Goal: Task Accomplishment & Management: Manage account settings

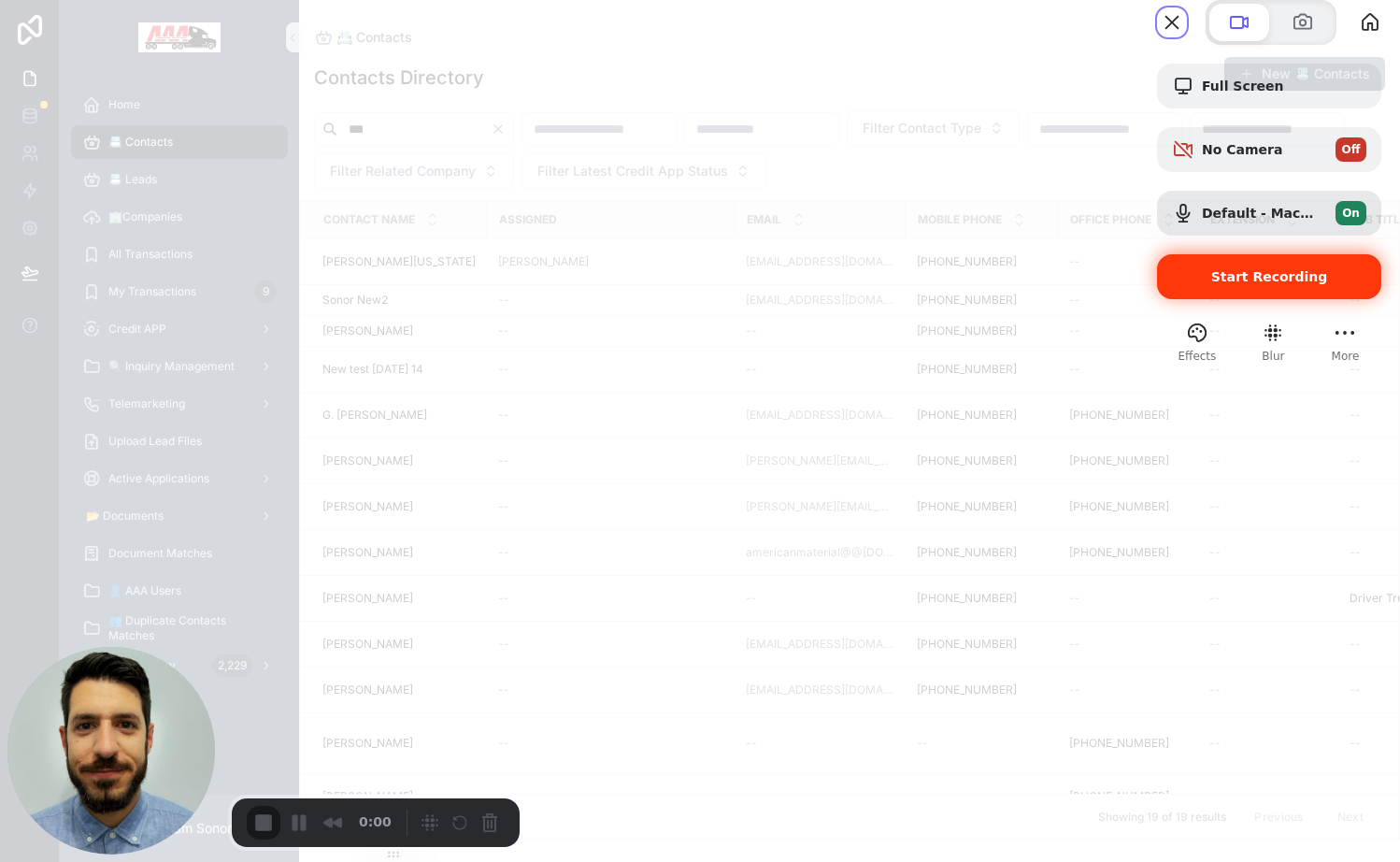
click at [1213, 284] on span "Start Recording" at bounding box center [1268, 276] width 117 height 15
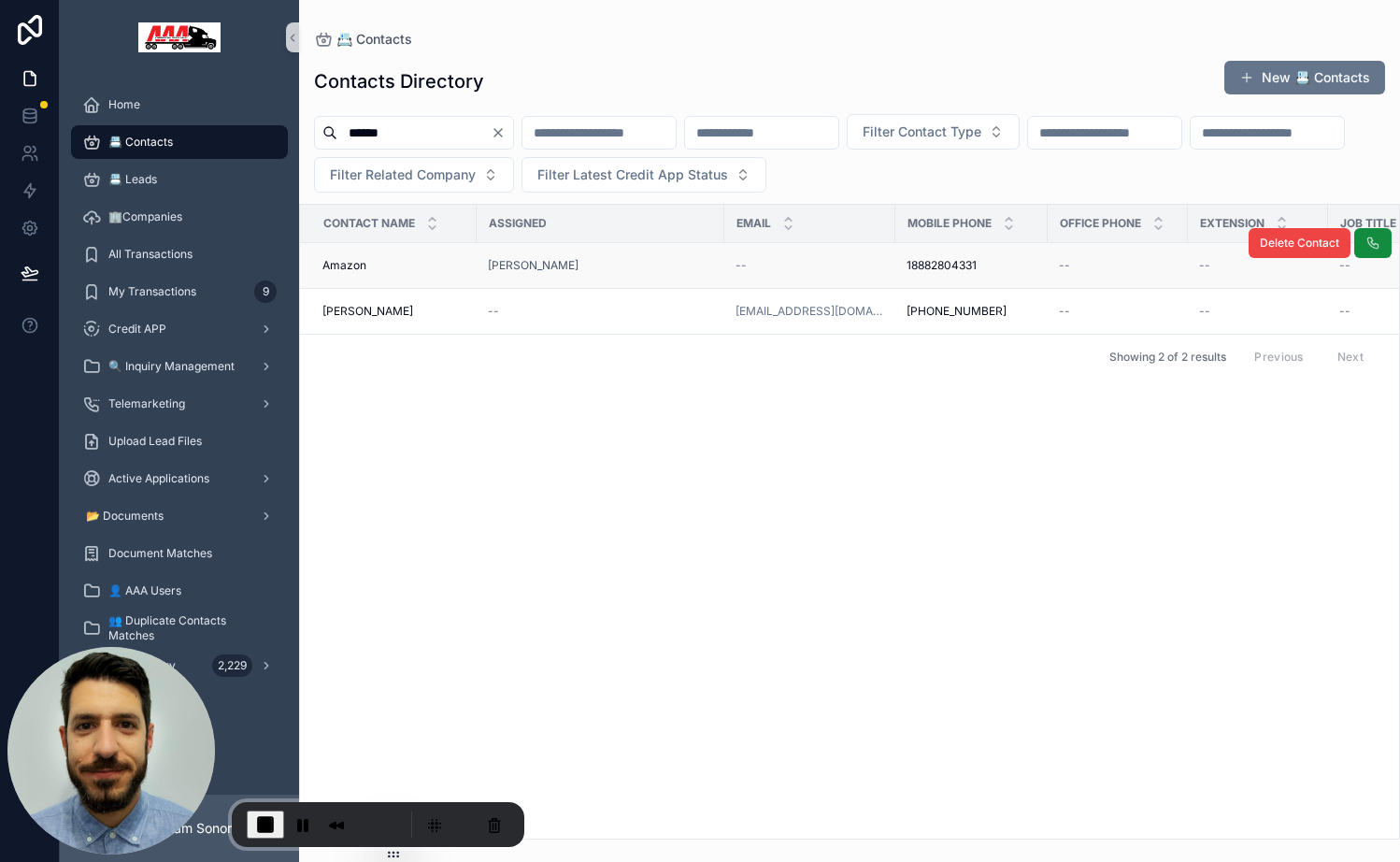
type input "******"
click at [972, 263] on span "18882804331" at bounding box center [941, 265] width 70 height 15
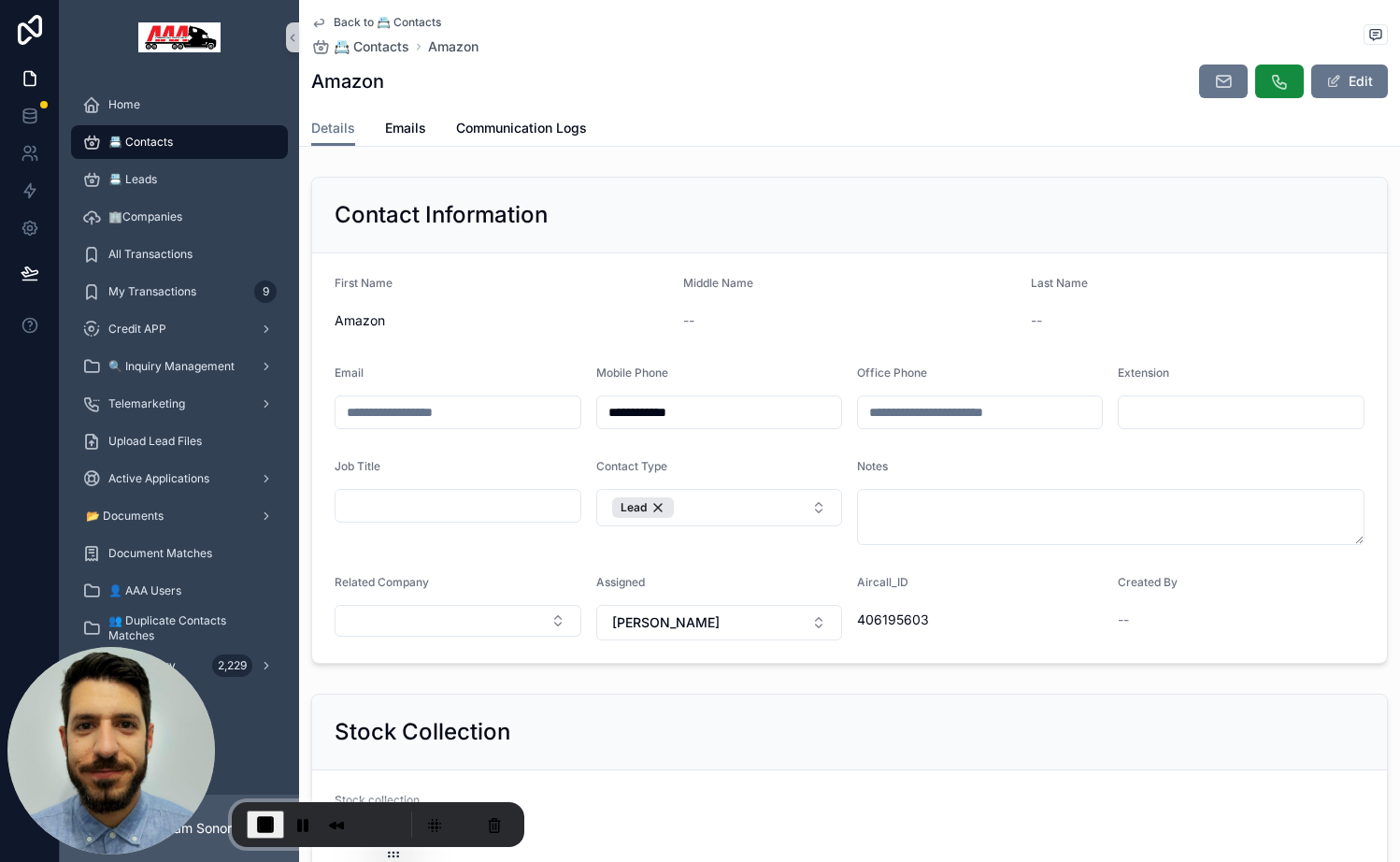
click at [709, 415] on input "**********" at bounding box center [720, 412] width 245 height 26
click at [856, 77] on div "Amazon Edit" at bounding box center [850, 82] width 1077 height 36
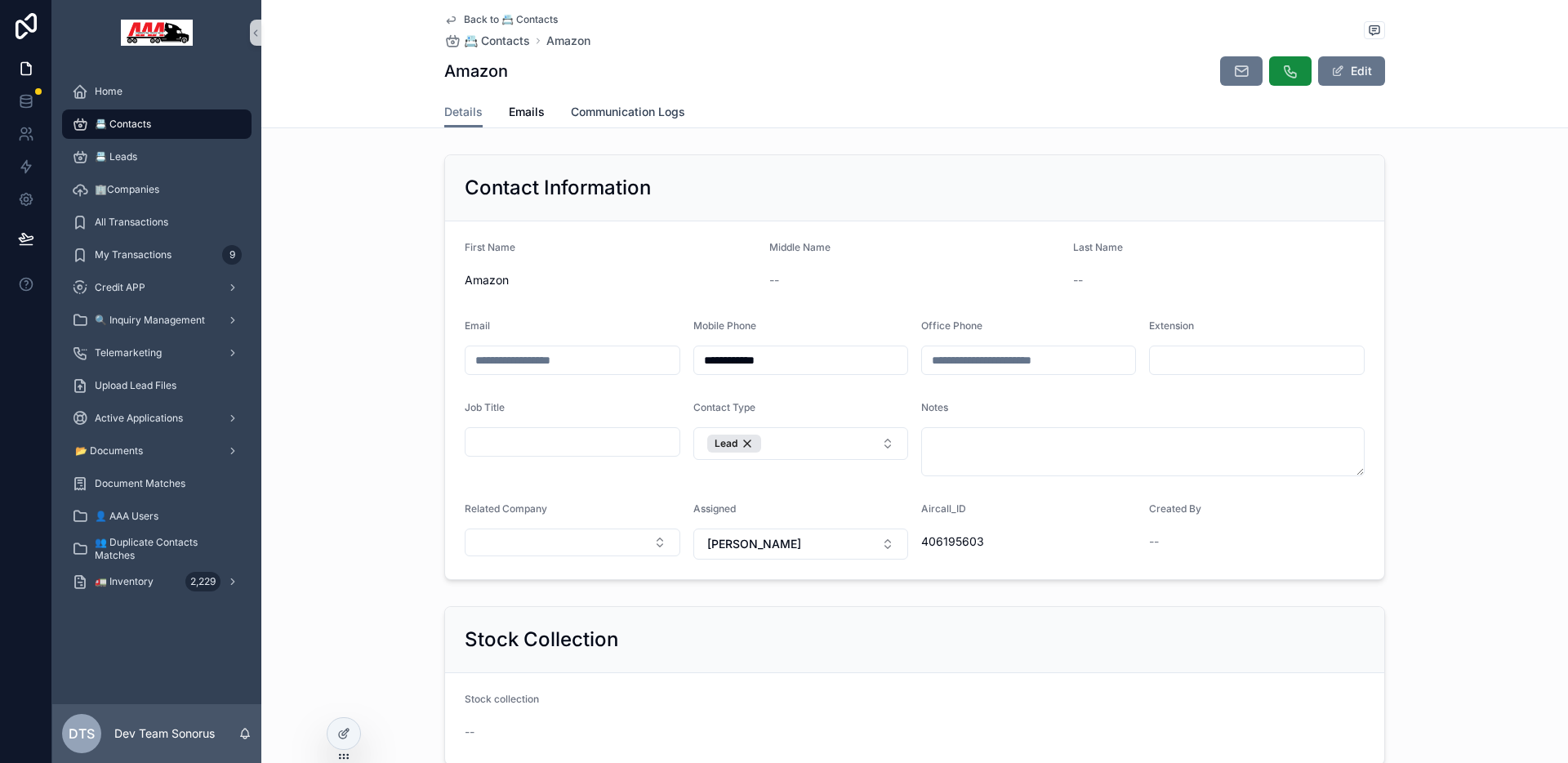
click at [623, 102] on link "Communication Logs" at bounding box center [628, 113] width 114 height 32
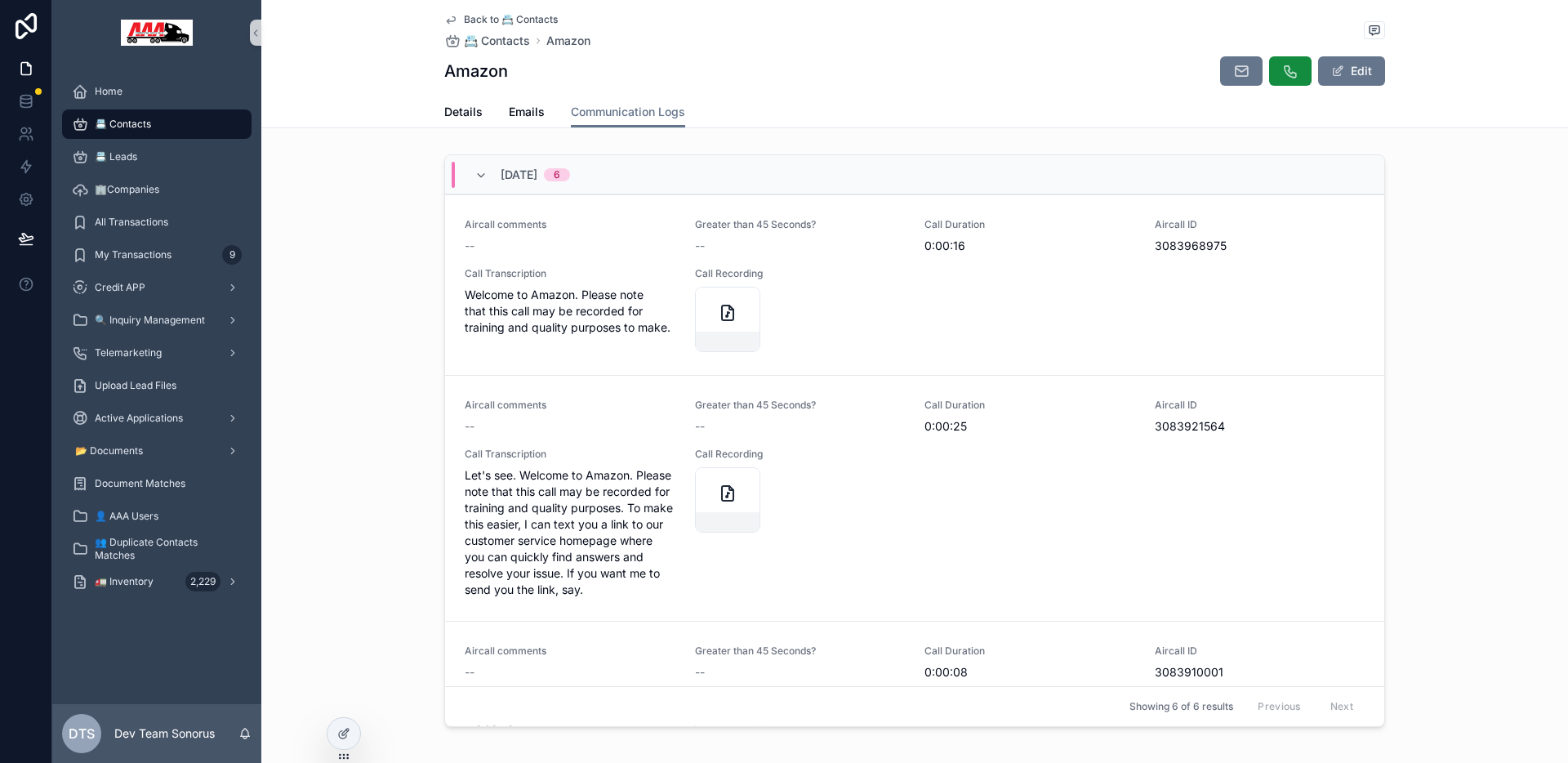
click at [148, 126] on span "📇 Contacts" at bounding box center [123, 124] width 57 height 13
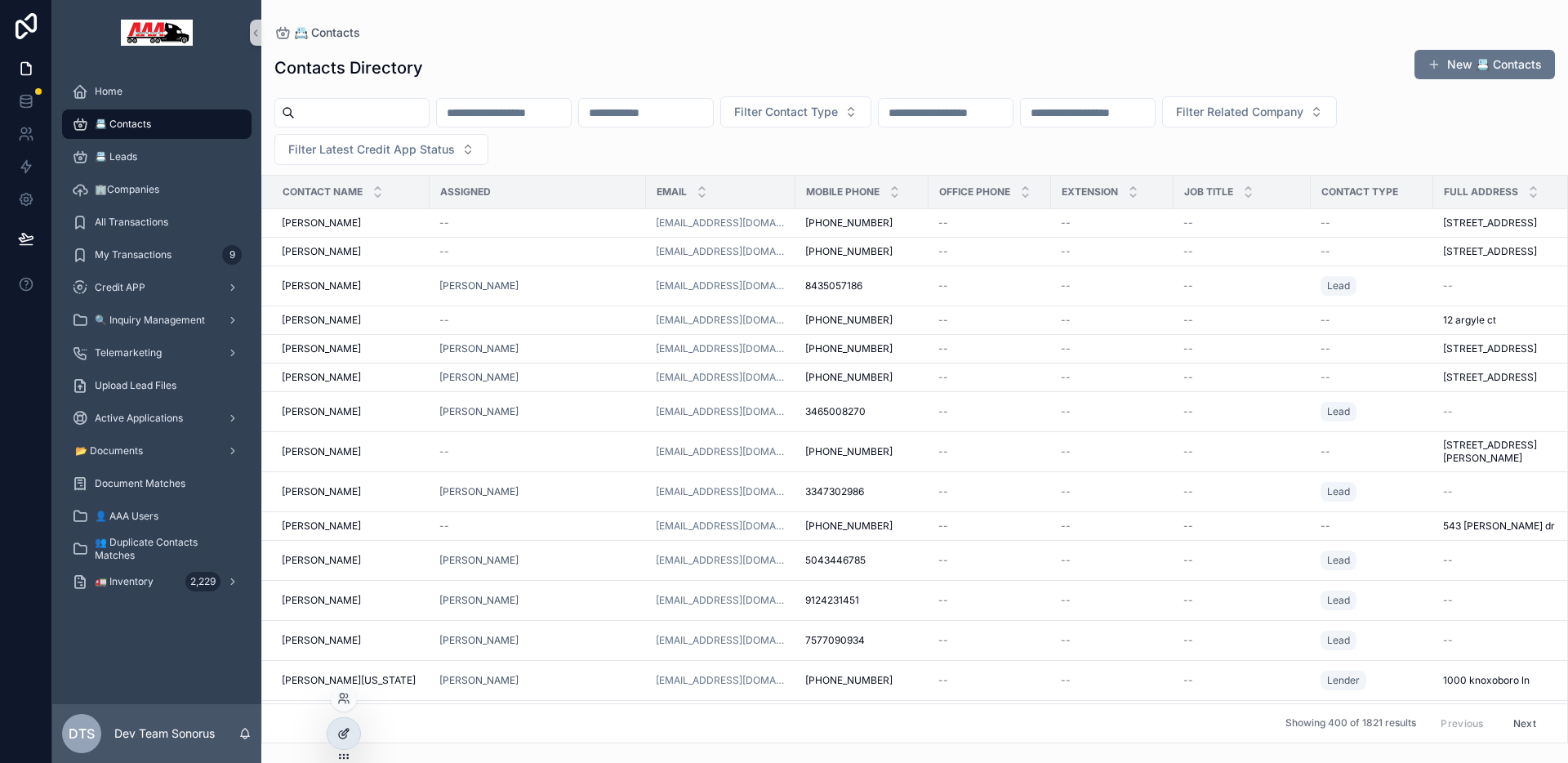
click at [343, 732] on icon at bounding box center [343, 733] width 13 height 13
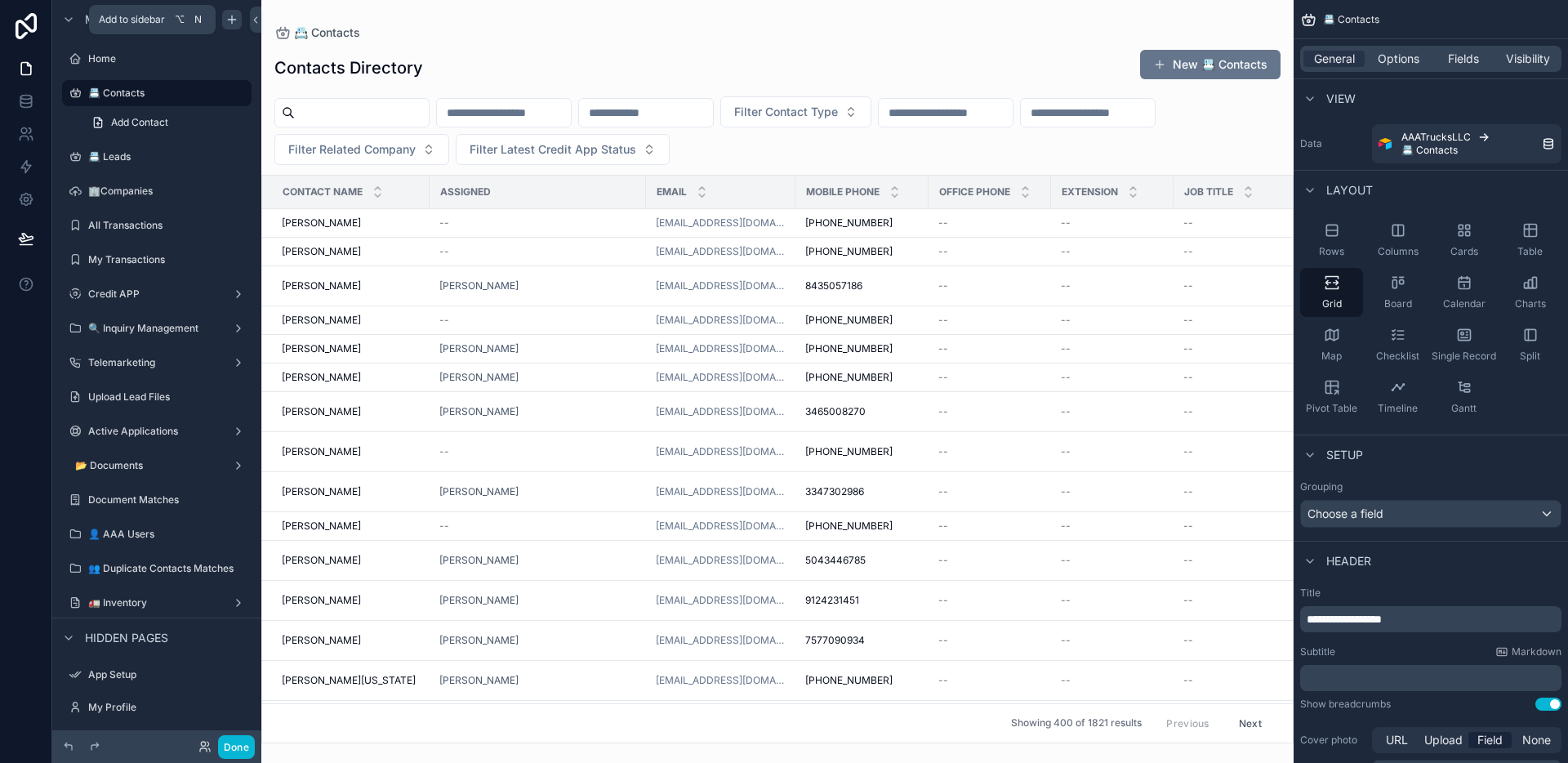
click at [234, 17] on icon "scrollable content" at bounding box center [232, 19] width 13 height 13
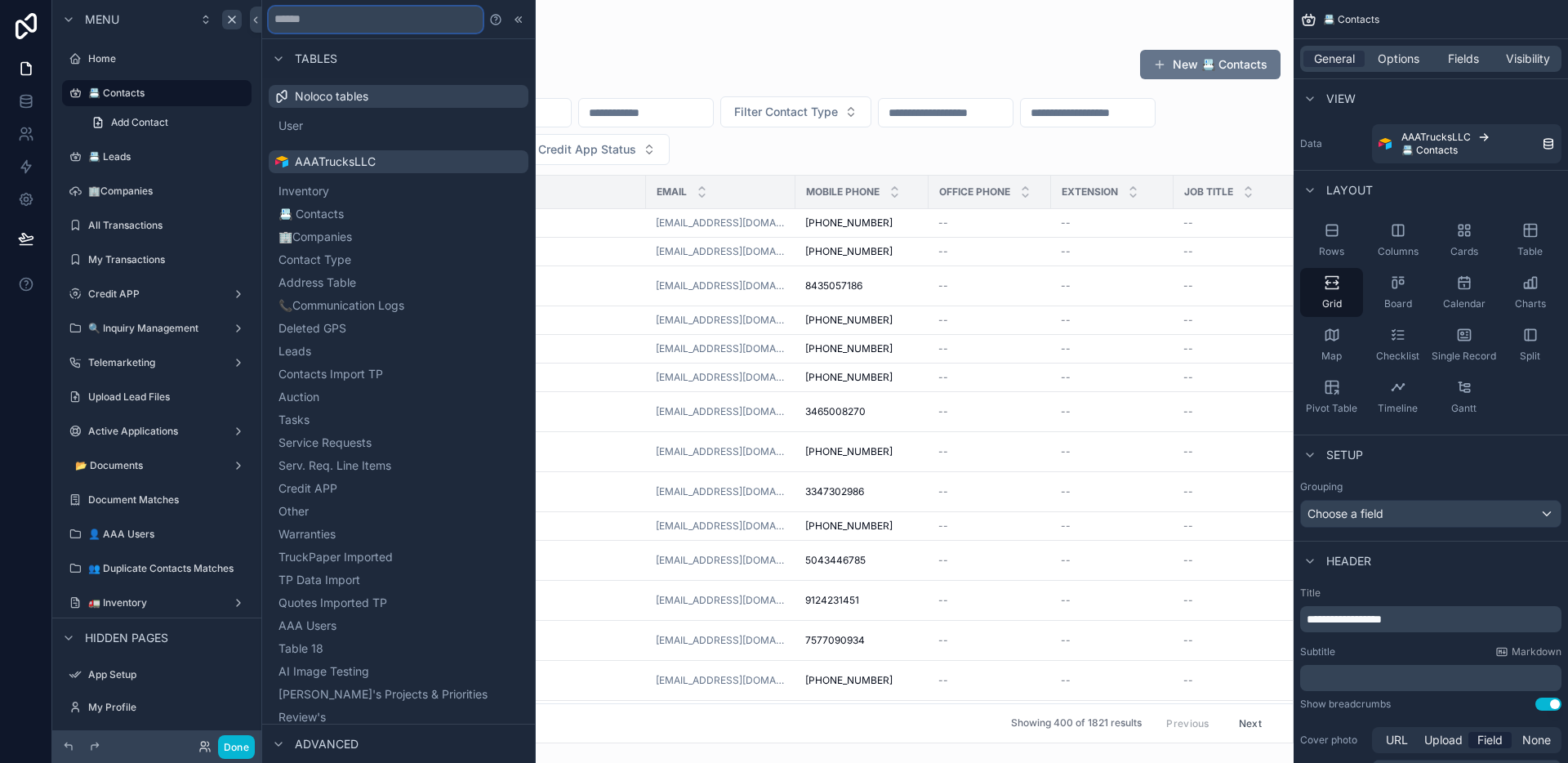
click at [385, 23] on input "text" at bounding box center [376, 19] width 214 height 26
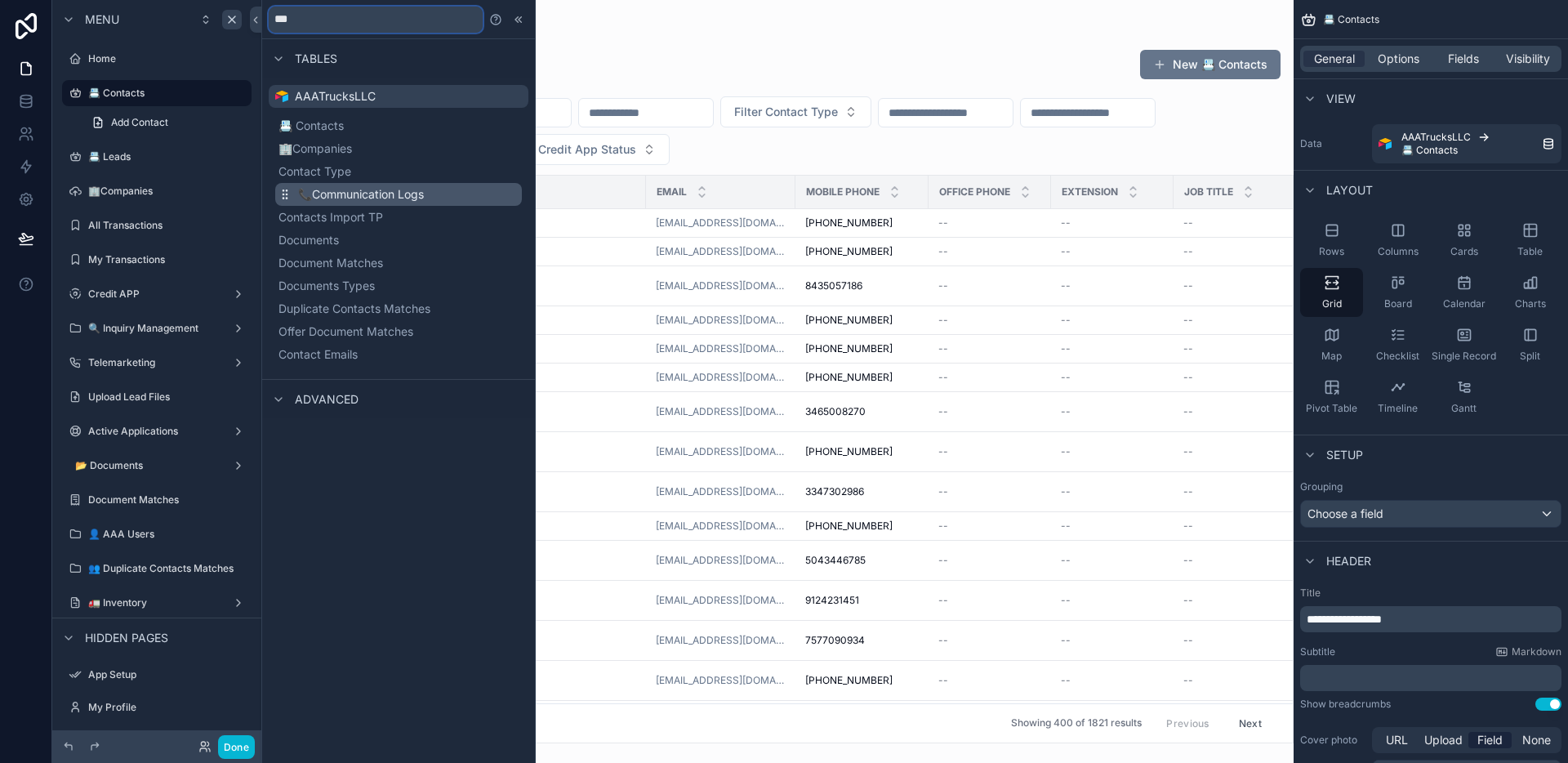
type input "***"
click at [399, 188] on span "📞Communication Logs" at bounding box center [361, 194] width 126 height 17
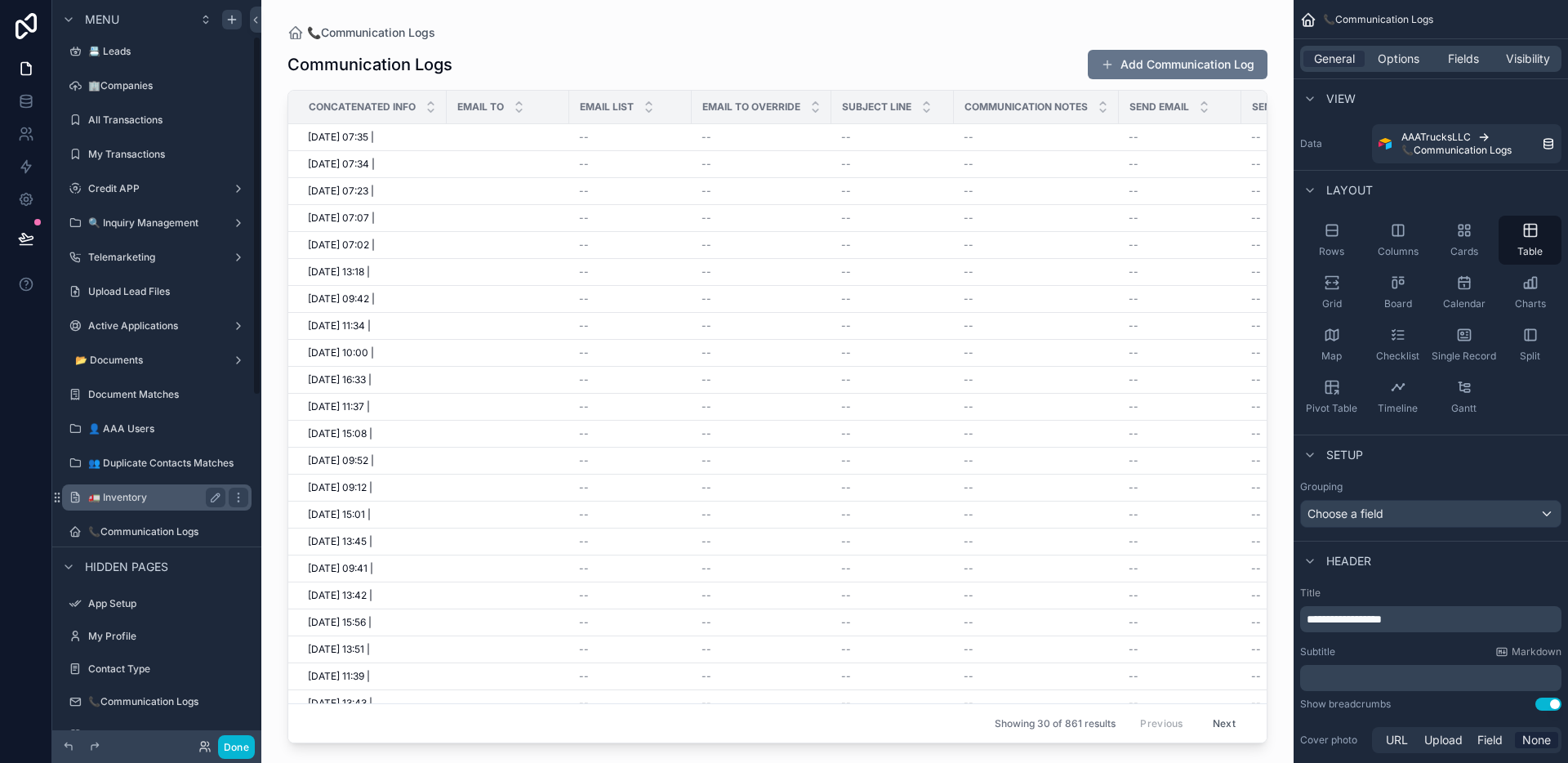
scroll to position [86, 0]
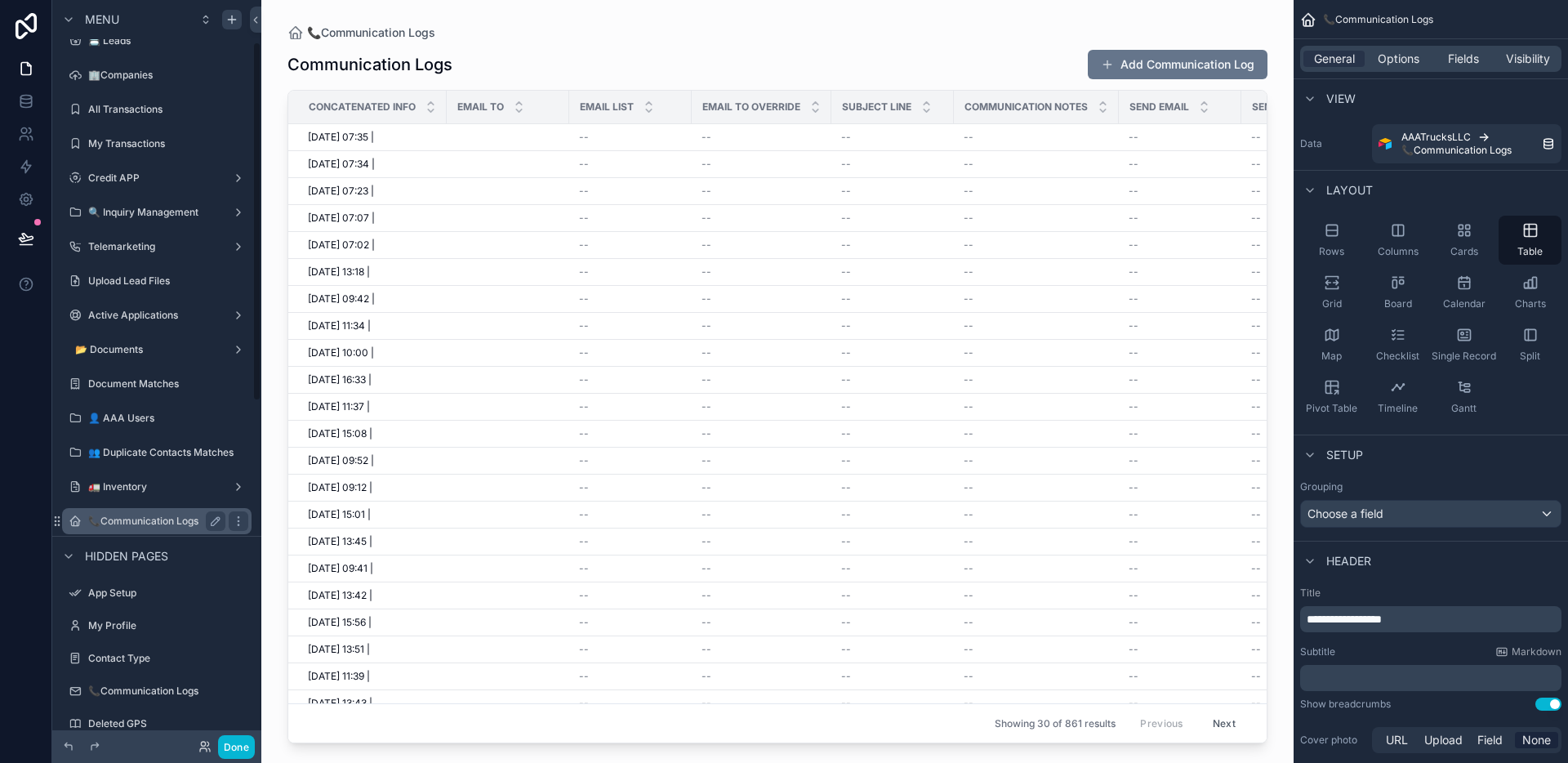
click at [174, 526] on label "📞Communication Logs" at bounding box center [153, 521] width 131 height 13
click at [208, 521] on button "scrollable content" at bounding box center [215, 521] width 19 height 19
click at [188, 521] on input "**********" at bounding box center [143, 521] width 111 height 19
type input "**********"
click at [234, 521] on icon "scrollable content" at bounding box center [238, 521] width 8 height 6
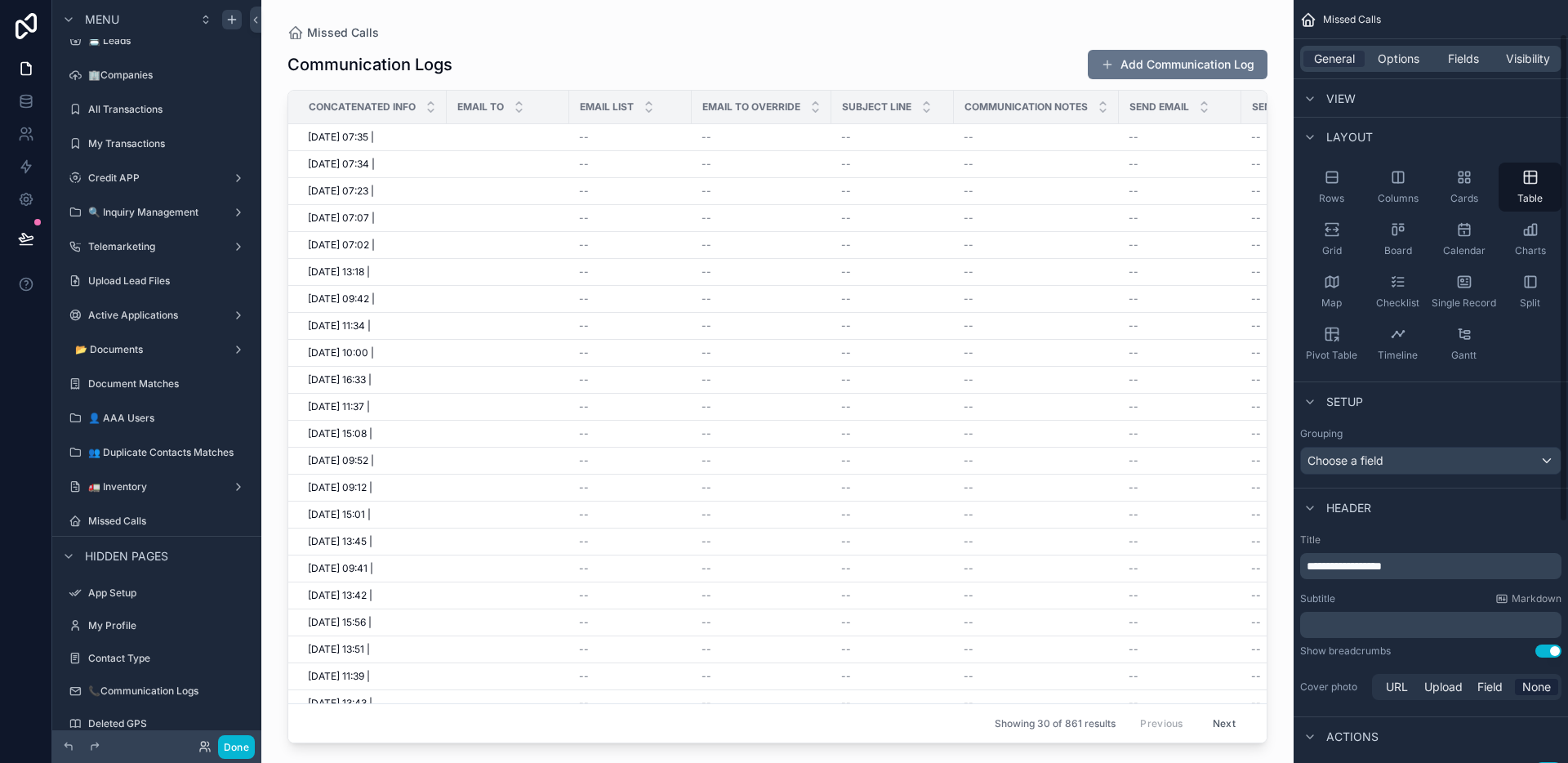
scroll to position [428, 0]
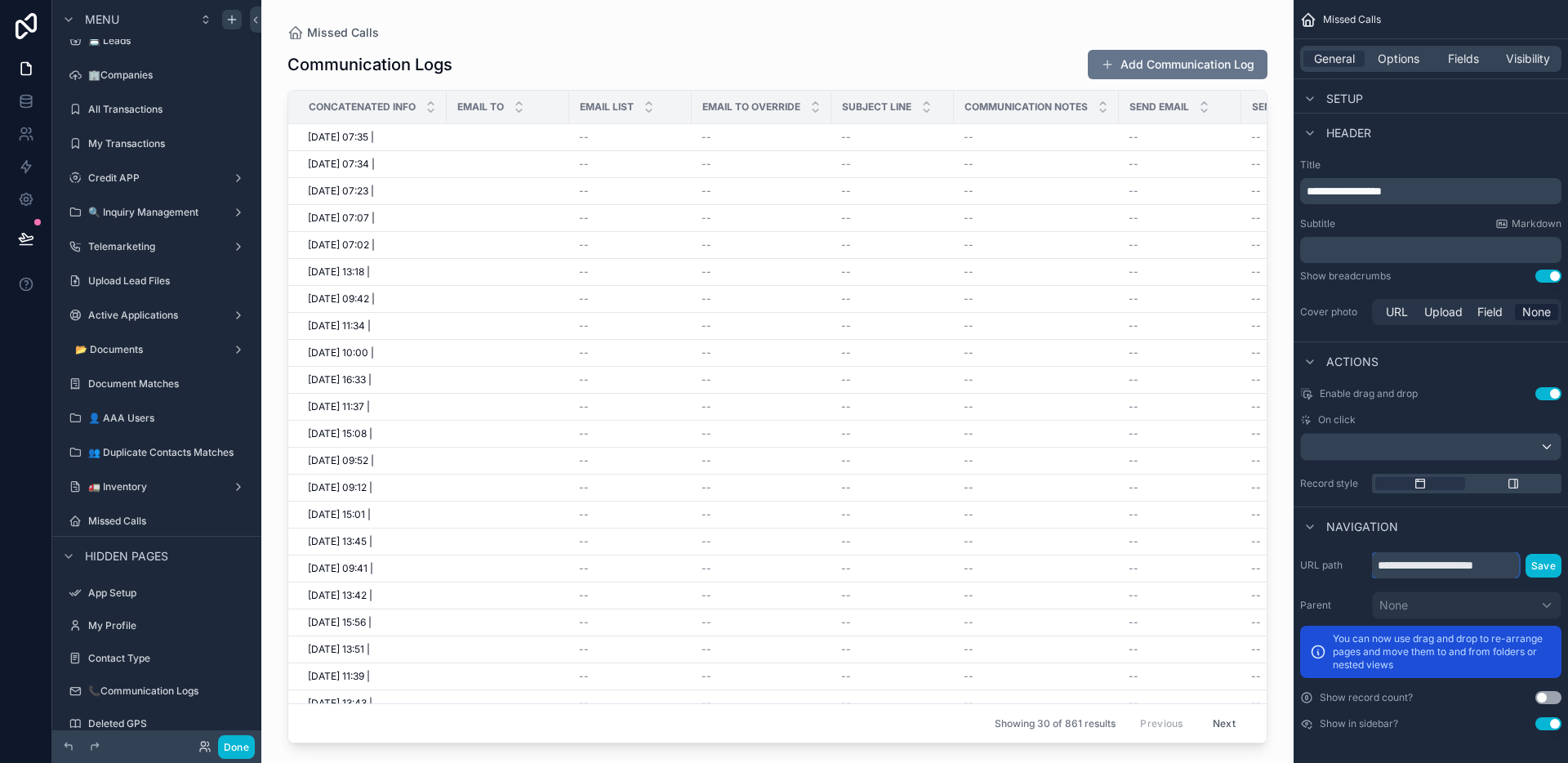
click at [1452, 565] on input "**********" at bounding box center [1445, 565] width 147 height 26
type input "**********"
click at [1553, 569] on button "Save" at bounding box center [1543, 565] width 36 height 24
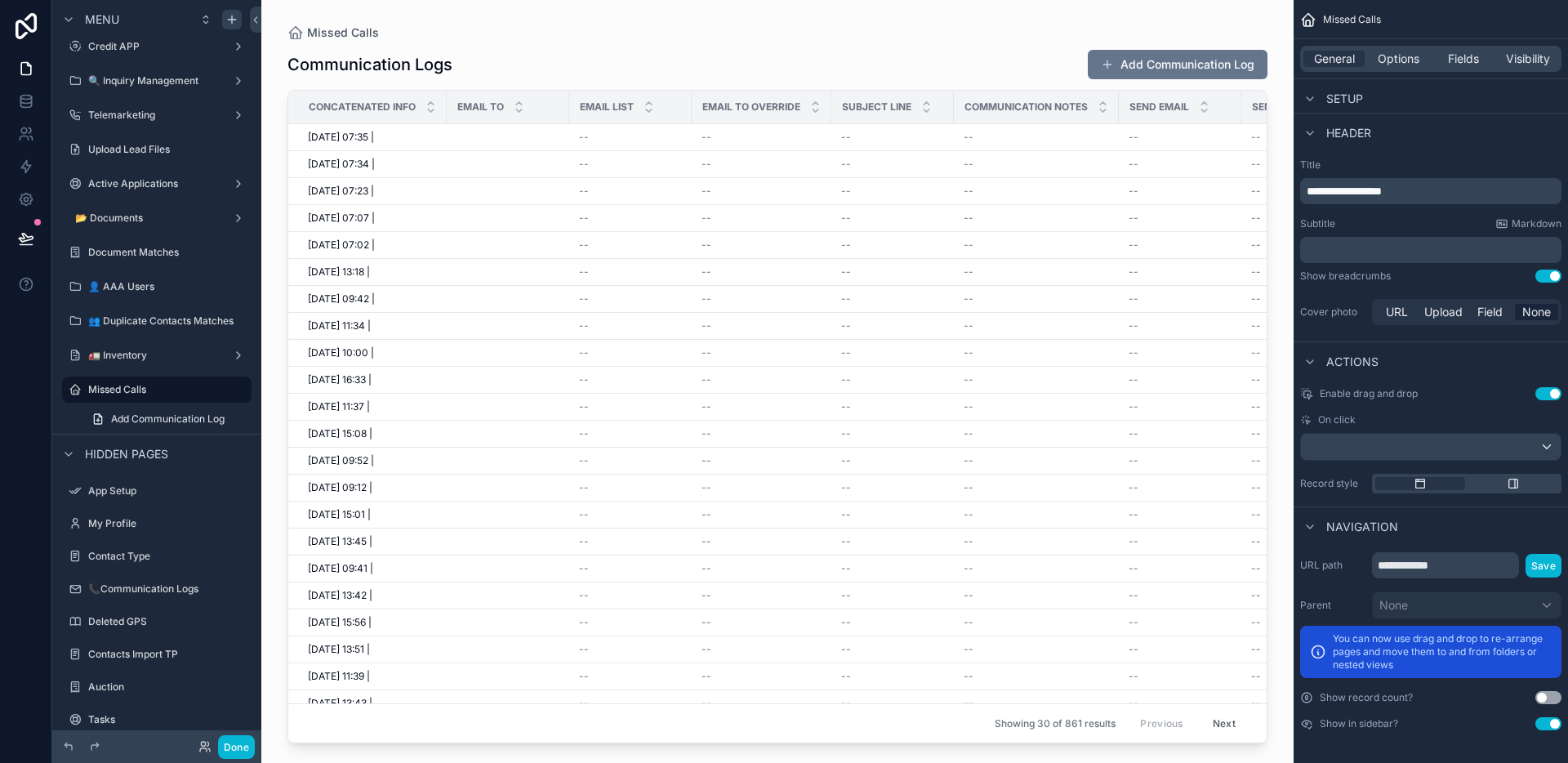
click at [0, 0] on icon "scrollable content" at bounding box center [0, 0] width 0 height 0
click at [80, 394] on icon "scrollable content" at bounding box center [75, 389] width 13 height 13
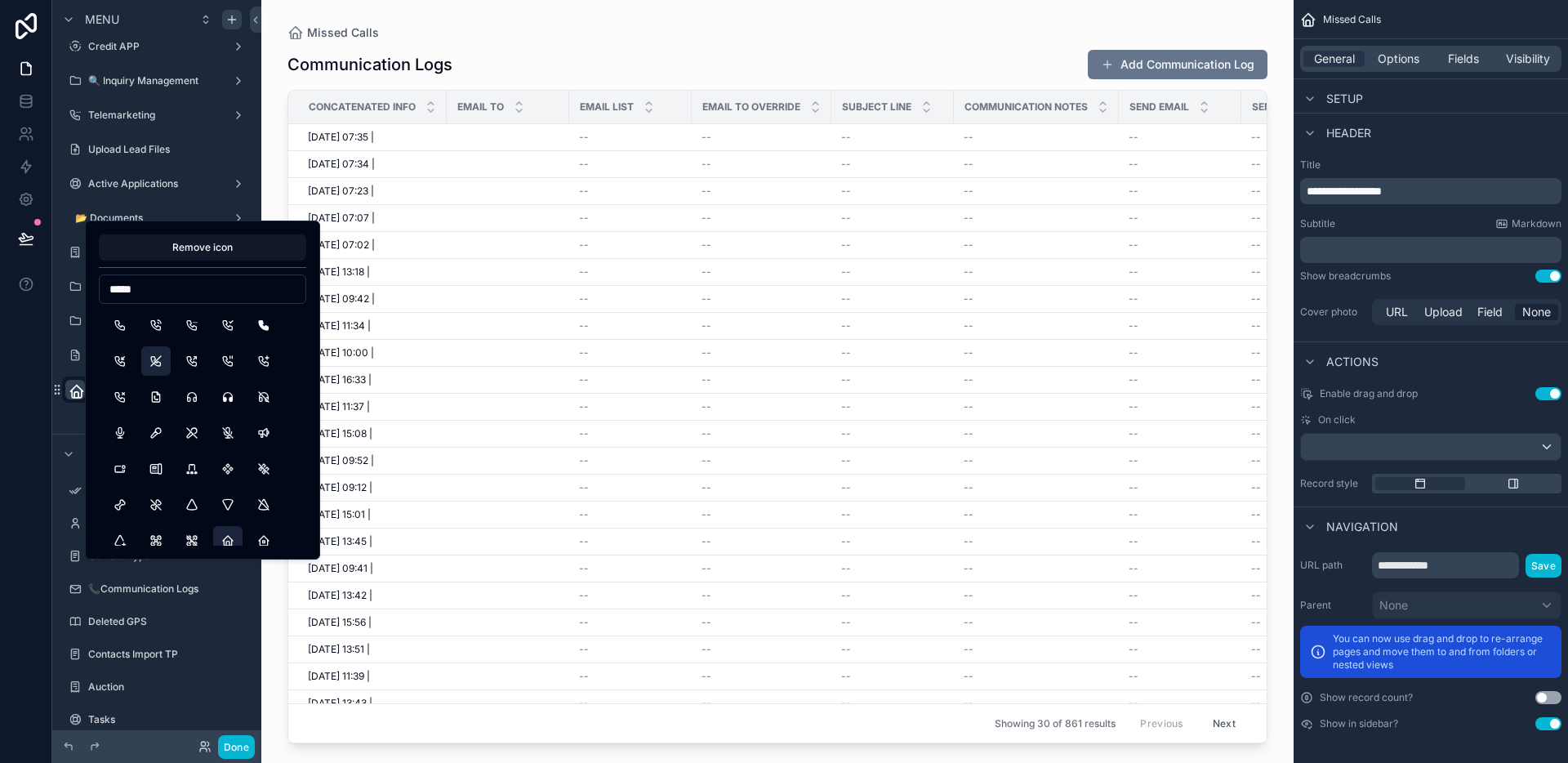
type input "*****"
click at [157, 359] on button "PhoneOff" at bounding box center [156, 361] width 30 height 30
click at [120, 392] on button "PhoneX" at bounding box center [120, 398] width 30 height 30
click at [55, 409] on div "Add Communication Log" at bounding box center [157, 419] width 209 height 30
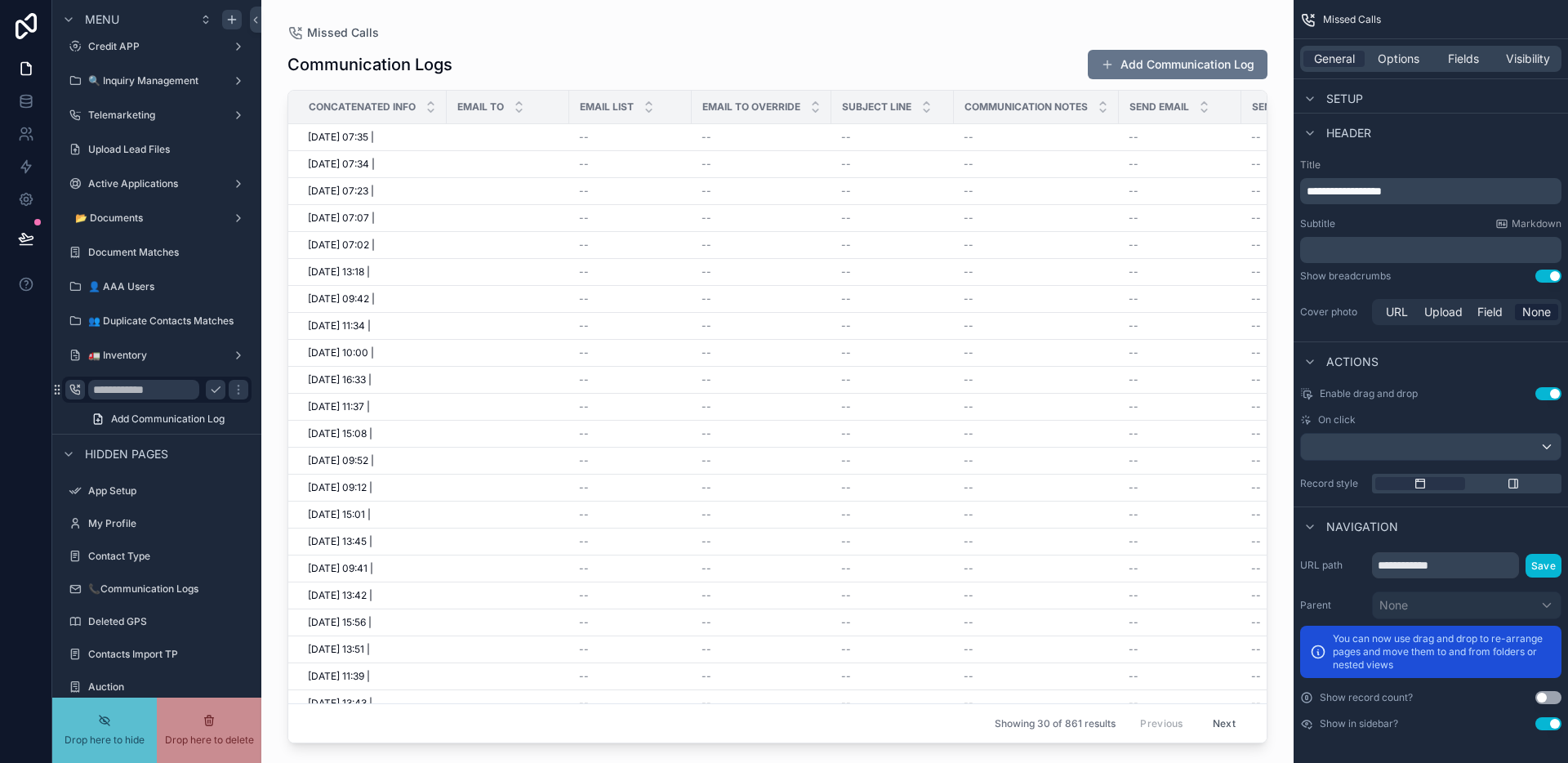
scroll to position [0, 0]
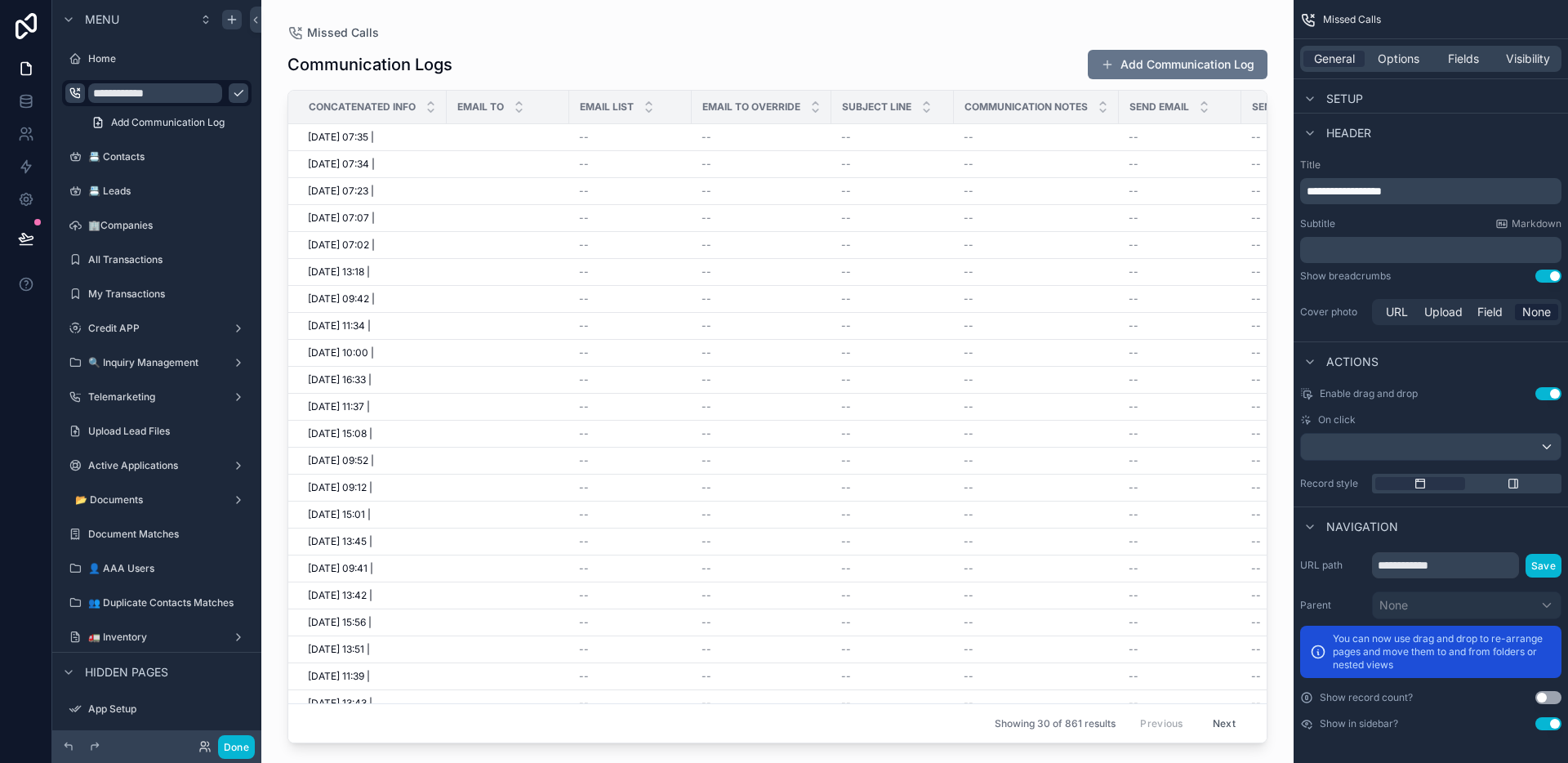
click at [544, 38] on div "scrollable content" at bounding box center [777, 371] width 1032 height 744
click at [825, 35] on div "Missed Calls" at bounding box center [777, 32] width 980 height 13
click at [1437, 189] on p "**********" at bounding box center [1432, 191] width 252 height 17
click at [794, 19] on div "Missed Calls Missed calls Add Communication Log Concatenated Info Email To Emai…" at bounding box center [777, 371] width 1032 height 744
click at [1458, 61] on span "Fields" at bounding box center [1463, 58] width 31 height 17
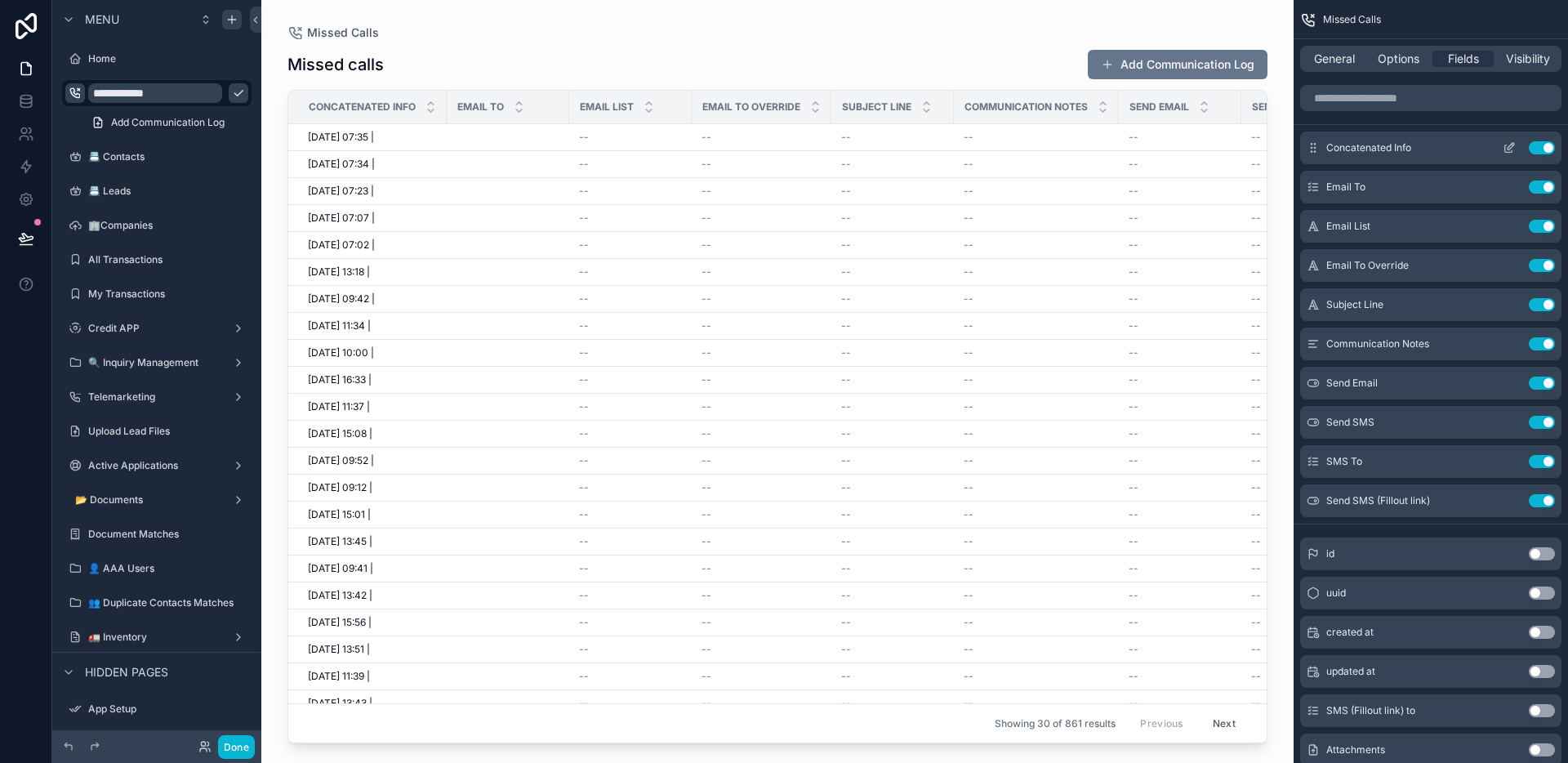
click at [1551, 143] on button "Use setting" at bounding box center [1542, 147] width 26 height 13
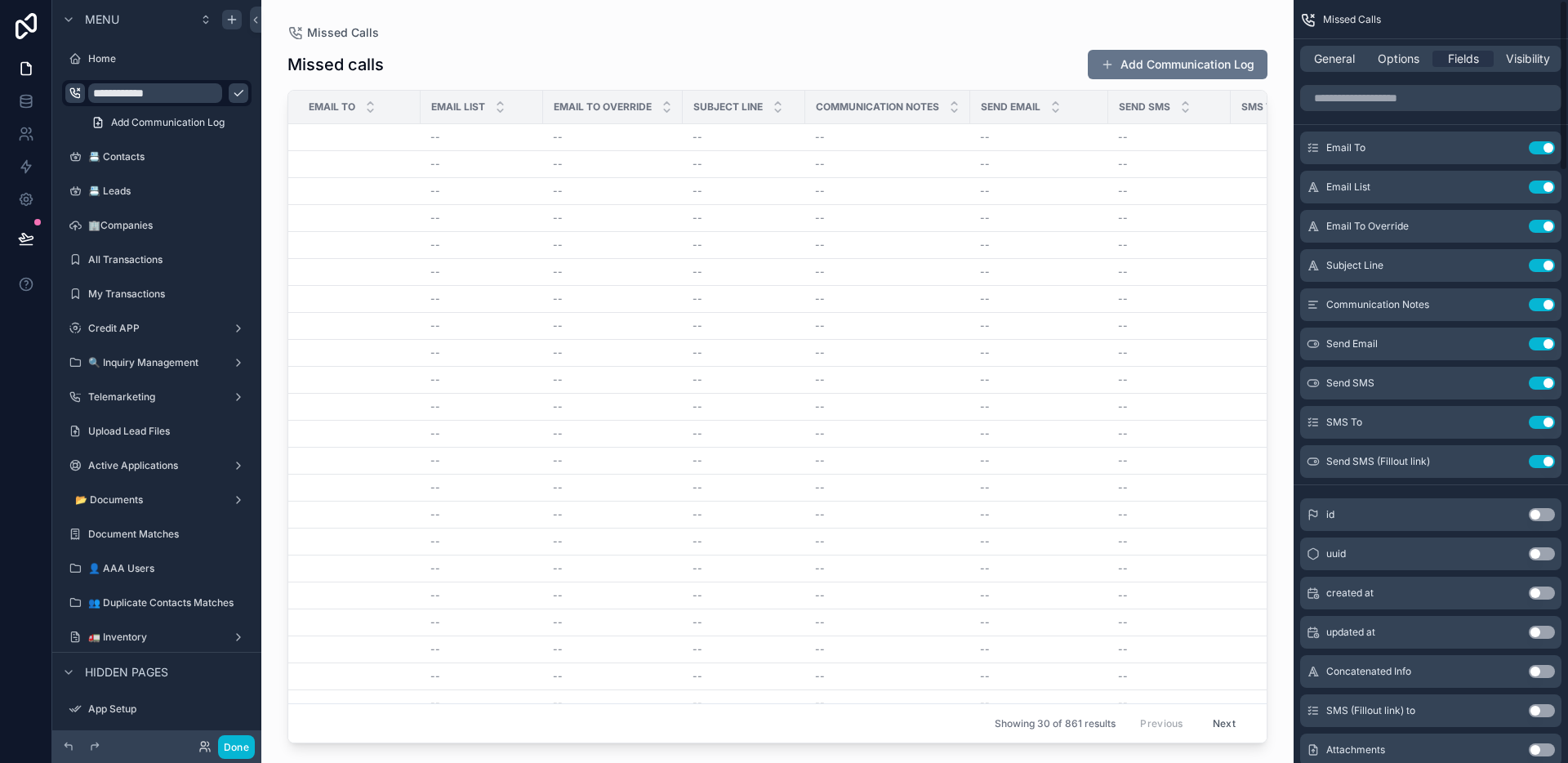
click at [1551, 143] on button "Use setting" at bounding box center [1542, 147] width 26 height 13
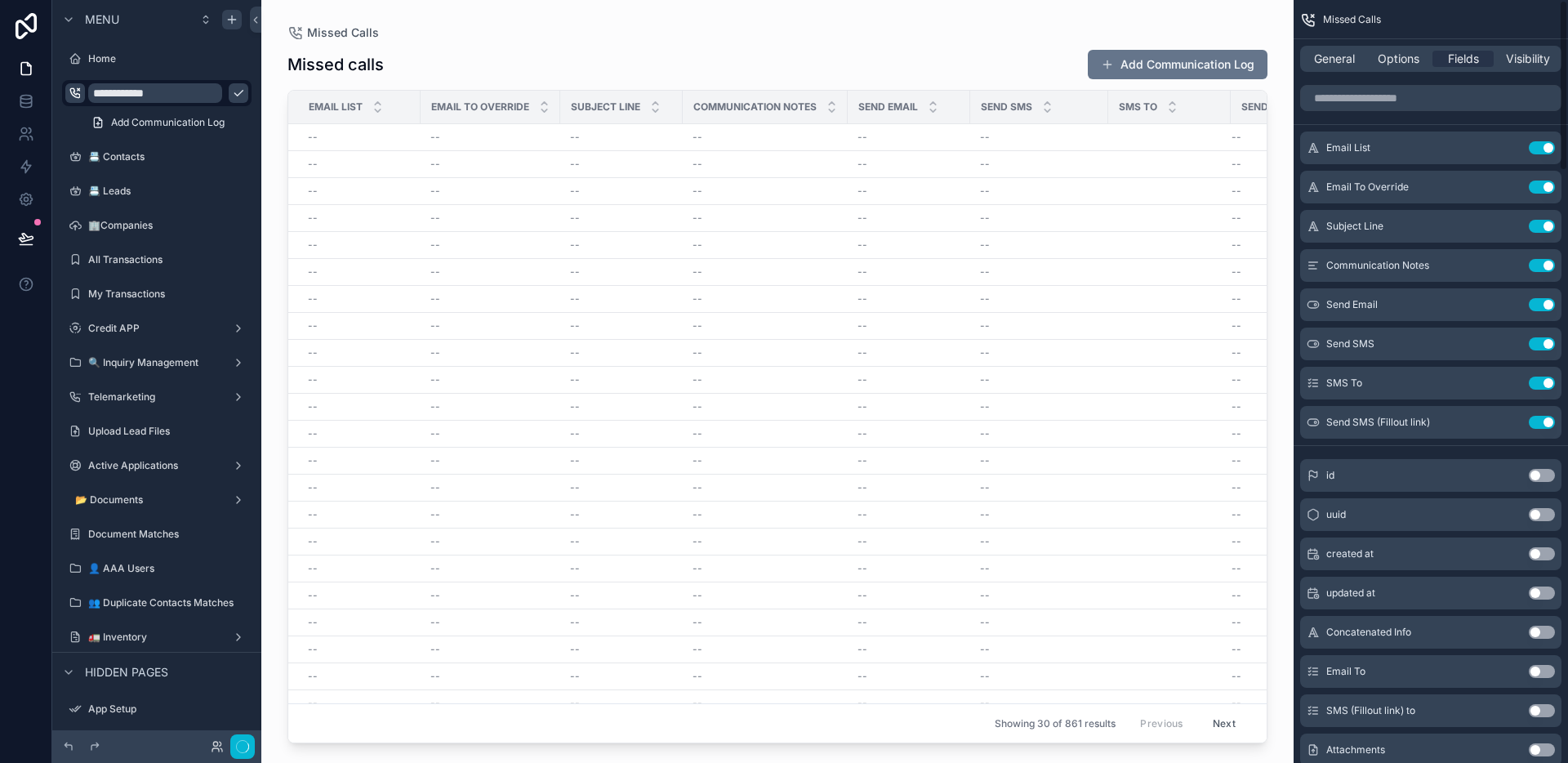
click at [1551, 143] on button "Use setting" at bounding box center [1542, 147] width 26 height 13
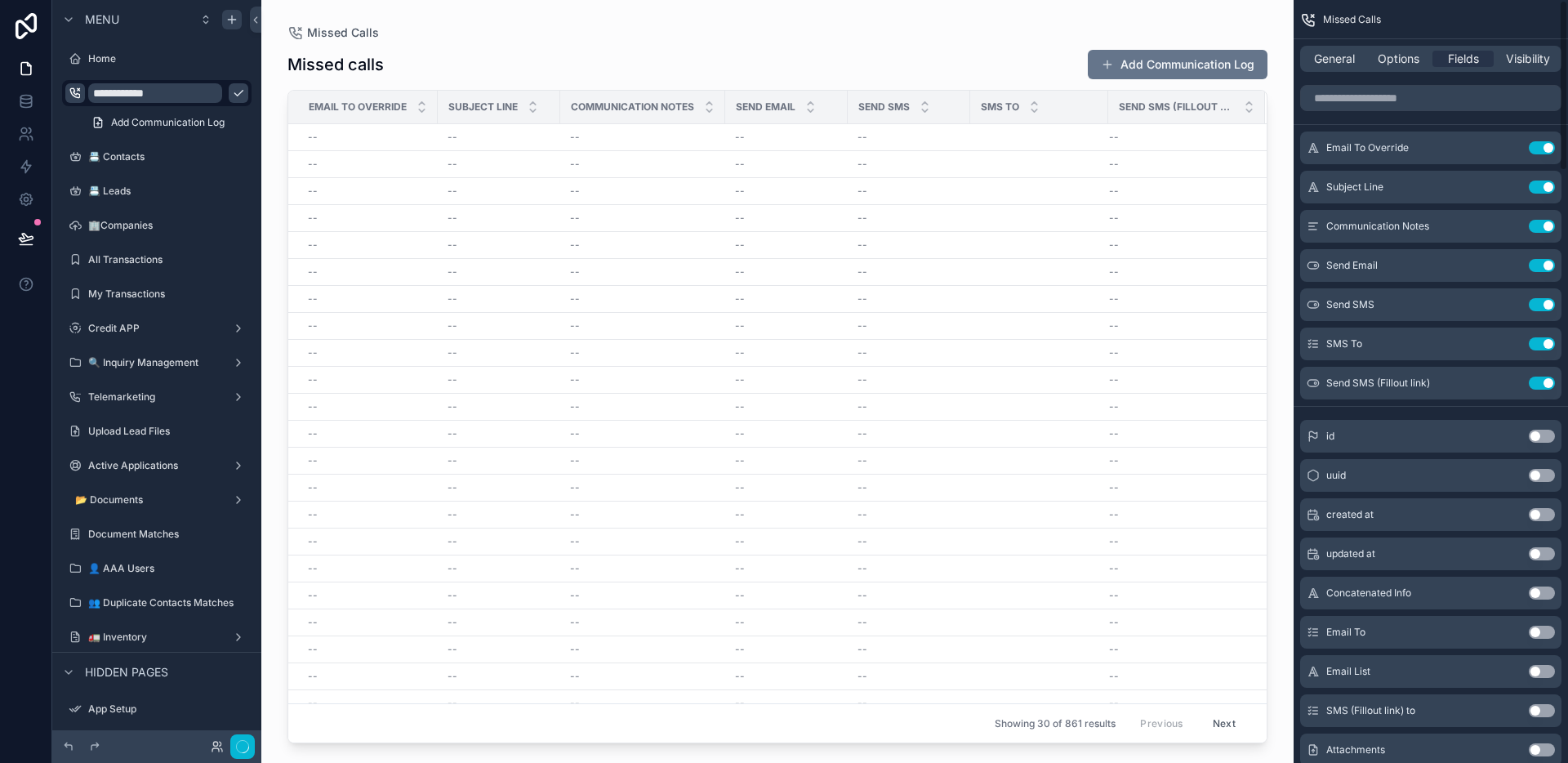
click at [1551, 143] on button "Use setting" at bounding box center [1542, 147] width 26 height 13
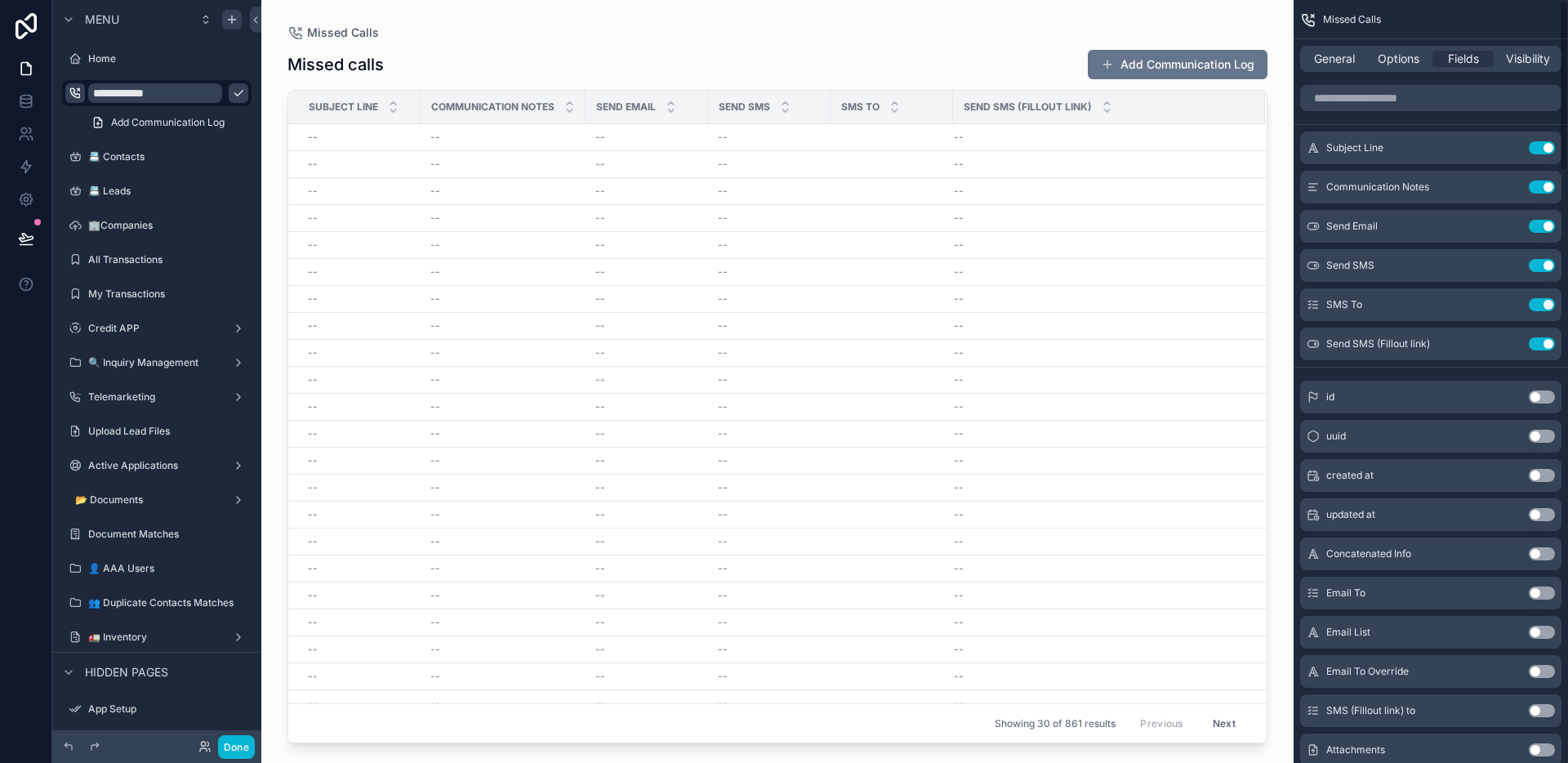
click at [1551, 143] on button "Use setting" at bounding box center [1542, 147] width 26 height 13
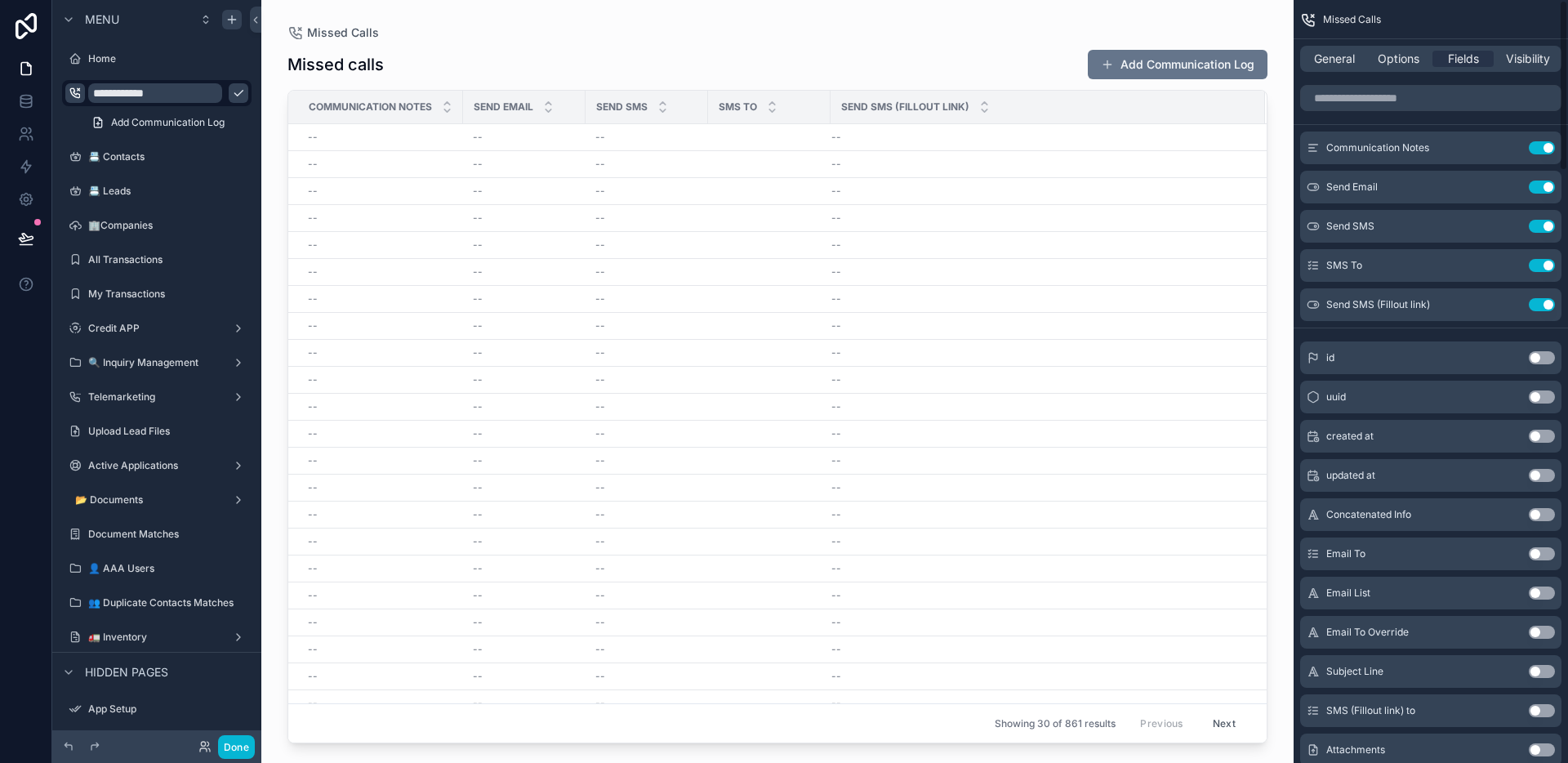
click at [1551, 143] on button "Use setting" at bounding box center [1542, 147] width 26 height 13
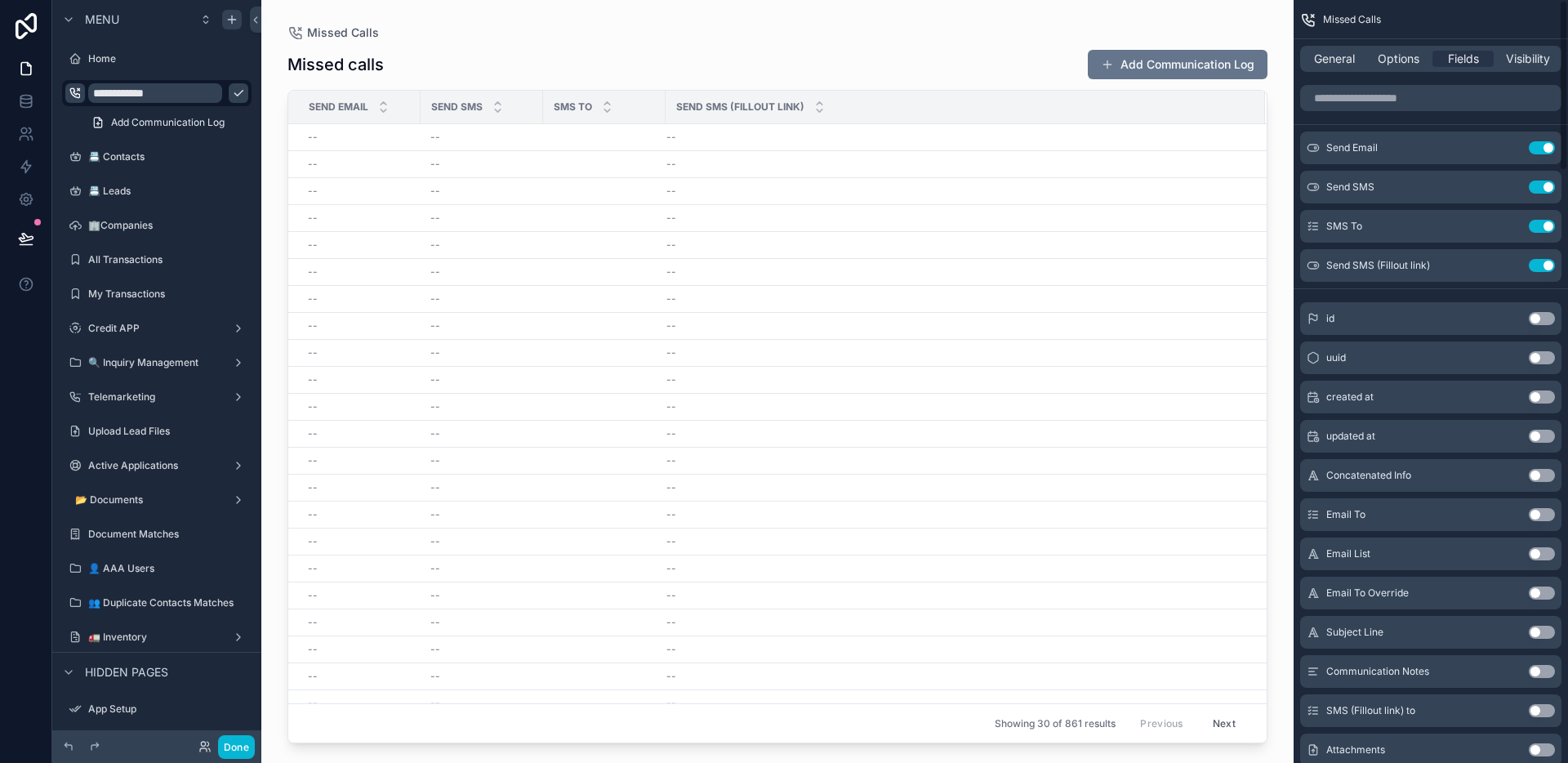
click at [1551, 143] on button "Use setting" at bounding box center [1542, 147] width 26 height 13
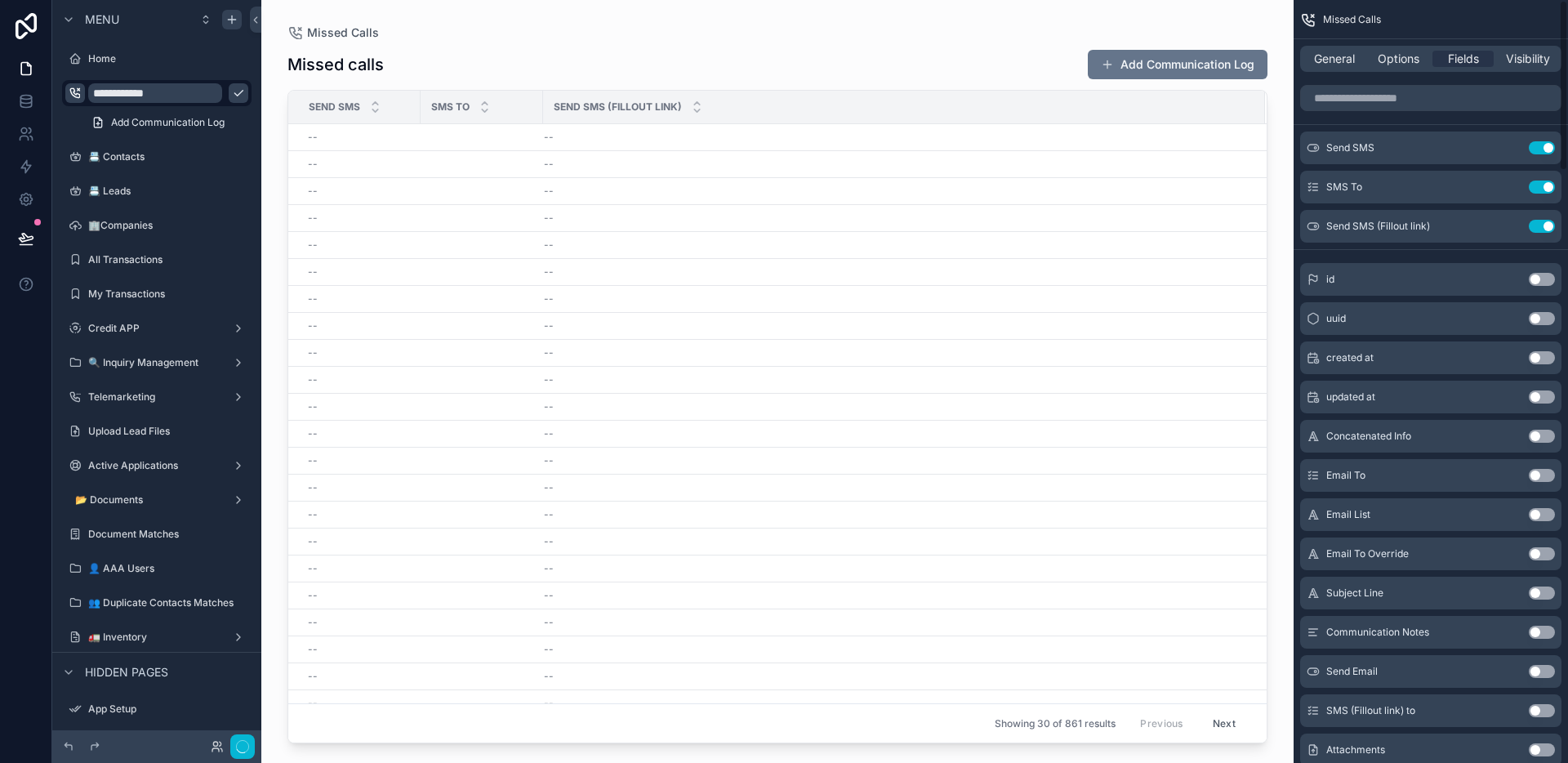
click at [1551, 143] on button "Use setting" at bounding box center [1542, 147] width 26 height 13
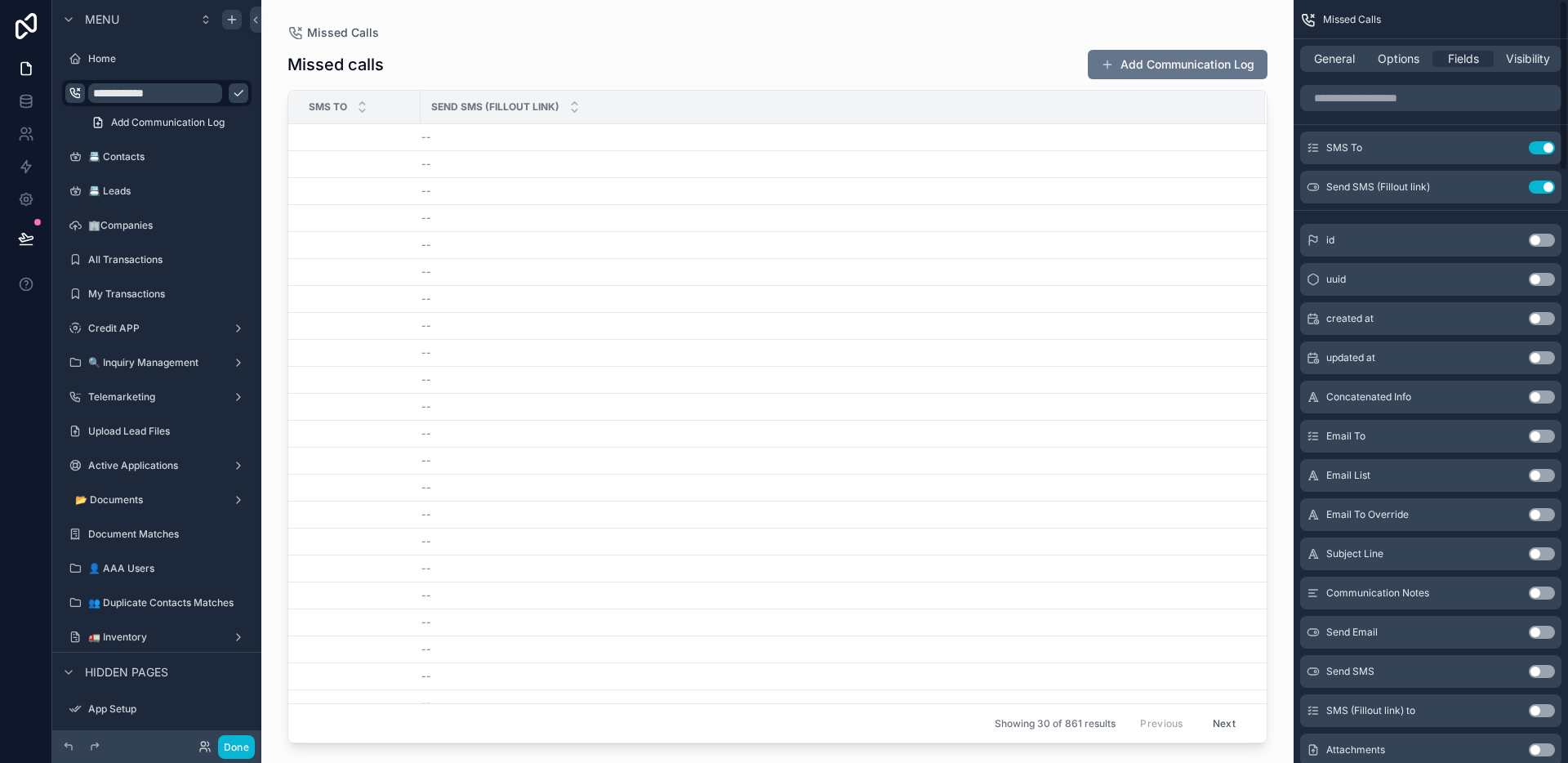
click at [1551, 143] on button "Use setting" at bounding box center [1542, 147] width 26 height 13
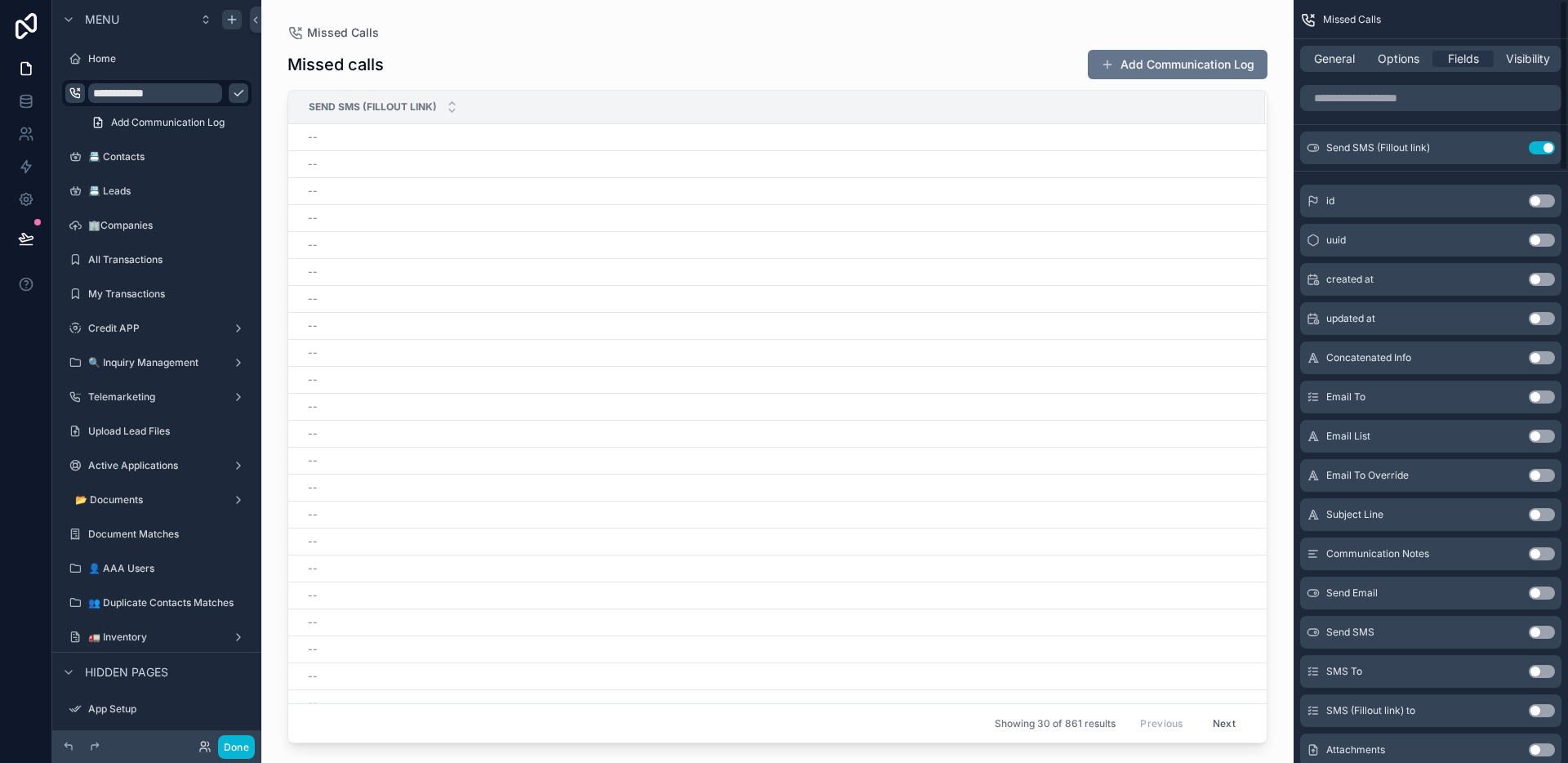
click at [1551, 143] on button "Use setting" at bounding box center [1542, 147] width 26 height 13
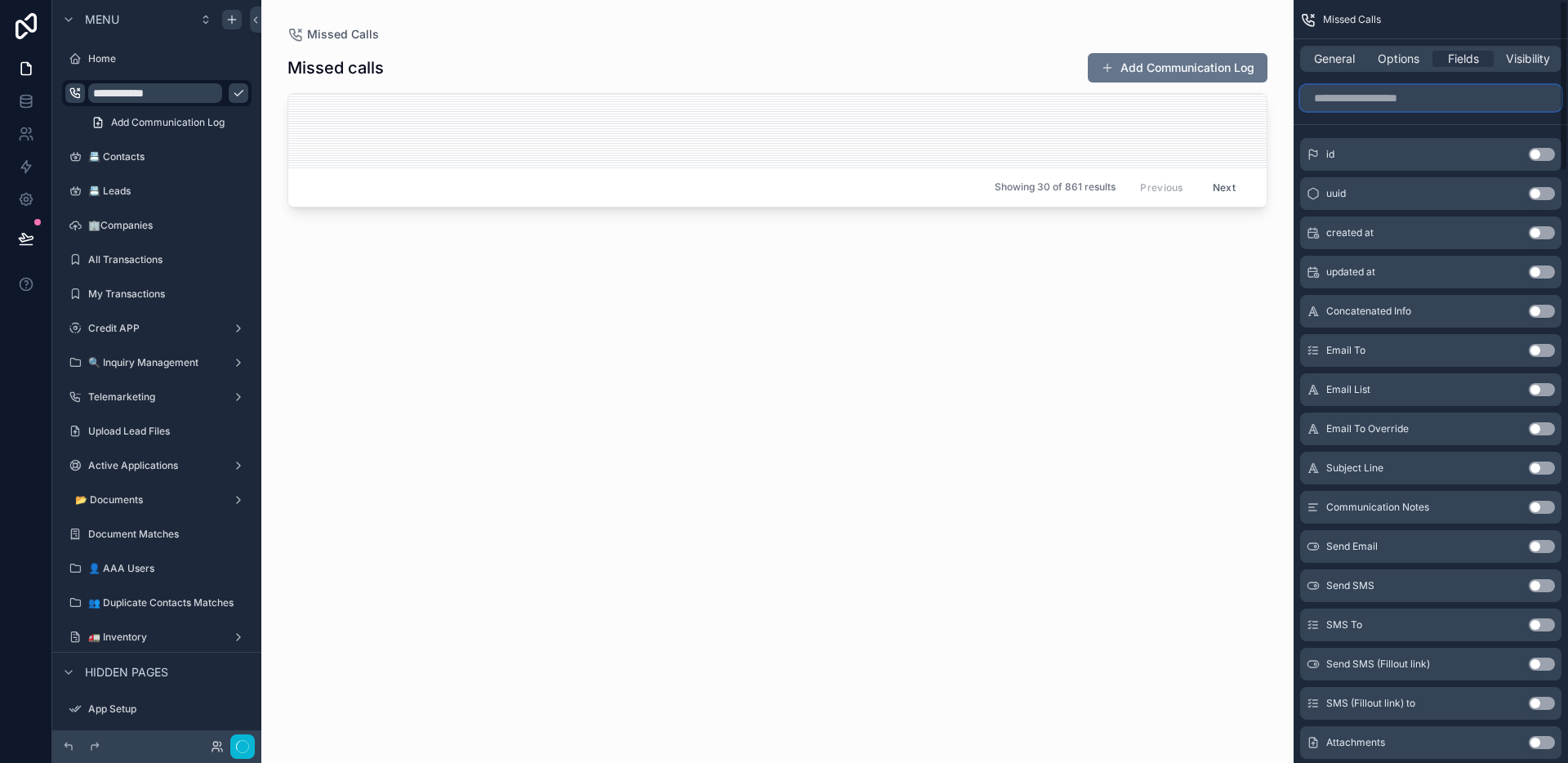
click at [1439, 97] on input "scrollable content" at bounding box center [1431, 98] width 261 height 26
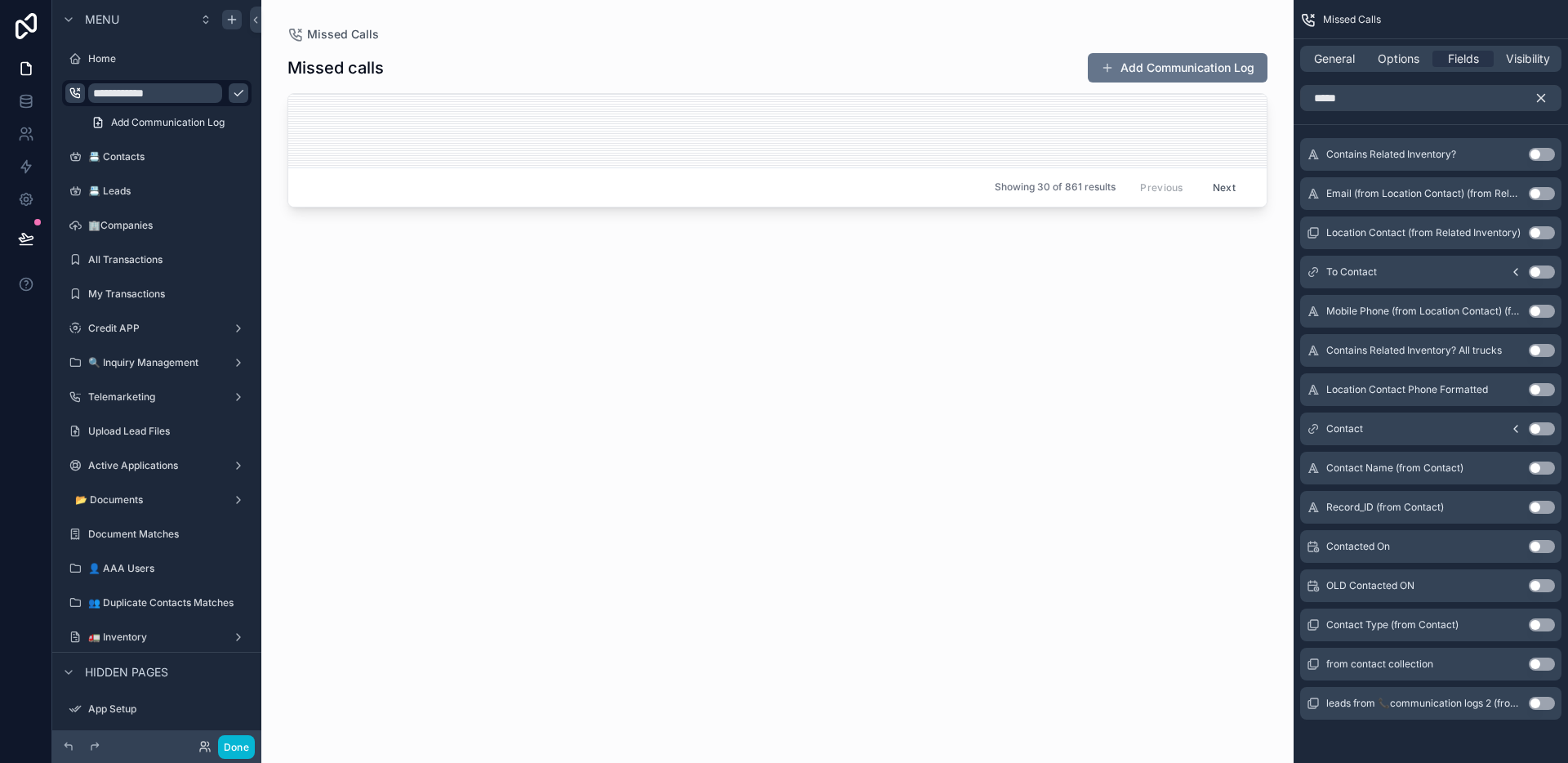
click at [1548, 432] on button "Use setting" at bounding box center [1542, 428] width 26 height 13
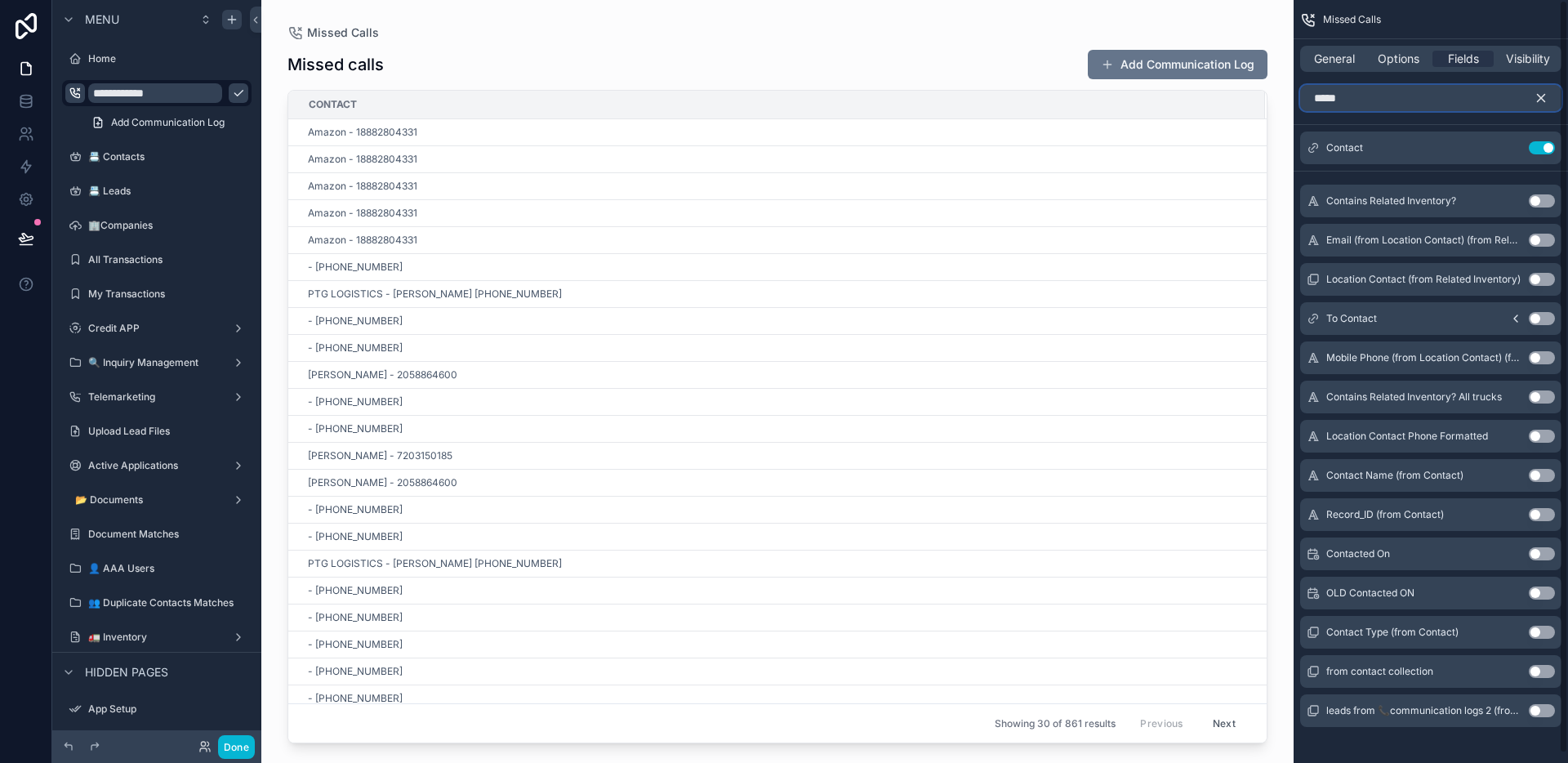
click at [1440, 99] on input "*****" at bounding box center [1431, 98] width 261 height 26
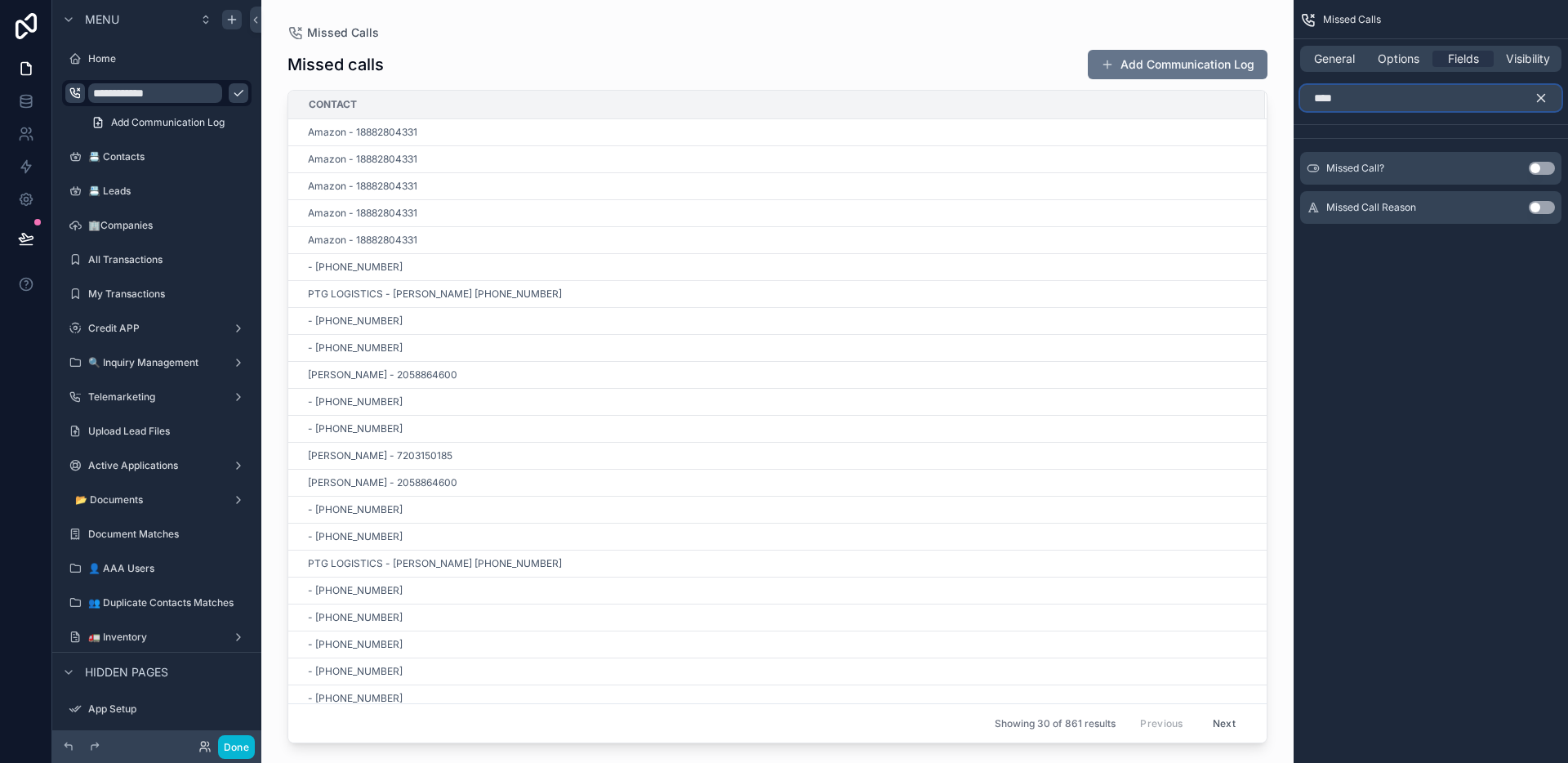
type input "****"
click at [1545, 206] on button "Use setting" at bounding box center [1542, 208] width 26 height 13
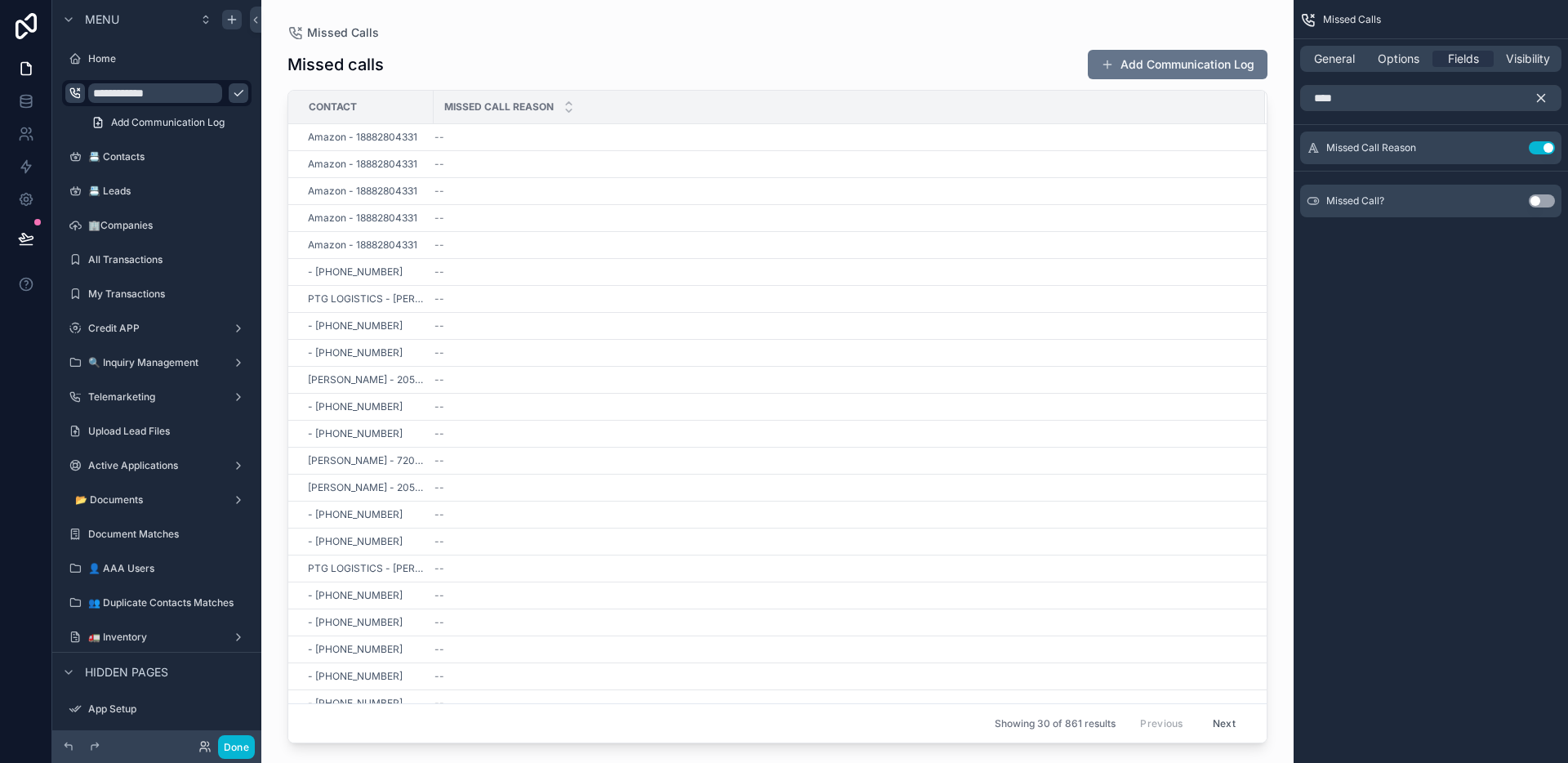
click at [1445, 293] on div "Missed Calls General Options Fields Visibility **** Missed Call Reason Use sett…" at bounding box center [1430, 381] width 275 height 763
click at [892, 45] on div "Missed calls Add Communication Log Contact Missed Call Reason Amazon - 18882804…" at bounding box center [777, 392] width 980 height 705
drag, startPoint x: 476, startPoint y: 113, endPoint x: 599, endPoint y: 105, distance: 123.3
click at [599, 105] on tr "Contact Missed Call Reason" at bounding box center [777, 107] width 979 height 33
click at [535, 56] on div "Missed calls Add Communication Log" at bounding box center [777, 65] width 980 height 31
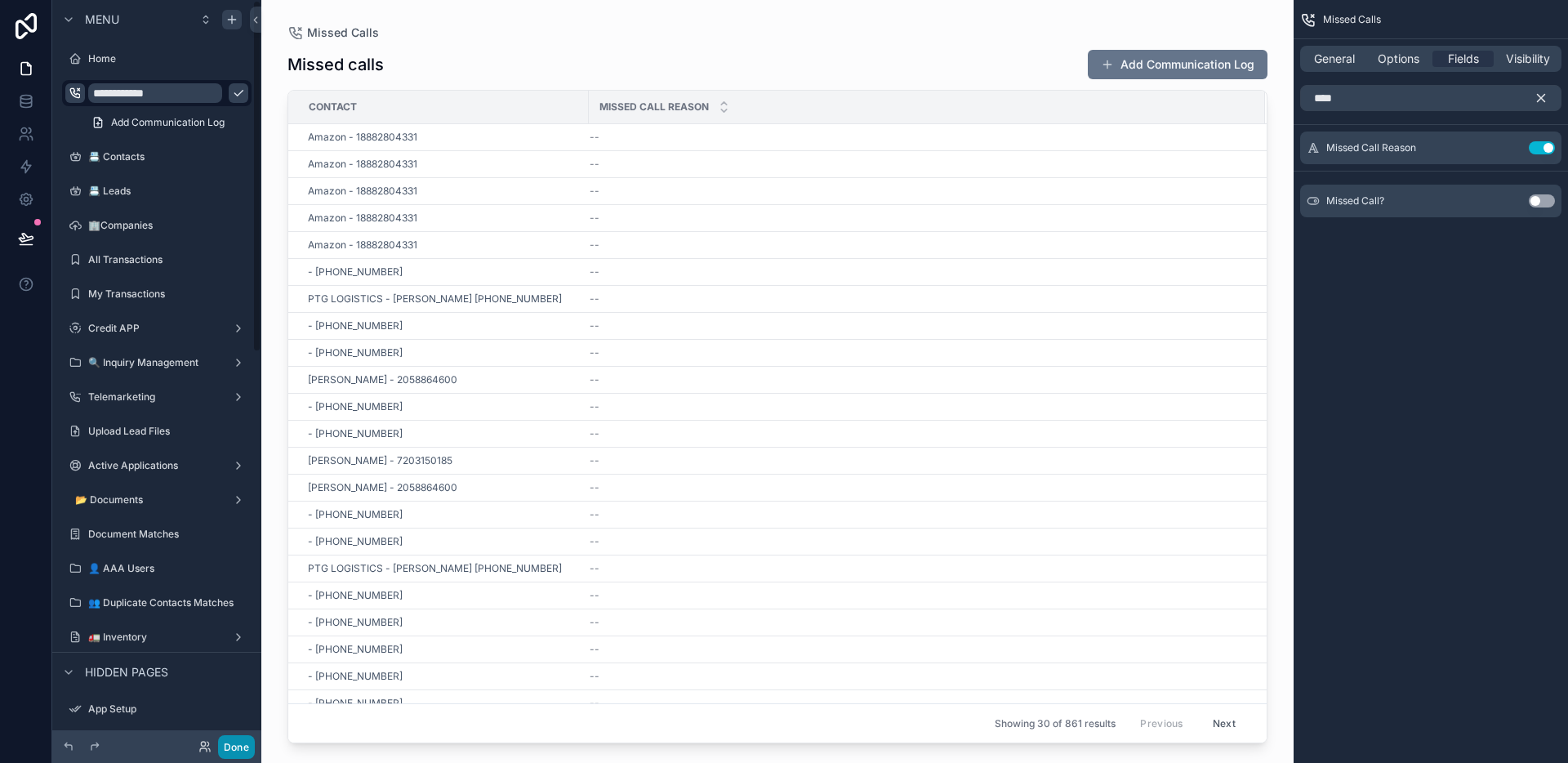
drag, startPoint x: 243, startPoint y: 742, endPoint x: 282, endPoint y: 654, distance: 96.3
click at [243, 743] on button "Done" at bounding box center [236, 746] width 37 height 24
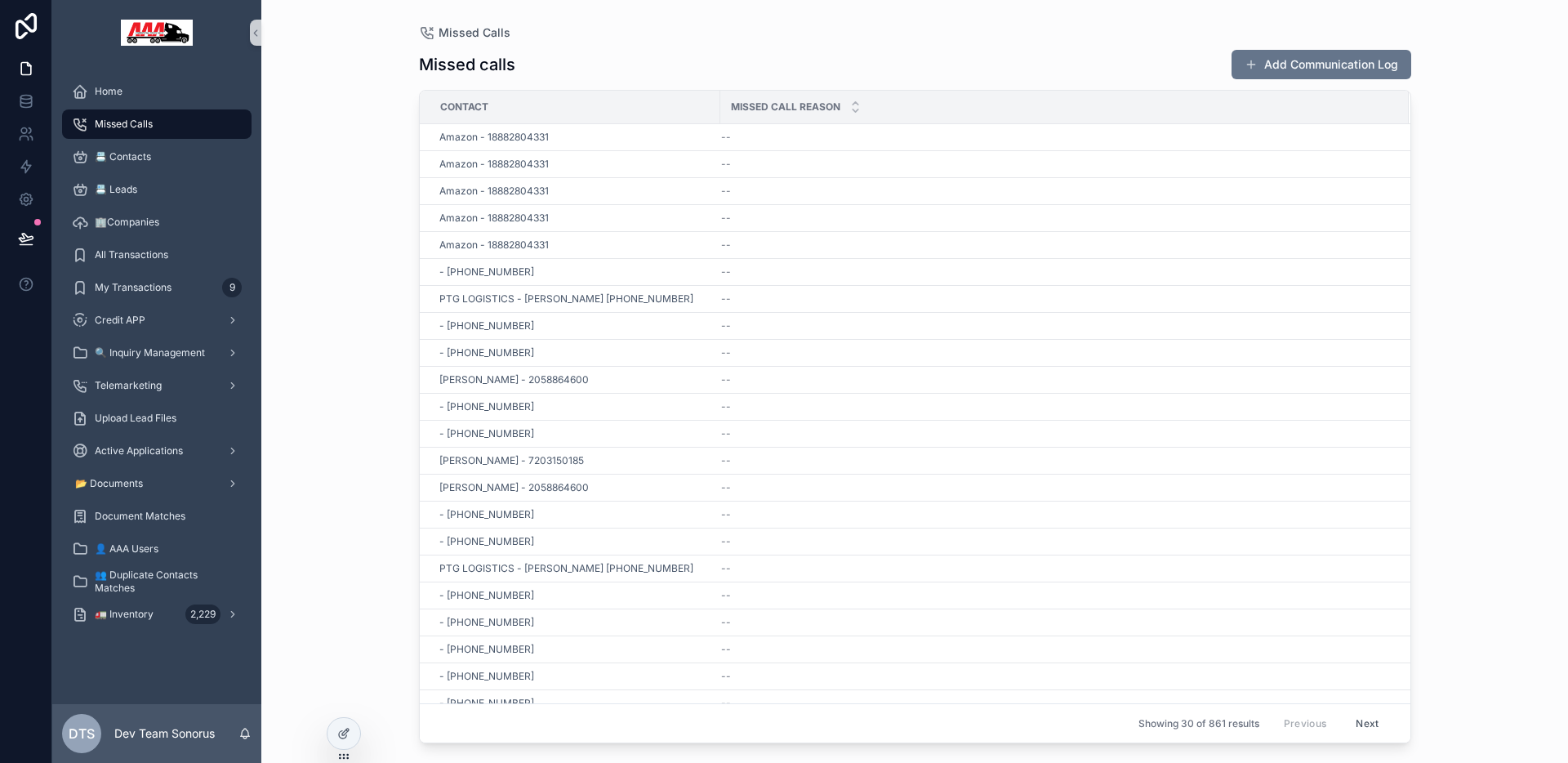
click at [609, 46] on div "Missed calls Add Communication Log Contact Missed Call Reason Amazon - 18882804…" at bounding box center [915, 392] width 993 height 705
click at [349, 733] on icon at bounding box center [343, 733] width 13 height 13
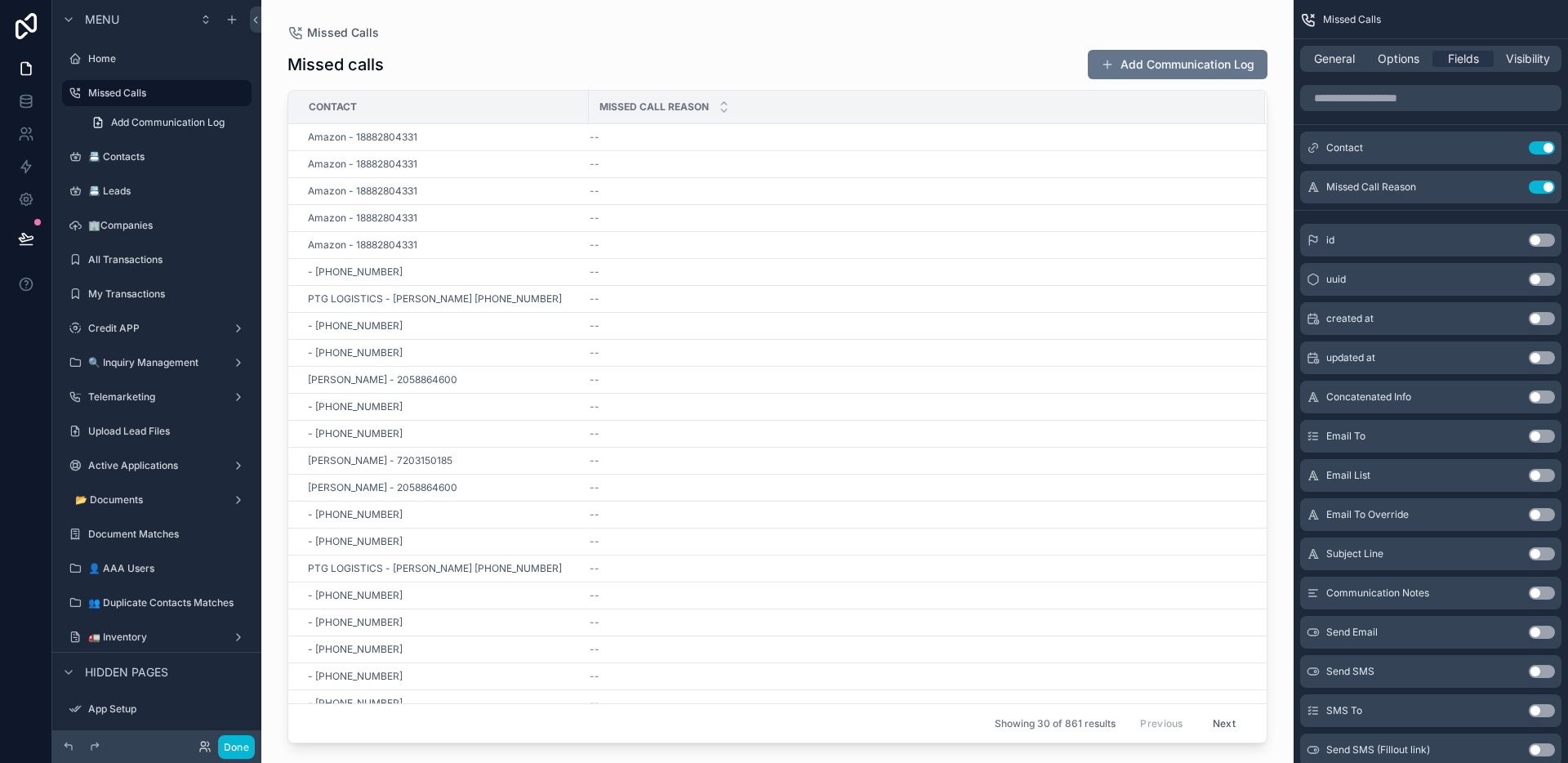
click at [865, 43] on div "scrollable content" at bounding box center [777, 371] width 1032 height 744
click at [1340, 56] on span "General" at bounding box center [1334, 58] width 41 height 17
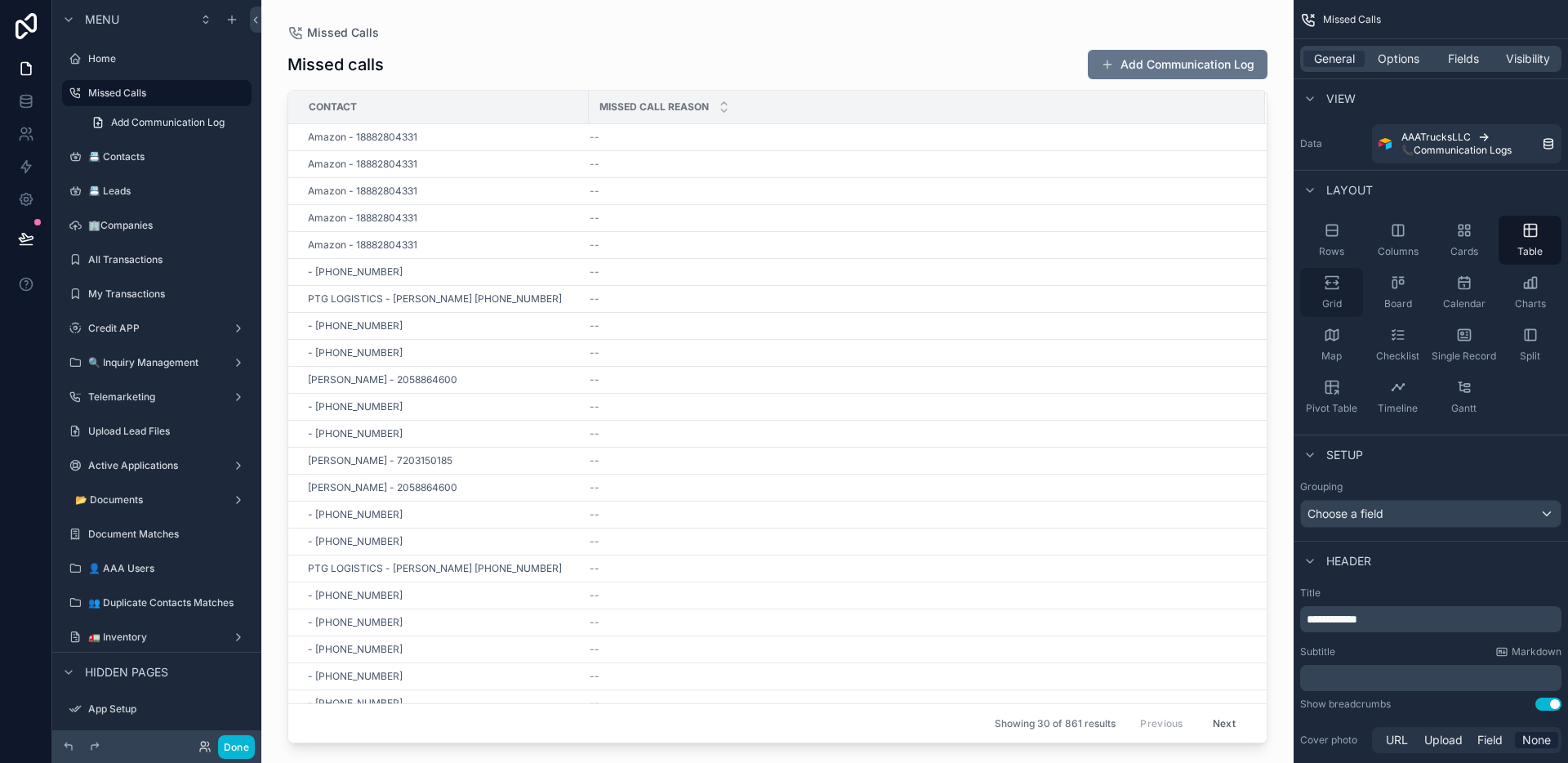
click at [1328, 301] on span "Grid" at bounding box center [1332, 303] width 19 height 13
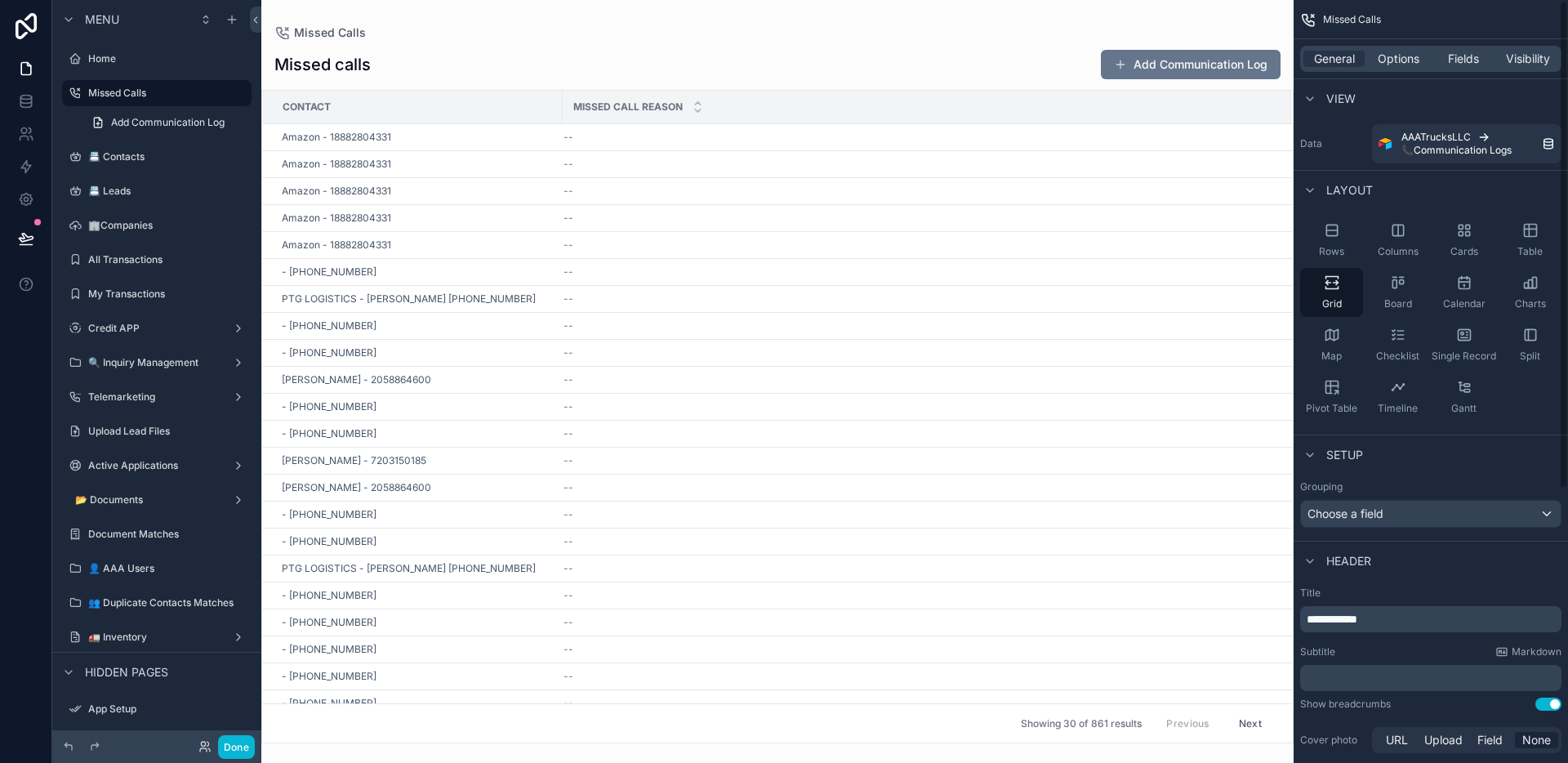
click at [751, 22] on div "Missed Calls Missed calls Add Communication Log Contact Missed Call Reason Amaz…" at bounding box center [777, 371] width 1032 height 744
click at [1411, 62] on span "Options" at bounding box center [1399, 58] width 42 height 17
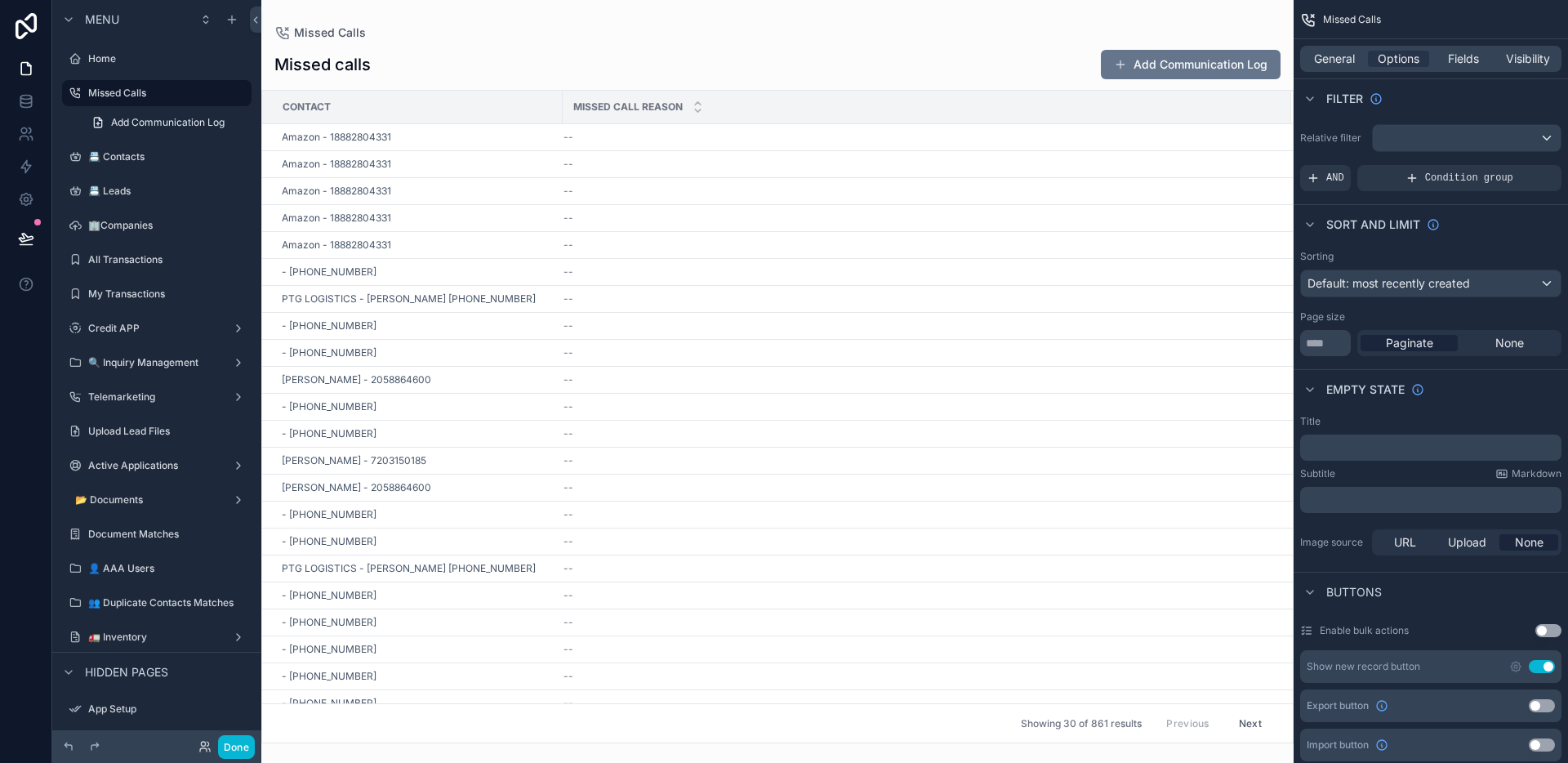
click at [1344, 178] on div "AND" at bounding box center [1326, 178] width 51 height 26
click at [1512, 166] on div "scrollable content" at bounding box center [1521, 167] width 23 height 23
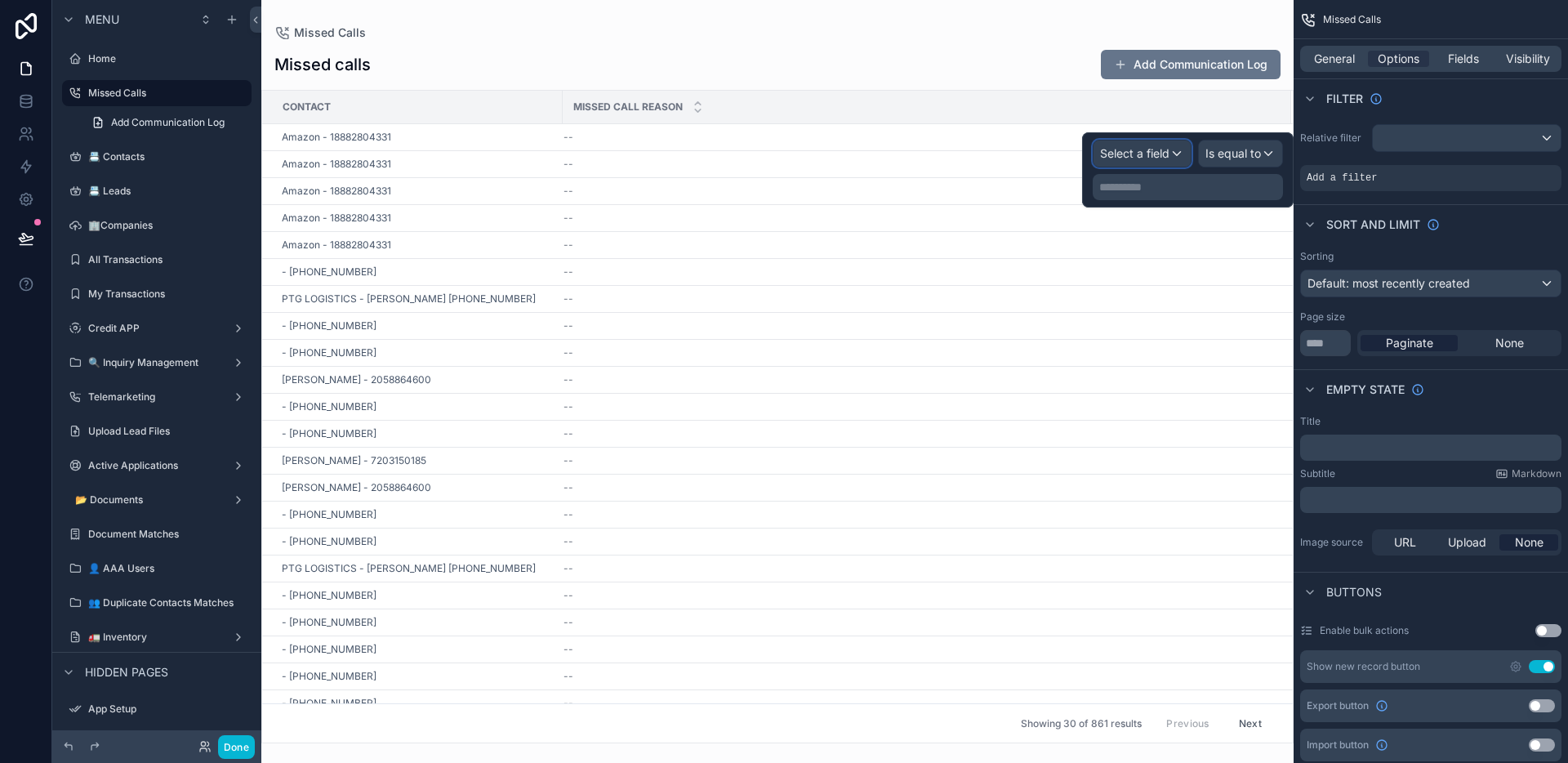
click at [1184, 159] on div "Select a field" at bounding box center [1143, 153] width 98 height 26
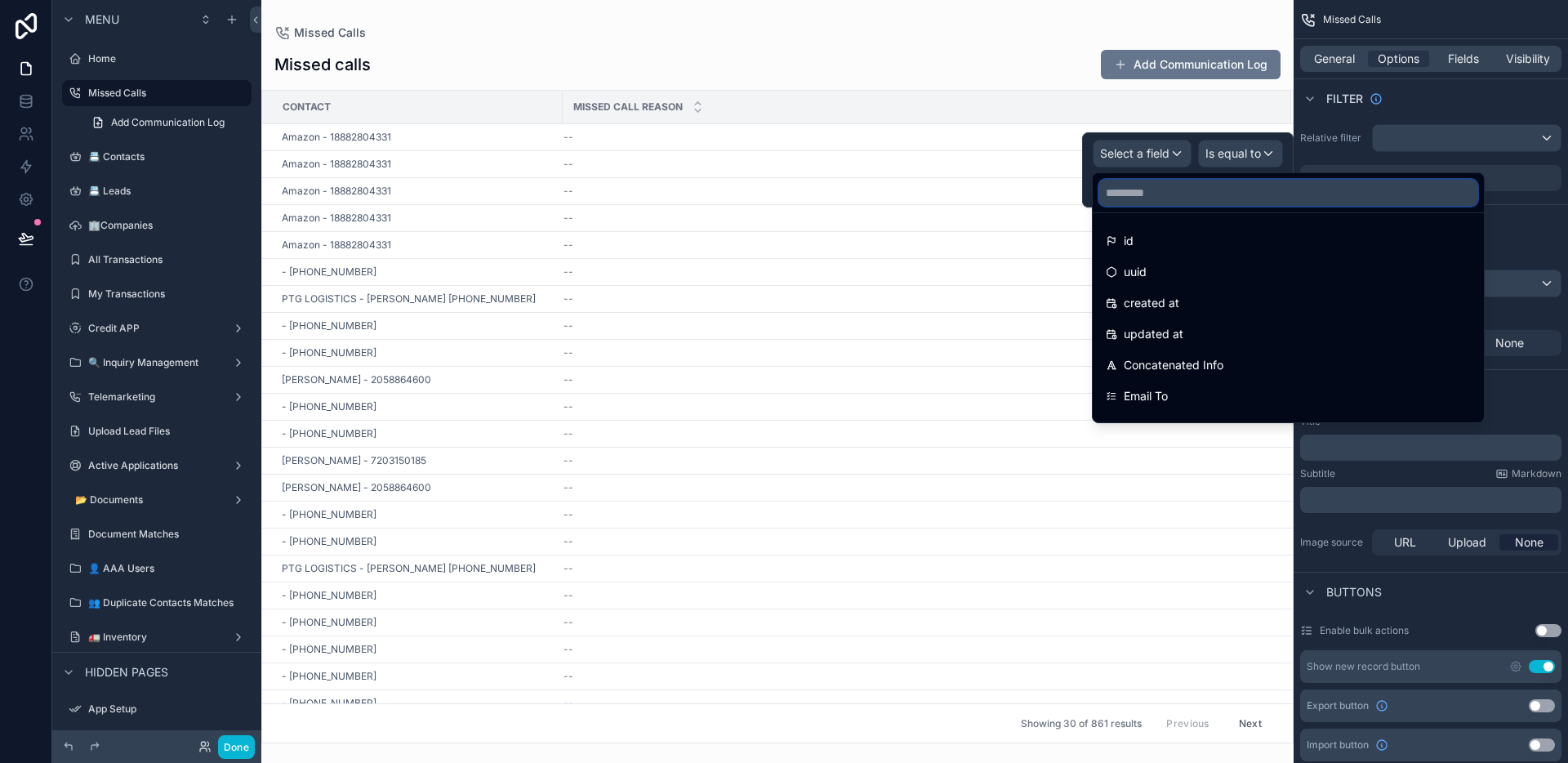
click at [1170, 188] on input "text" at bounding box center [1288, 193] width 378 height 26
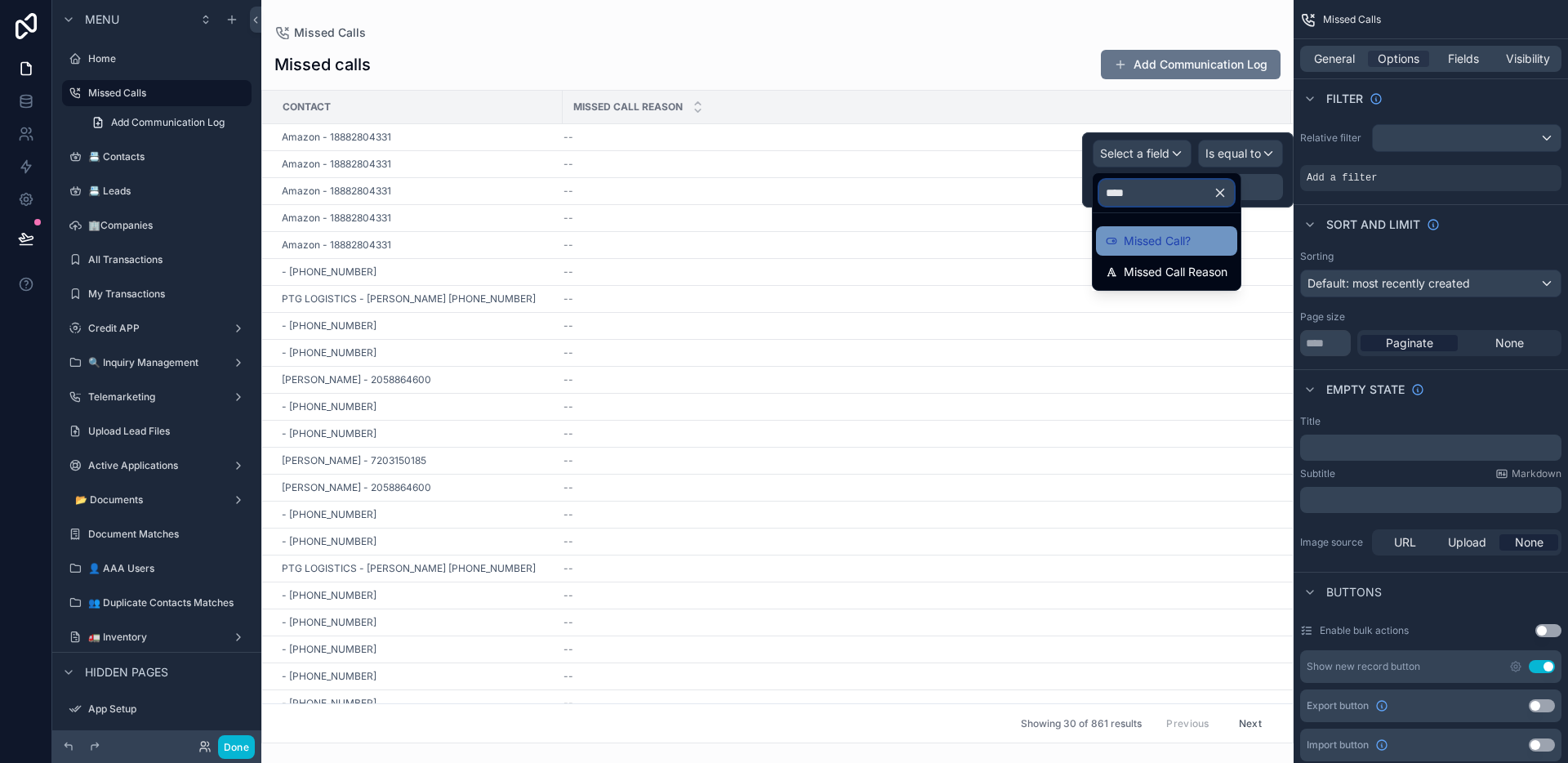
type input "****"
click at [1190, 251] on div "Missed Call?" at bounding box center [1167, 242] width 141 height 30
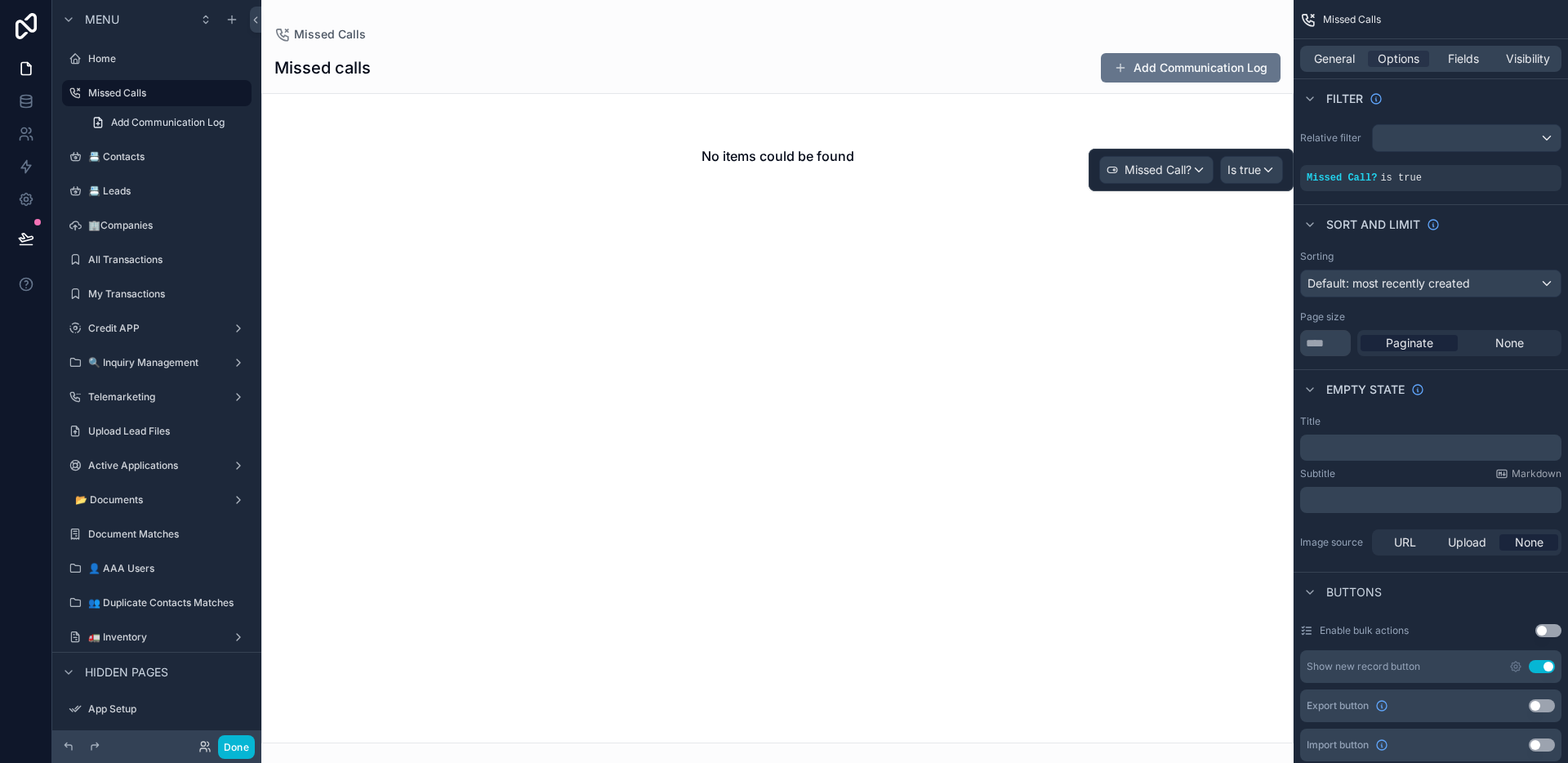
click at [849, 24] on div "Missed Calls Missed calls Add Communication Log No items could be found" at bounding box center [777, 371] width 1032 height 744
click at [249, 751] on button "Done" at bounding box center [236, 746] width 37 height 24
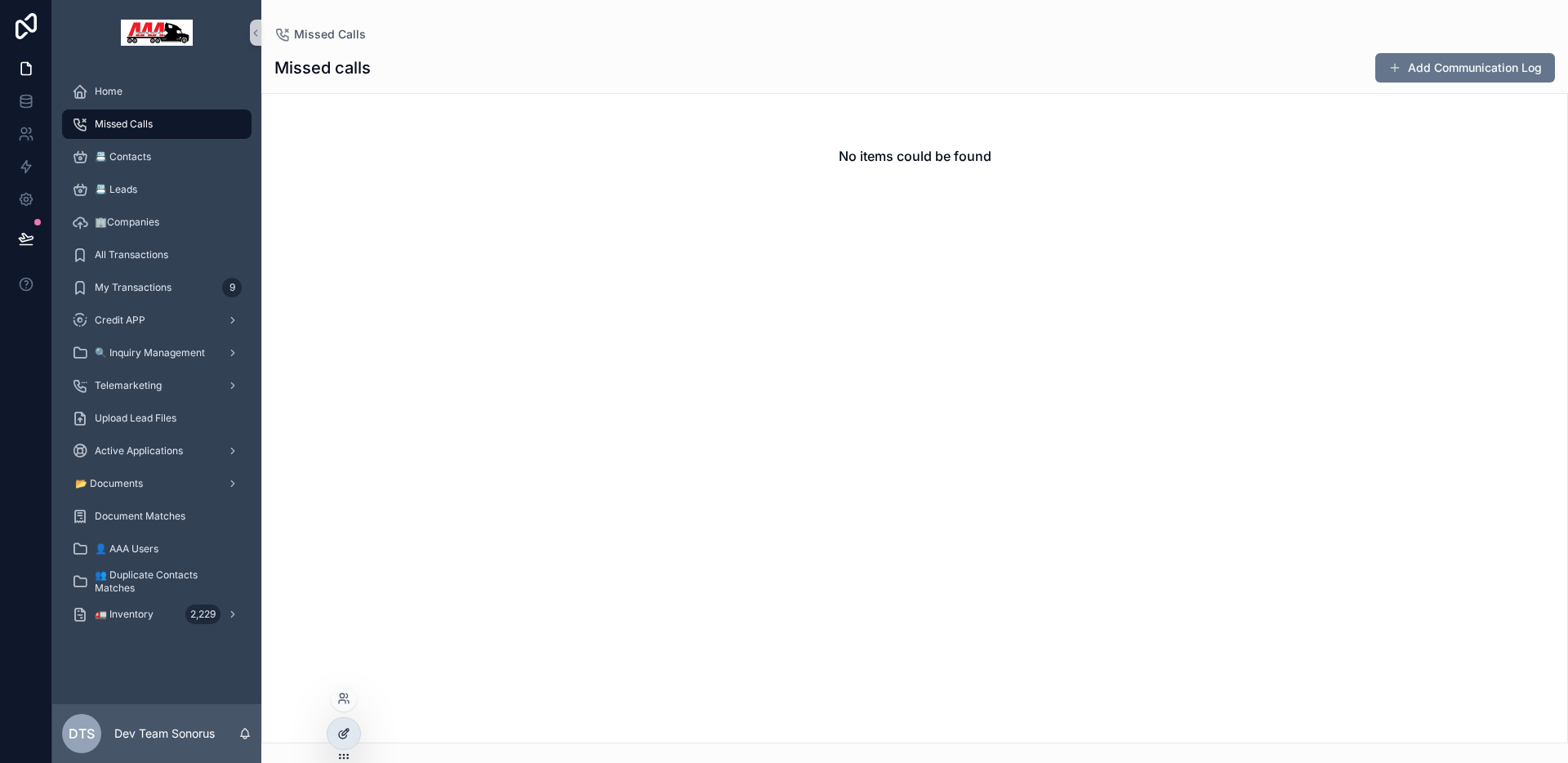
click at [351, 728] on div at bounding box center [343, 734] width 32 height 31
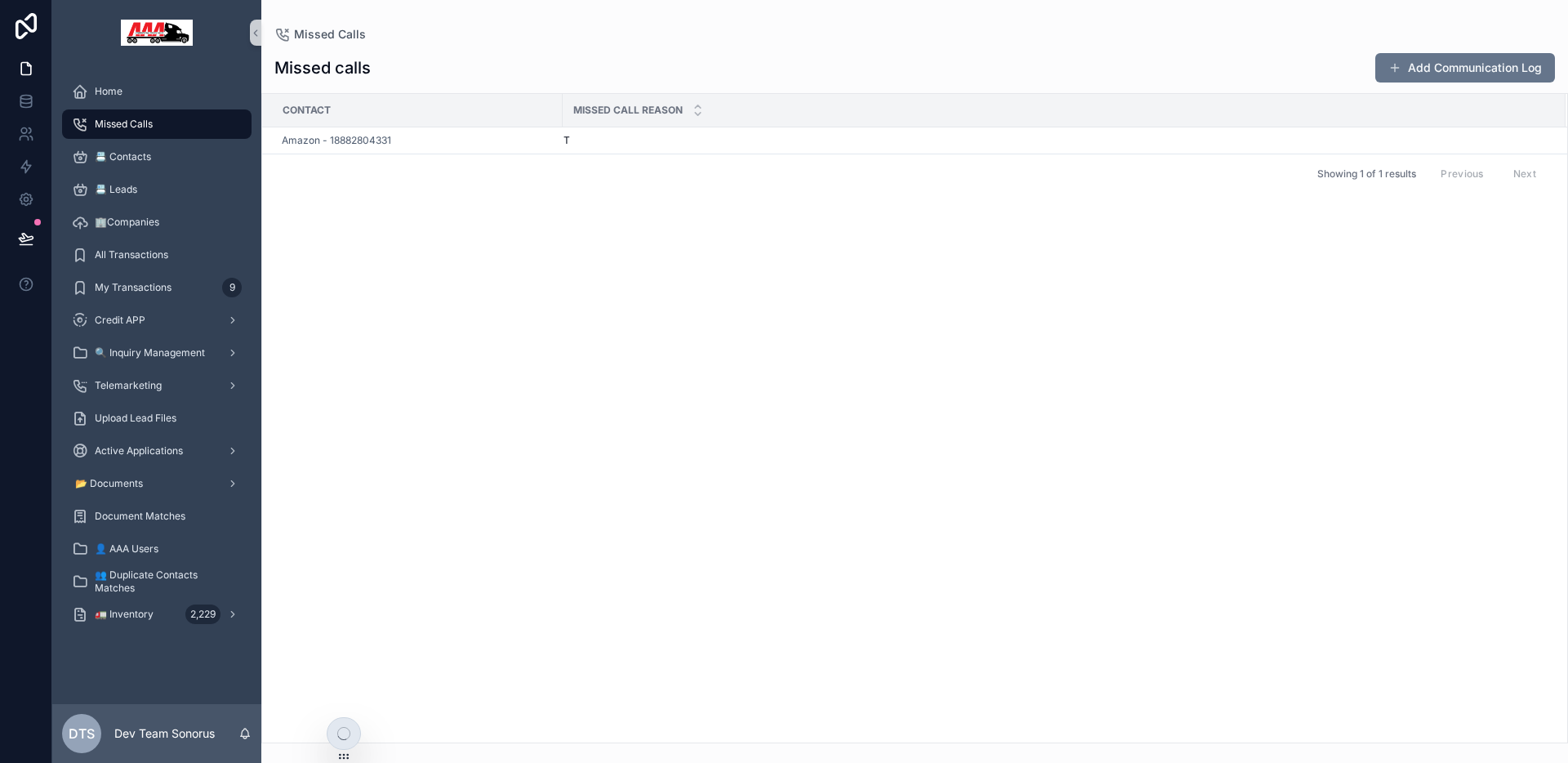
click at [920, 37] on div "Missed Calls" at bounding box center [914, 34] width 1280 height 17
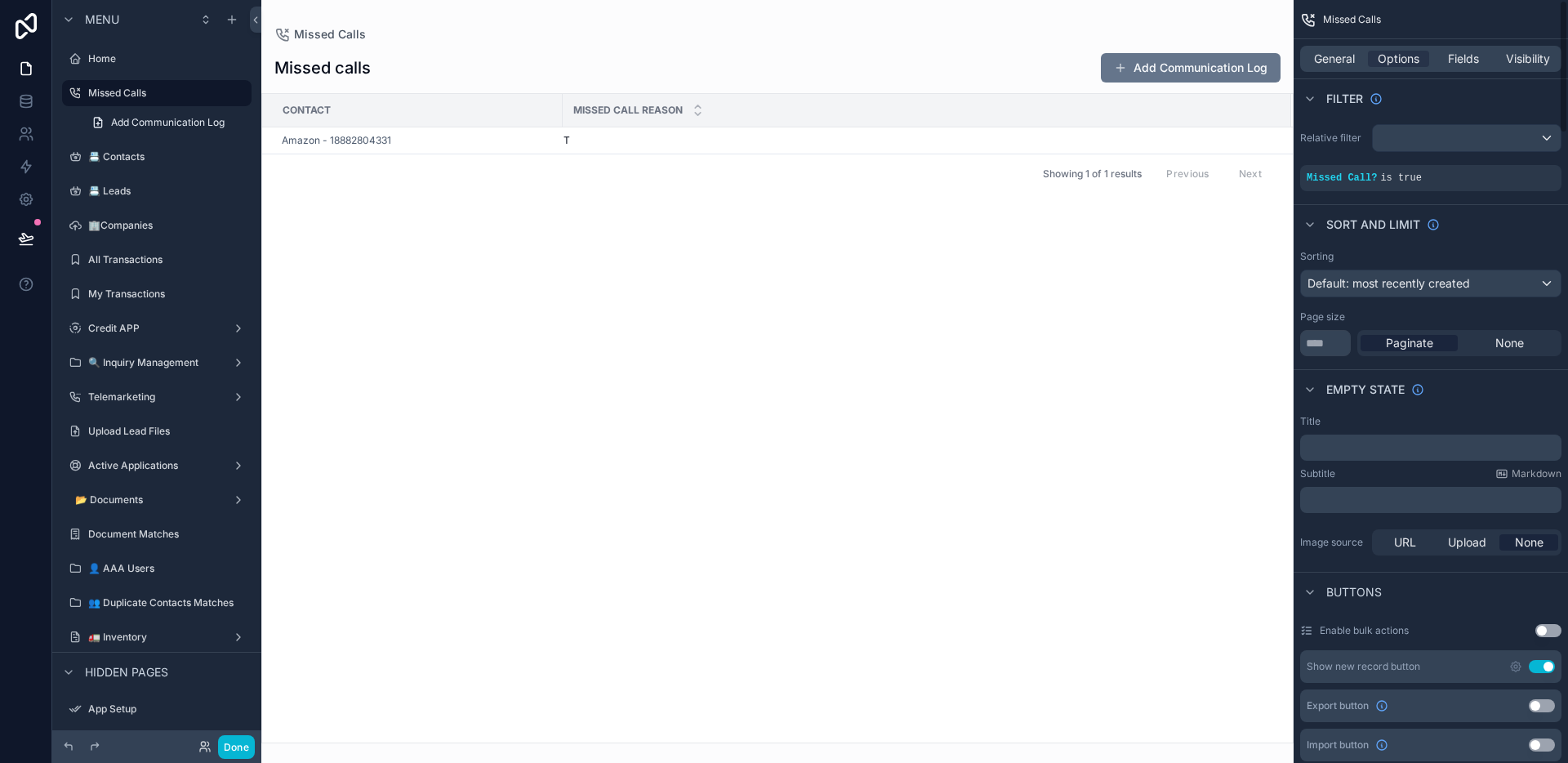
click at [1544, 664] on button "Use setting" at bounding box center [1542, 666] width 26 height 13
click at [1042, 45] on div "scrollable content" at bounding box center [777, 381] width 1032 height 763
click at [689, 134] on div "Test reason Test reason" at bounding box center [918, 132] width 708 height 13
click at [700, 44] on div "Missed calls Contact Missed Call Reason Amazon - 18882804331 Test reason Test r…" at bounding box center [777, 393] width 1032 height 701
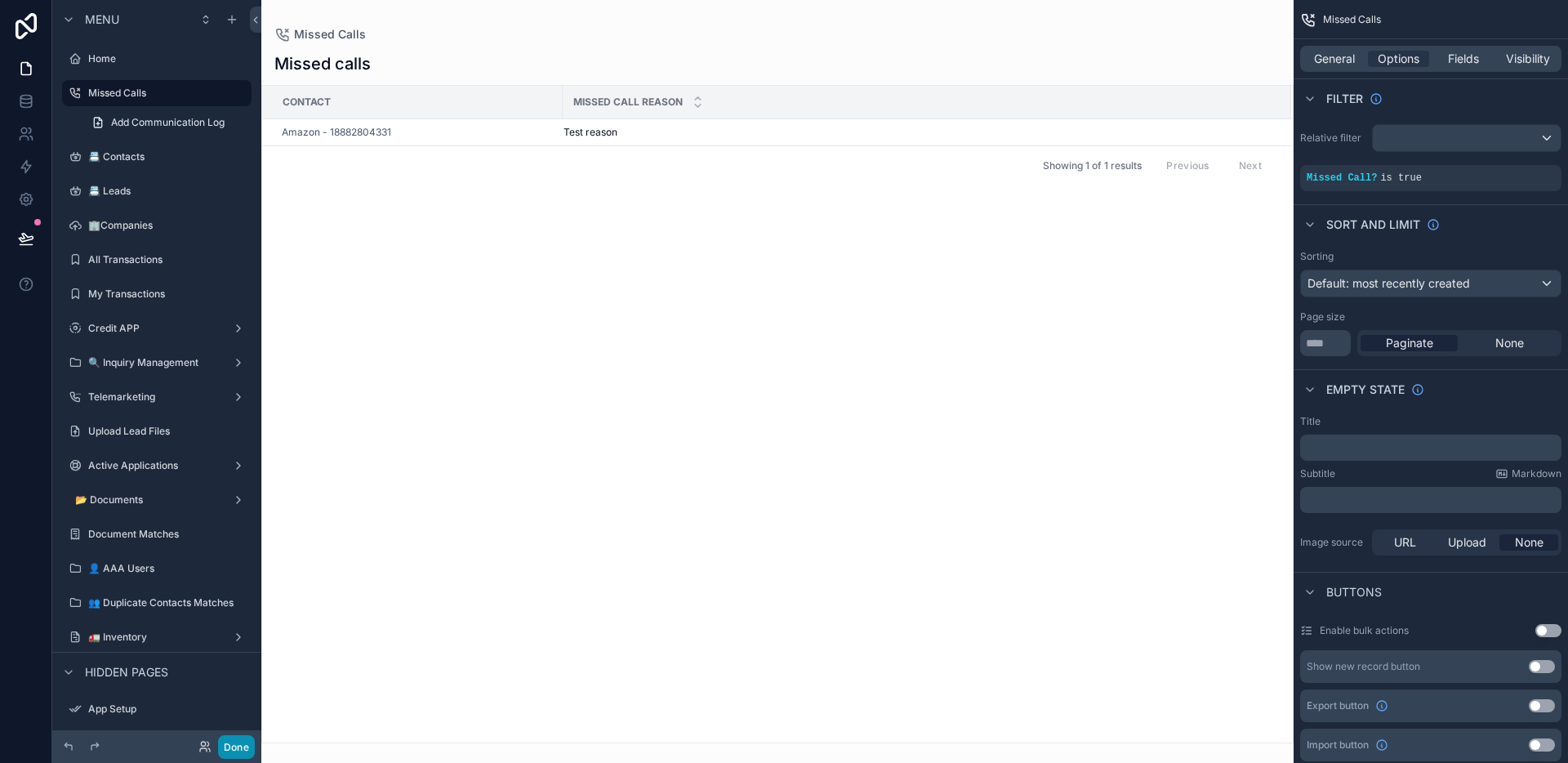
click at [248, 742] on button "Done" at bounding box center [236, 746] width 37 height 24
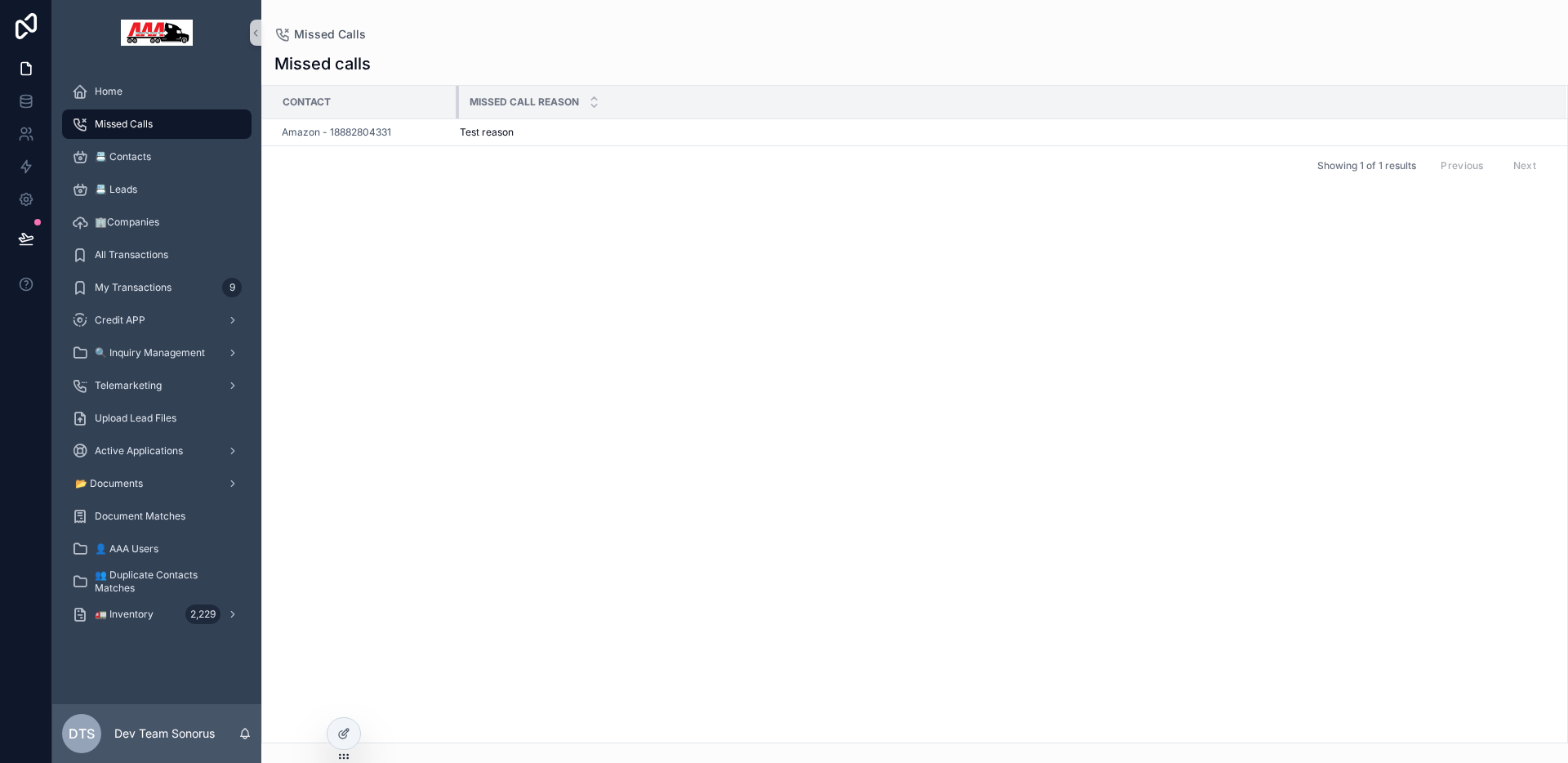
drag, startPoint x: 561, startPoint y: 97, endPoint x: 458, endPoint y: 107, distance: 103.5
click at [458, 107] on div "scrollable content" at bounding box center [458, 101] width 6 height 32
click at [343, 726] on div at bounding box center [343, 734] width 32 height 31
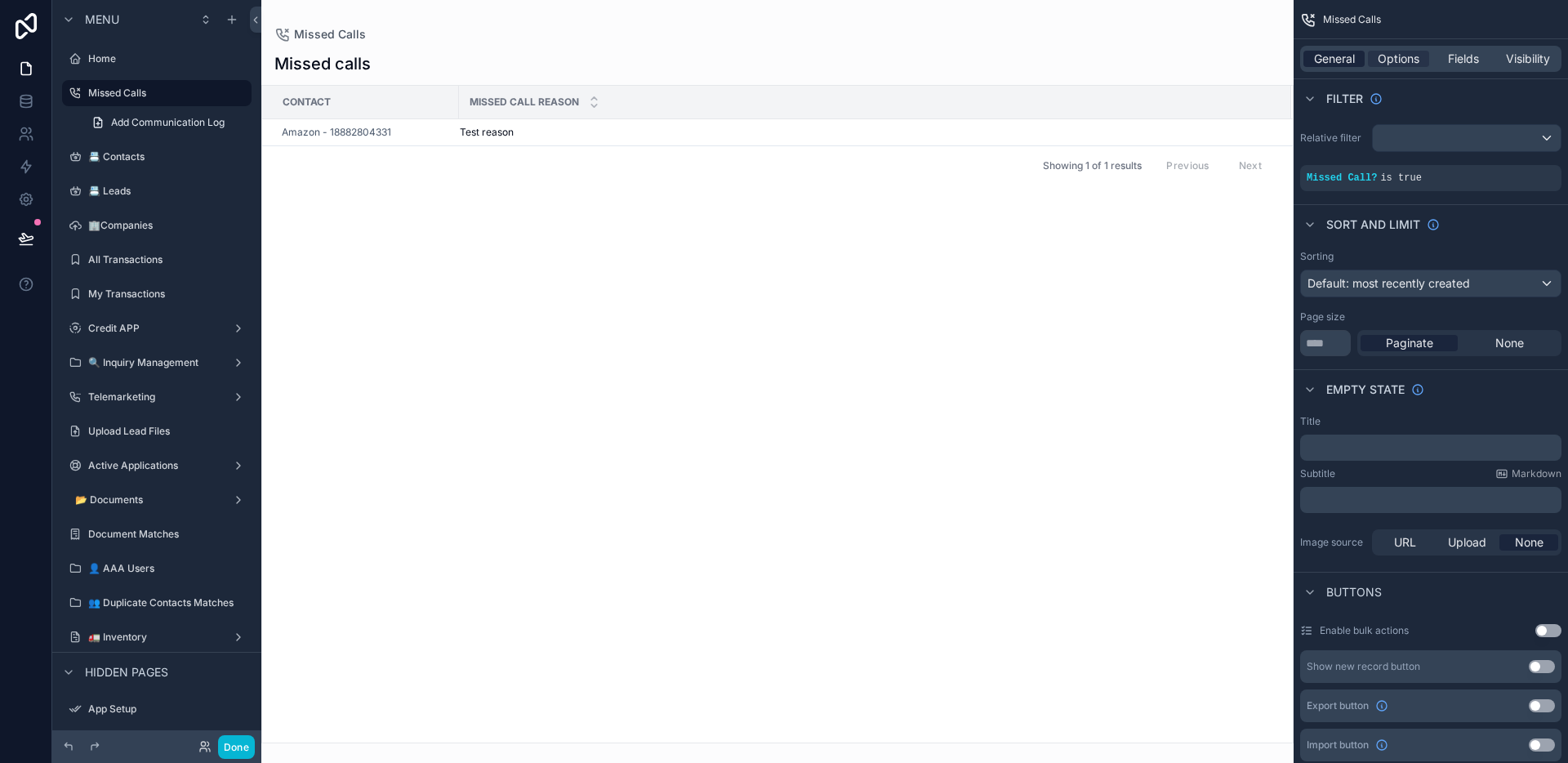
click at [1339, 61] on span "General" at bounding box center [1334, 58] width 41 height 17
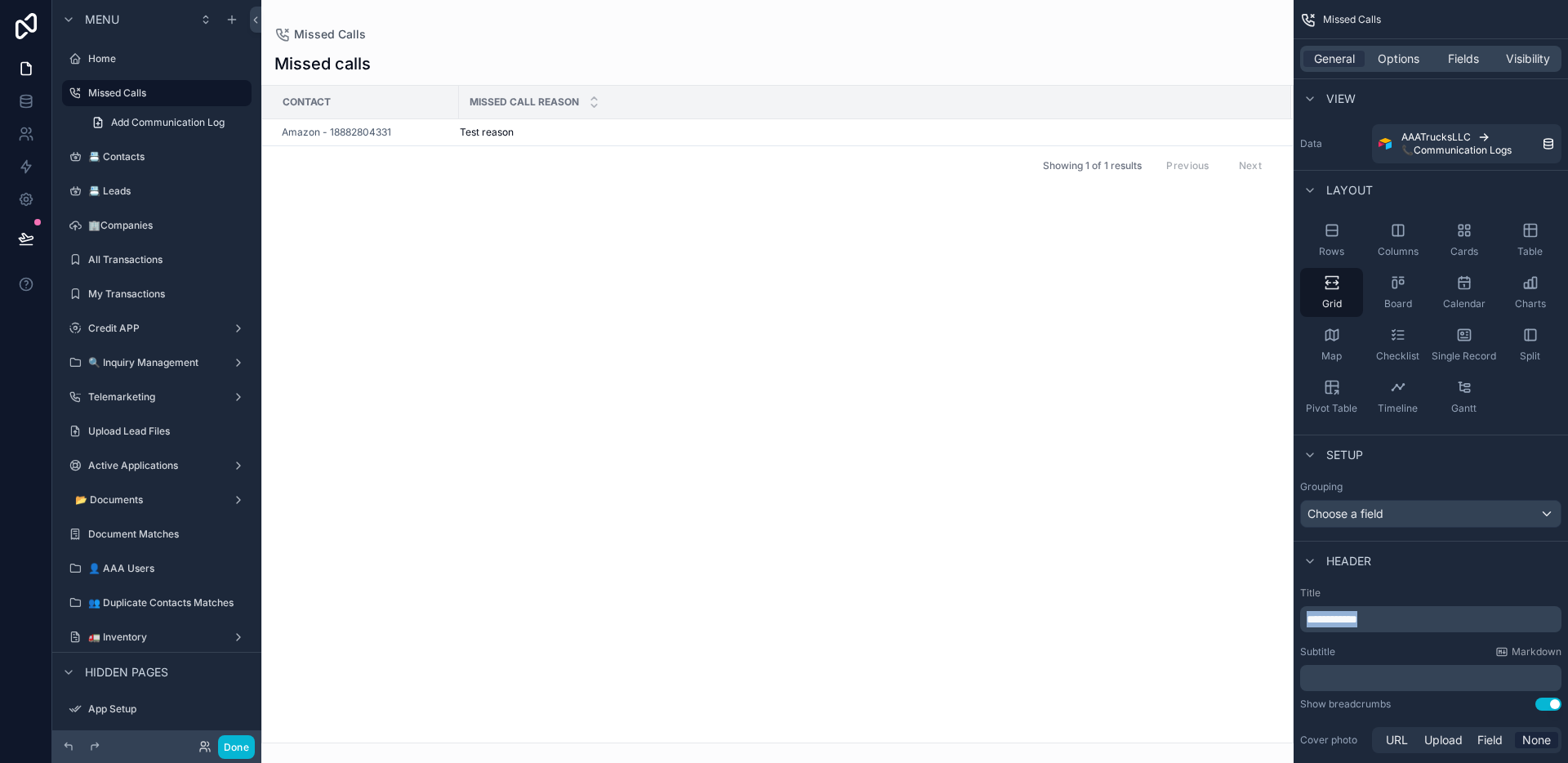
drag, startPoint x: 1388, startPoint y: 622, endPoint x: 1300, endPoint y: 619, distance: 88.1
click at [1300, 619] on div "**********" at bounding box center [1431, 619] width 261 height 26
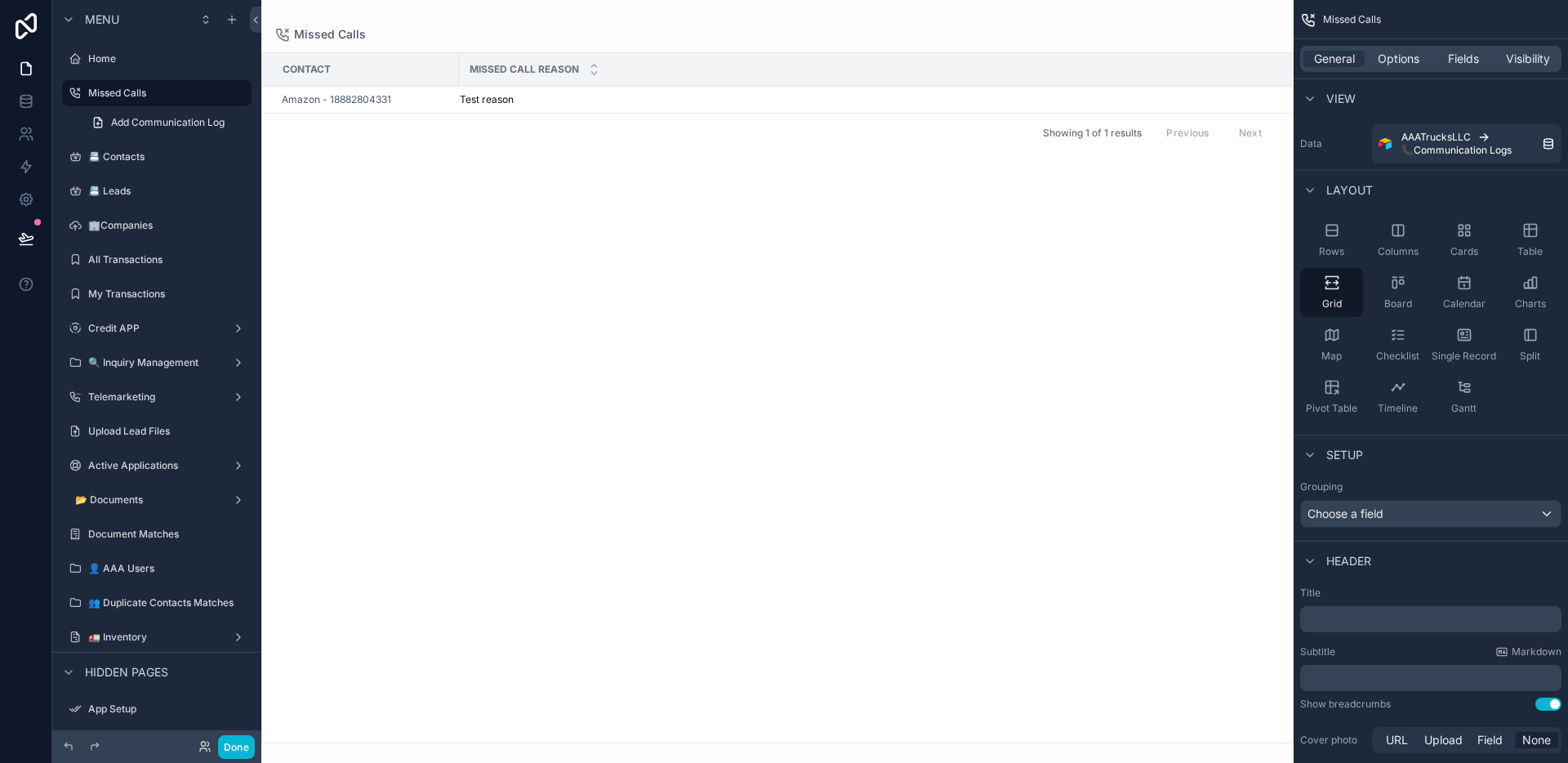
click at [795, 8] on div "scrollable content" at bounding box center [777, 381] width 1032 height 763
click at [1481, 58] on div "Fields" at bounding box center [1463, 58] width 61 height 17
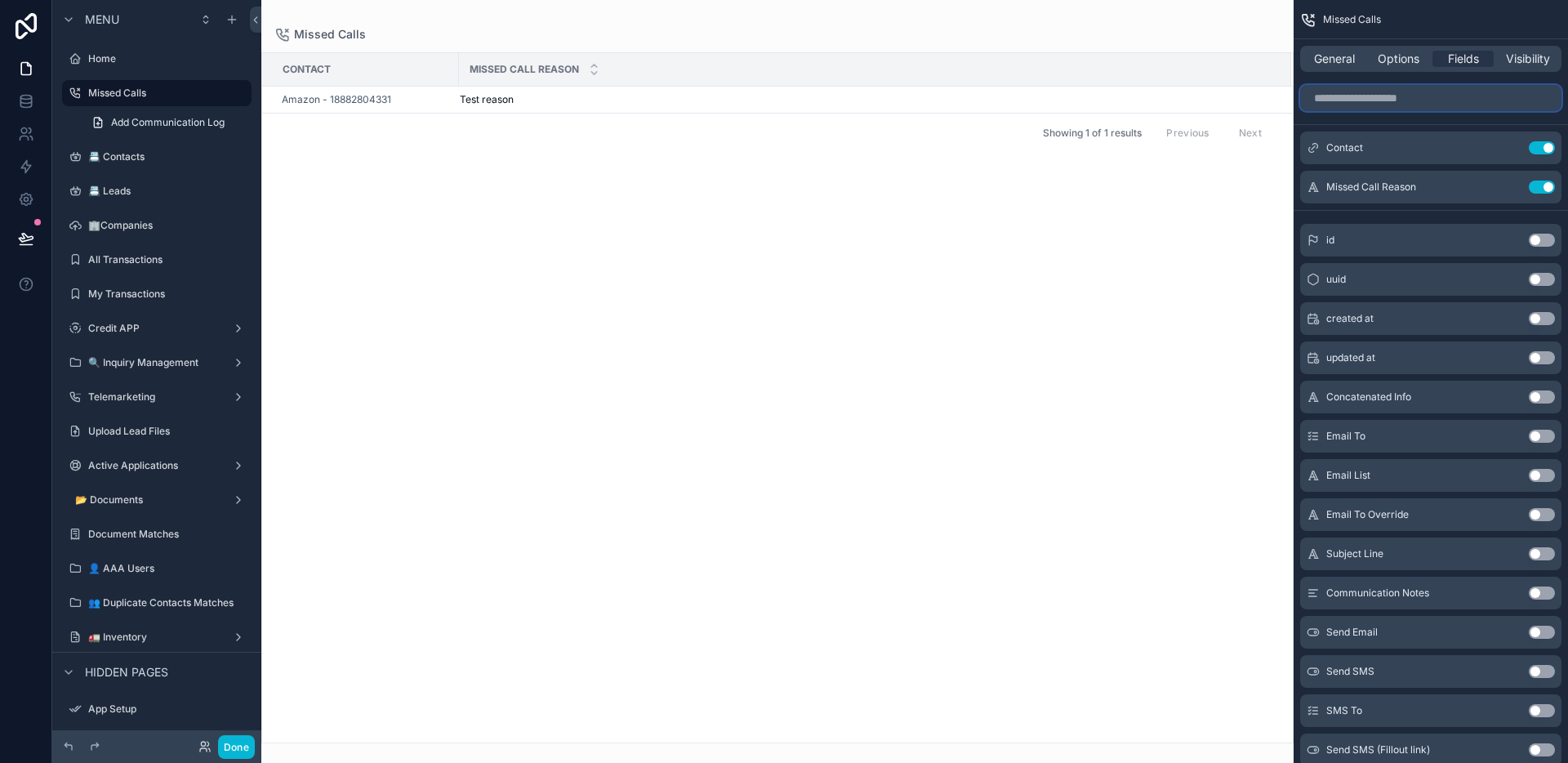
click at [1401, 102] on input "scrollable content" at bounding box center [1431, 98] width 261 height 26
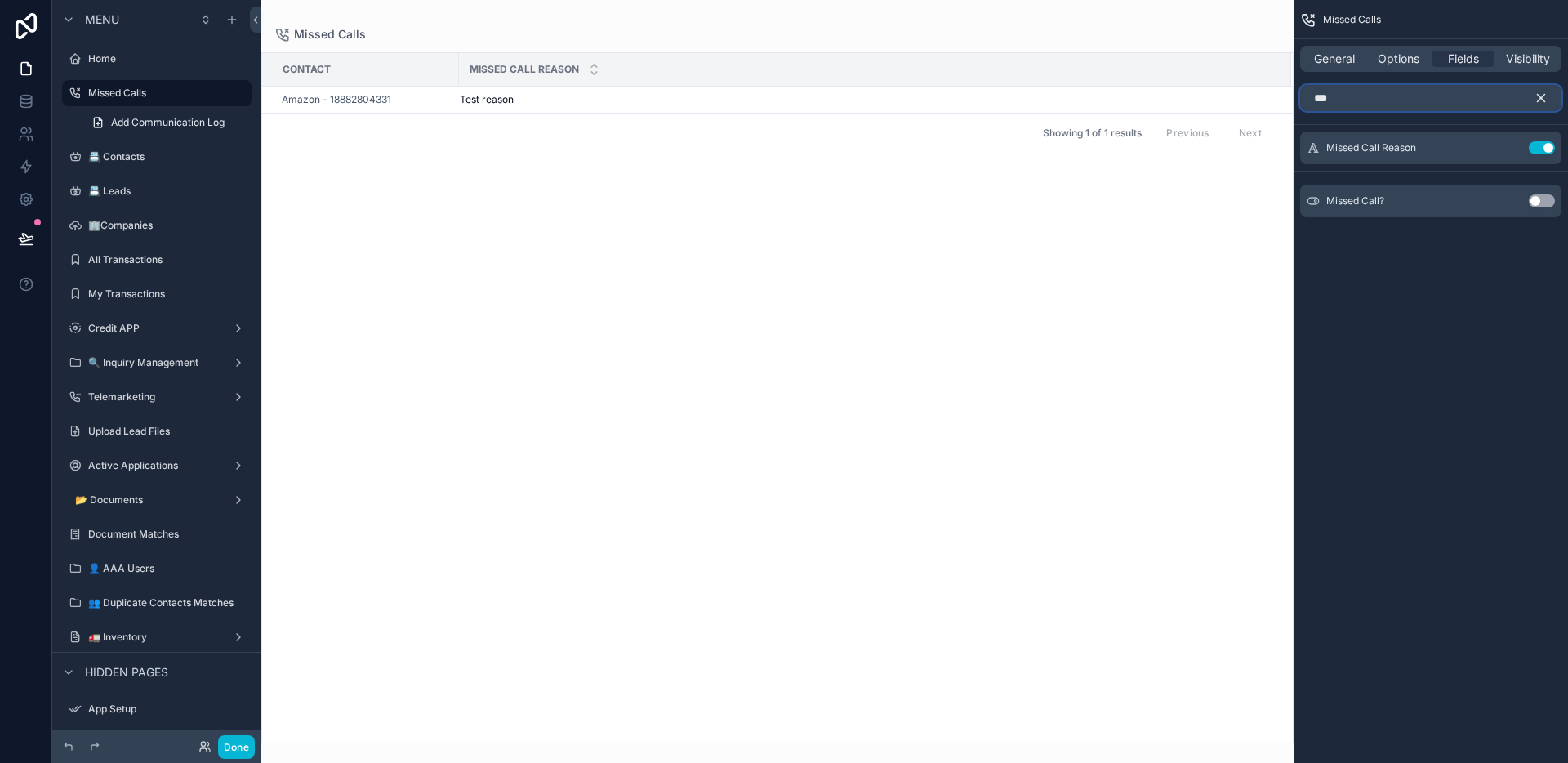
type input "***"
click at [1538, 102] on icon "scrollable content" at bounding box center [1541, 98] width 15 height 15
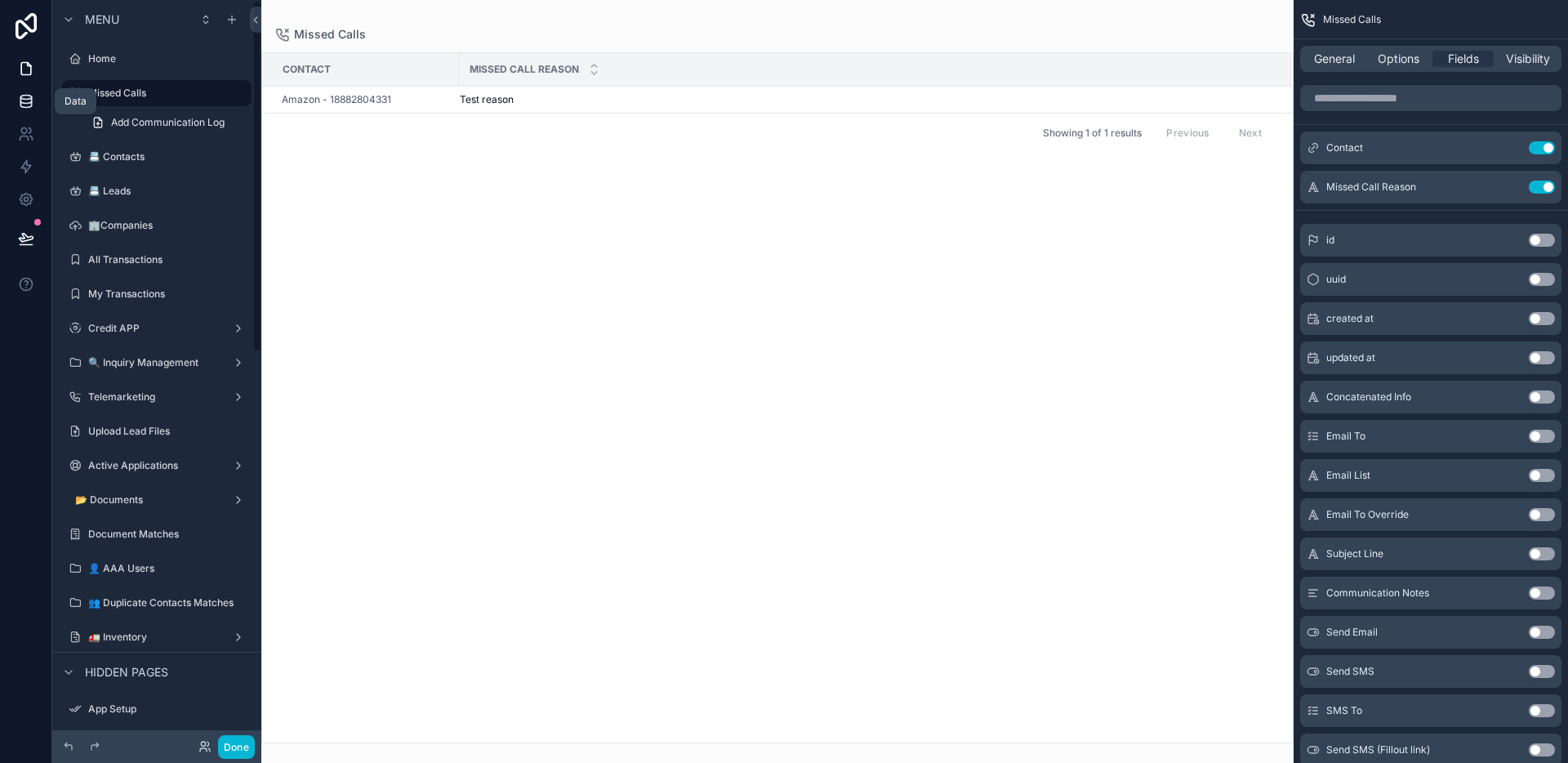
click at [26, 92] on link at bounding box center [25, 100] width 51 height 32
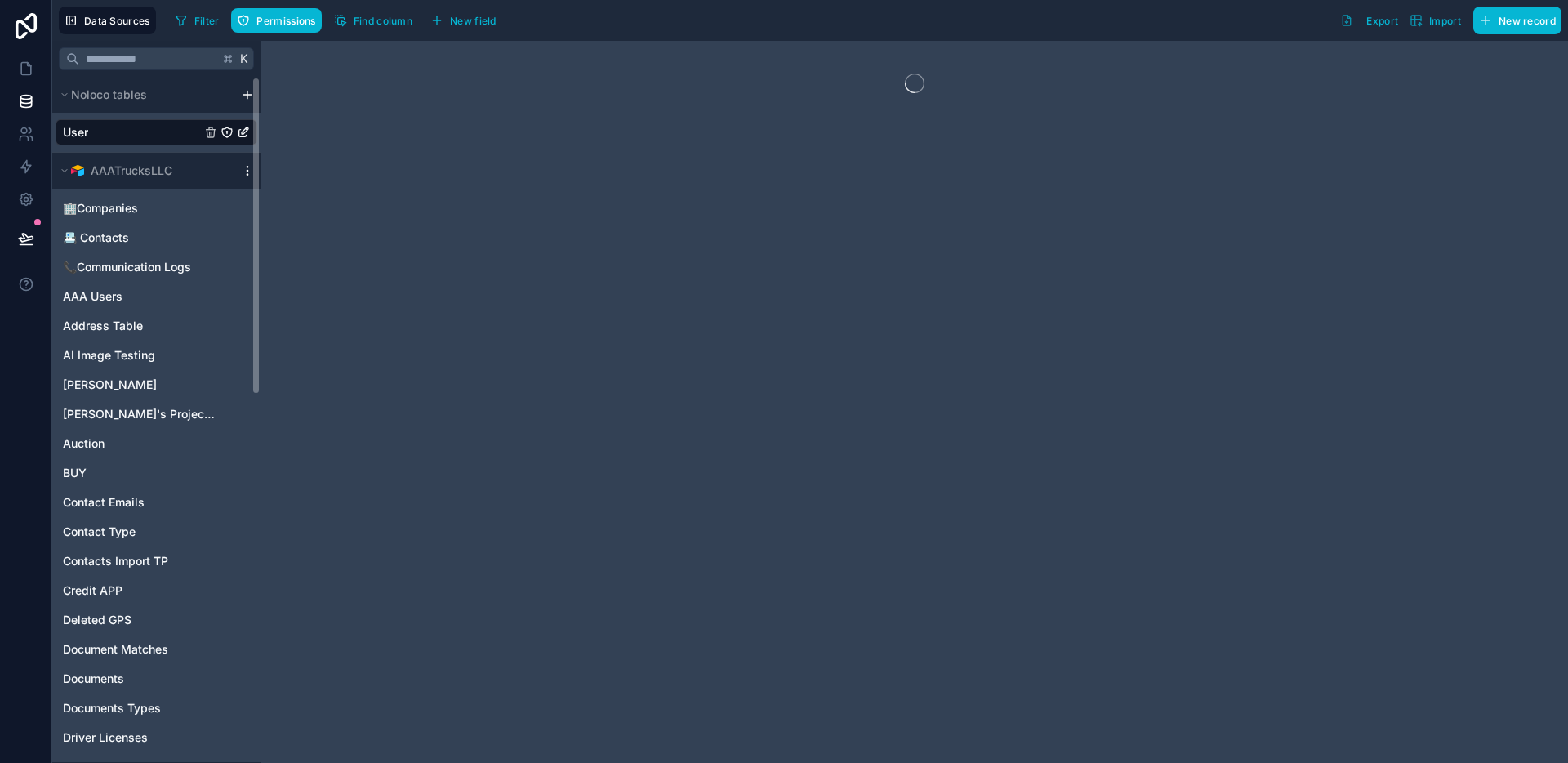
click at [245, 170] on icon "scrollable content" at bounding box center [247, 170] width 13 height 13
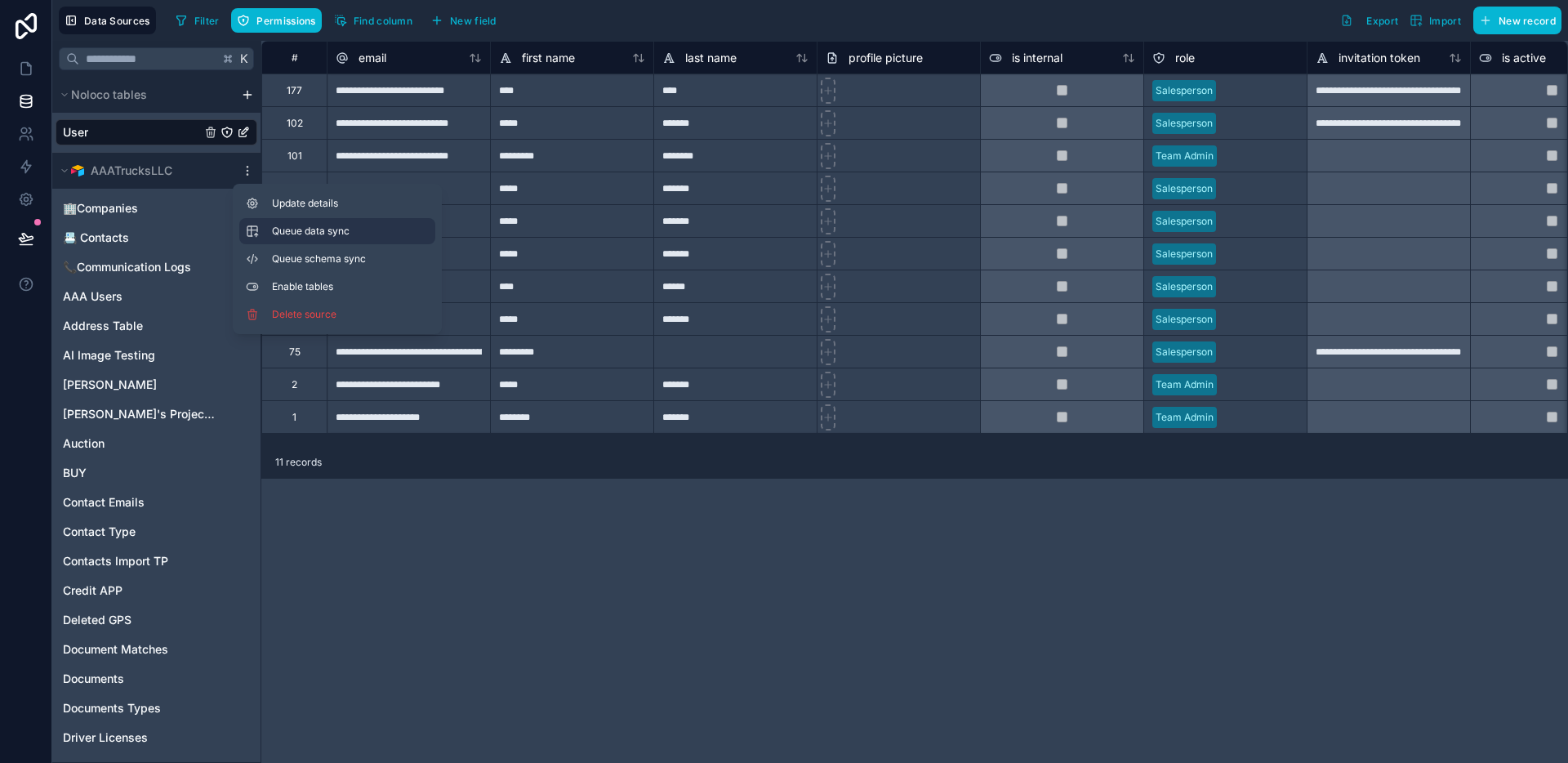
click at [317, 235] on span "Queue data sync" at bounding box center [330, 231] width 118 height 13
click at [320, 255] on span "Queue schema sync" at bounding box center [330, 259] width 118 height 13
click at [31, 72] on icon at bounding box center [26, 68] width 17 height 17
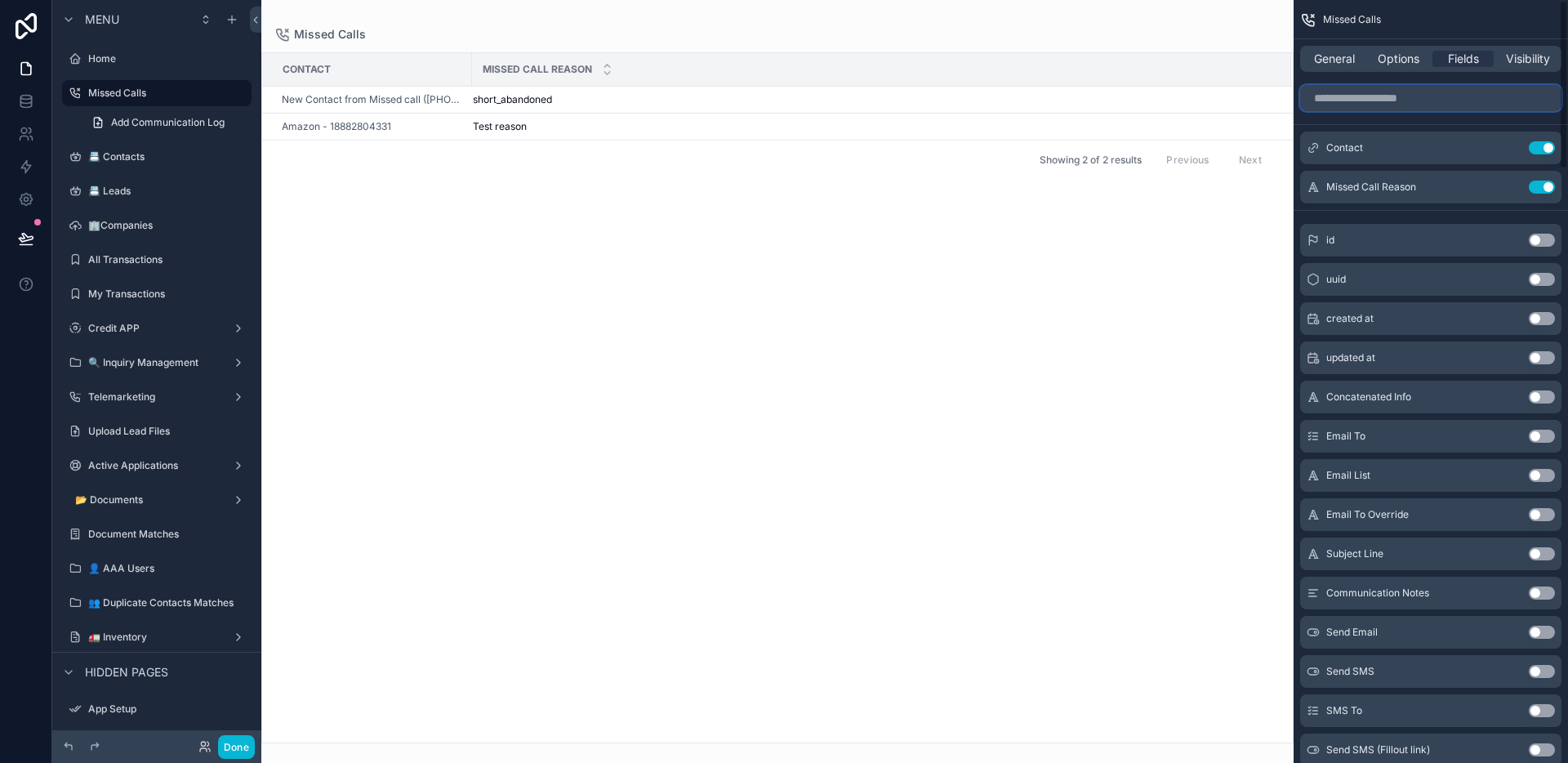
click at [1452, 100] on input "scrollable content" at bounding box center [1431, 98] width 261 height 26
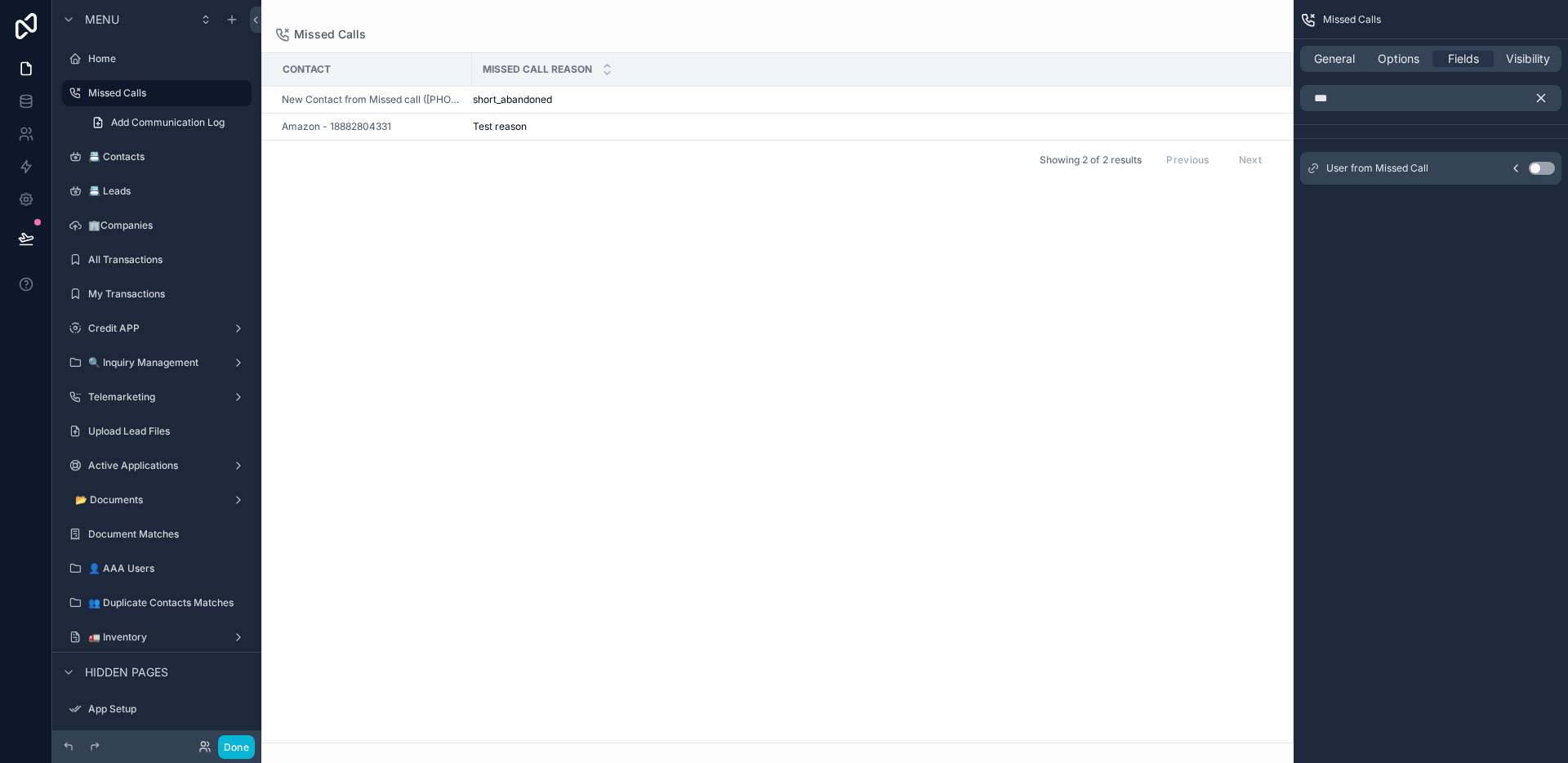
click at [1533, 165] on button "Use setting" at bounding box center [1542, 168] width 26 height 13
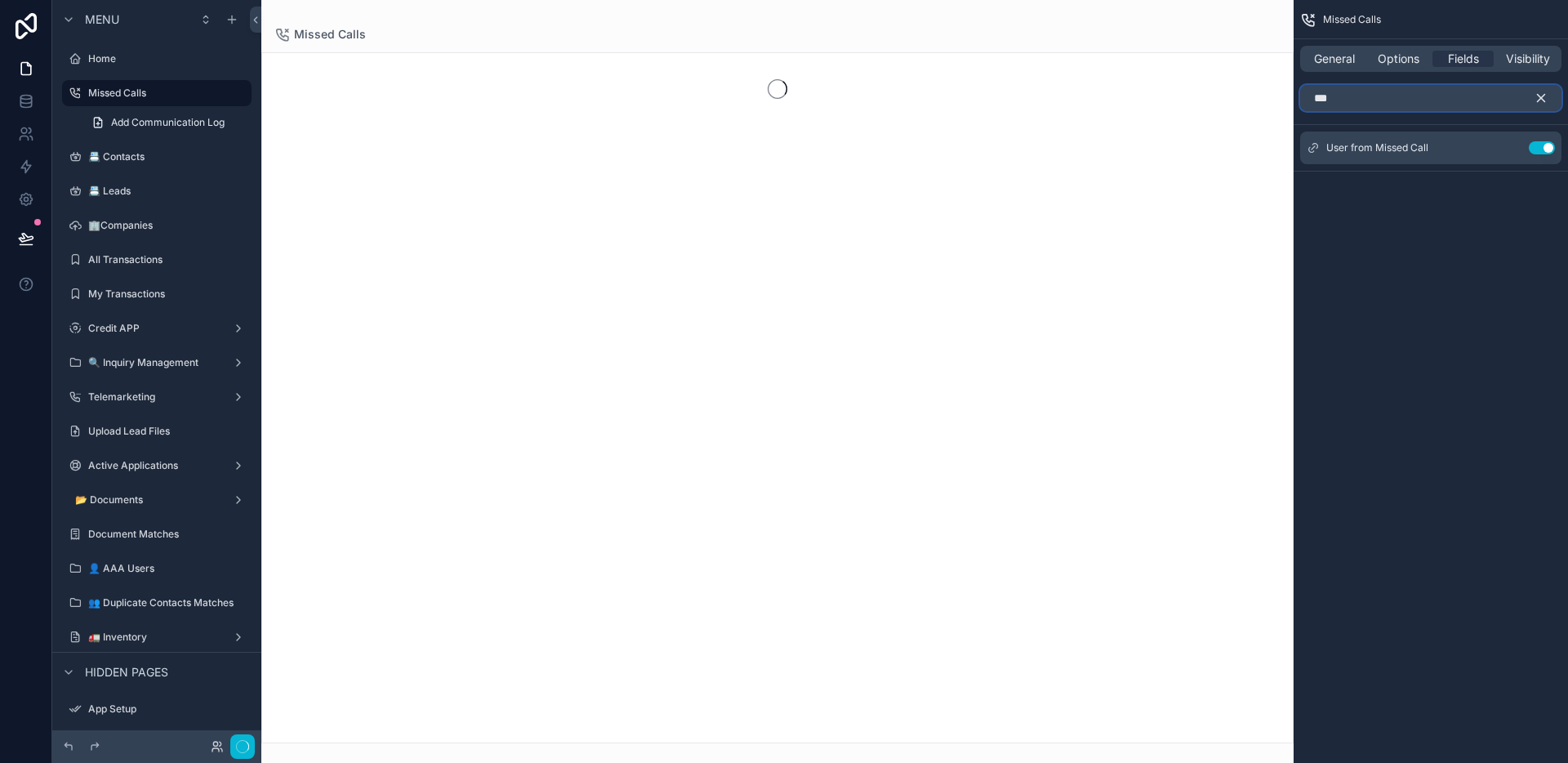
click at [1419, 108] on input "***" at bounding box center [1431, 98] width 261 height 26
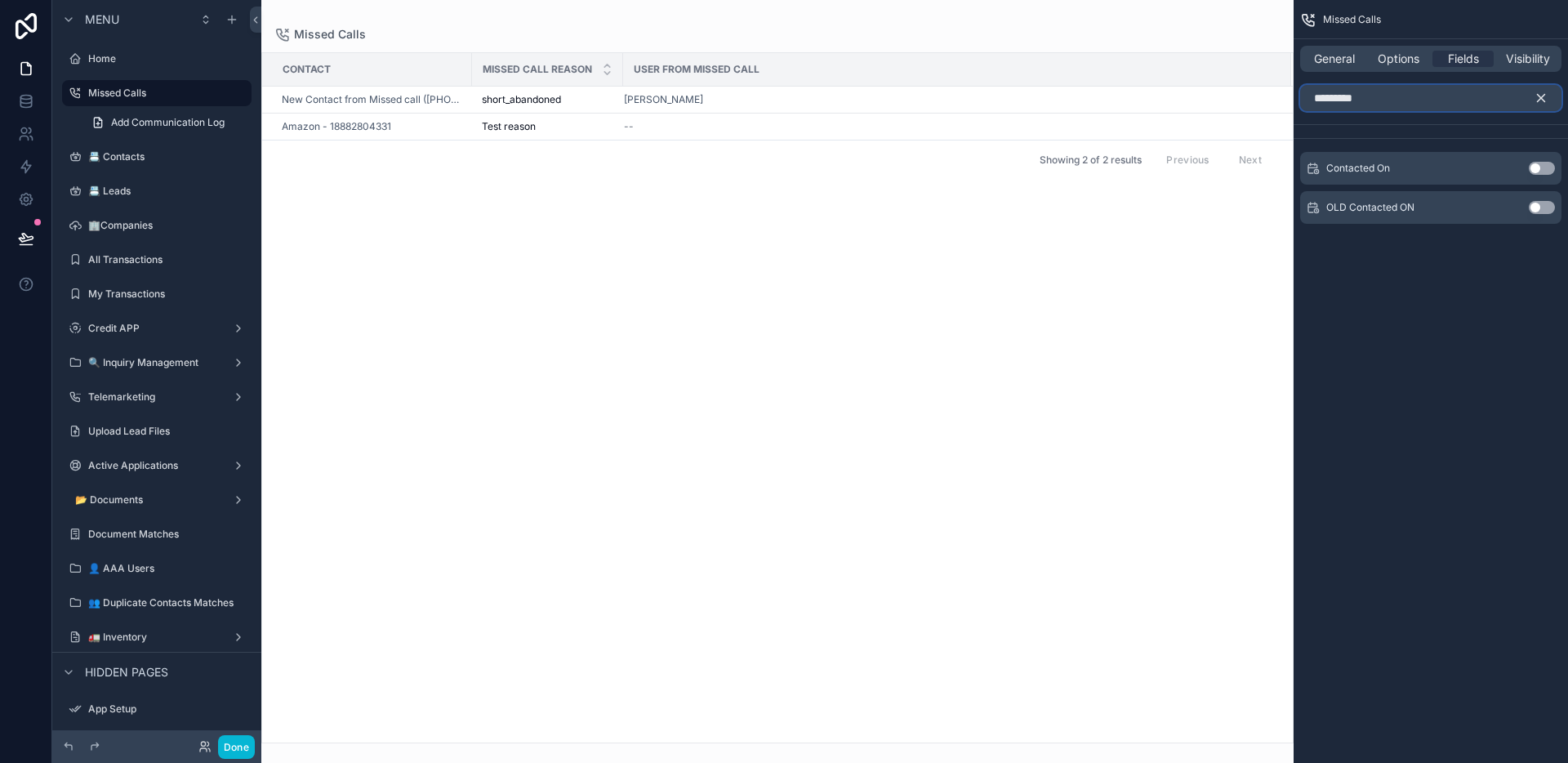
type input "*********"
click at [1536, 169] on button "Use setting" at bounding box center [1542, 168] width 26 height 13
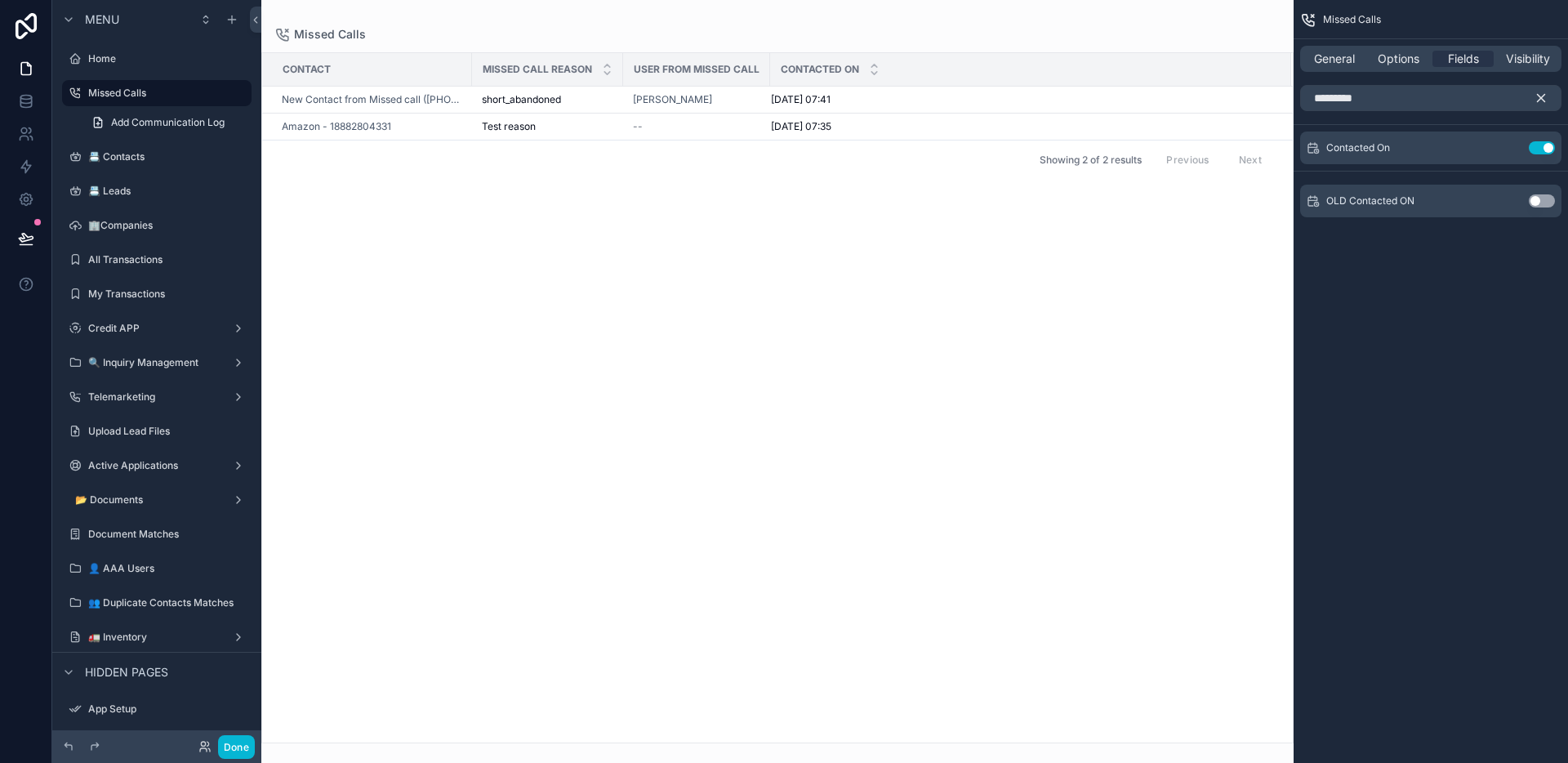
click at [726, 196] on div "Contact Missed Call Reason User from Missed Call Contacted On New Contact from …" at bounding box center [777, 398] width 1031 height 690
drag, startPoint x: 768, startPoint y: 72, endPoint x: 813, endPoint y: 72, distance: 45.0
click at [813, 72] on tr "Contact Missed Call Reason User from Missed Call Contacted On" at bounding box center [777, 70] width 1031 height 33
click at [958, 23] on div "Missed Calls Contact Missed Call Reason User from Missed Call Contacted On New …" at bounding box center [777, 371] width 1032 height 744
drag, startPoint x: 619, startPoint y: 68, endPoint x: 664, endPoint y: 72, distance: 45.2
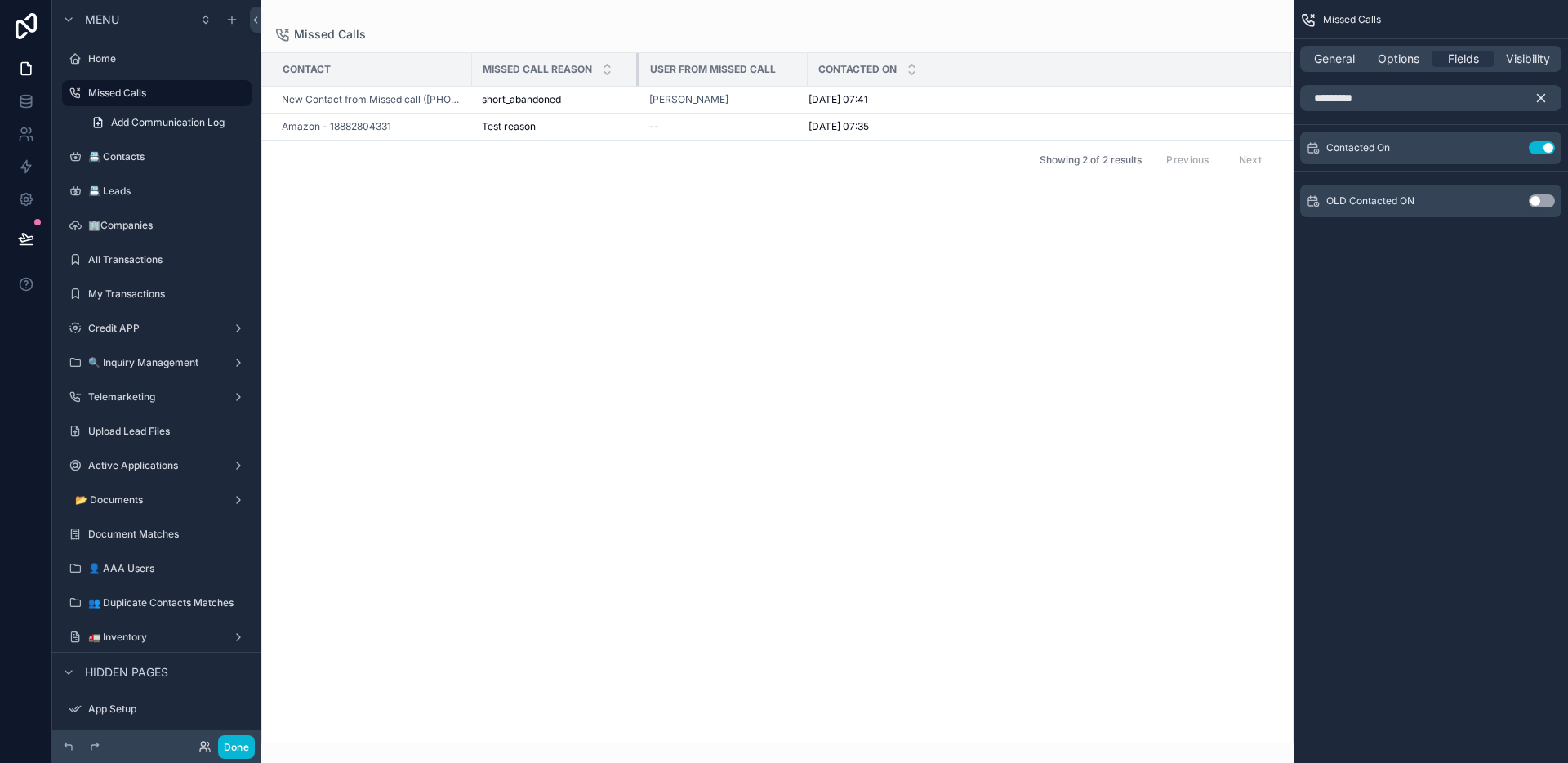
click at [664, 72] on tr "Contact Missed Call Reason User from Missed Call Contacted On" at bounding box center [777, 70] width 1031 height 33
click at [1541, 98] on icon "scrollable content" at bounding box center [1542, 99] width 7 height 7
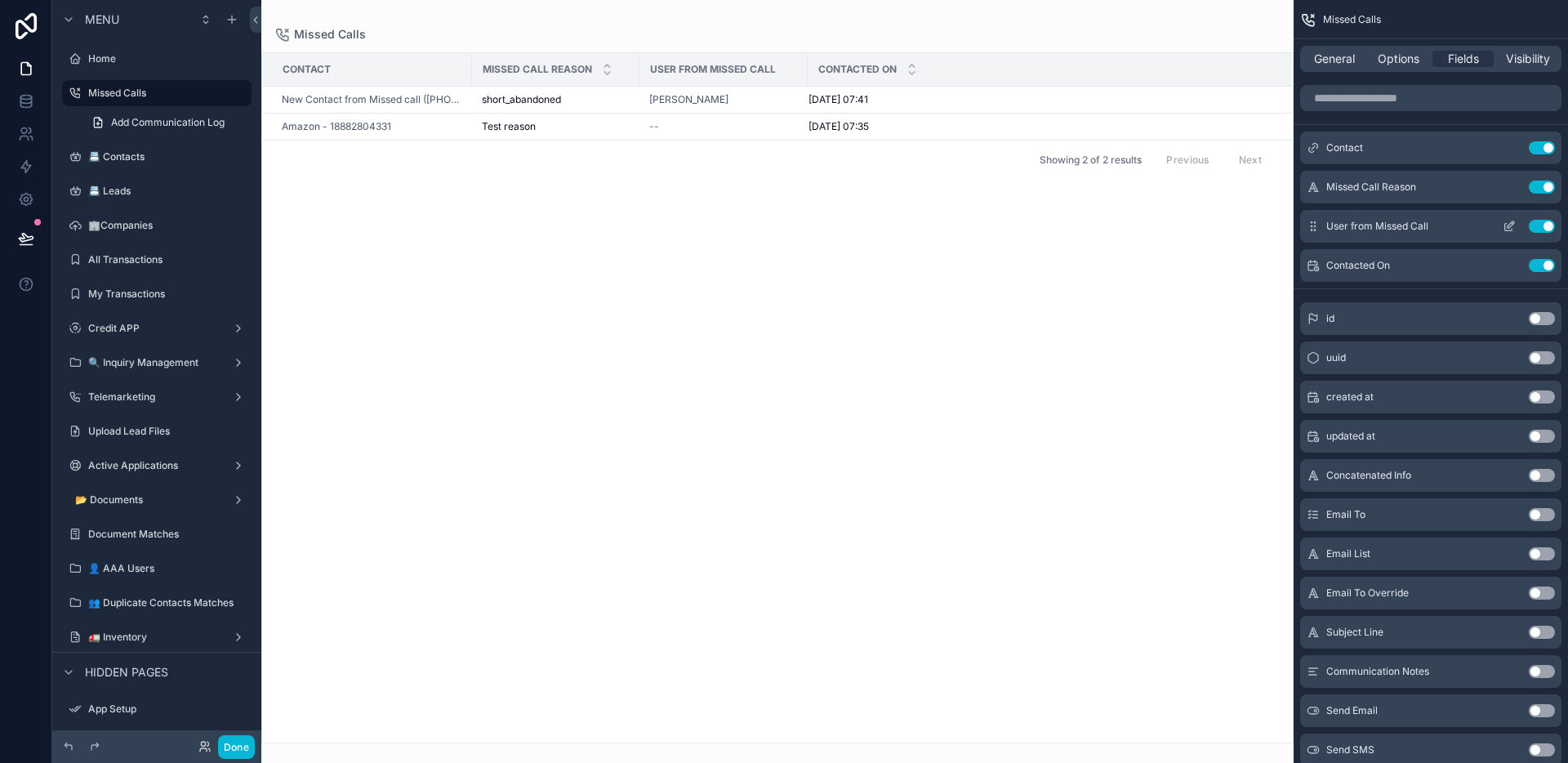
click at [1514, 222] on icon "scrollable content" at bounding box center [1510, 224] width 6 height 6
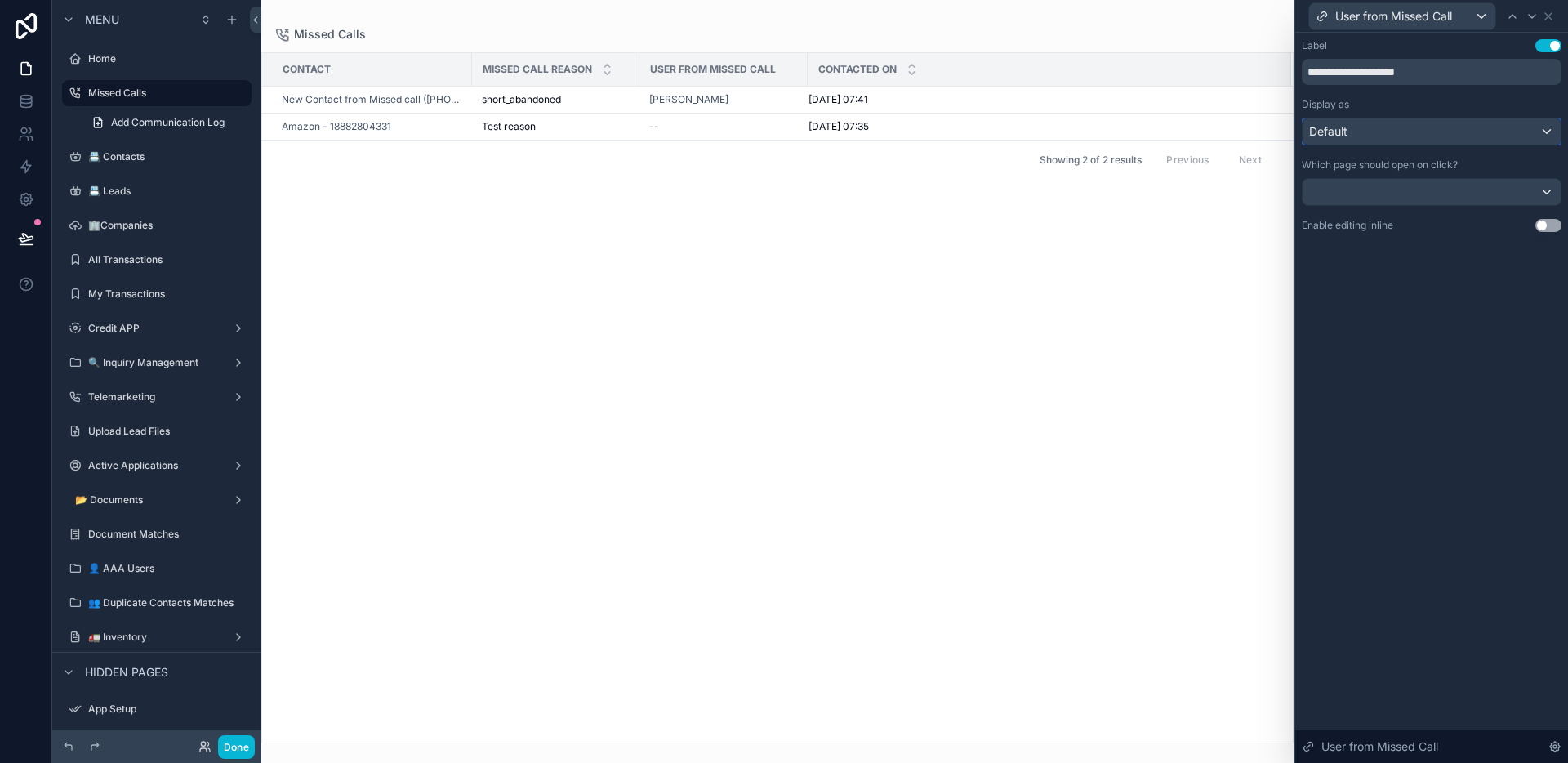
click at [1401, 137] on div "Default" at bounding box center [1432, 132] width 258 height 26
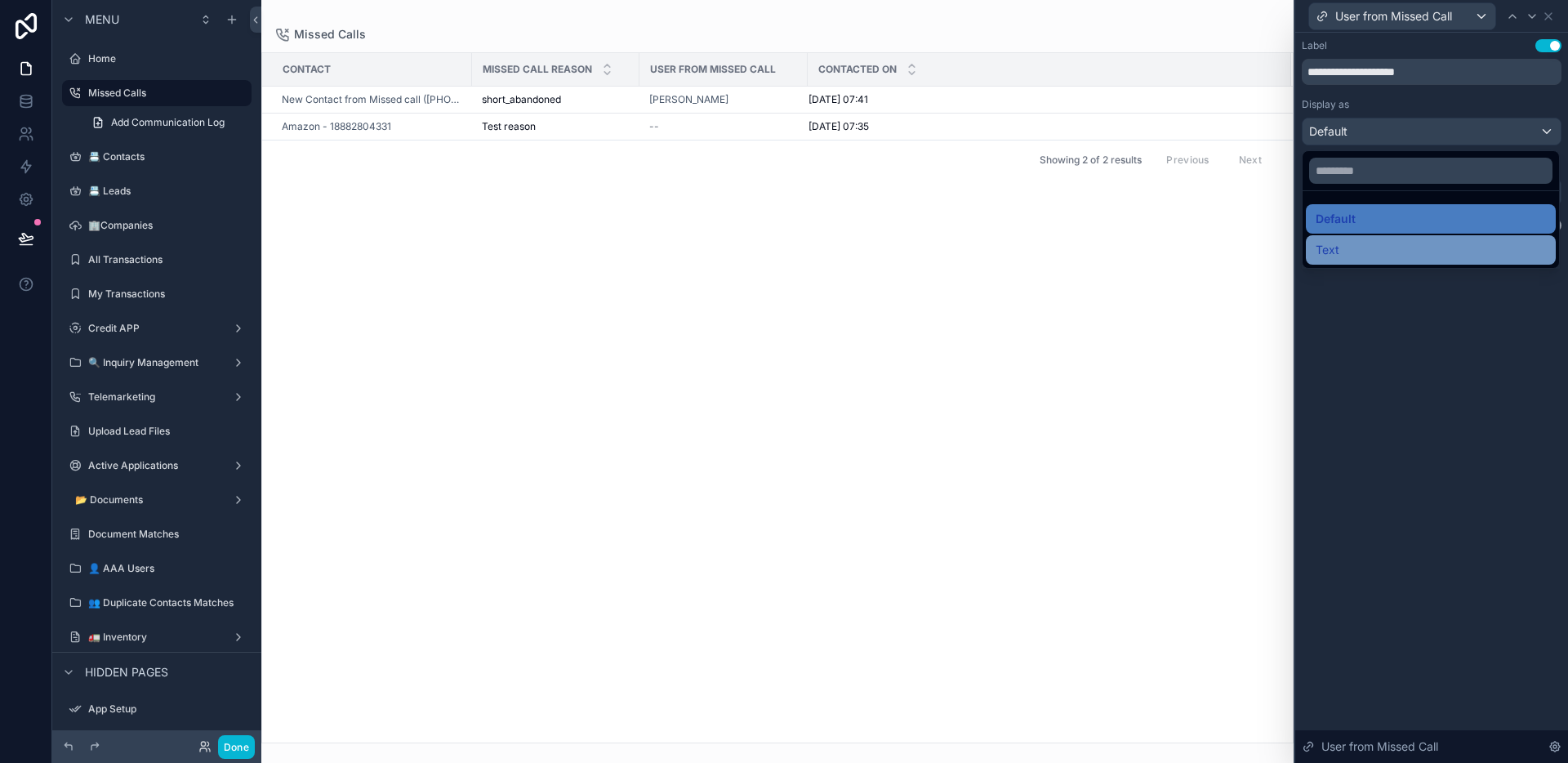
click at [1375, 244] on div "Text" at bounding box center [1431, 249] width 230 height 19
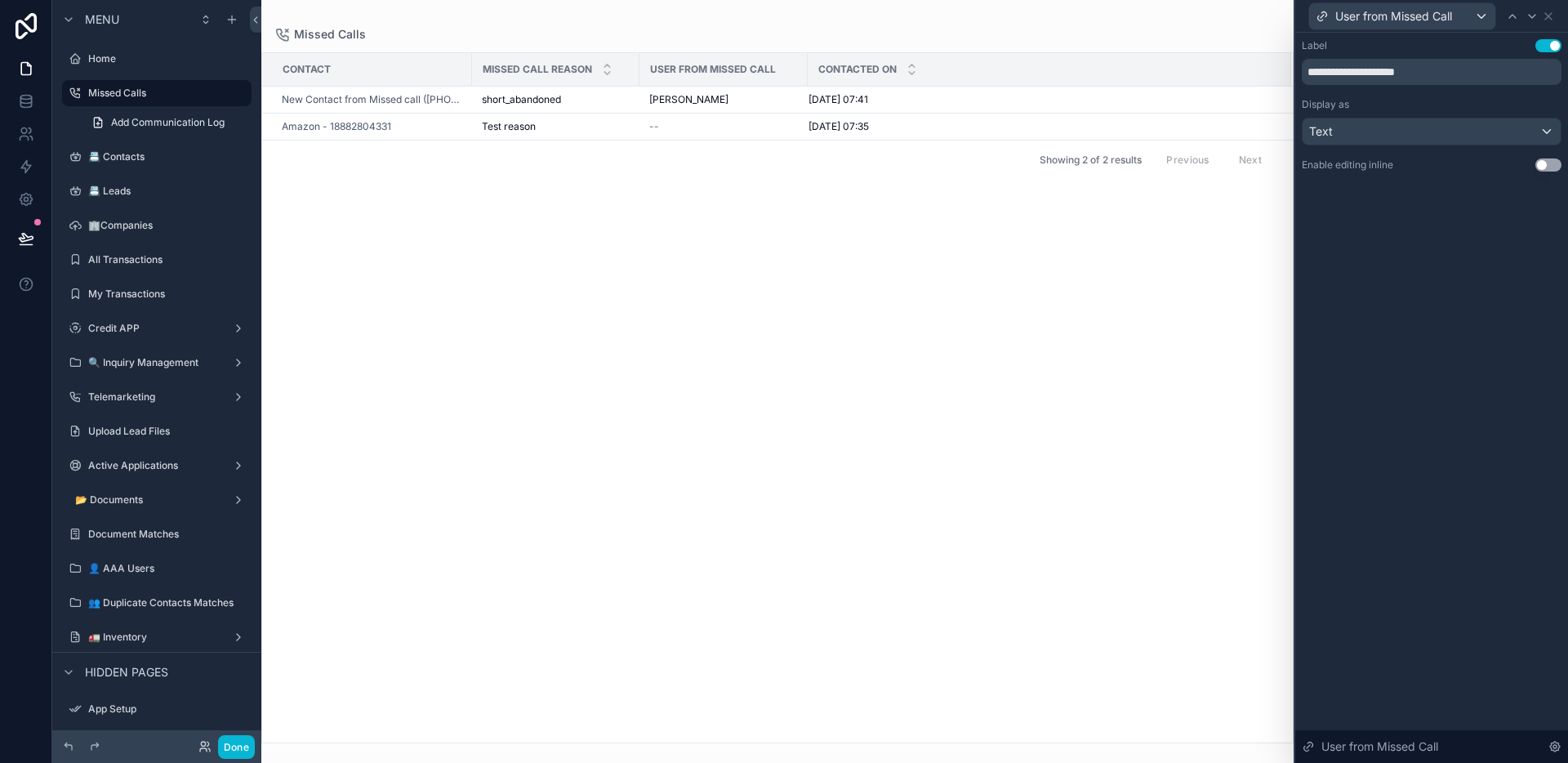
click at [1053, 283] on div "Contact Missed Call Reason User from Missed Call Contacted On New Contact from …" at bounding box center [777, 398] width 1031 height 690
click at [1555, 17] on div "User from Missed Call" at bounding box center [1432, 16] width 260 height 32
click at [1551, 17] on icon at bounding box center [1548, 16] width 6 height 6
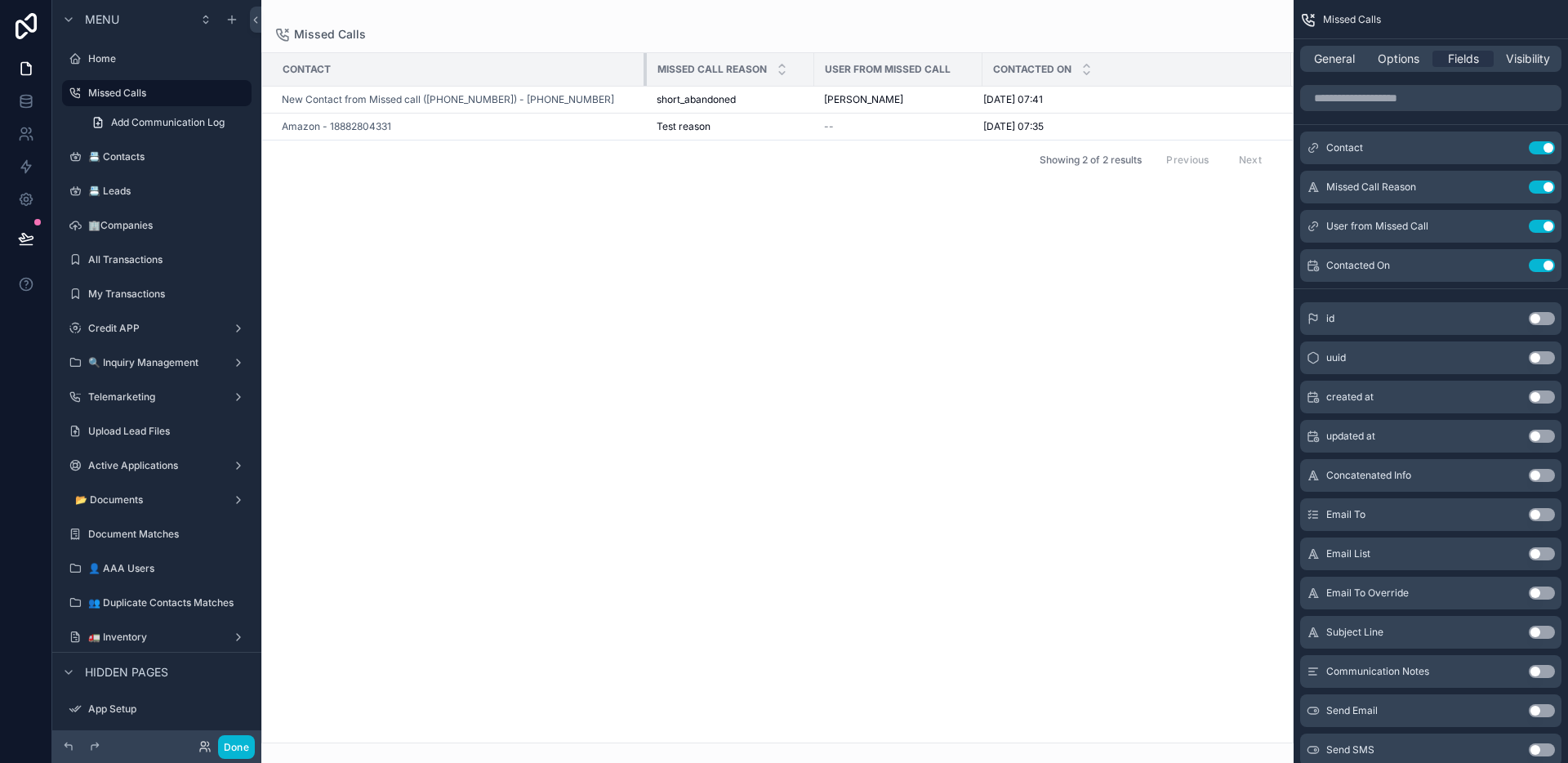
drag, startPoint x: 469, startPoint y: 59, endPoint x: 651, endPoint y: 70, distance: 182.3
click at [655, 72] on tr "Contact Missed Call Reason User from Missed Call Contacted On" at bounding box center [777, 70] width 1031 height 33
click at [485, 98] on span "New Contact from Missed call - +35799674393" at bounding box center [399, 99] width 236 height 13
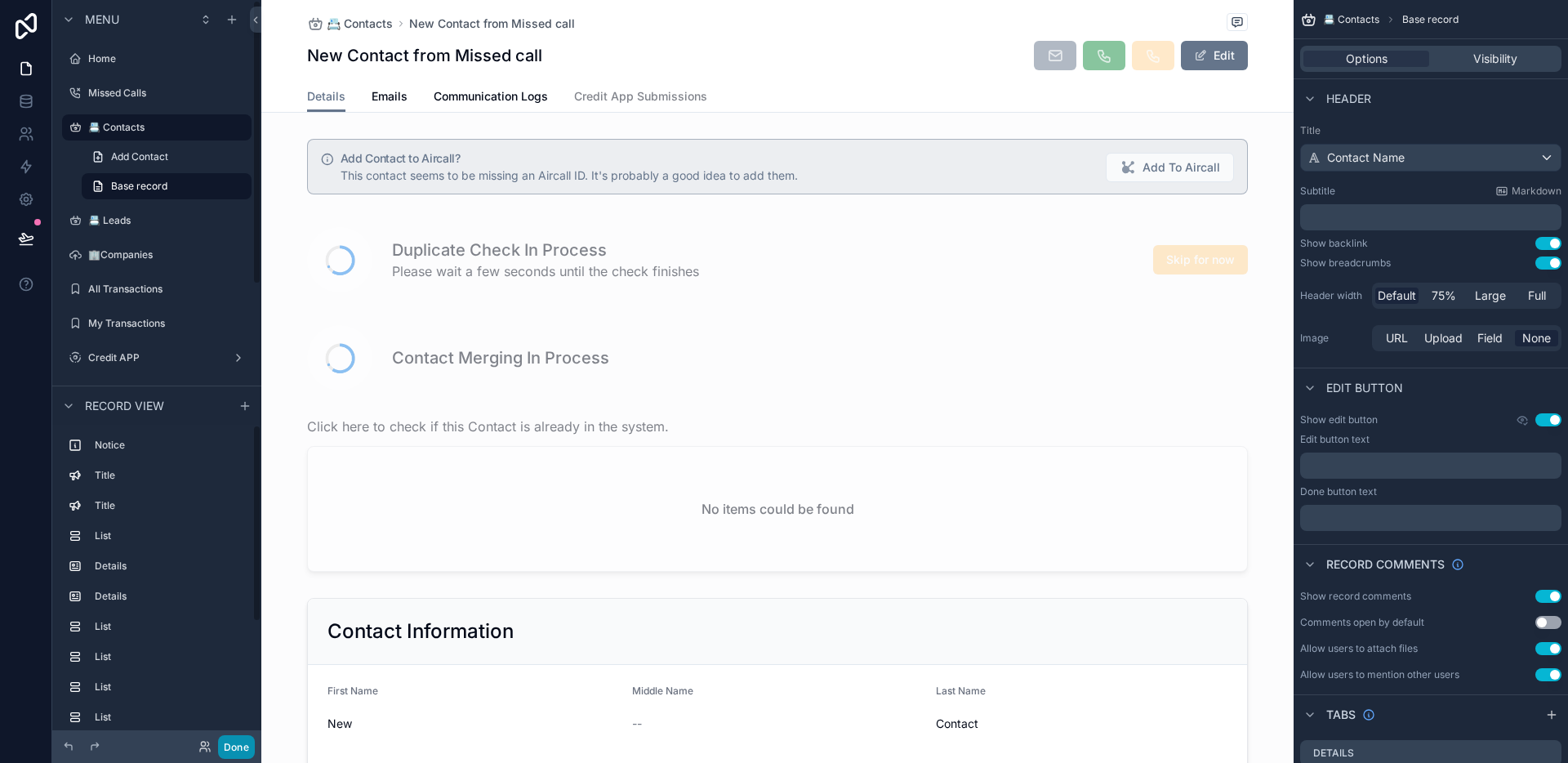
click at [249, 753] on button "Done" at bounding box center [236, 746] width 37 height 24
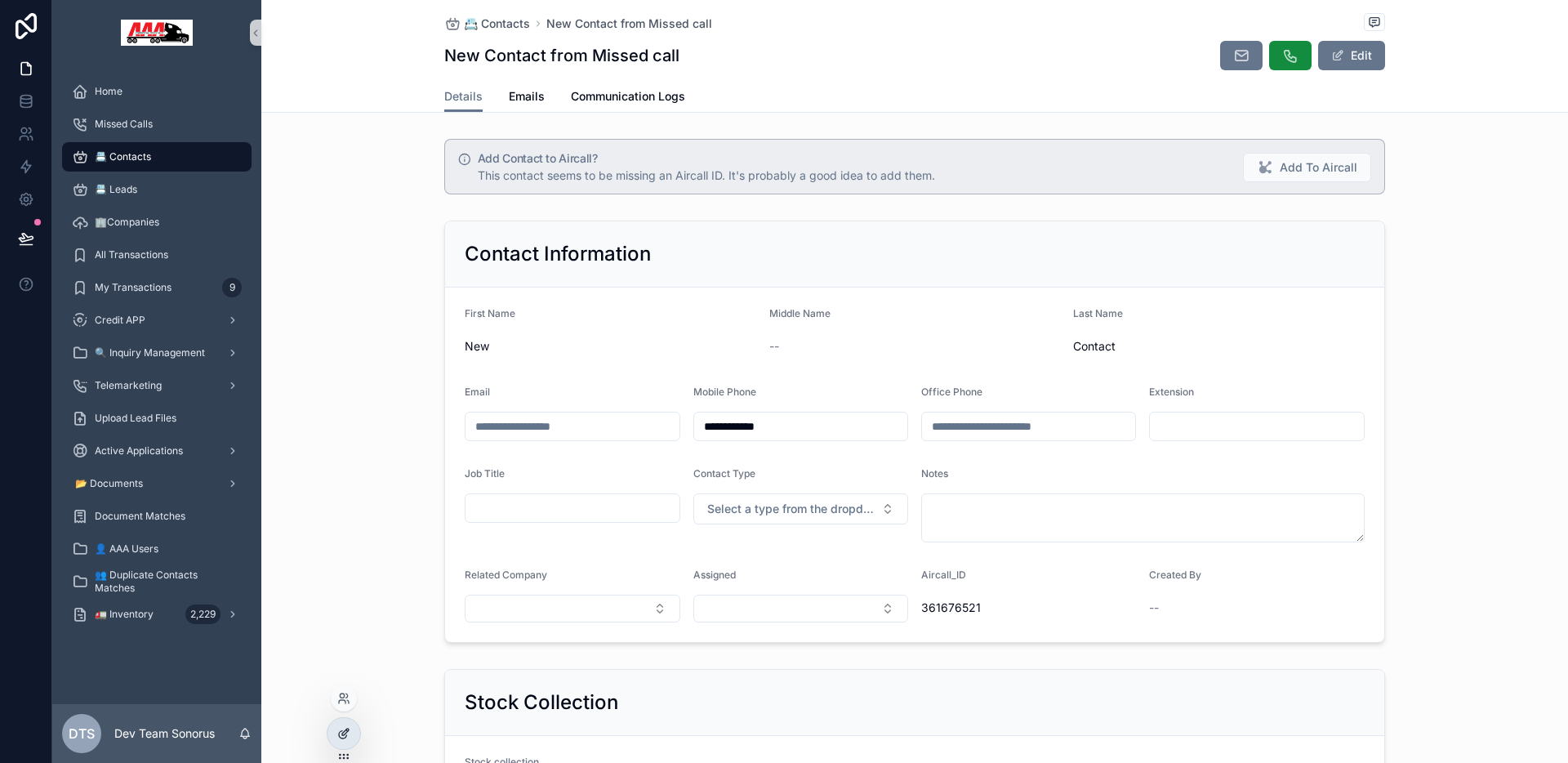
click at [339, 736] on icon at bounding box center [343, 733] width 13 height 13
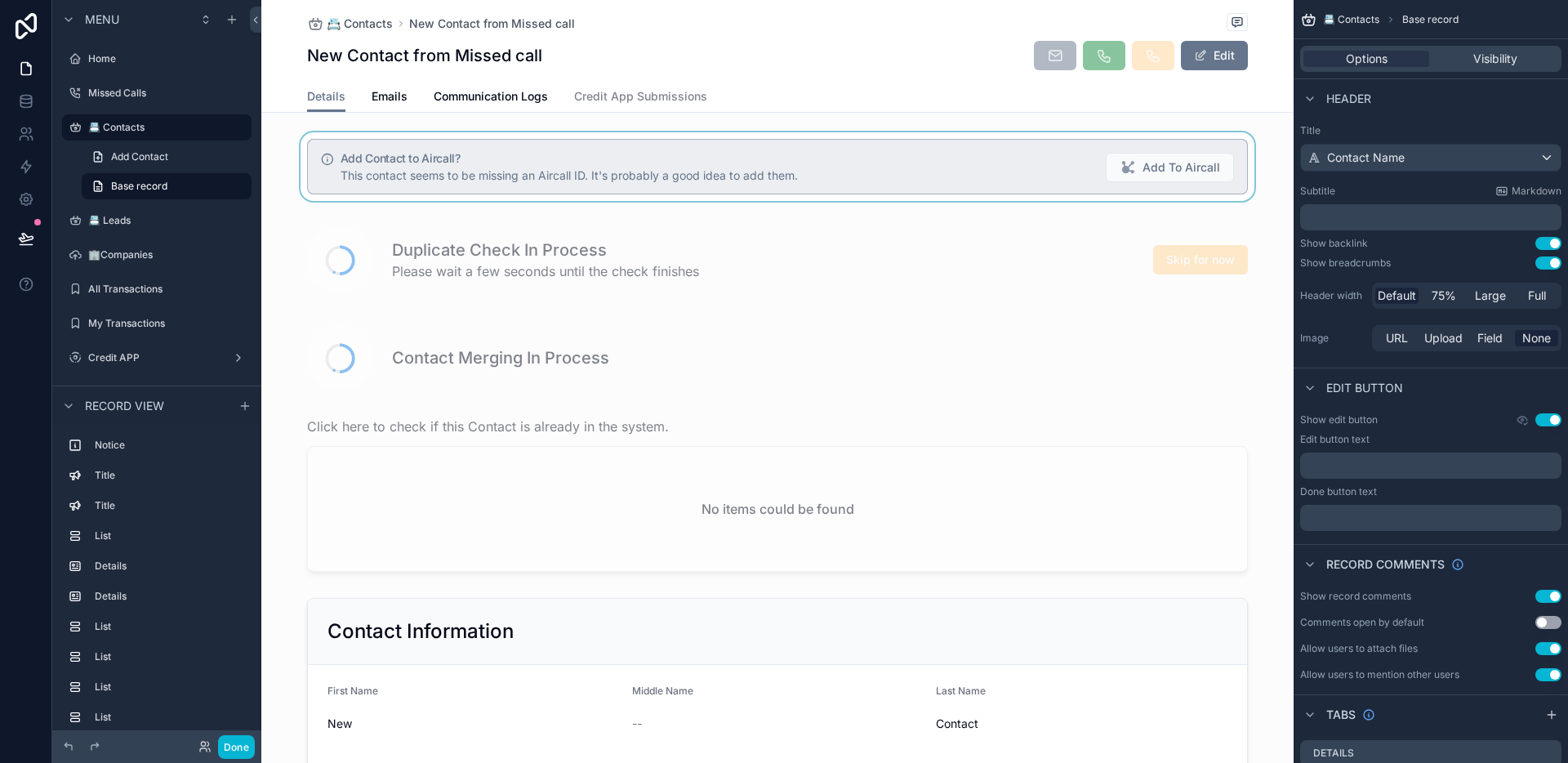
click at [708, 167] on div "scrollable content" at bounding box center [777, 167] width 1032 height 69
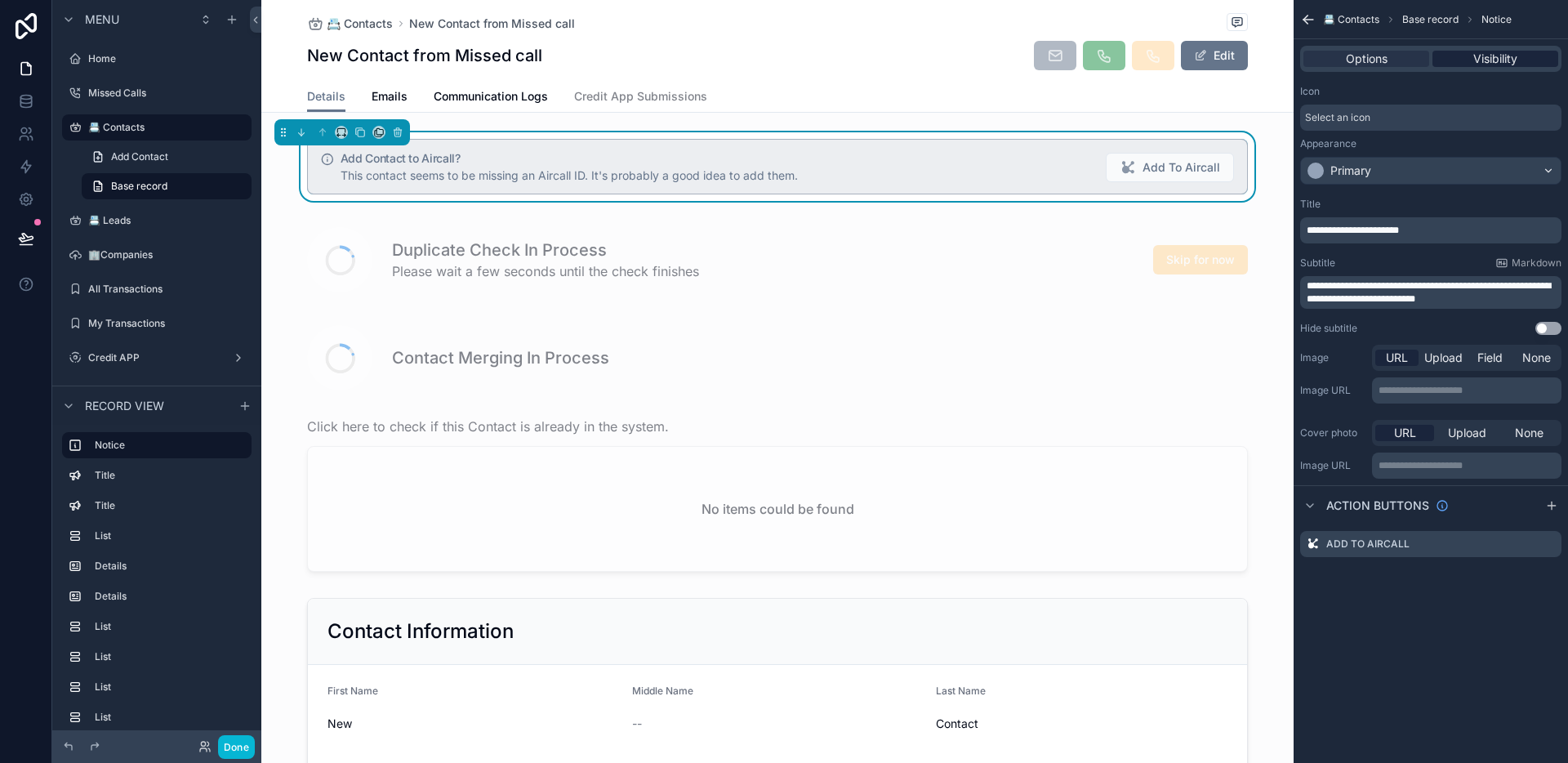
click at [1497, 56] on span "Visibility" at bounding box center [1495, 58] width 44 height 17
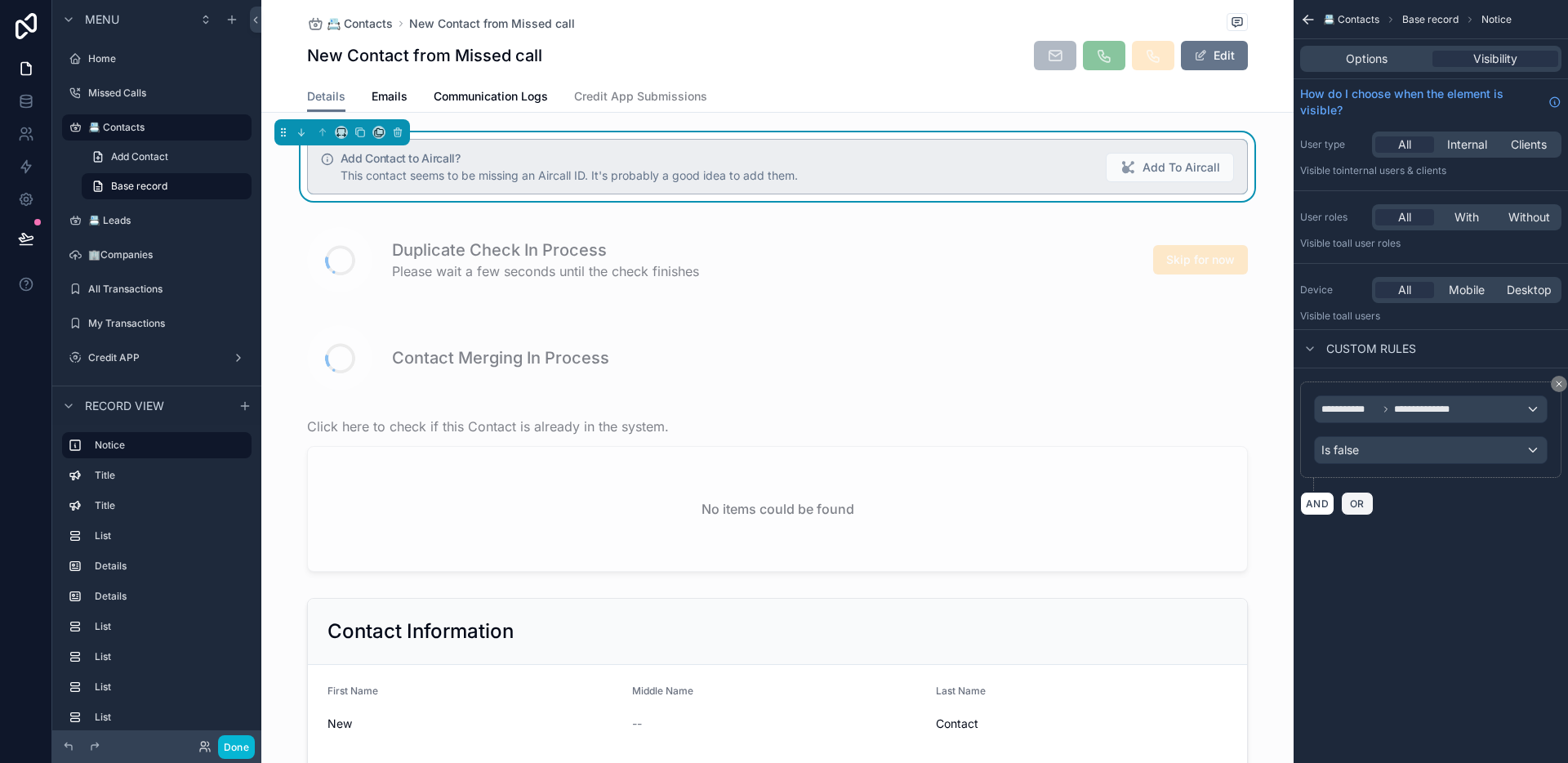
click at [1354, 503] on span "OR" at bounding box center [1357, 504] width 21 height 12
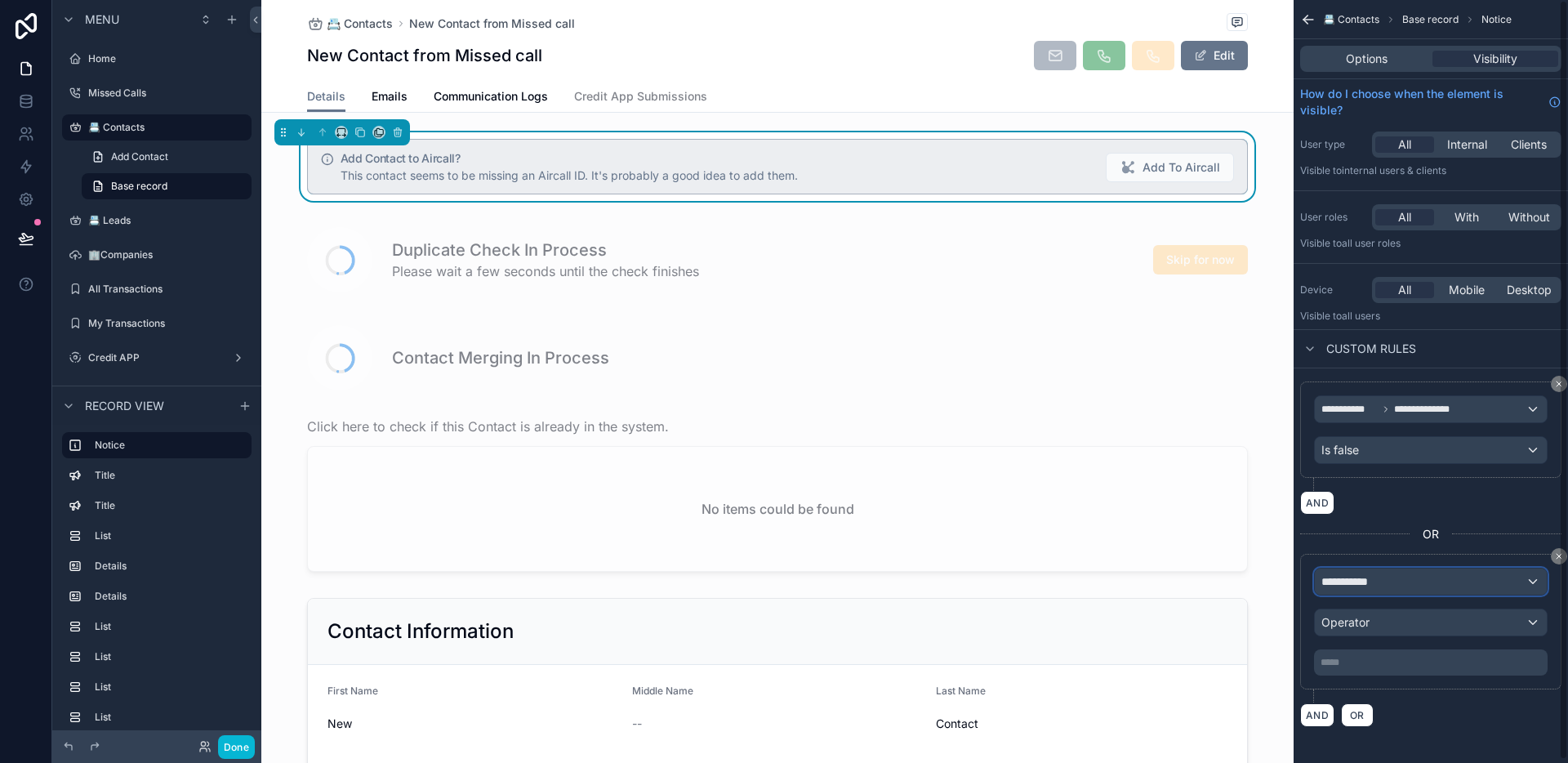
click at [1385, 581] on div "**********" at bounding box center [1431, 582] width 232 height 26
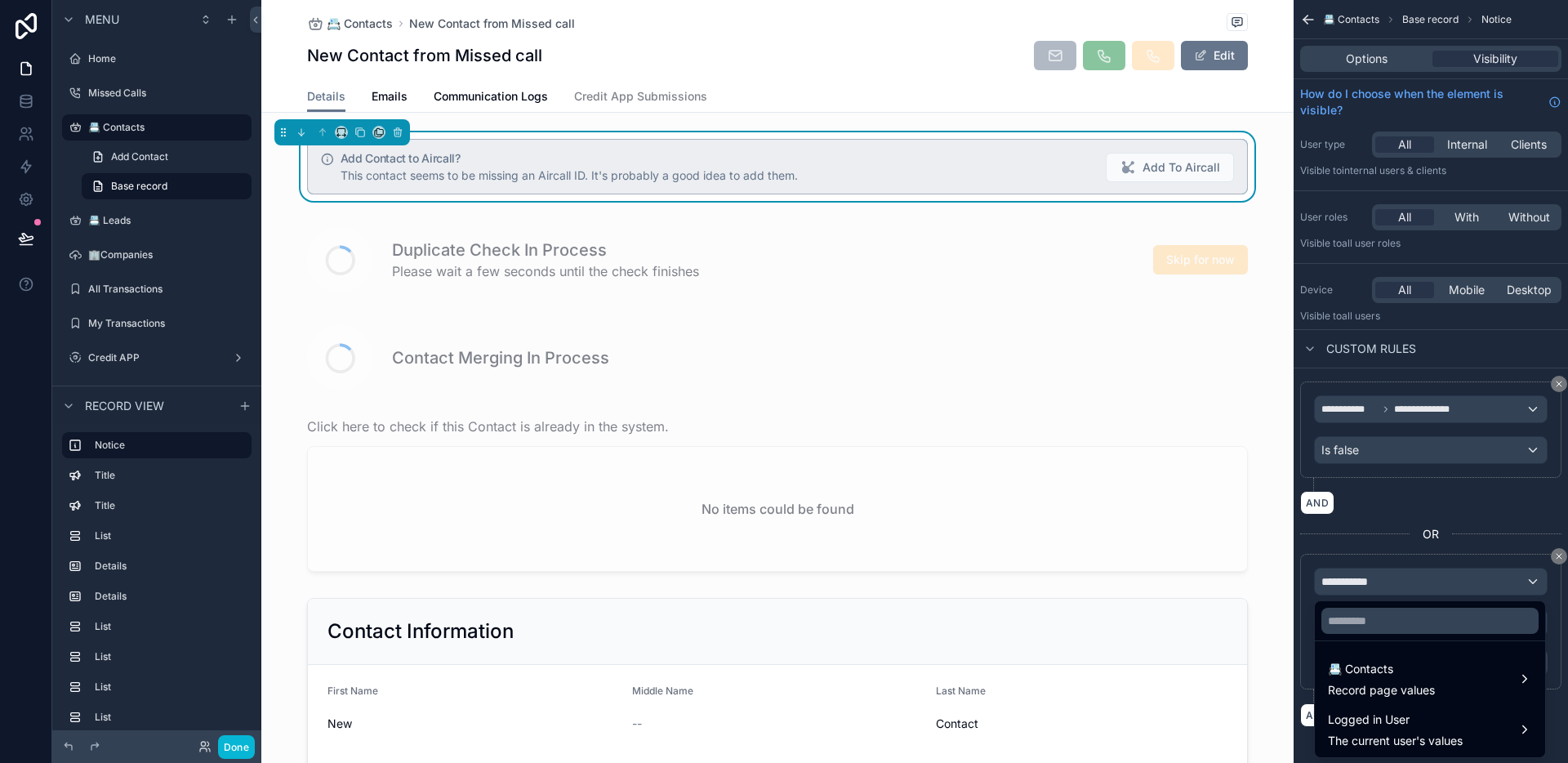
click at [1557, 555] on div "scrollable content" at bounding box center [784, 381] width 1568 height 763
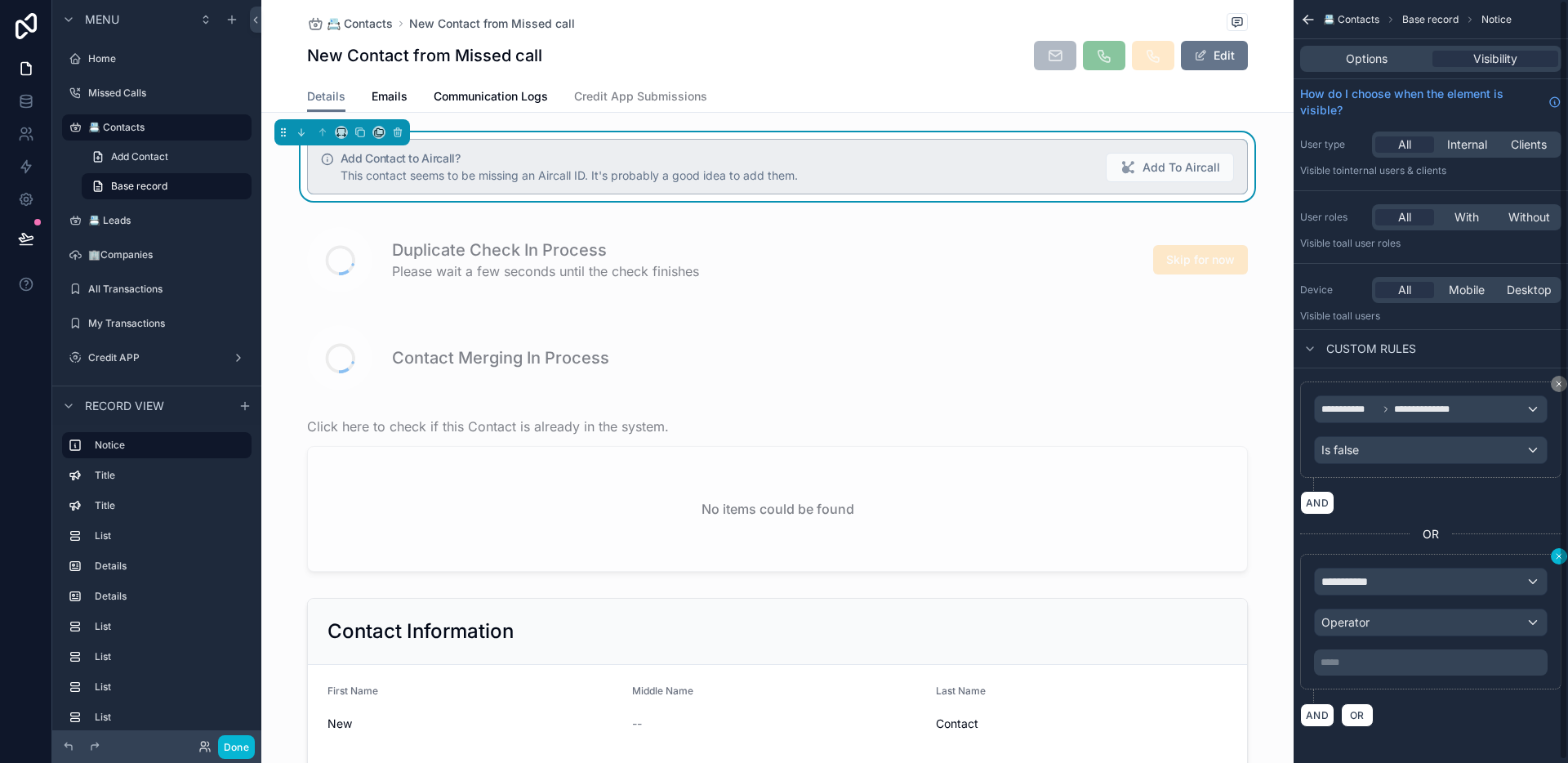
click at [1558, 556] on icon "scrollable content" at bounding box center [1559, 556] width 5 height 5
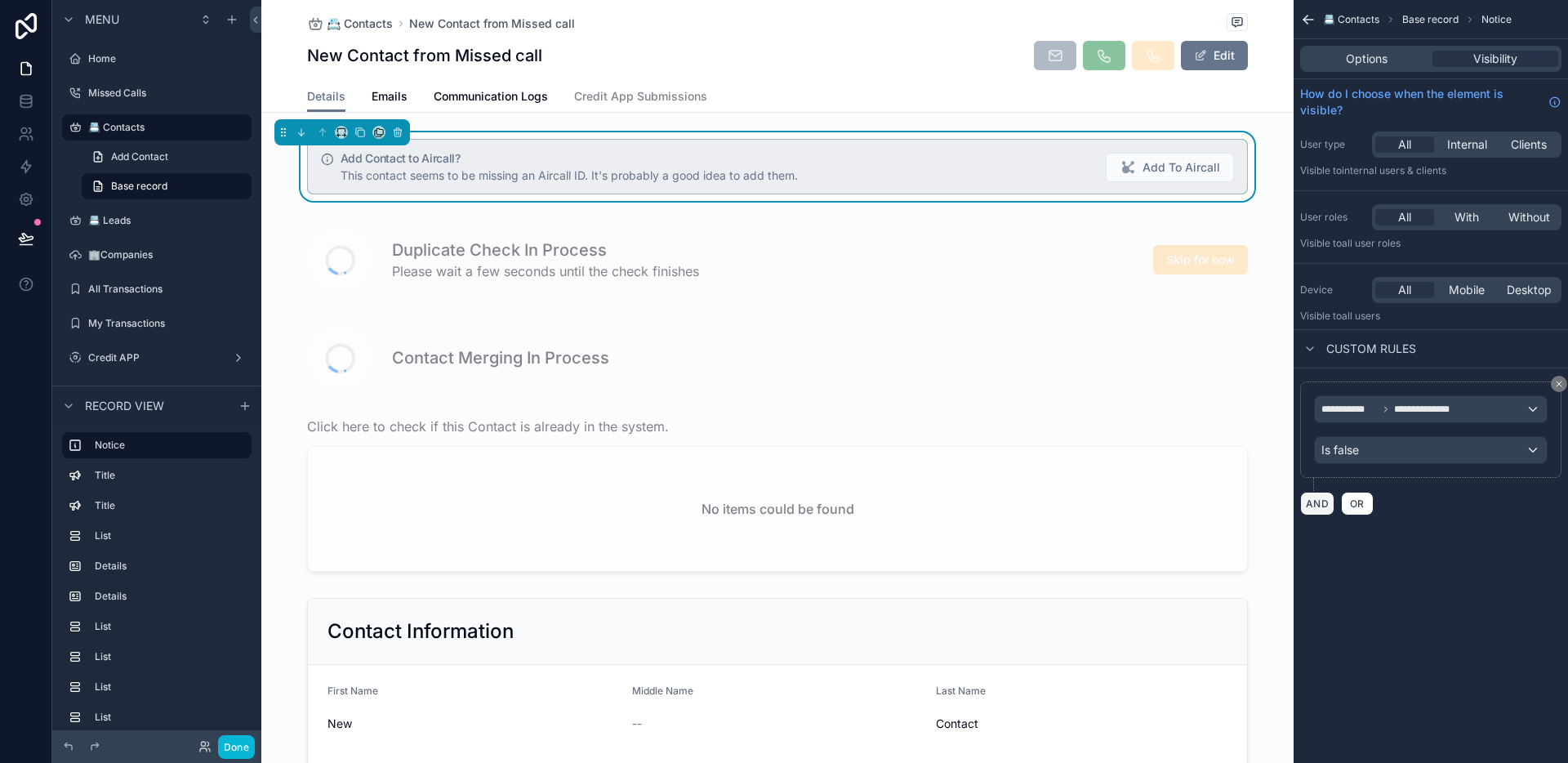
click at [1321, 505] on button "AND" at bounding box center [1317, 503] width 34 height 24
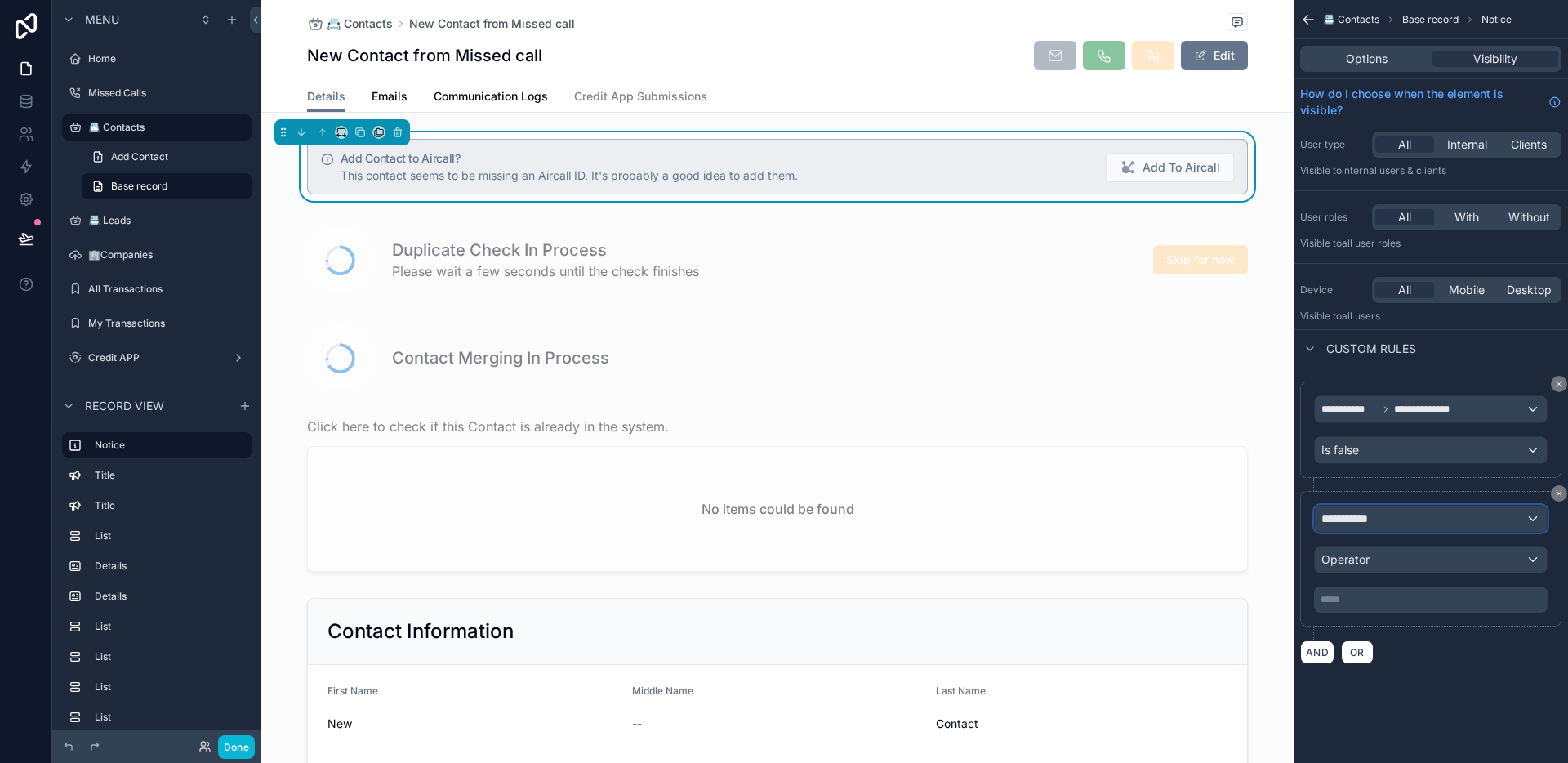
click at [1398, 528] on div "**********" at bounding box center [1431, 519] width 232 height 26
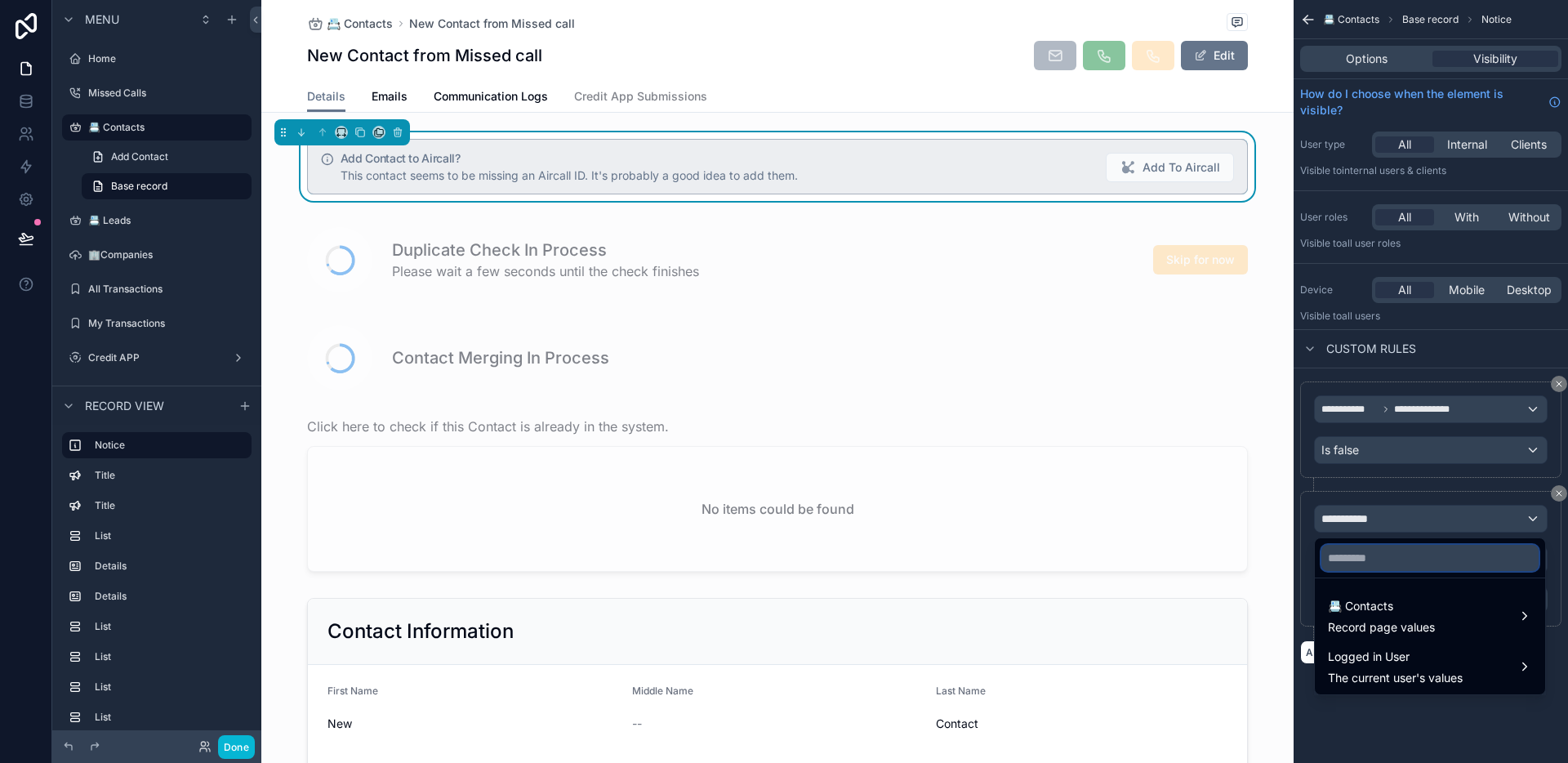
click at [1418, 562] on input "text" at bounding box center [1429, 558] width 217 height 26
type input "******"
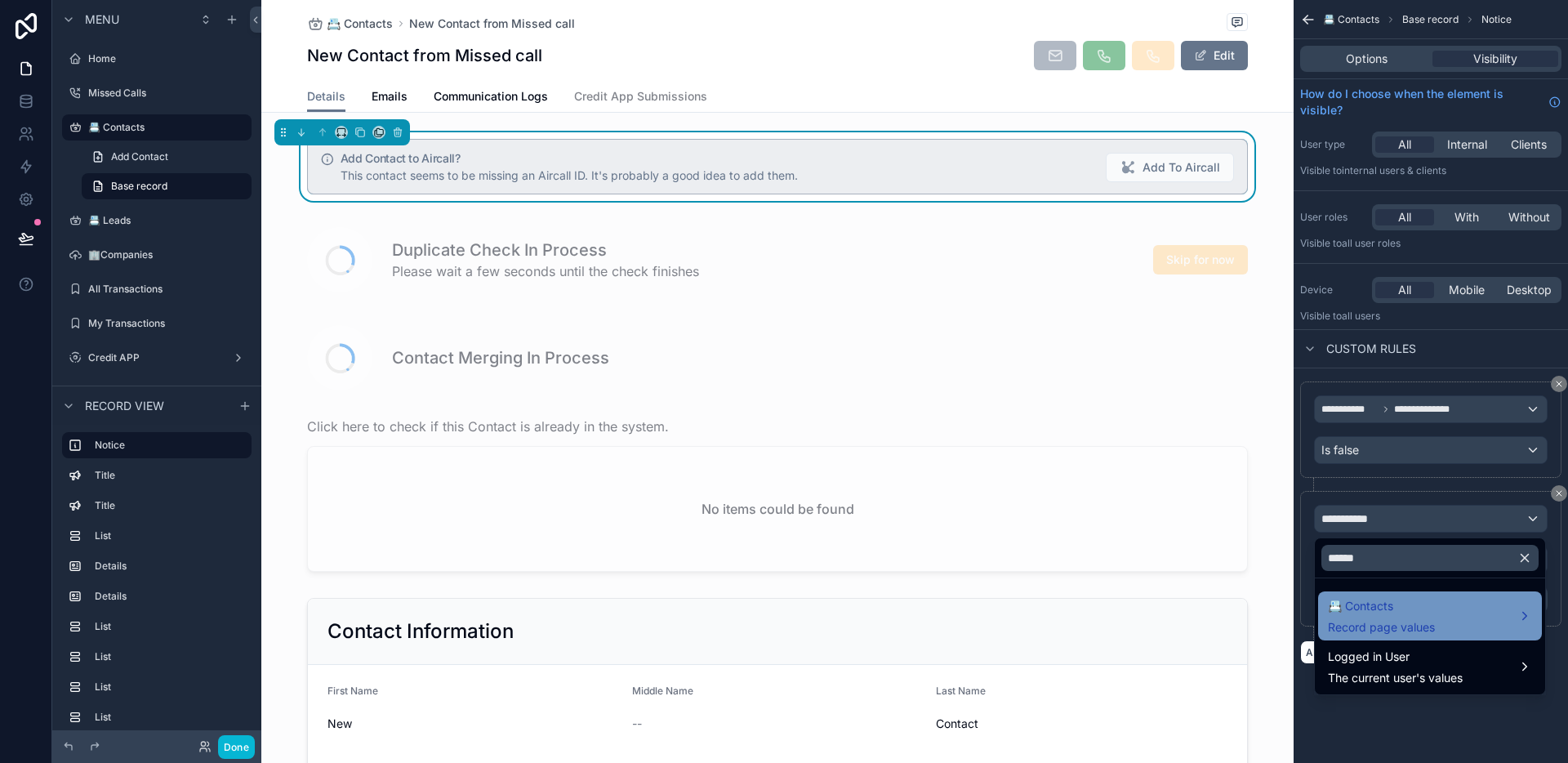
click at [1429, 612] on span "📇 Contacts" at bounding box center [1381, 606] width 107 height 19
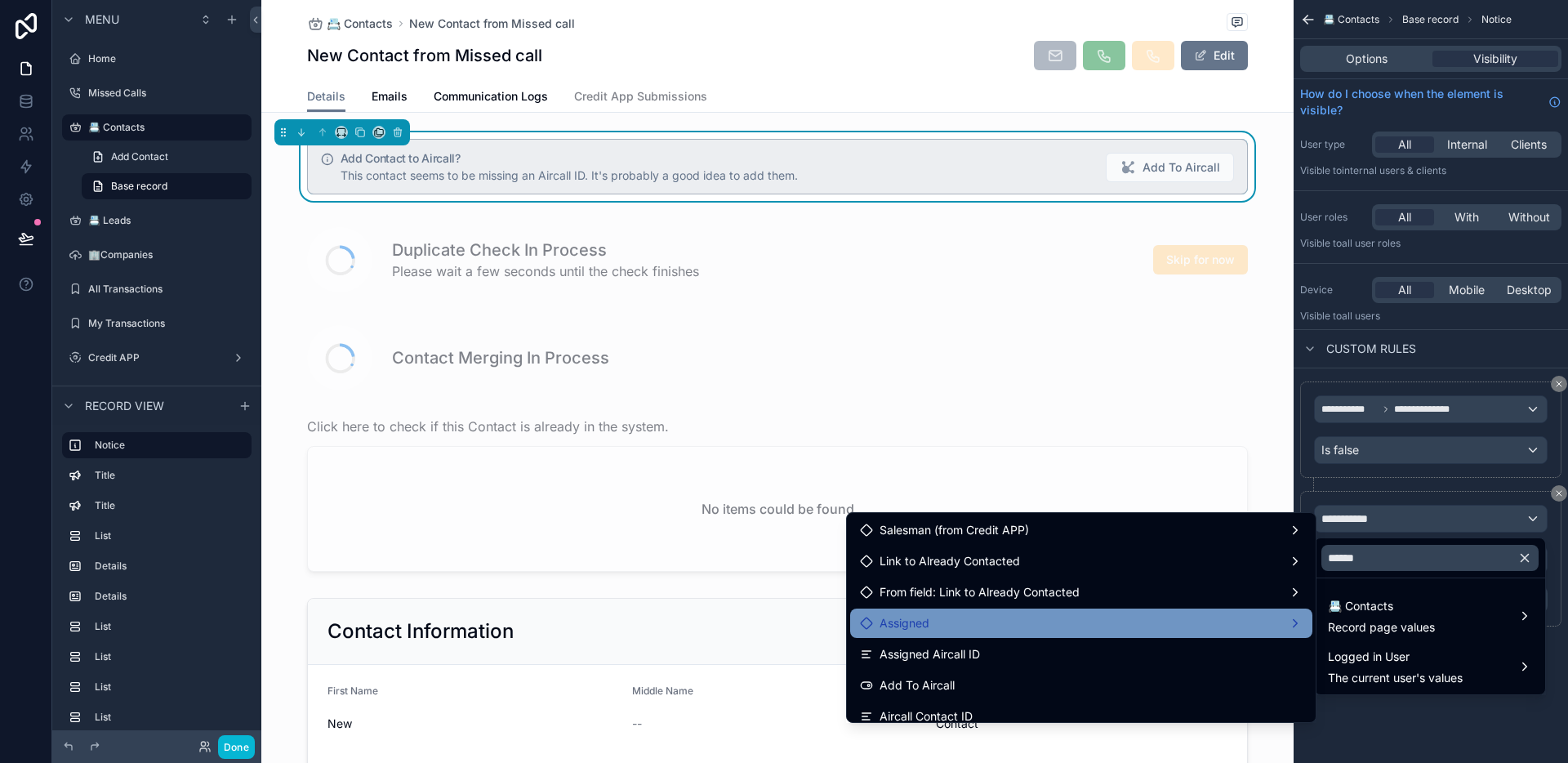
scroll to position [112, 0]
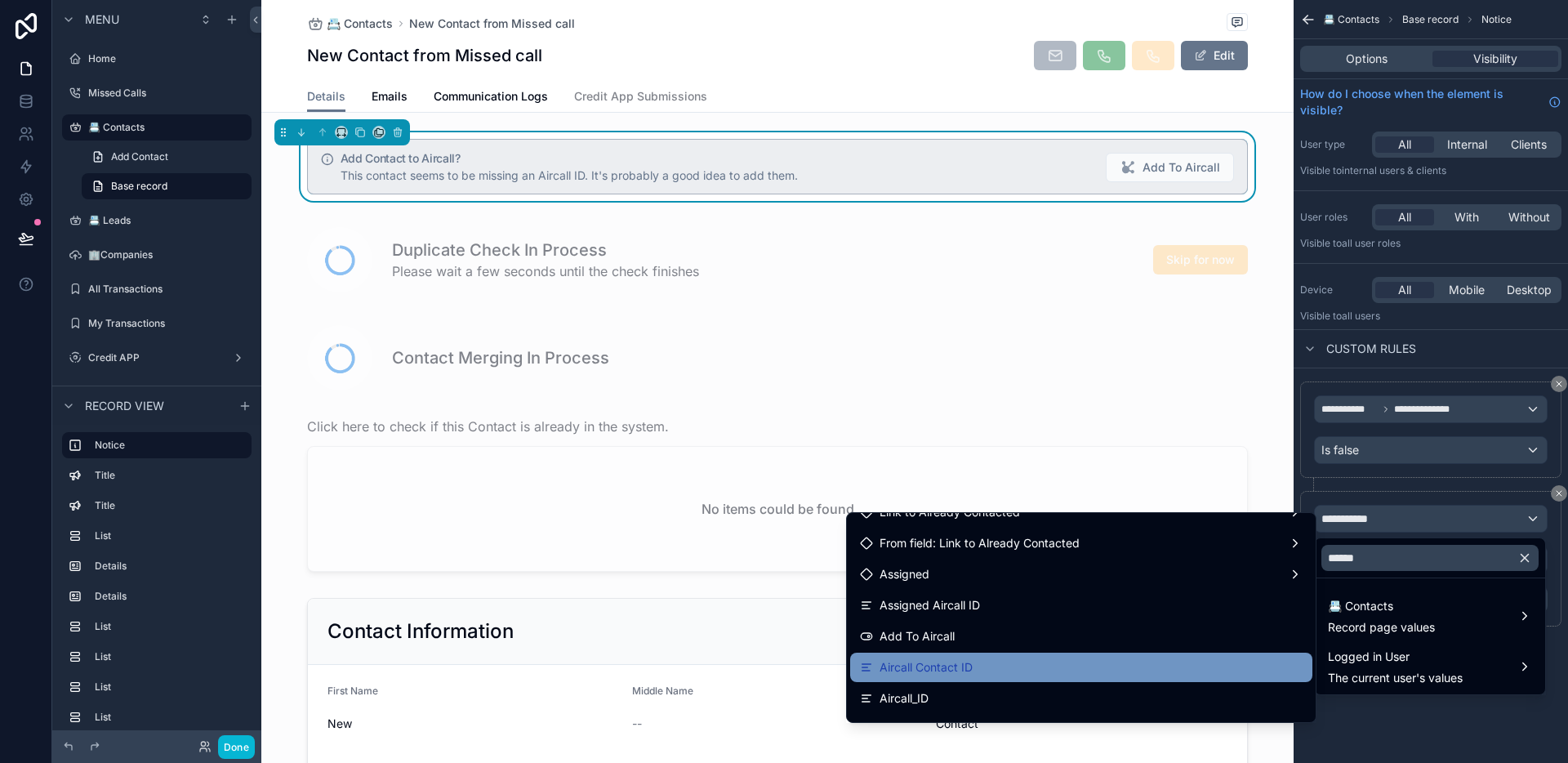
click at [956, 660] on span "Aircall Contact ID" at bounding box center [926, 667] width 93 height 19
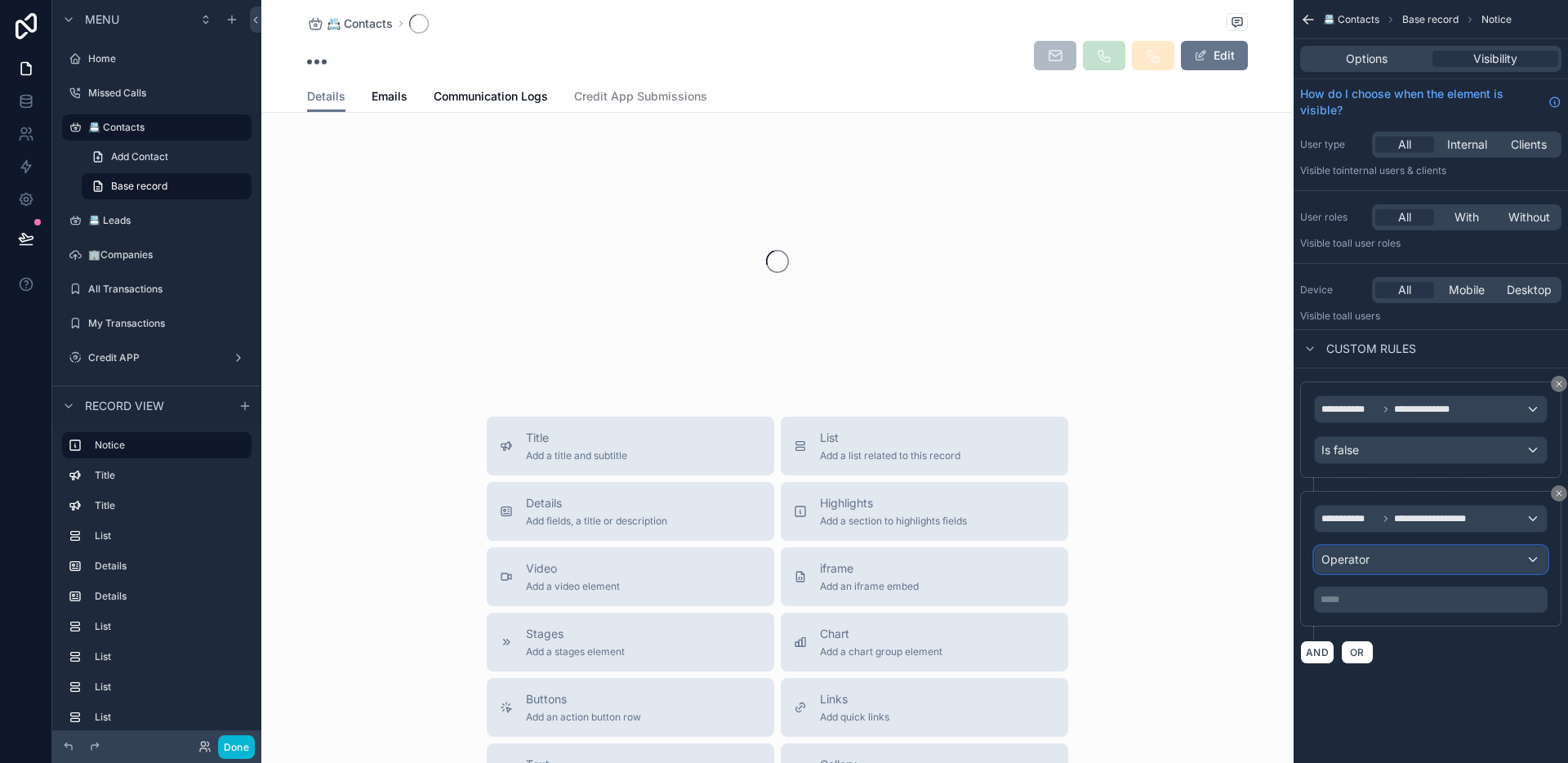
click at [1408, 562] on div "Operator" at bounding box center [1431, 560] width 232 height 26
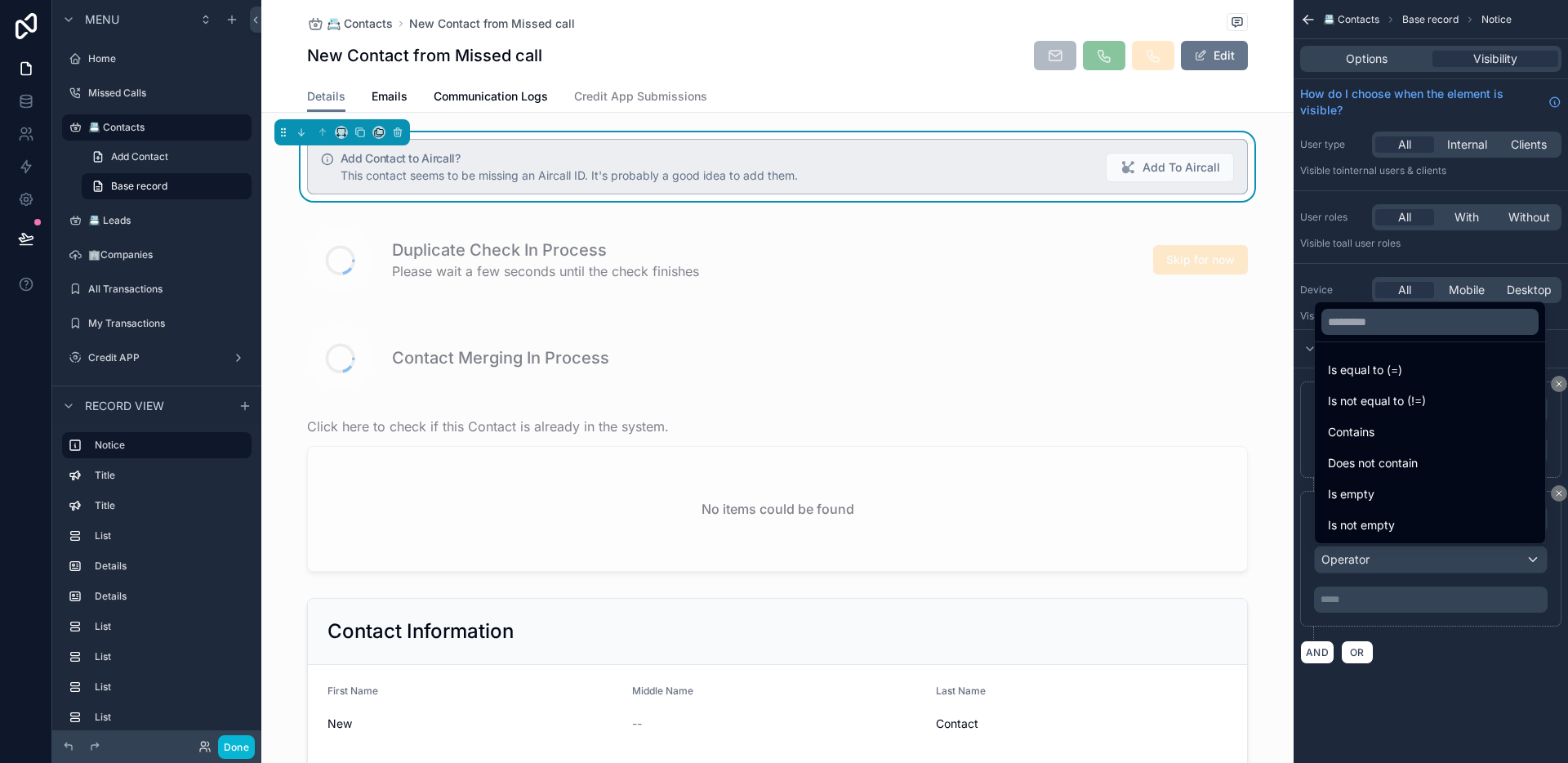
click at [1388, 502] on div "Is empty" at bounding box center [1430, 494] width 204 height 19
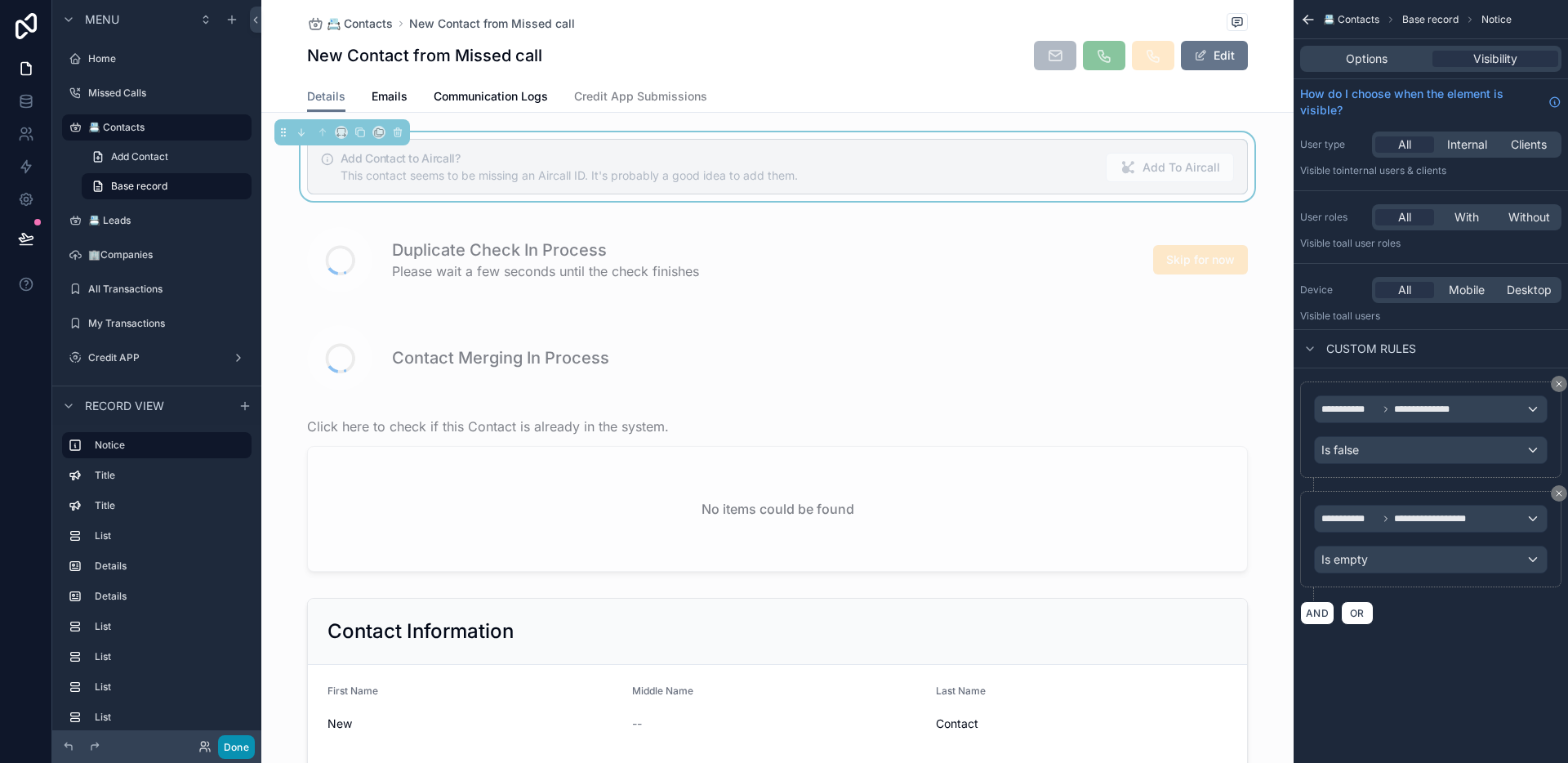
click at [241, 746] on button "Done" at bounding box center [236, 746] width 37 height 24
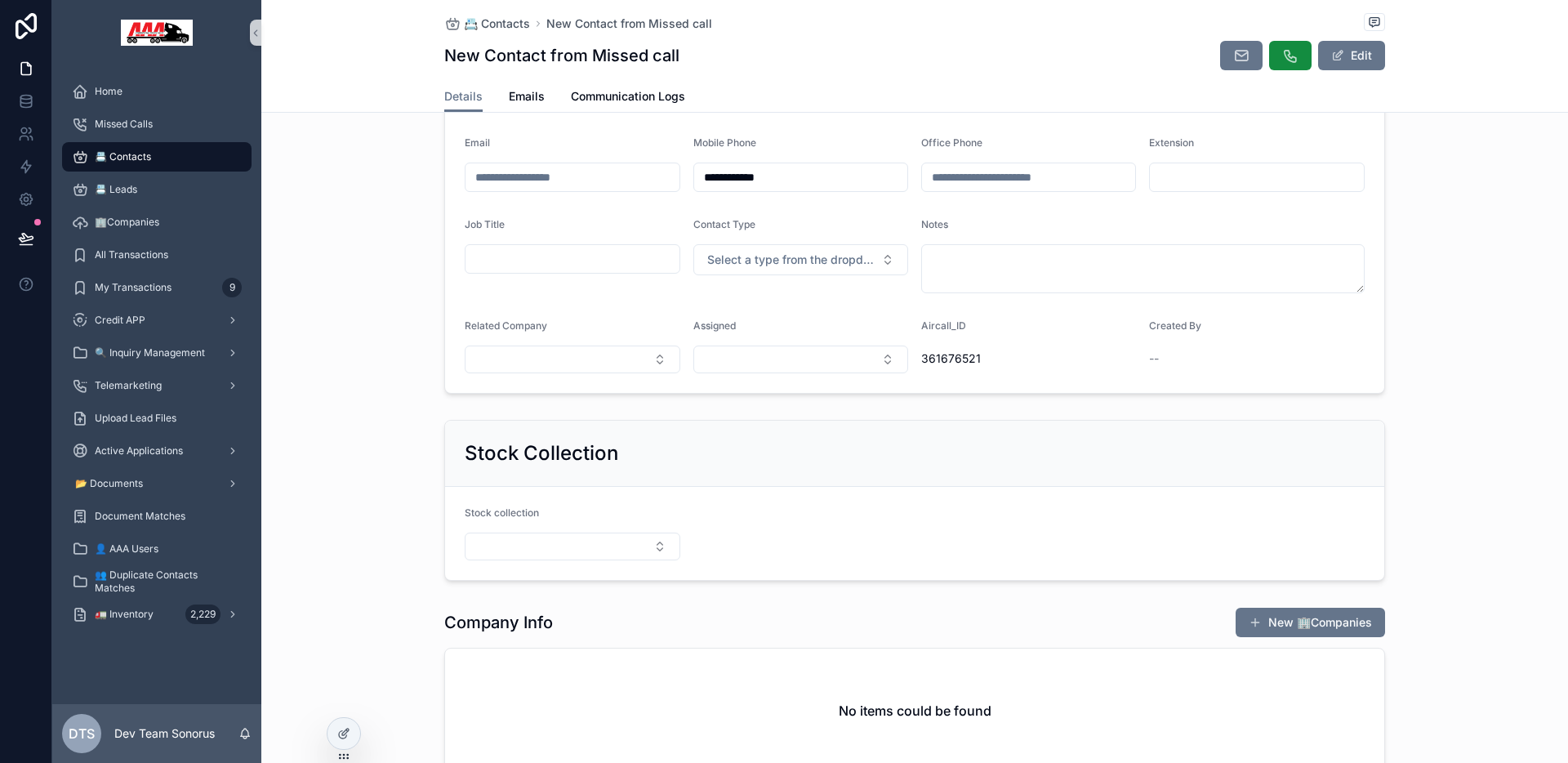
scroll to position [0, 0]
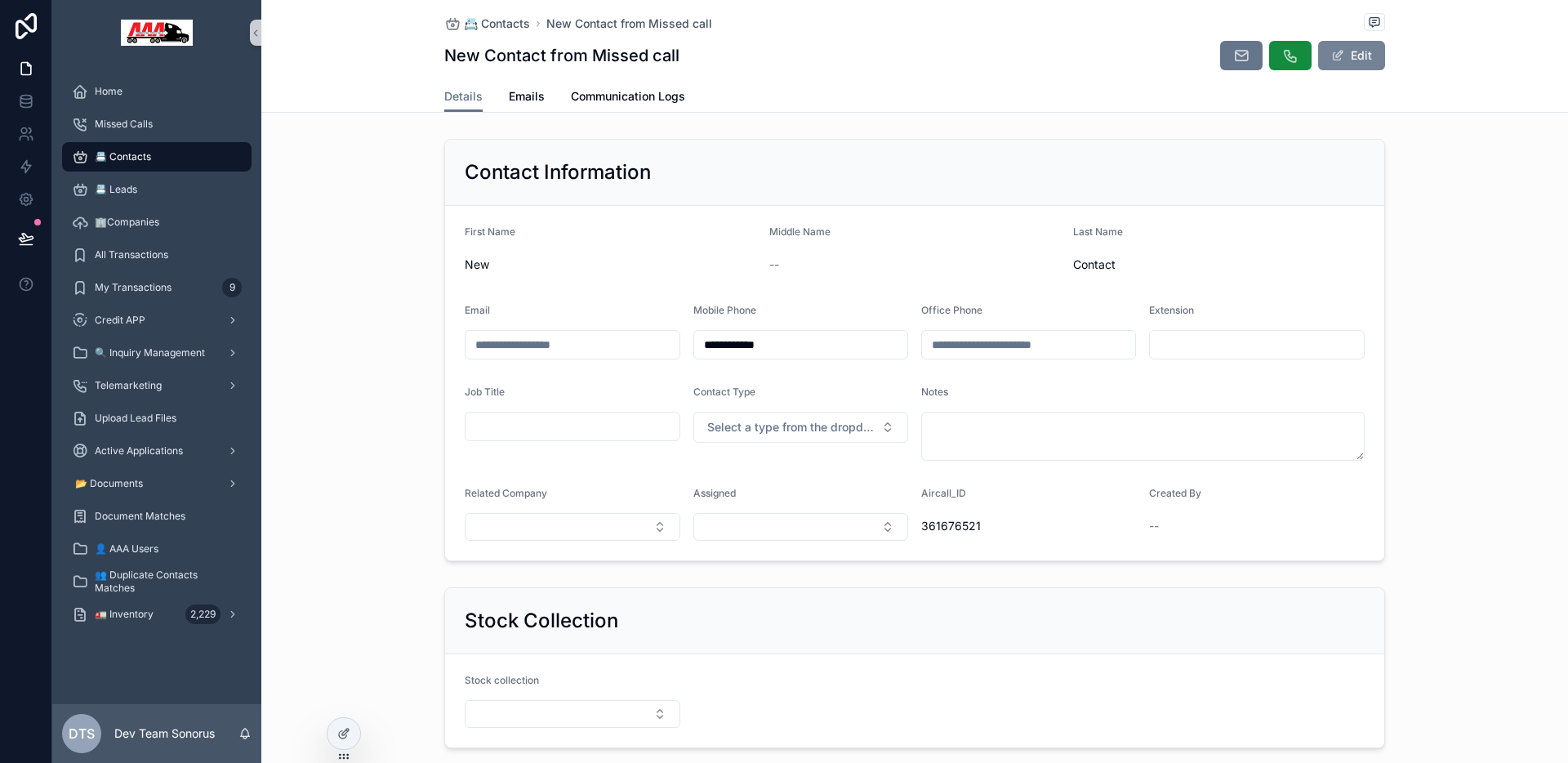
click at [1344, 54] on button "Edit" at bounding box center [1351, 56] width 67 height 30
click at [513, 265] on input "***" at bounding box center [610, 266] width 290 height 23
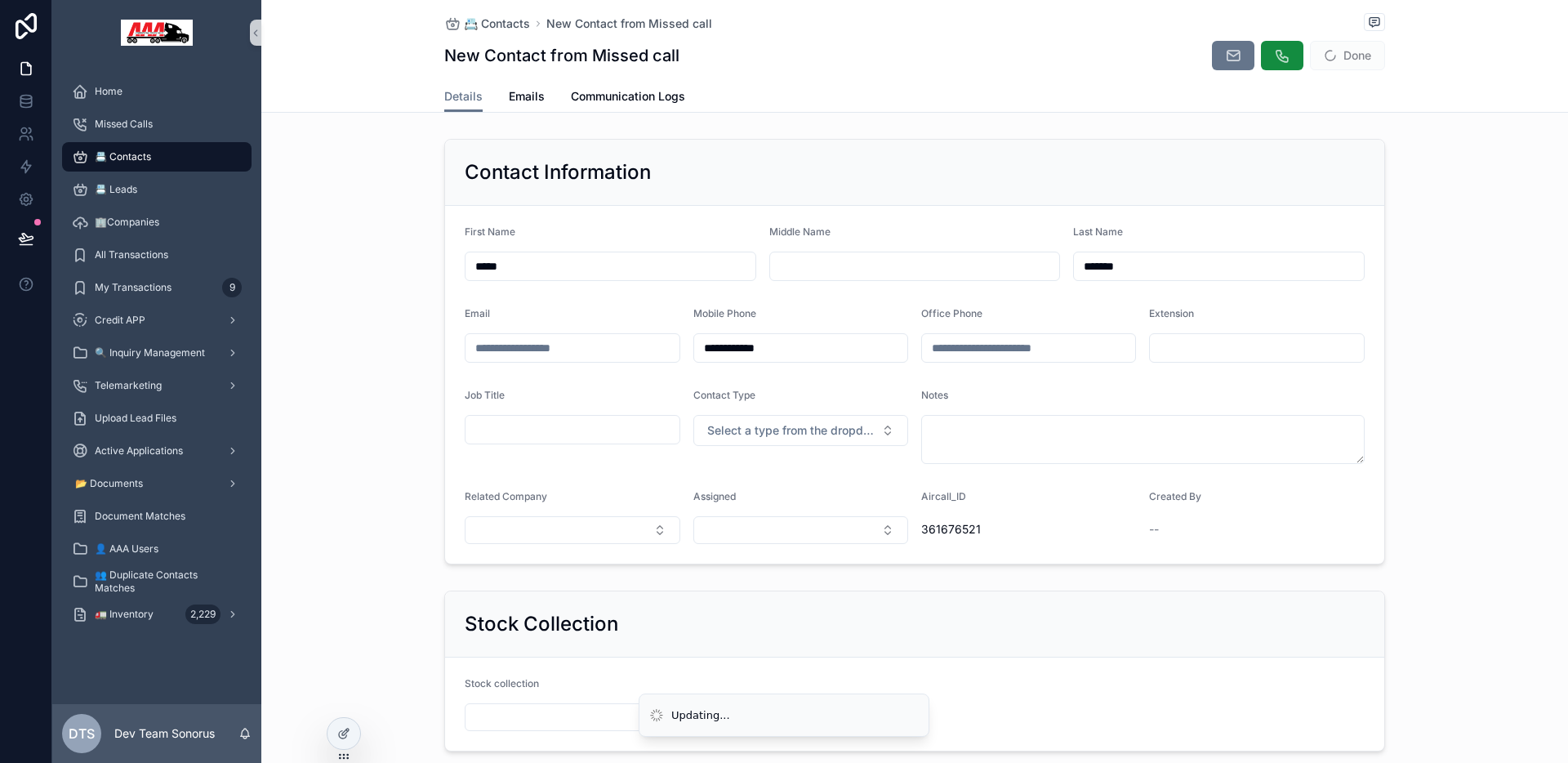
type input "*****"
click at [1215, 240] on div "Last Name" at bounding box center [1218, 235] width 292 height 19
click at [1345, 60] on button "Done" at bounding box center [1347, 56] width 75 height 30
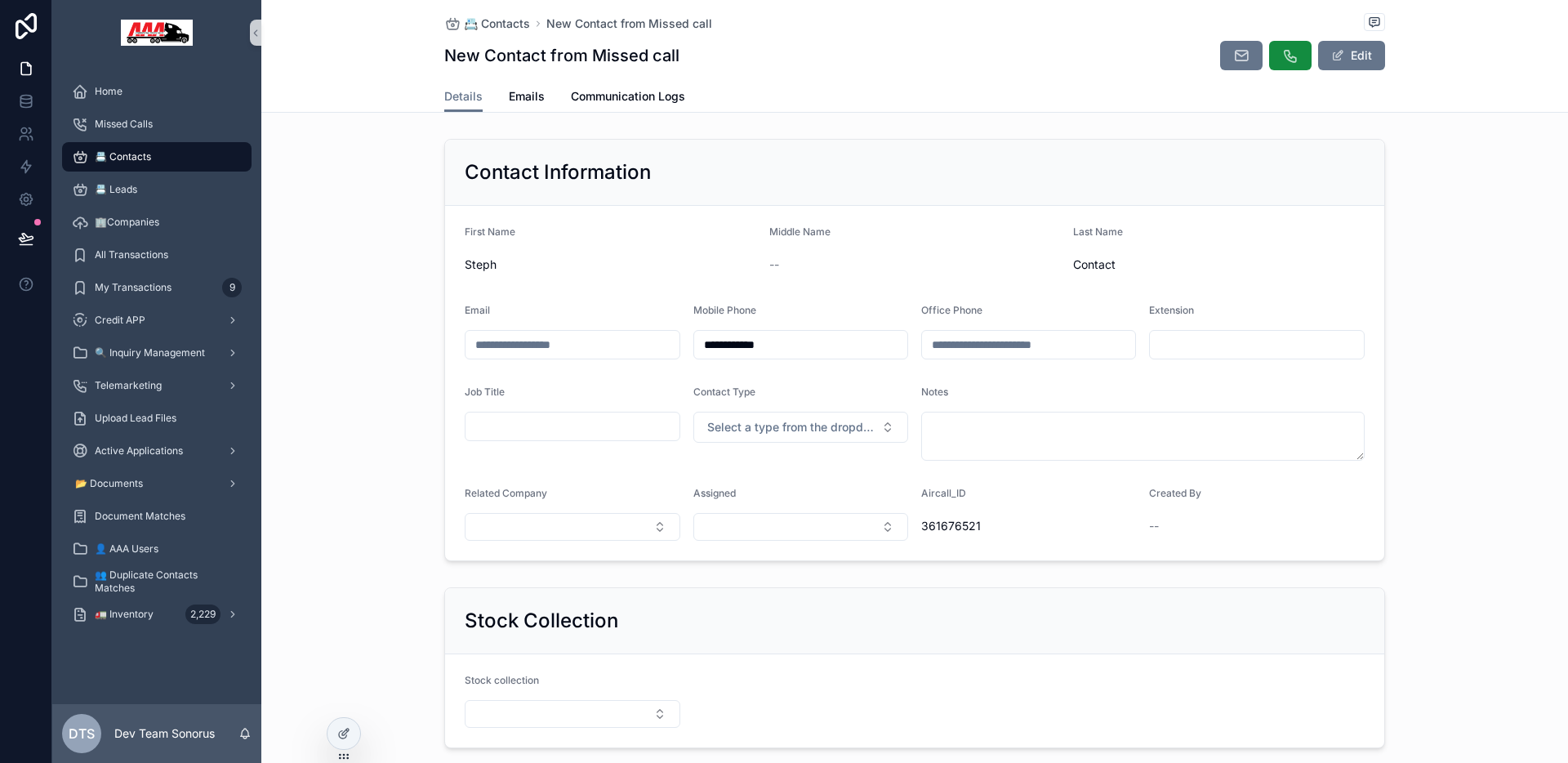
drag, startPoint x: 1352, startPoint y: 58, endPoint x: 1330, endPoint y: 73, distance: 26.6
click at [1352, 58] on button "Edit" at bounding box center [1351, 56] width 67 height 30
click at [540, 271] on input "*****" at bounding box center [610, 266] width 290 height 23
type input "***"
click at [529, 295] on form "**********" at bounding box center [915, 385] width 940 height 358
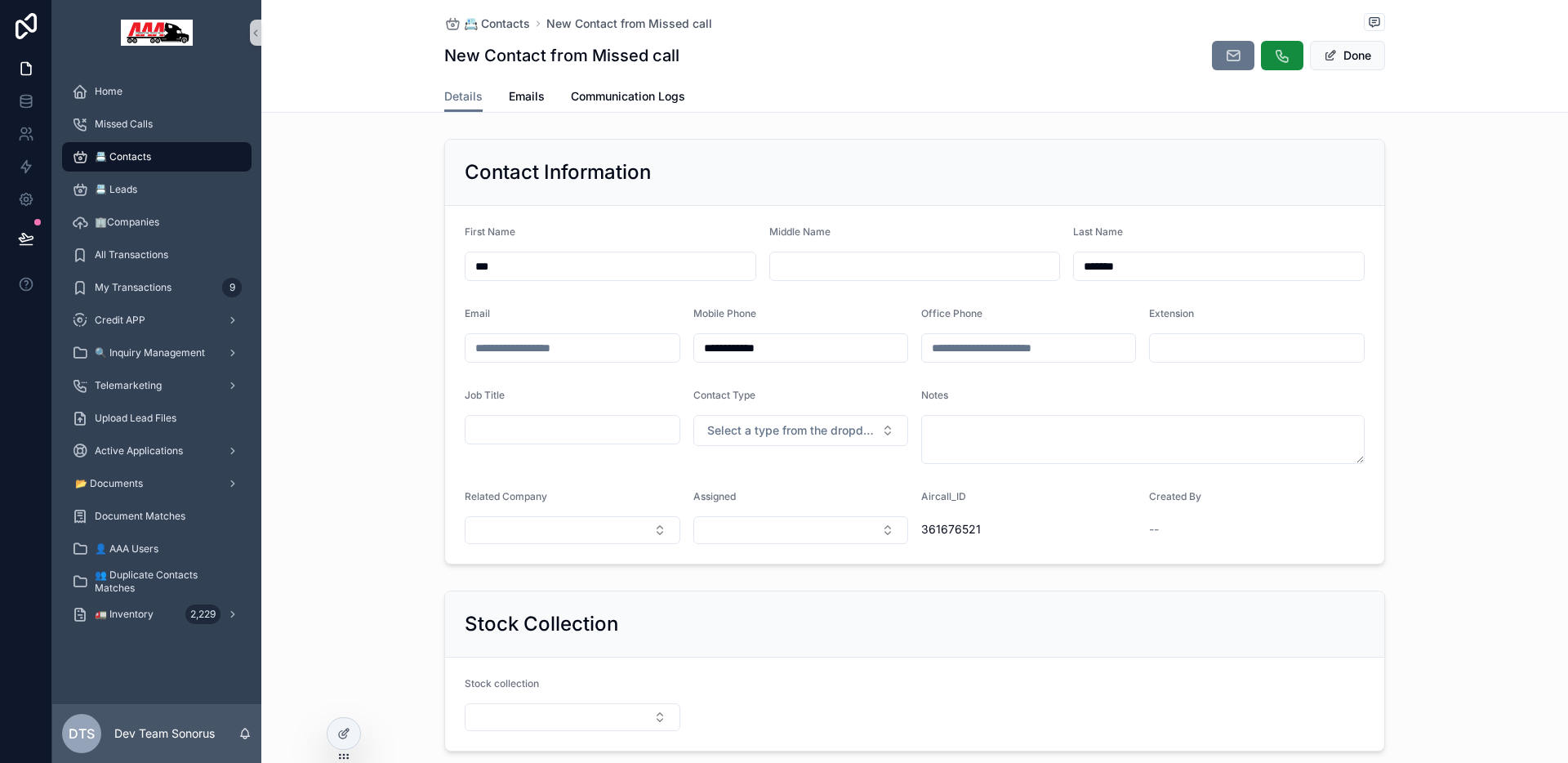
click at [141, 157] on span "📇 Contacts" at bounding box center [123, 156] width 57 height 13
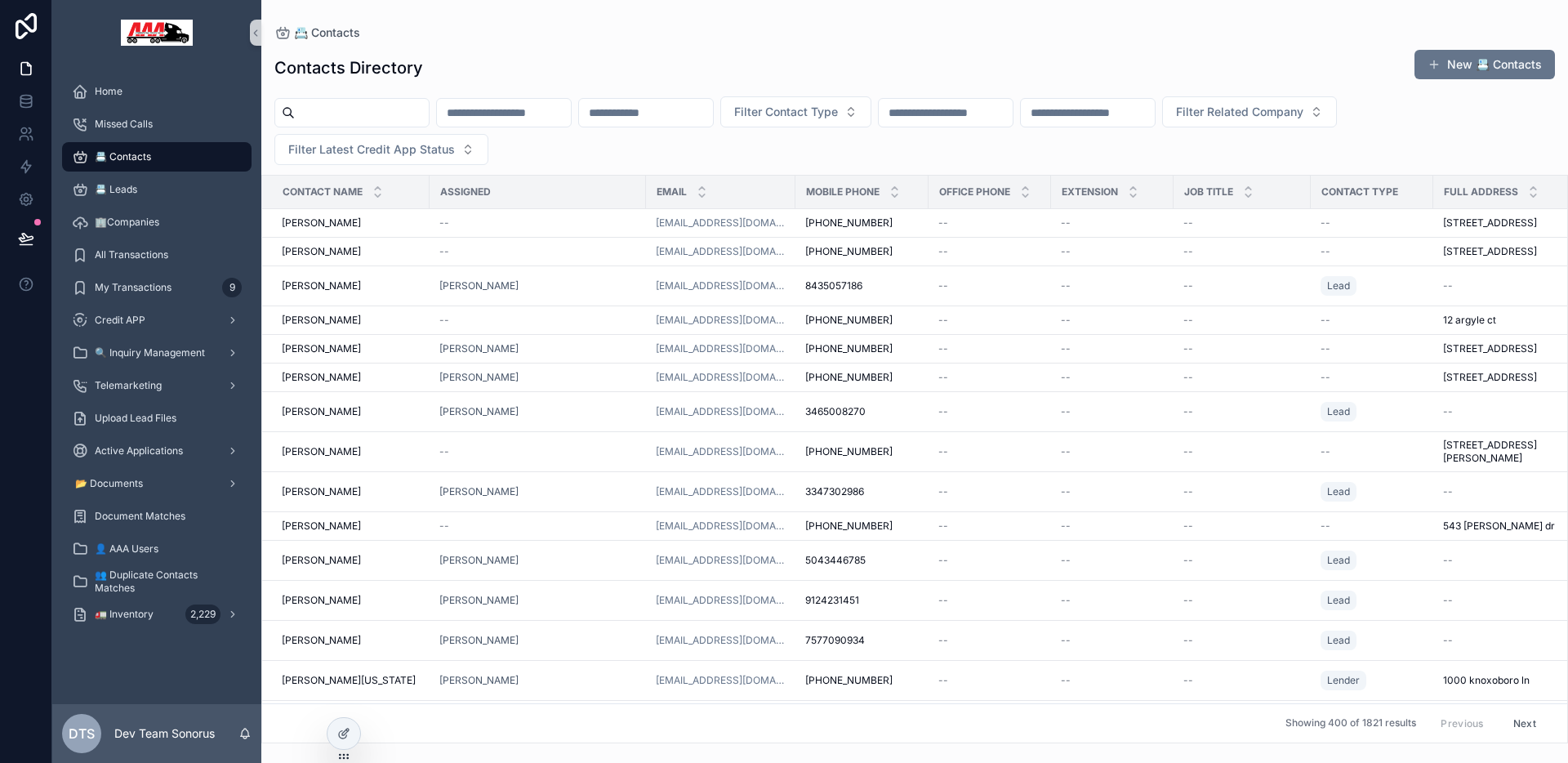
click at [494, 221] on div "--" at bounding box center [538, 222] width 197 height 13
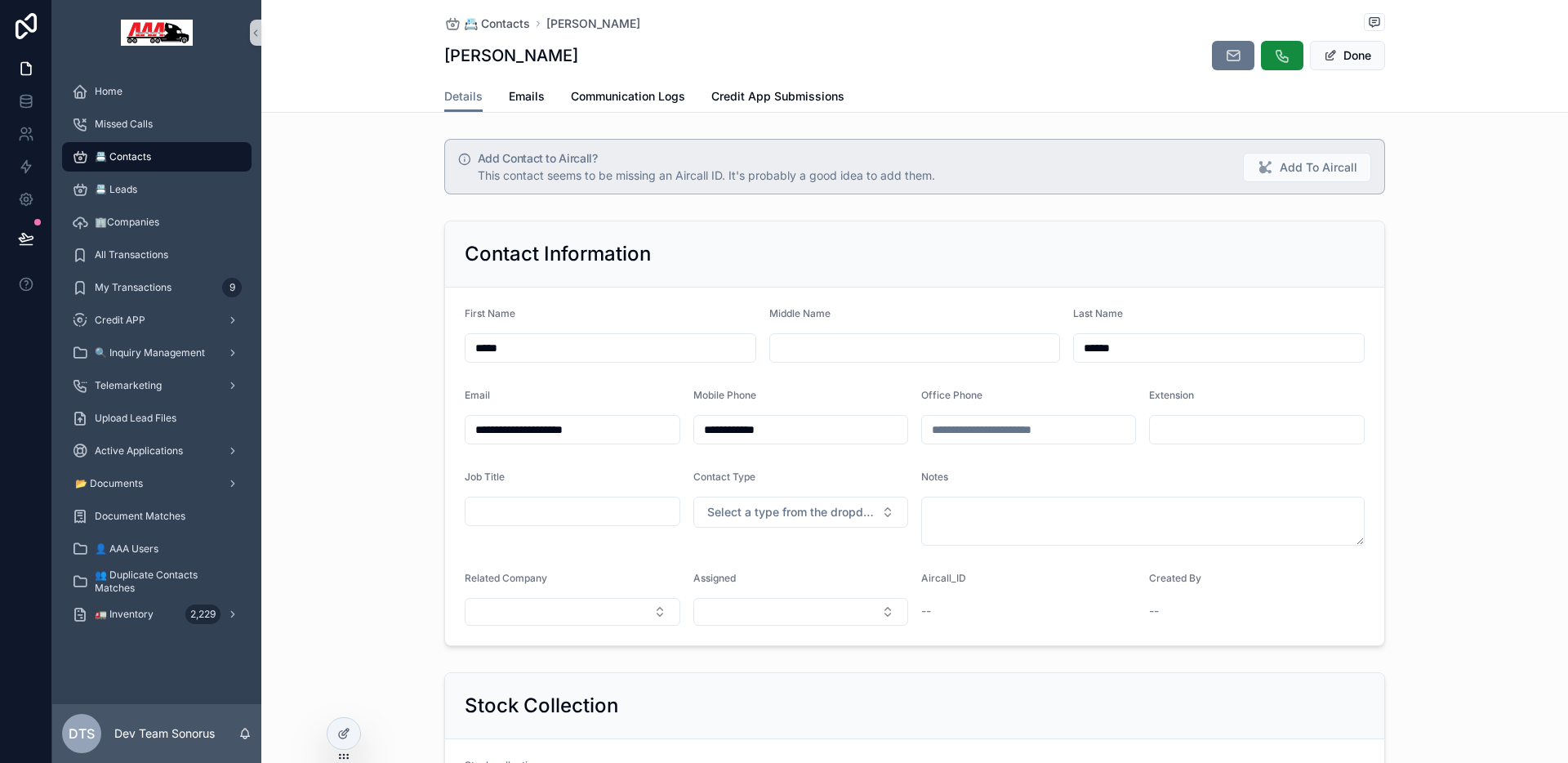
click at [153, 156] on div "📇 Contacts" at bounding box center [156, 157] width 170 height 26
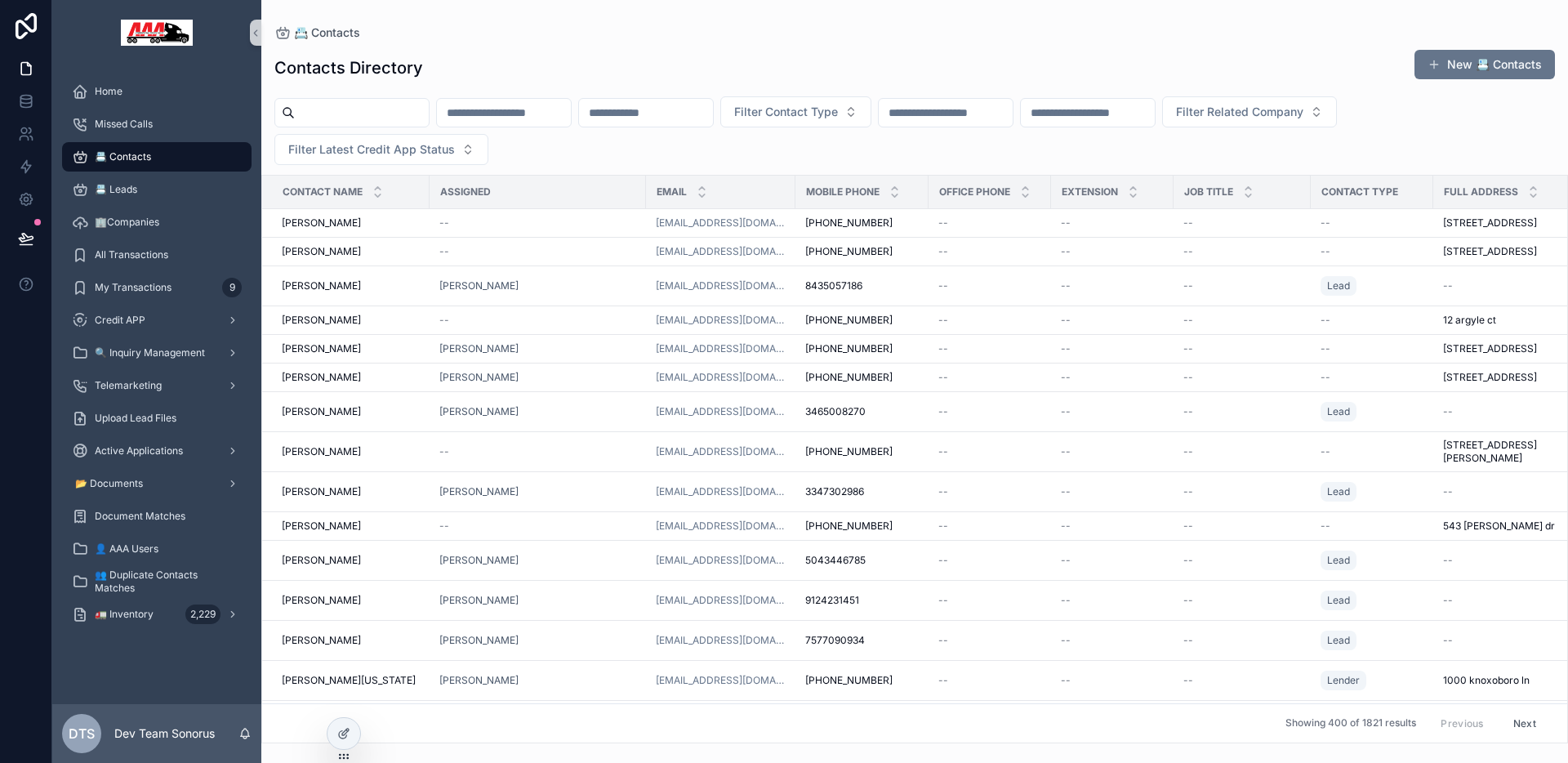
click at [368, 112] on input "scrollable content" at bounding box center [362, 112] width 134 height 23
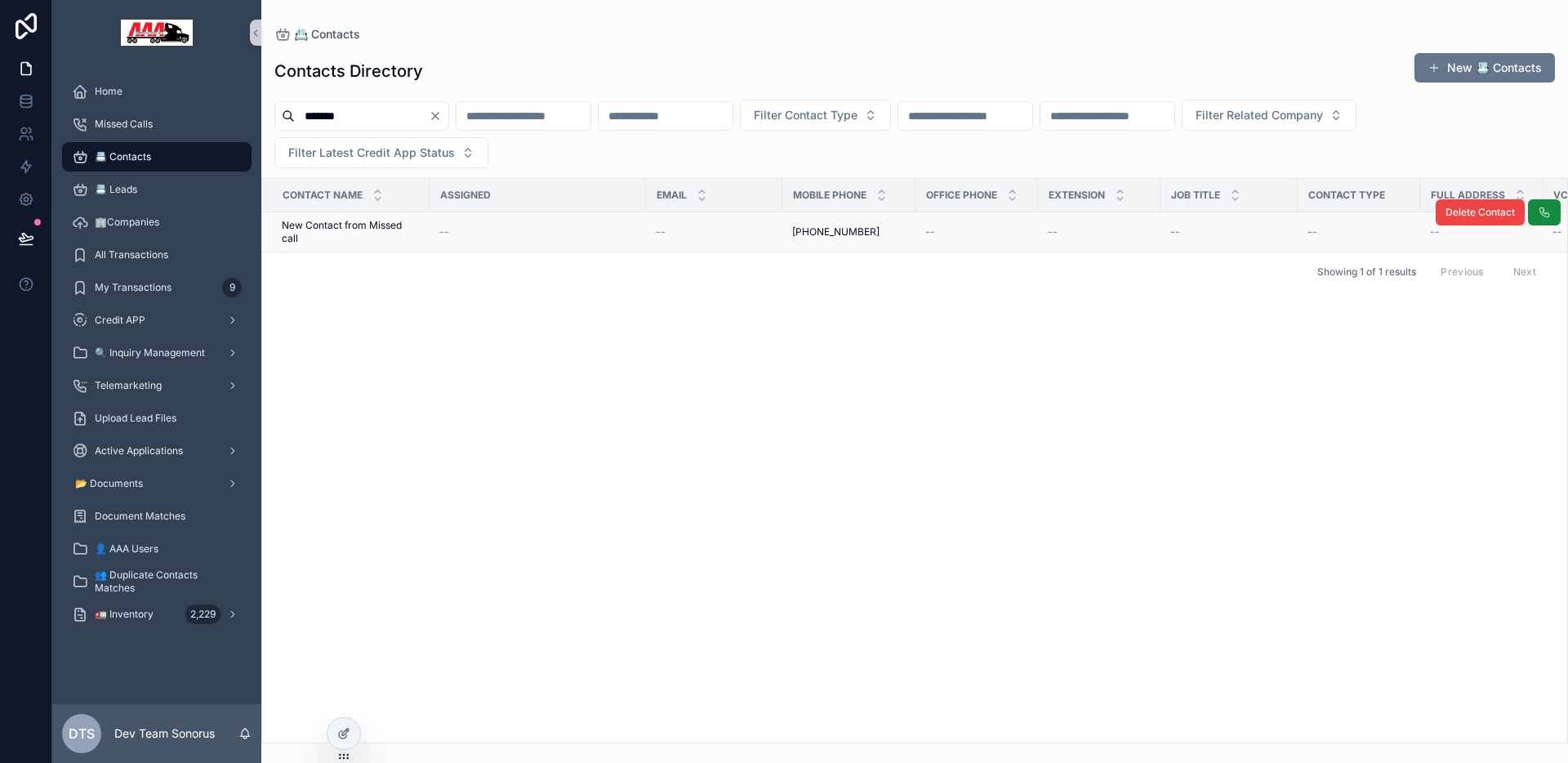
type input "*******"
click at [616, 233] on div "--" at bounding box center [538, 232] width 197 height 13
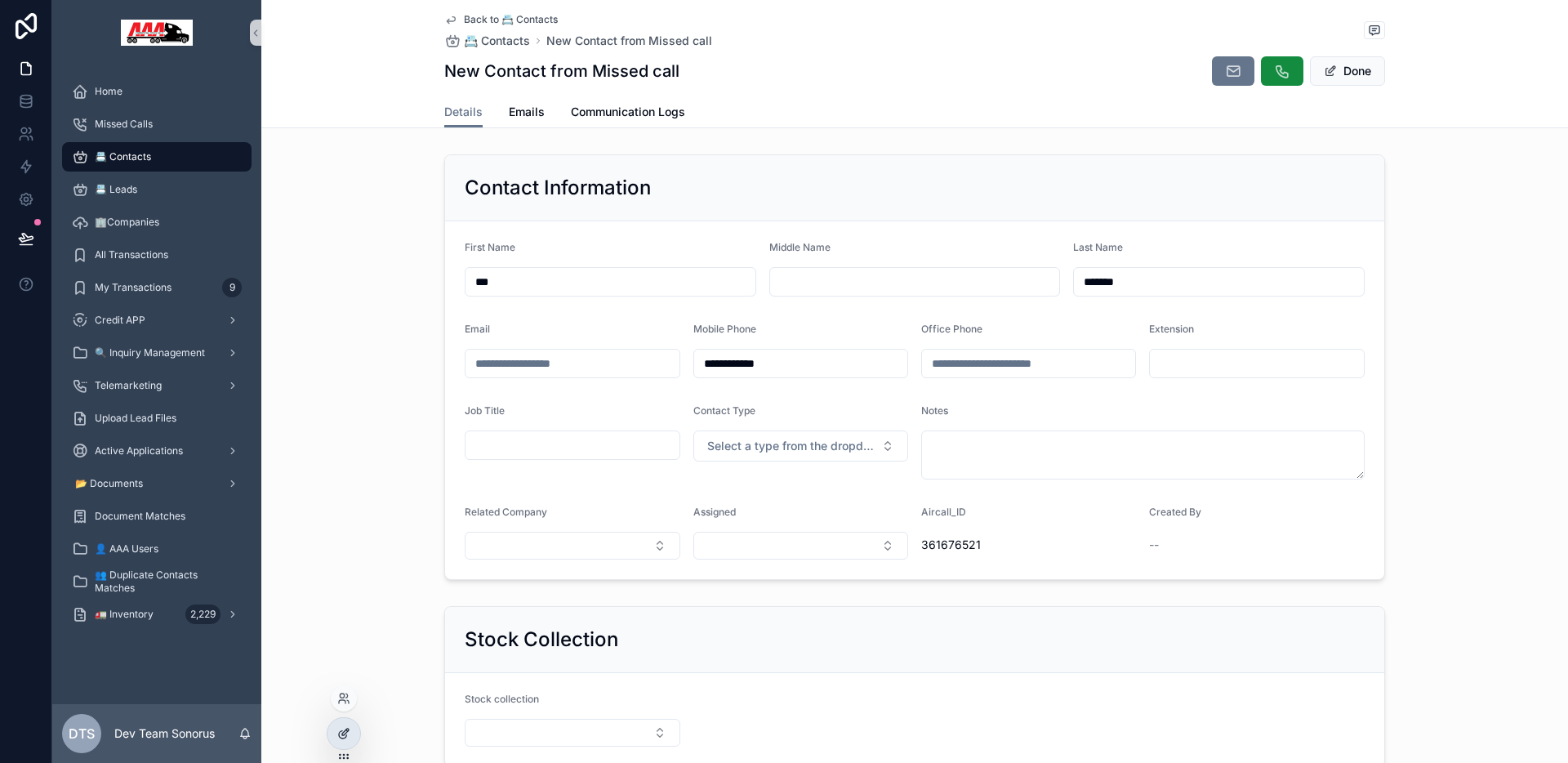
click at [348, 733] on icon at bounding box center [343, 733] width 13 height 13
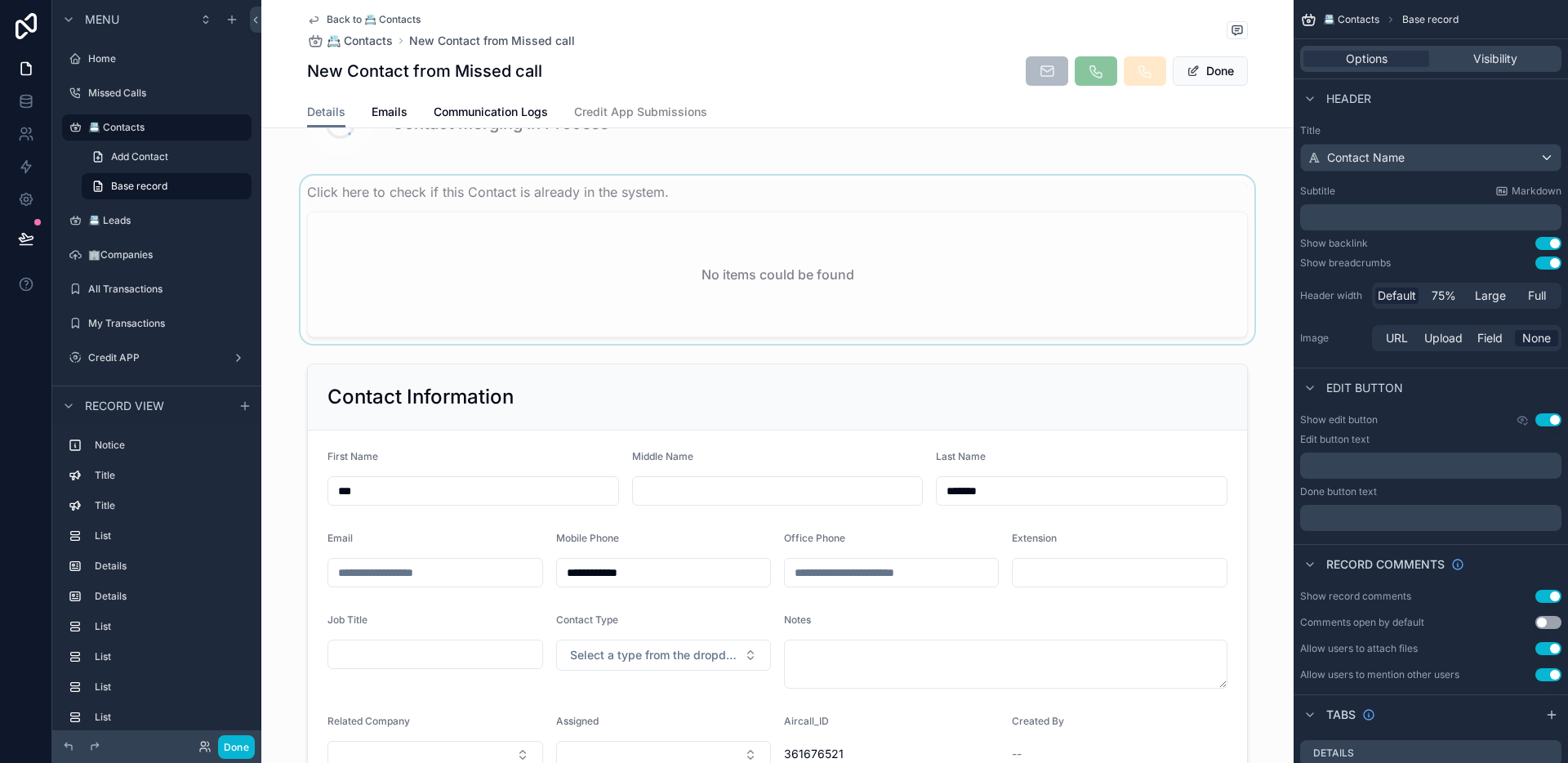
scroll to position [334, 0]
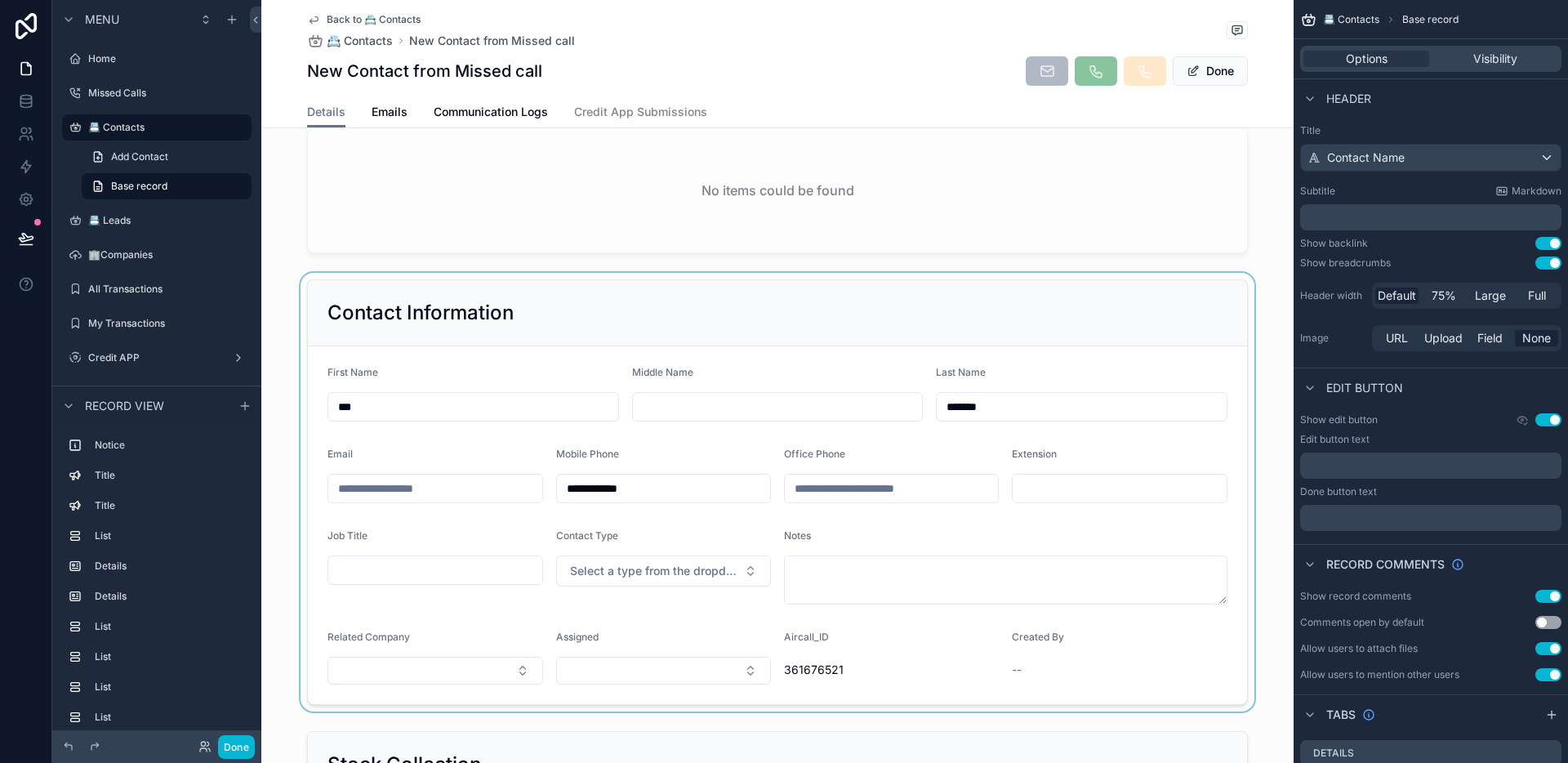
click at [685, 344] on div "scrollable content" at bounding box center [777, 492] width 1032 height 439
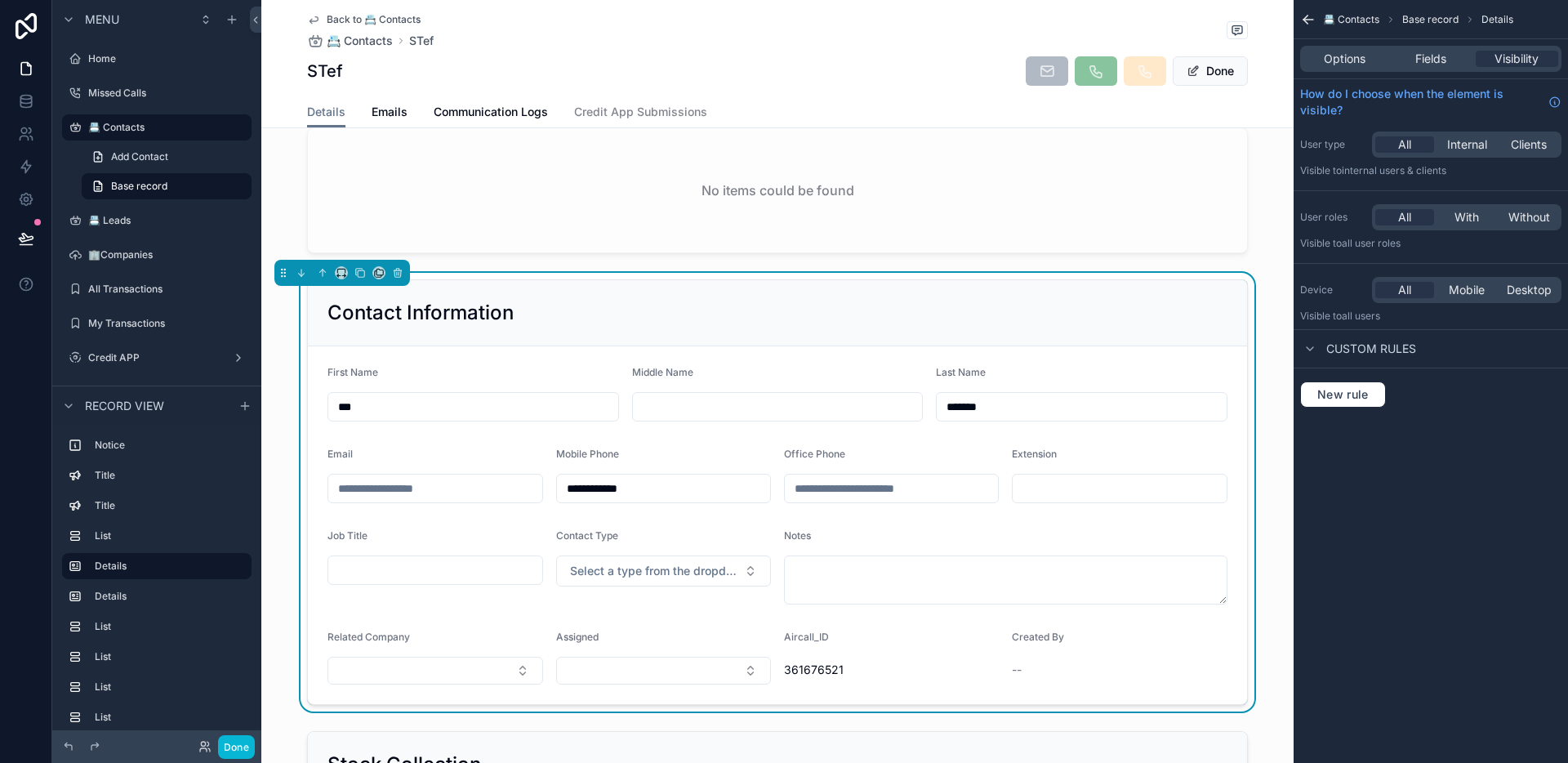
click at [595, 73] on div "STef Done" at bounding box center [777, 72] width 941 height 31
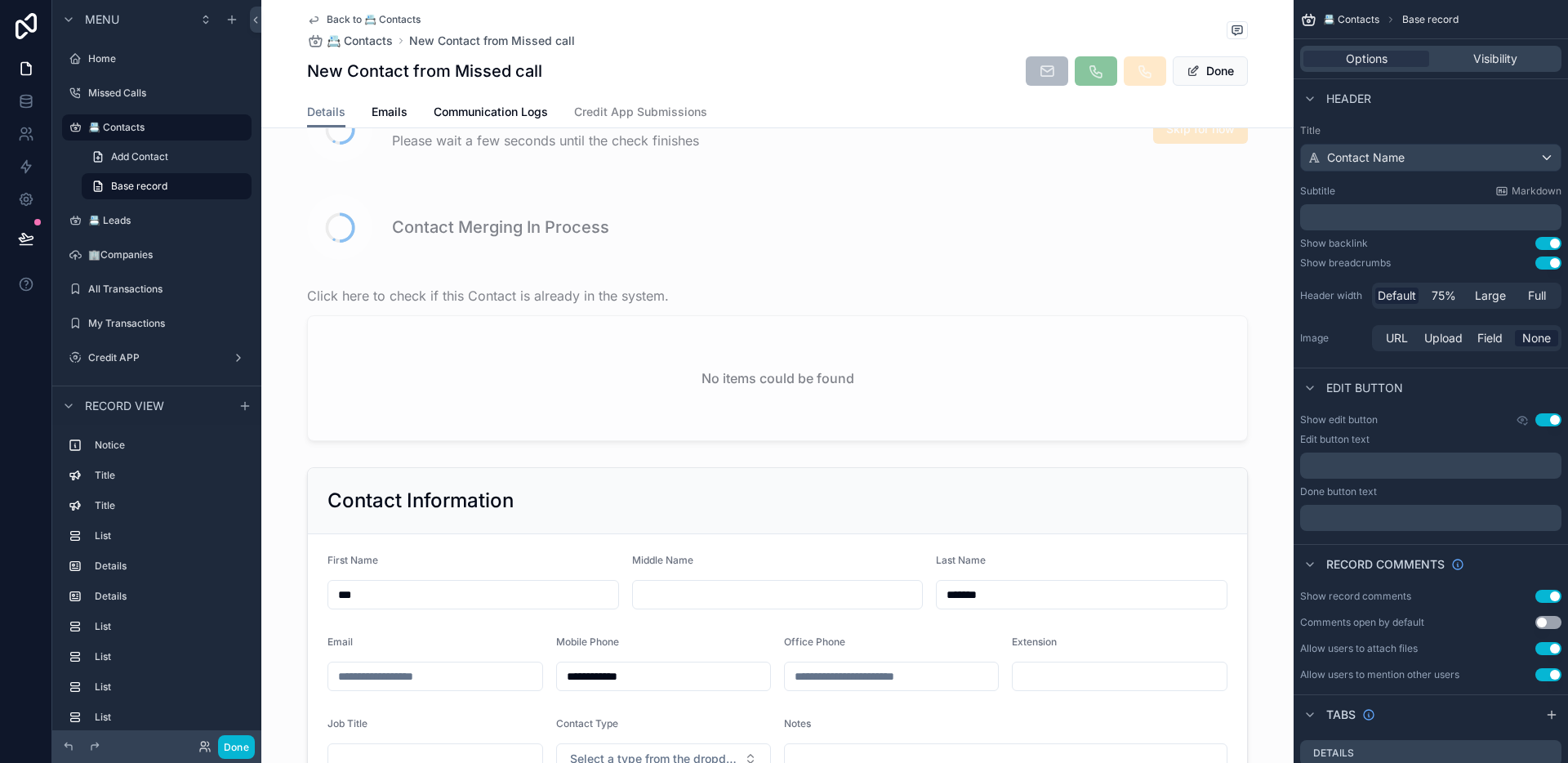
scroll to position [0, 0]
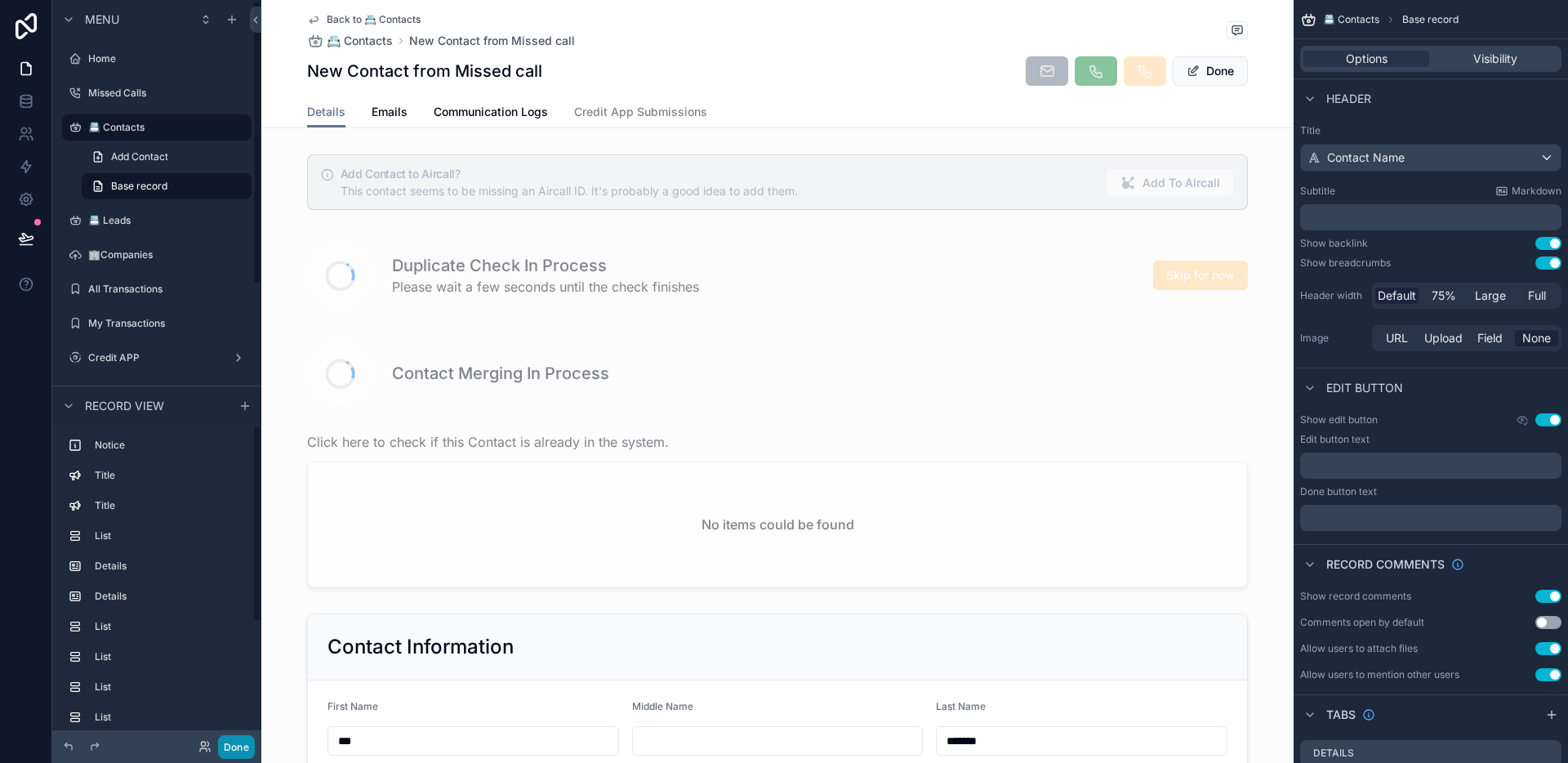
click at [234, 752] on button "Done" at bounding box center [236, 746] width 37 height 24
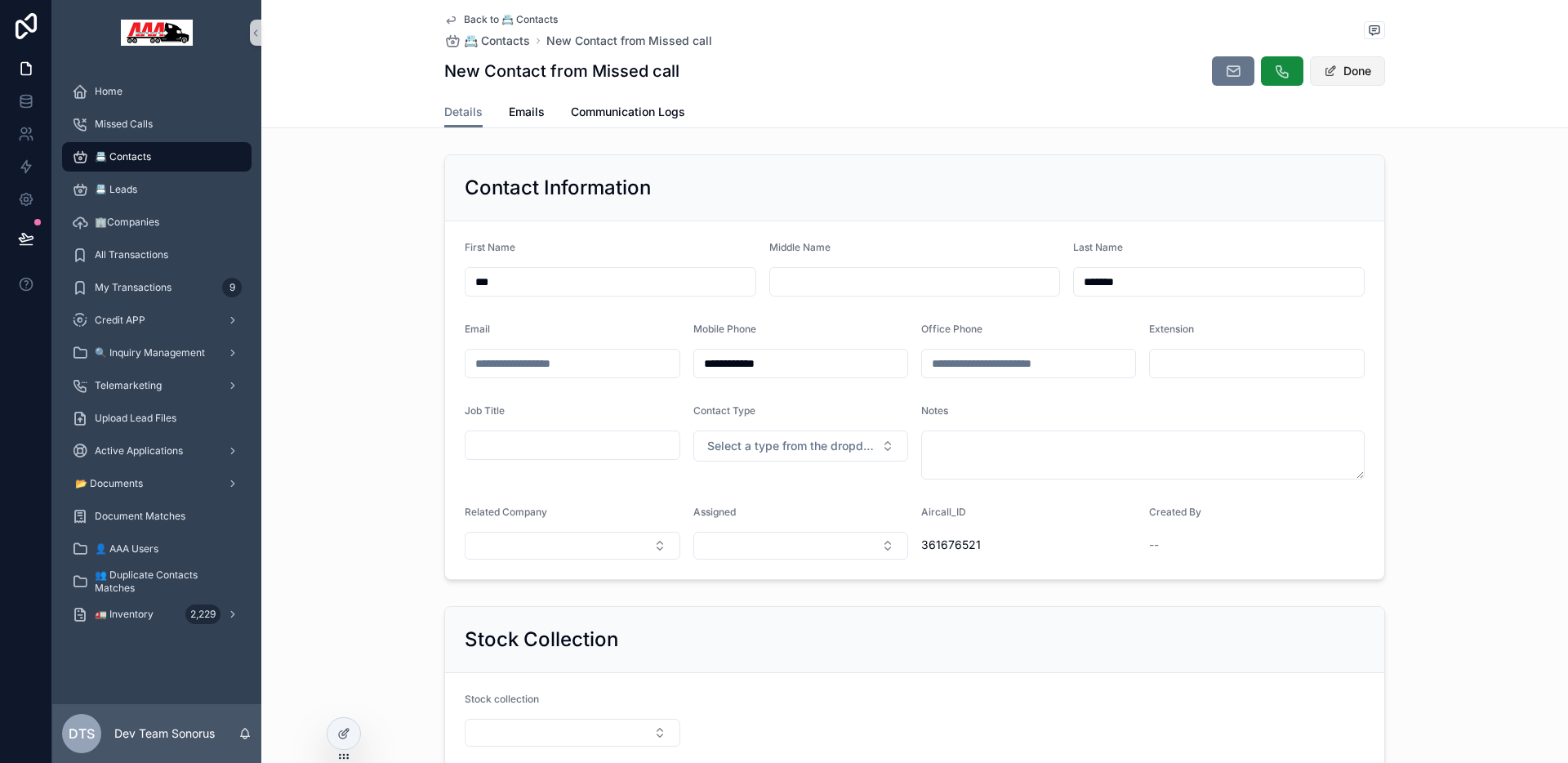
click at [1361, 69] on button "Done" at bounding box center [1347, 72] width 75 height 30
click at [581, 274] on span "New" at bounding box center [610, 280] width 292 height 17
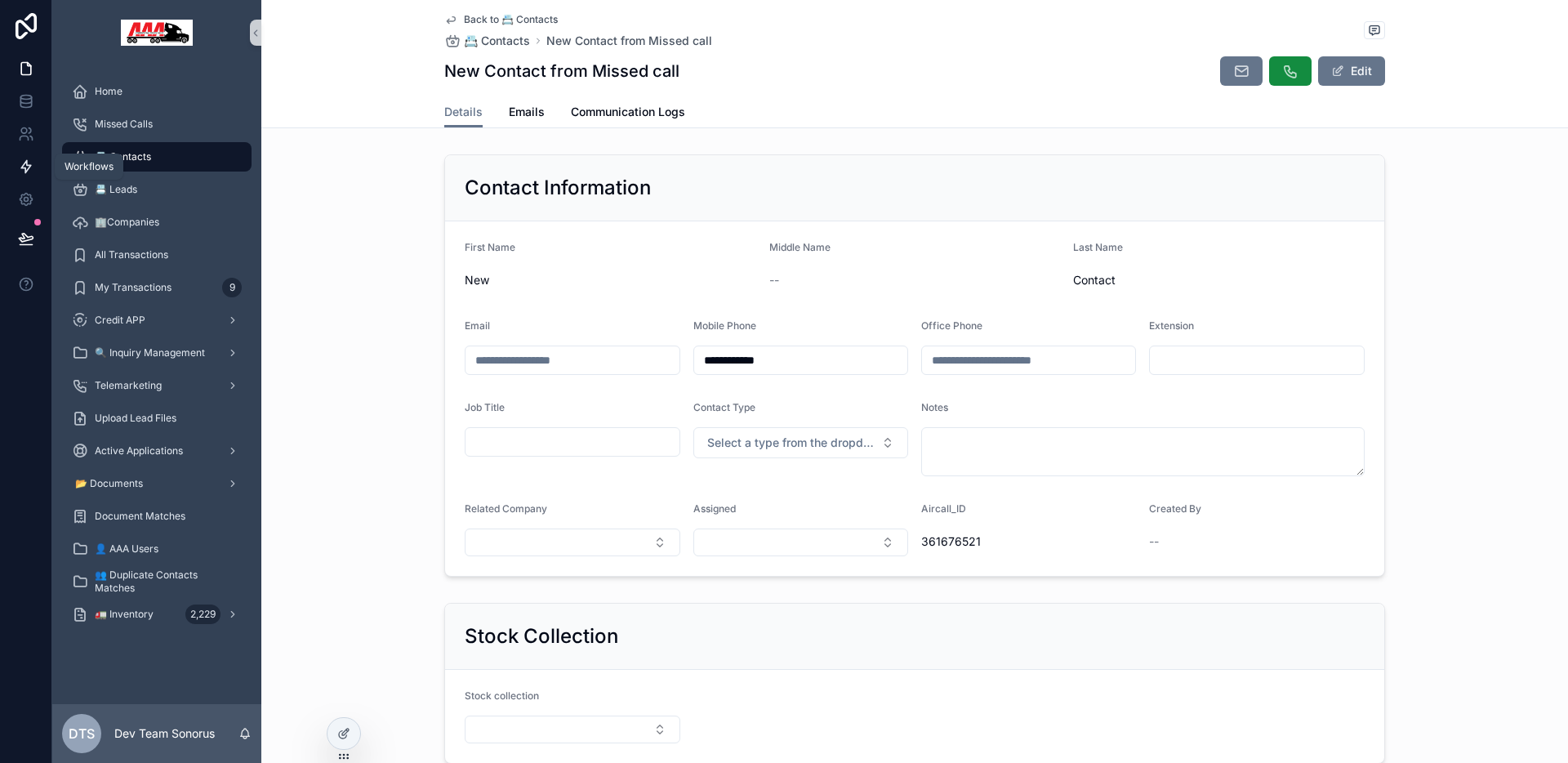
click at [27, 172] on icon at bounding box center [26, 167] width 17 height 17
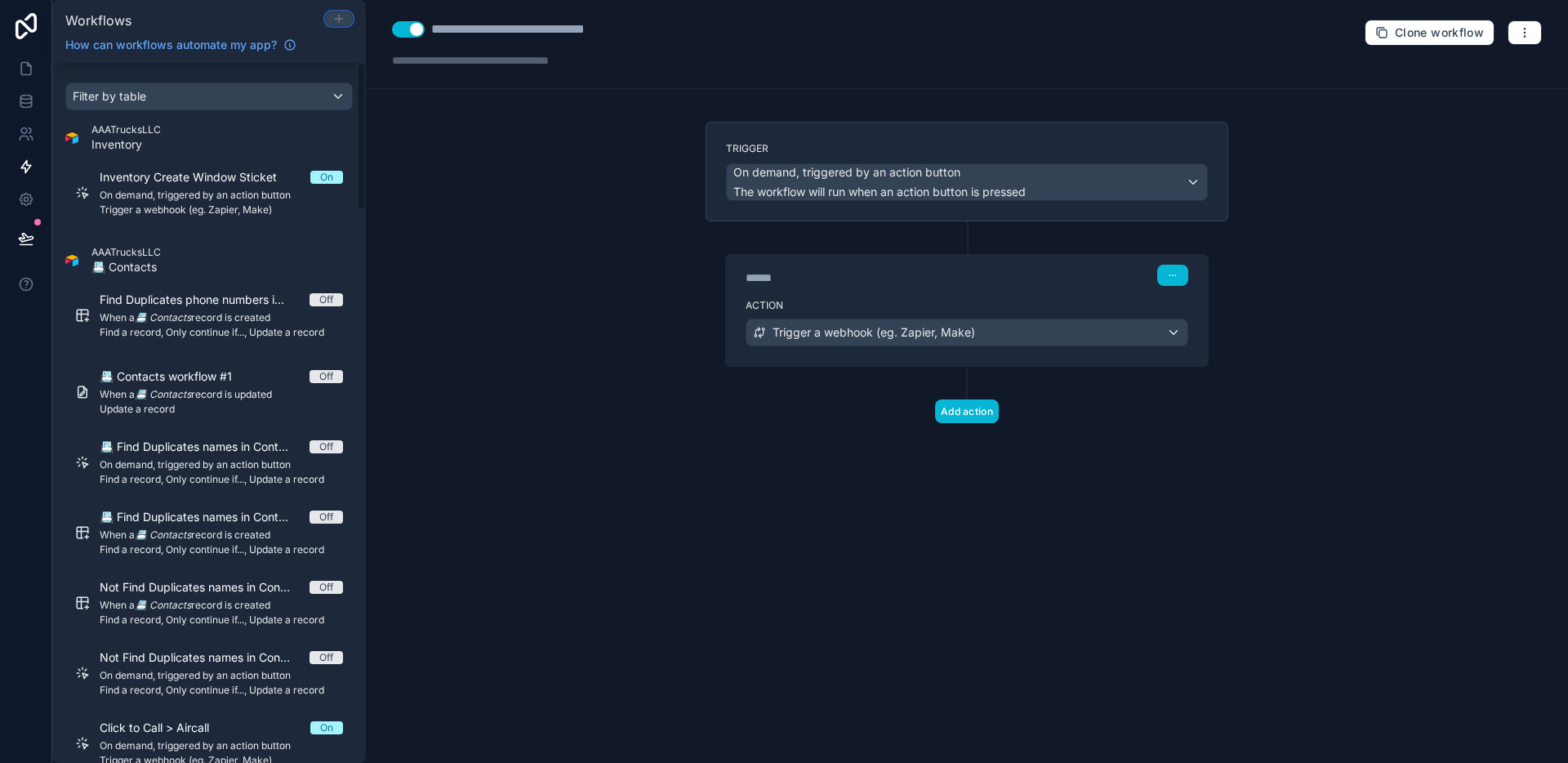
click at [337, 16] on icon at bounding box center [338, 18] width 13 height 13
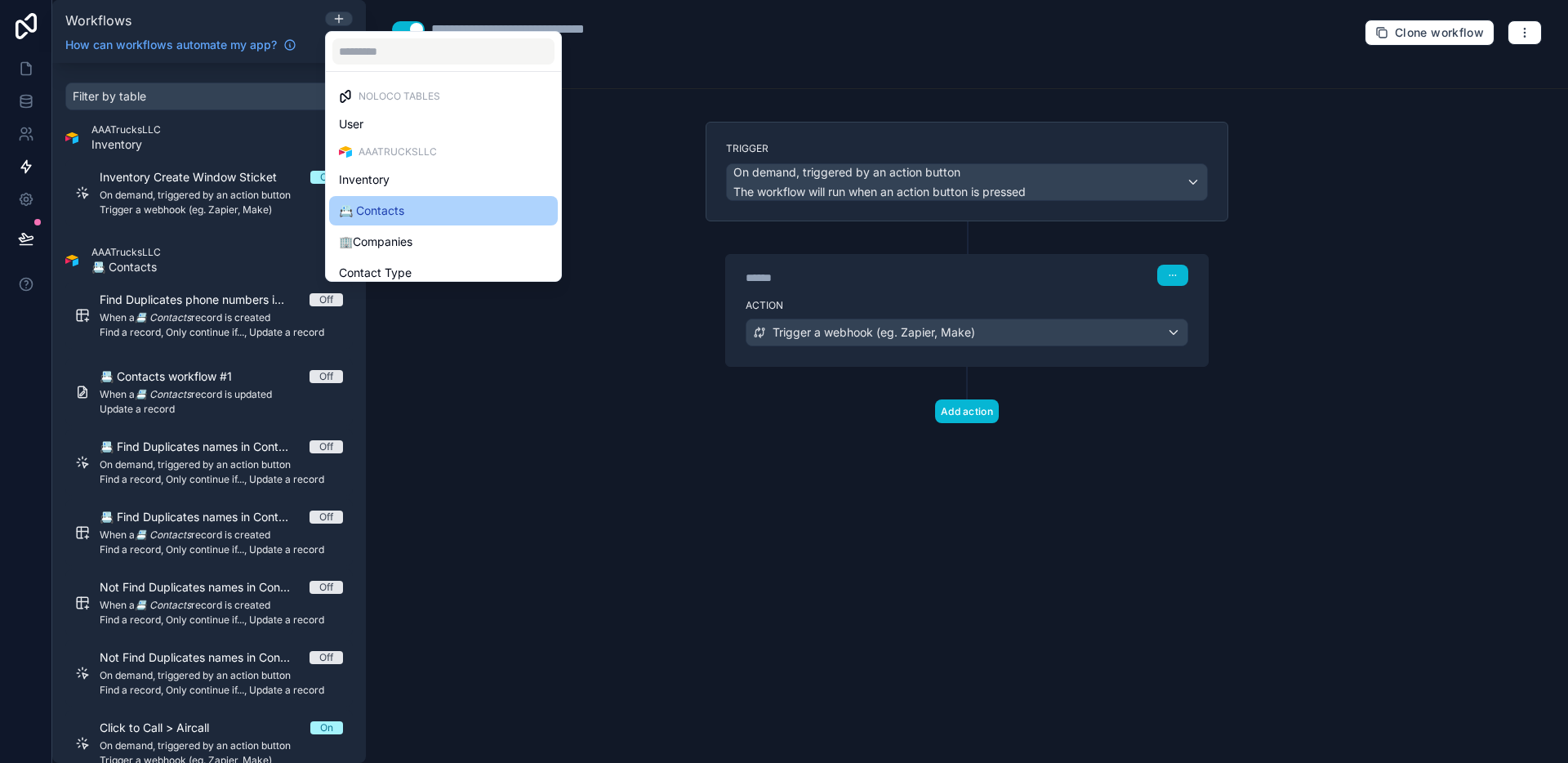
click at [417, 201] on div "📇 Contacts" at bounding box center [444, 211] width 209 height 19
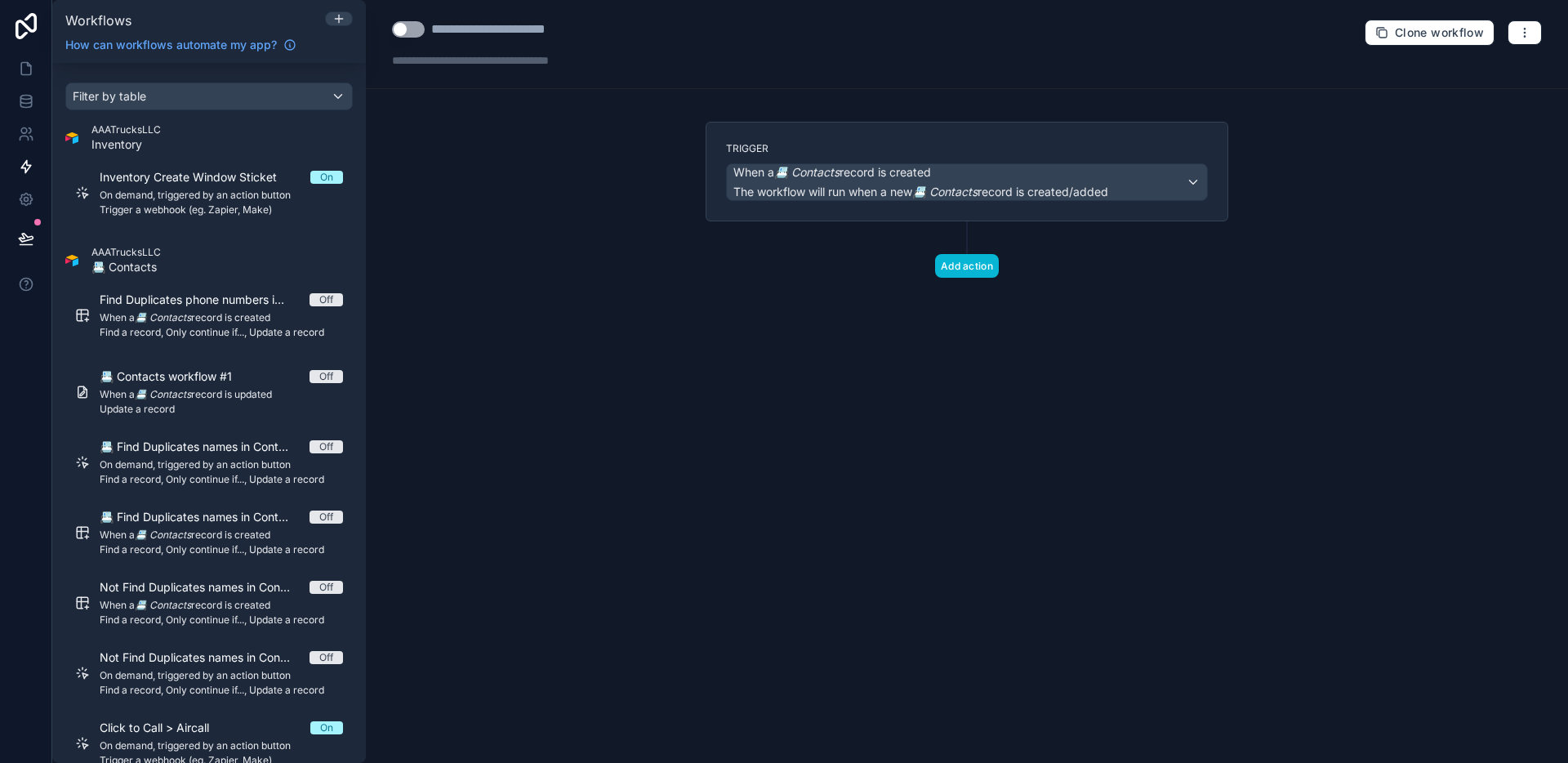
click at [565, 32] on div "**********" at bounding box center [516, 29] width 169 height 19
type div "**********"
click at [591, 149] on div "**********" at bounding box center [967, 381] width 1202 height 763
click at [915, 191] on span "The workflow will run when a new 📇 Contacts record is created/added" at bounding box center [920, 192] width 375 height 14
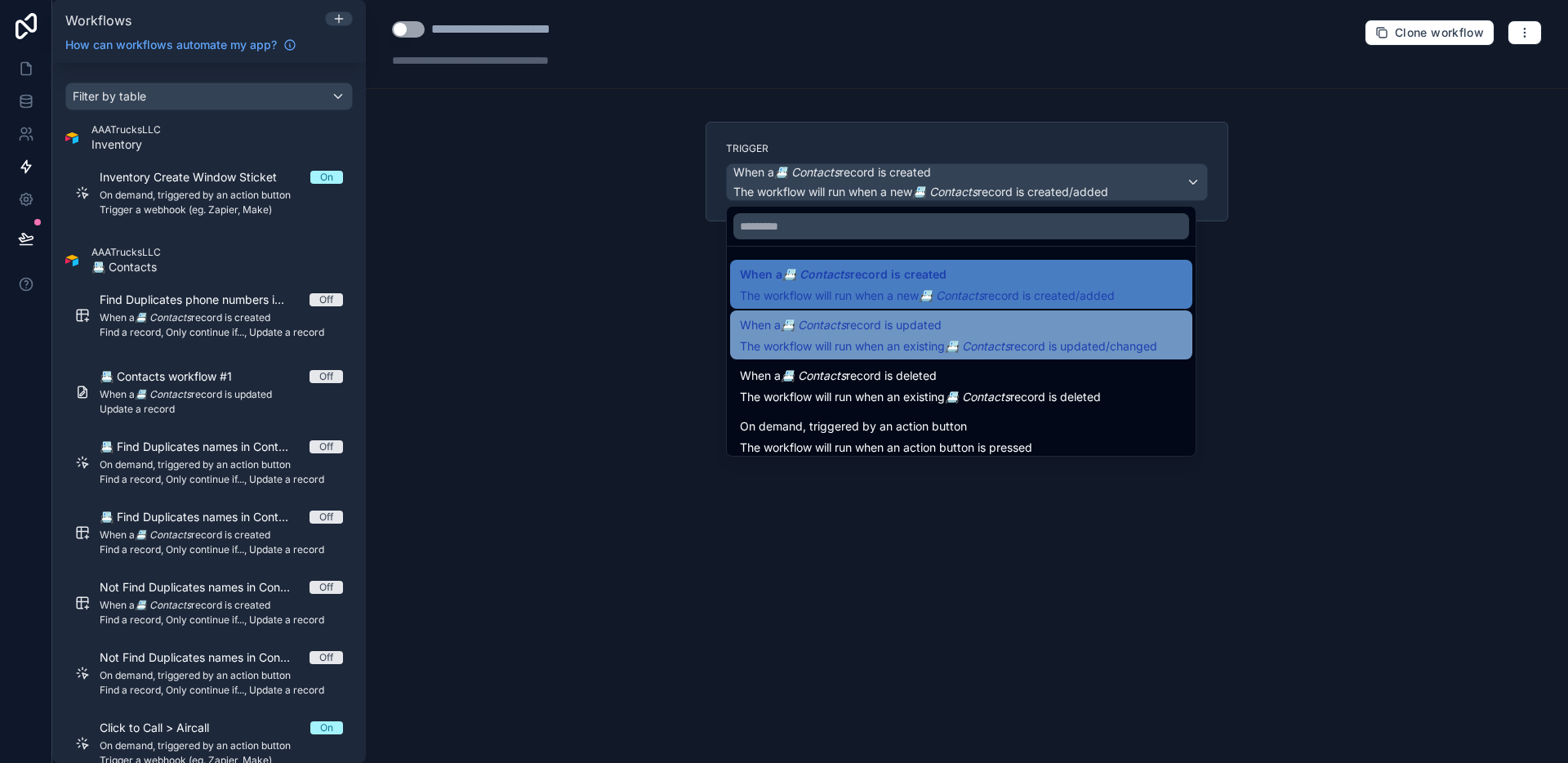
click at [963, 326] on span "When a 📇 Contacts record is updated" at bounding box center [948, 325] width 417 height 19
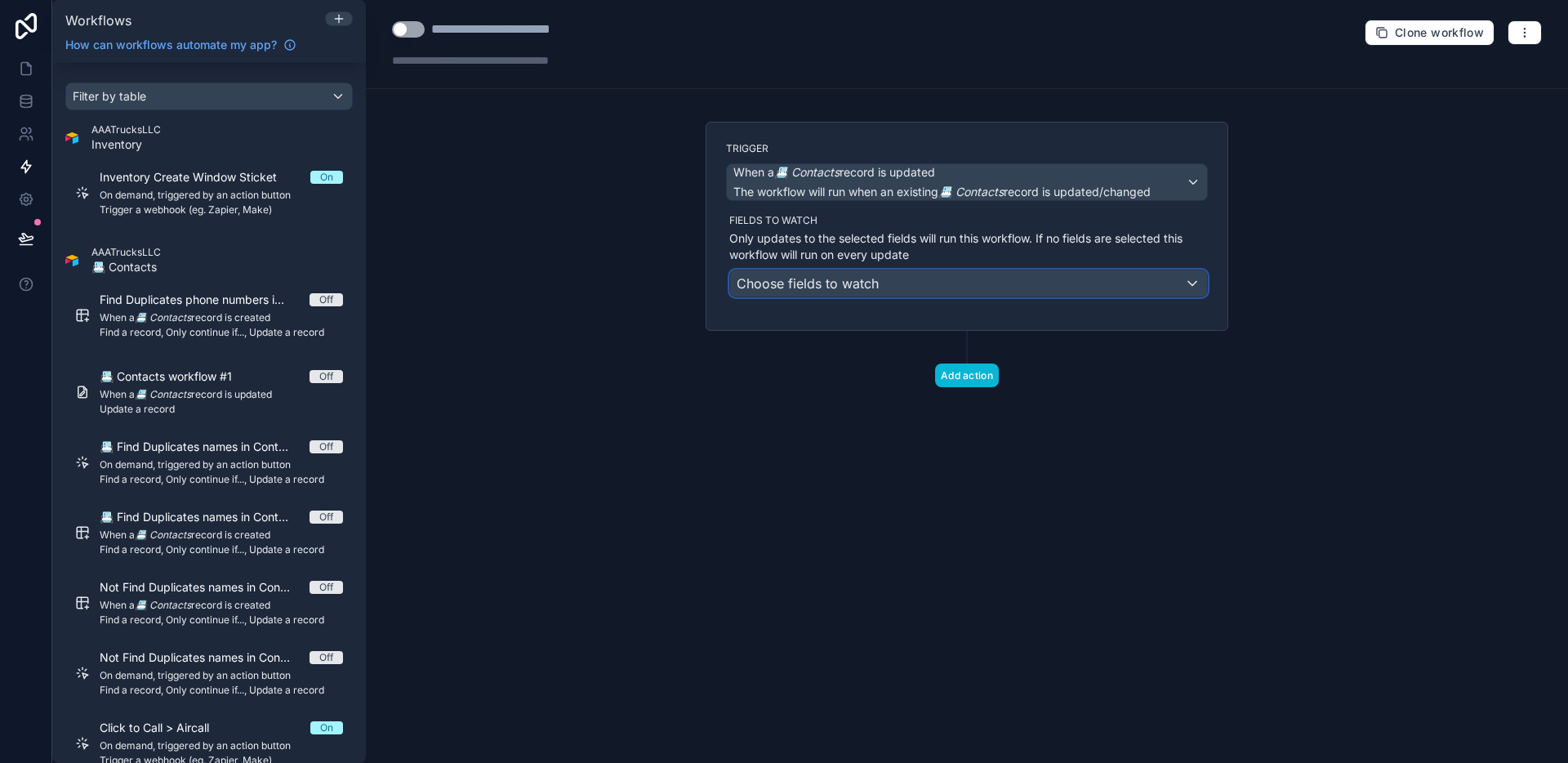
click at [898, 296] on div "Choose fields to watch" at bounding box center [968, 283] width 477 height 26
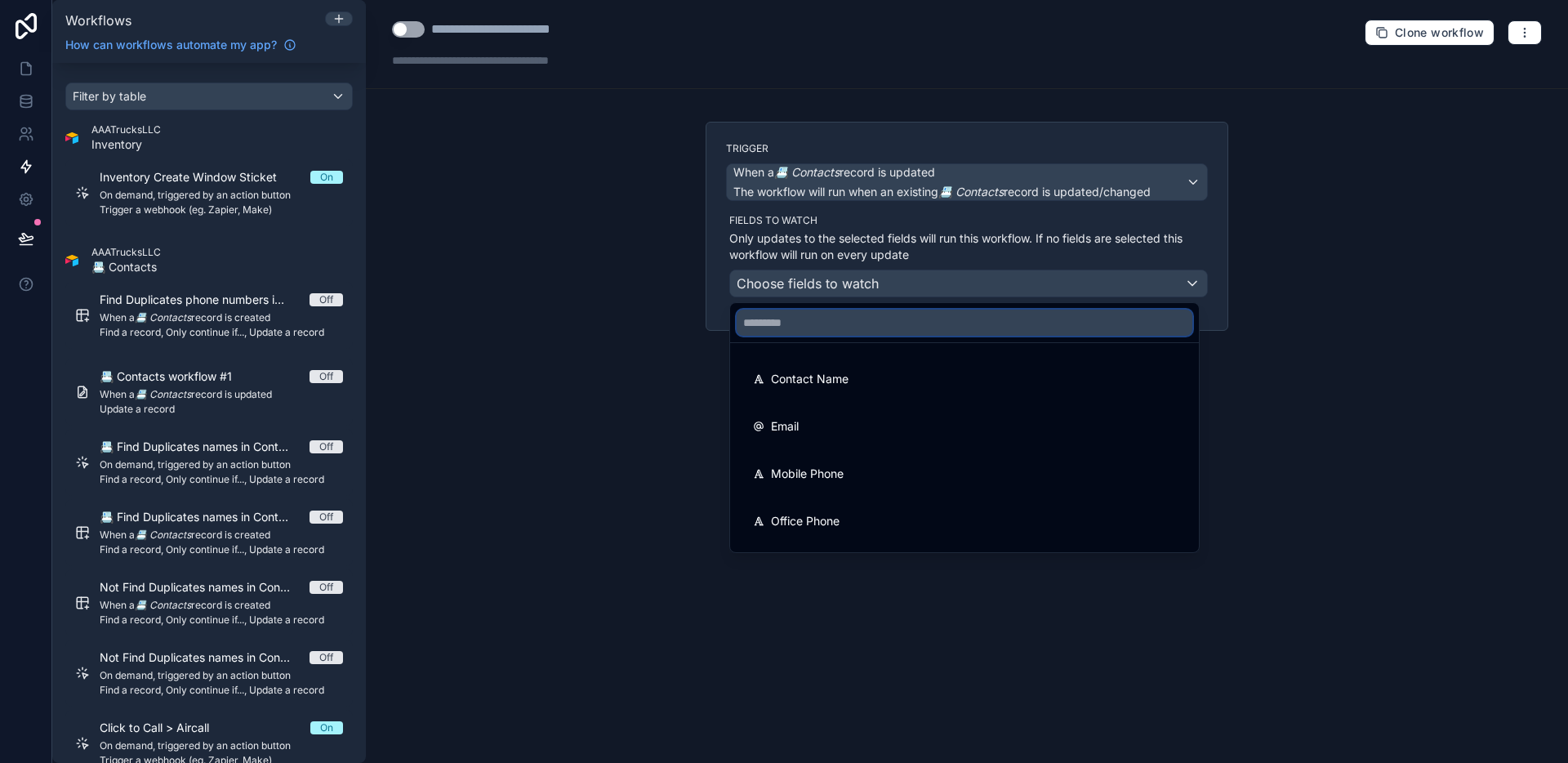
click at [781, 321] on input "text" at bounding box center [964, 323] width 456 height 26
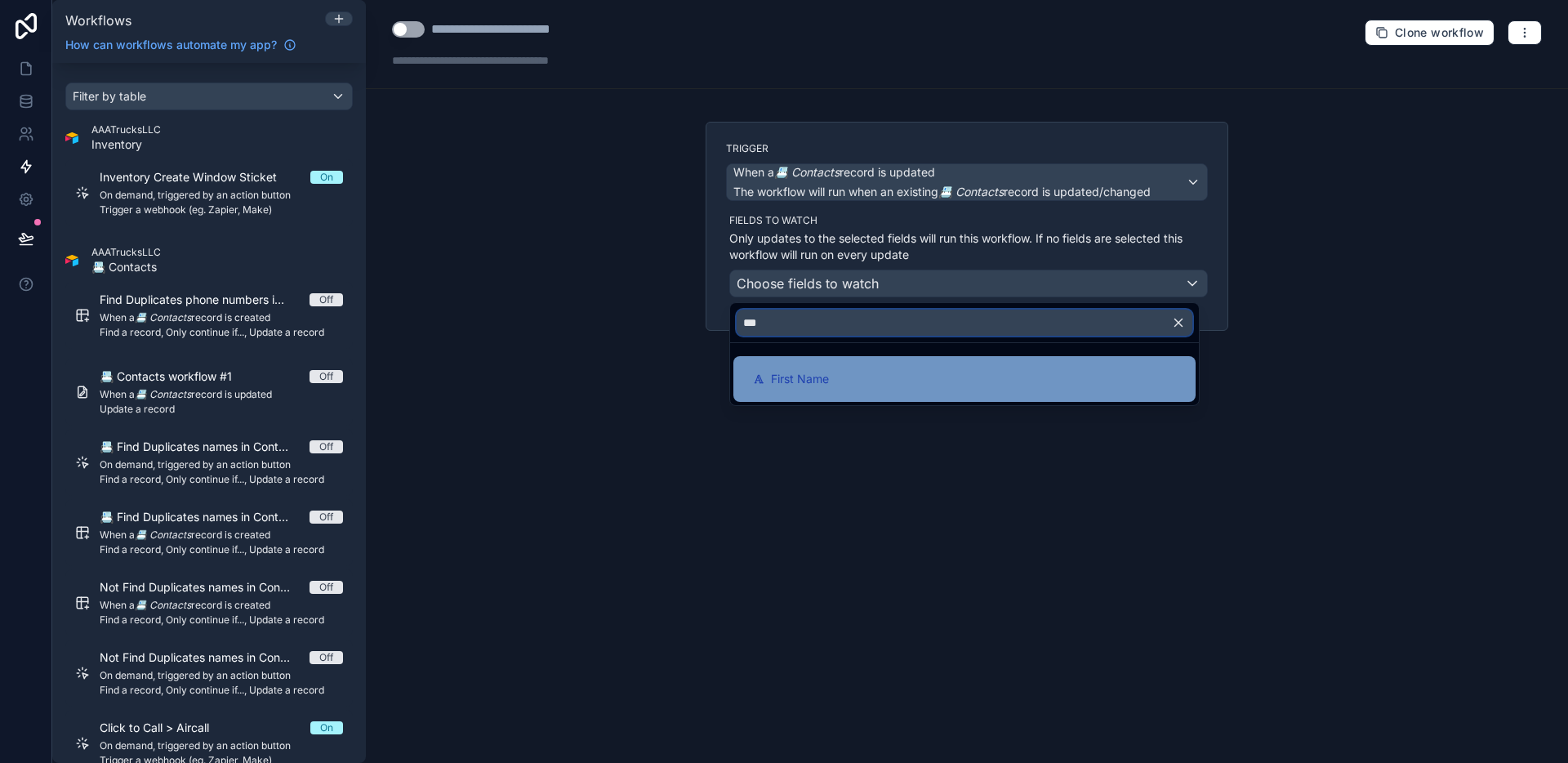
type input "***"
click at [803, 370] on span "First Name" at bounding box center [800, 379] width 58 height 19
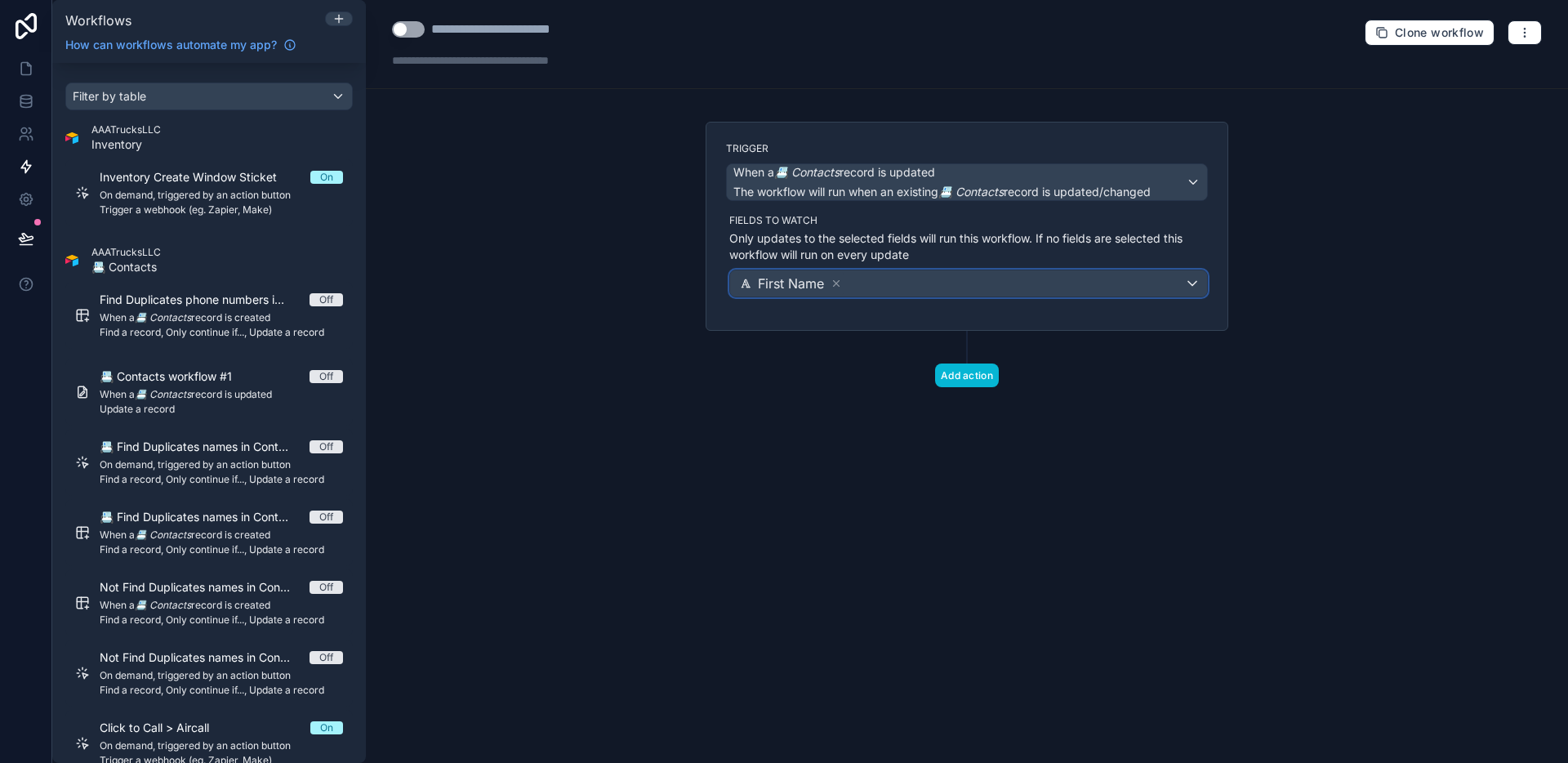
click at [876, 286] on div "First Name" at bounding box center [968, 283] width 477 height 26
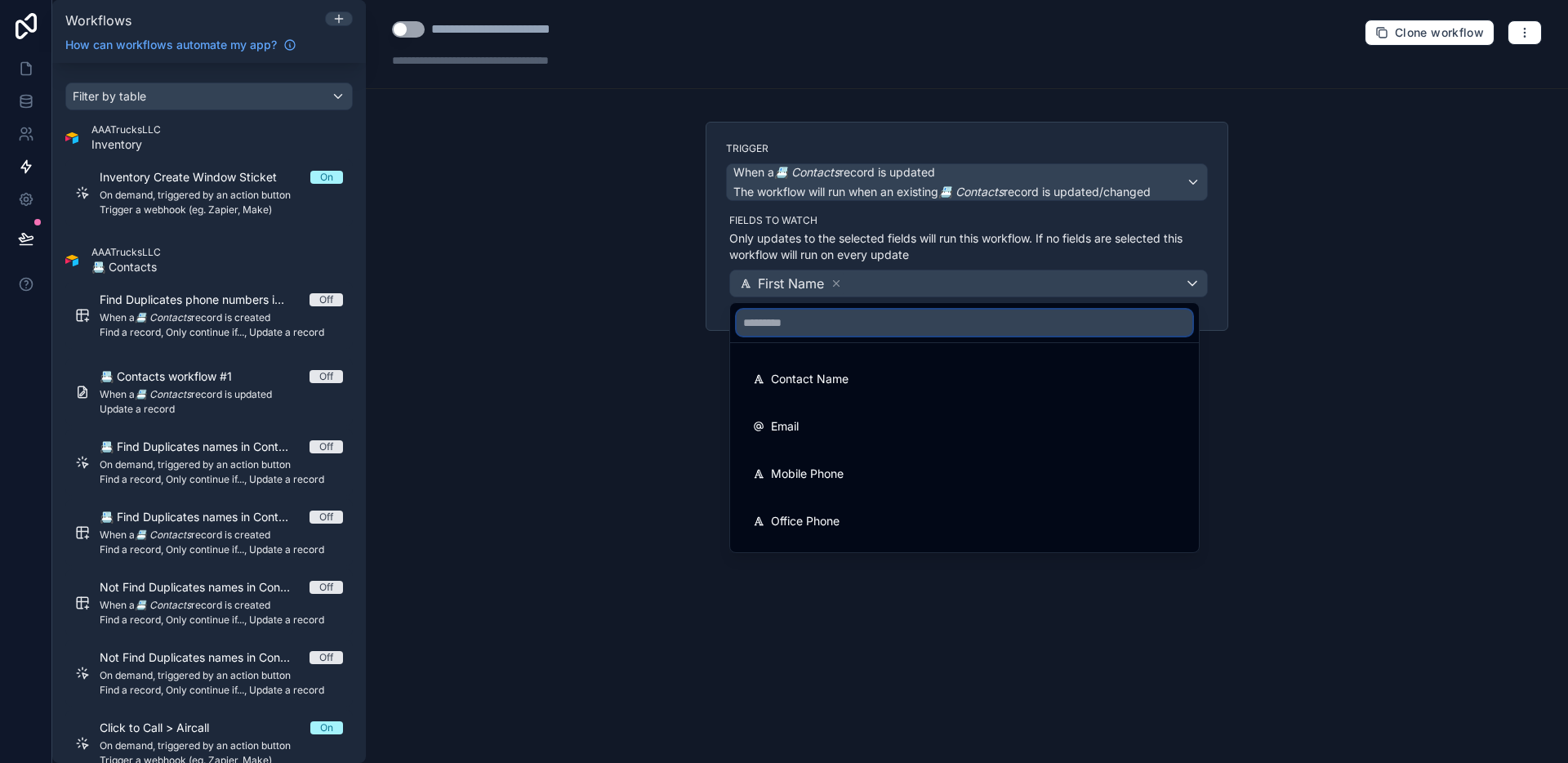
click at [864, 324] on input "text" at bounding box center [964, 323] width 456 height 26
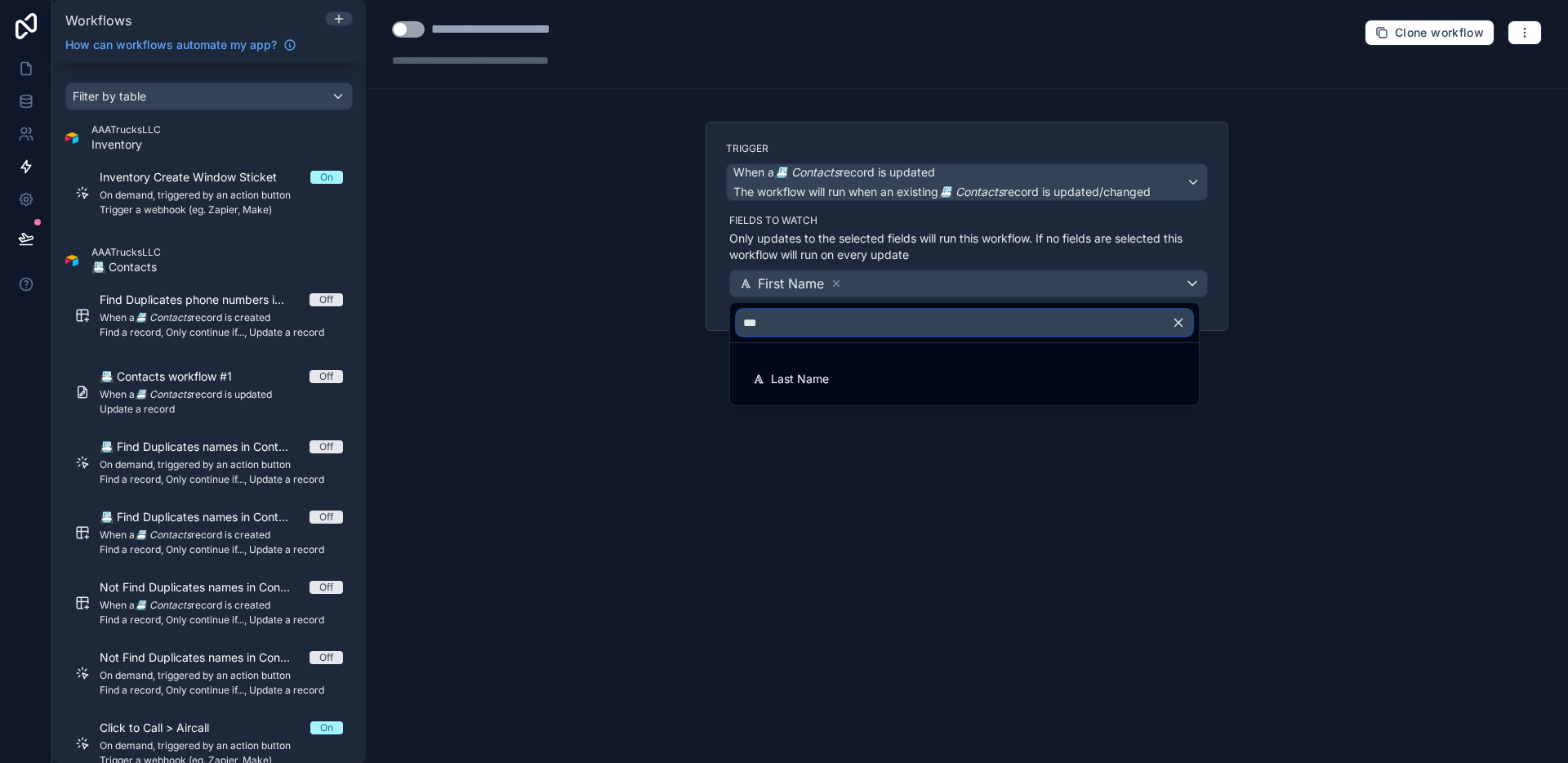
type input "***"
click at [847, 378] on div "Last Name" at bounding box center [964, 379] width 423 height 19
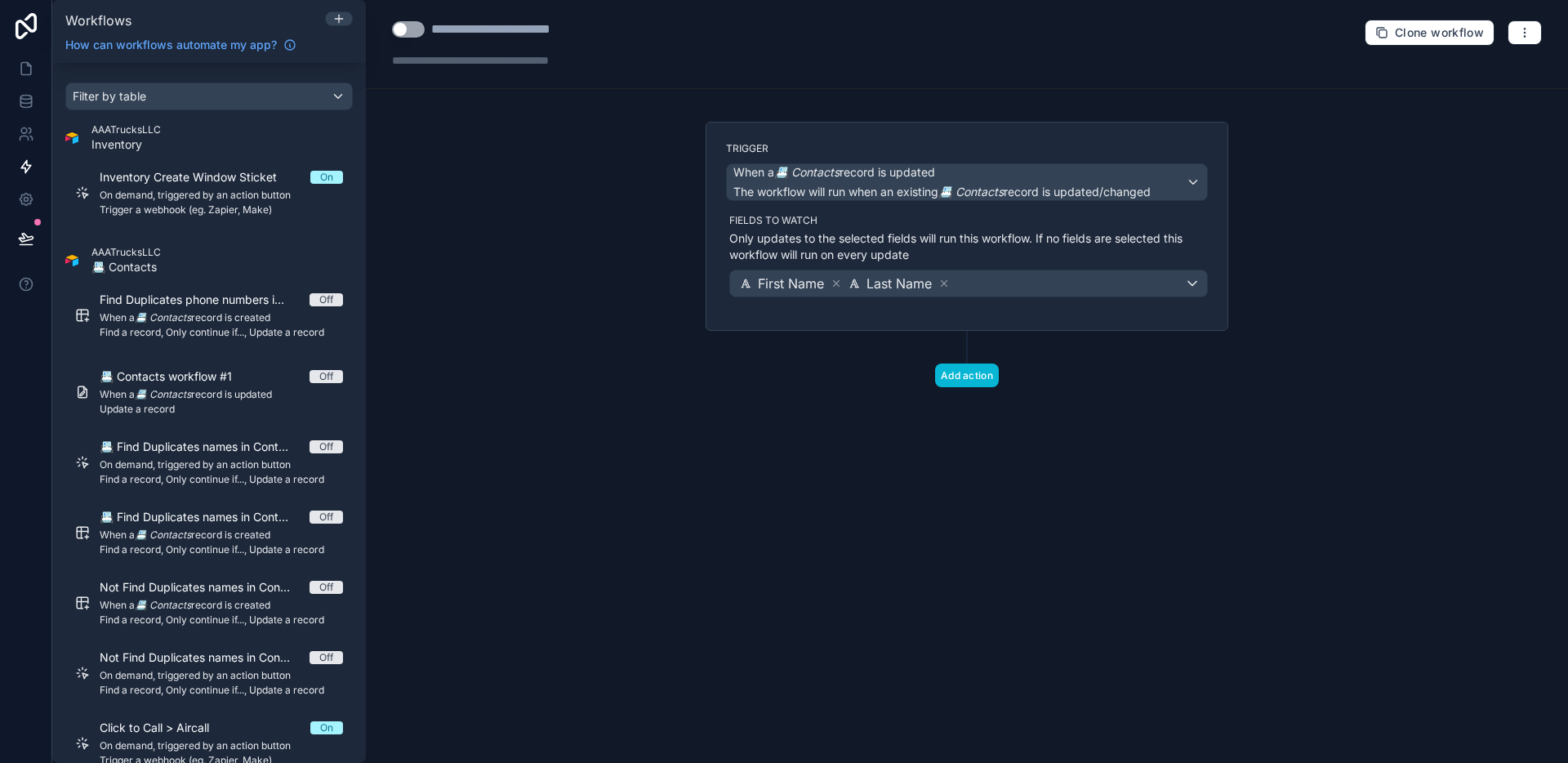
click at [720, 383] on div "Add action" at bounding box center [967, 359] width 523 height 57
click at [988, 378] on button "Add action" at bounding box center [967, 375] width 64 height 24
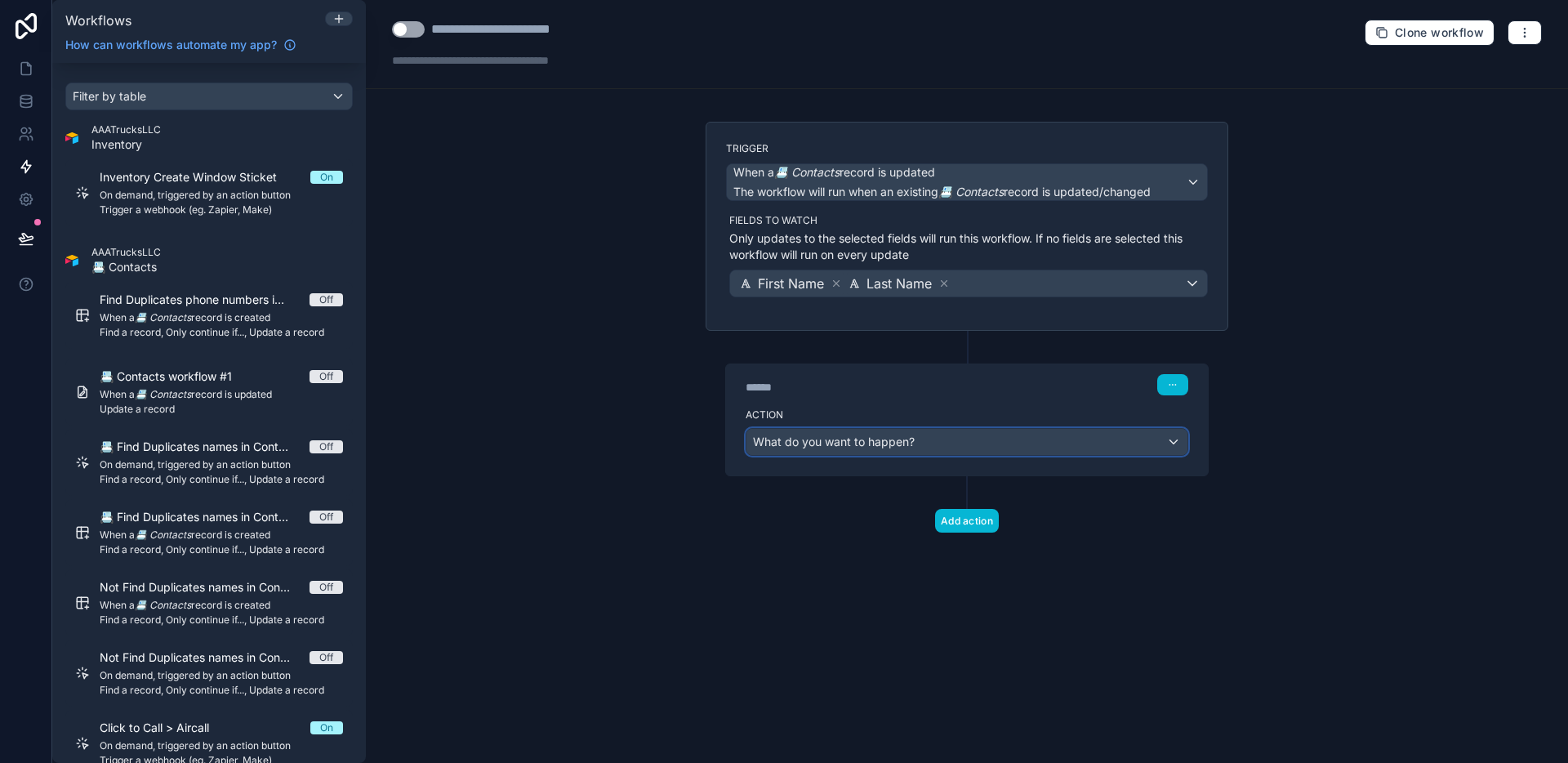
click at [855, 445] on span "What do you want to happen?" at bounding box center [834, 442] width 162 height 14
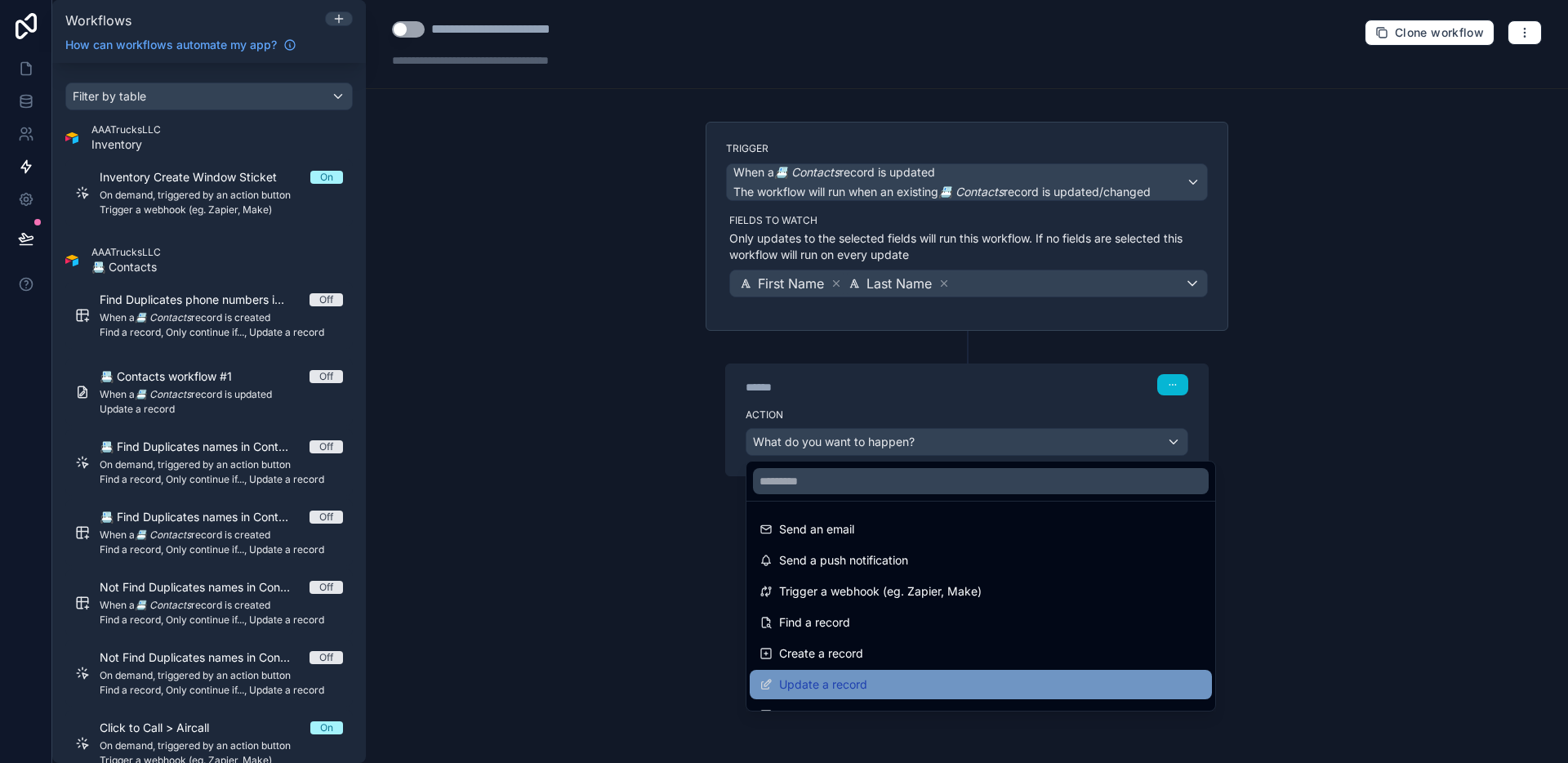
click at [850, 685] on span "Update a record" at bounding box center [823, 685] width 88 height 19
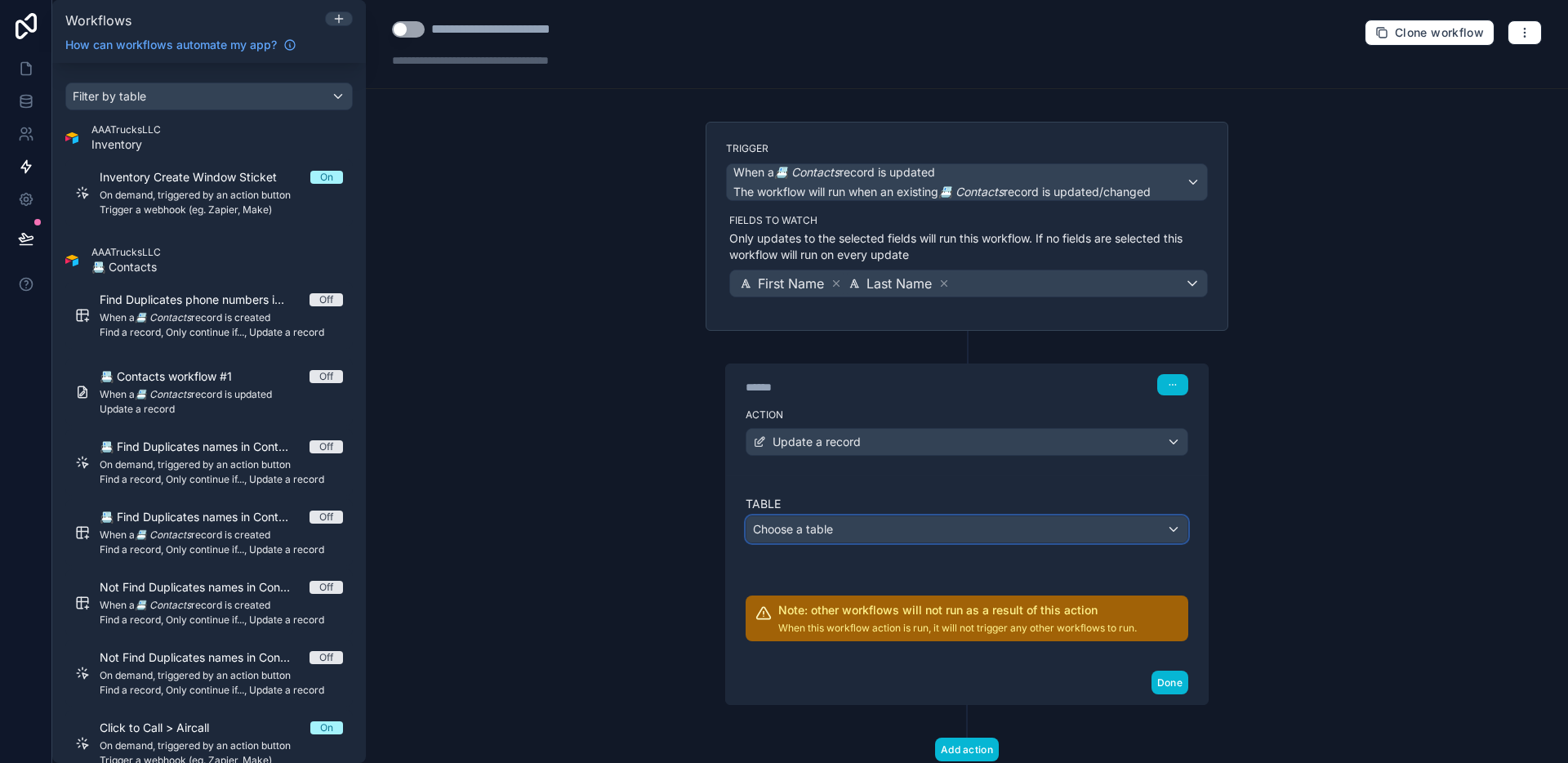
click at [830, 527] on div "Choose a table" at bounding box center [967, 529] width 441 height 26
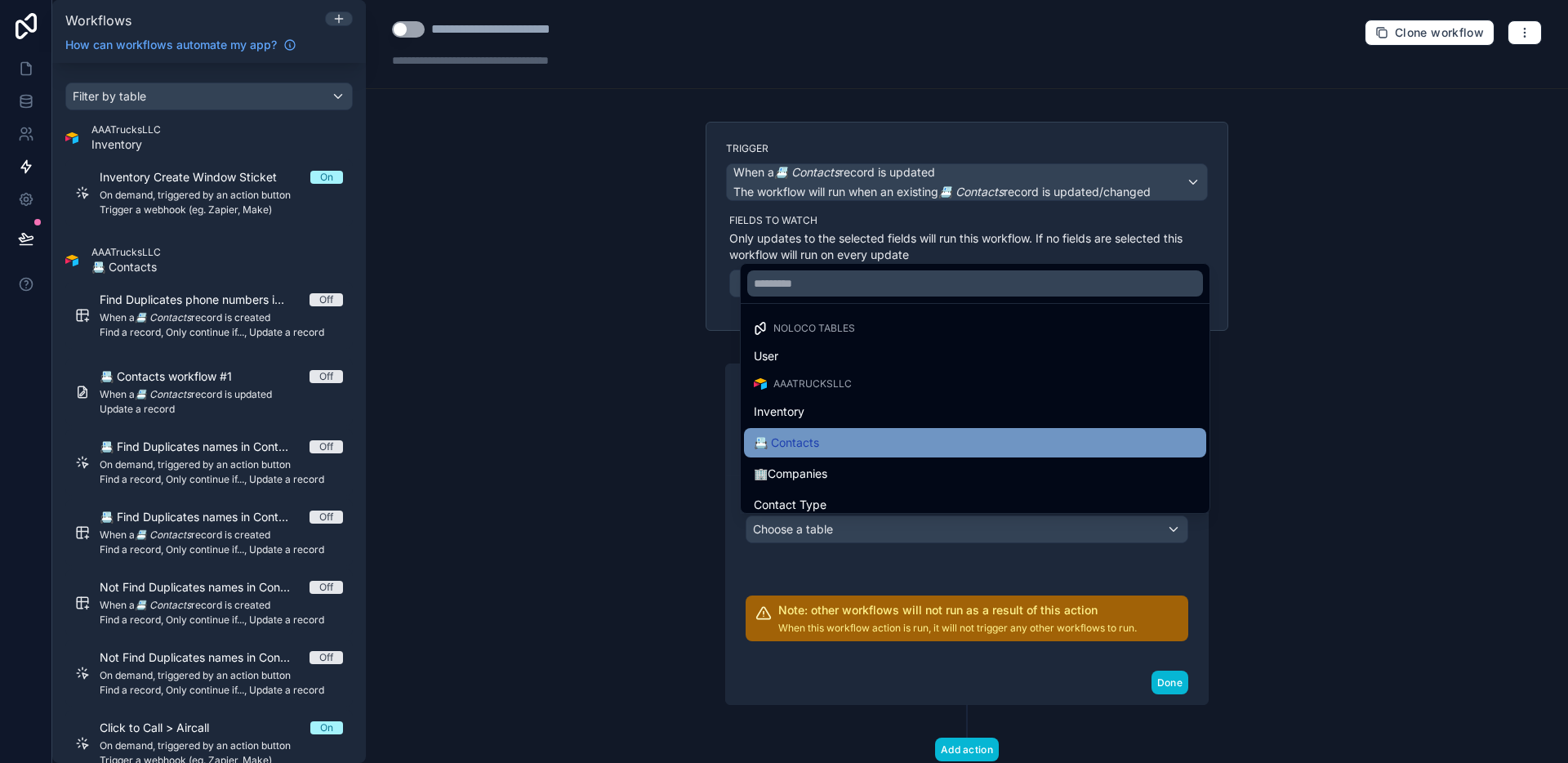
click at [809, 453] on div "📇 Contacts" at bounding box center [975, 443] width 462 height 30
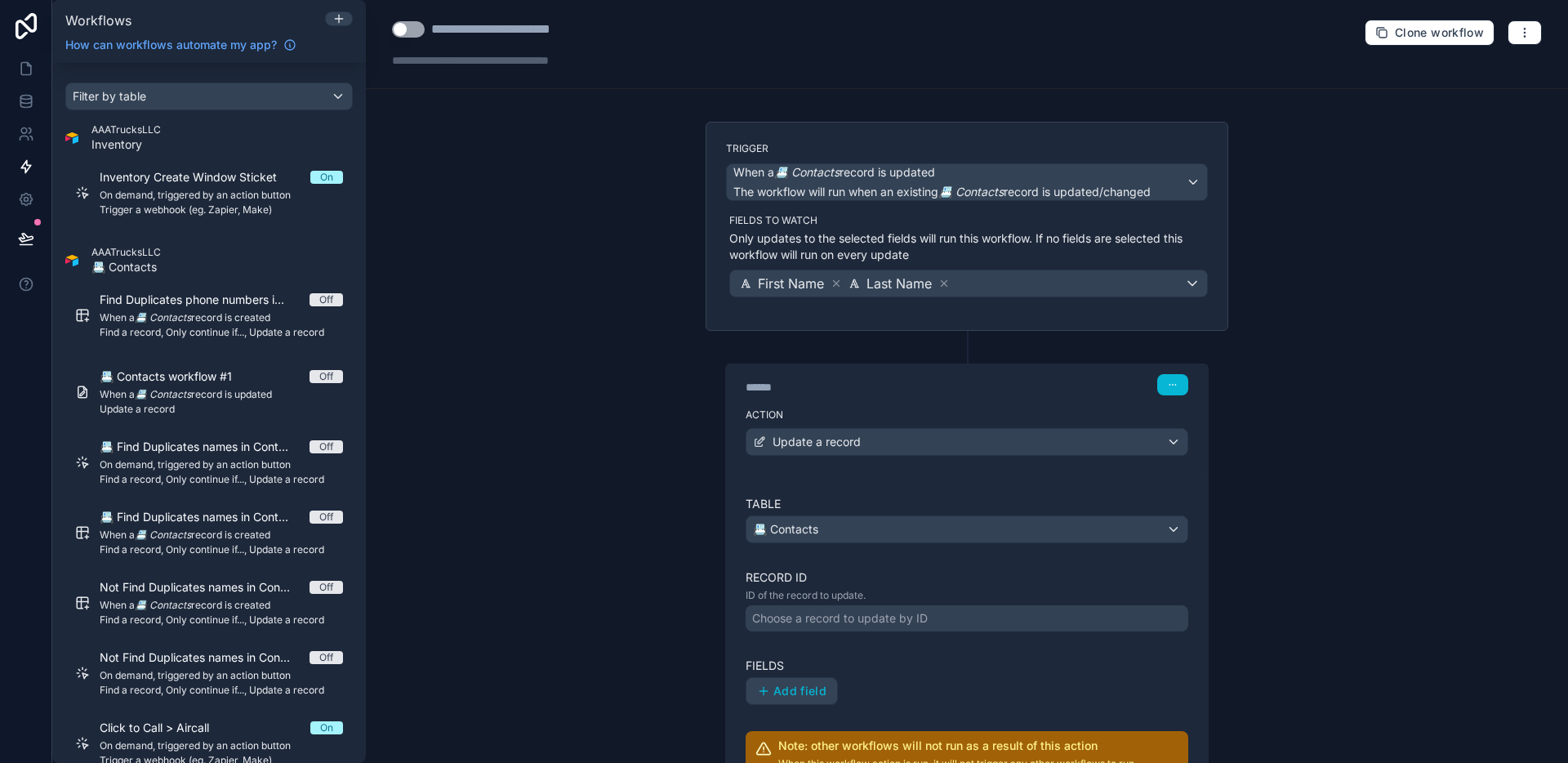
click at [798, 612] on div "Choose a record to update by ID" at bounding box center [839, 618] width 175 height 17
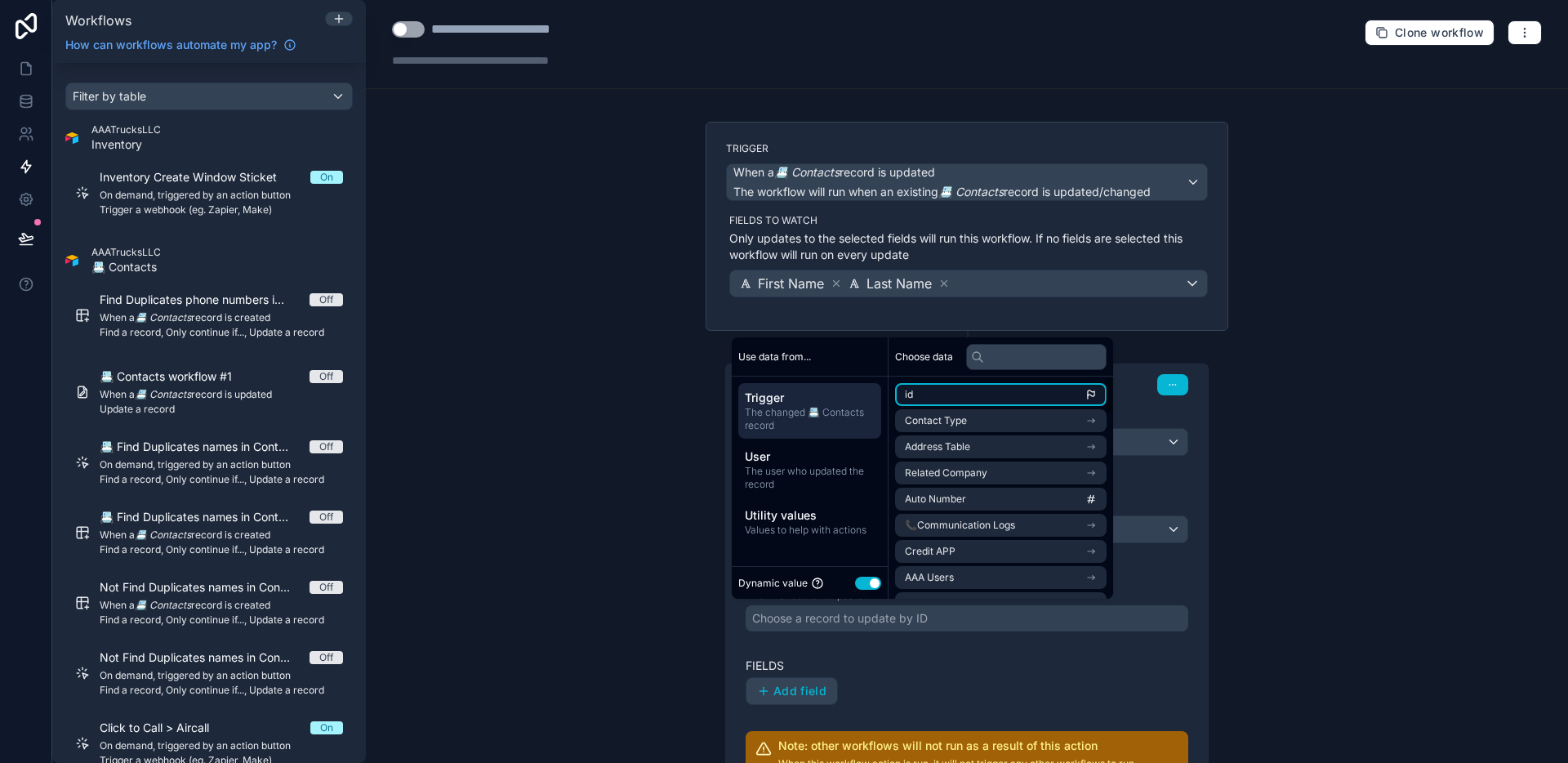
click at [952, 391] on li "id" at bounding box center [1001, 394] width 212 height 23
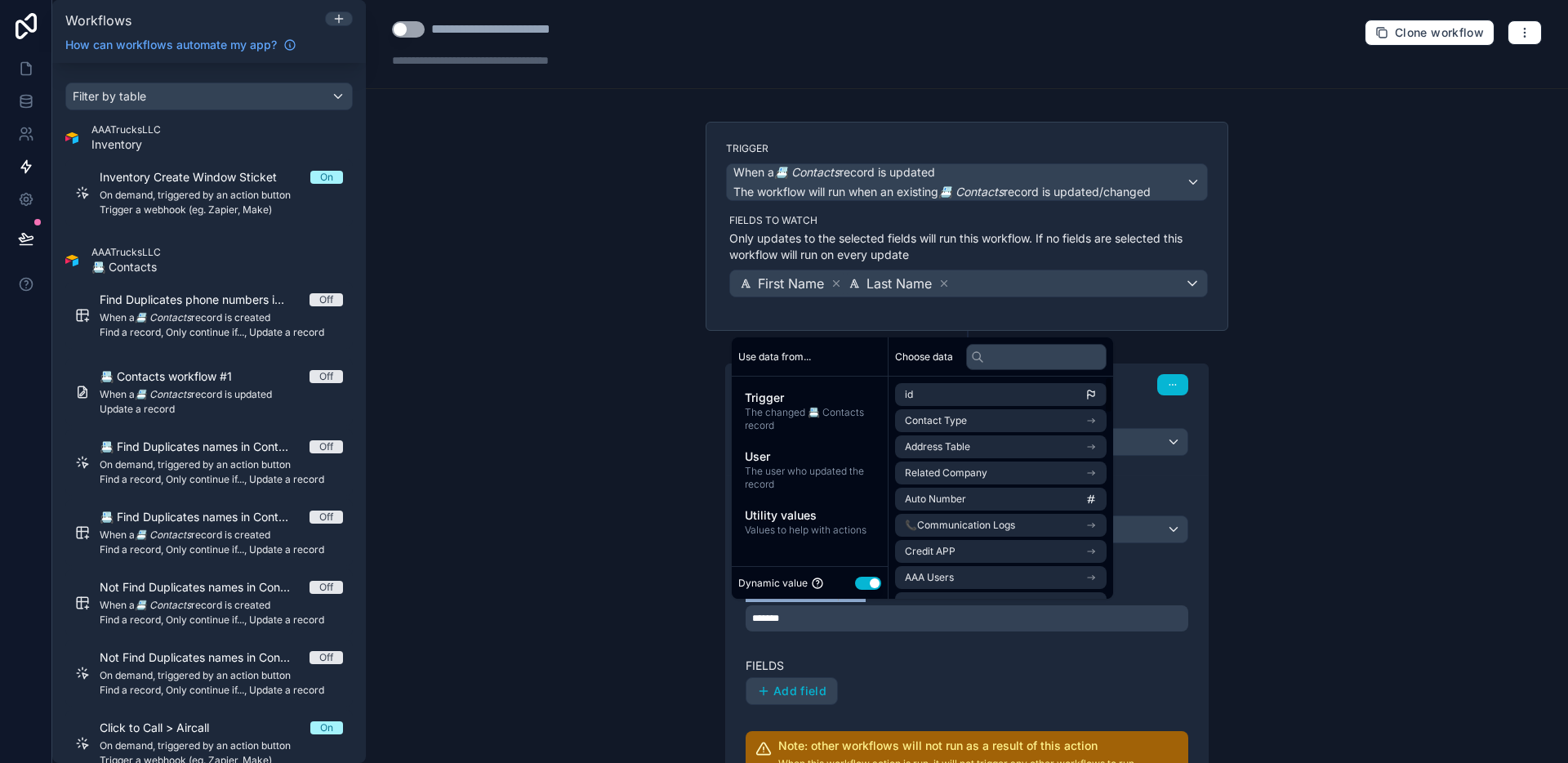
drag, startPoint x: 669, startPoint y: 603, endPoint x: 705, endPoint y: 630, distance: 45.0
click at [669, 600] on div "**********" at bounding box center [967, 381] width 1202 height 763
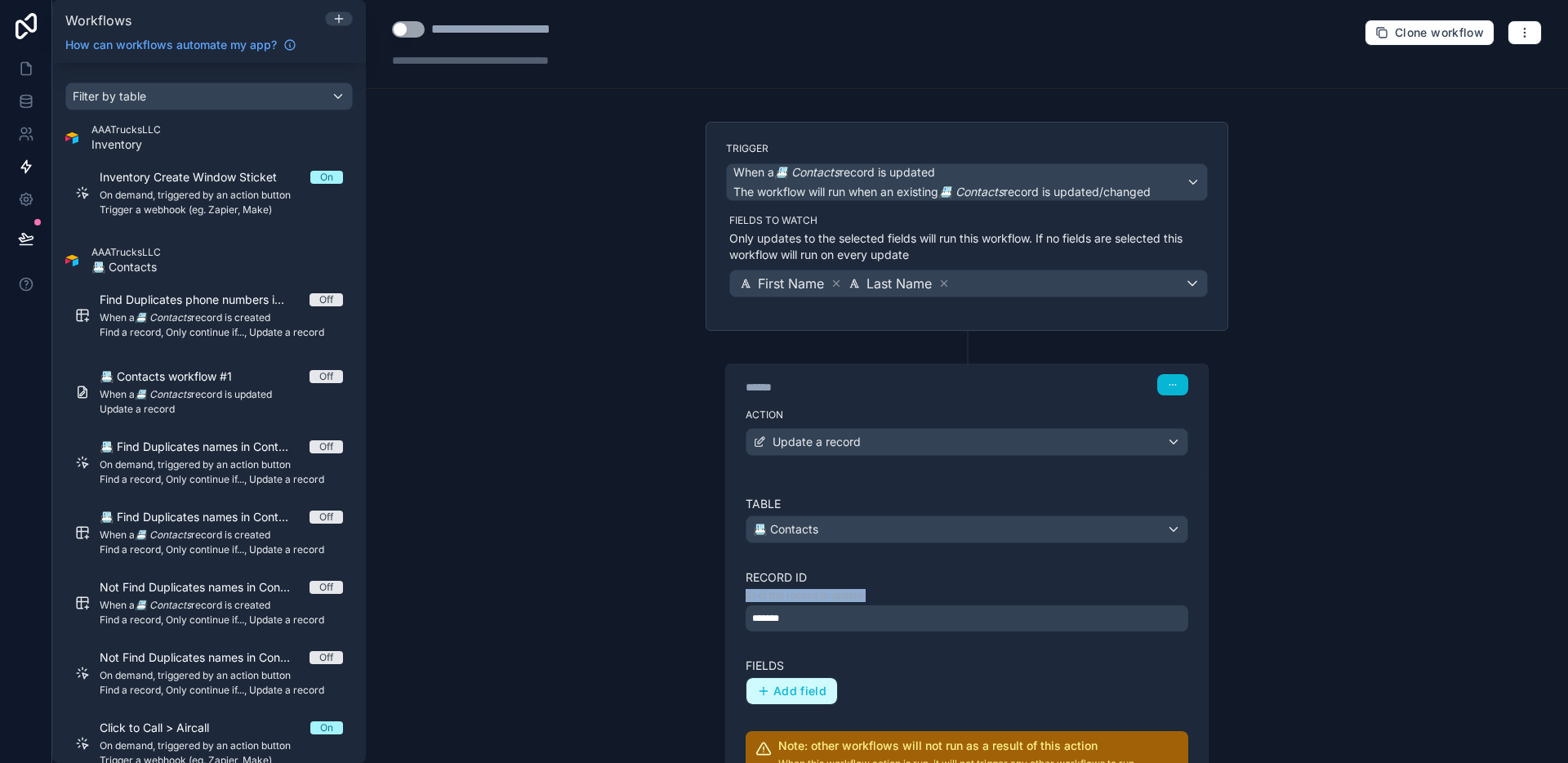
click at [796, 687] on span "Add field" at bounding box center [799, 691] width 53 height 15
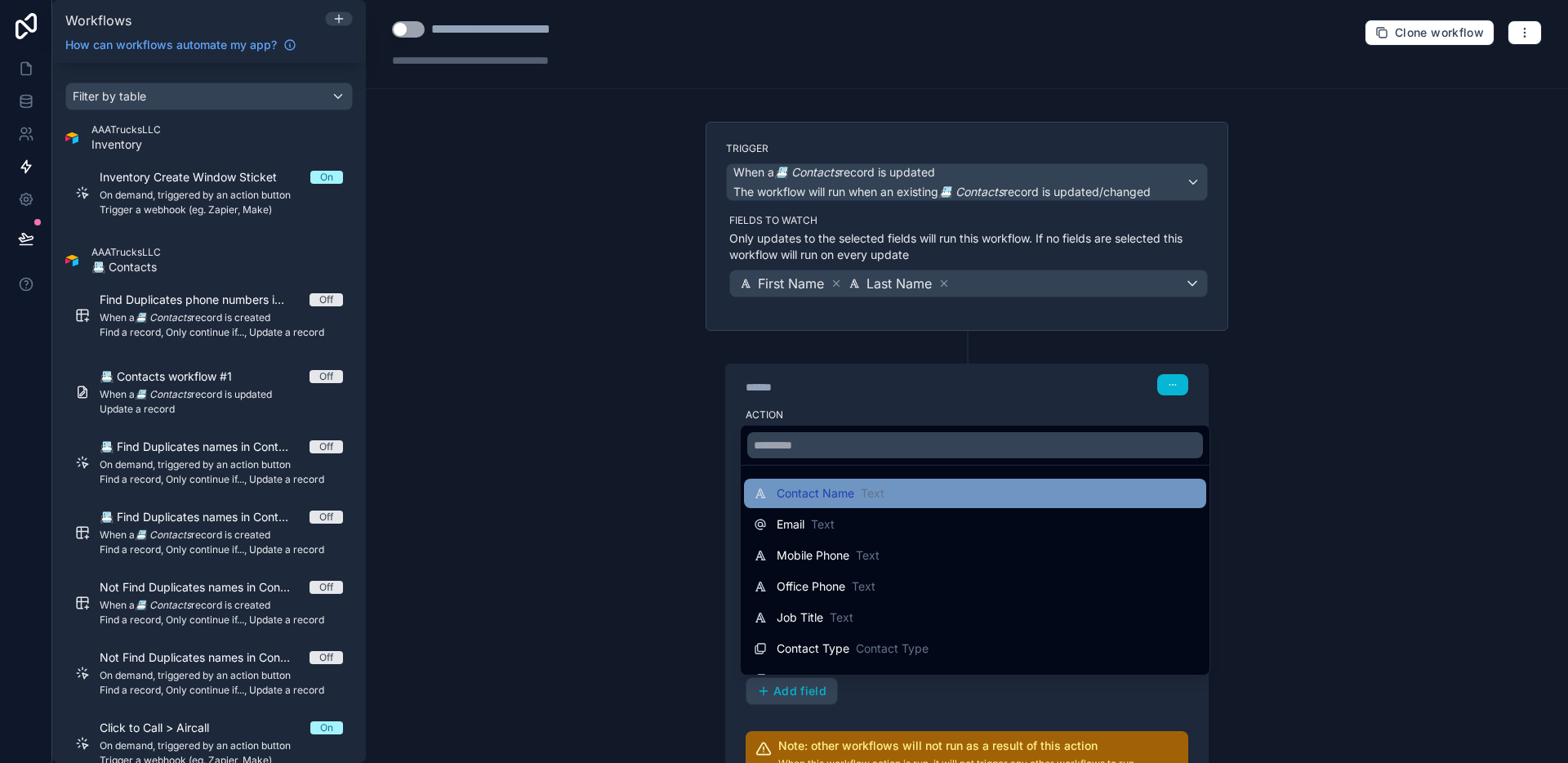
click at [875, 489] on span "Text" at bounding box center [872, 494] width 24 height 17
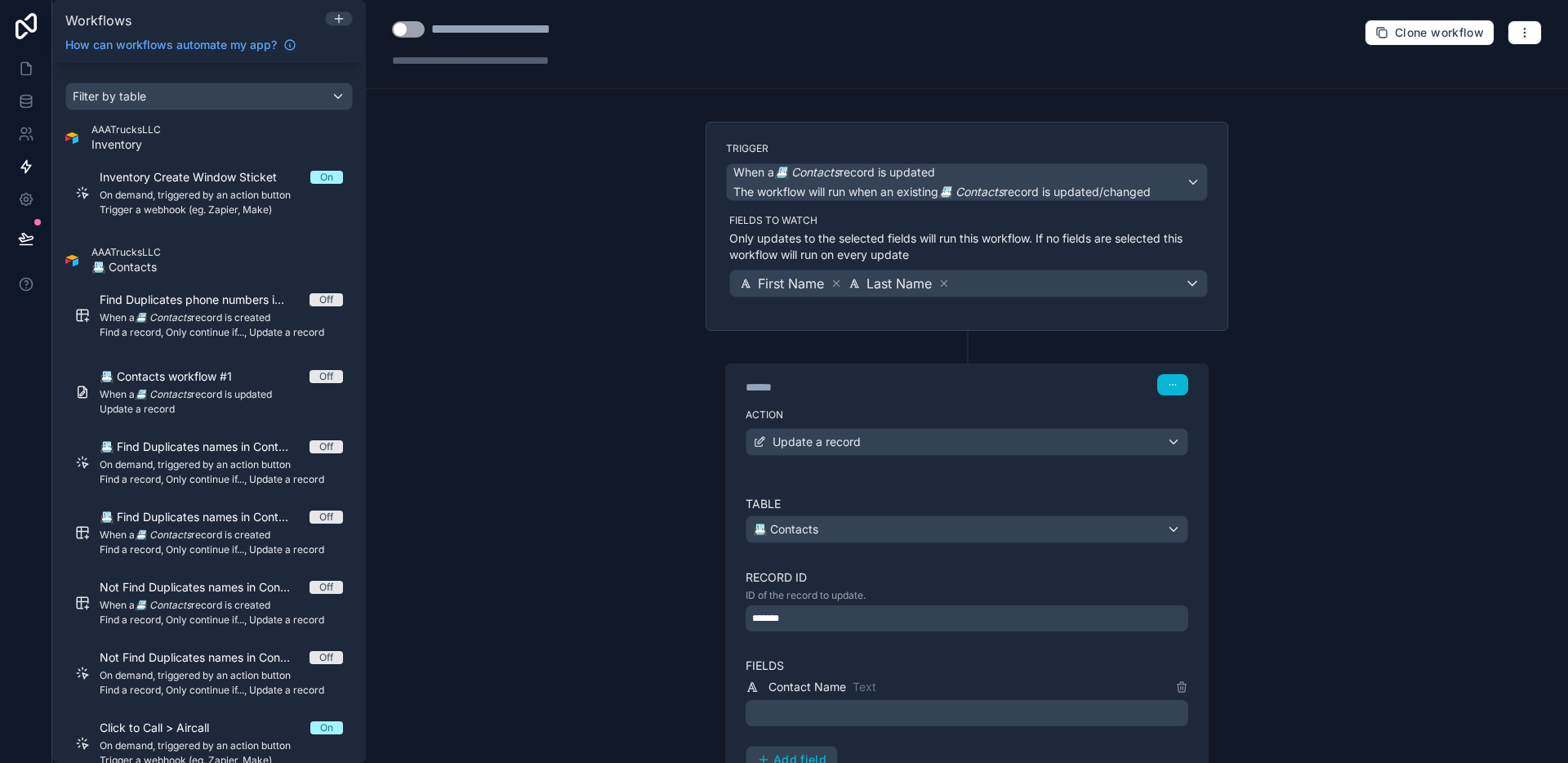
click at [652, 651] on div "**********" at bounding box center [967, 381] width 1202 height 763
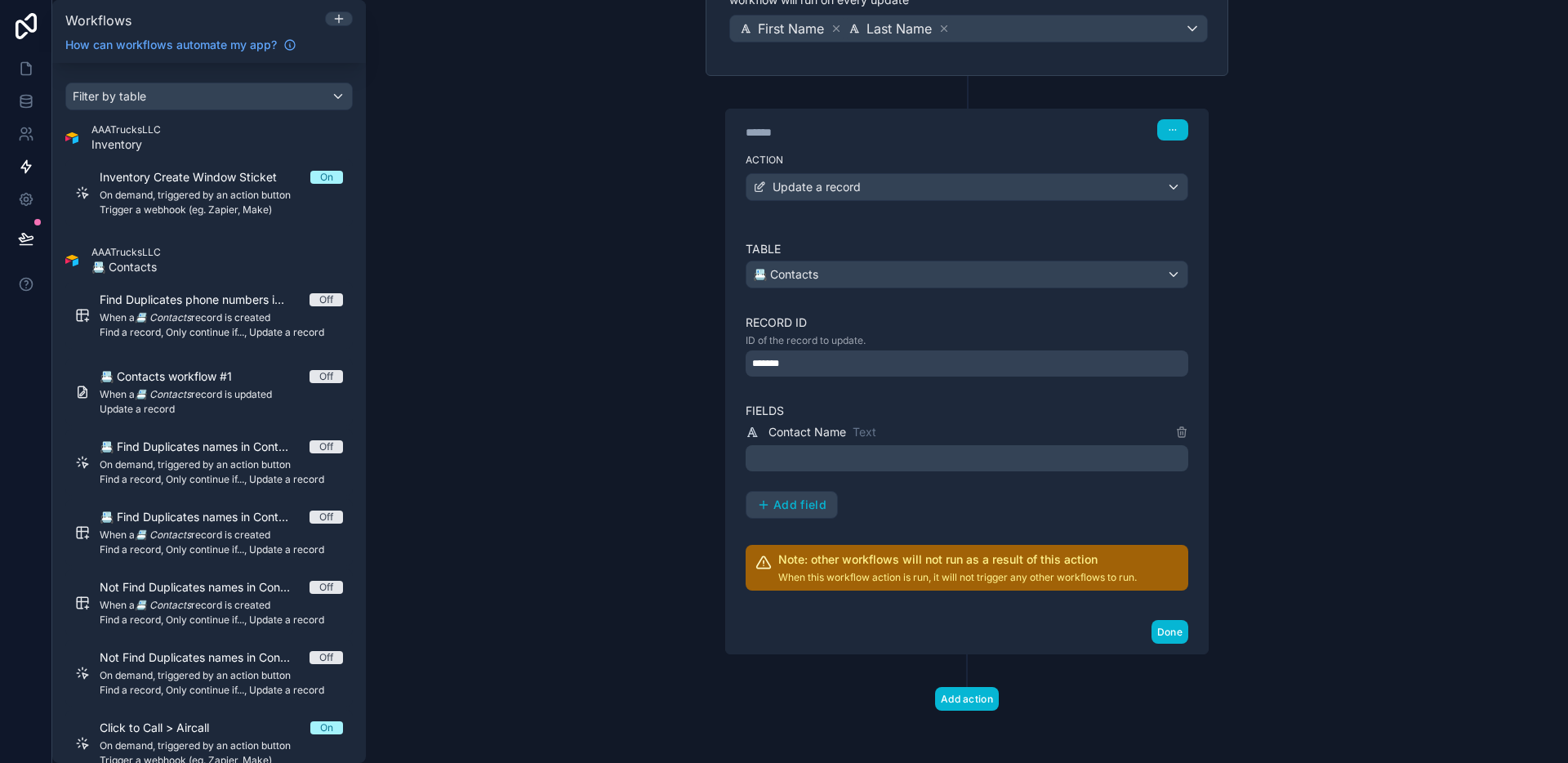
click at [821, 461] on p "﻿" at bounding box center [968, 458] width 433 height 19
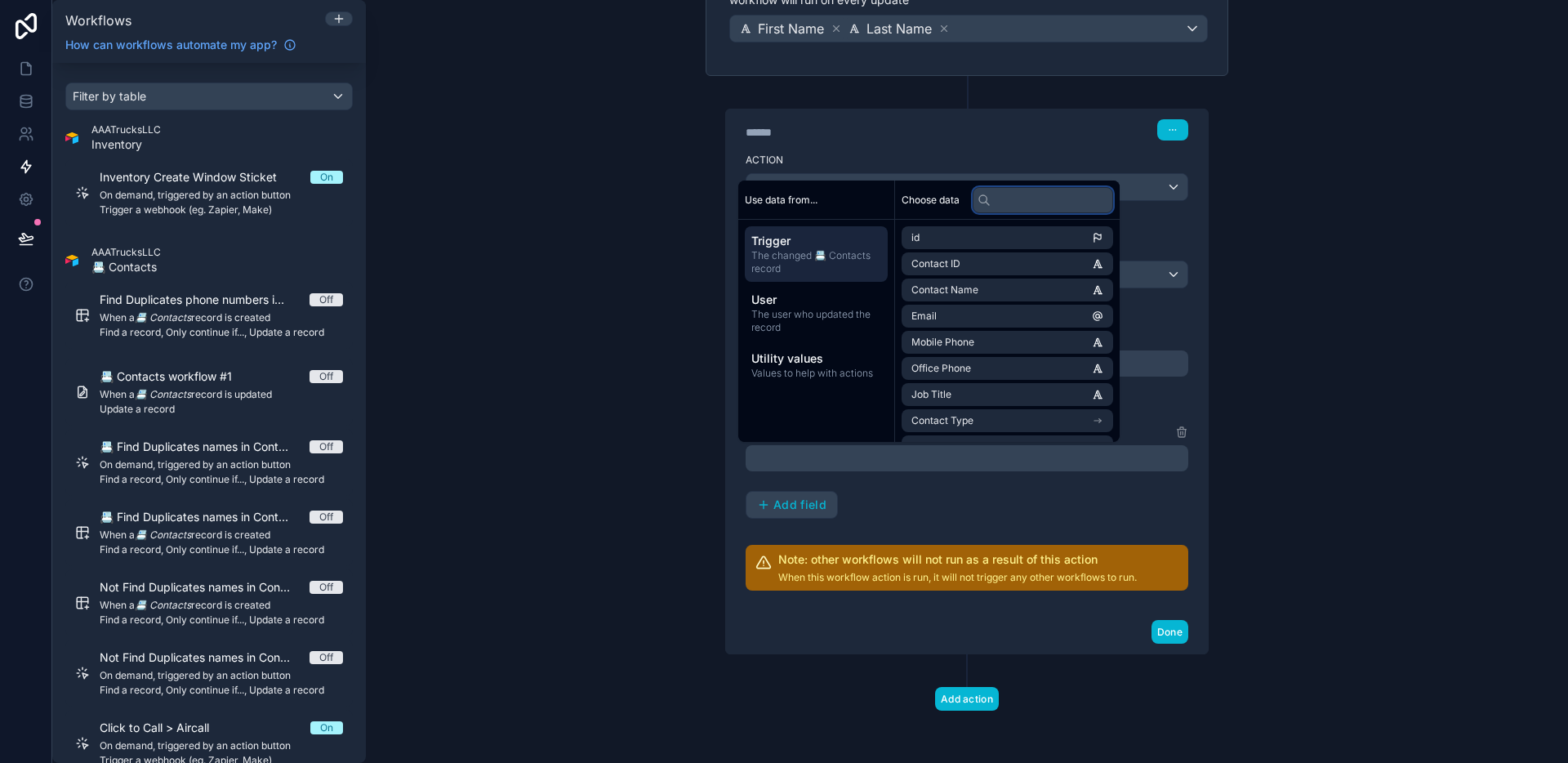
click at [1032, 201] on input "text" at bounding box center [1042, 201] width 140 height 26
type input "****"
click at [1015, 261] on li "First Name" at bounding box center [1012, 264] width 221 height 23
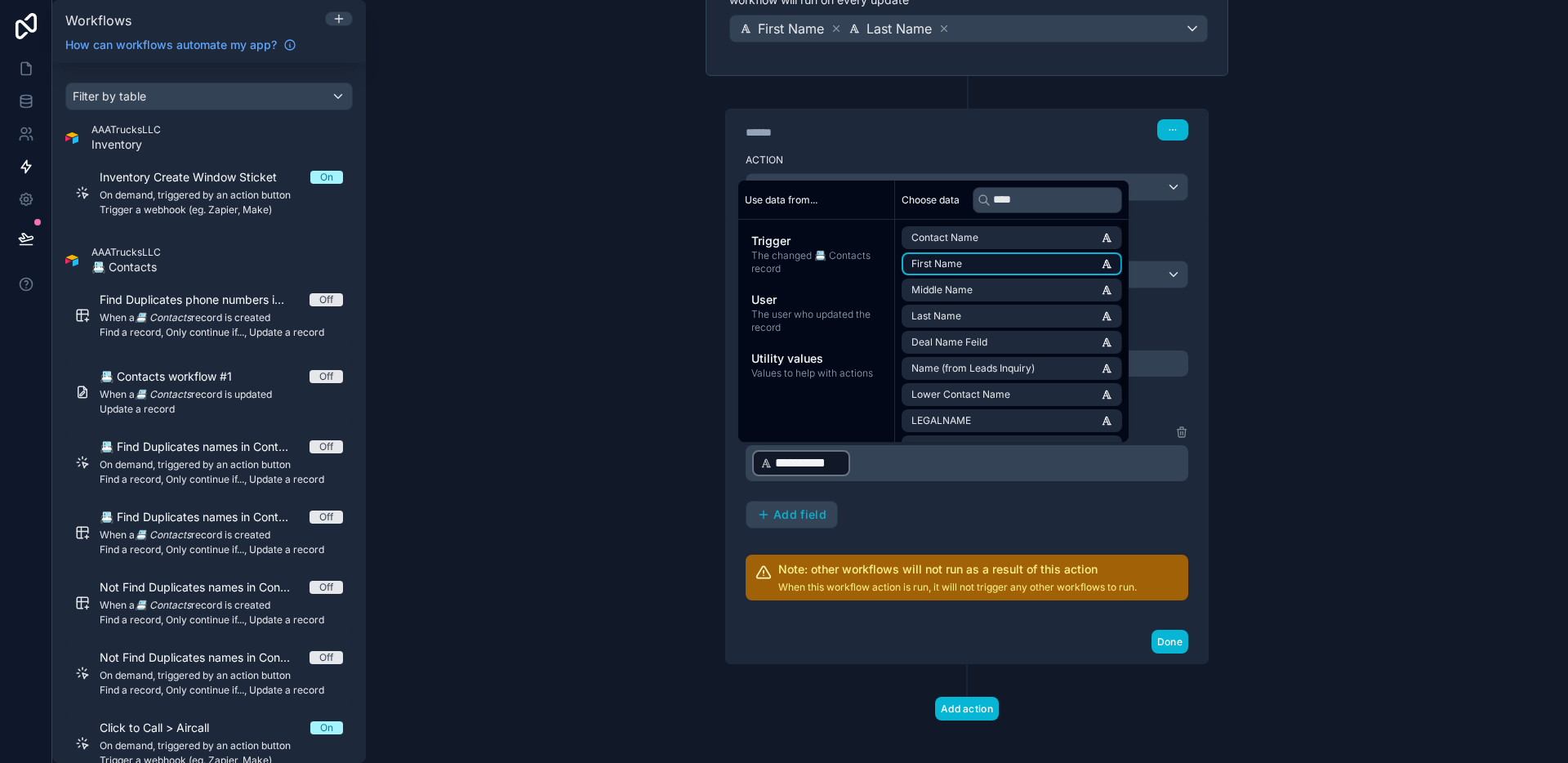
scroll to position [49, 0]
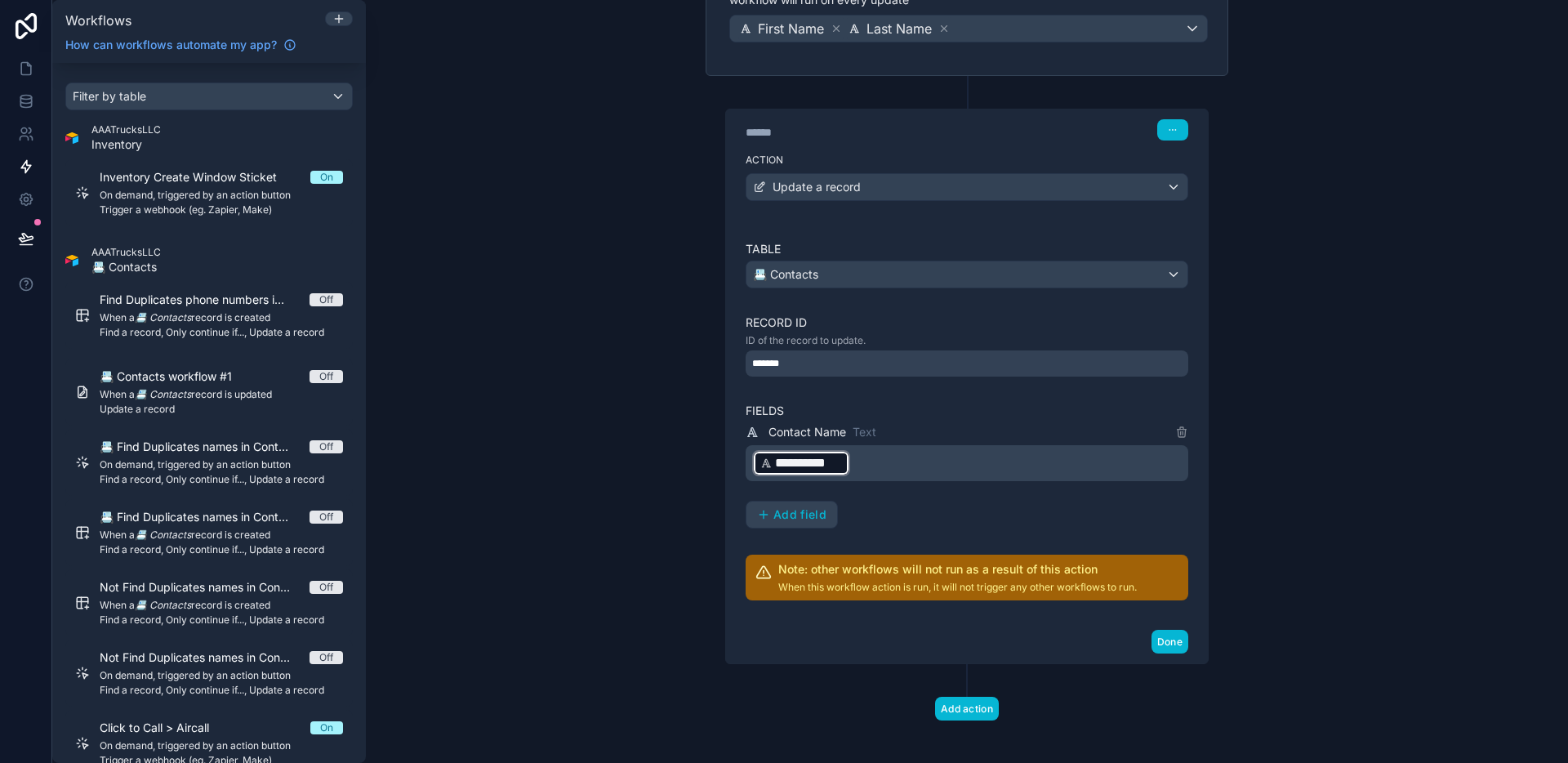
click at [900, 472] on p "**********" at bounding box center [968, 463] width 433 height 30
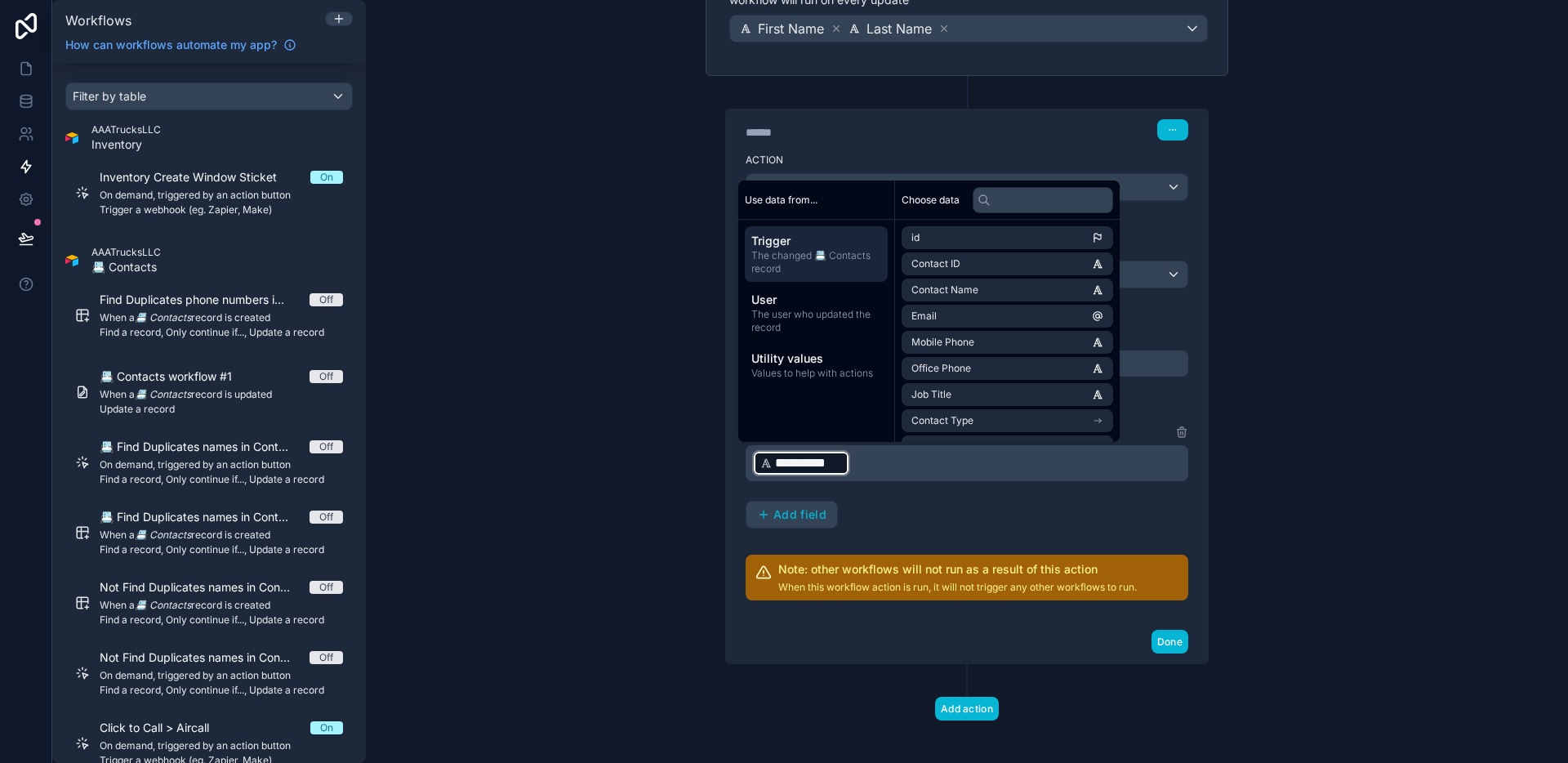
click at [869, 468] on p "**********" at bounding box center [968, 463] width 433 height 30
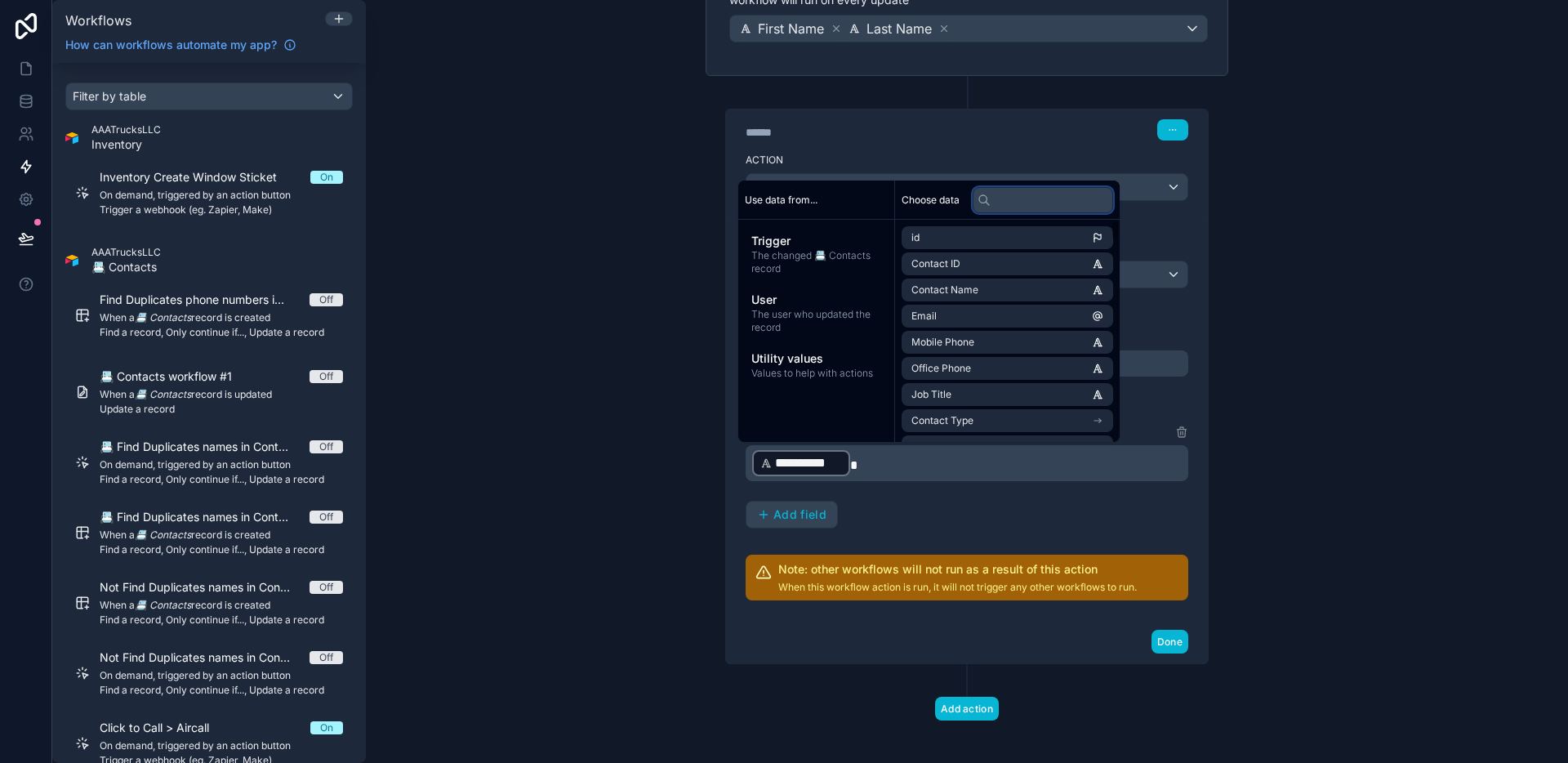
click at [1024, 197] on input "text" at bounding box center [1042, 201] width 140 height 26
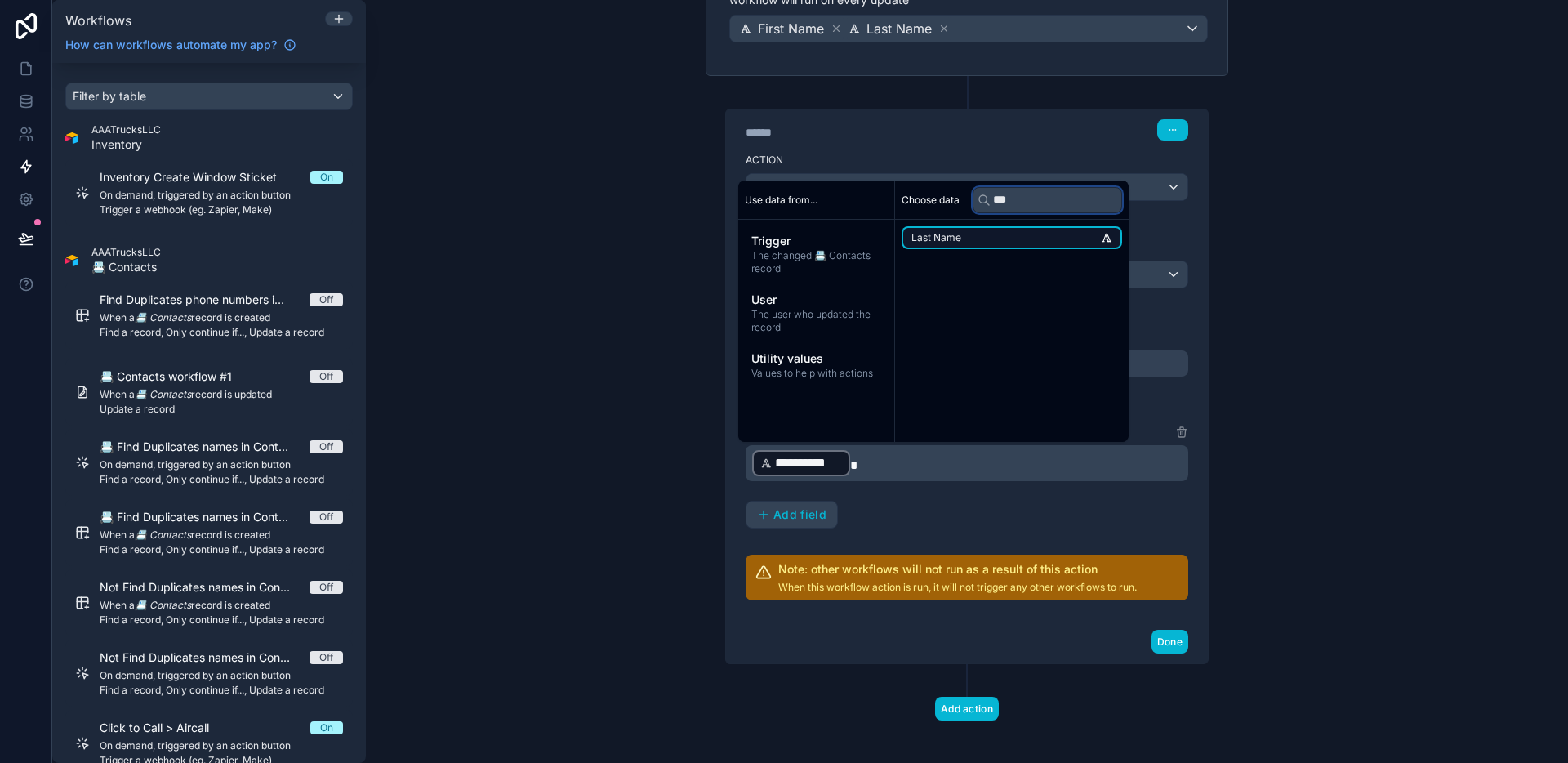
type input "***"
click at [1012, 235] on li "Last Name" at bounding box center [1012, 238] width 221 height 23
click at [981, 513] on div "**********" at bounding box center [967, 475] width 443 height 106
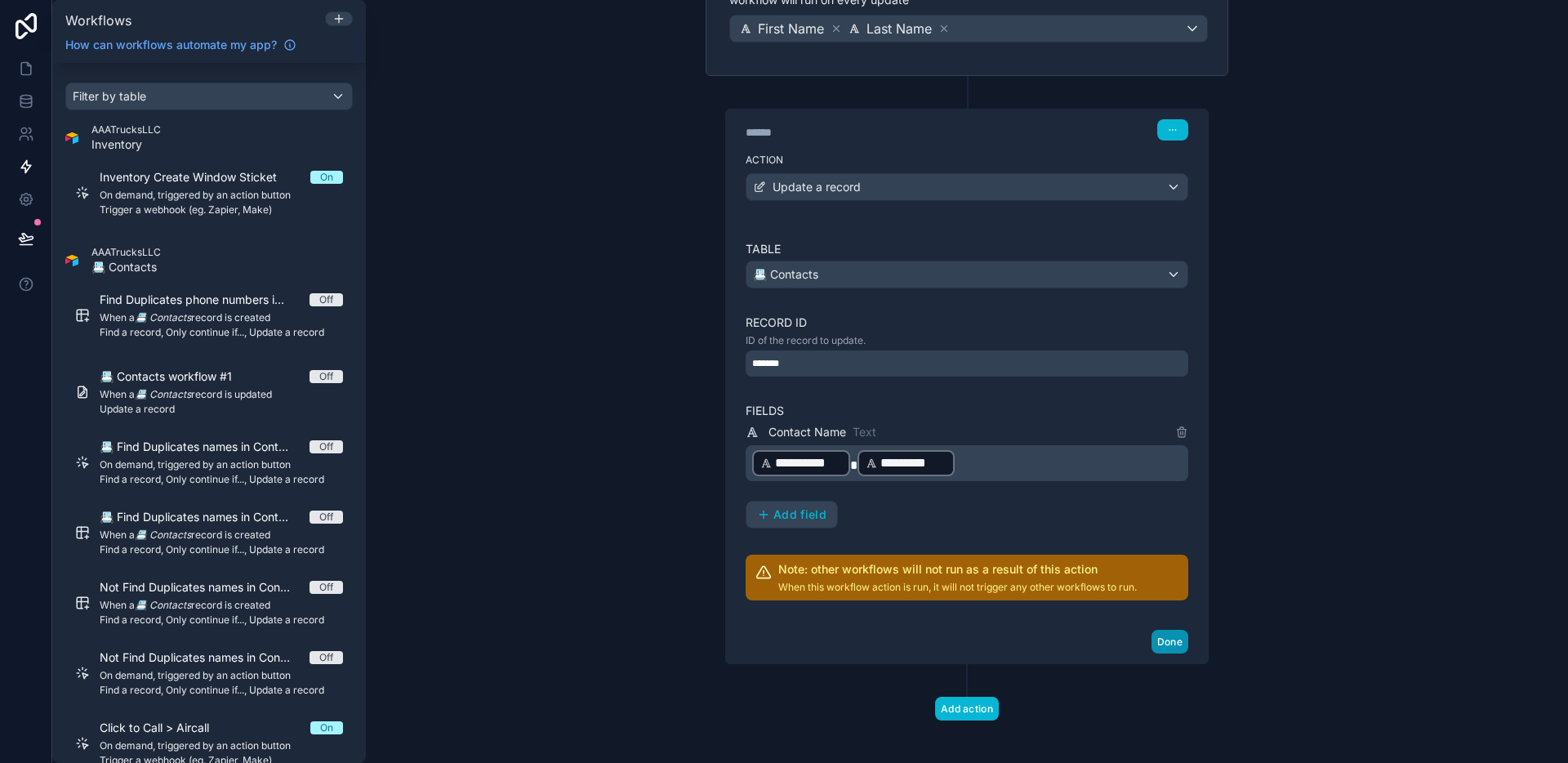
click at [1158, 651] on button "Done" at bounding box center [1170, 641] width 37 height 24
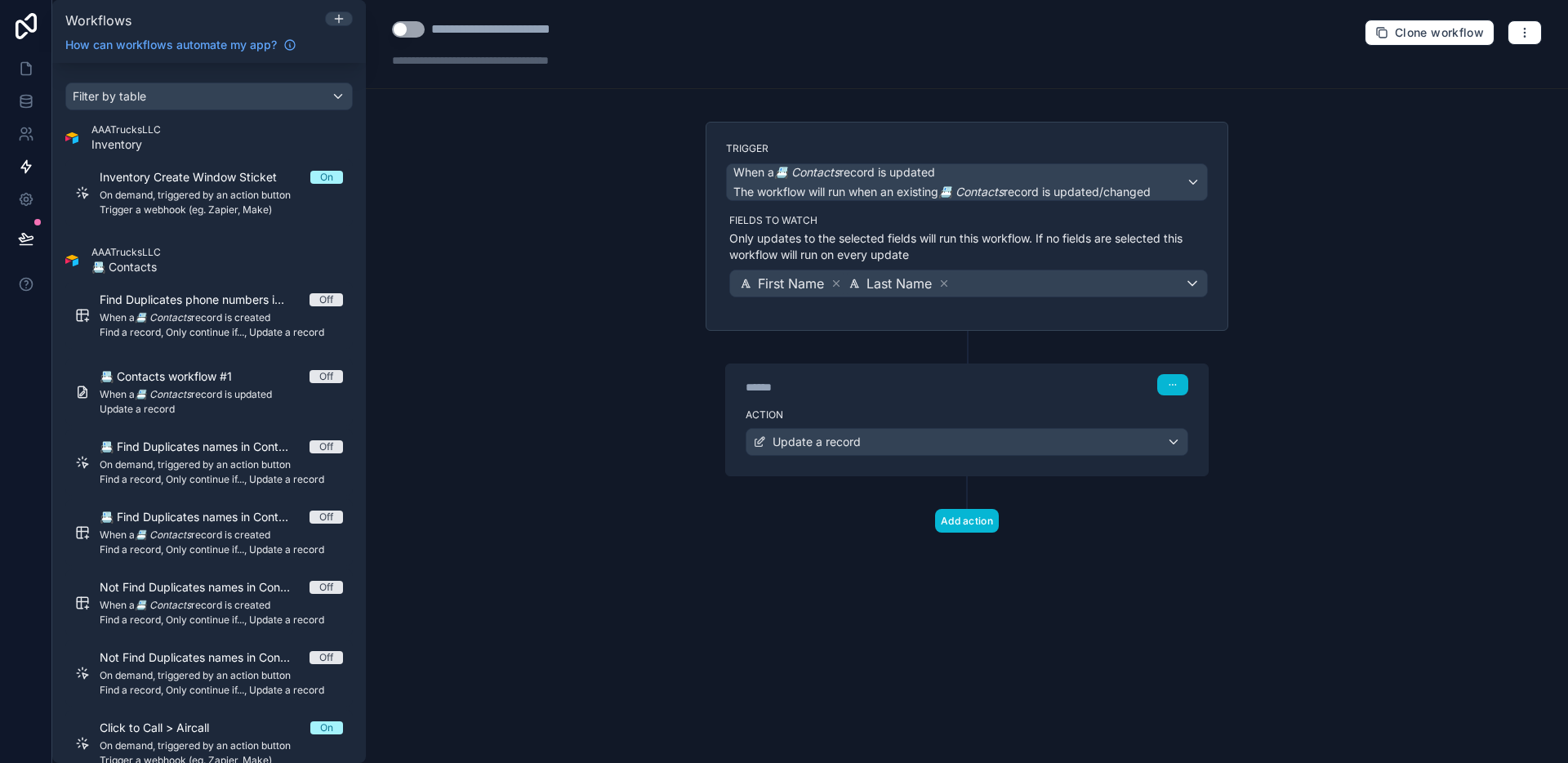
scroll to position [0, 0]
click at [411, 23] on button "Use setting" at bounding box center [408, 29] width 32 height 17
click at [20, 240] on icon at bounding box center [26, 238] width 17 height 17
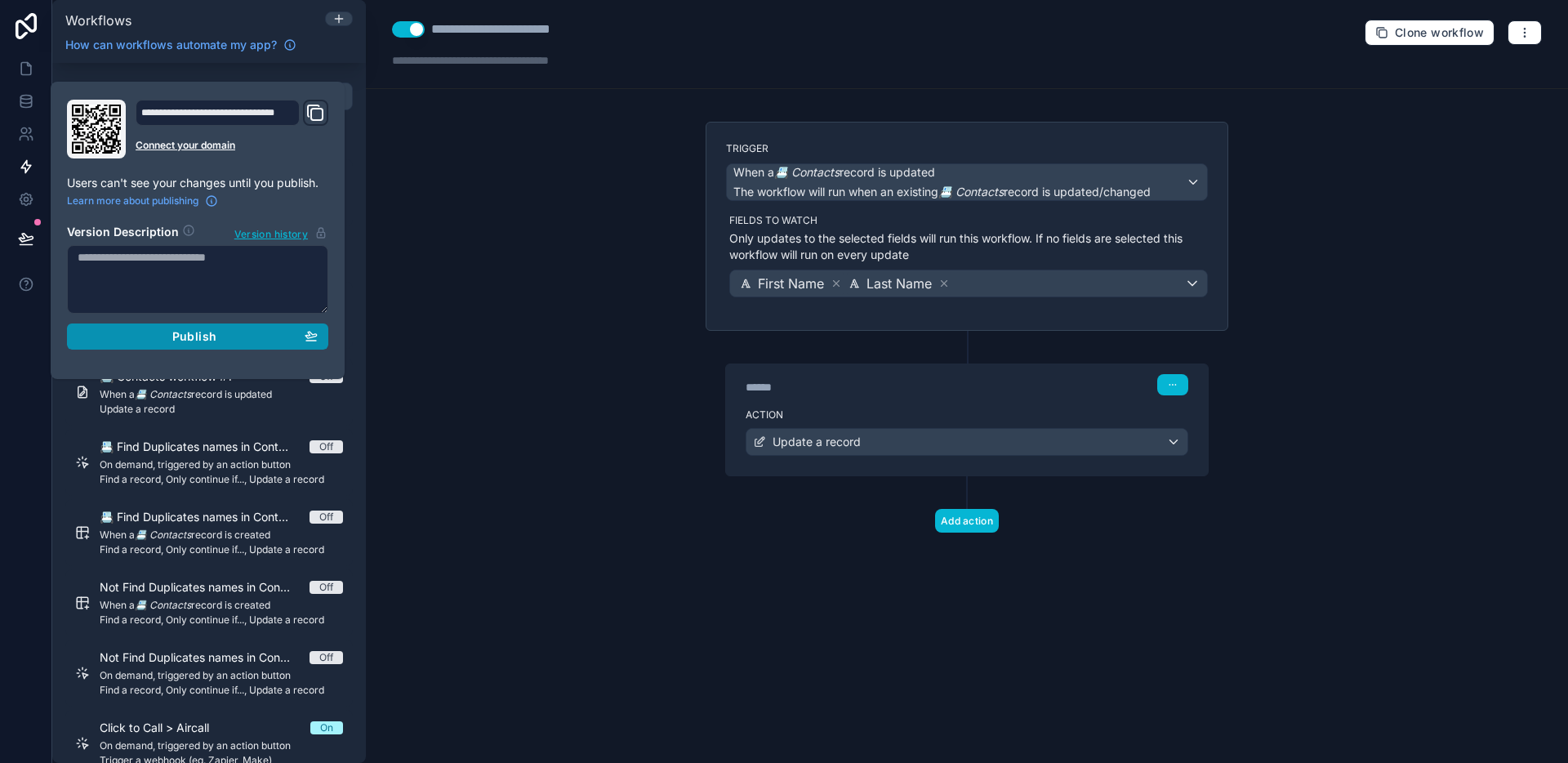
click at [216, 335] on div "Publish" at bounding box center [197, 337] width 240 height 15
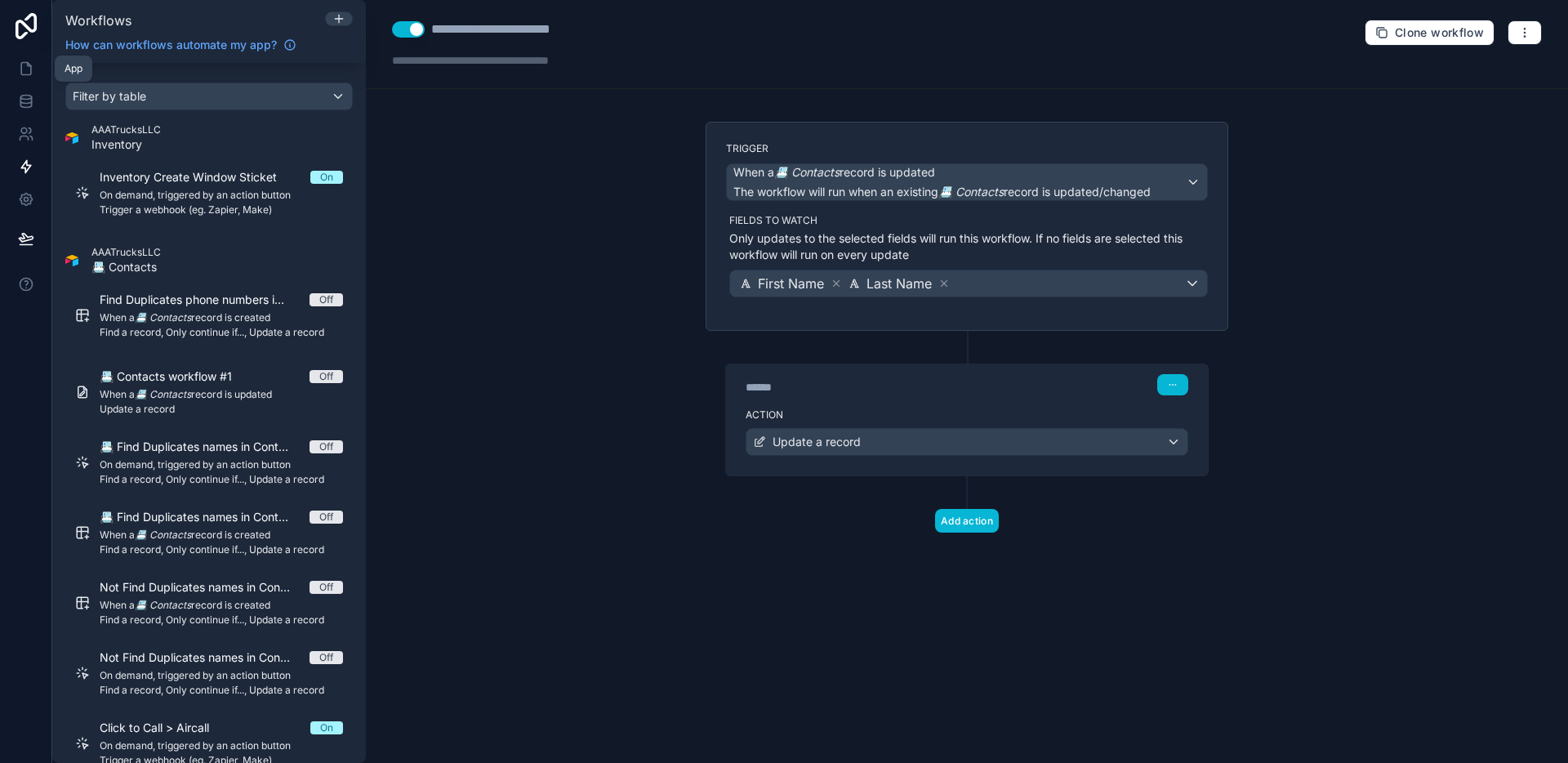
drag, startPoint x: 25, startPoint y: 67, endPoint x: 65, endPoint y: 73, distance: 40.4
click at [26, 67] on icon at bounding box center [26, 68] width 17 height 17
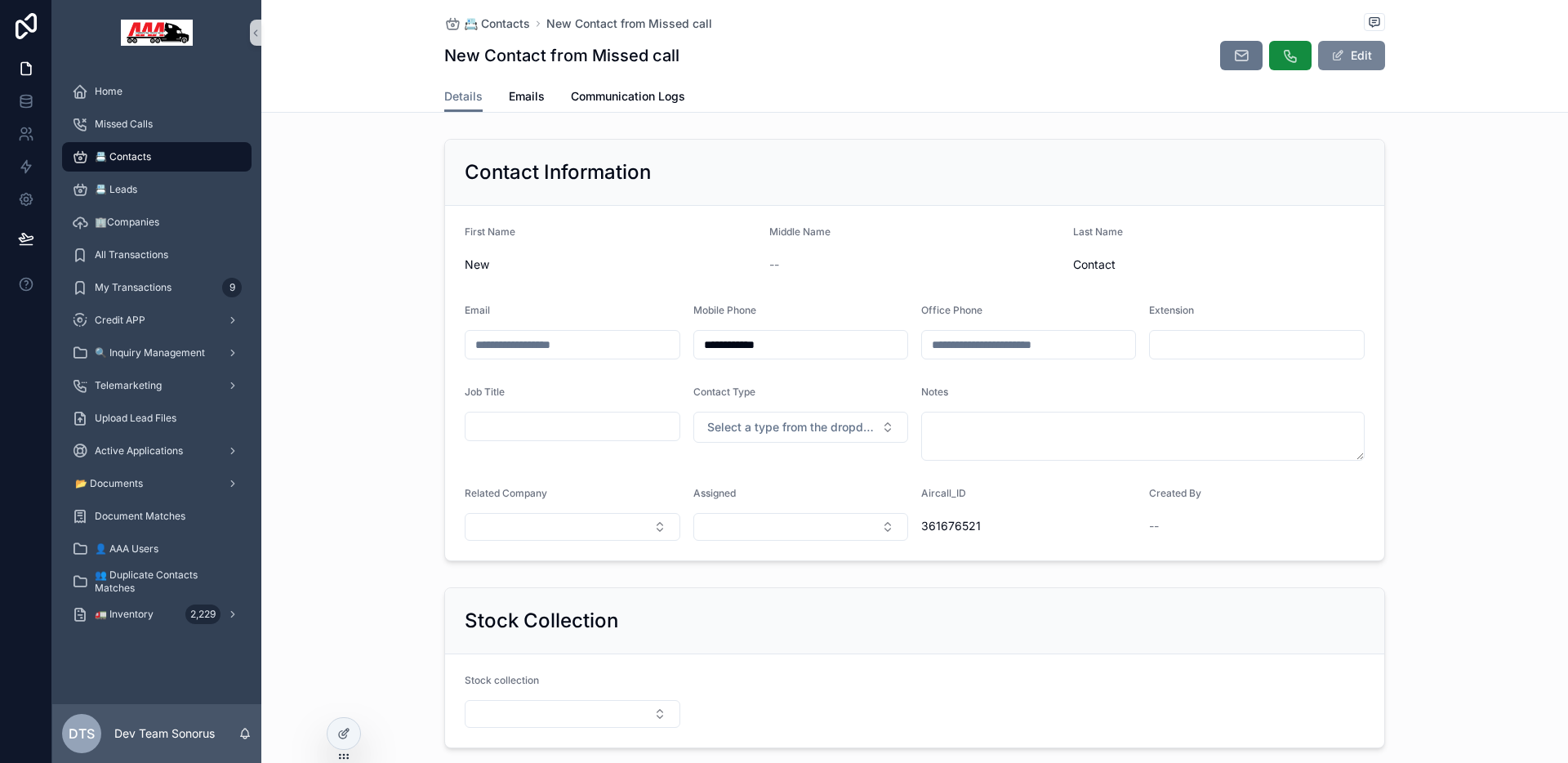
click at [1364, 51] on button "Edit" at bounding box center [1351, 56] width 67 height 30
click at [567, 266] on input "***" at bounding box center [610, 266] width 290 height 23
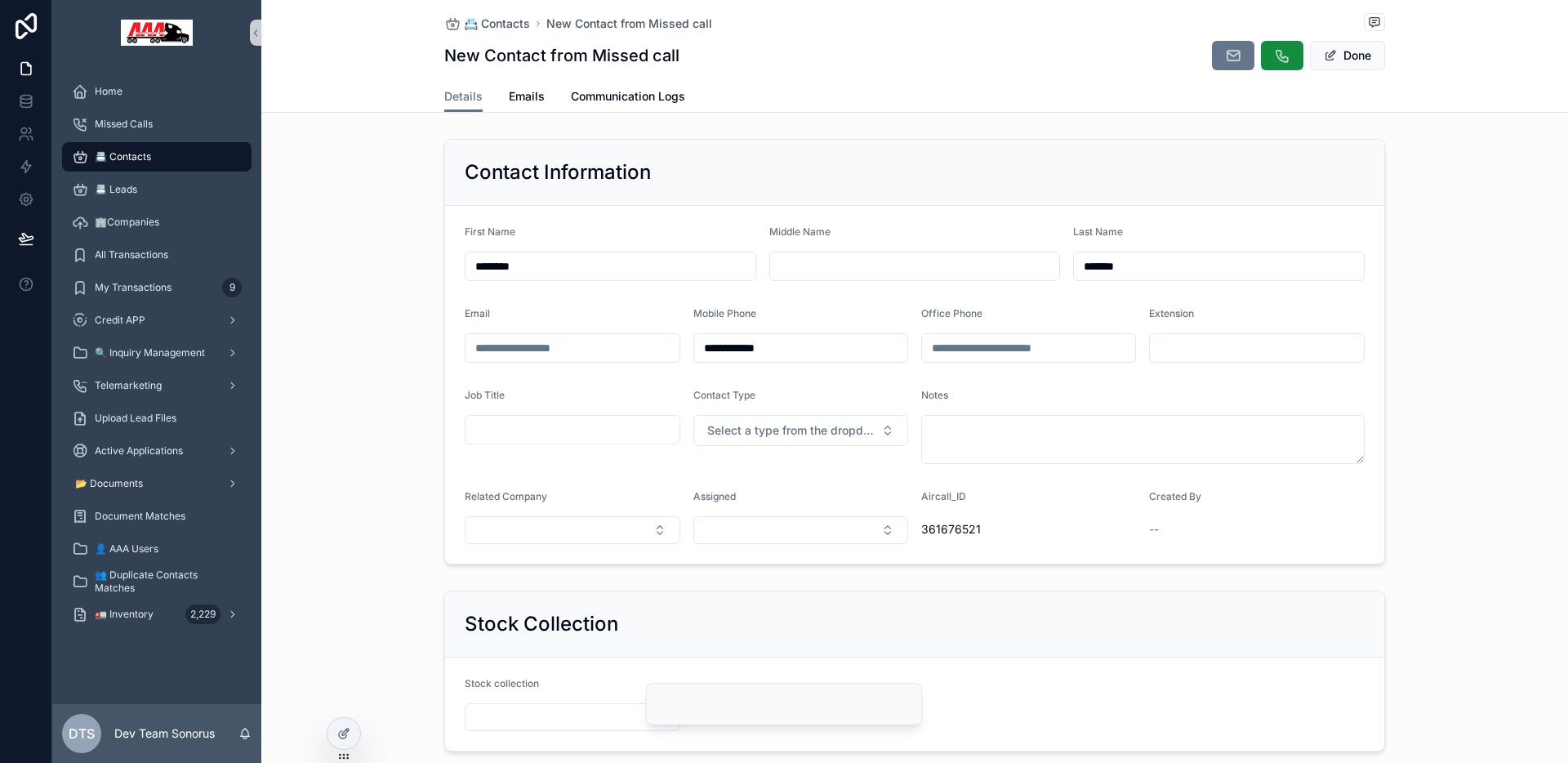
type input "********"
click at [1162, 265] on input "*******" at bounding box center [1218, 266] width 290 height 23
type input "******"
click at [445, 308] on form "**********" at bounding box center [915, 385] width 940 height 358
click at [1352, 60] on button "Done" at bounding box center [1347, 56] width 75 height 30
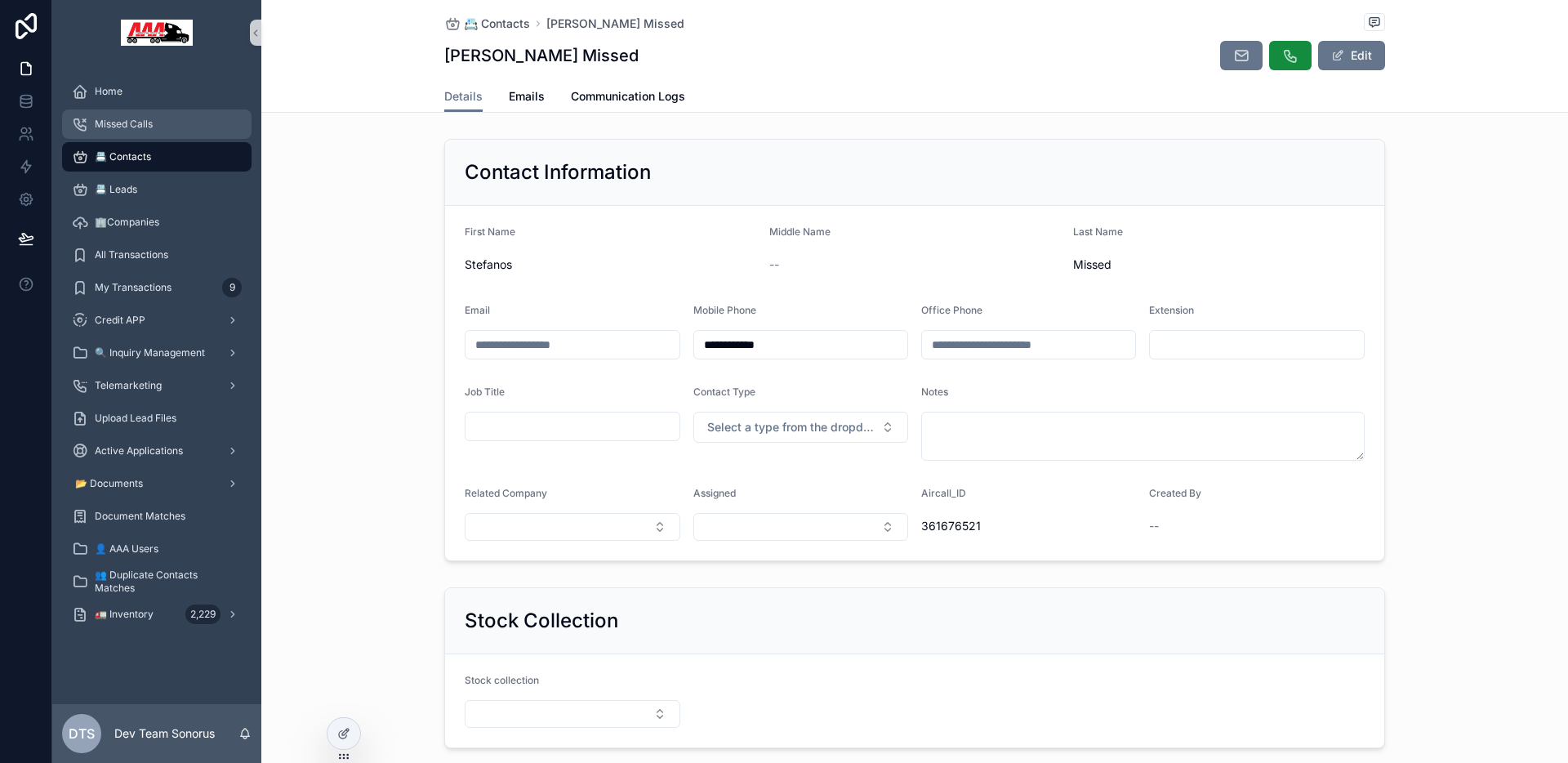
click at [156, 120] on div "Missed Calls" at bounding box center [156, 124] width 170 height 26
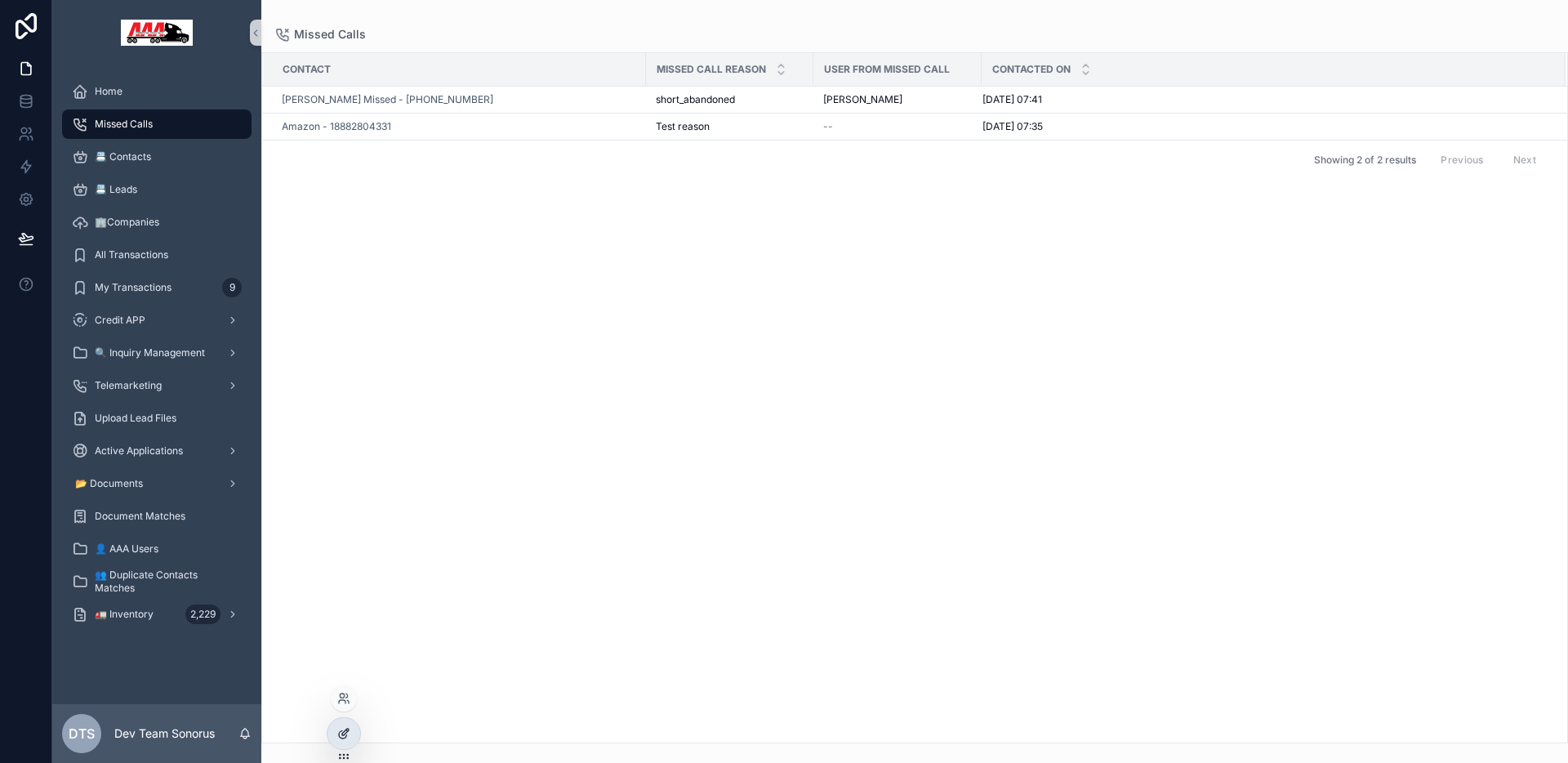
click at [336, 728] on div at bounding box center [343, 734] width 32 height 31
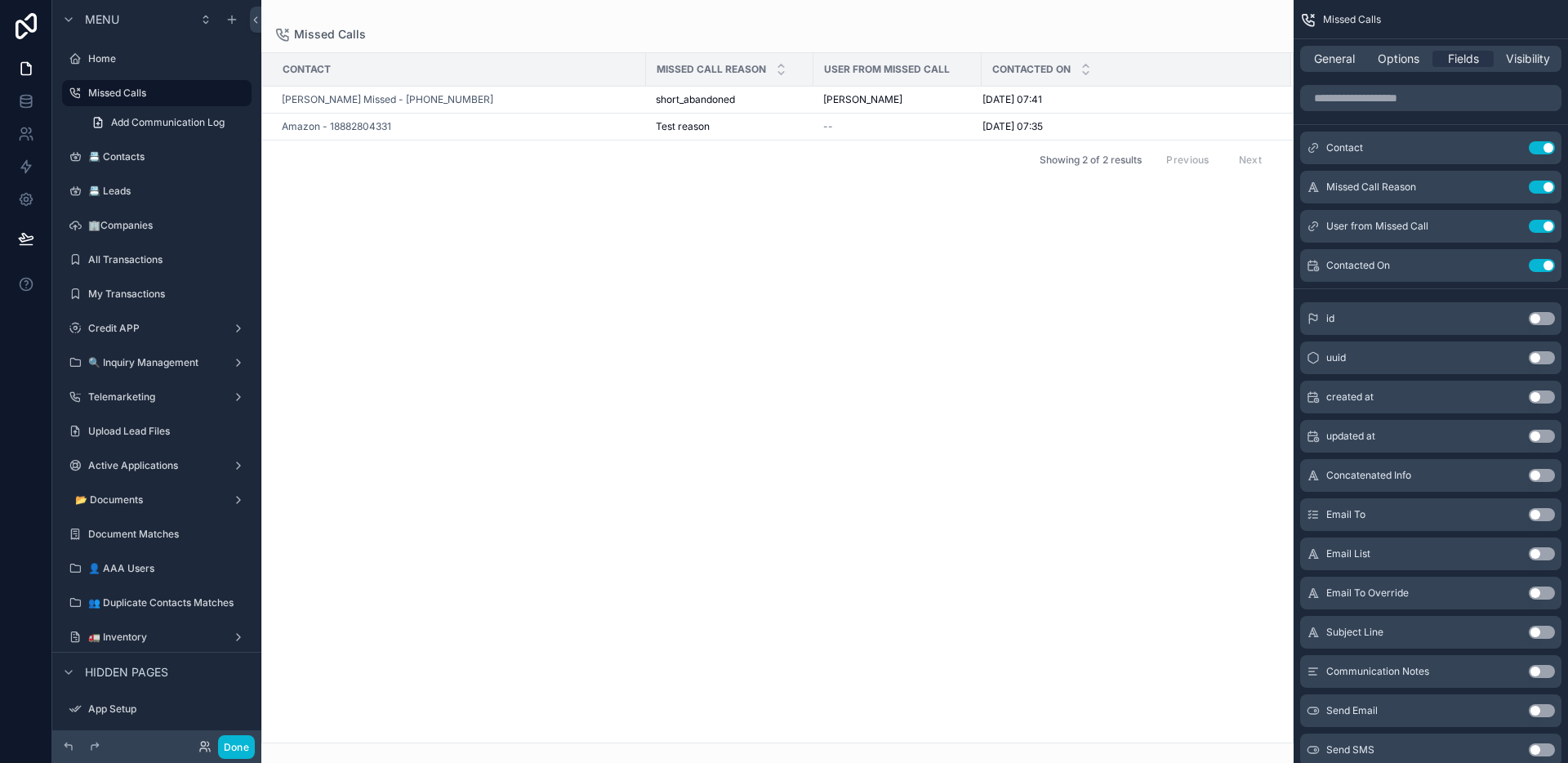
click at [1054, 34] on div "scrollable content" at bounding box center [777, 381] width 1032 height 763
click at [1334, 54] on span "General" at bounding box center [1334, 58] width 41 height 17
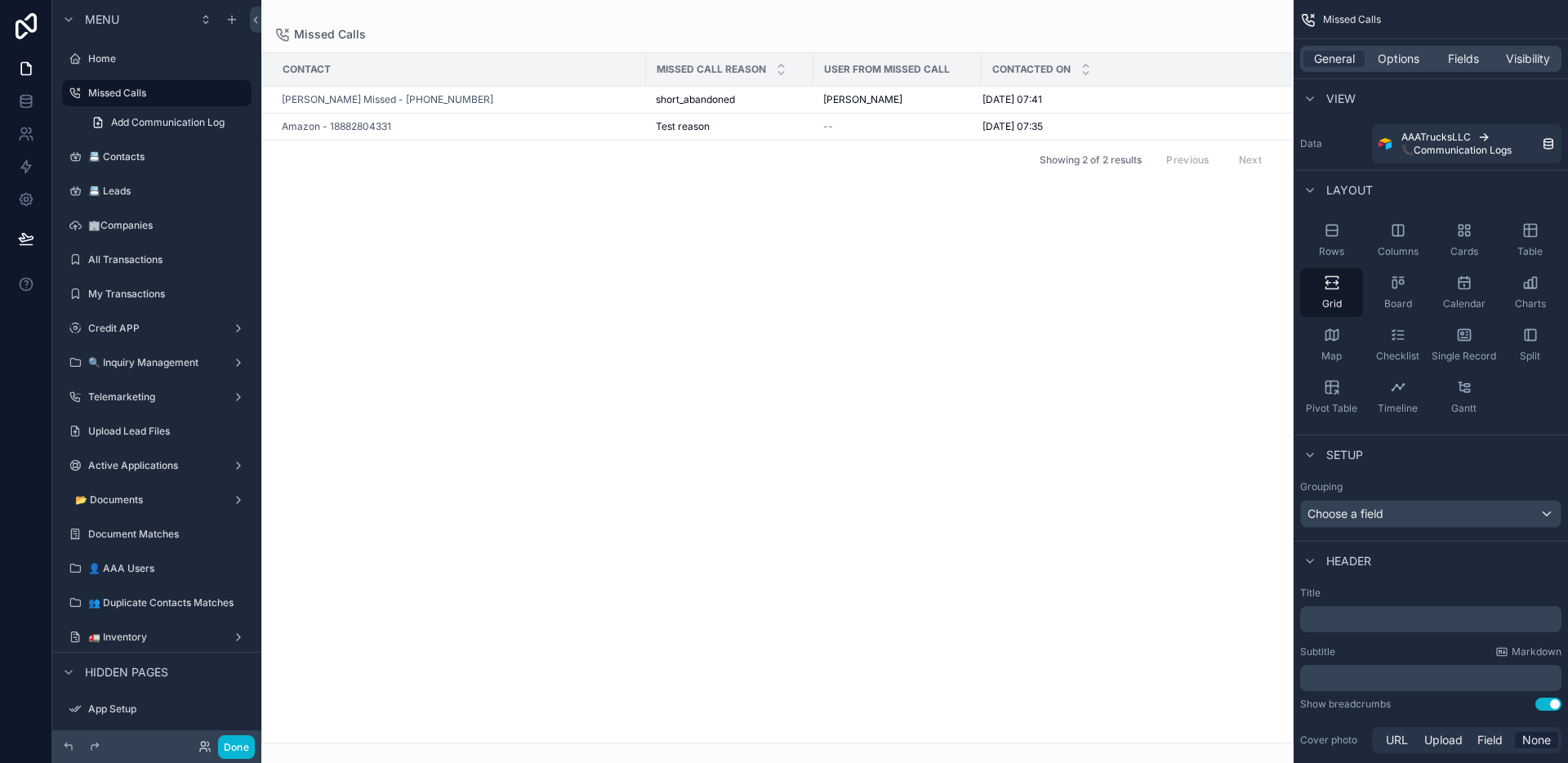
scroll to position [428, 0]
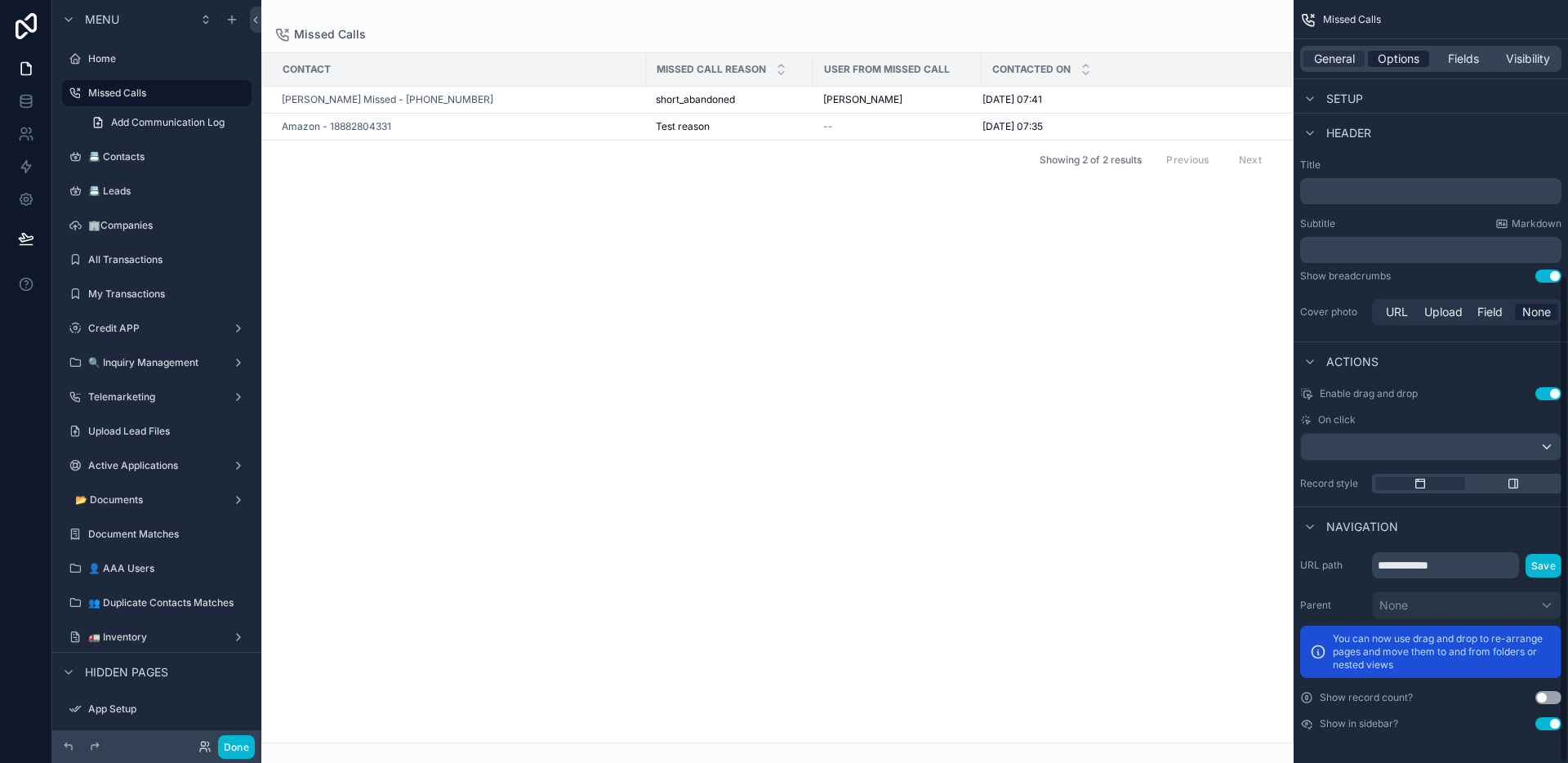
click at [1396, 56] on span "Options" at bounding box center [1399, 58] width 42 height 17
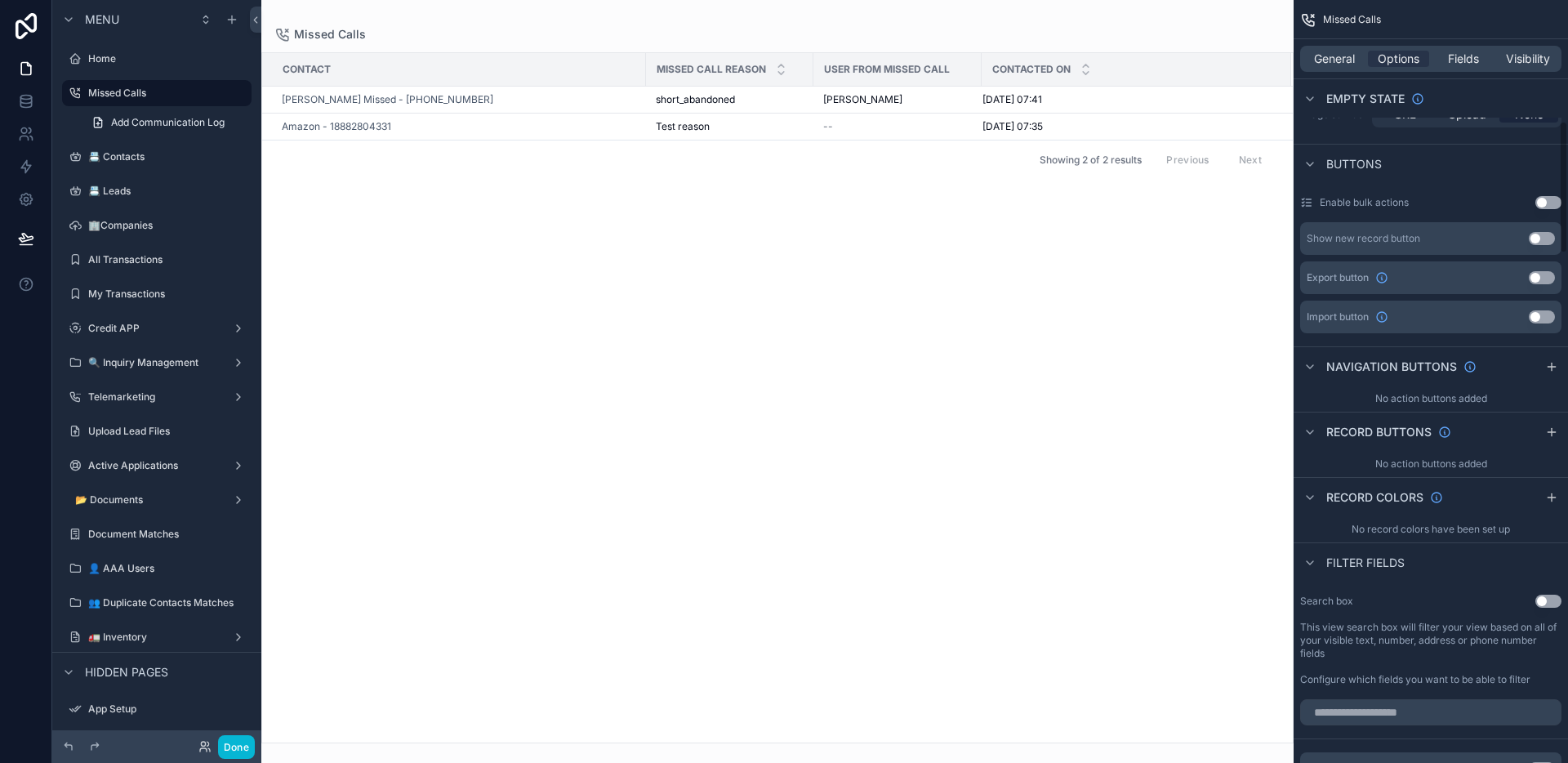
scroll to position [786, 0]
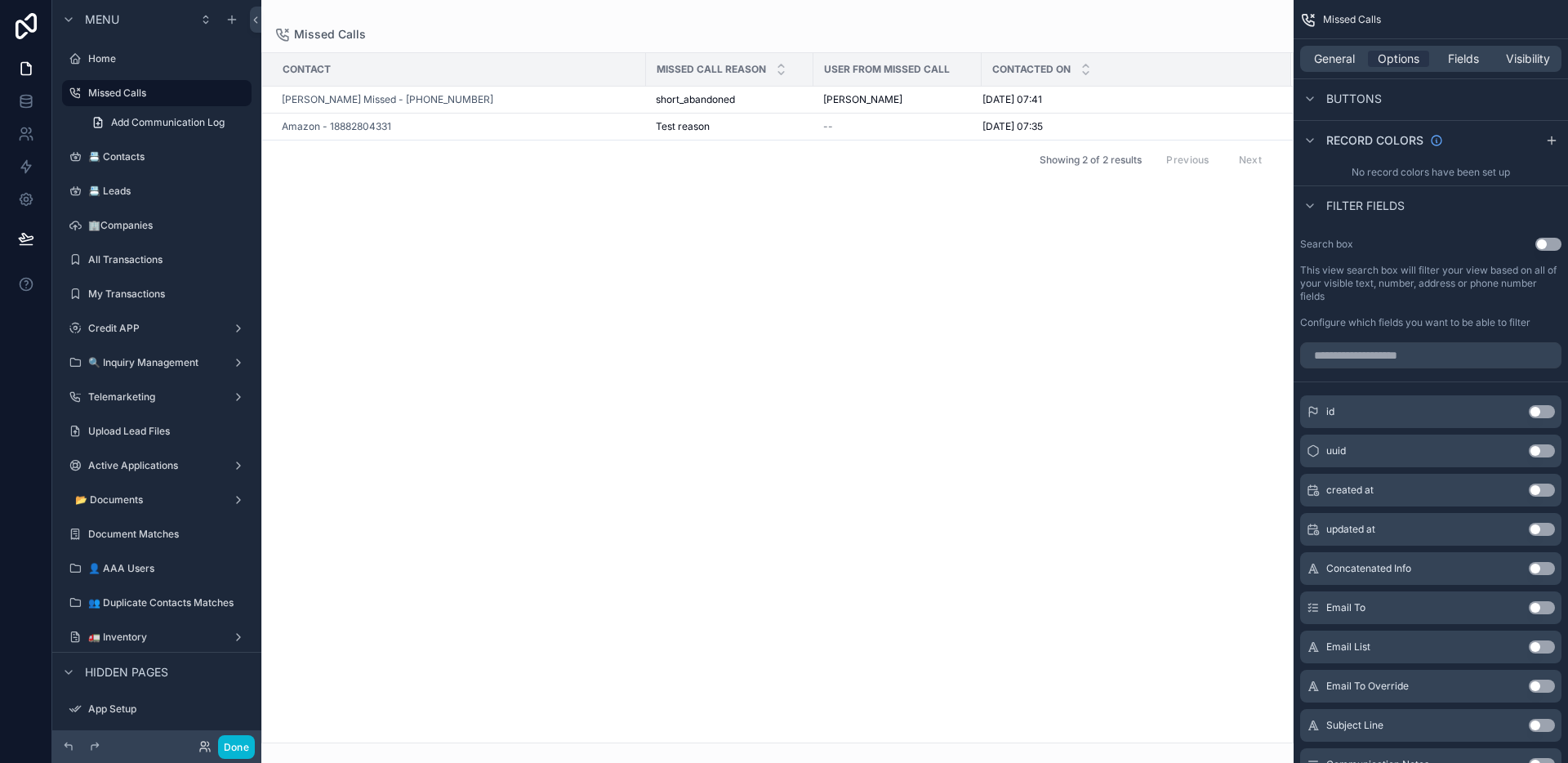
click at [1557, 98] on div "Buttons" at bounding box center [1430, 98] width 275 height 39
click at [1539, 94] on div "Buttons" at bounding box center [1430, 98] width 275 height 39
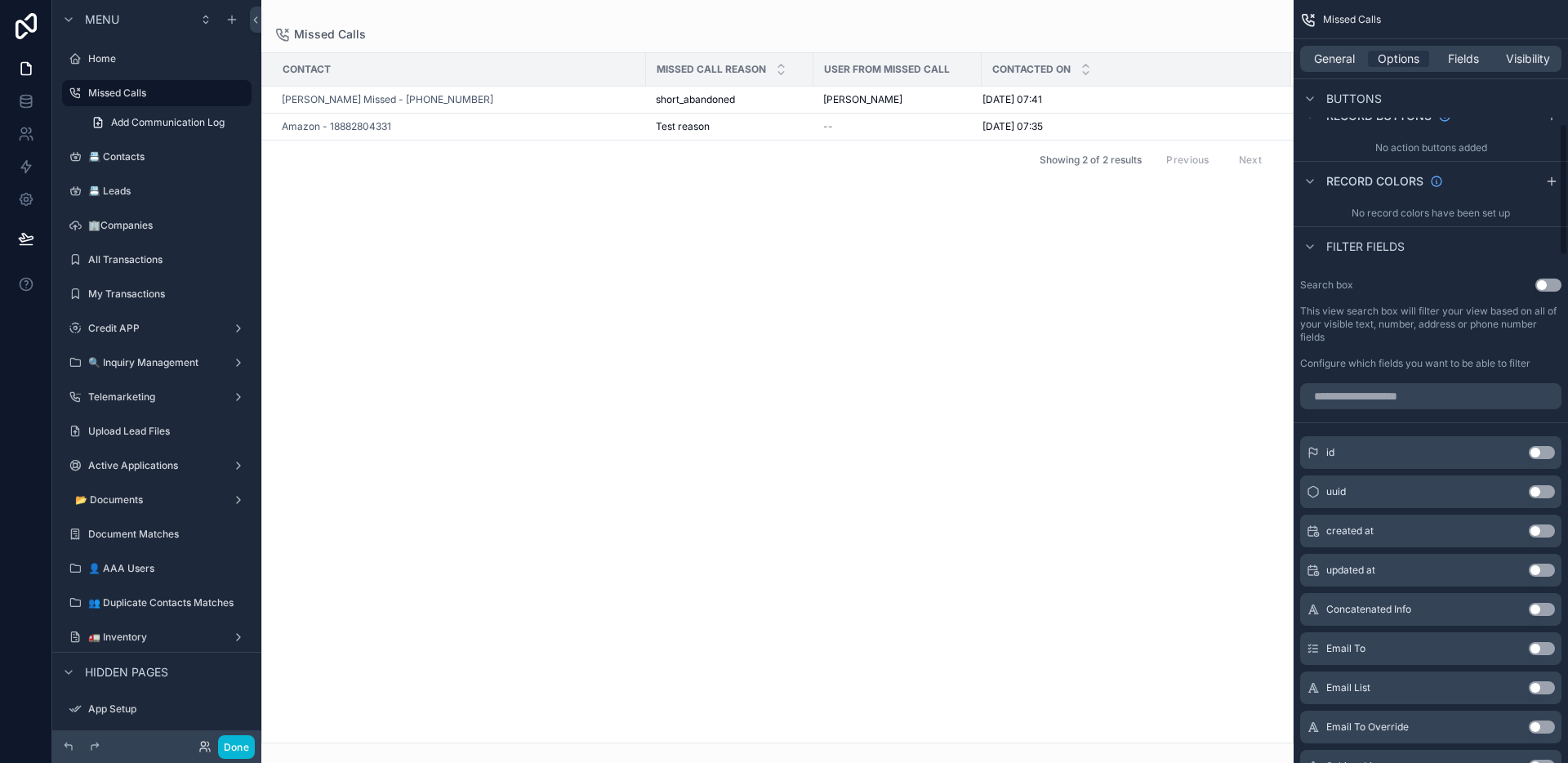
scroll to position [712, 0]
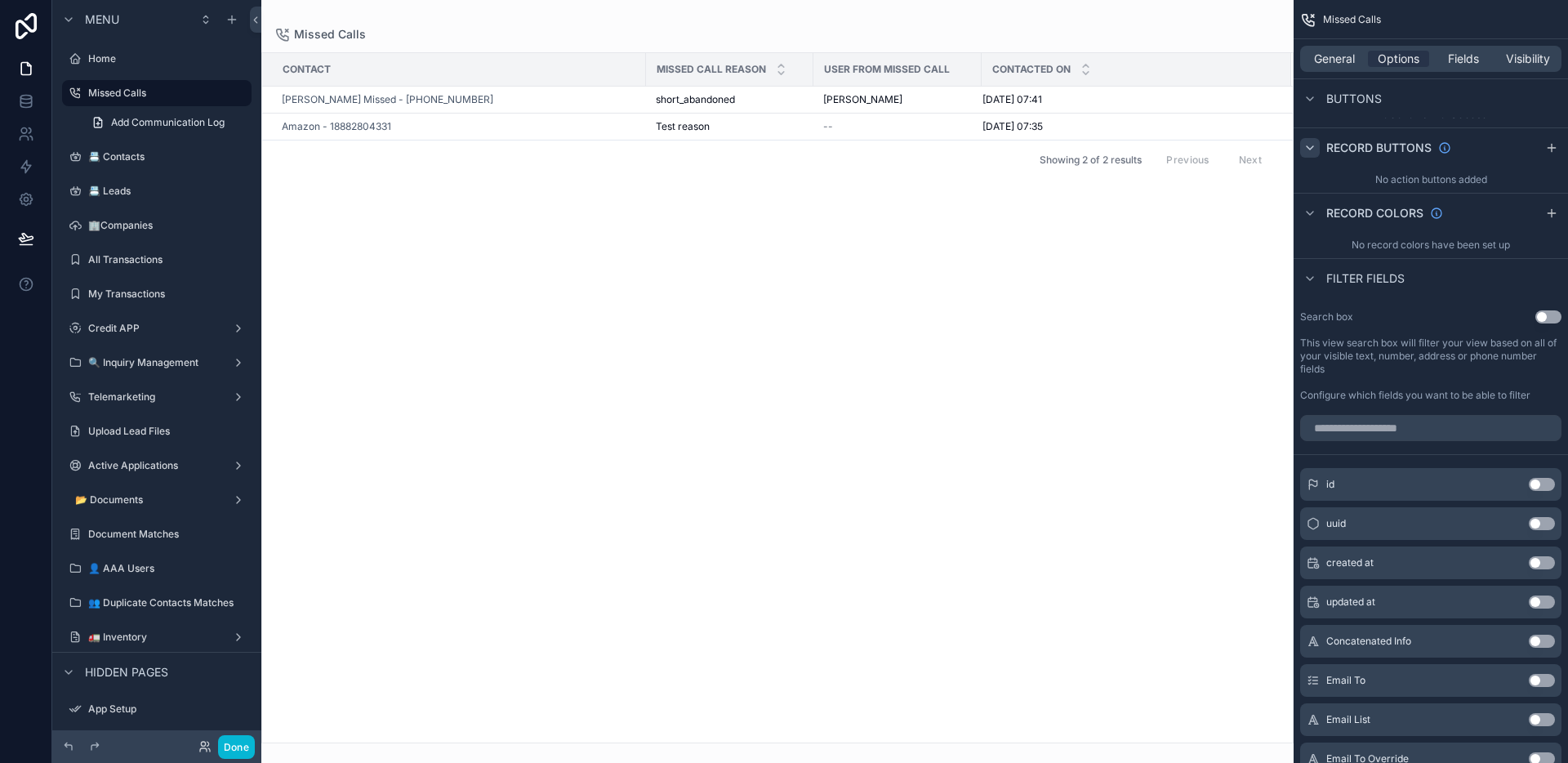
click at [1314, 149] on icon "scrollable content" at bounding box center [1310, 147] width 13 height 13
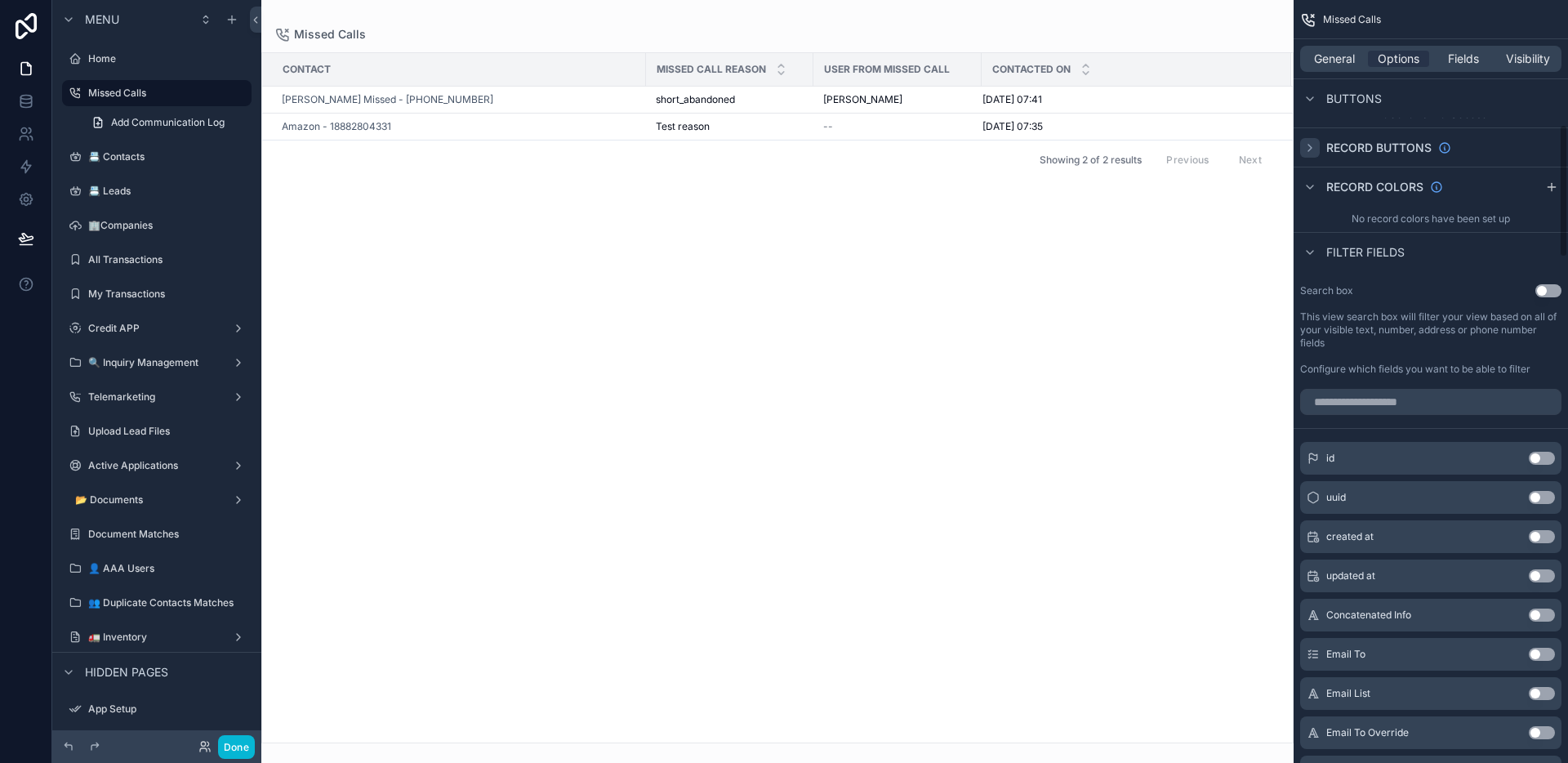
click at [1314, 149] on icon "scrollable content" at bounding box center [1310, 147] width 13 height 13
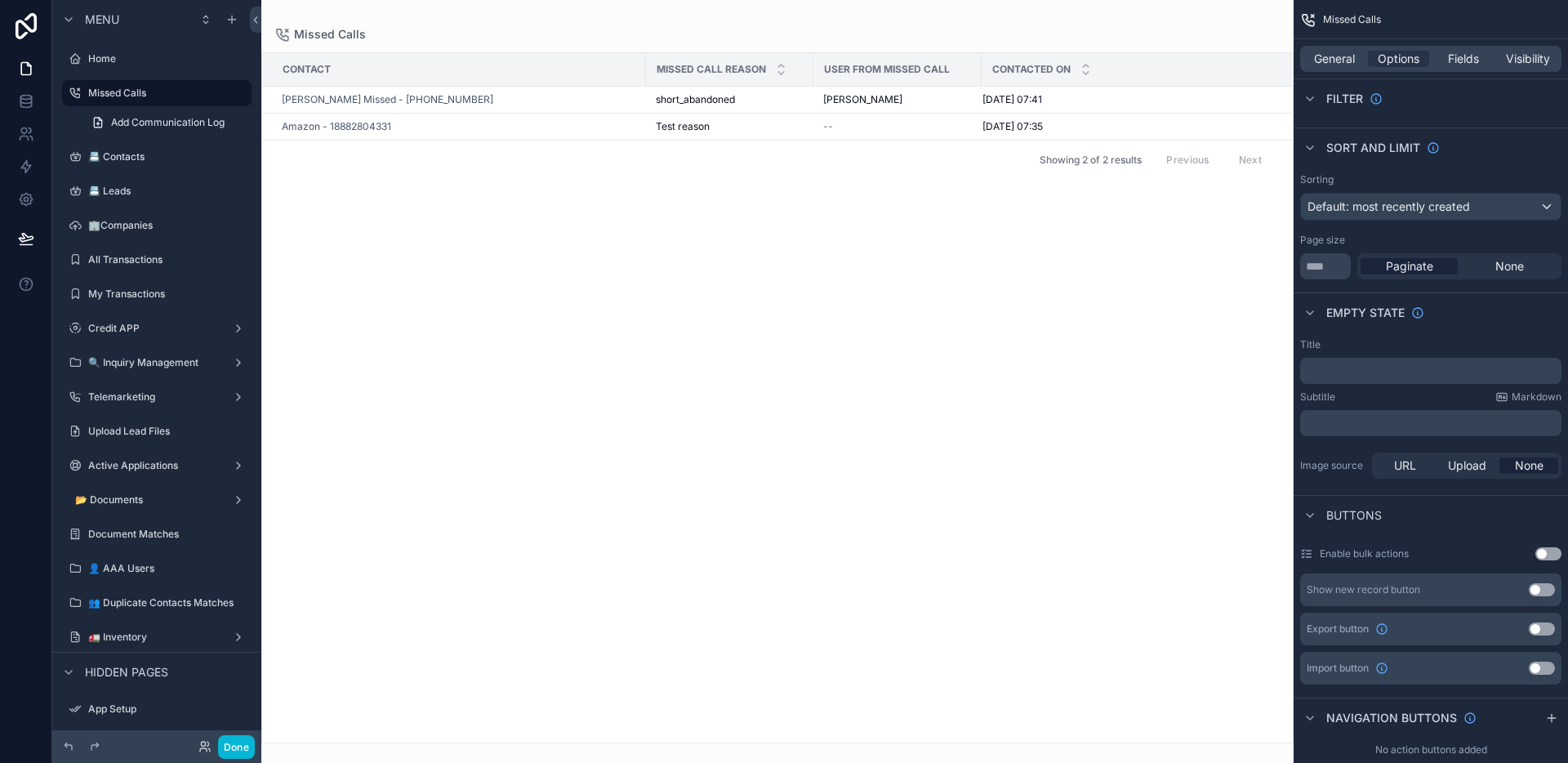
scroll to position [397, 0]
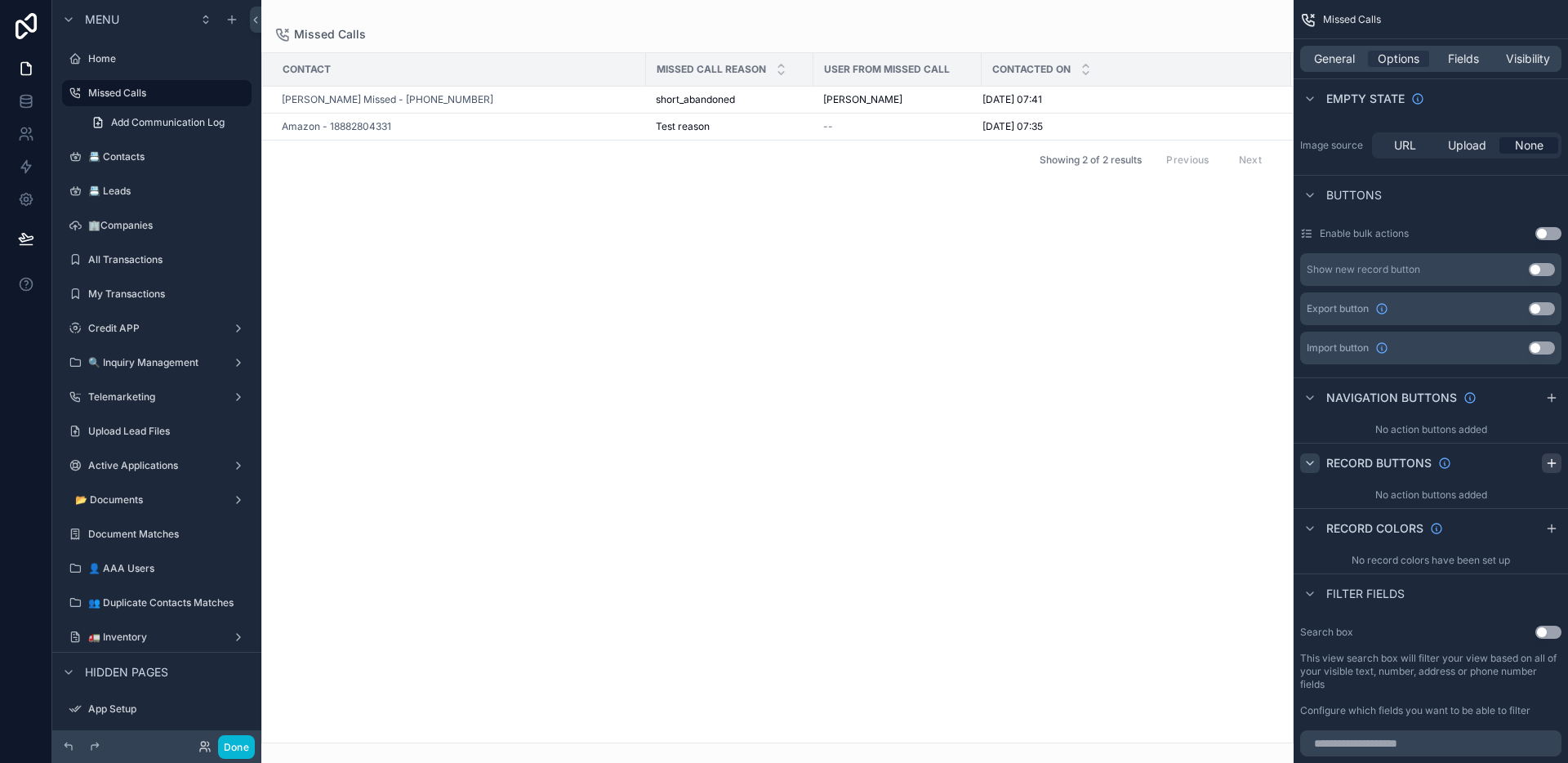
click at [1551, 465] on icon "scrollable content" at bounding box center [1551, 463] width 0 height 7
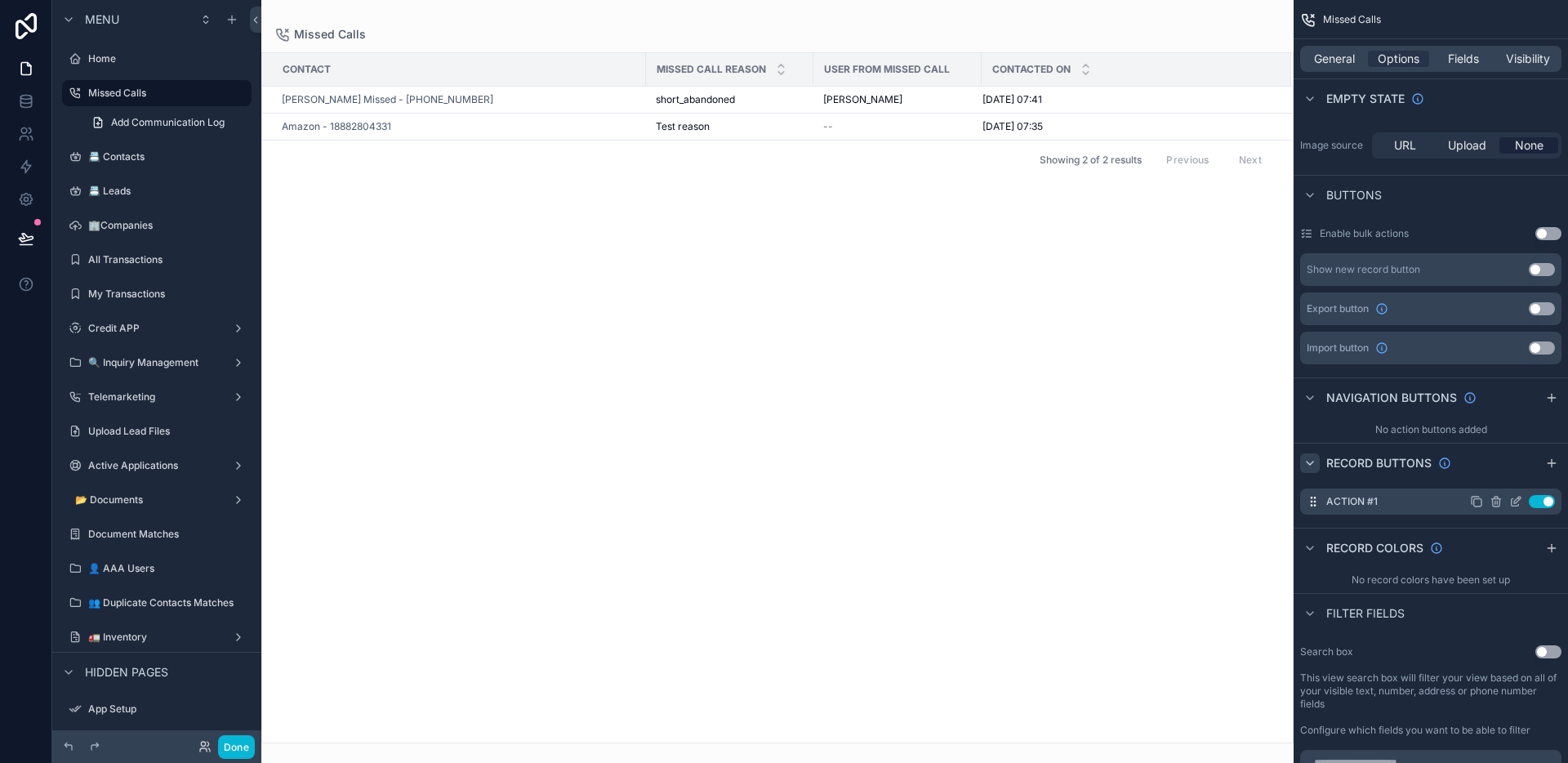
click at [1515, 500] on icon "scrollable content" at bounding box center [1517, 500] width 6 height 6
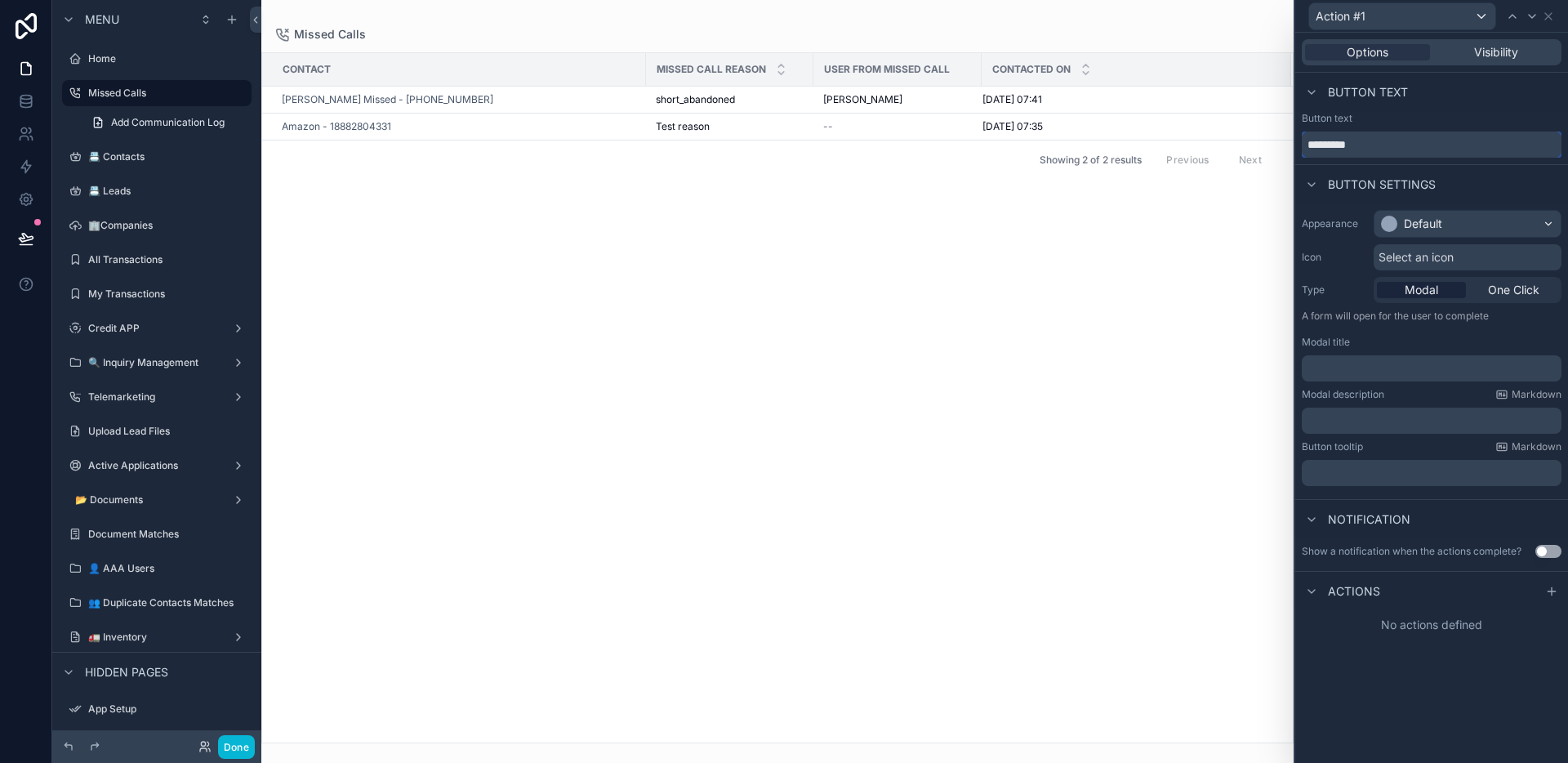
click at [1383, 140] on input "*********" at bounding box center [1432, 145] width 260 height 26
type input "*****"
type input "*********"
click at [1537, 293] on span "One Click" at bounding box center [1513, 290] width 51 height 17
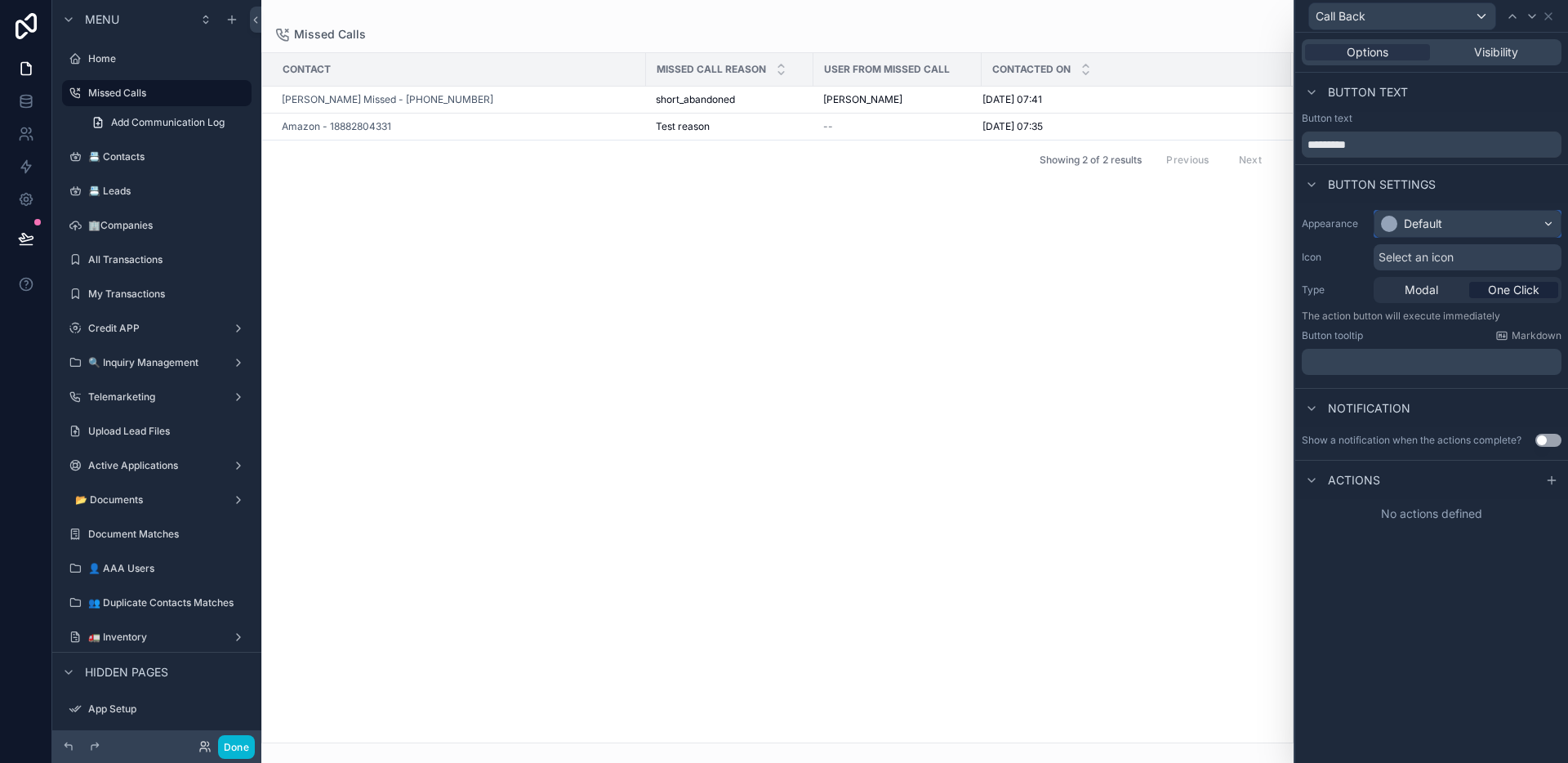
click at [1410, 218] on div "Default" at bounding box center [1423, 223] width 38 height 17
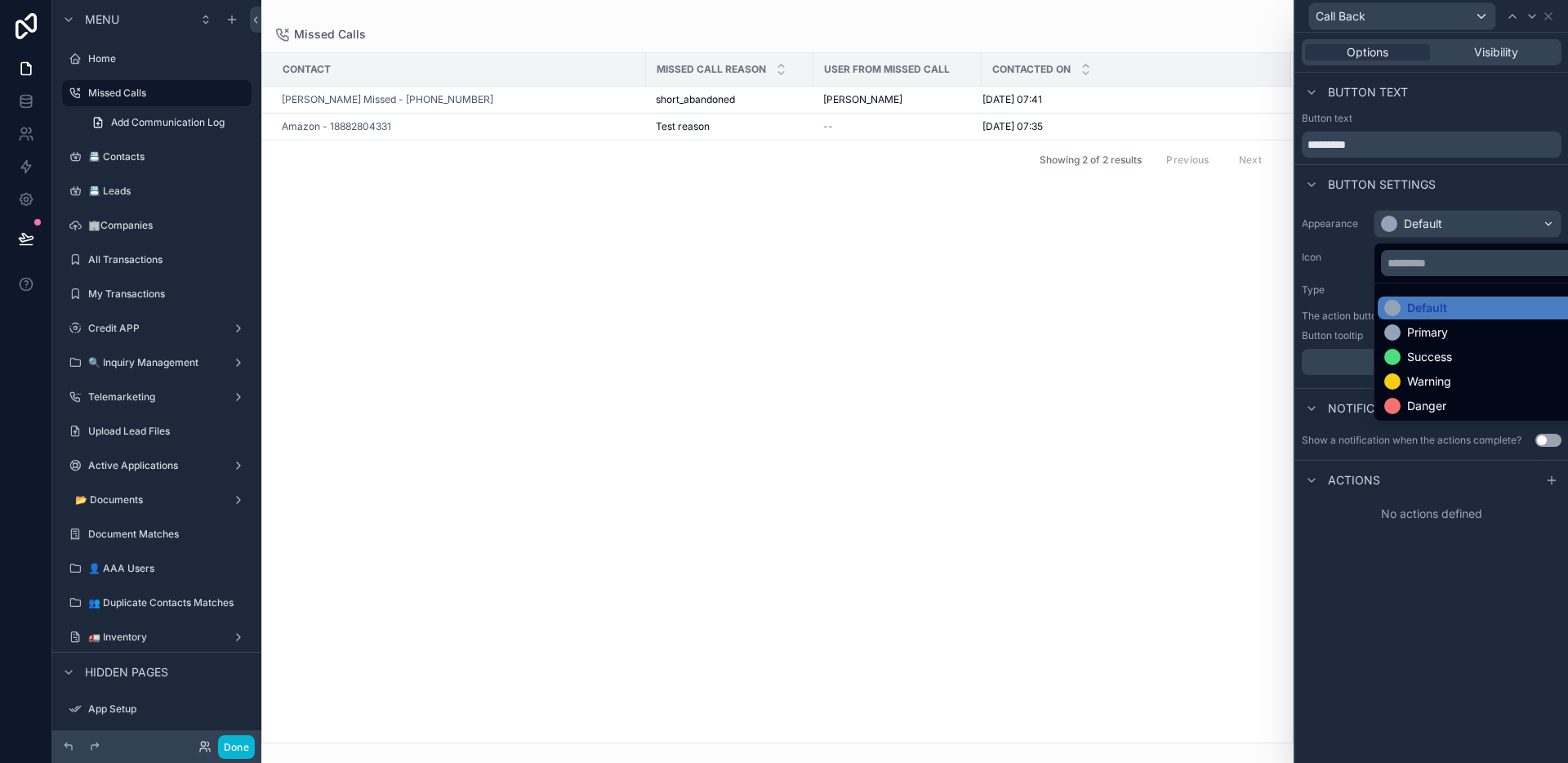
click at [1427, 376] on div "Warning" at bounding box center [1429, 381] width 44 height 17
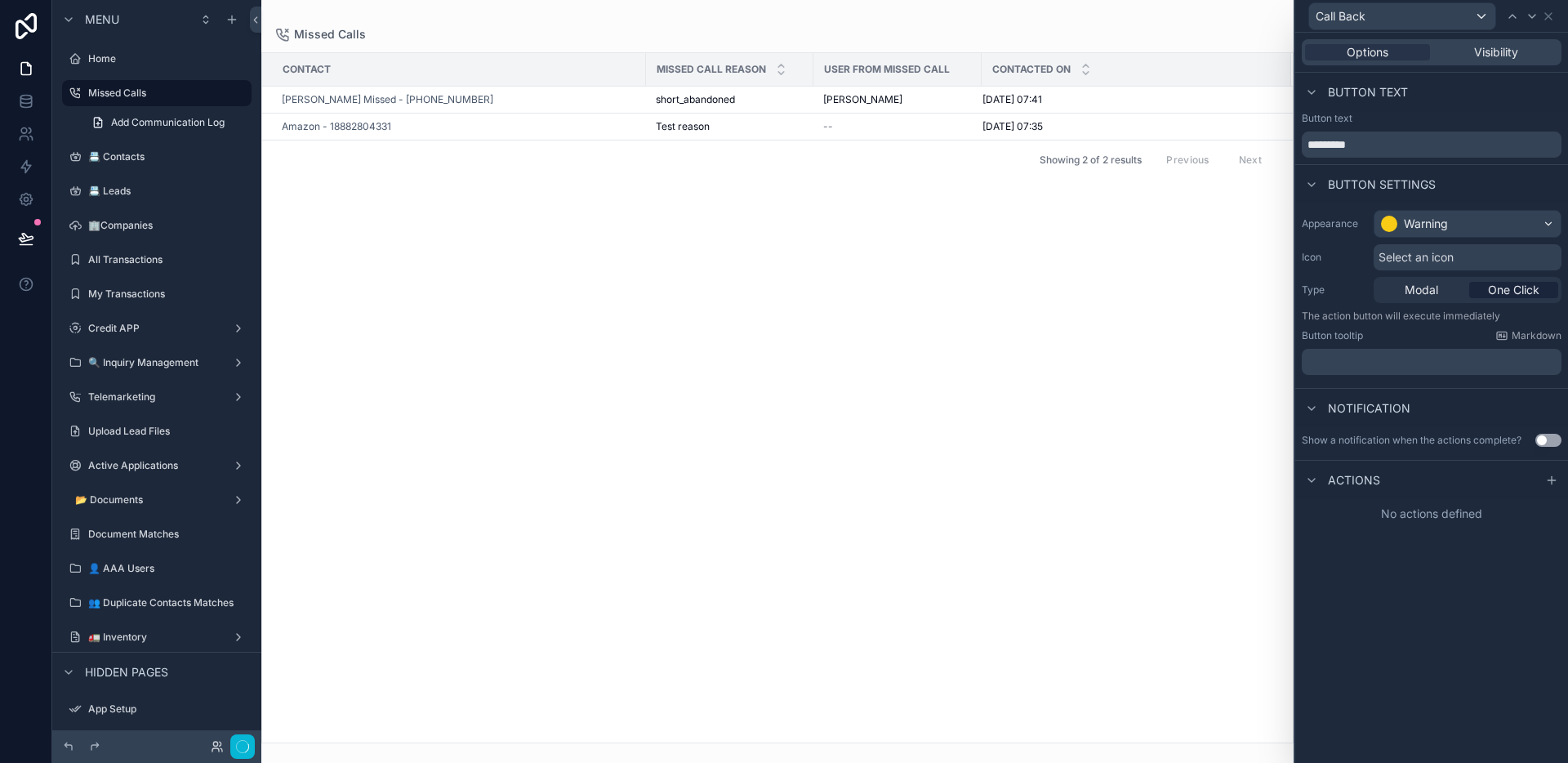
click at [1424, 253] on span "Select an icon" at bounding box center [1416, 257] width 75 height 17
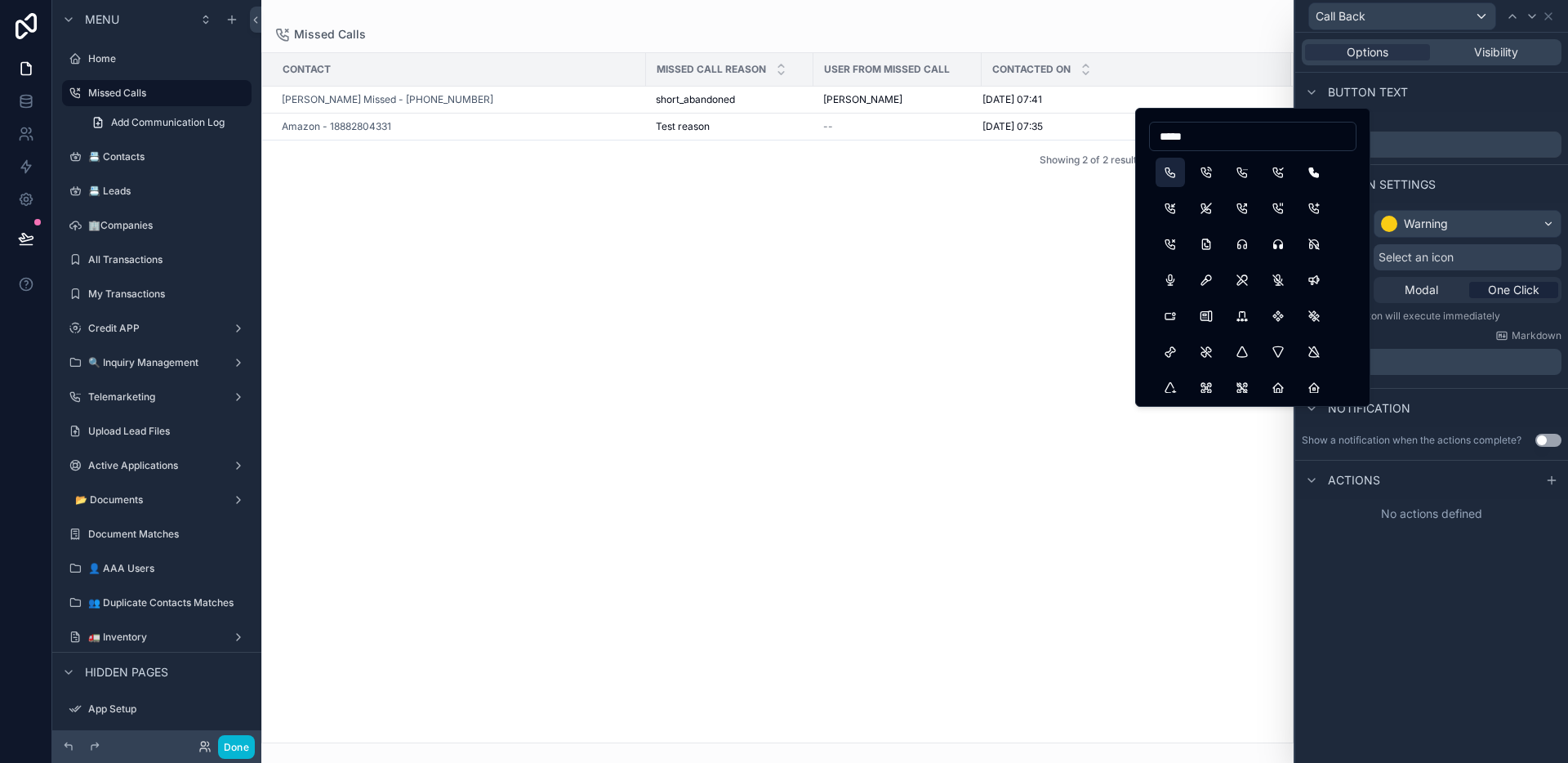
type input "*****"
click at [1167, 168] on button "Phone" at bounding box center [1171, 173] width 30 height 30
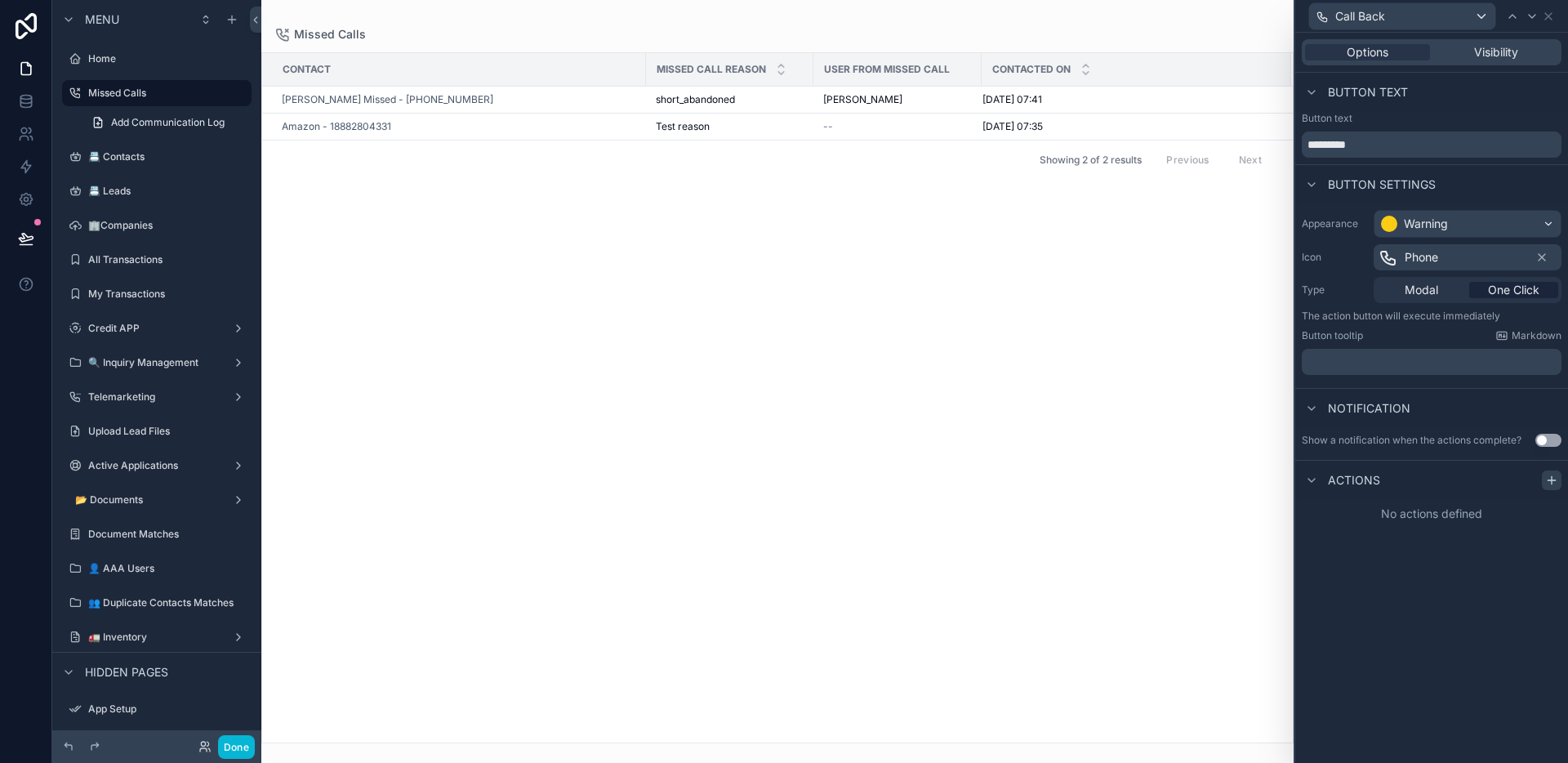
click at [1551, 486] on icon at bounding box center [1551, 480] width 13 height 13
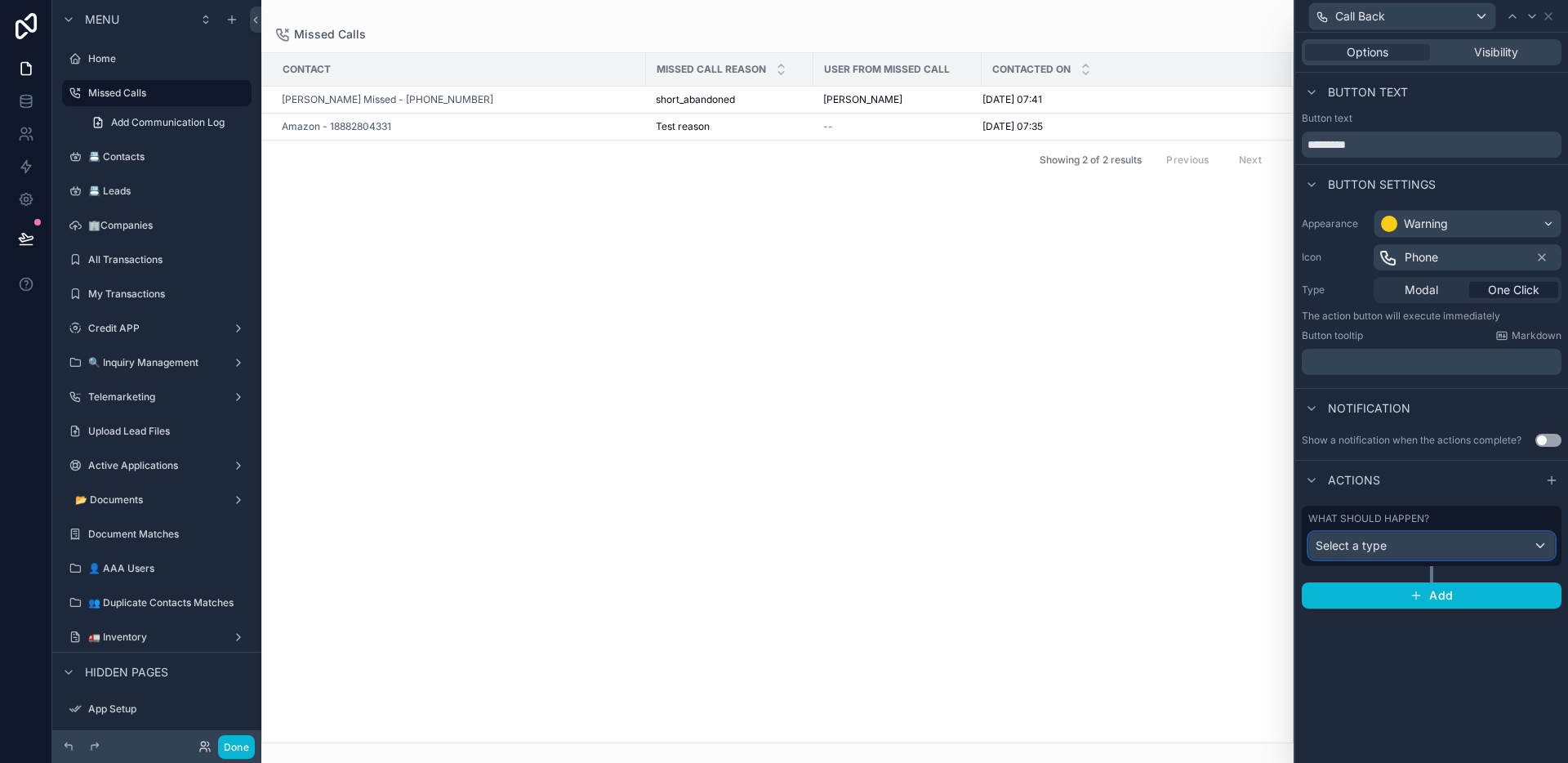
click at [1497, 539] on div "Select a type" at bounding box center [1431, 546] width 245 height 26
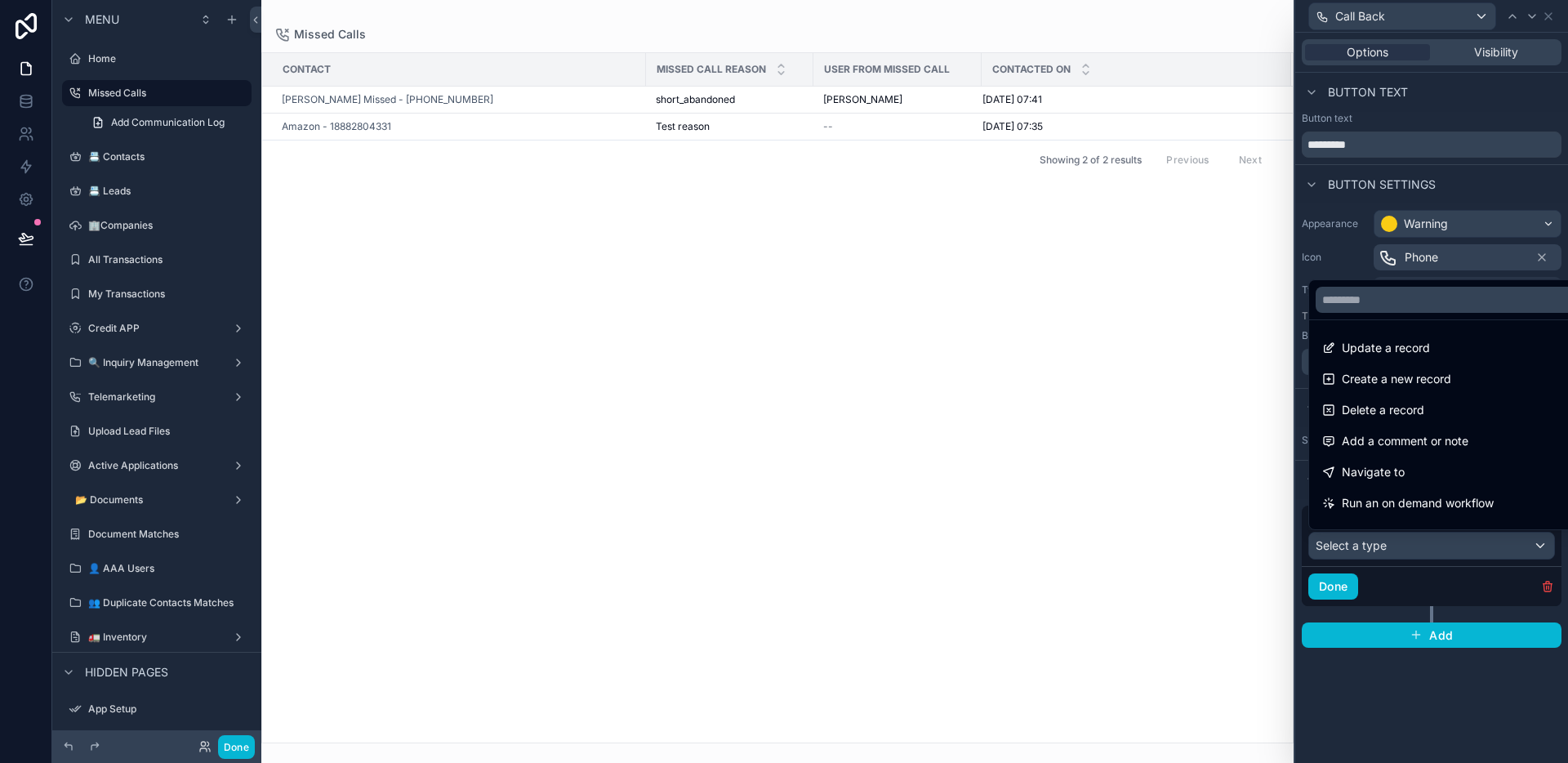
click at [1419, 504] on span "Run an on demand workflow" at bounding box center [1418, 503] width 152 height 19
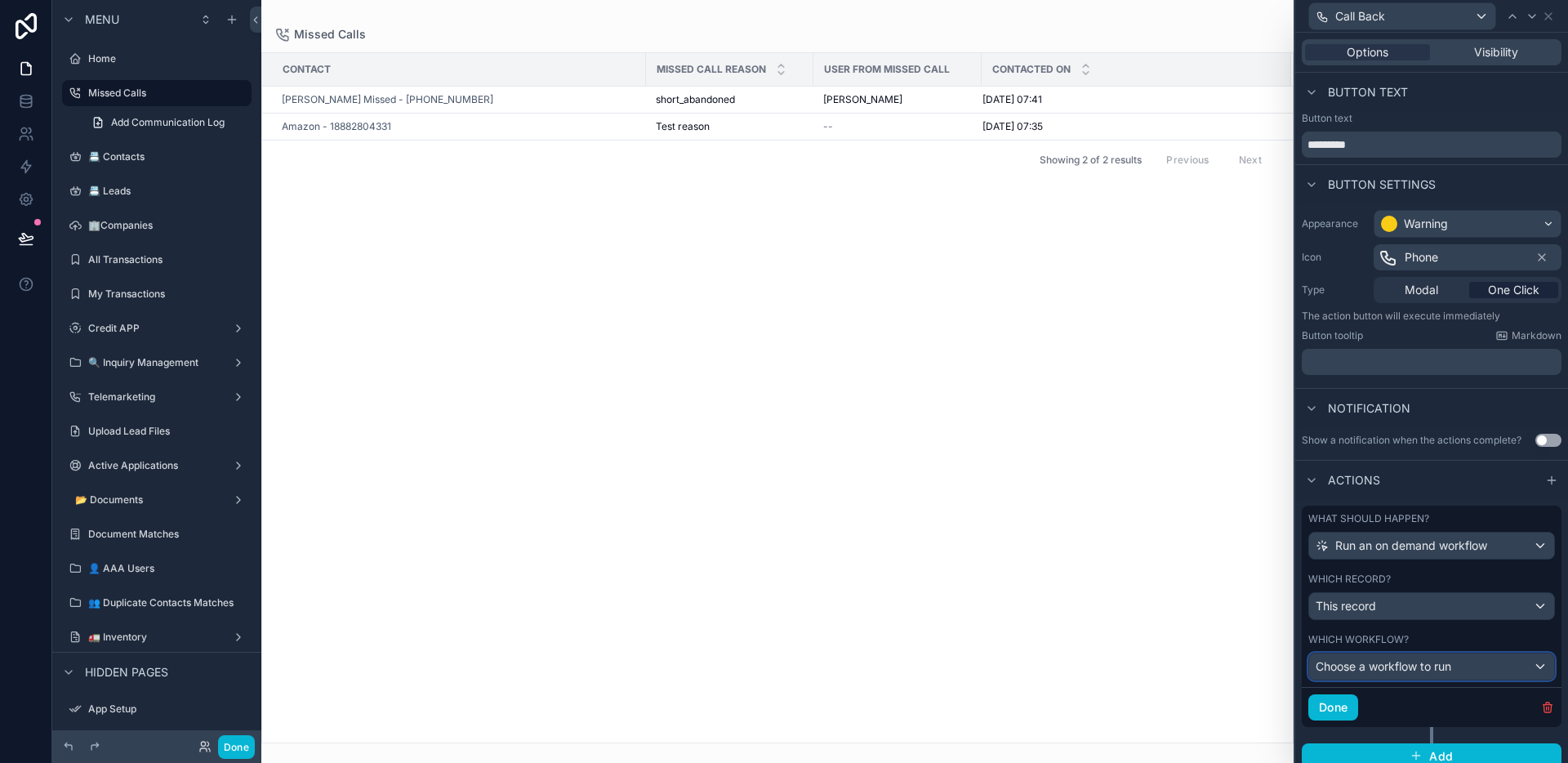
click at [1403, 665] on span "Choose a workflow to run" at bounding box center [1384, 666] width 136 height 14
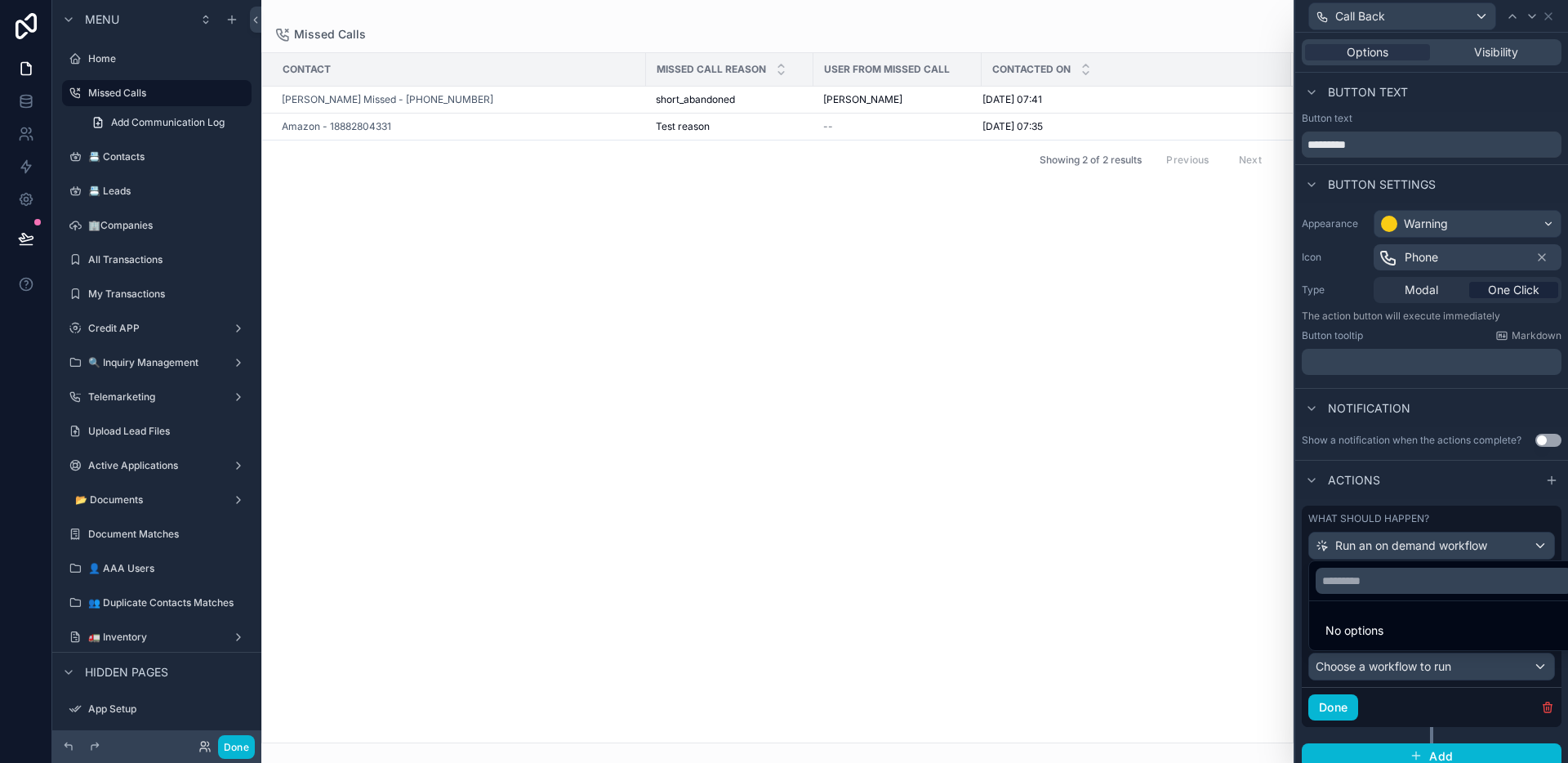
click at [1403, 665] on div at bounding box center [1431, 381] width 273 height 763
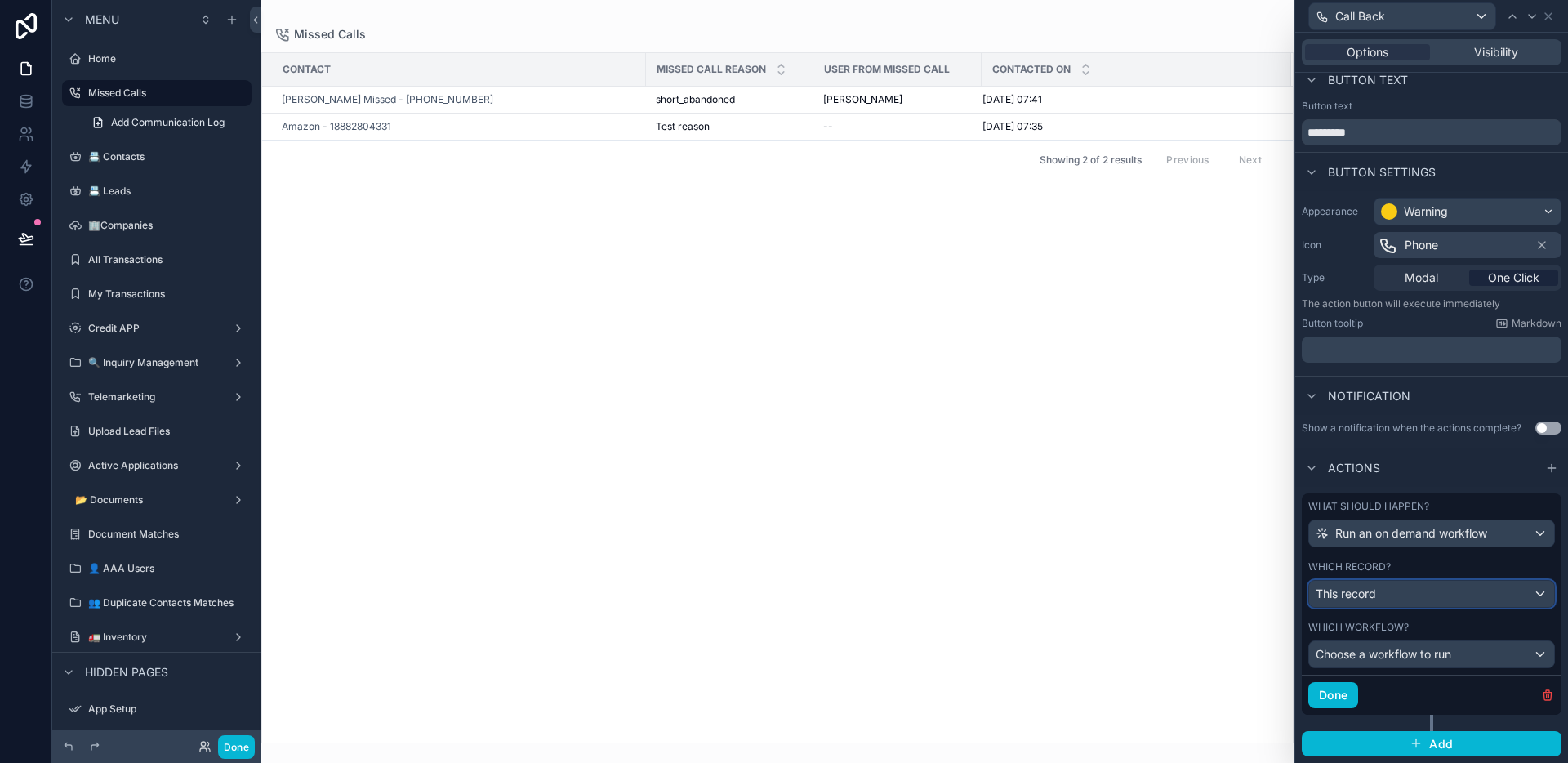
click at [1395, 590] on div "This record" at bounding box center [1431, 594] width 245 height 26
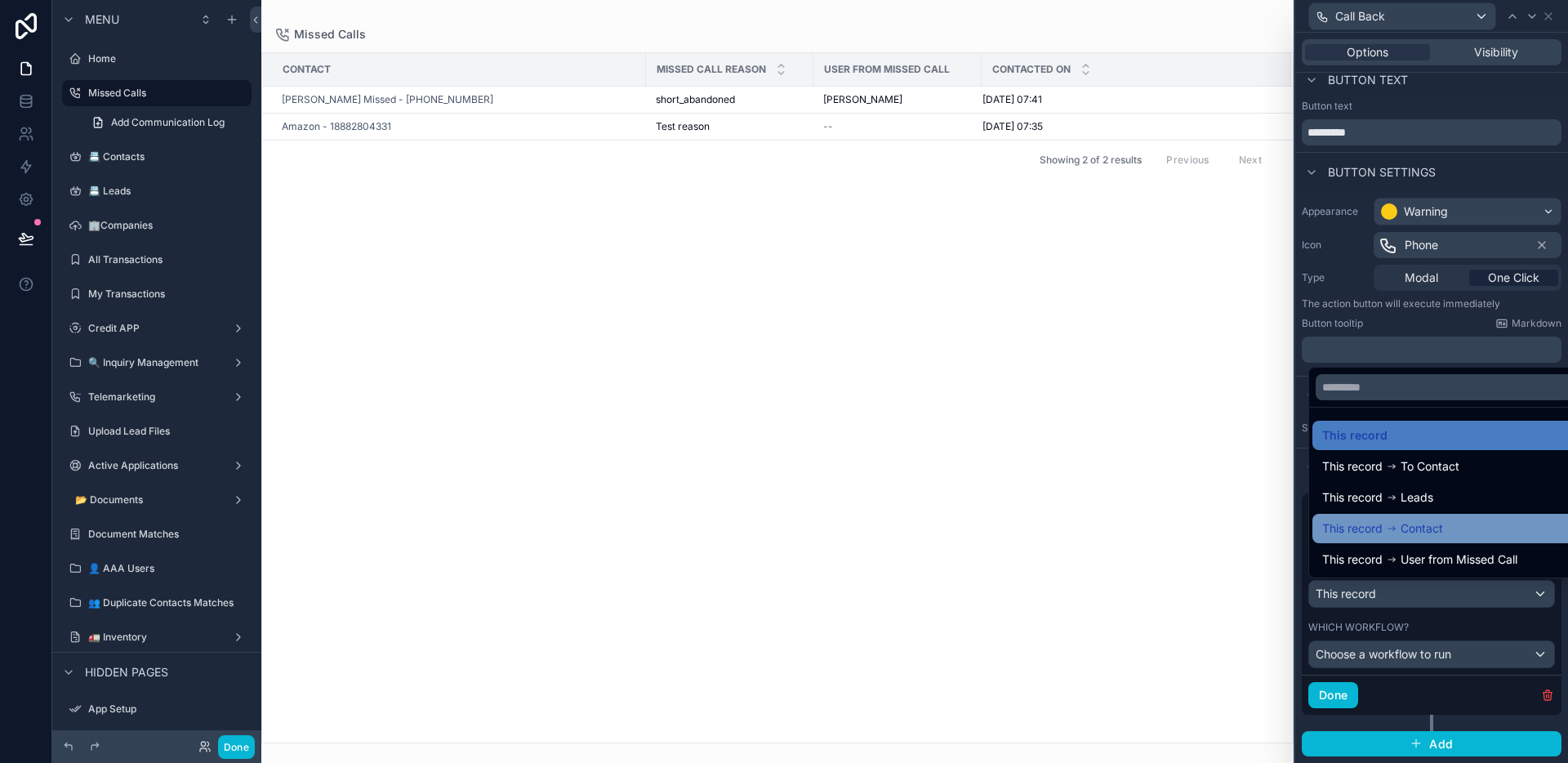
click at [1425, 531] on span "Contact" at bounding box center [1422, 528] width 43 height 19
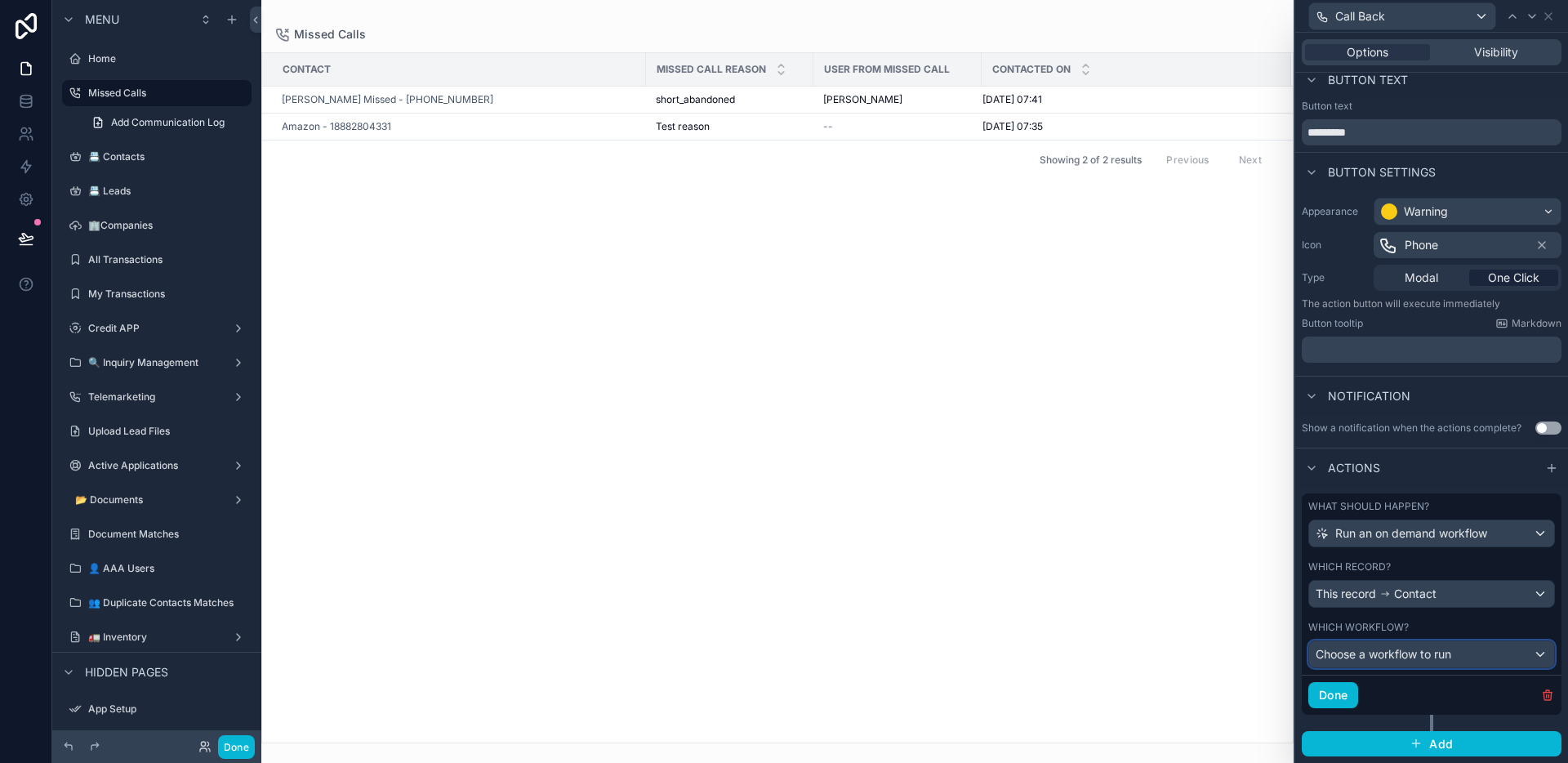
click at [1419, 663] on div "Choose a workflow to run" at bounding box center [1431, 655] width 245 height 26
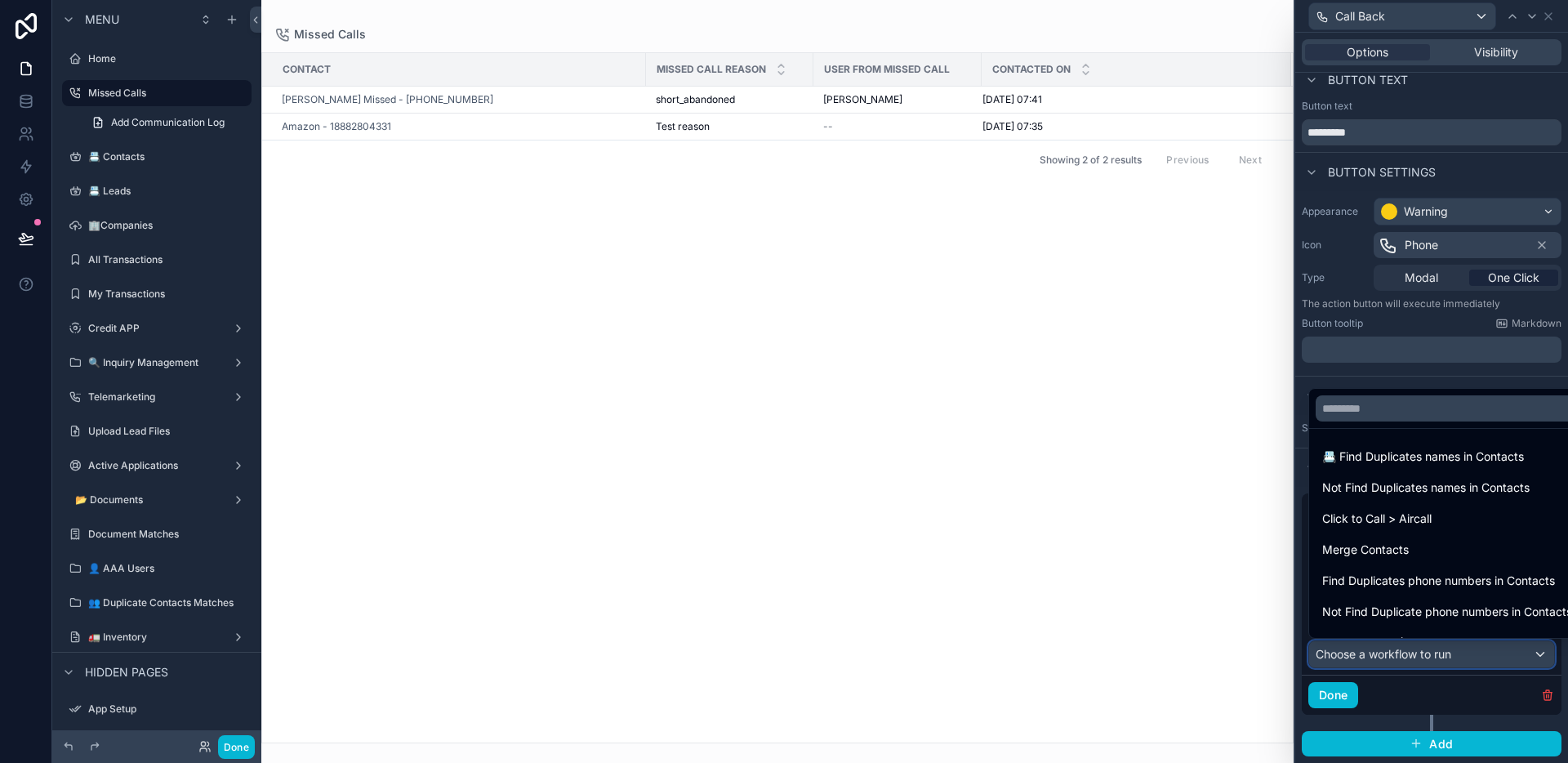
scroll to position [116, 0]
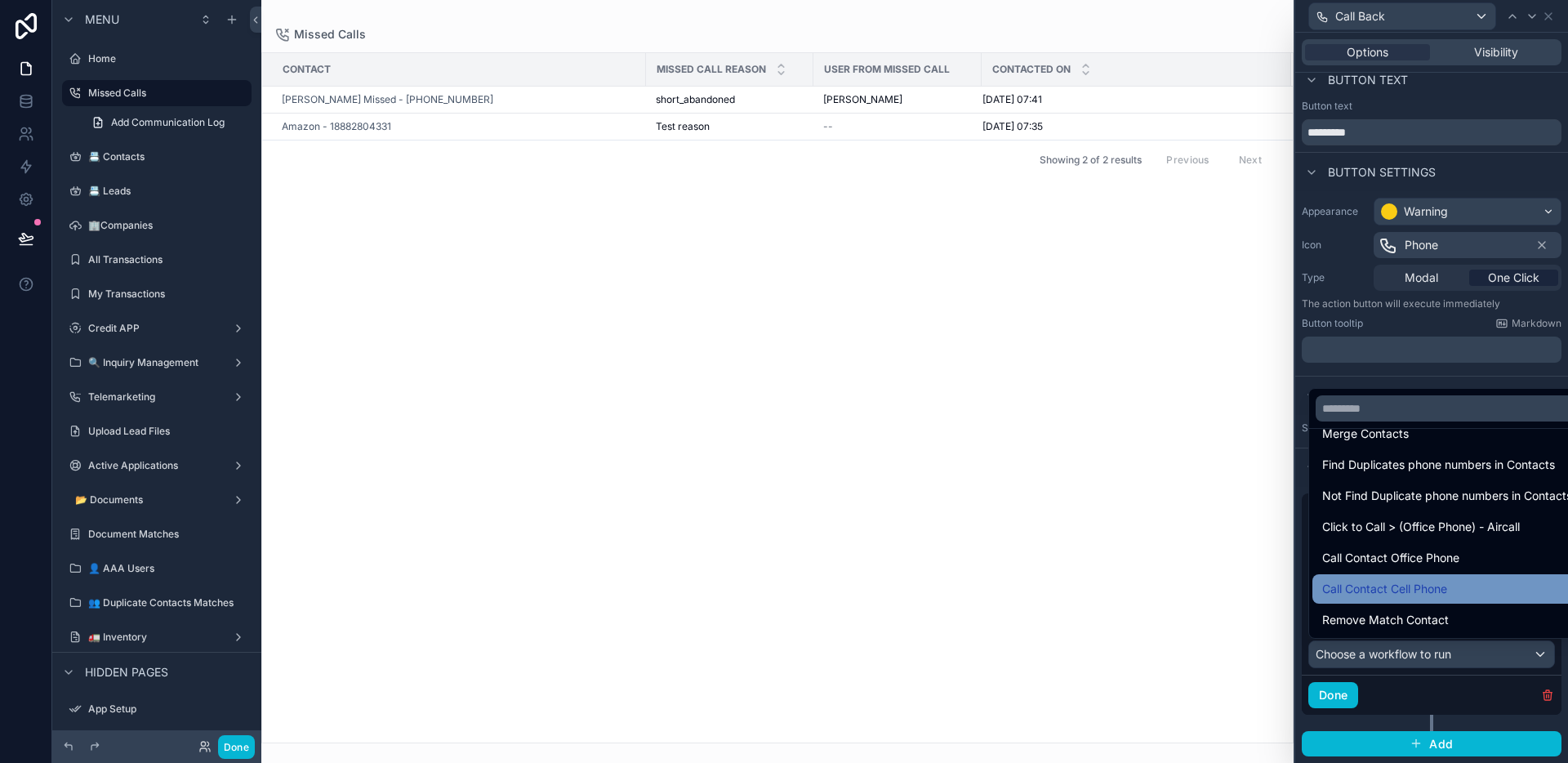
click at [1421, 600] on div "Call Contact Cell Phone" at bounding box center [1447, 589] width 269 height 30
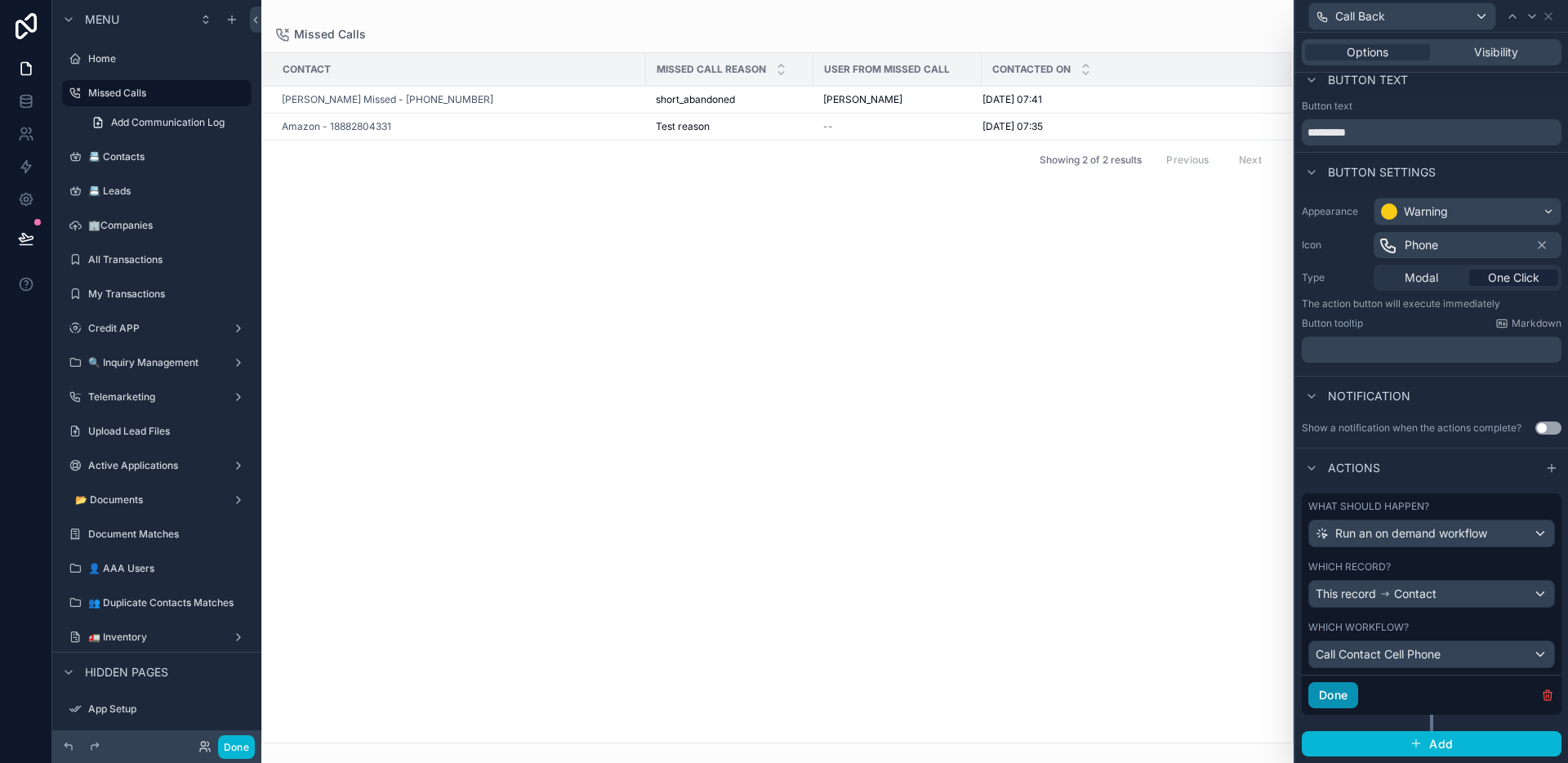
click at [1354, 697] on button "Done" at bounding box center [1333, 695] width 50 height 26
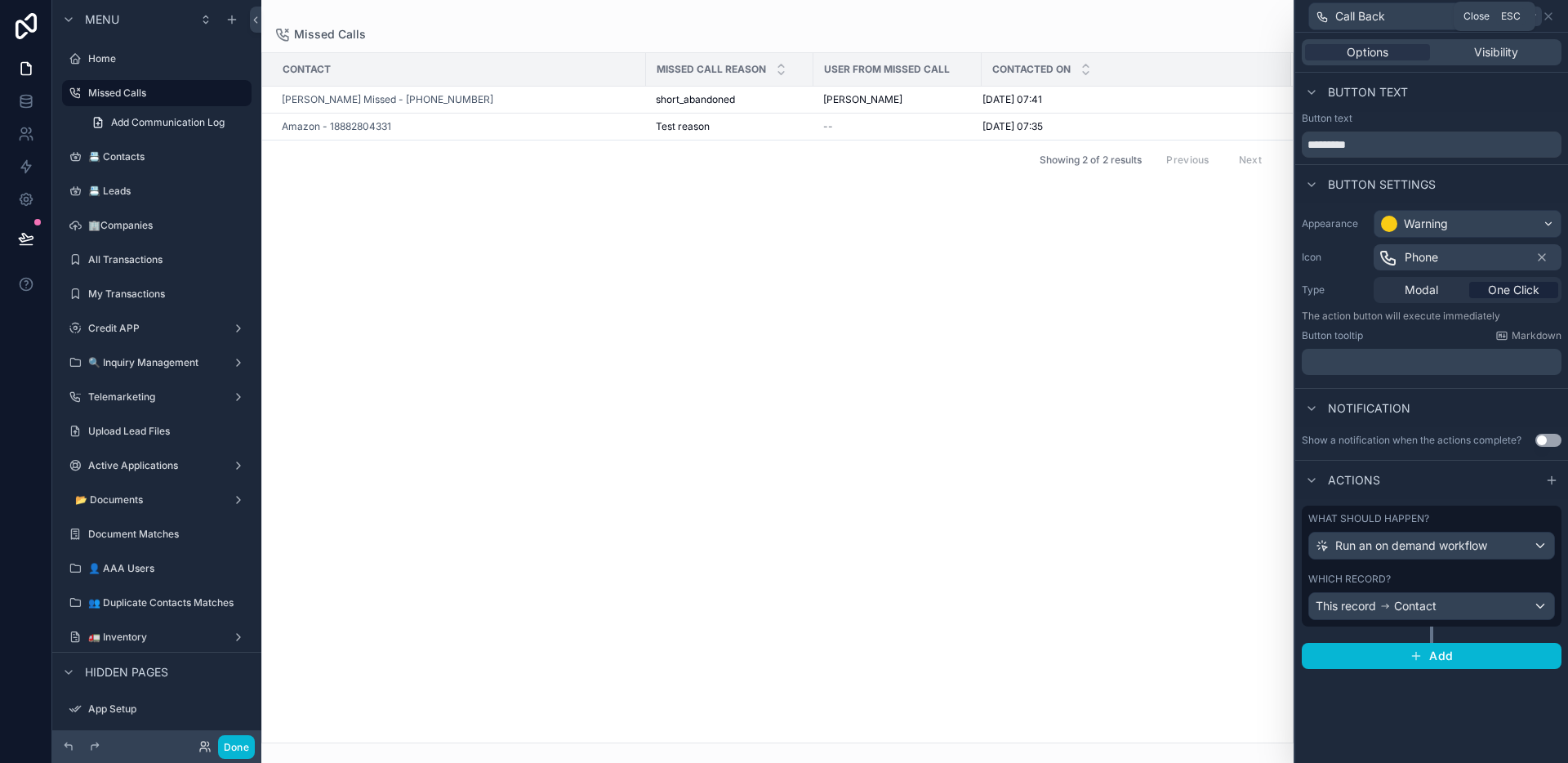
click at [1553, 18] on icon at bounding box center [1548, 16] width 13 height 13
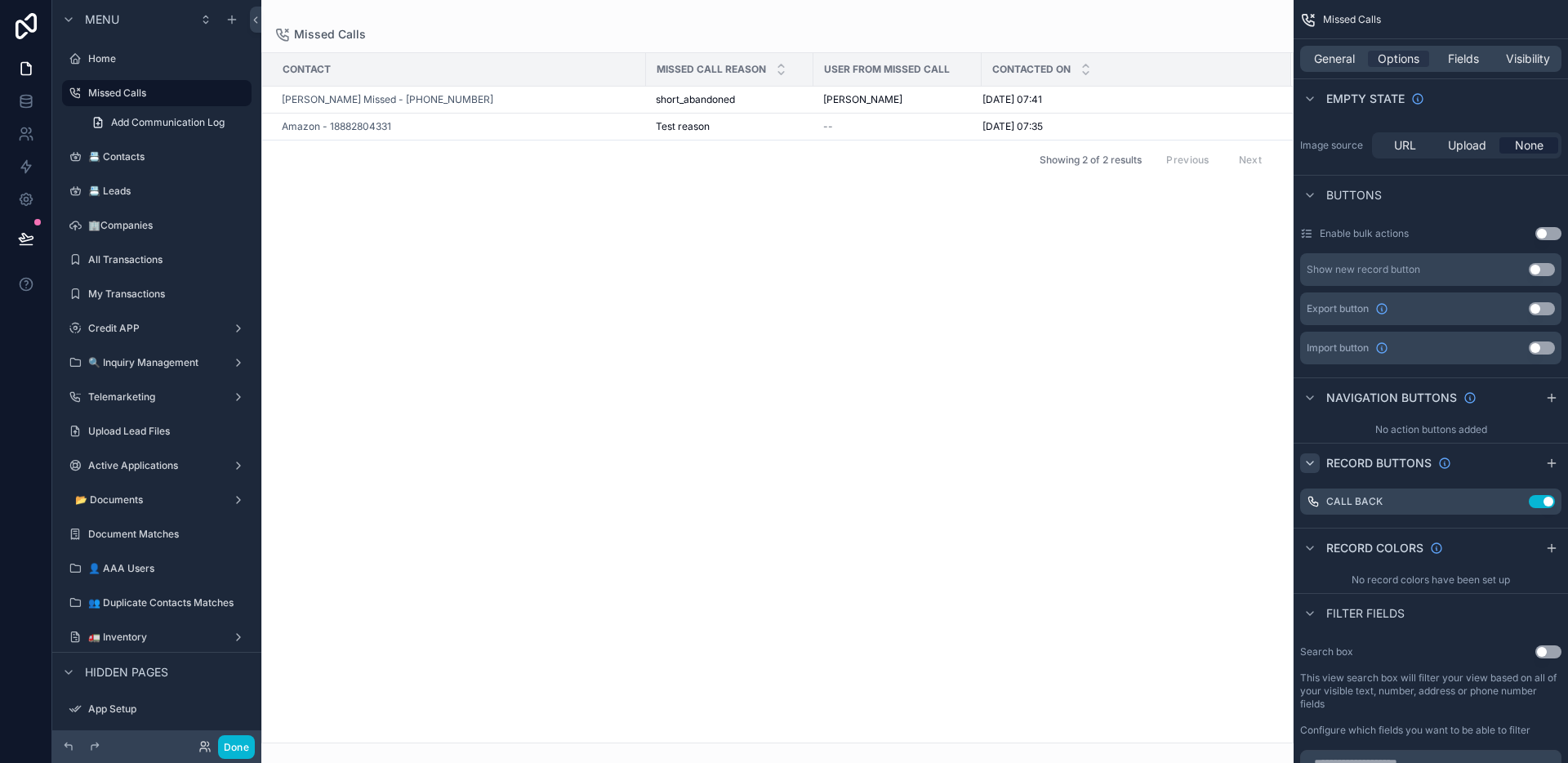
click at [235, 760] on div "Done" at bounding box center [157, 746] width 209 height 32
click at [248, 746] on button "Done" at bounding box center [236, 746] width 37 height 24
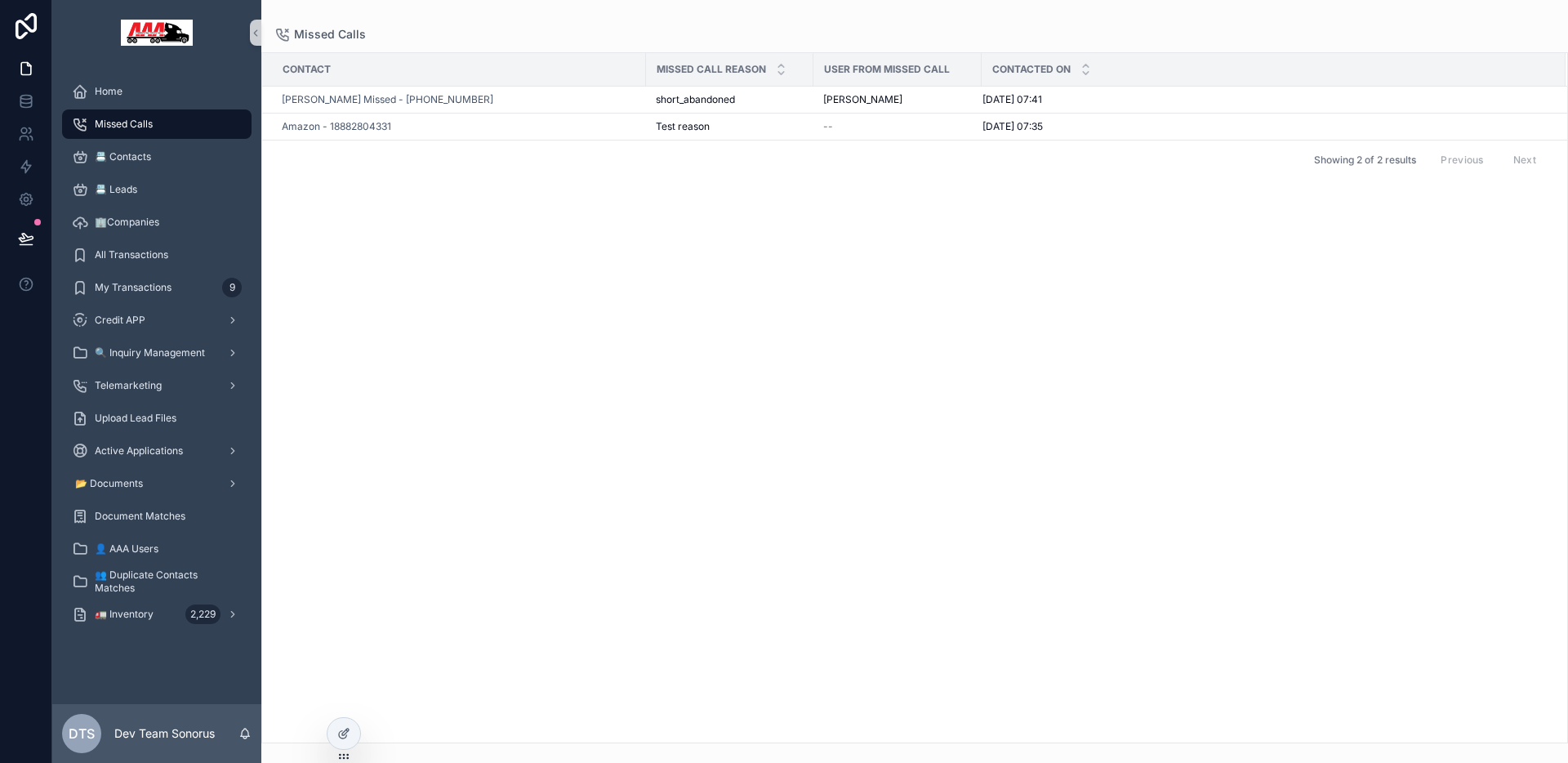
click at [984, 74] on th "Contacted On" at bounding box center [1273, 70] width 584 height 33
drag, startPoint x: 980, startPoint y: 77, endPoint x: 1002, endPoint y: 76, distance: 22.0
click at [1002, 76] on div "scrollable content" at bounding box center [1004, 69] width 6 height 32
click at [343, 732] on icon at bounding box center [345, 732] width 6 height 6
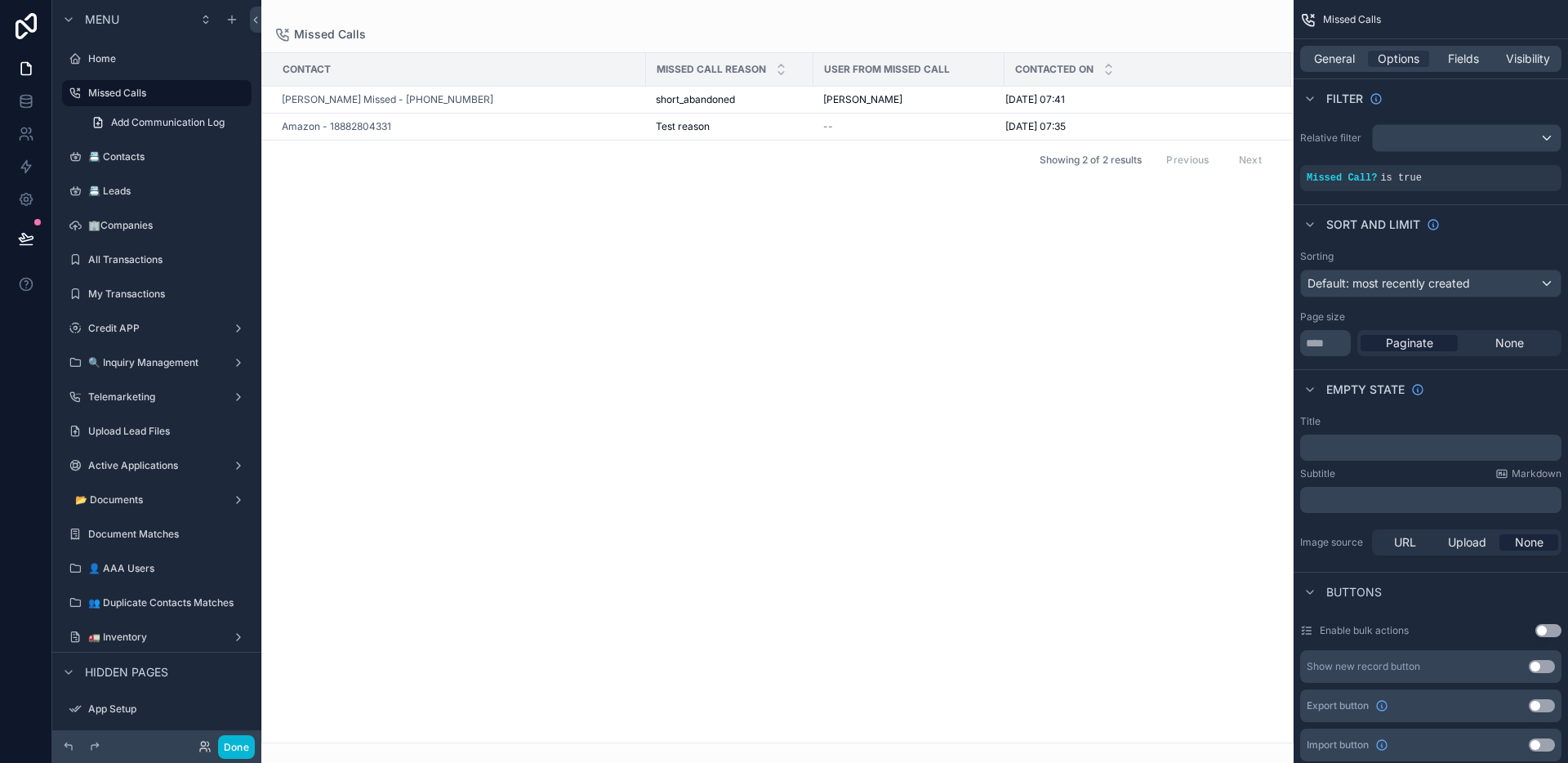
click at [836, 31] on div "scrollable content" at bounding box center [777, 381] width 1032 height 763
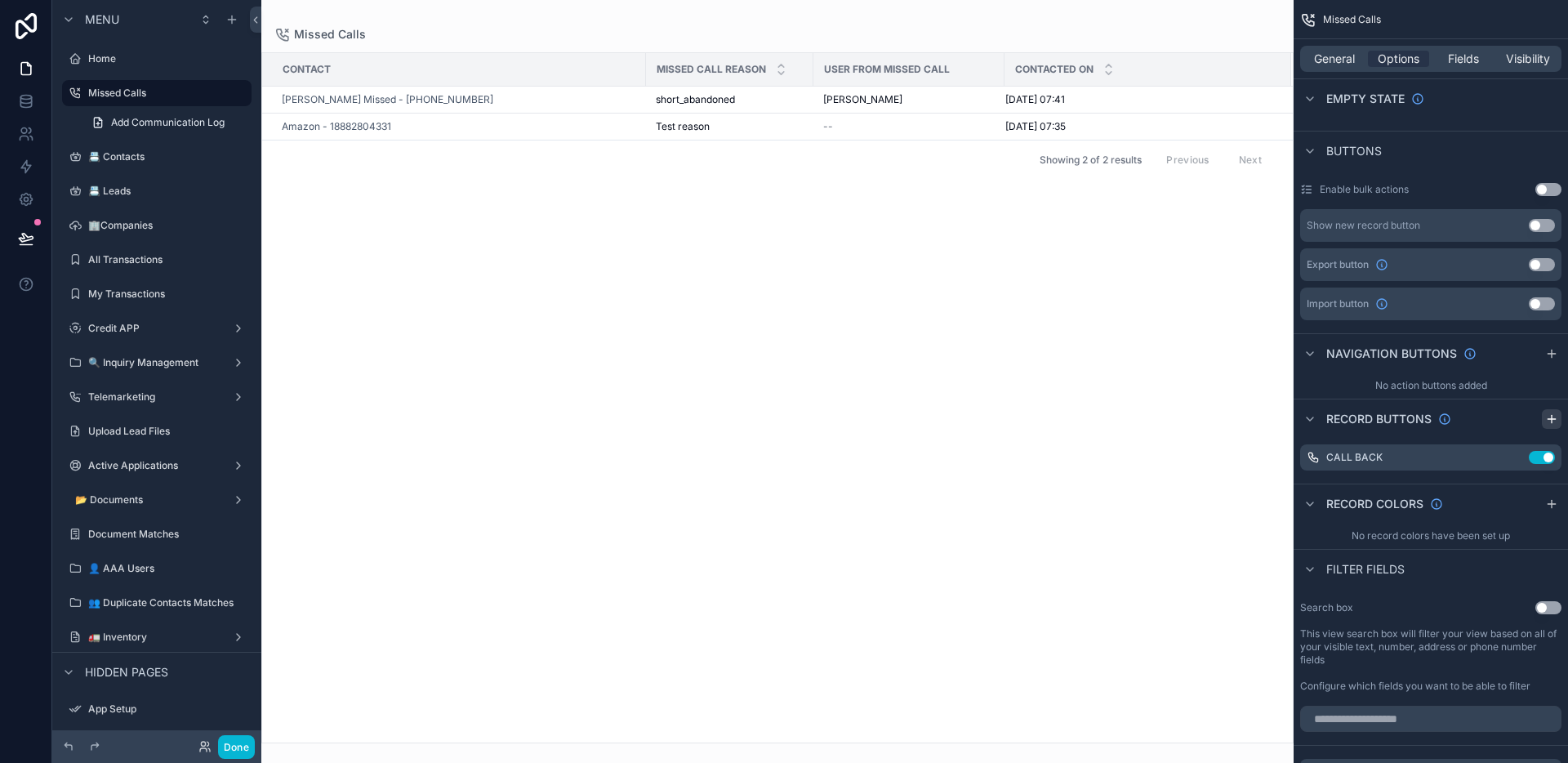
click at [1550, 423] on icon "scrollable content" at bounding box center [1551, 419] width 13 height 13
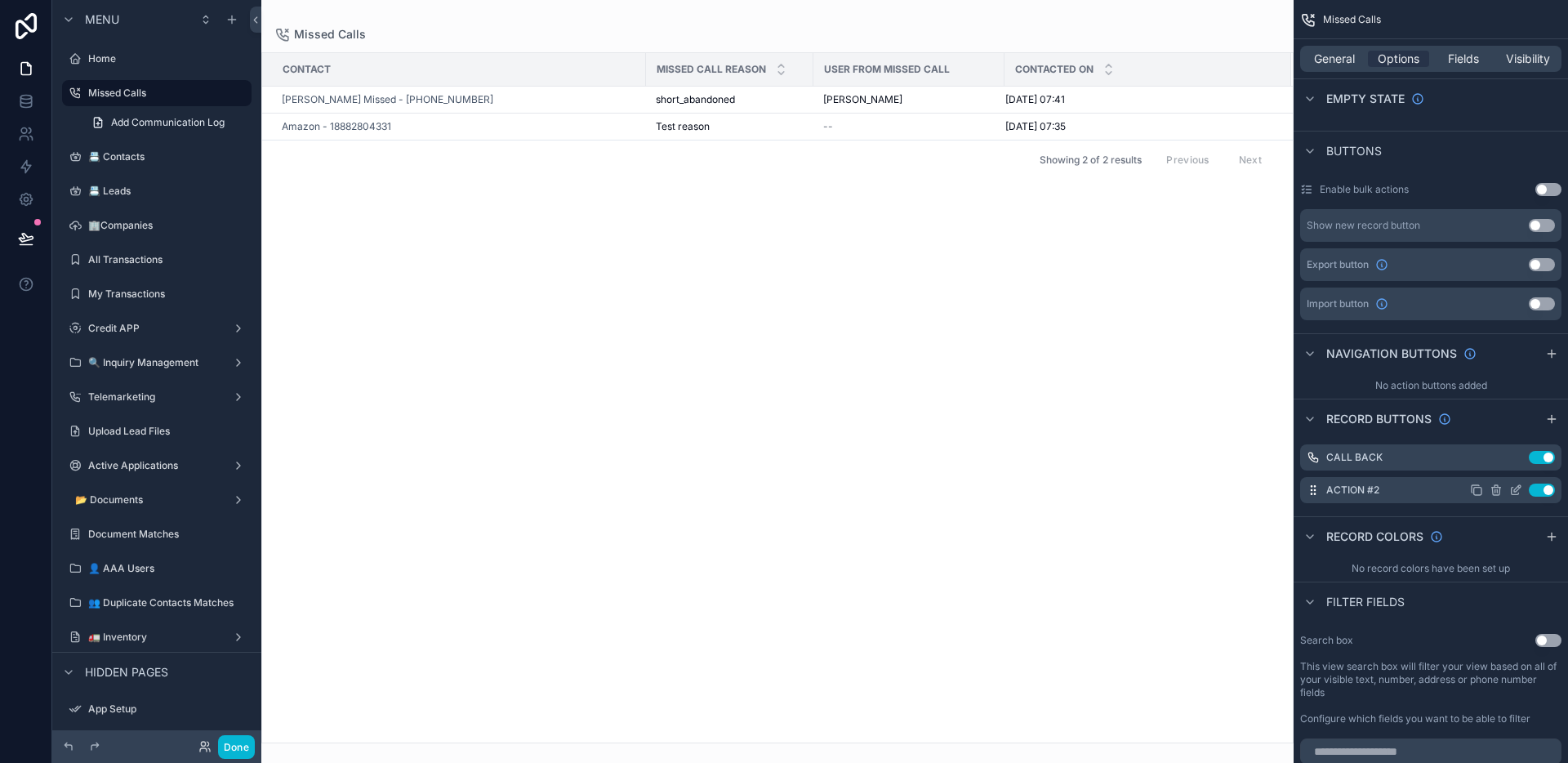
click at [1514, 493] on icon "scrollable content" at bounding box center [1516, 490] width 13 height 13
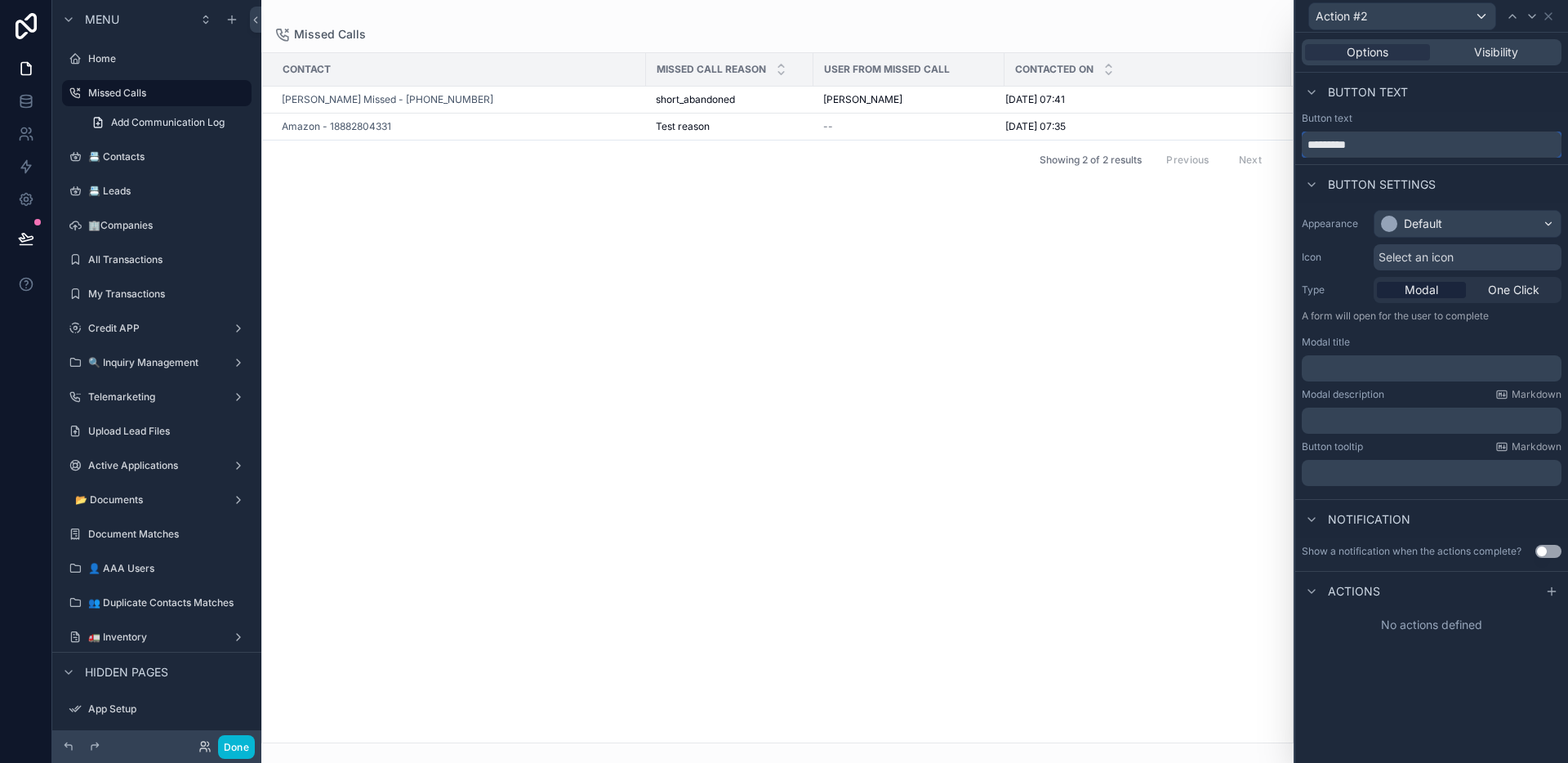
click at [1413, 139] on input "*********" at bounding box center [1432, 145] width 260 height 26
type input "**********"
click at [1426, 228] on div "Default" at bounding box center [1423, 223] width 38 height 17
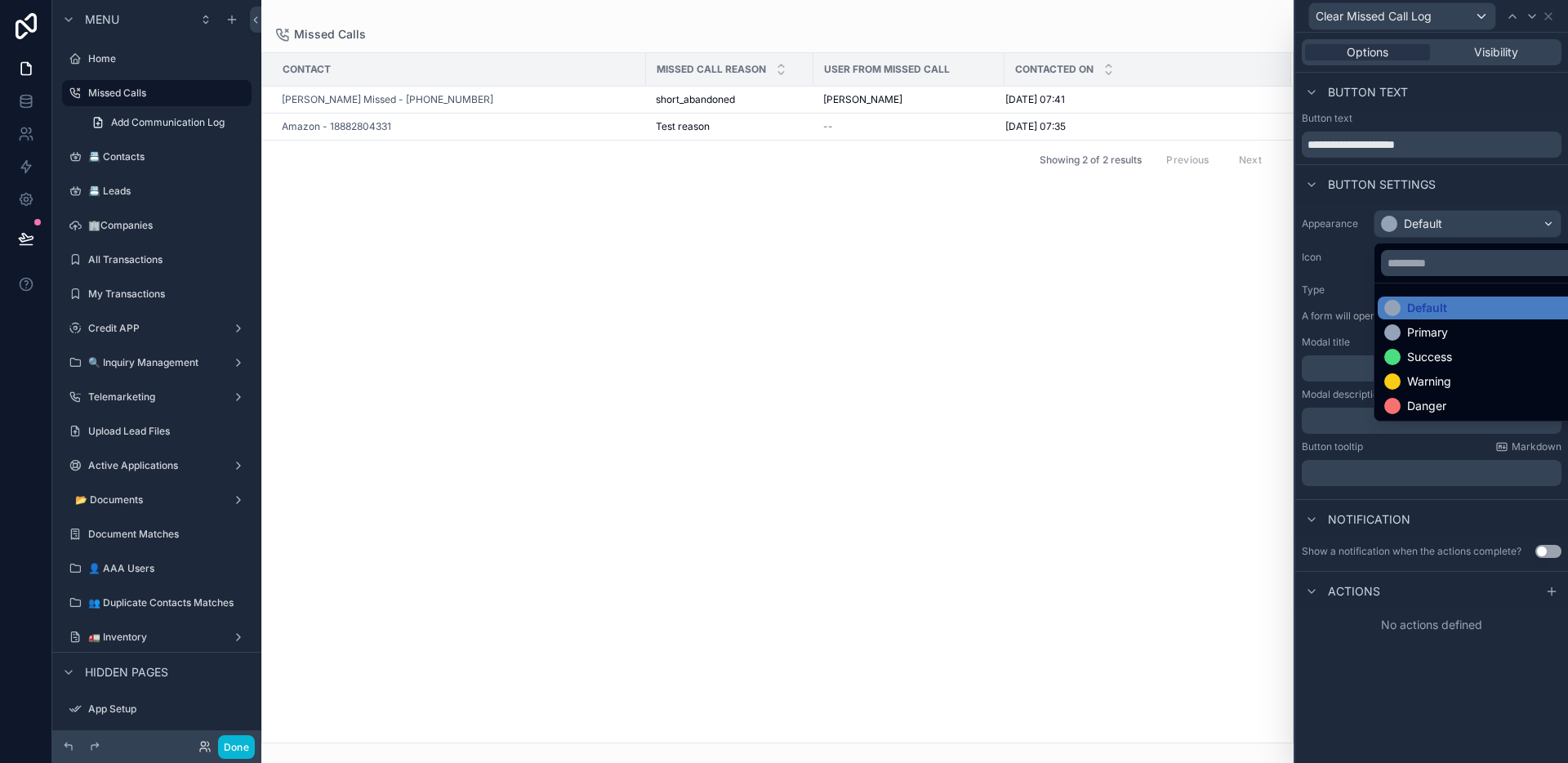
drag, startPoint x: 1423, startPoint y: 409, endPoint x: 1408, endPoint y: 404, distance: 15.8
click at [1423, 409] on div "Danger" at bounding box center [1427, 405] width 39 height 17
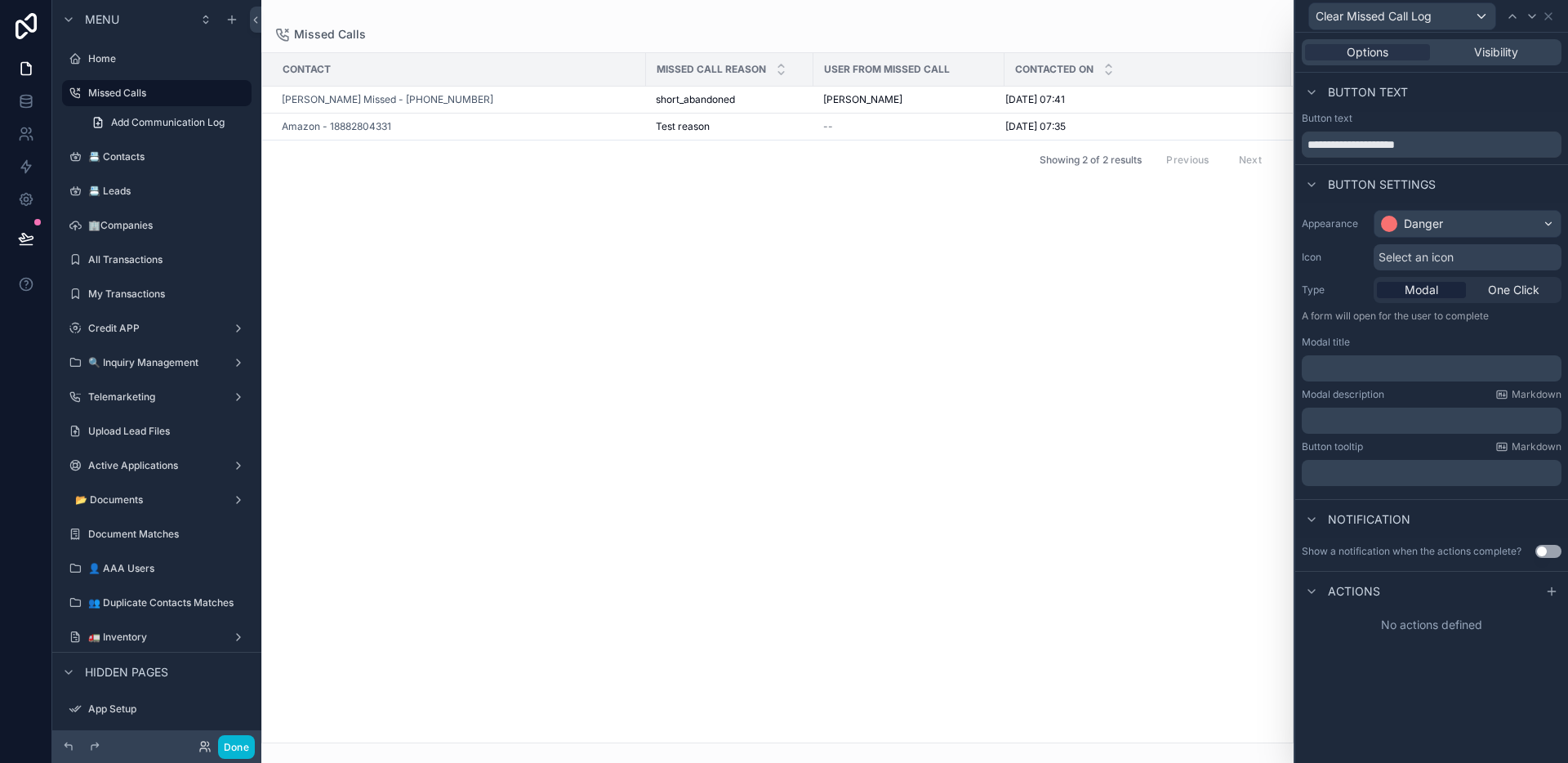
click at [1434, 370] on p "﻿" at bounding box center [1433, 368] width 250 height 17
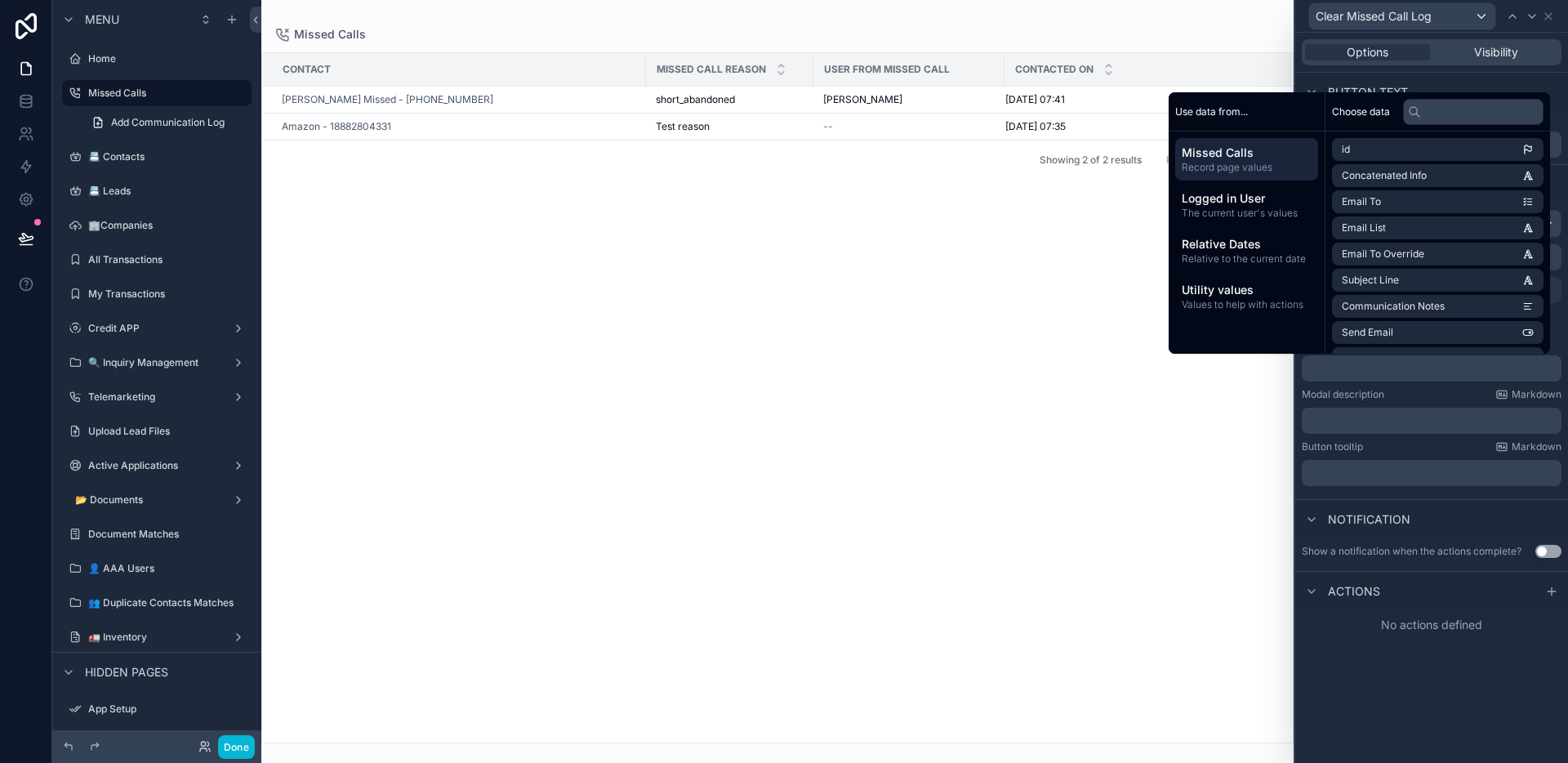
click at [1032, 3] on div "Missed Calls Contact Missed Call Reason User from Missed Call Contacted On Stef…" at bounding box center [777, 371] width 1032 height 744
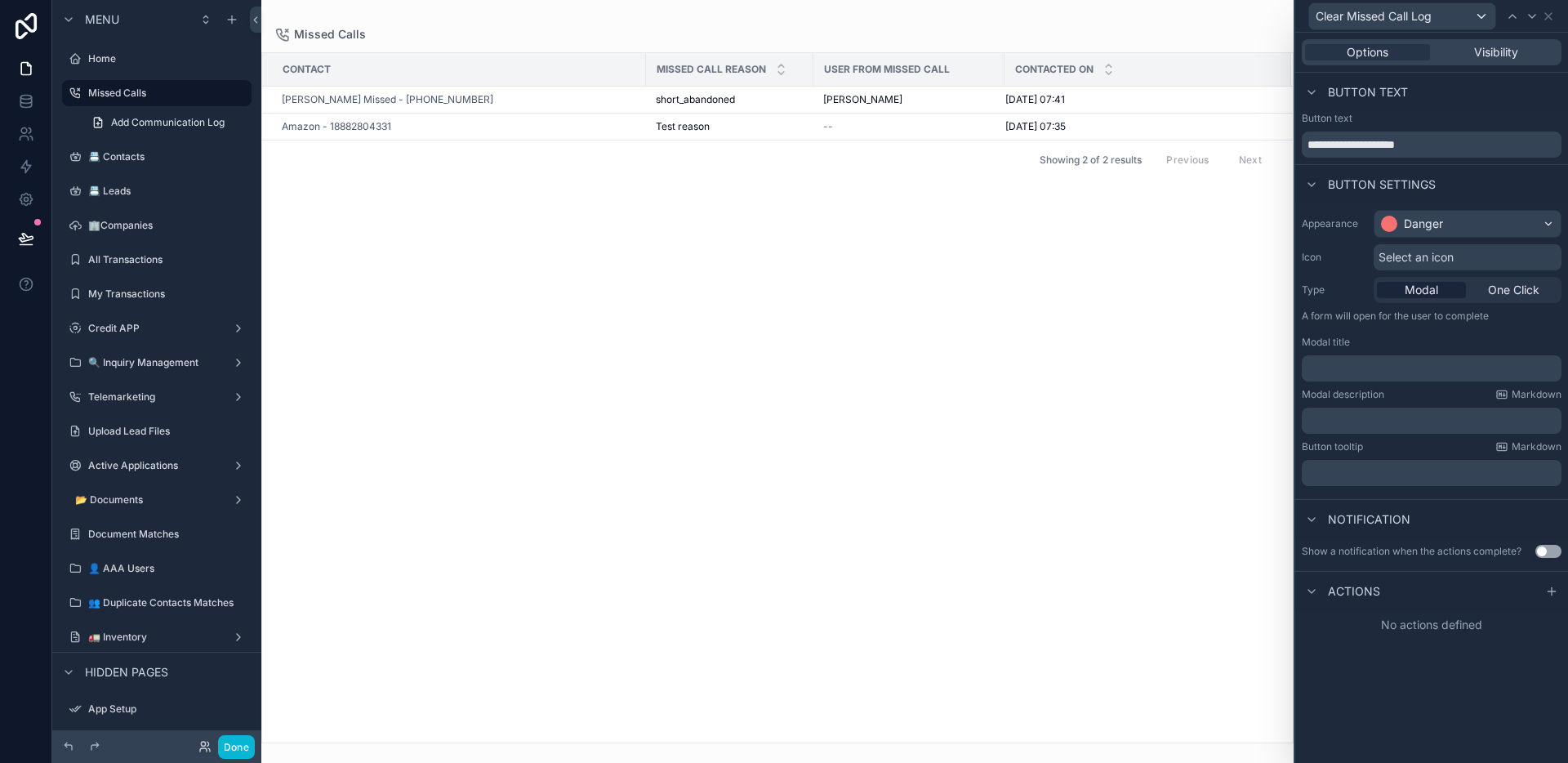
click at [1384, 375] on p "﻿" at bounding box center [1433, 368] width 250 height 17
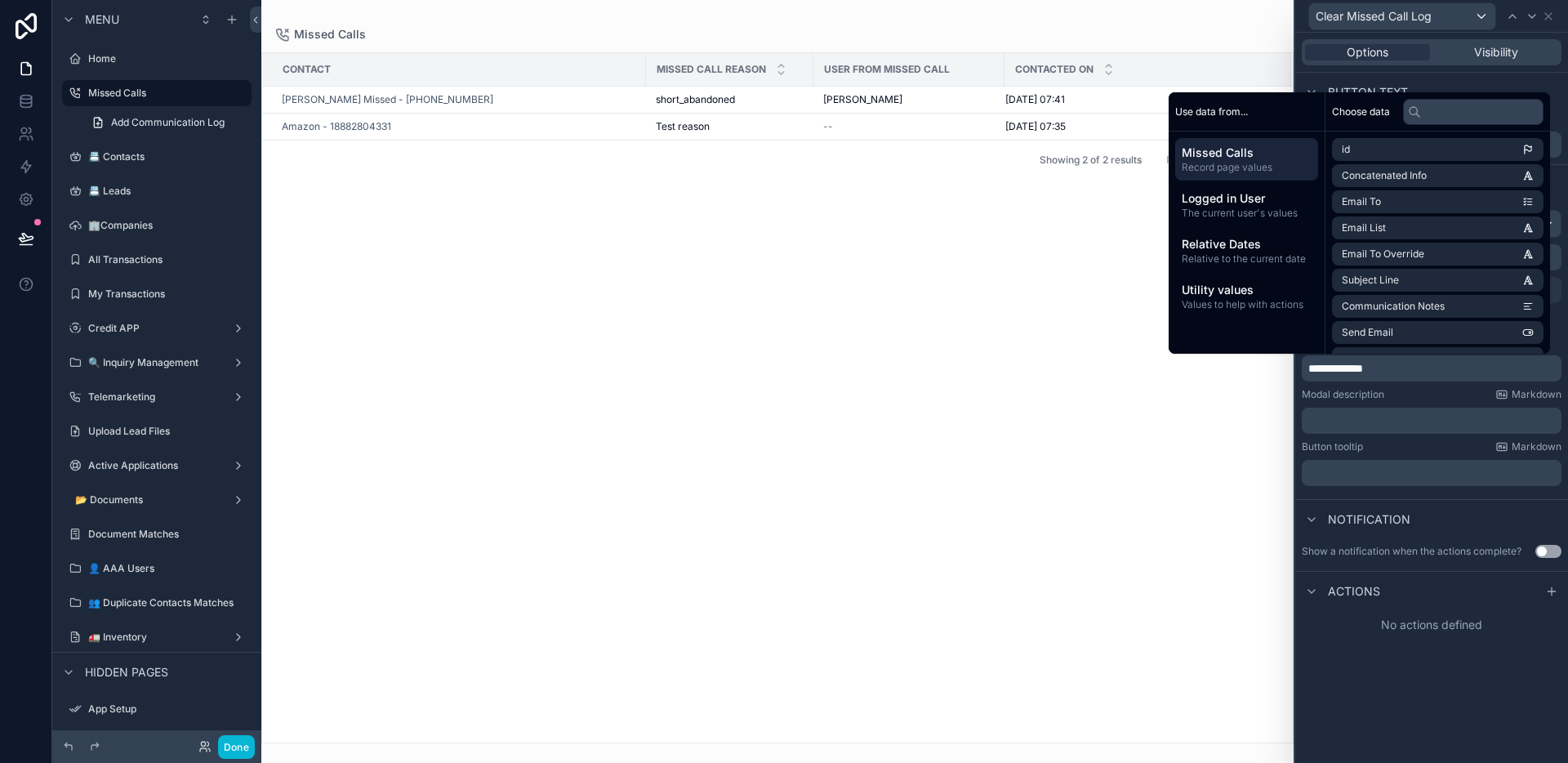
click at [1422, 416] on p "﻿" at bounding box center [1433, 420] width 250 height 17
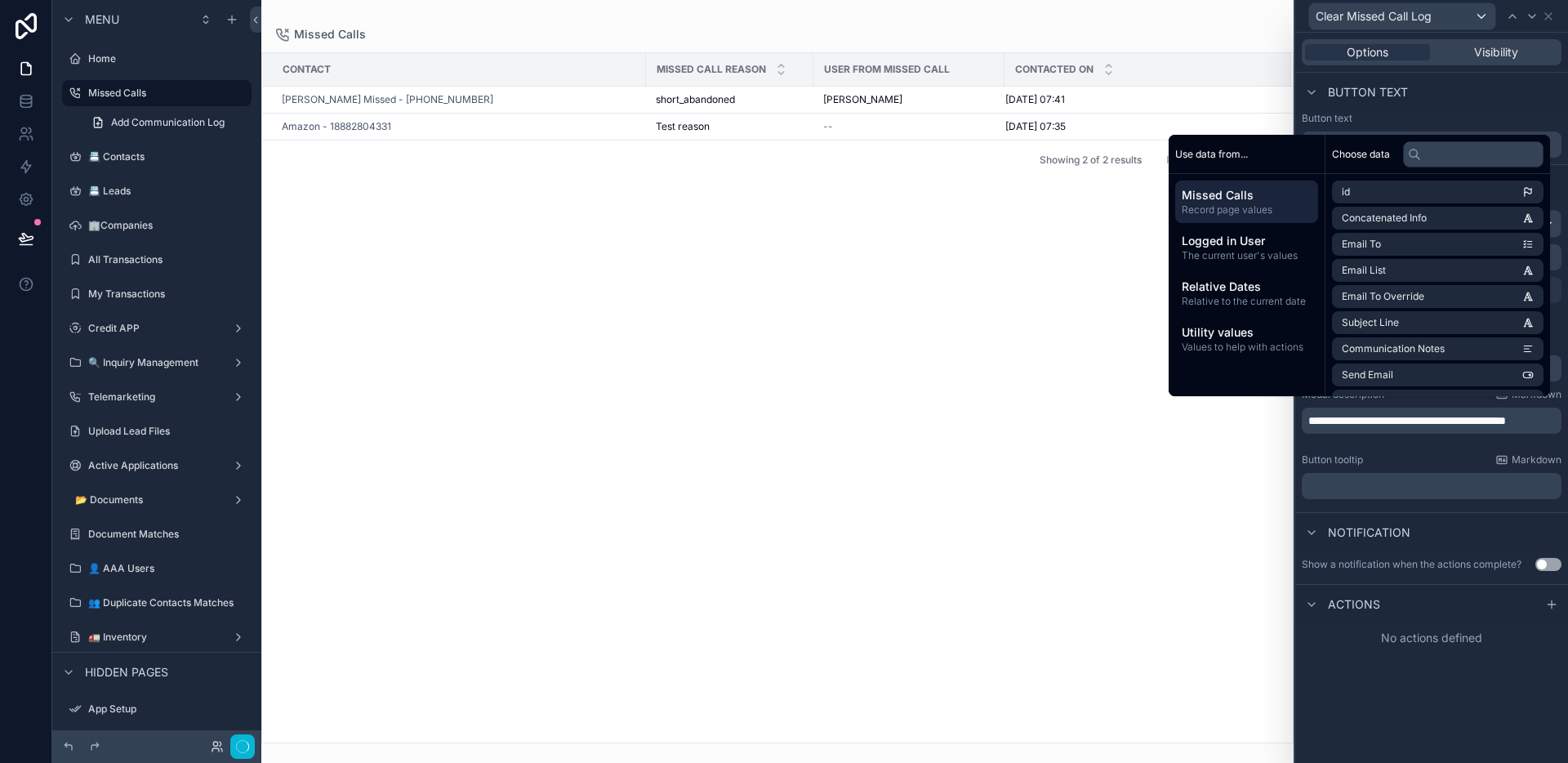
scroll to position [0, 0]
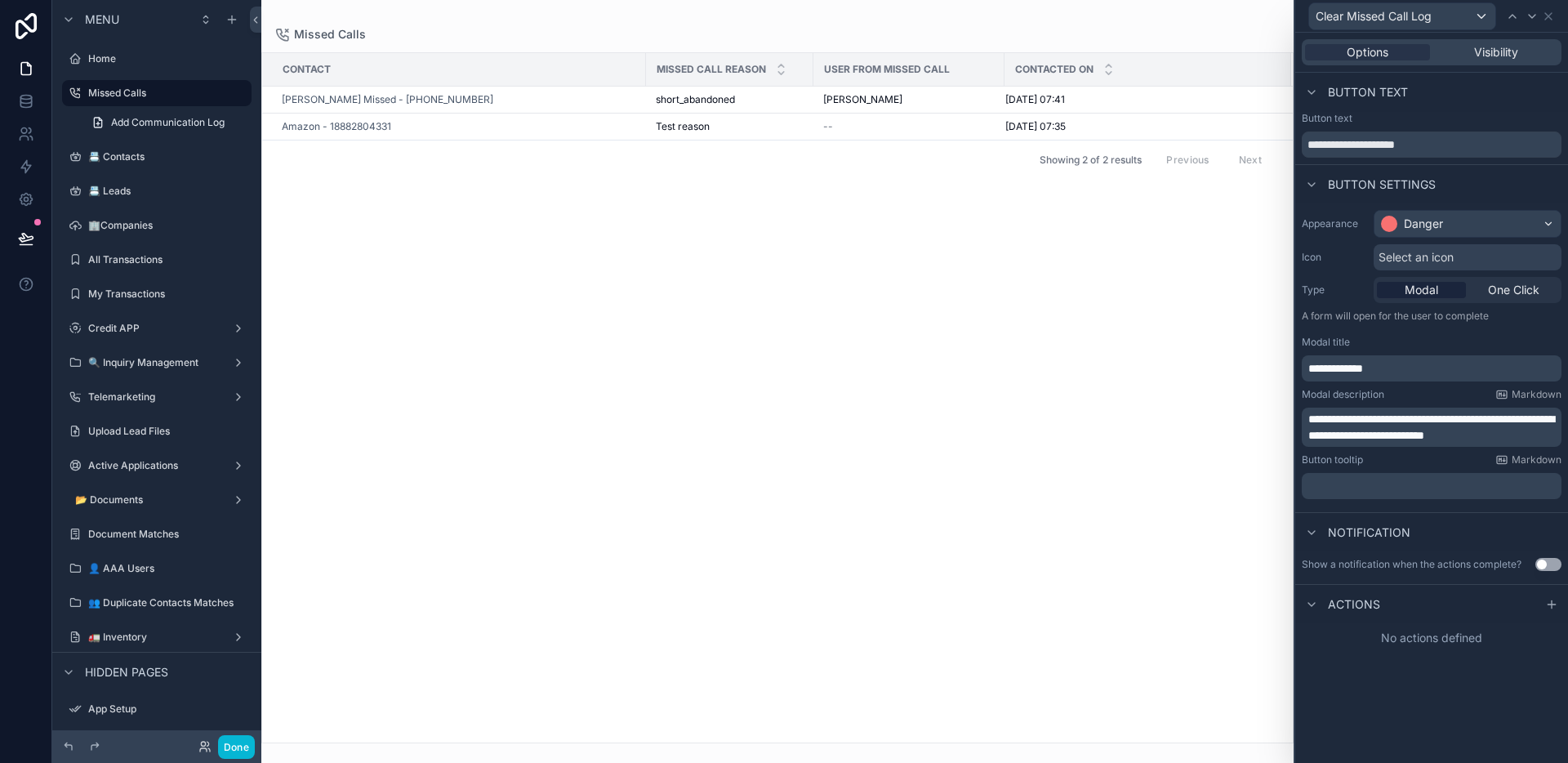
drag, startPoint x: 1551, startPoint y: 600, endPoint x: 1536, endPoint y: 612, distance: 19.2
click at [1551, 601] on icon at bounding box center [1551, 604] width 13 height 13
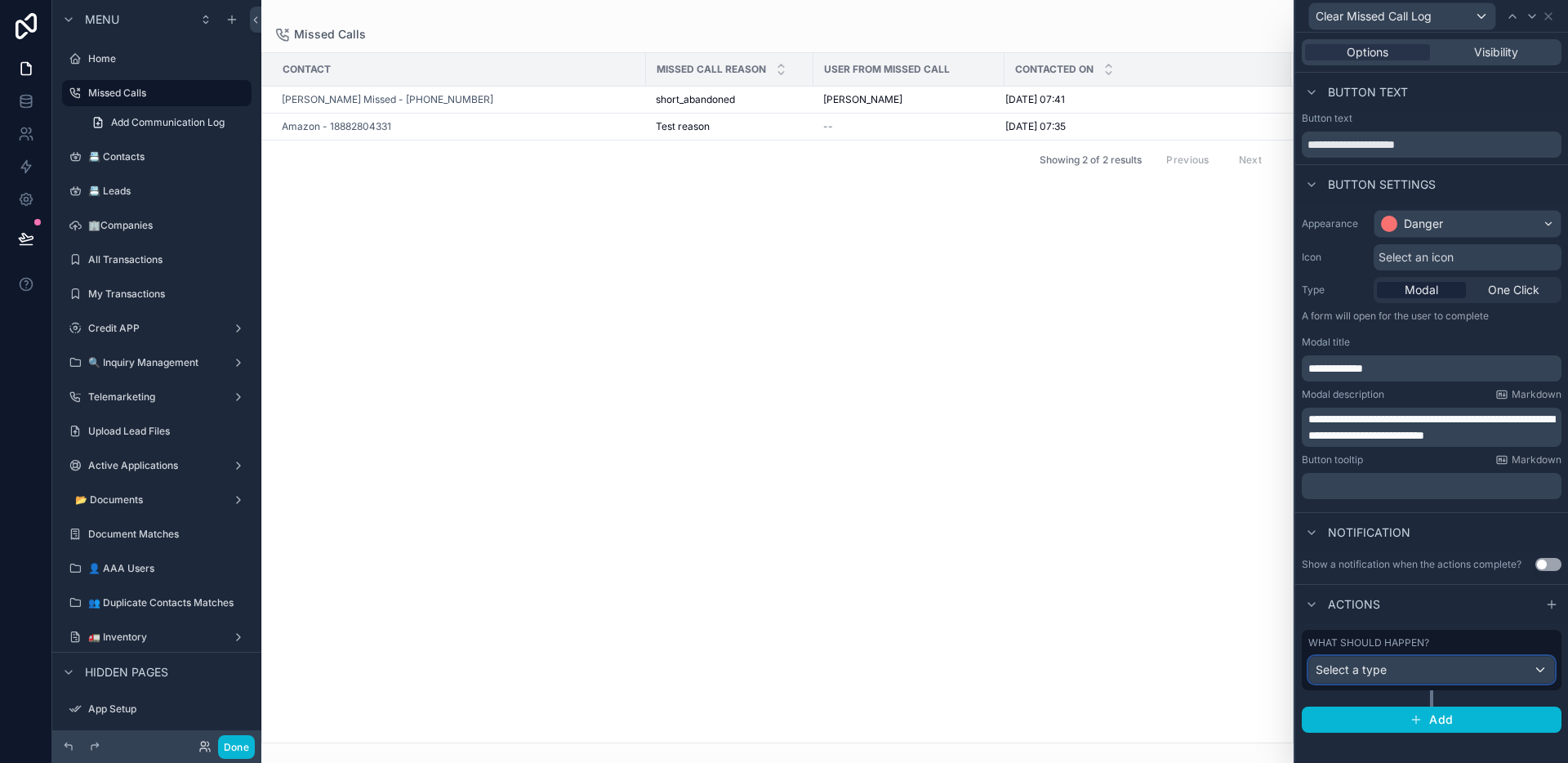
click at [1408, 670] on div "Select a type" at bounding box center [1431, 670] width 245 height 26
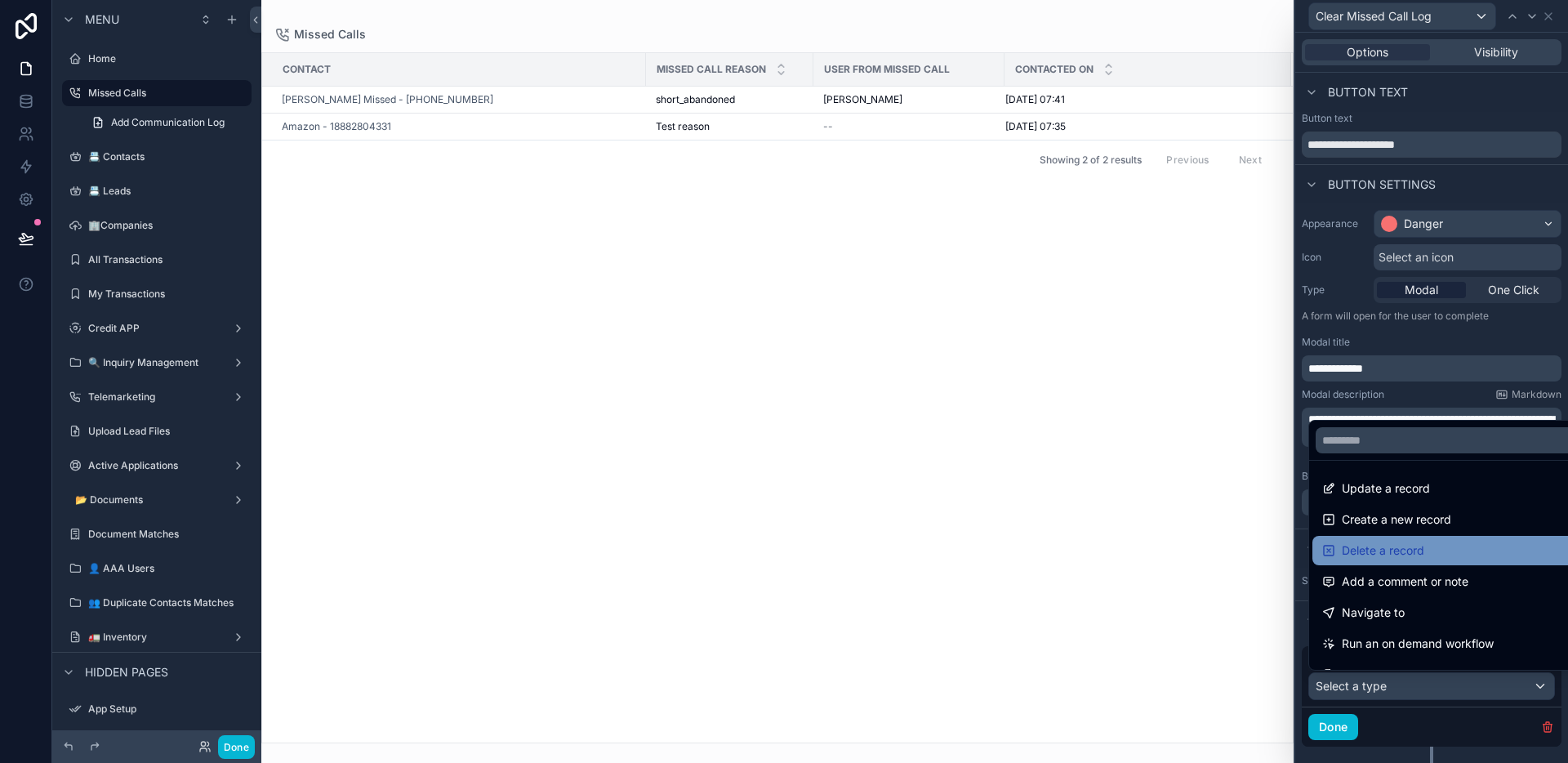
click at [1408, 549] on span "Delete a record" at bounding box center [1383, 550] width 83 height 19
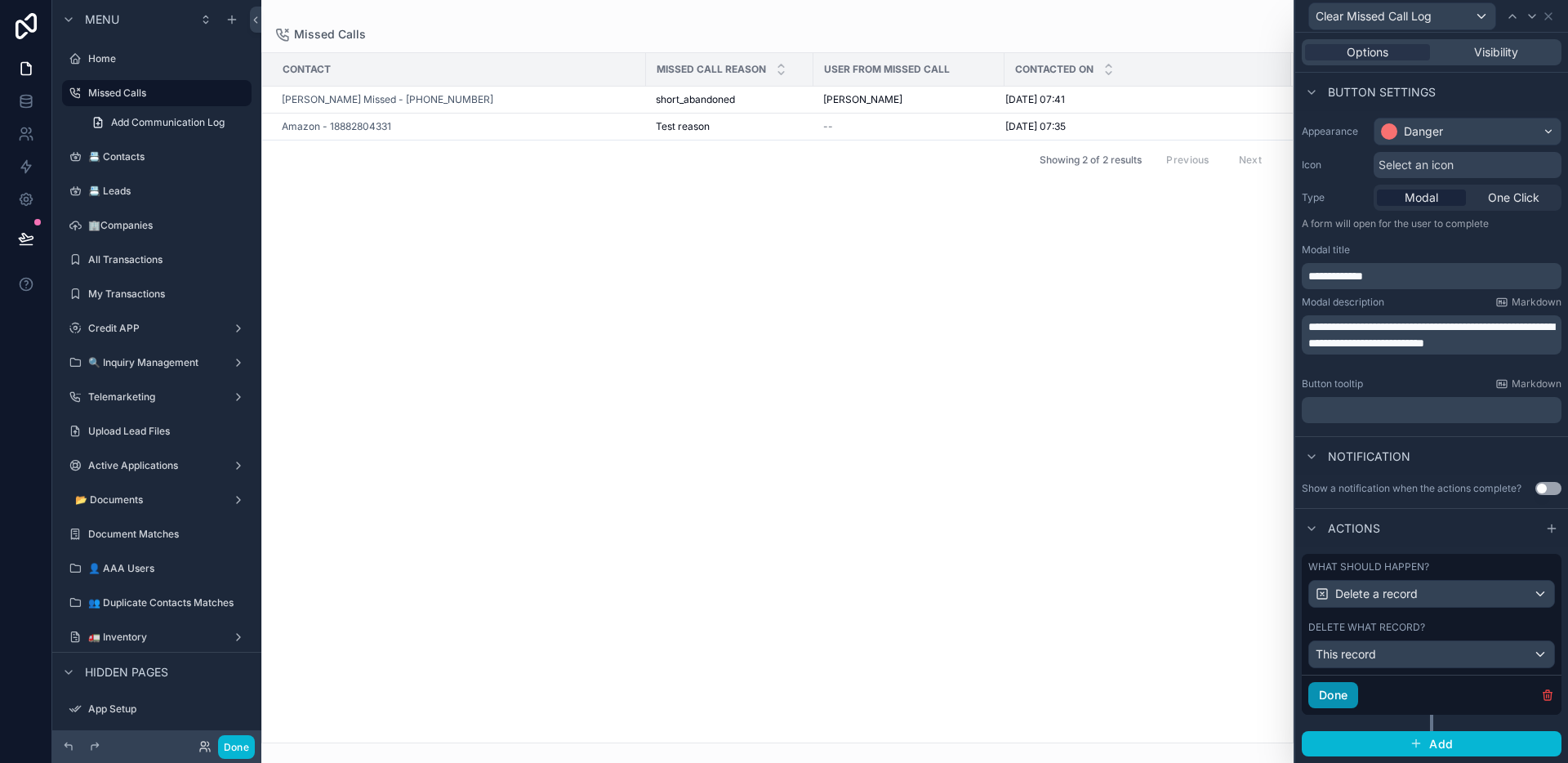
click at [1358, 697] on button "Done" at bounding box center [1333, 695] width 50 height 26
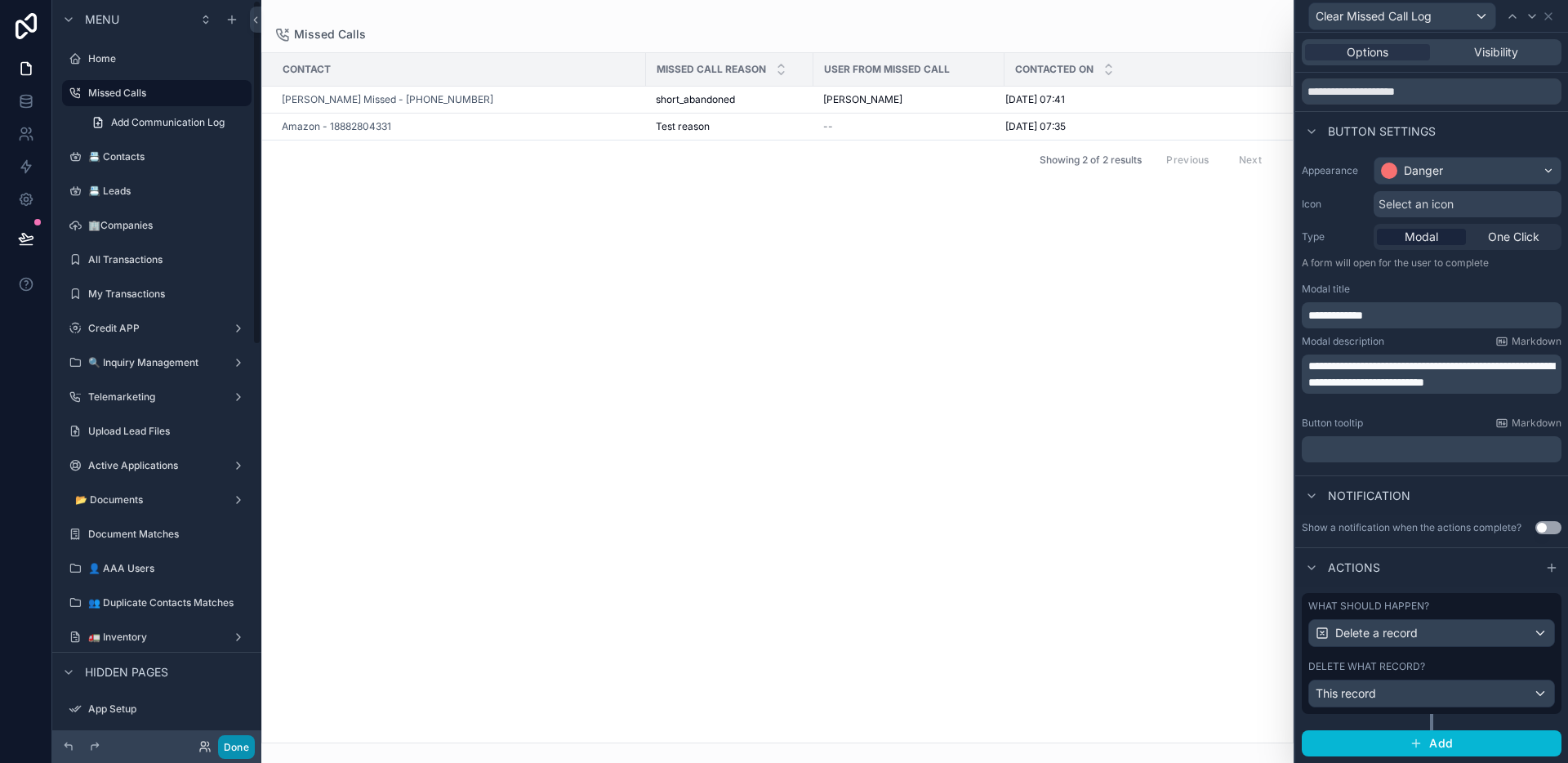
click at [234, 746] on button "Done" at bounding box center [236, 746] width 37 height 24
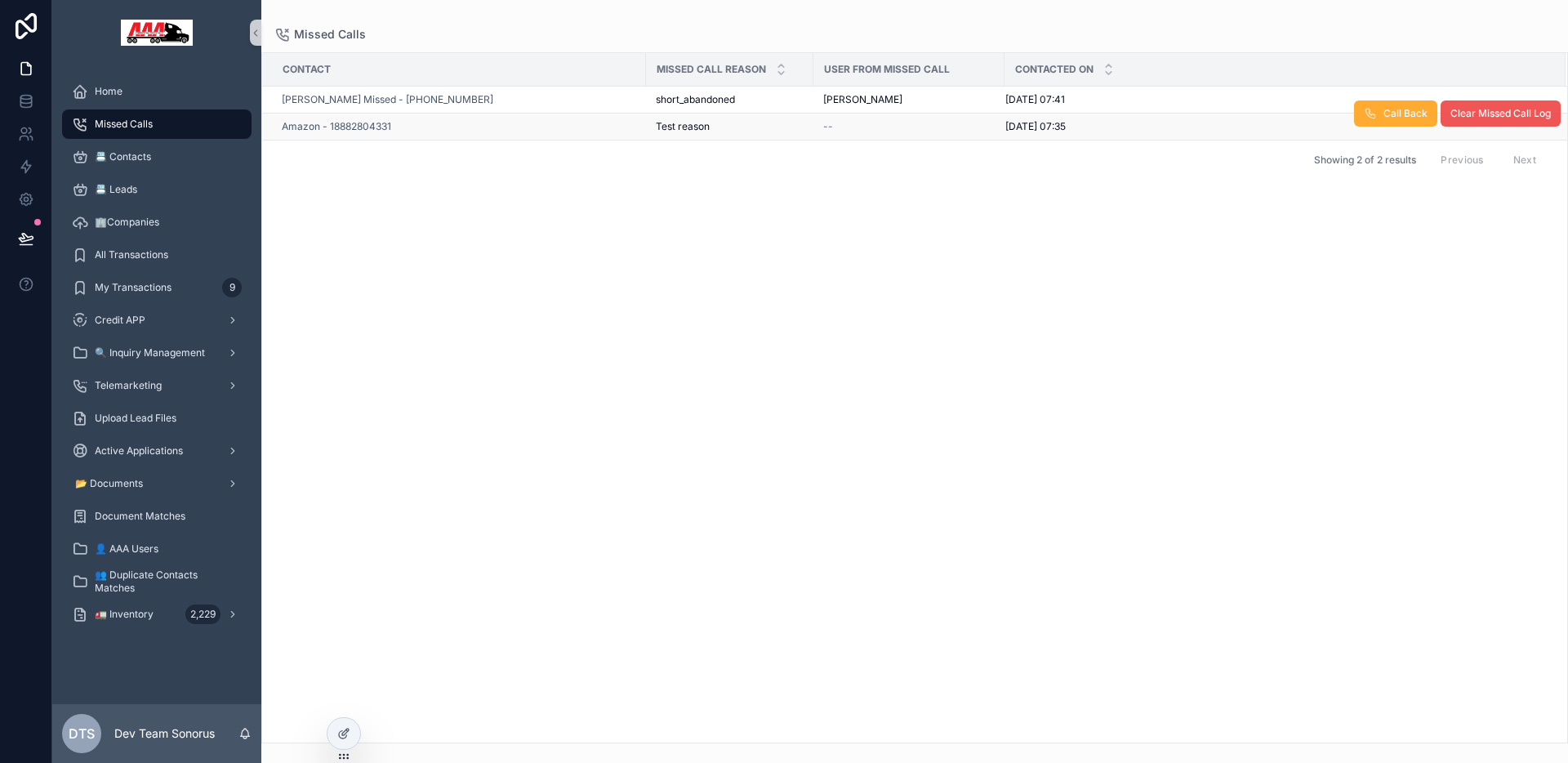
click at [1485, 119] on span "Clear Missed Call Log" at bounding box center [1500, 113] width 100 height 13
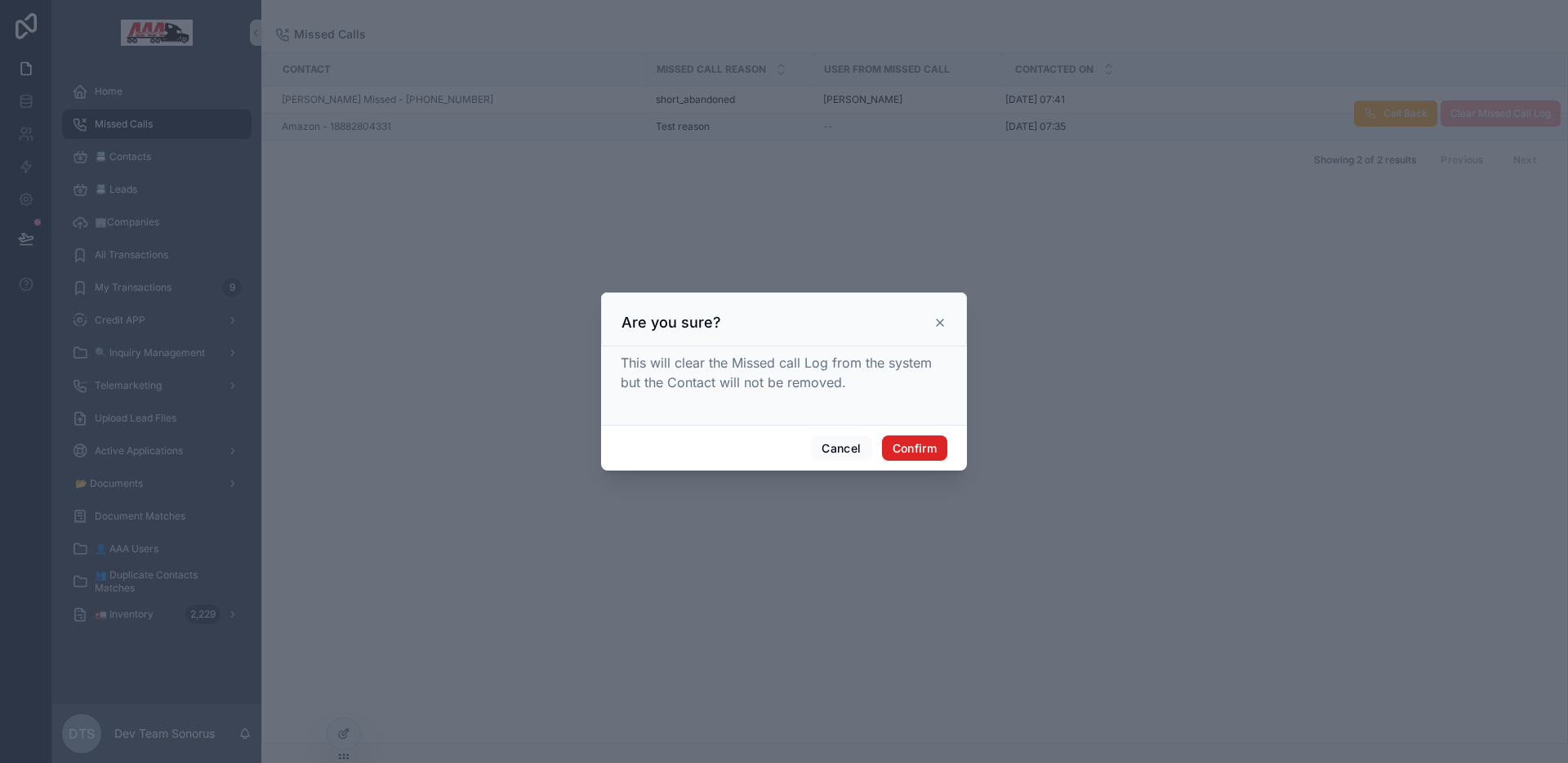
click at [923, 443] on button "Confirm" at bounding box center [914, 448] width 65 height 26
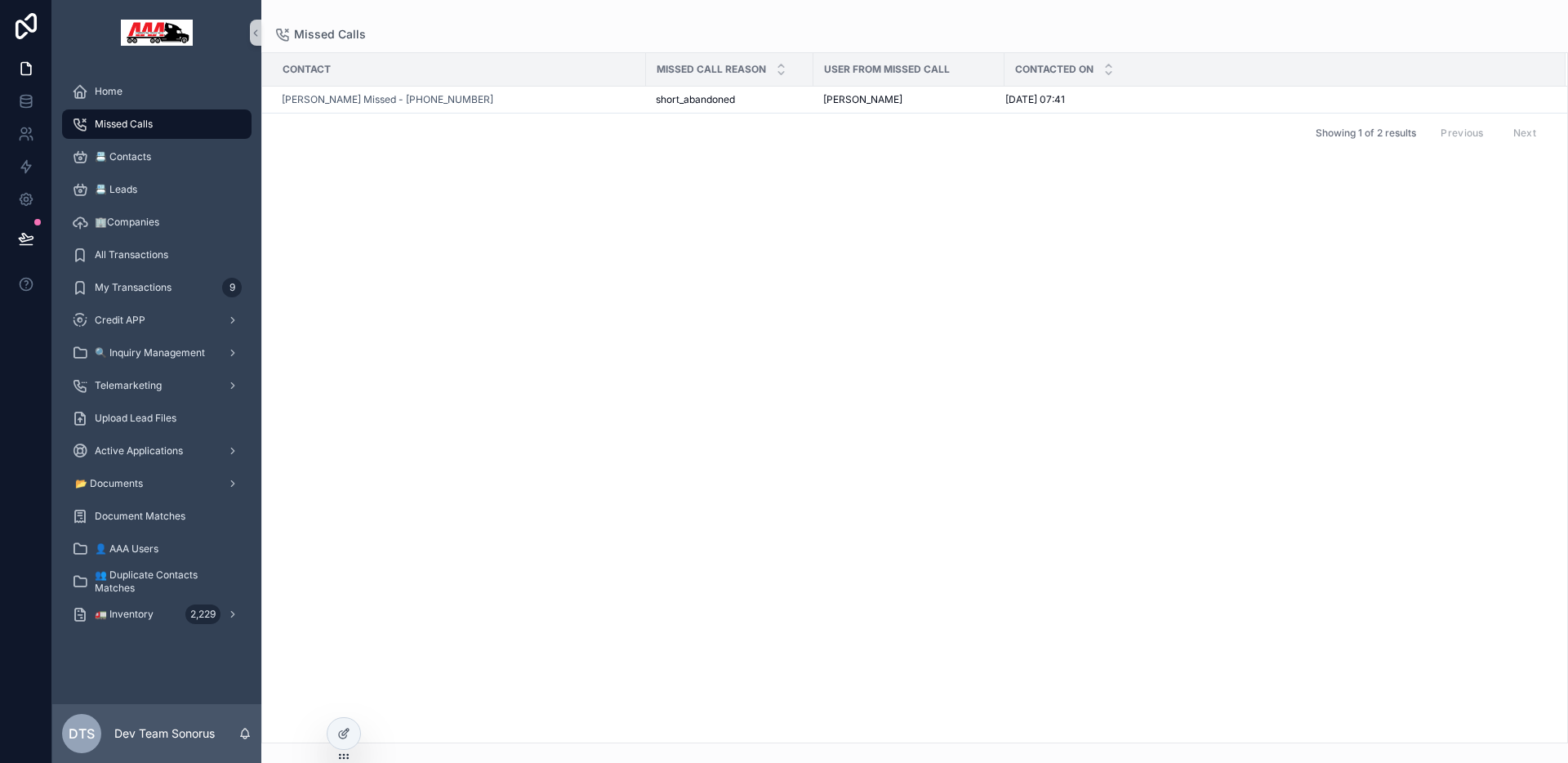
click at [627, 178] on div "Contact Missed Call Reason User from Missed Call Contacted On Stefanos Missed -…" at bounding box center [914, 398] width 1305 height 690
click at [627, 99] on div "Stefanos Missed - +35799674393" at bounding box center [458, 99] width 355 height 13
click at [336, 735] on div at bounding box center [343, 734] width 32 height 31
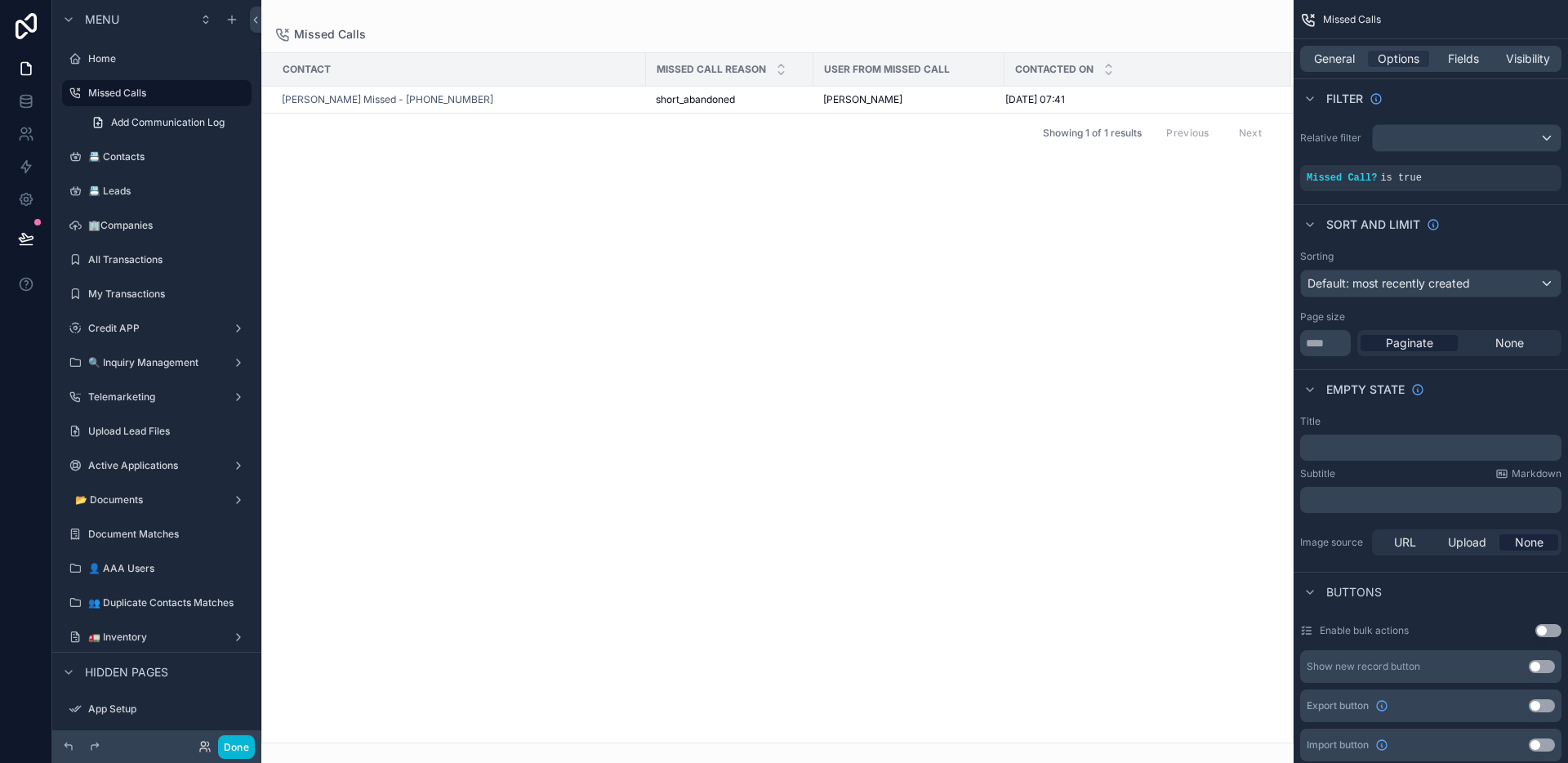
click at [892, 31] on div "scrollable content" at bounding box center [777, 381] width 1032 height 763
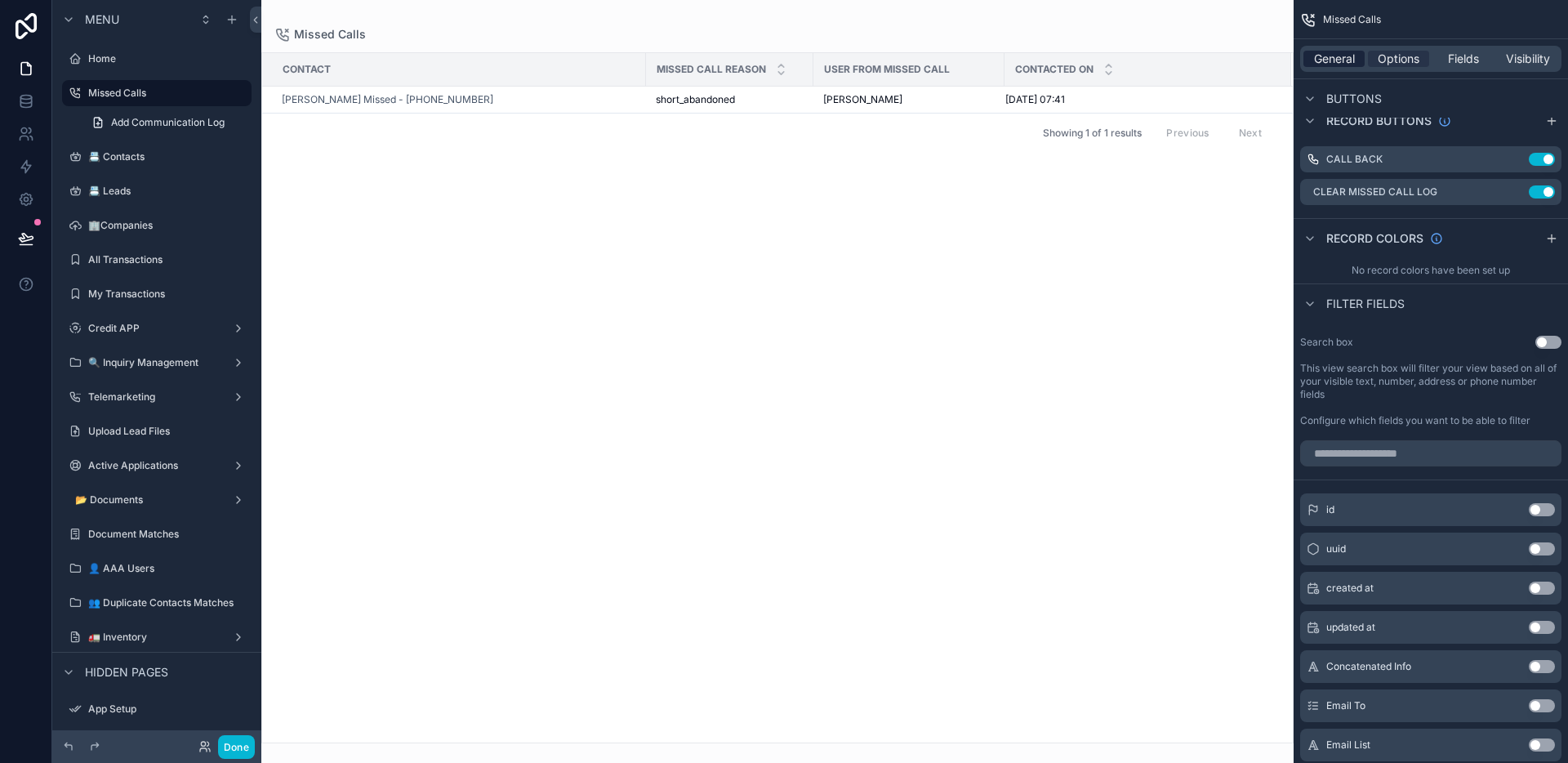
click at [1343, 60] on span "General" at bounding box center [1334, 58] width 41 height 17
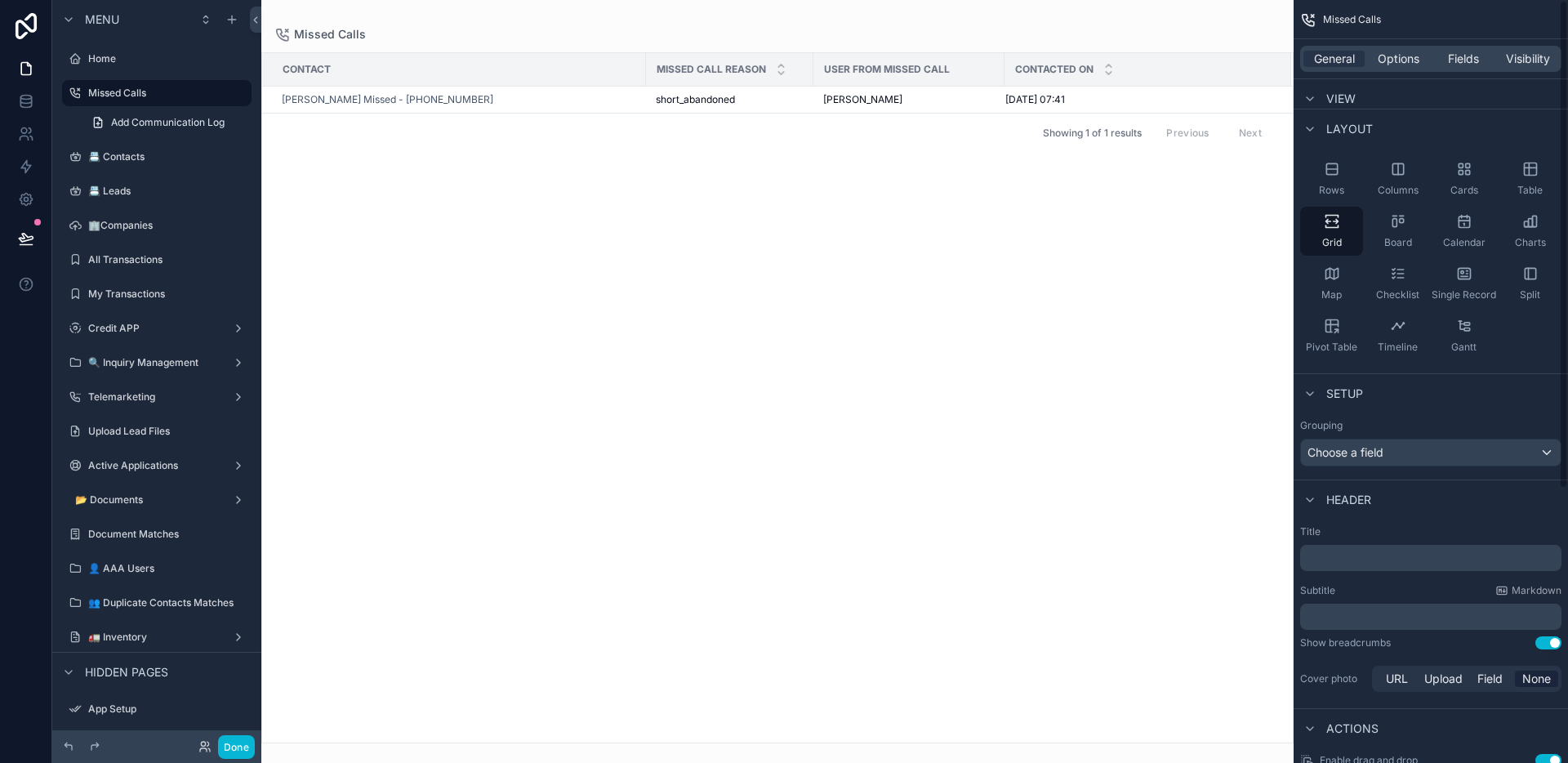
scroll to position [0, 0]
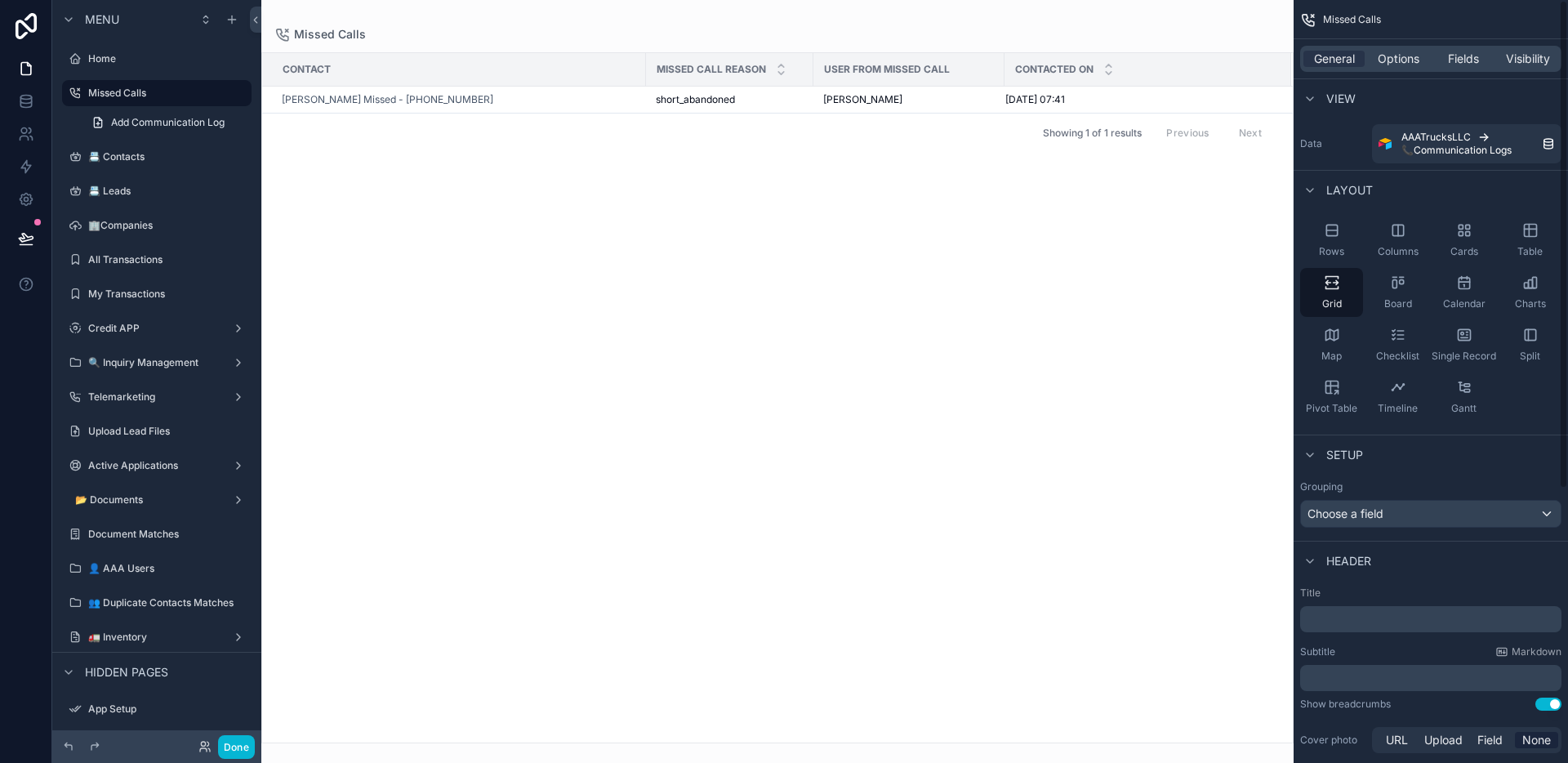
click at [1390, 61] on span "Options" at bounding box center [1399, 58] width 42 height 17
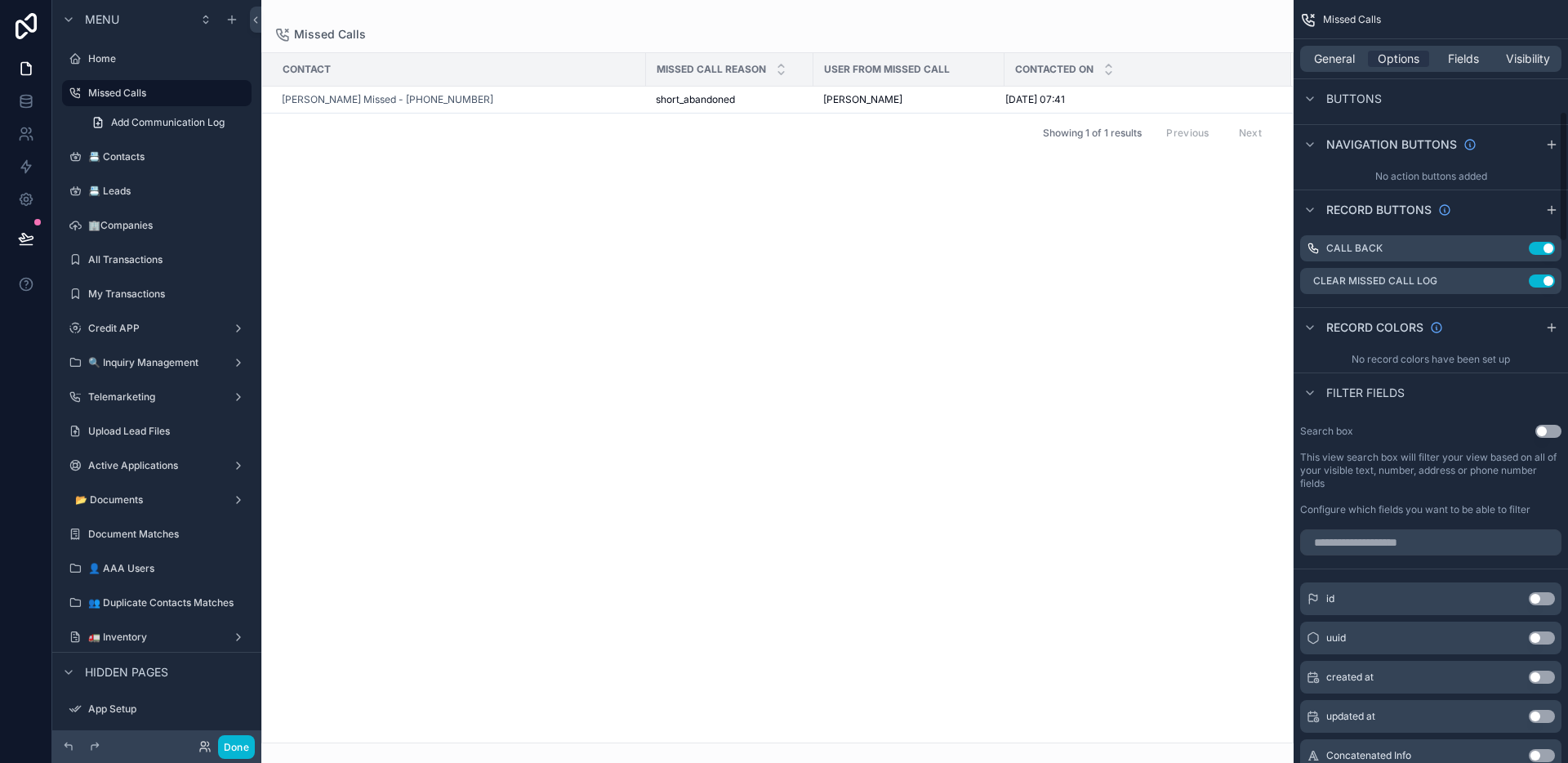
drag, startPoint x: 1345, startPoint y: 63, endPoint x: 1346, endPoint y: 74, distance: 11.0
click at [1345, 64] on span "General" at bounding box center [1334, 58] width 41 height 17
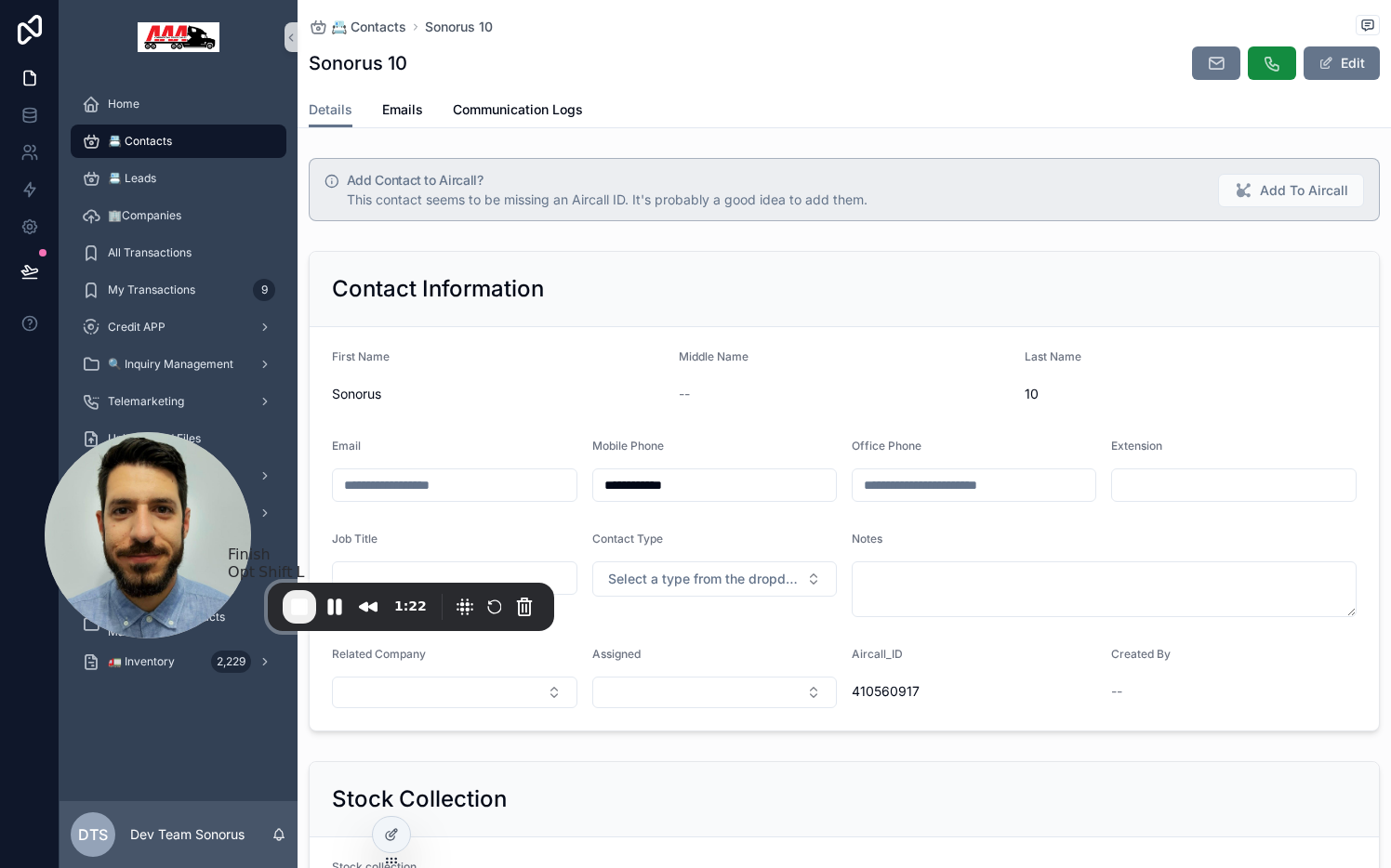
click at [308, 613] on span "End Recording" at bounding box center [299, 607] width 22 height 22
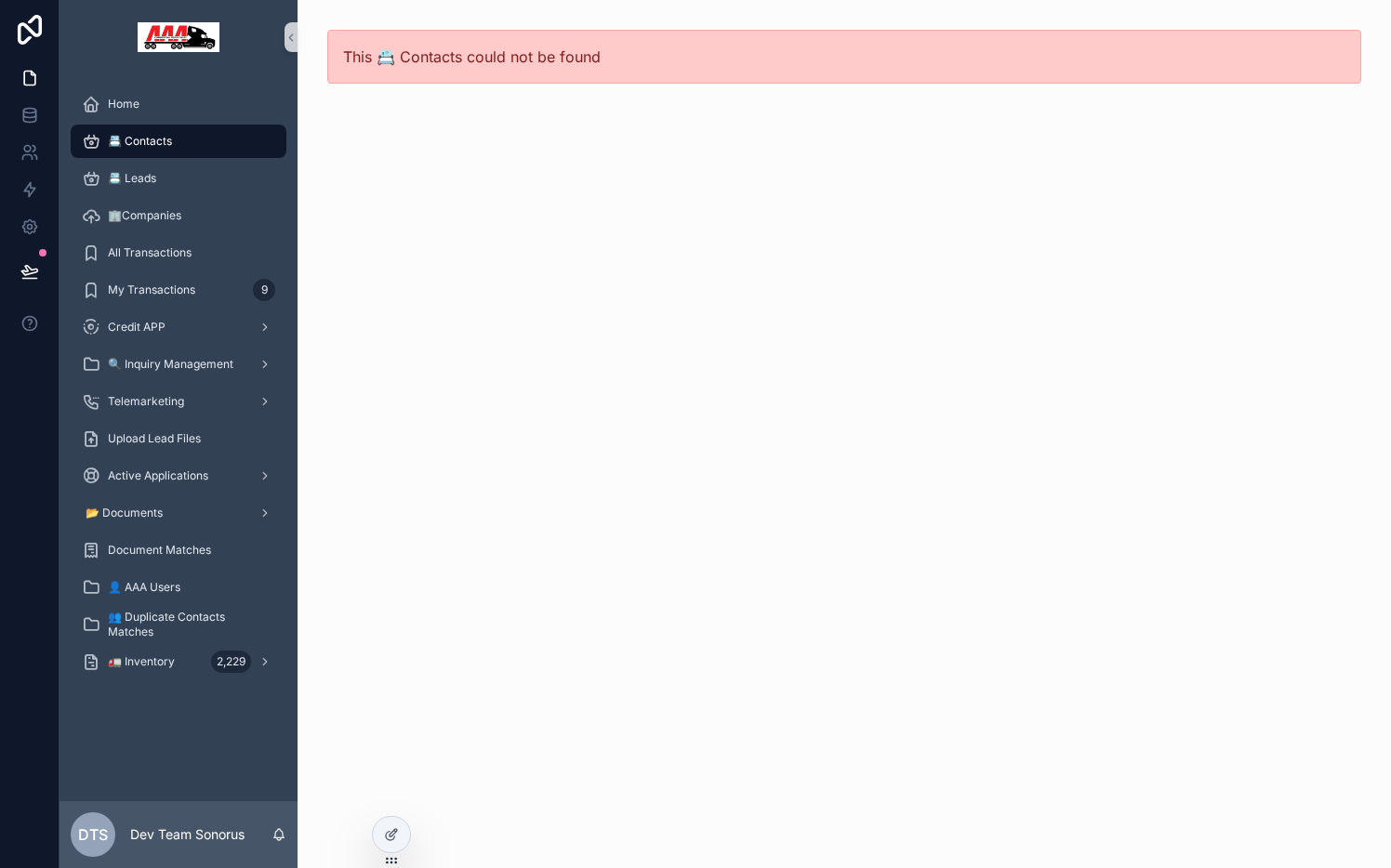
click at [122, 136] on span "📇 Contacts" at bounding box center [140, 141] width 64 height 15
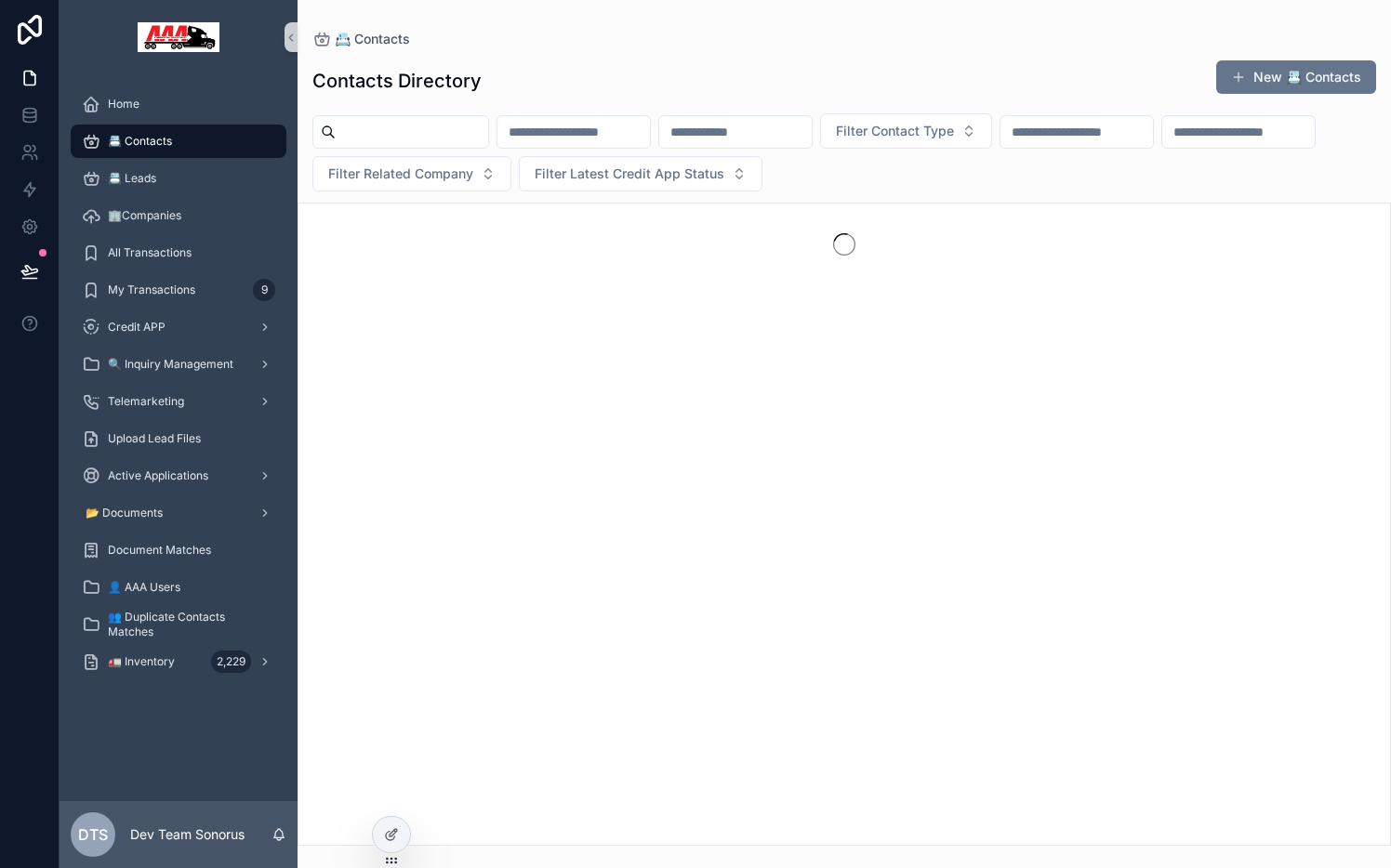
click at [488, 137] on input "scrollable content" at bounding box center [412, 132] width 153 height 26
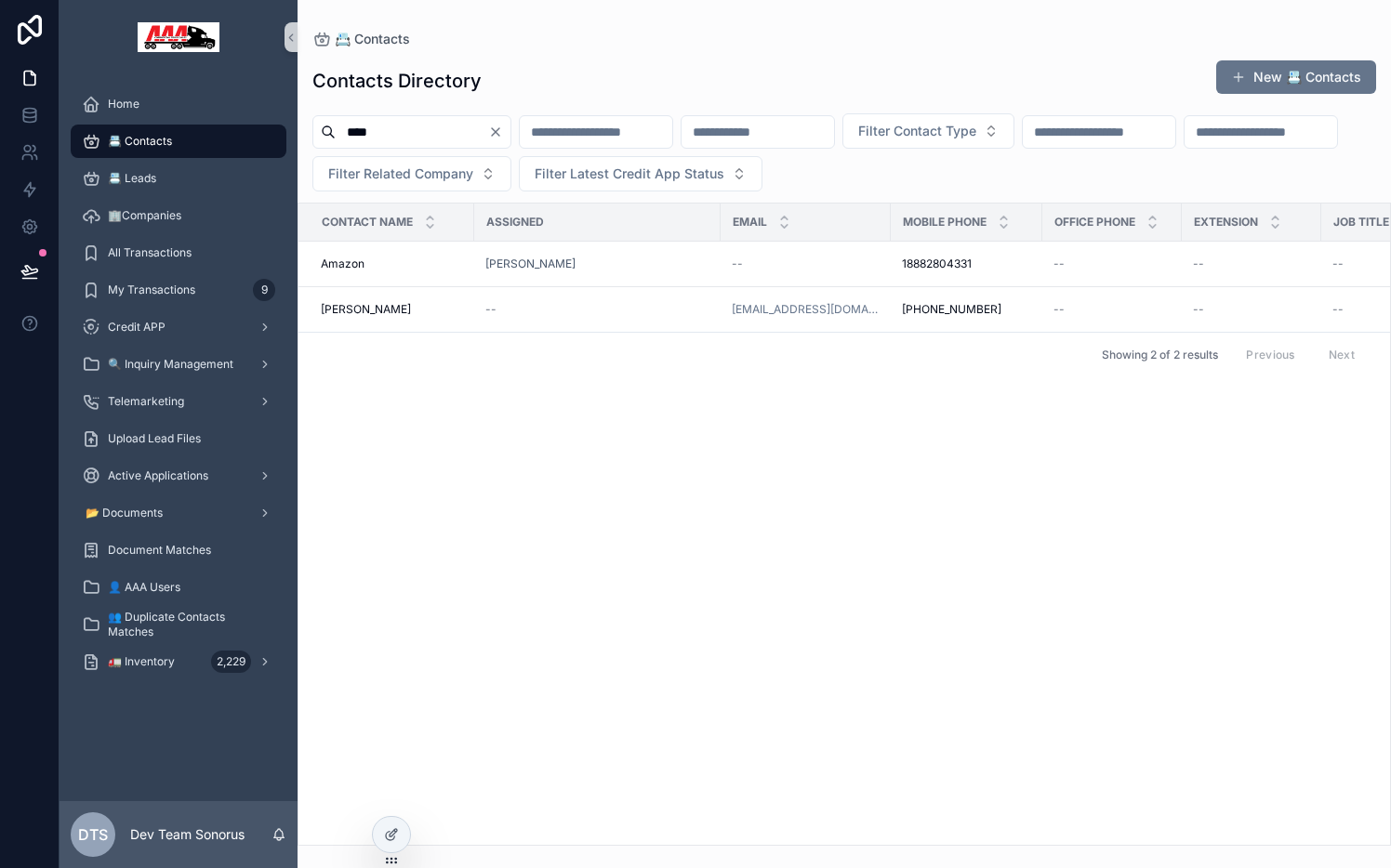
type input "****"
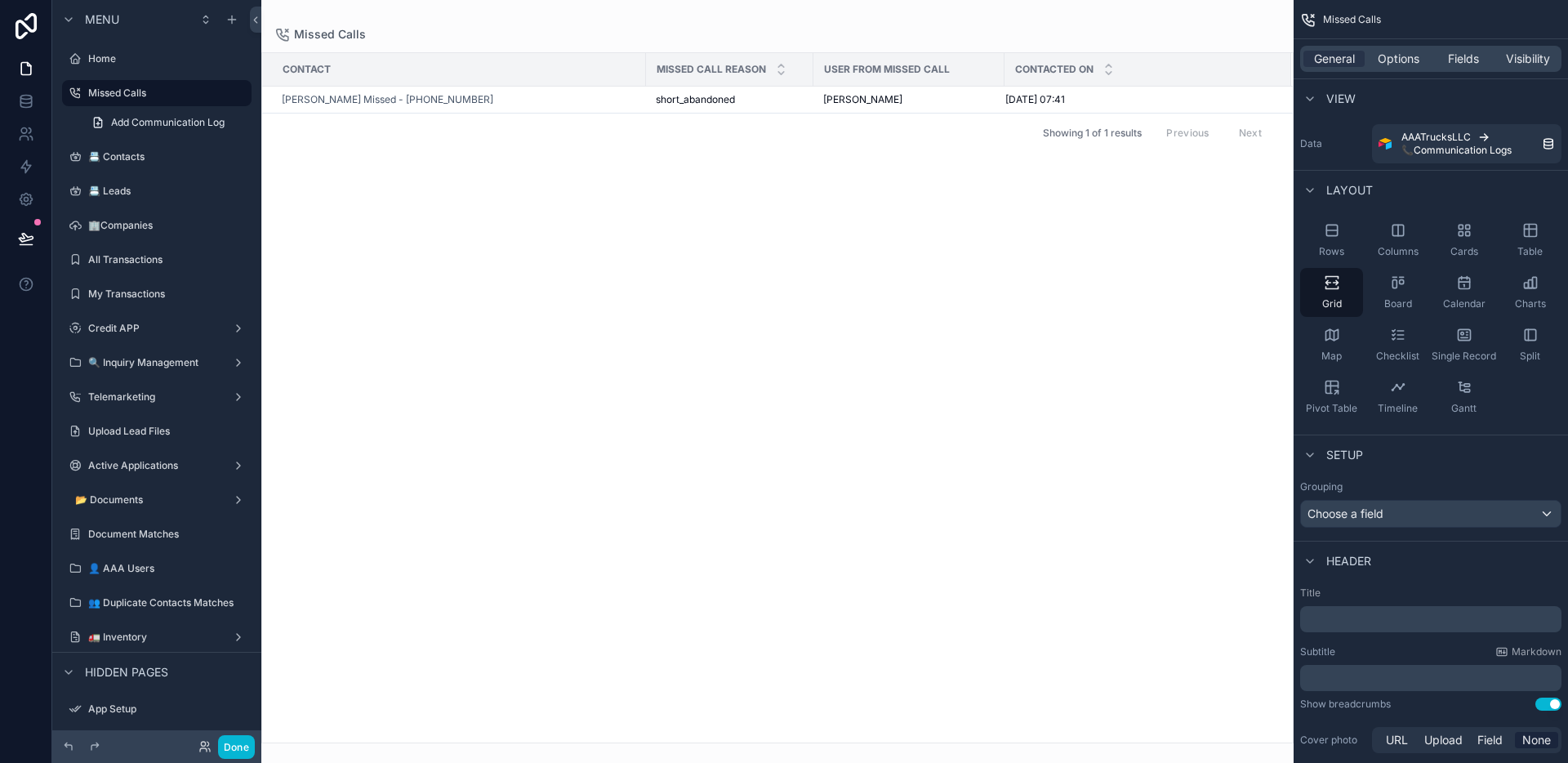
scroll to position [428, 0]
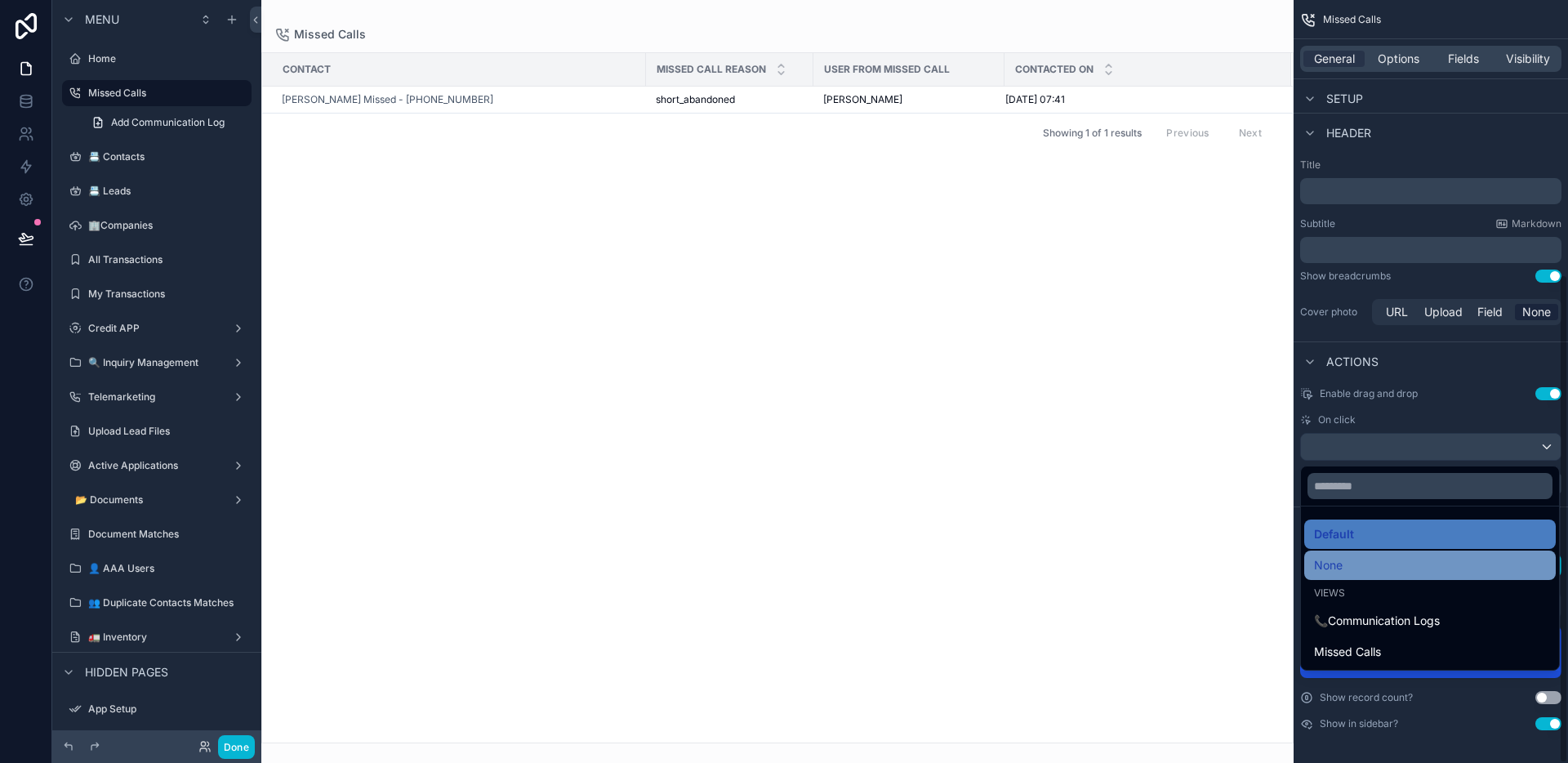
click at [1370, 567] on div "None" at bounding box center [1430, 565] width 232 height 19
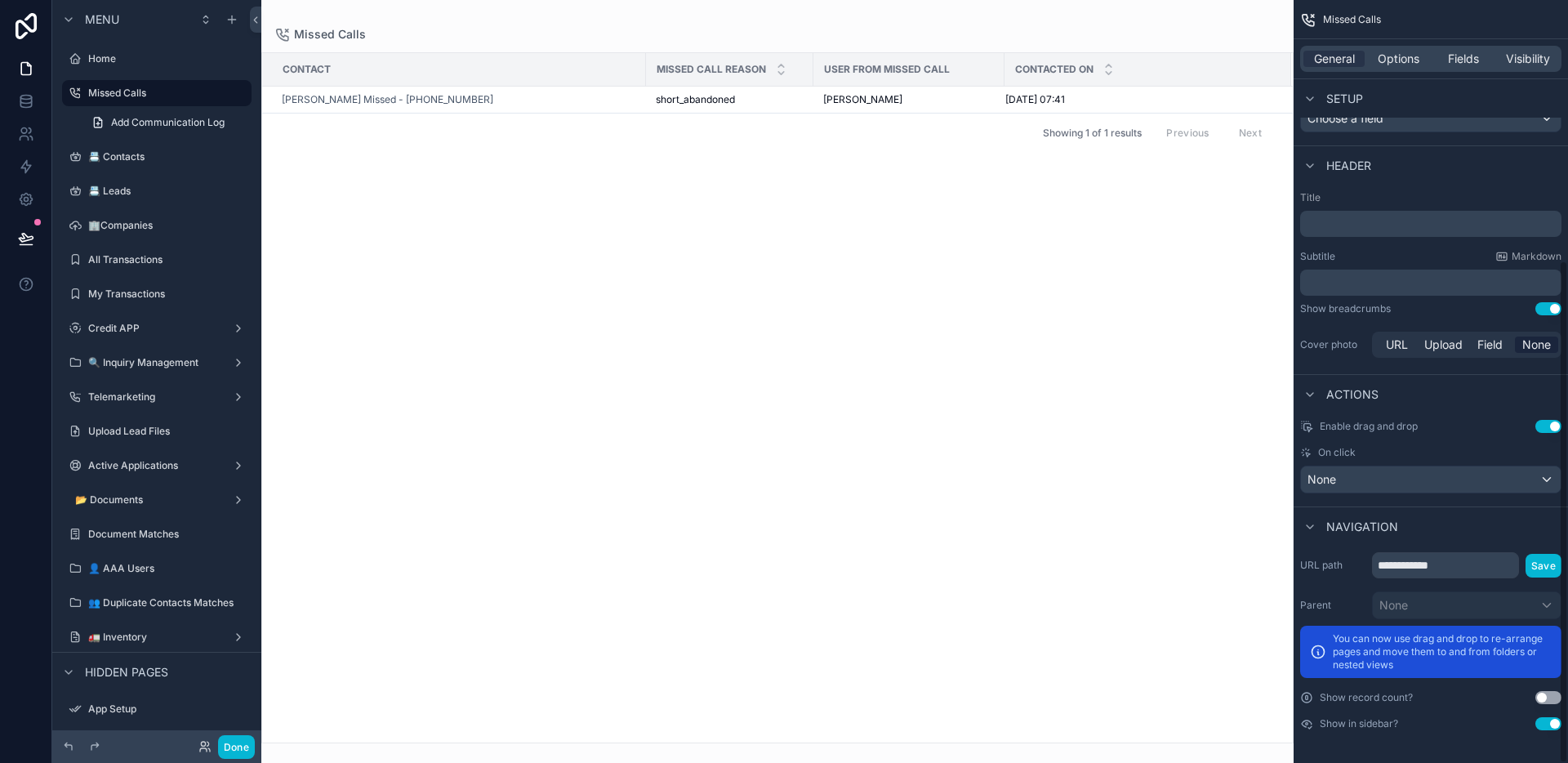
scroll to position [396, 0]
click at [623, 99] on div "Stefanos Missed - +35799674393" at bounding box center [458, 99] width 355 height 13
click at [235, 746] on button "Done" at bounding box center [236, 746] width 37 height 24
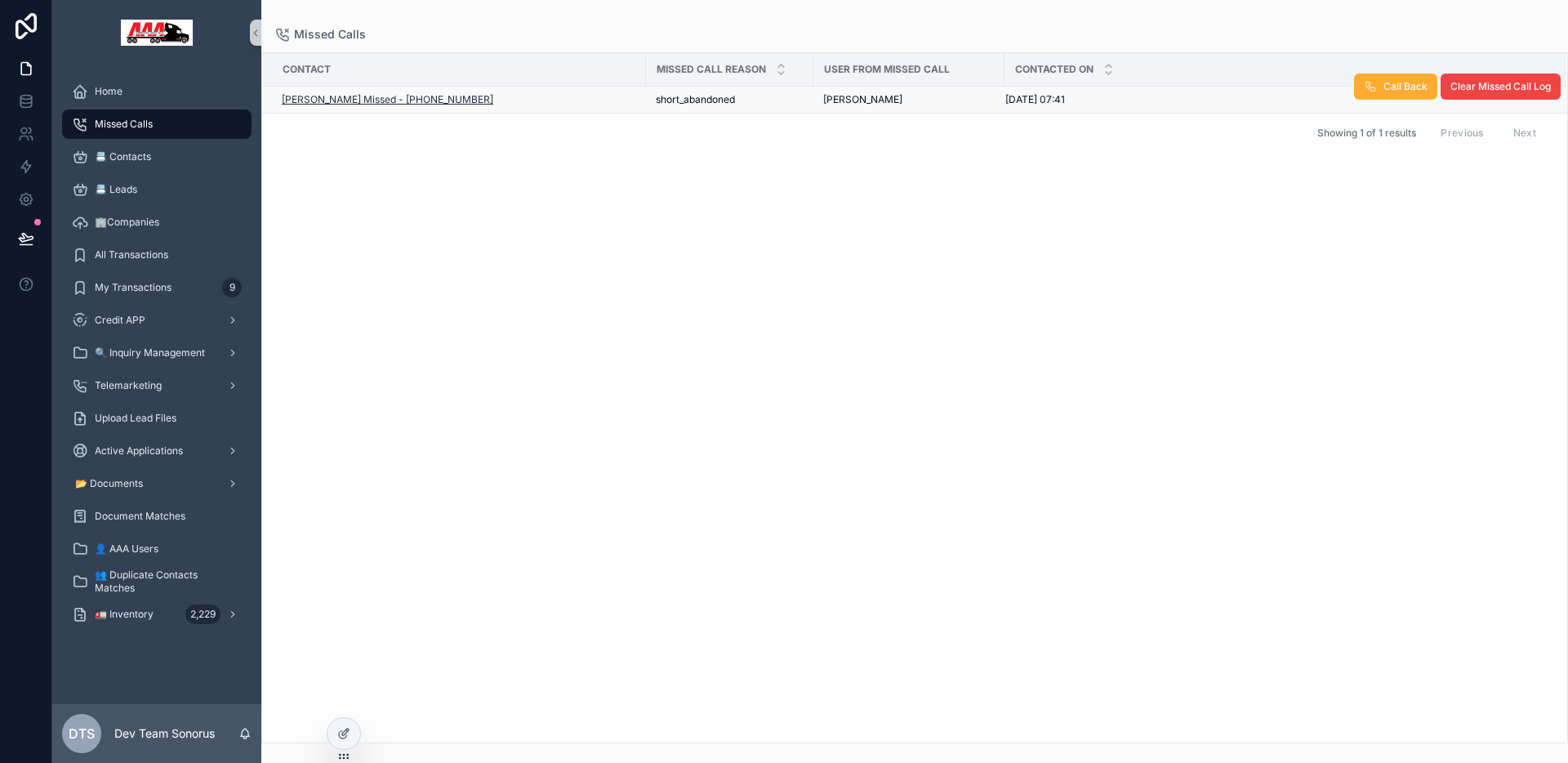
click at [407, 98] on span "Stefanos Missed - +35799674393" at bounding box center [387, 99] width 212 height 13
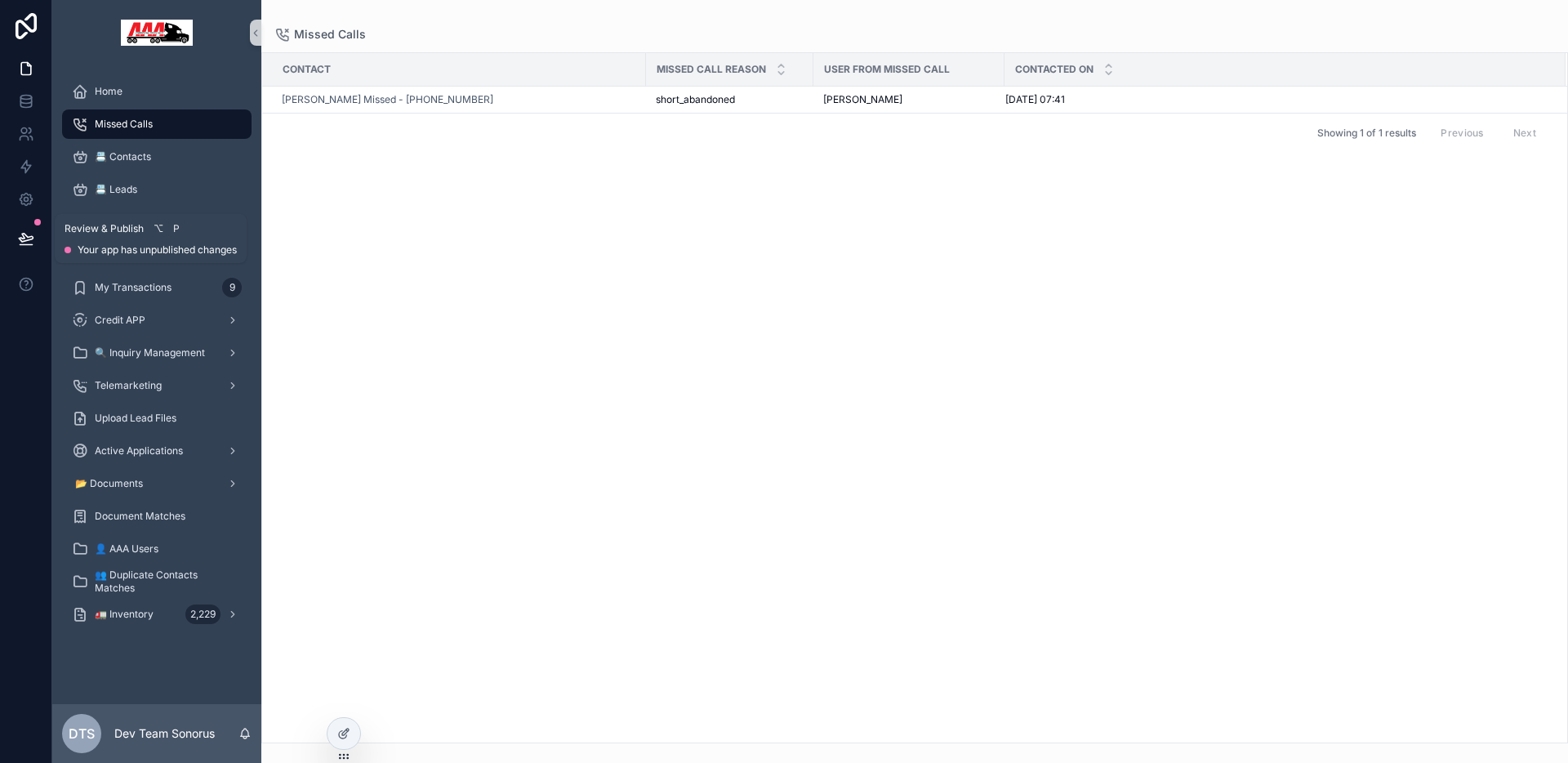
click at [19, 234] on icon at bounding box center [26, 238] width 17 height 17
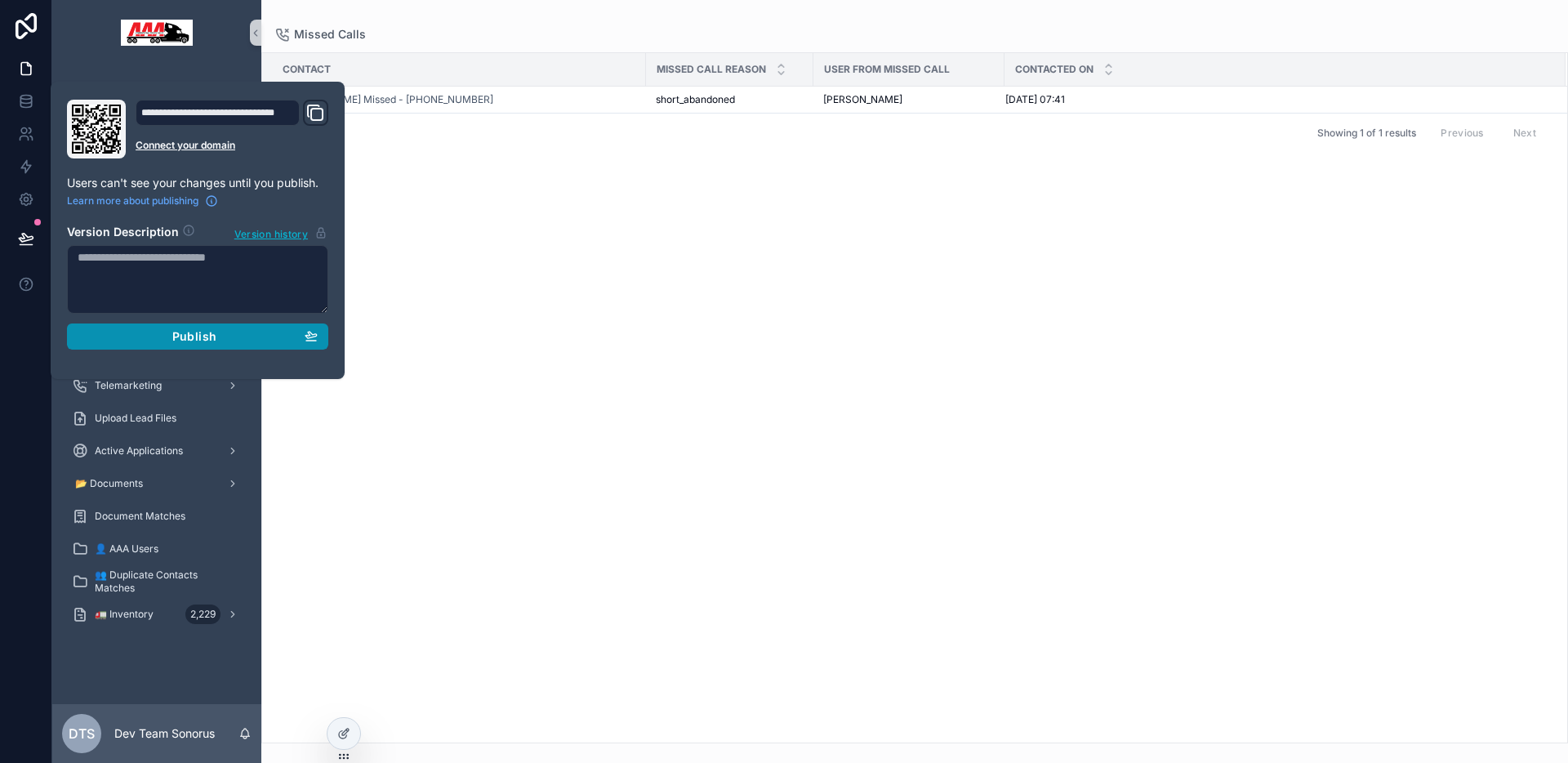
click at [173, 339] on span "Publish" at bounding box center [194, 337] width 44 height 15
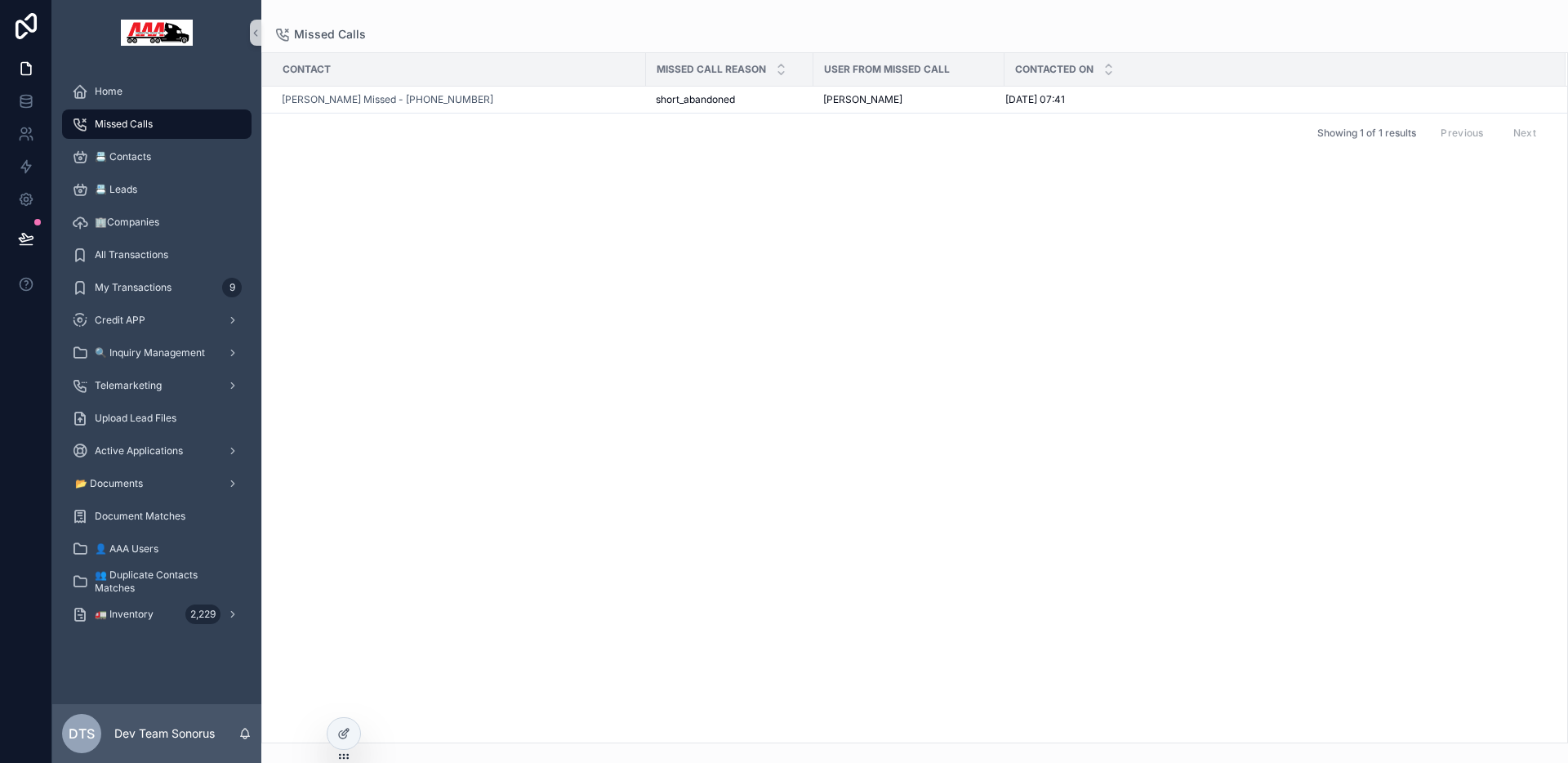
click at [703, 376] on div "Contact Missed Call Reason User from Missed Call Contacted On Stefanos Missed -…" at bounding box center [914, 398] width 1305 height 690
click at [346, 732] on icon at bounding box center [345, 732] width 6 height 6
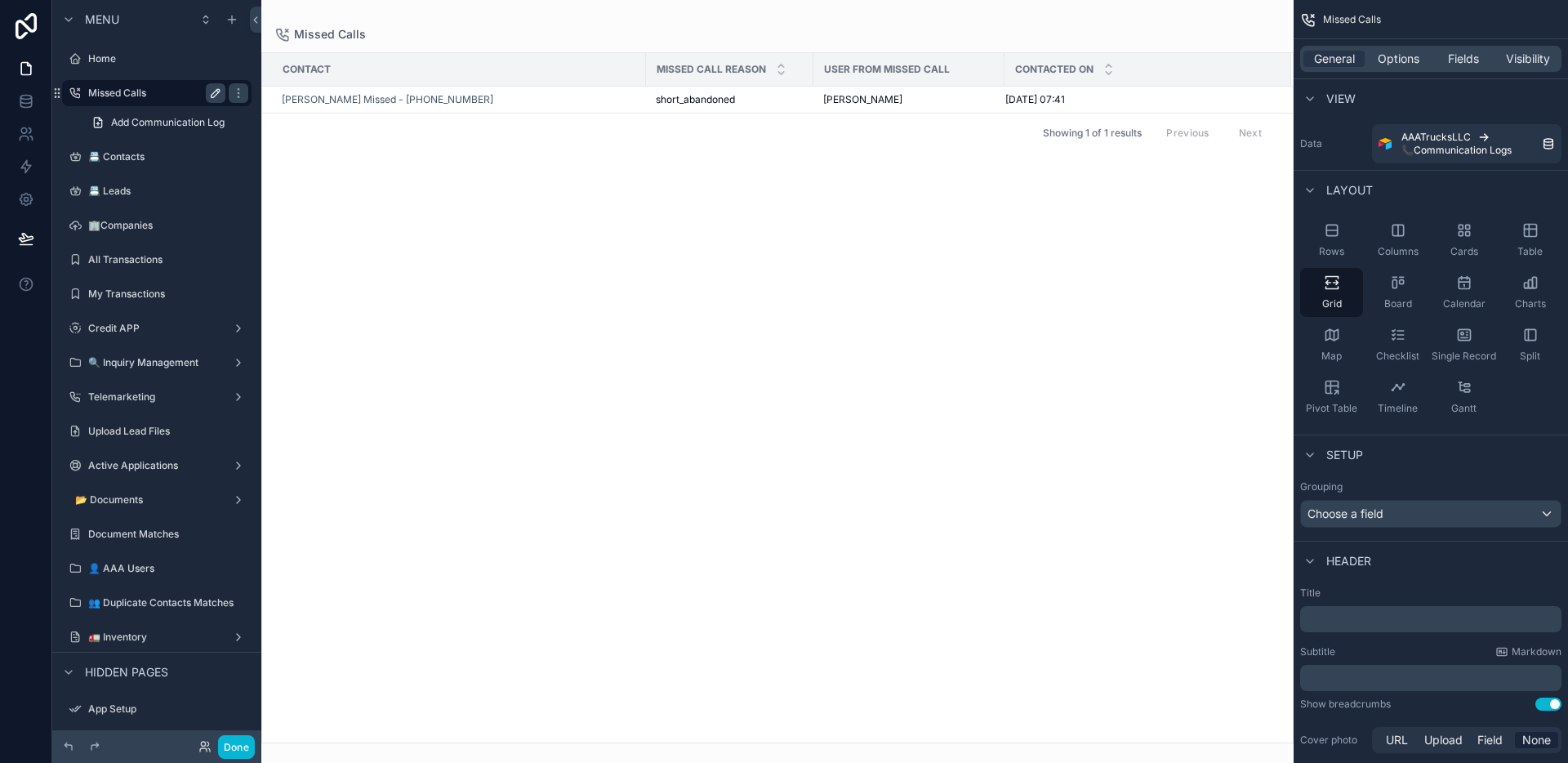
click at [221, 89] on icon "scrollable content" at bounding box center [215, 92] width 13 height 13
drag, startPoint x: 92, startPoint y: 92, endPoint x: 141, endPoint y: 126, distance: 59.6
click at [92, 92] on input "**********" at bounding box center [155, 93] width 134 height 19
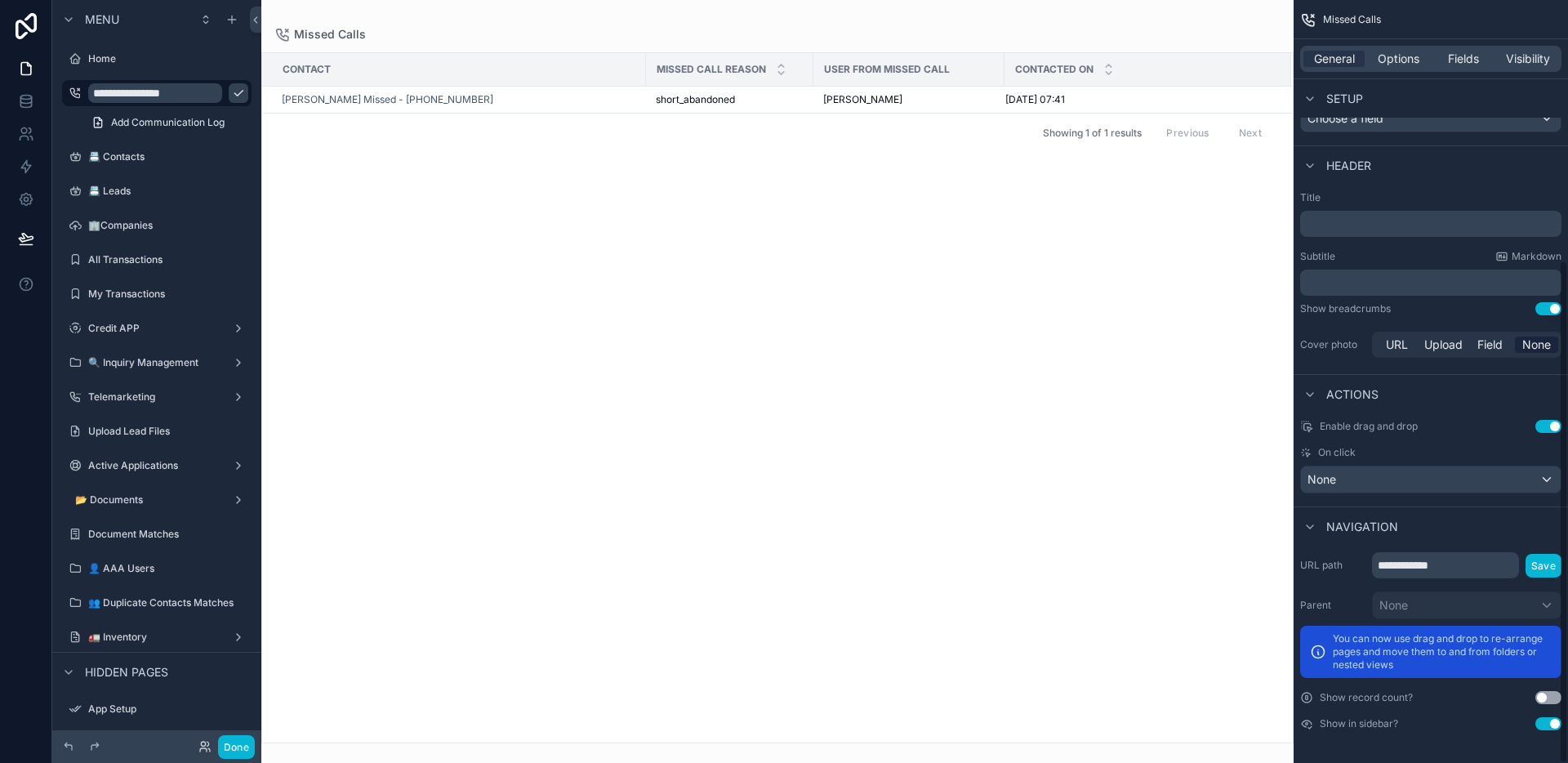
type input "**********"
click at [1427, 567] on input "**********" at bounding box center [1445, 565] width 147 height 26
paste input "****"
type input "**********"
click at [1538, 565] on button "Save" at bounding box center [1543, 565] width 36 height 24
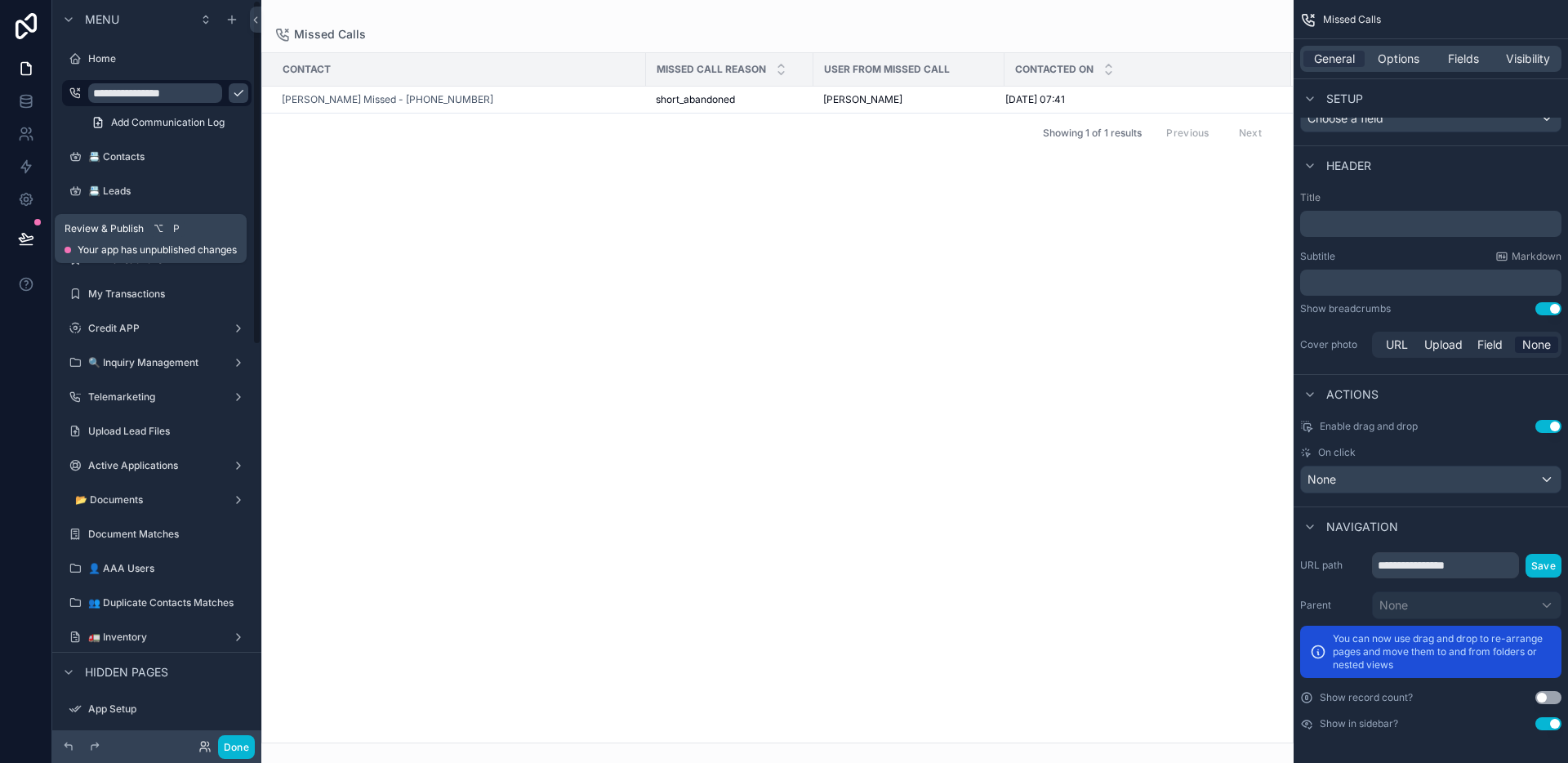
click at [33, 240] on button at bounding box center [25, 238] width 36 height 45
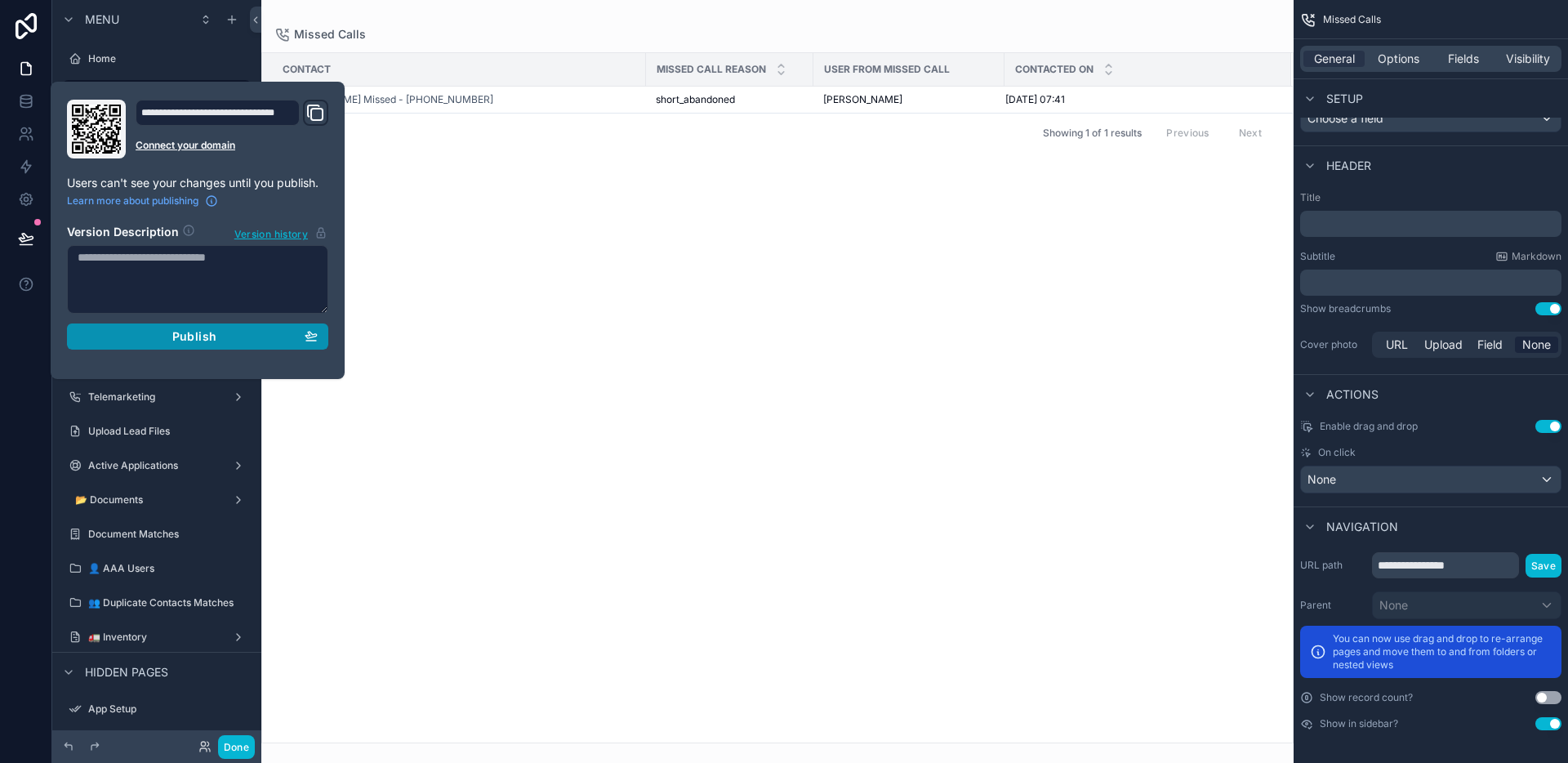
click at [268, 338] on div "Publish" at bounding box center [197, 337] width 240 height 15
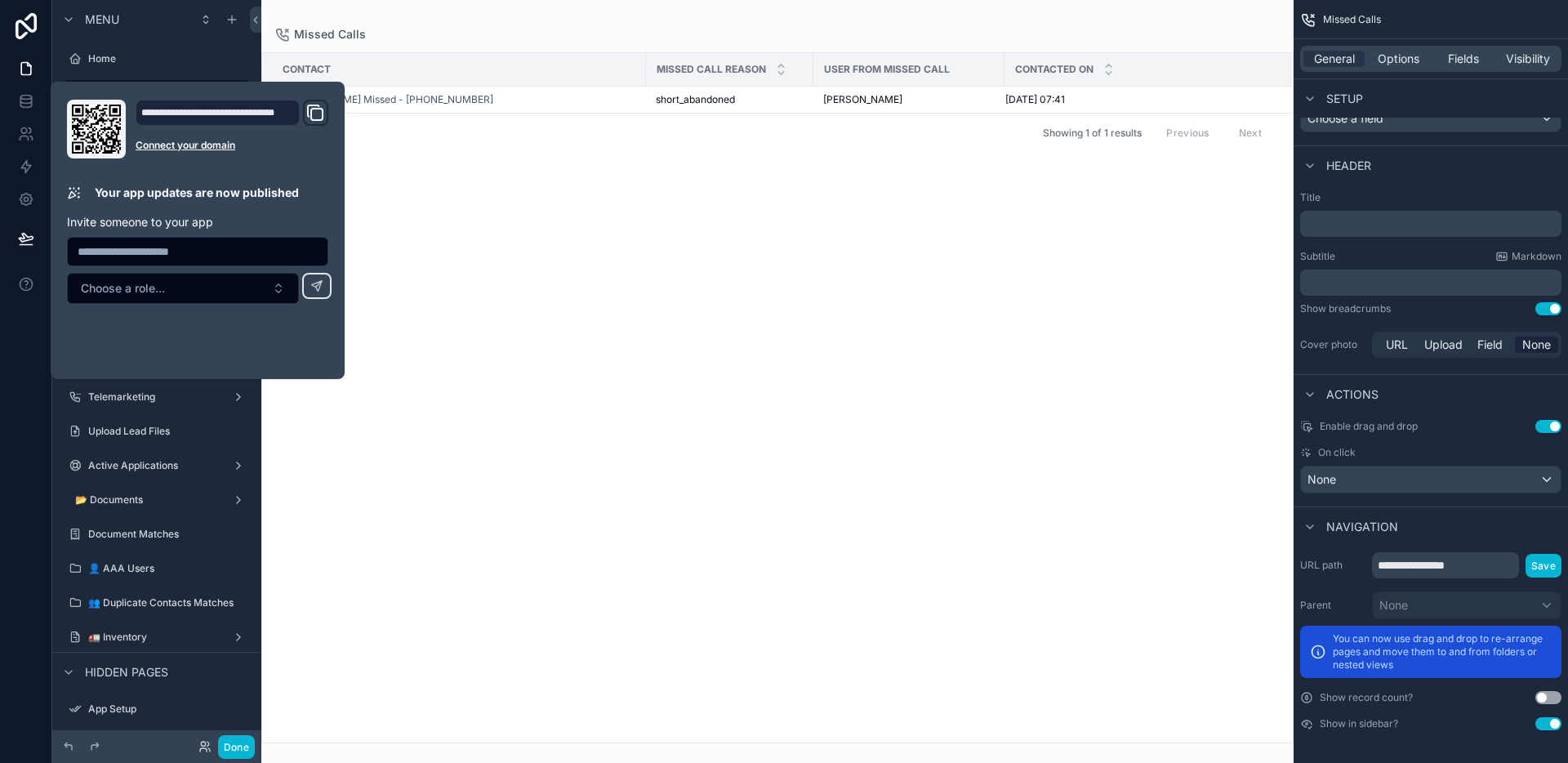
click at [485, 19] on div "scrollable content" at bounding box center [777, 381] width 1032 height 763
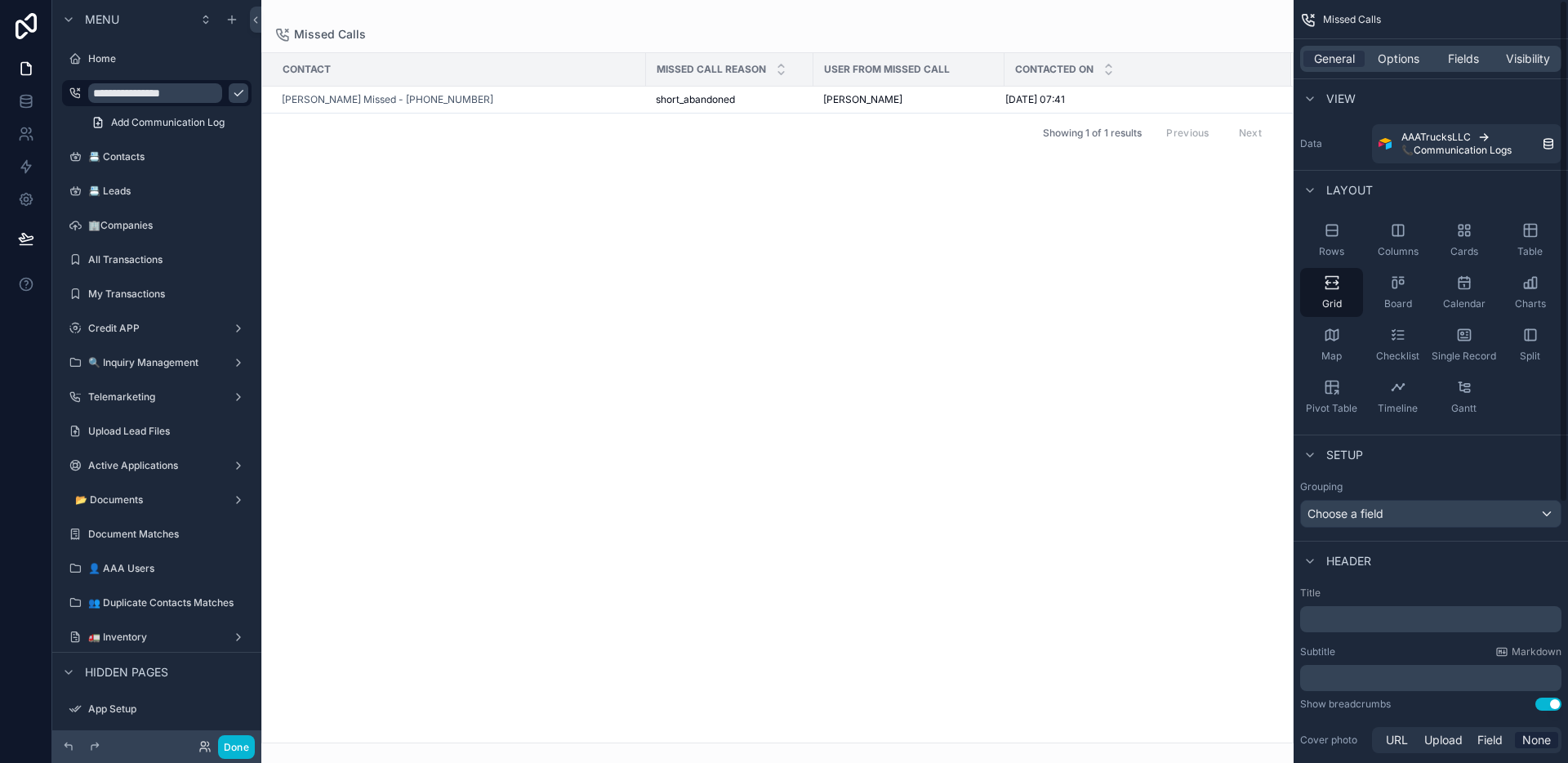
click at [736, 19] on div "Missed Calls Contact Missed Call Reason User from Missed Call Contacted On Stef…" at bounding box center [777, 371] width 1032 height 744
click at [232, 93] on icon "scrollable content" at bounding box center [238, 92] width 13 height 13
click at [237, 93] on icon "scrollable content" at bounding box center [238, 92] width 13 height 13
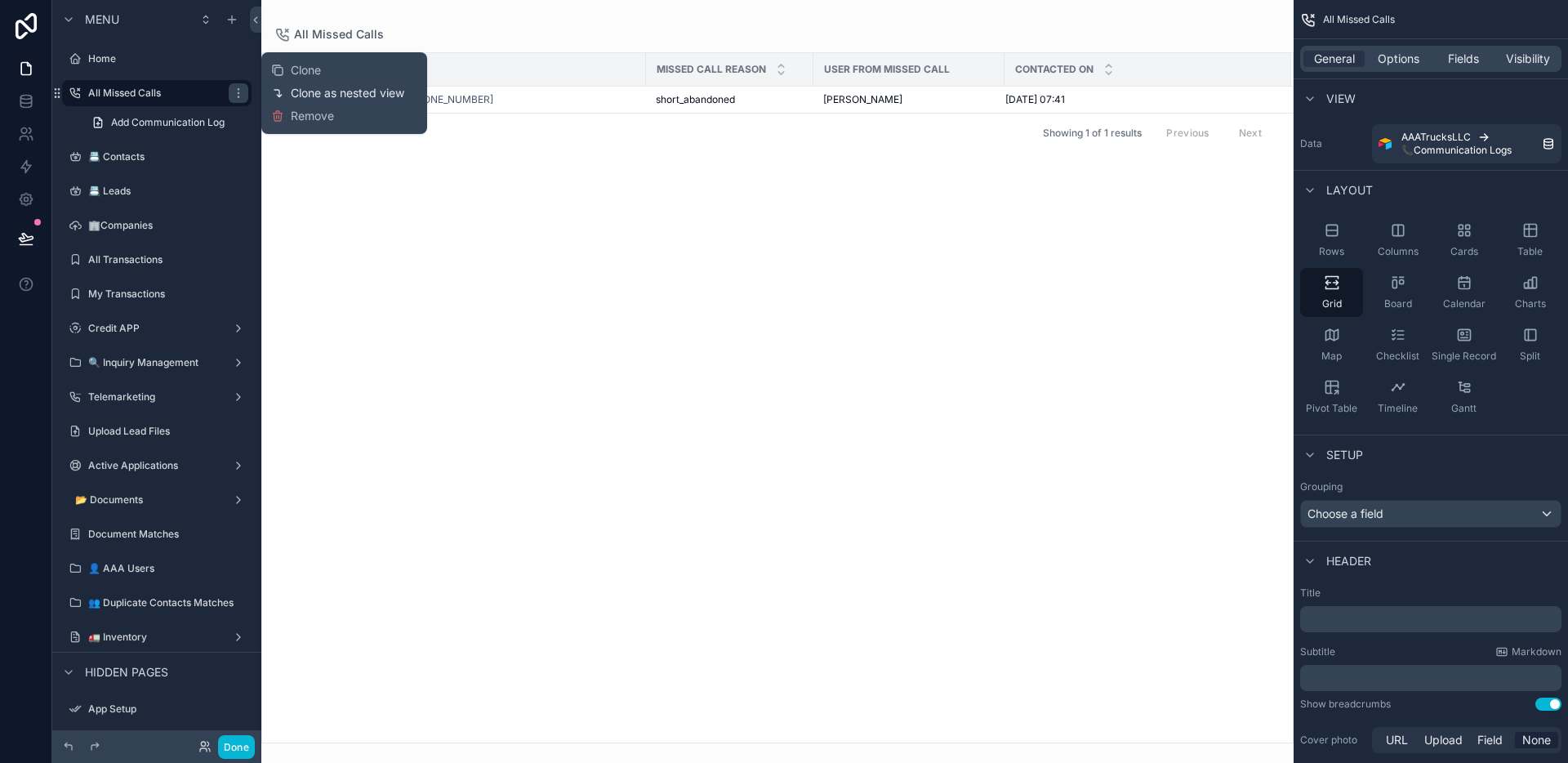
click at [326, 91] on span "Clone as nested view" at bounding box center [348, 92] width 113 height 17
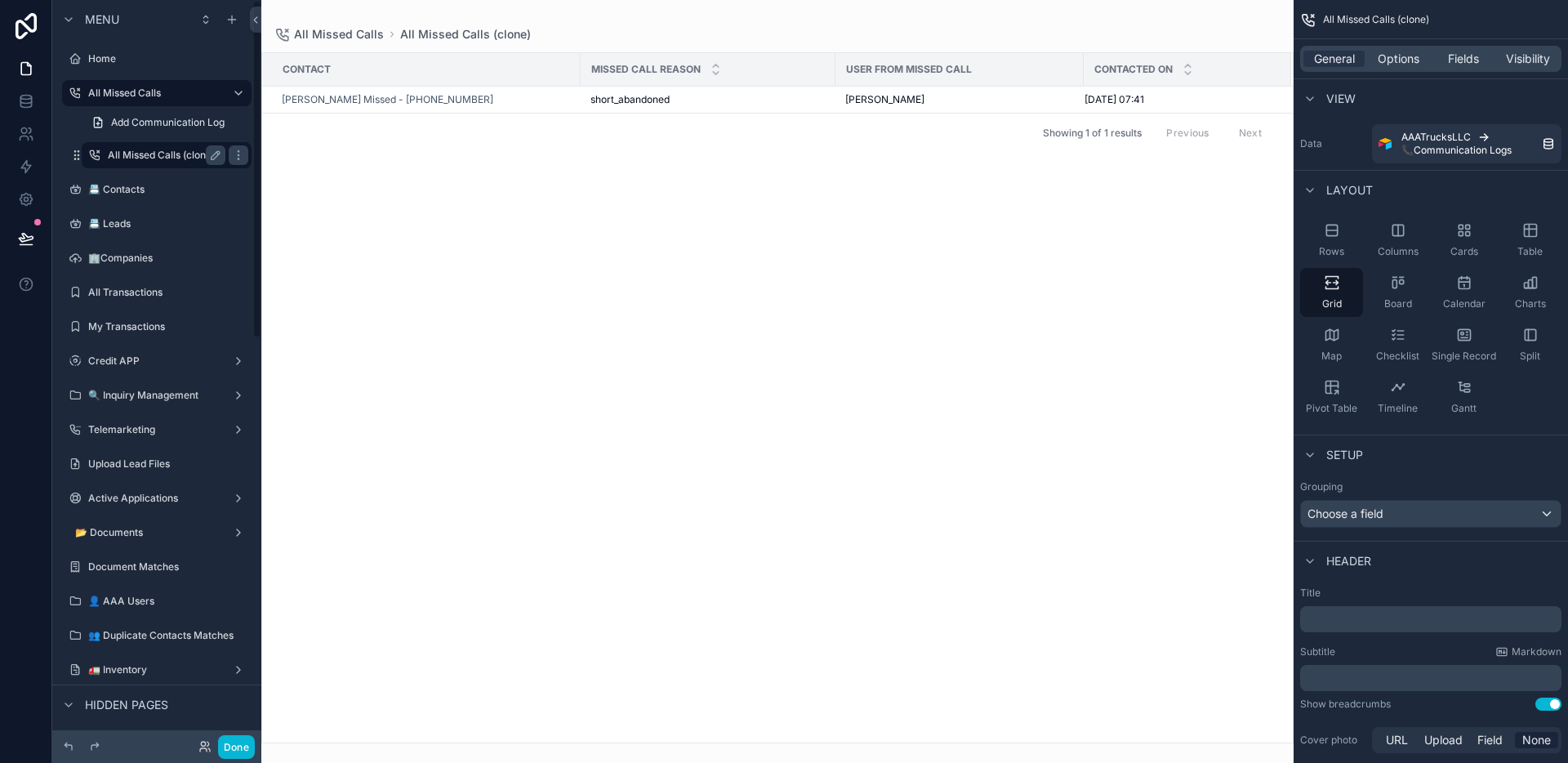
click at [216, 156] on icon "scrollable content" at bounding box center [215, 154] width 8 height 8
click at [123, 153] on input "**********" at bounding box center [153, 155] width 92 height 19
type input "**********"
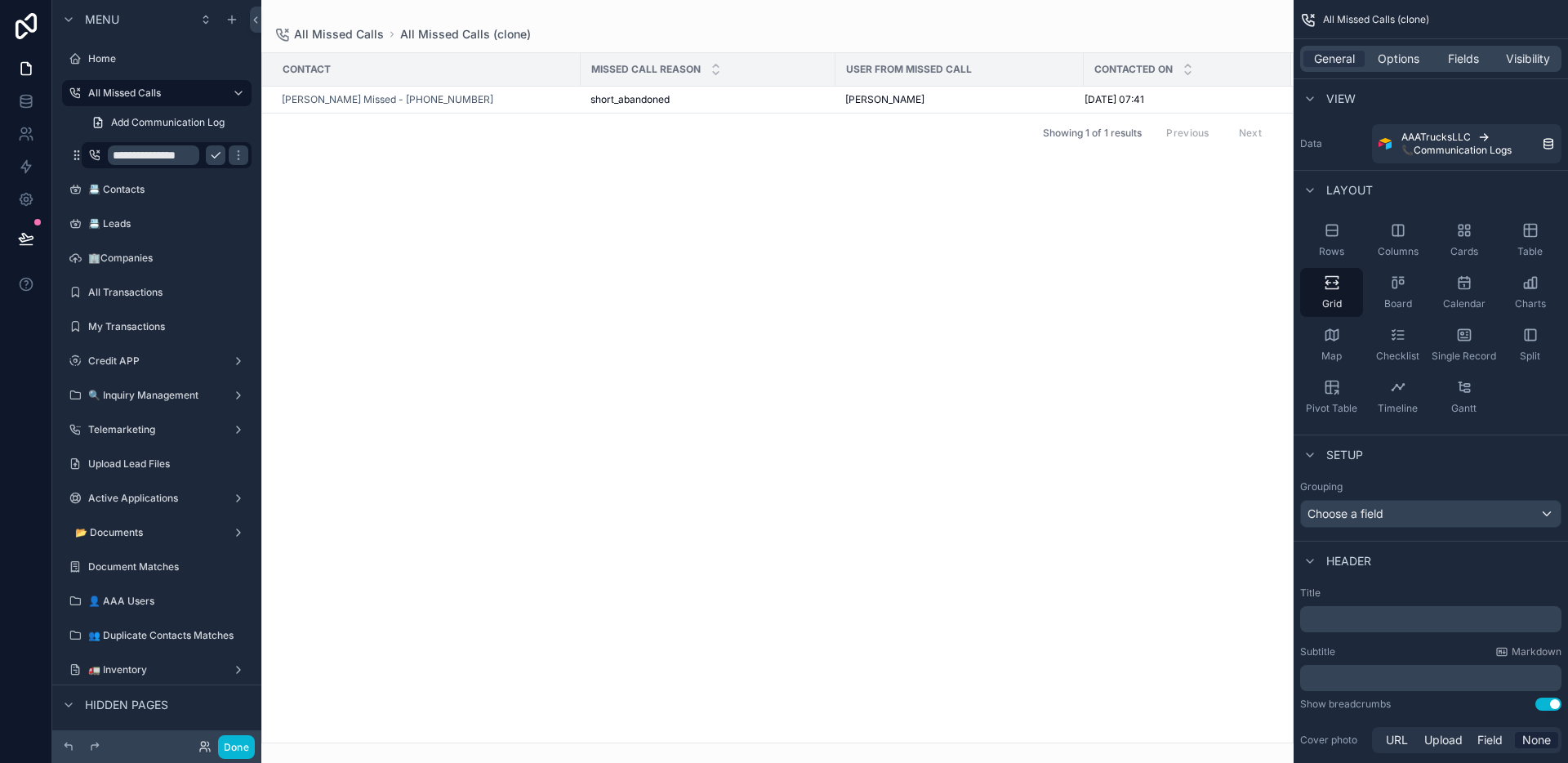
click at [213, 155] on icon "scrollable content" at bounding box center [215, 155] width 13 height 13
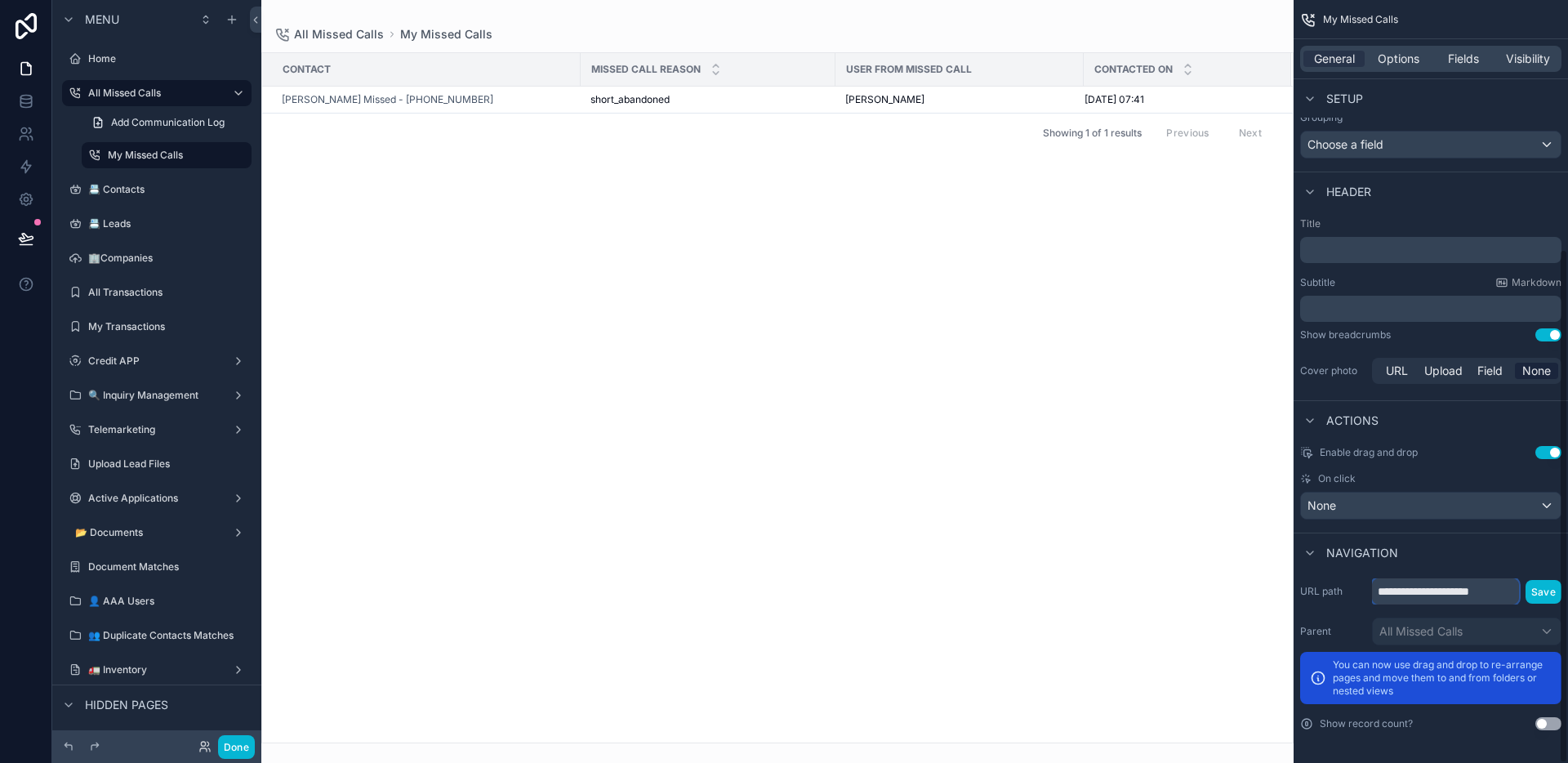
click at [1478, 585] on input "**********" at bounding box center [1445, 591] width 147 height 26
paste input "scrollable content"
type input "**********"
click at [1538, 591] on button "Save" at bounding box center [1543, 591] width 36 height 24
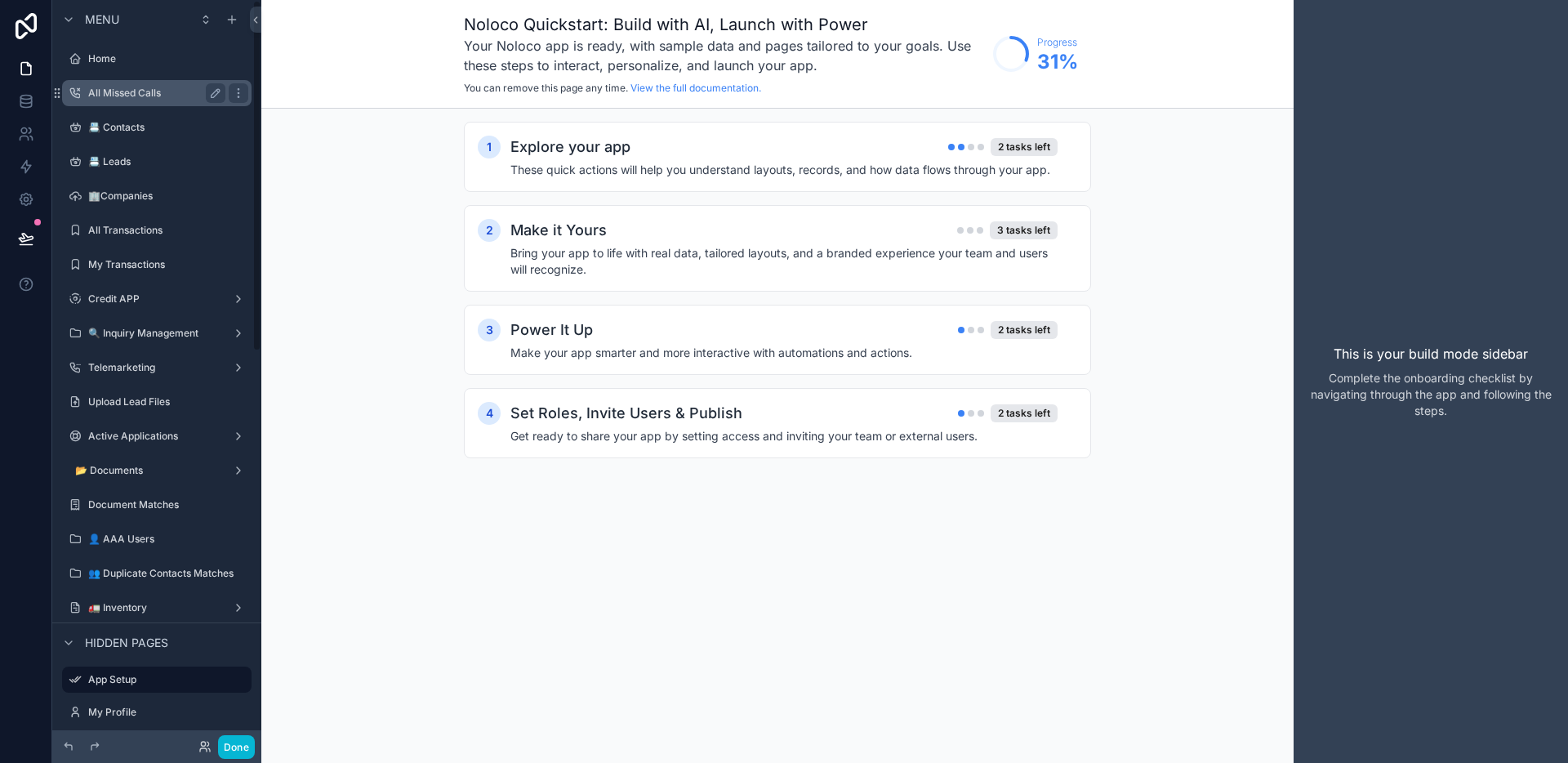
click at [127, 94] on label "All Missed Calls" at bounding box center [153, 92] width 131 height 13
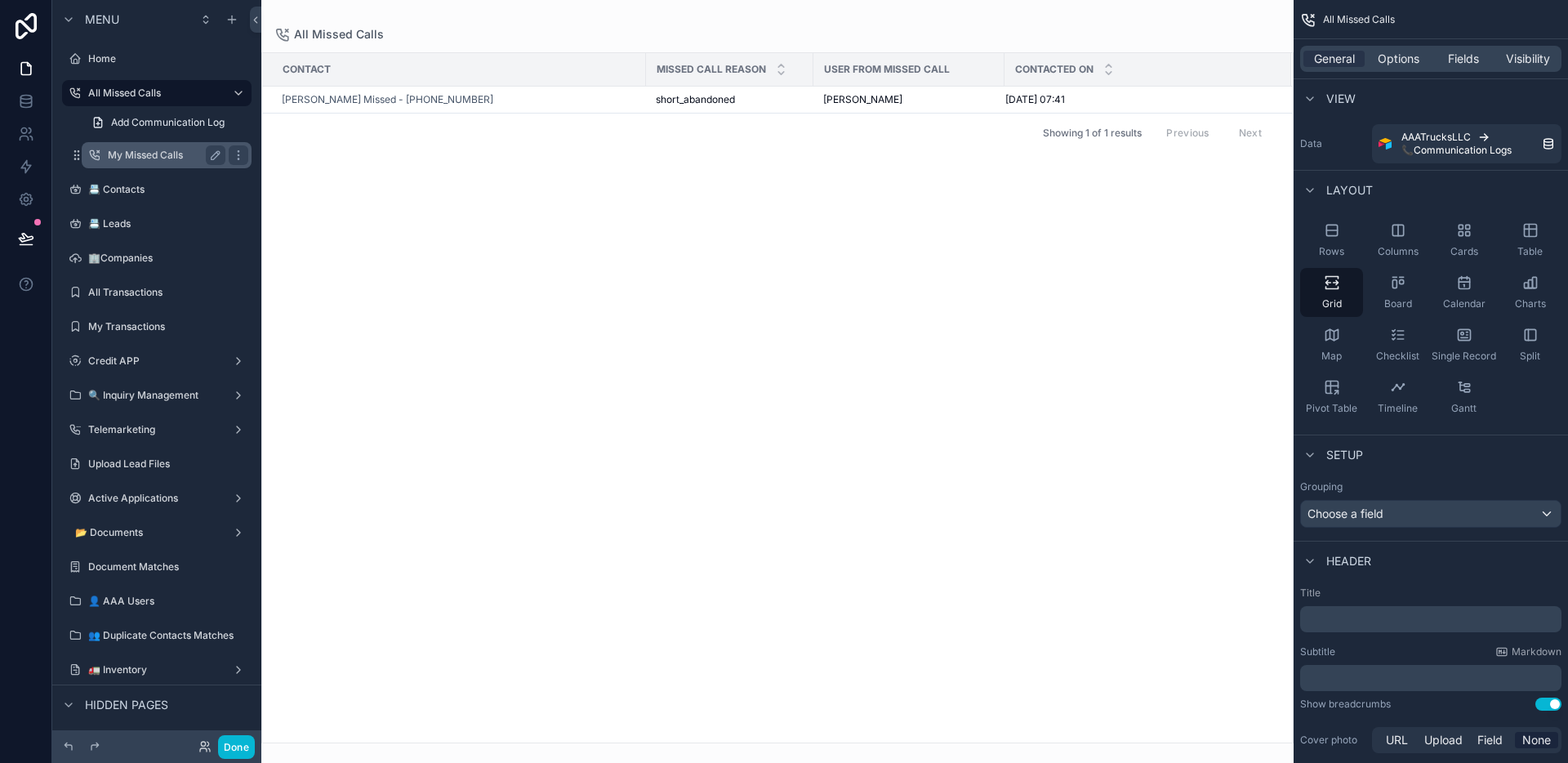
click at [161, 158] on label "My Missed Calls" at bounding box center [163, 155] width 111 height 13
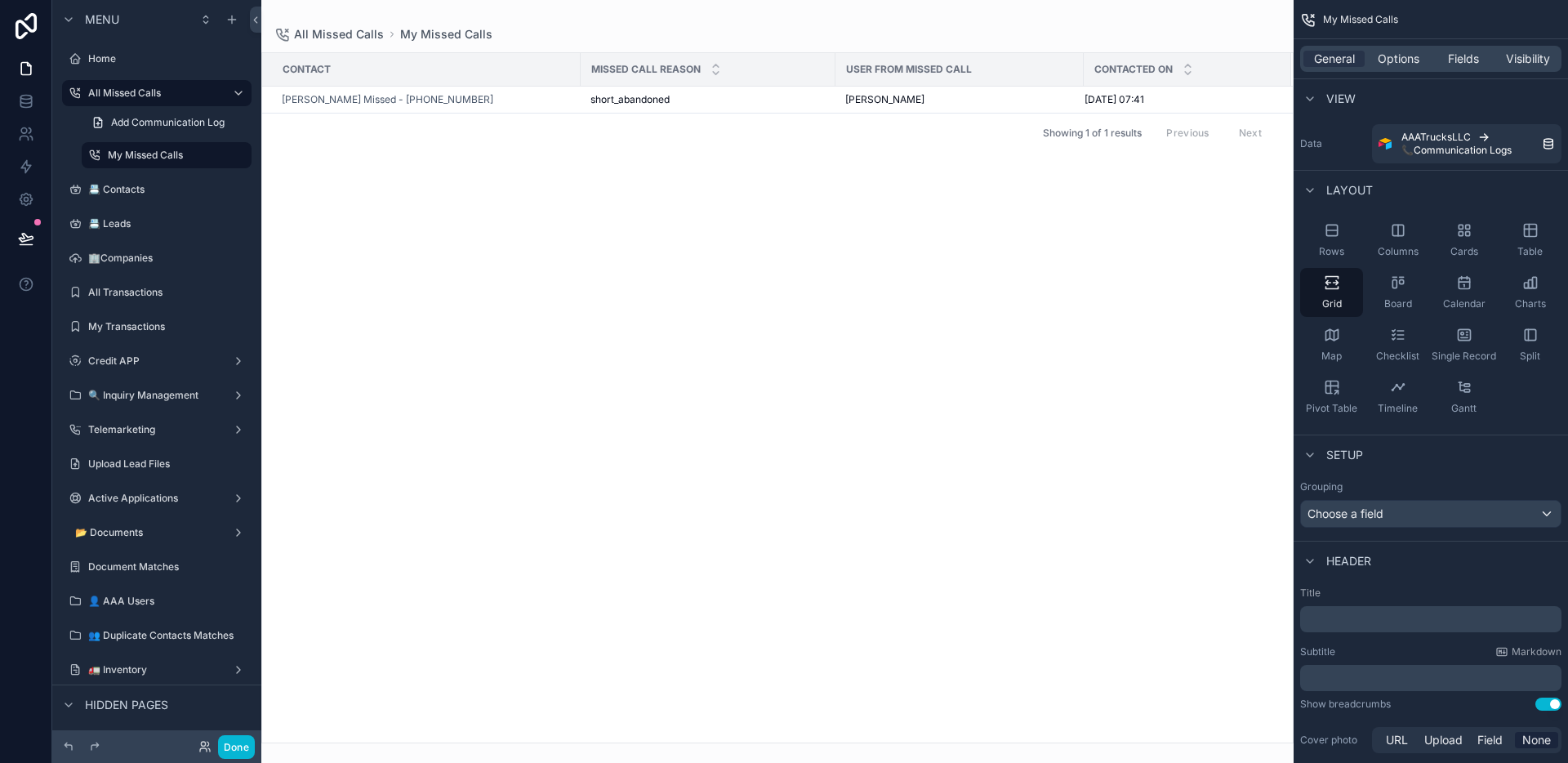
click at [837, 17] on div "scrollable content" at bounding box center [777, 381] width 1032 height 763
click at [1385, 61] on span "Options" at bounding box center [1399, 58] width 42 height 17
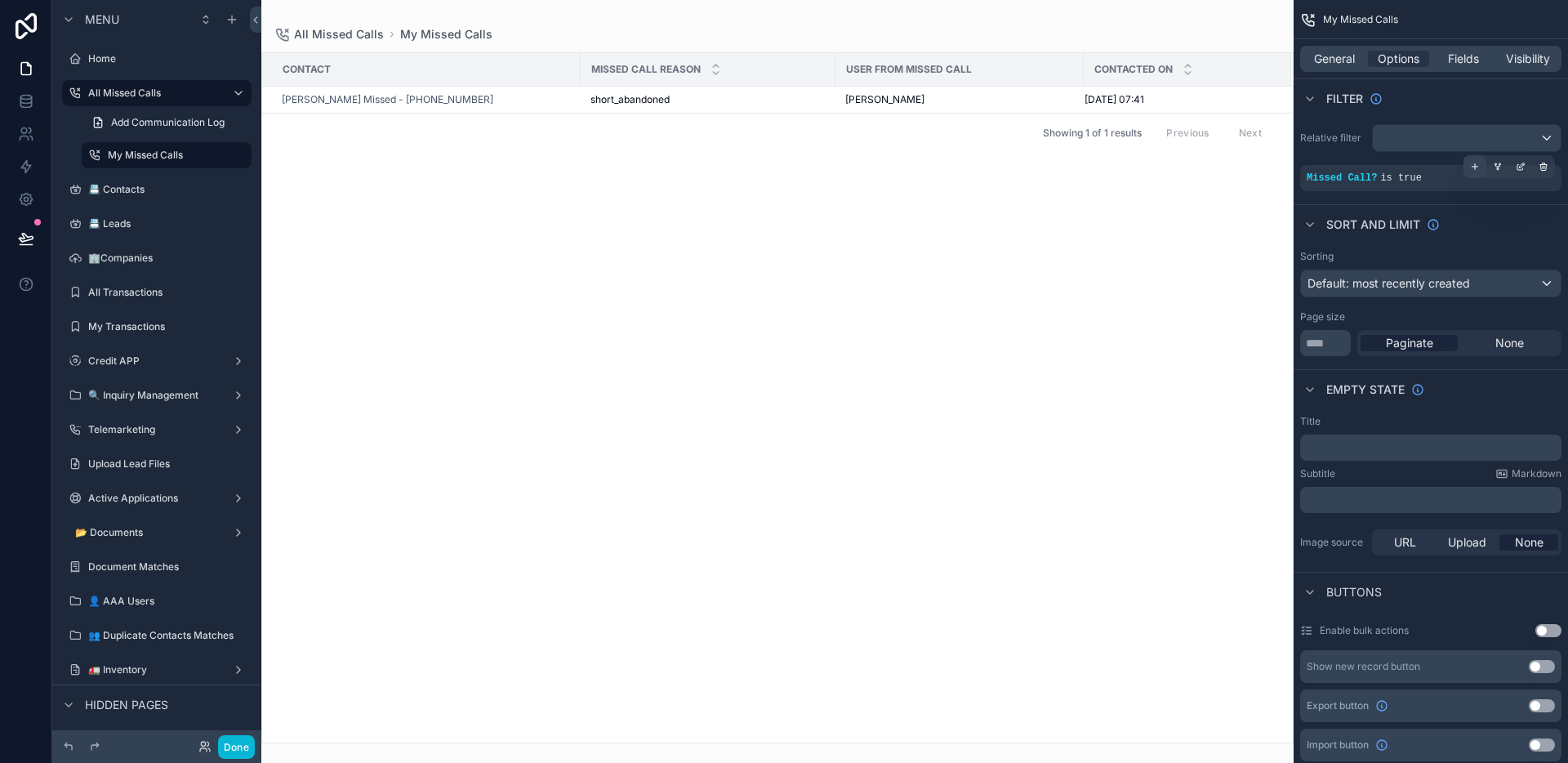
click at [1476, 167] on icon "scrollable content" at bounding box center [1475, 167] width 10 height 10
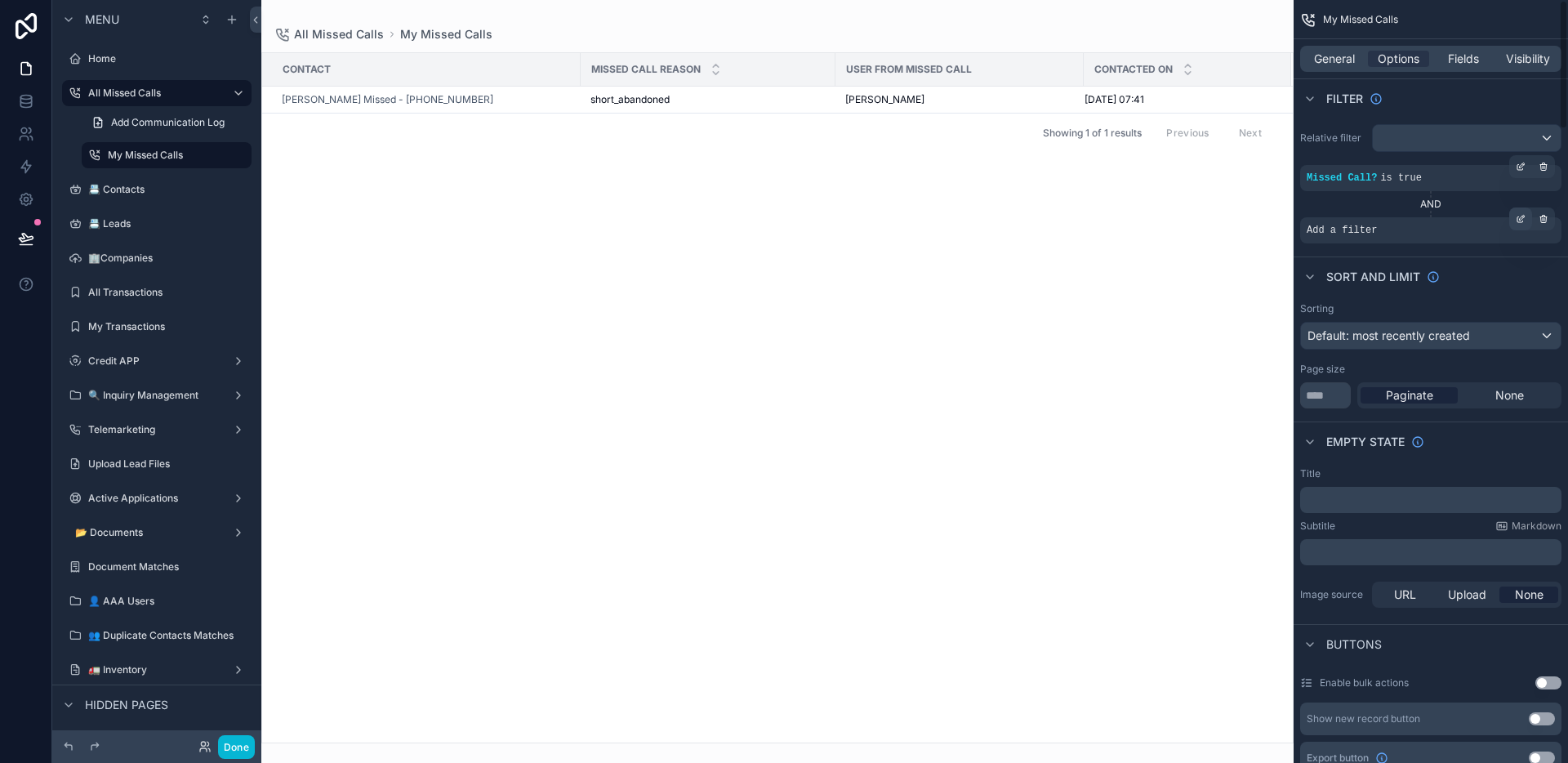
click at [1511, 221] on div "scrollable content" at bounding box center [1521, 219] width 23 height 23
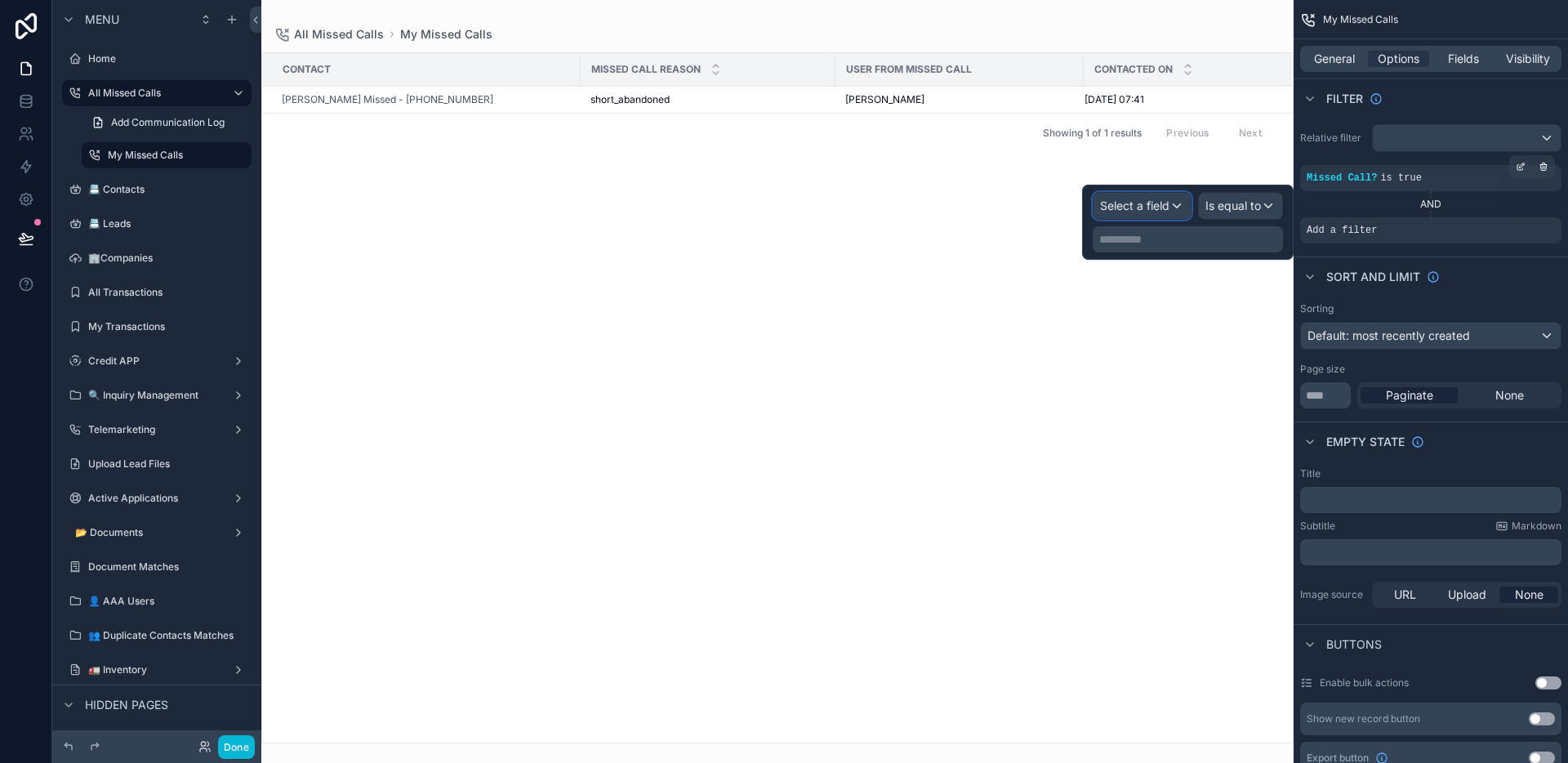
click at [1160, 202] on span "Select a field" at bounding box center [1135, 206] width 70 height 14
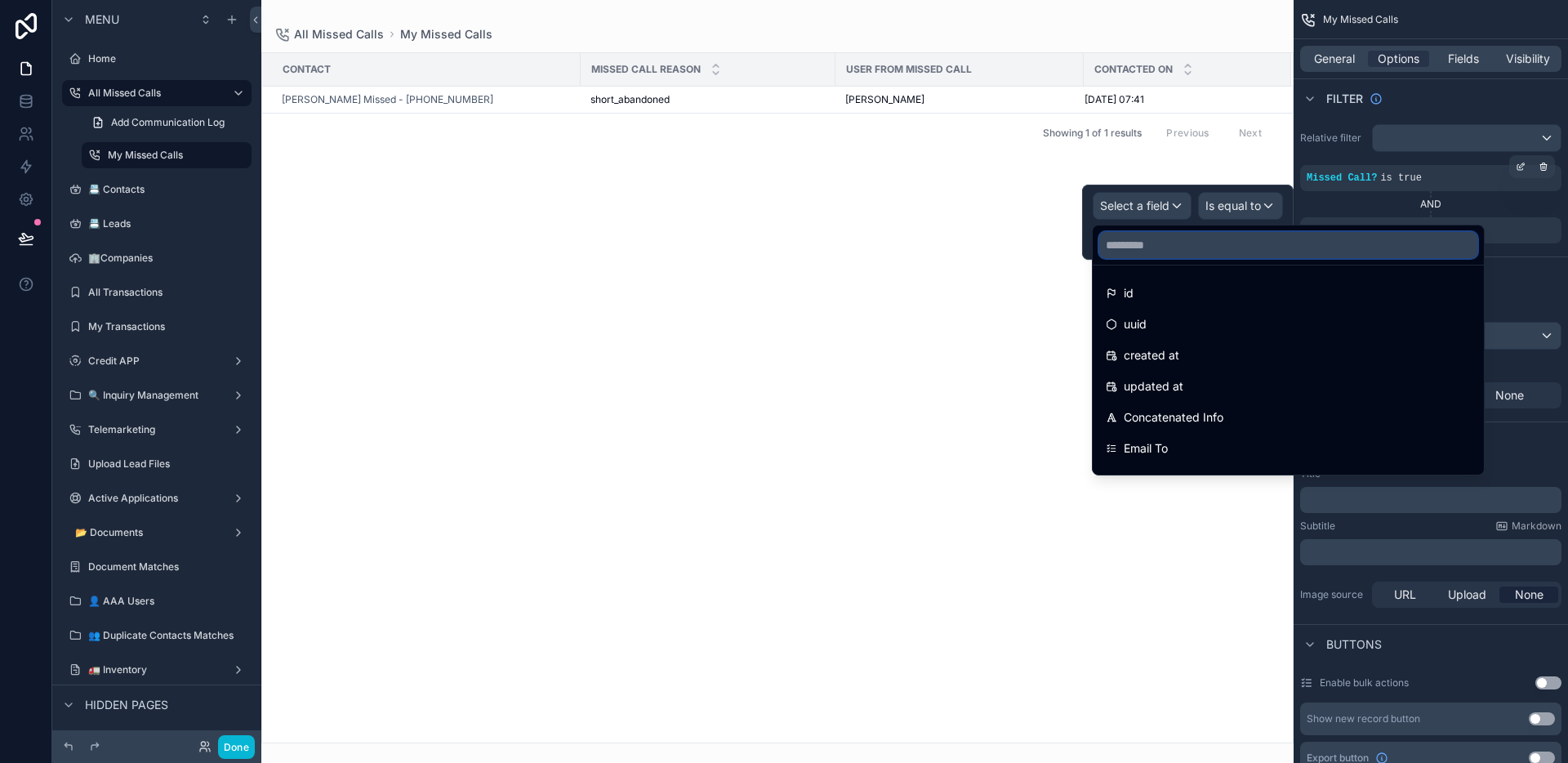
click at [1200, 254] on input "text" at bounding box center [1288, 245] width 378 height 26
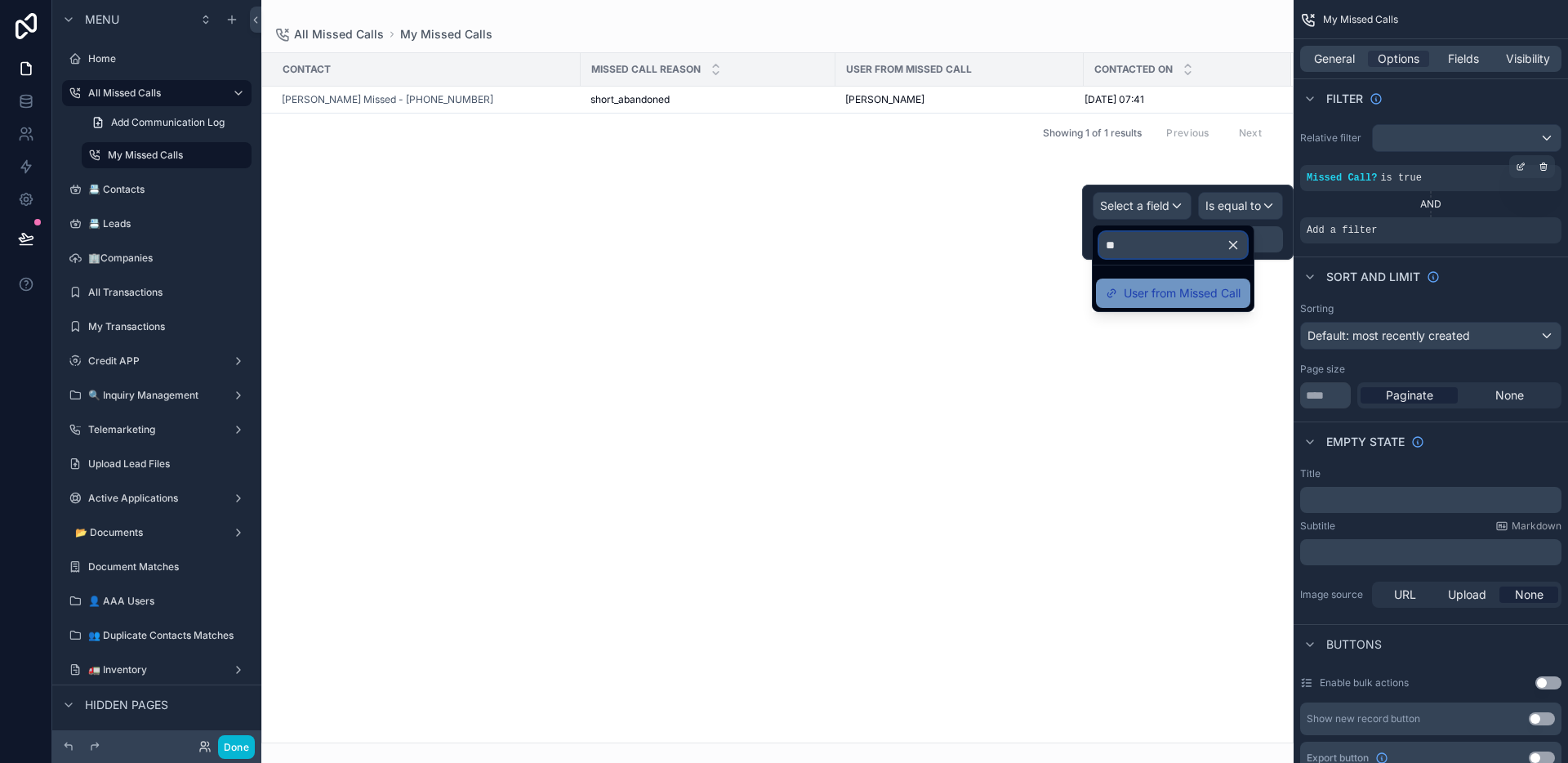
type input "**"
click at [1179, 296] on span "User from Missed Call" at bounding box center [1182, 293] width 117 height 19
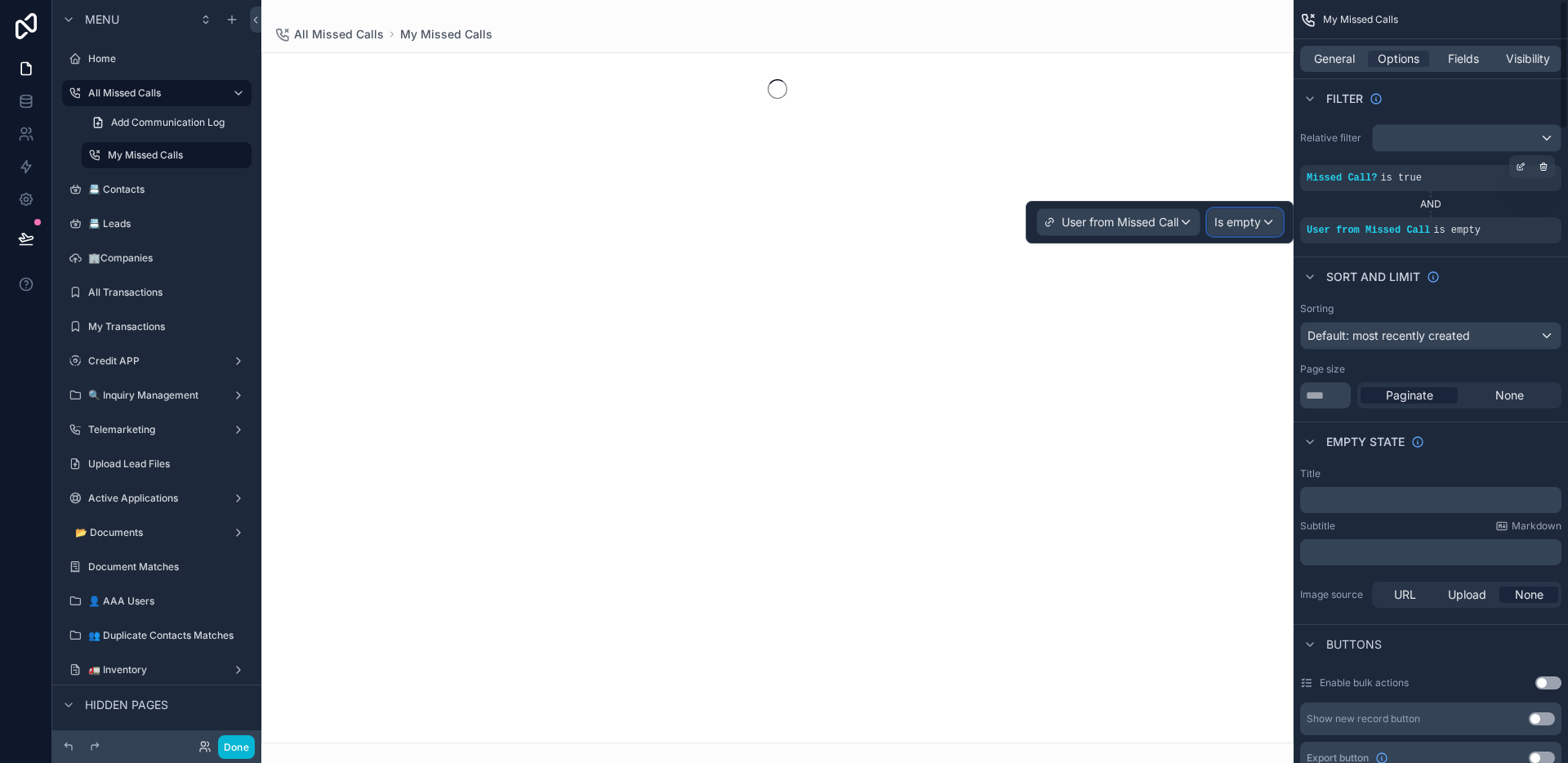
click at [1268, 218] on div "Is empty" at bounding box center [1245, 222] width 74 height 26
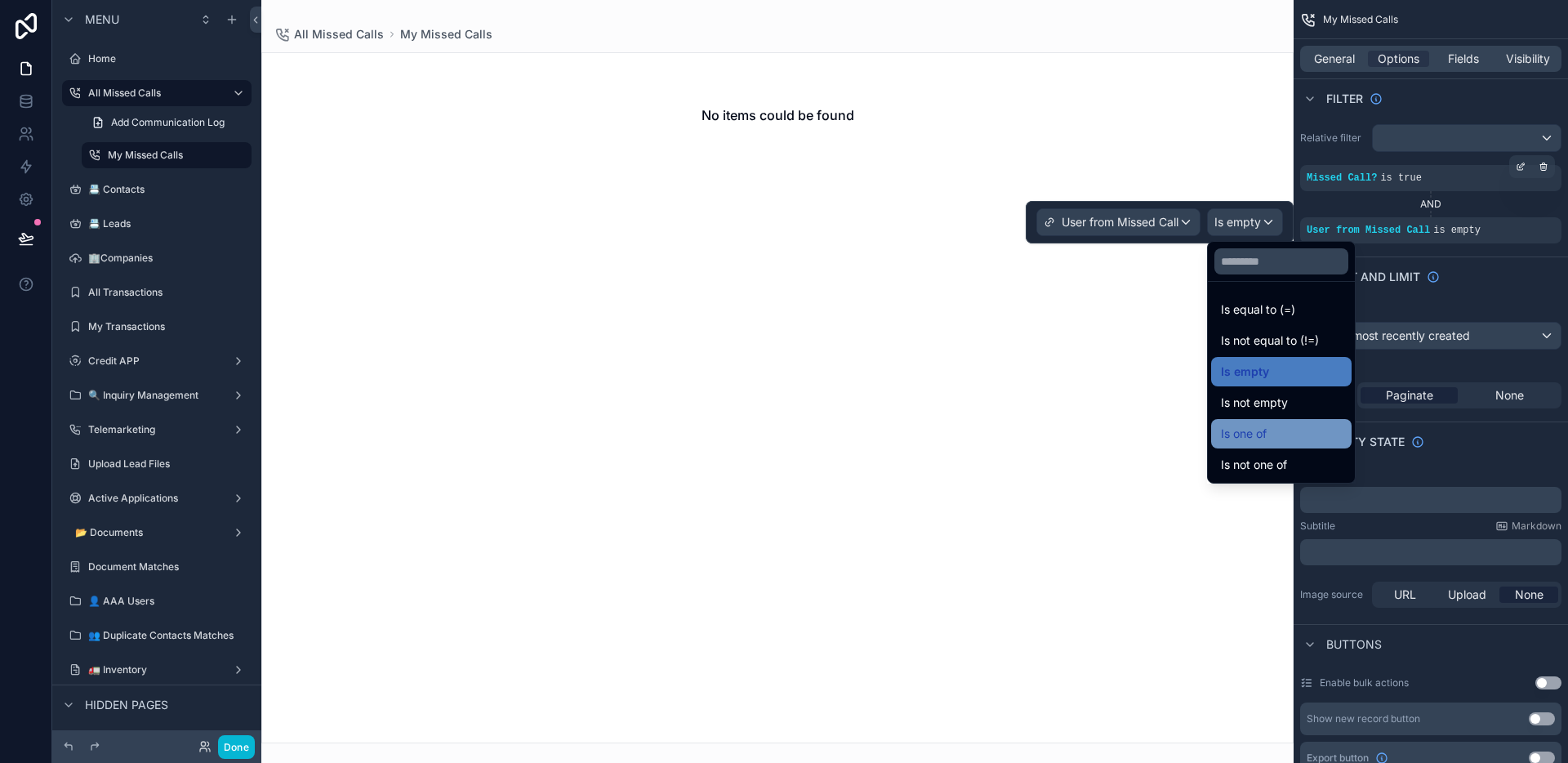
click at [1289, 426] on div "Is one of" at bounding box center [1281, 433] width 121 height 19
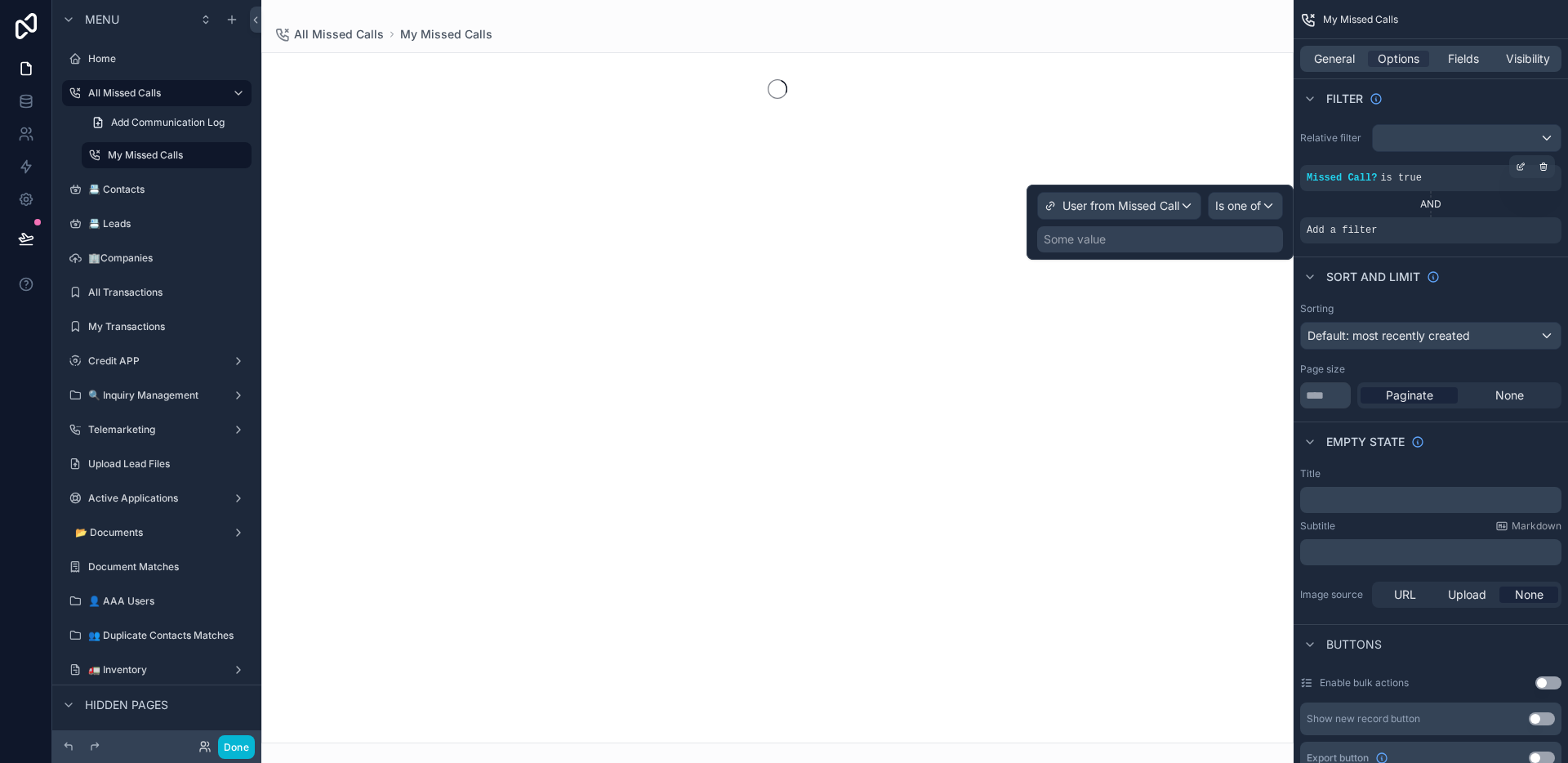
click at [1252, 238] on div "Some value" at bounding box center [1160, 240] width 246 height 26
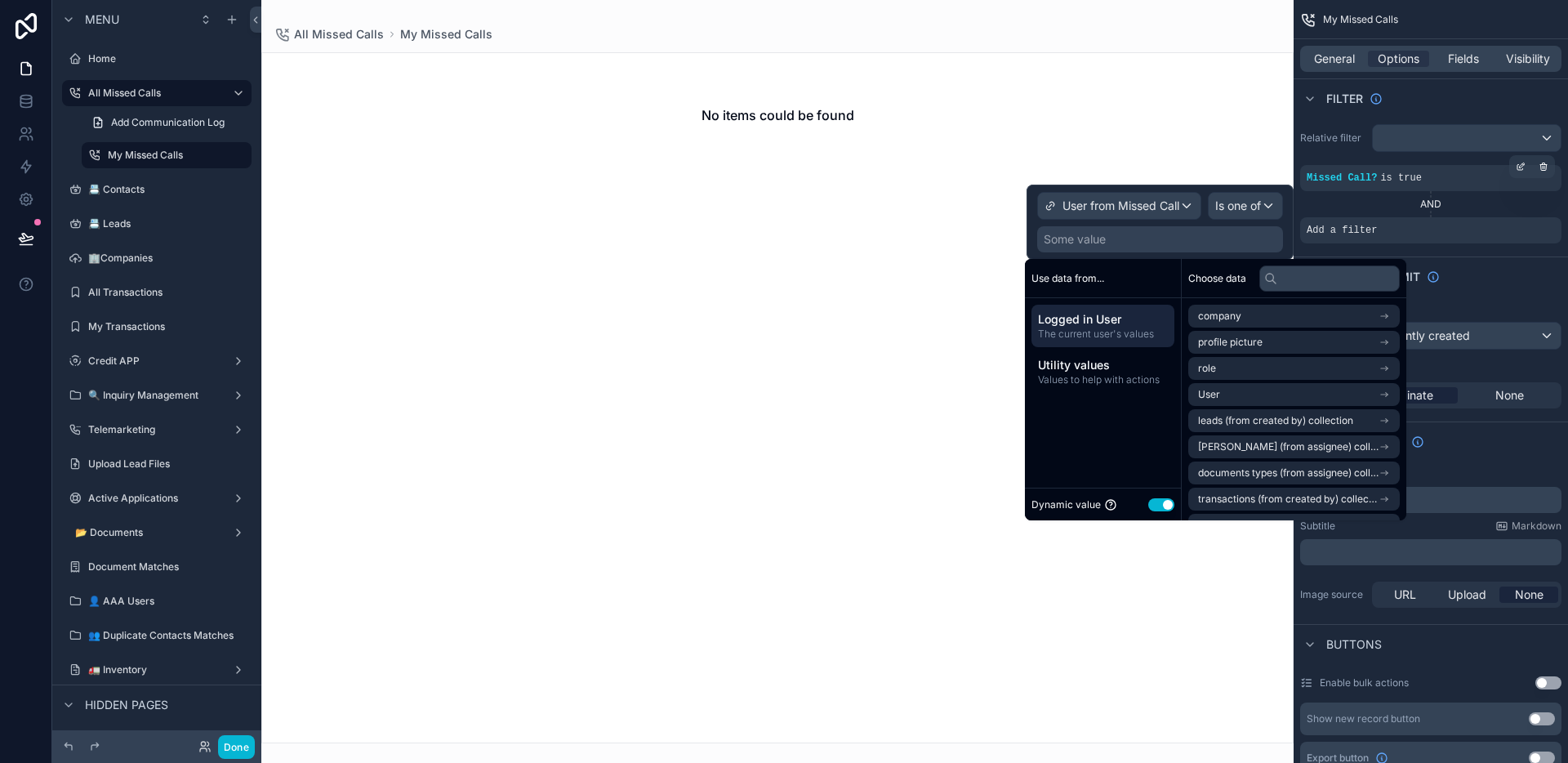
click at [1111, 337] on span "The current user's values" at bounding box center [1103, 334] width 130 height 13
click at [1284, 393] on li "User" at bounding box center [1293, 394] width 212 height 23
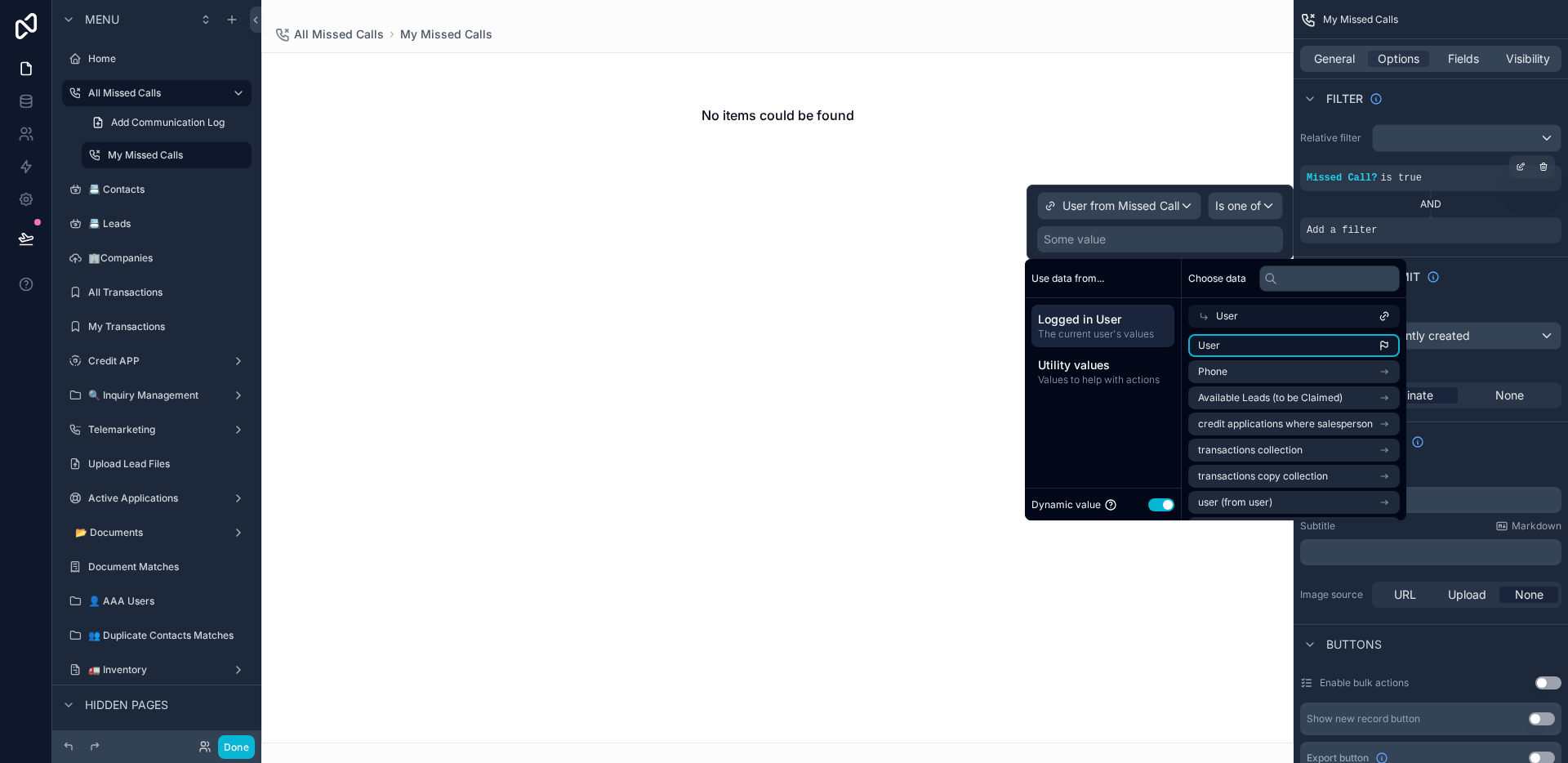
click at [1266, 351] on li "User" at bounding box center [1293, 345] width 212 height 23
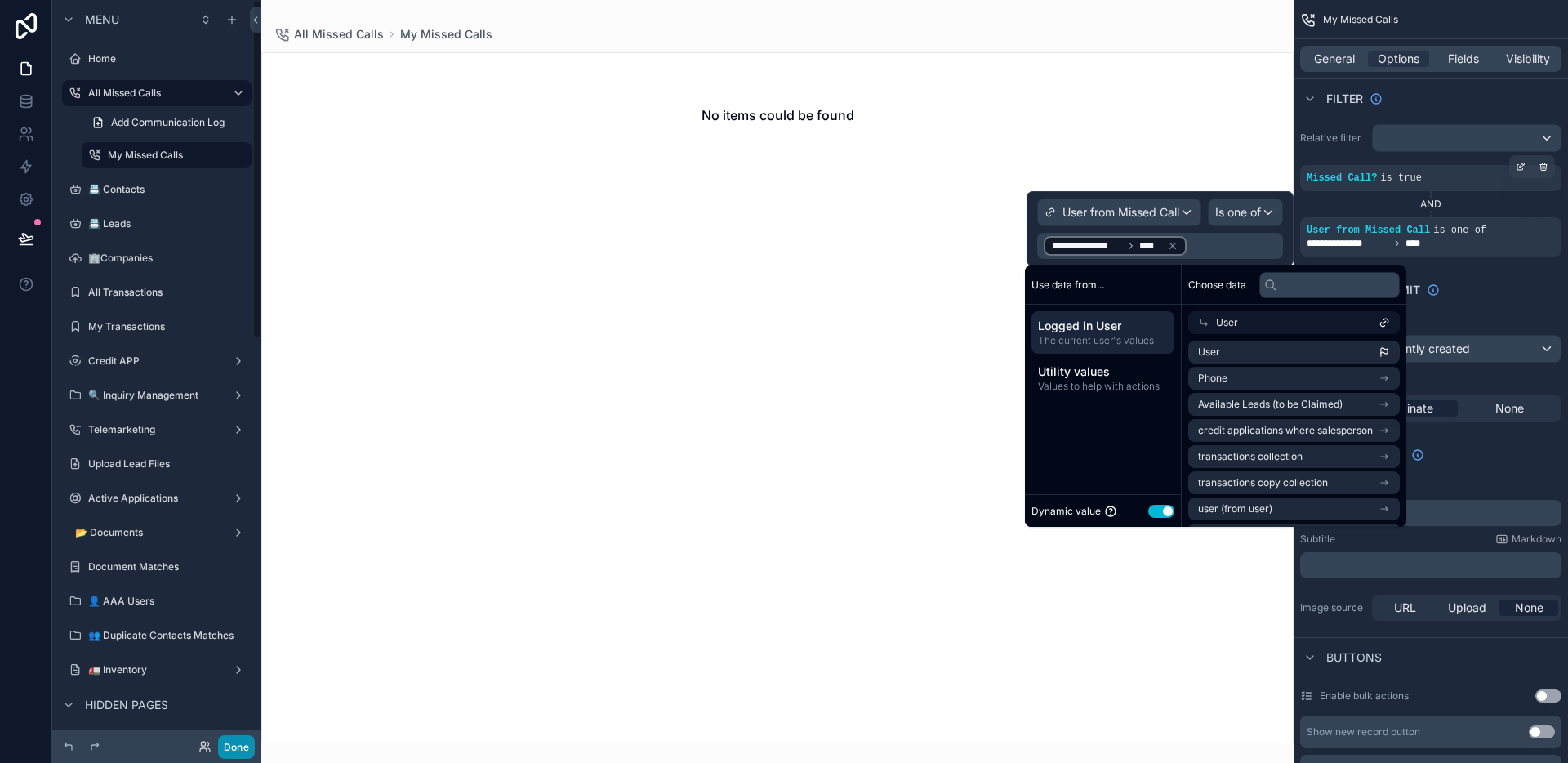
click at [243, 741] on button "Done" at bounding box center [236, 746] width 37 height 24
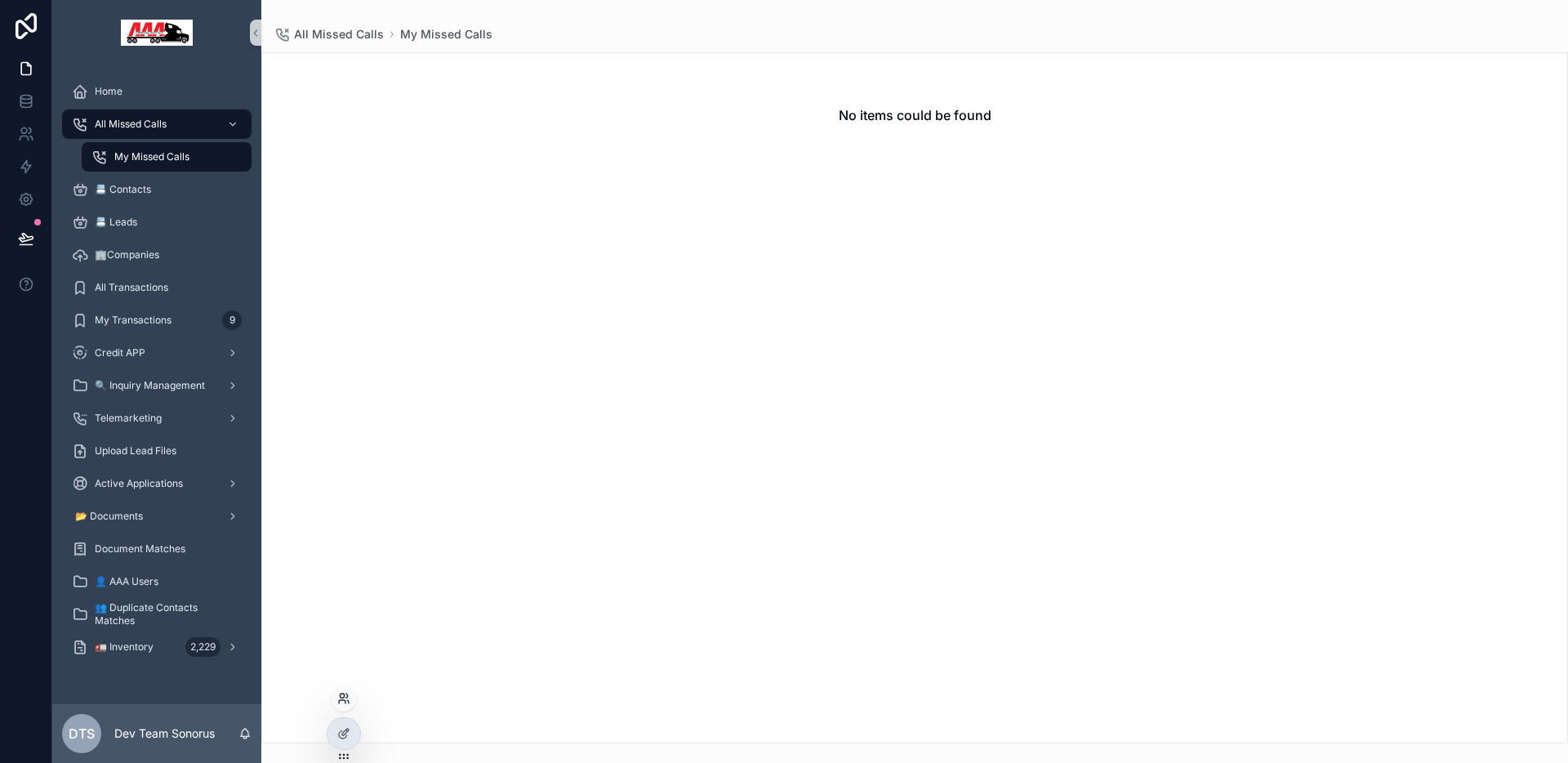
click at [346, 698] on icon at bounding box center [343, 698] width 13 height 13
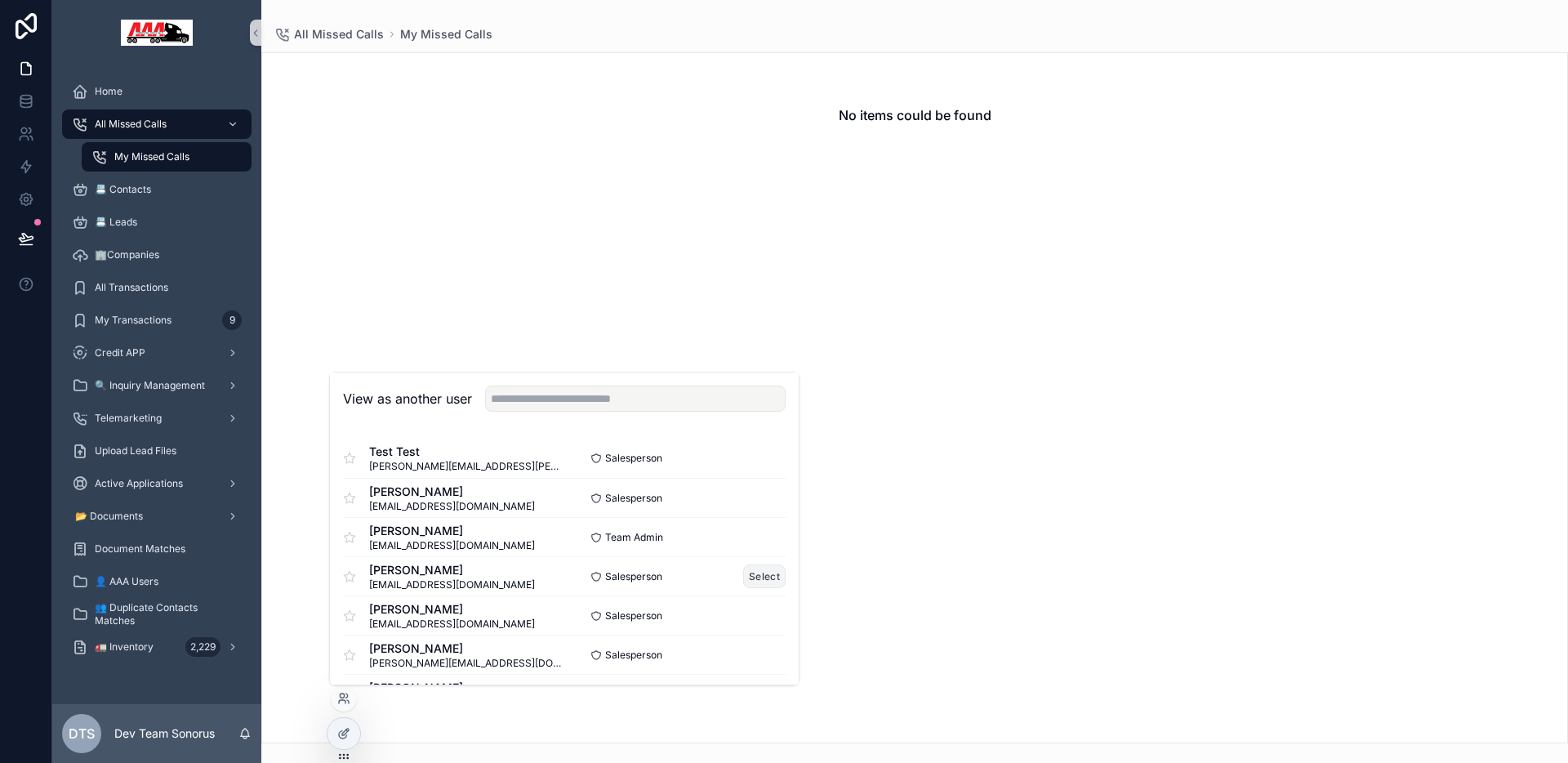
click at [752, 569] on button "Select" at bounding box center [764, 576] width 43 height 24
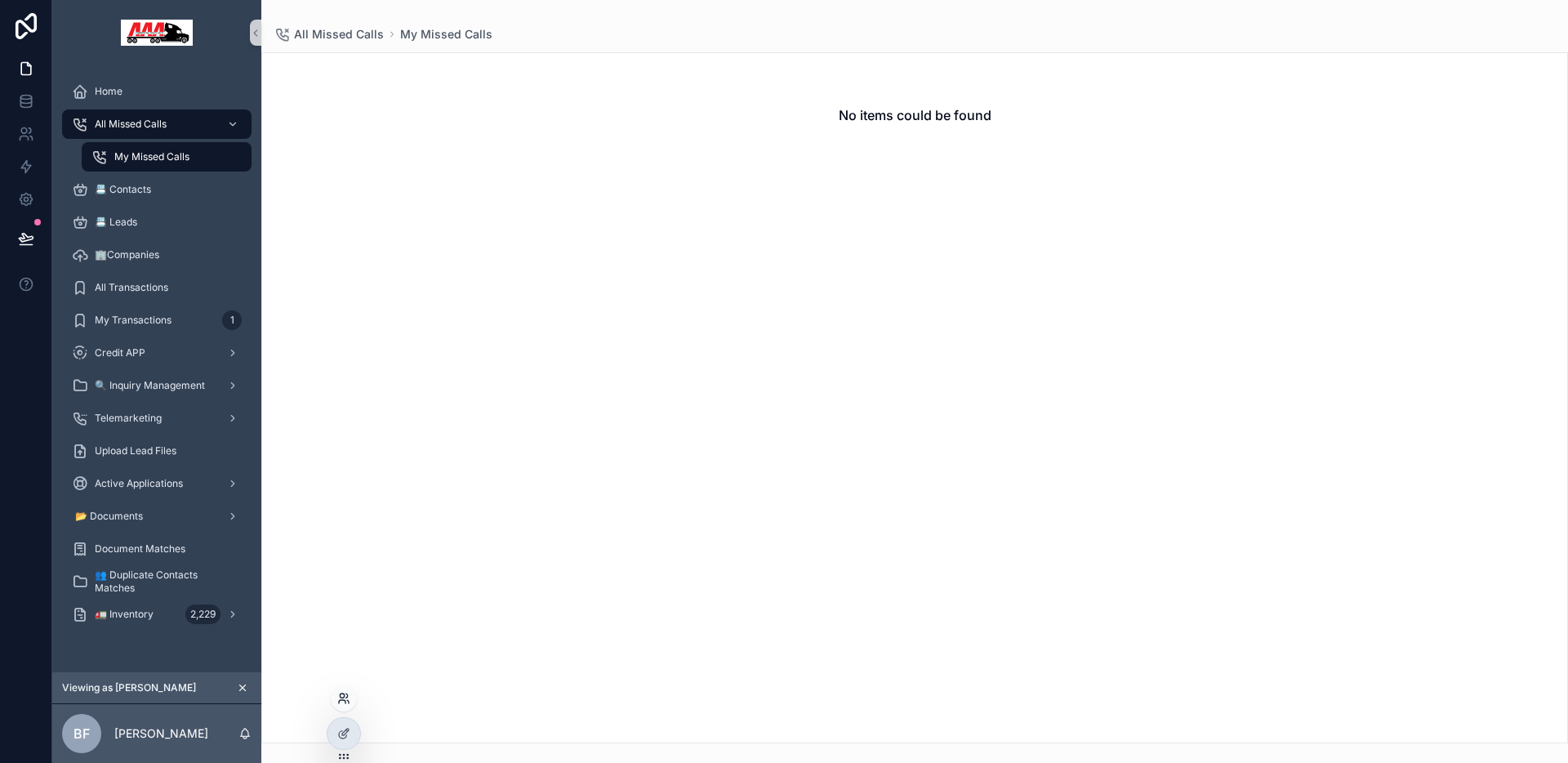
click at [341, 705] on icon at bounding box center [343, 698] width 13 height 13
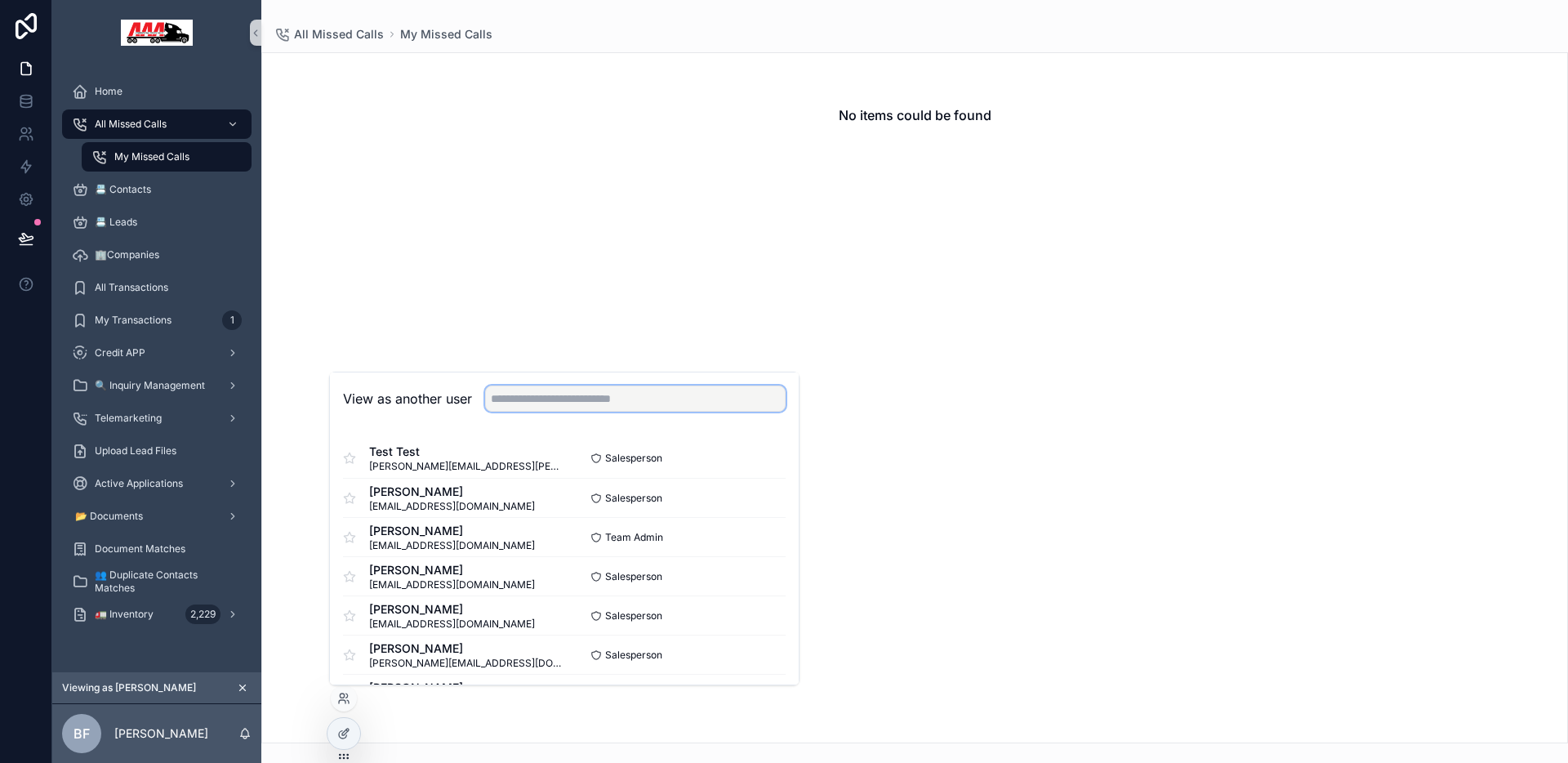
click at [592, 402] on input "text" at bounding box center [635, 399] width 301 height 26
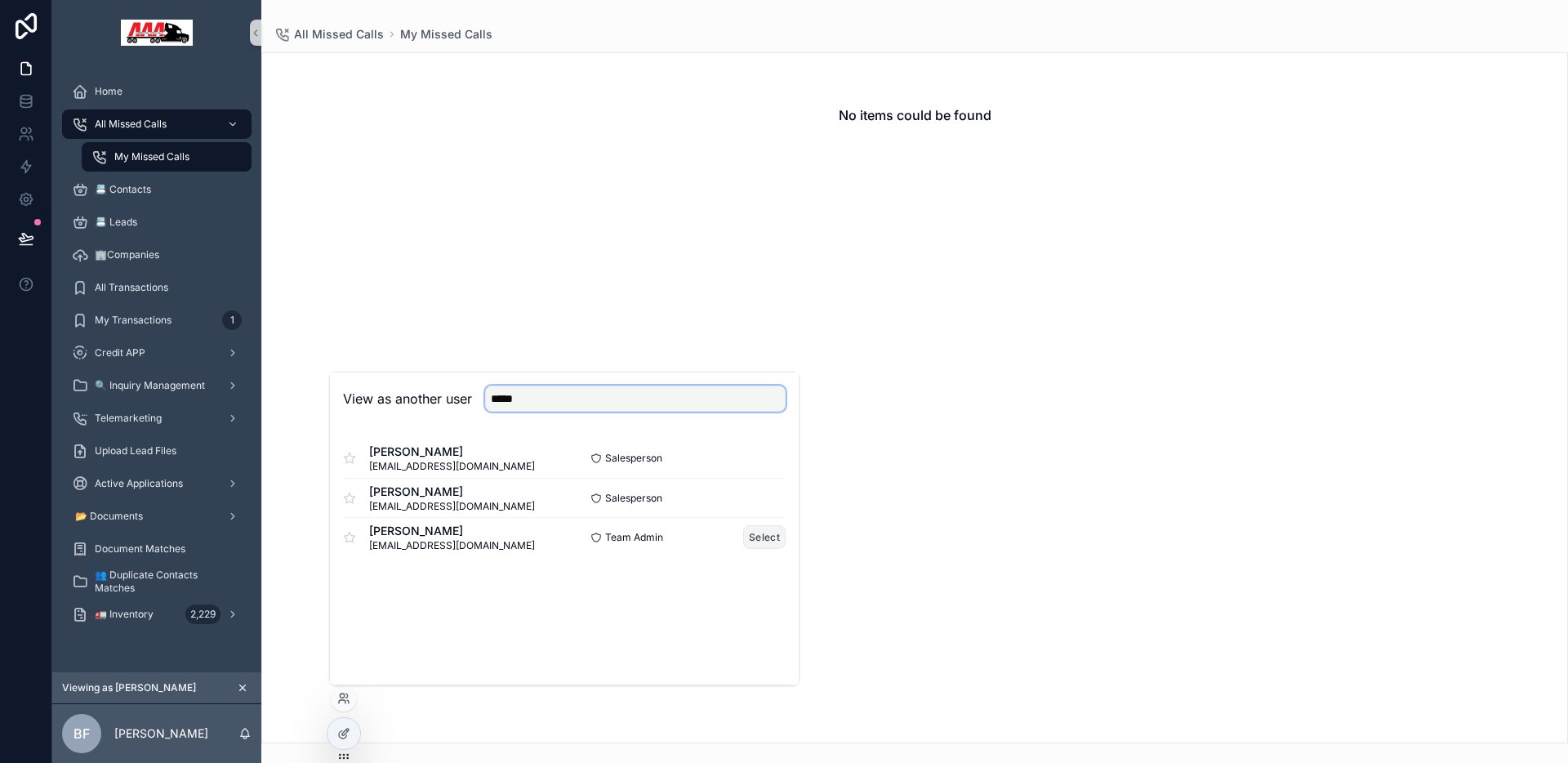
type input "*****"
click at [772, 537] on button "Select" at bounding box center [764, 537] width 43 height 24
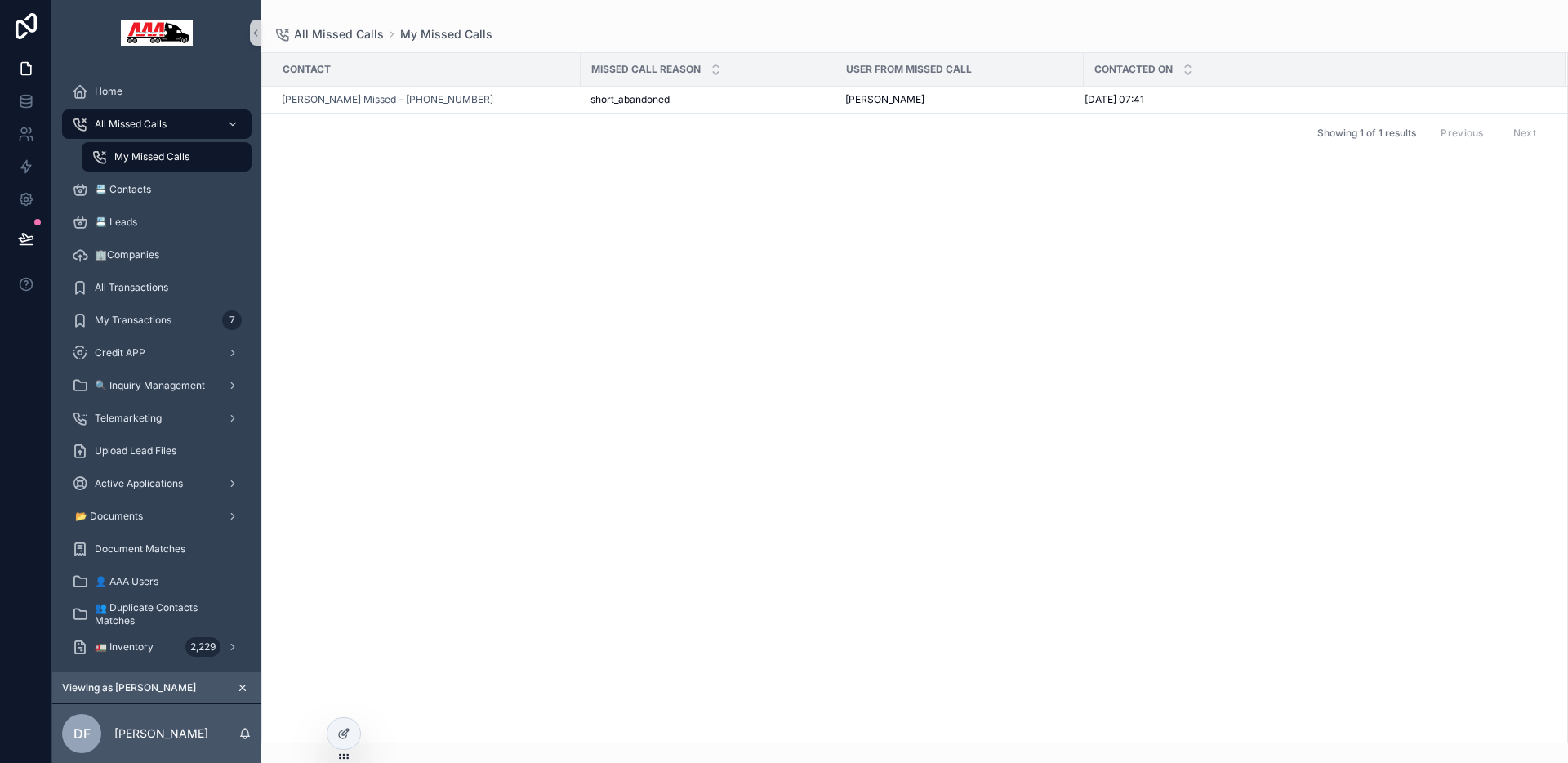
click at [180, 162] on span "My Missed Calls" at bounding box center [152, 156] width 75 height 13
click at [166, 130] on span "All Missed Calls" at bounding box center [131, 124] width 71 height 13
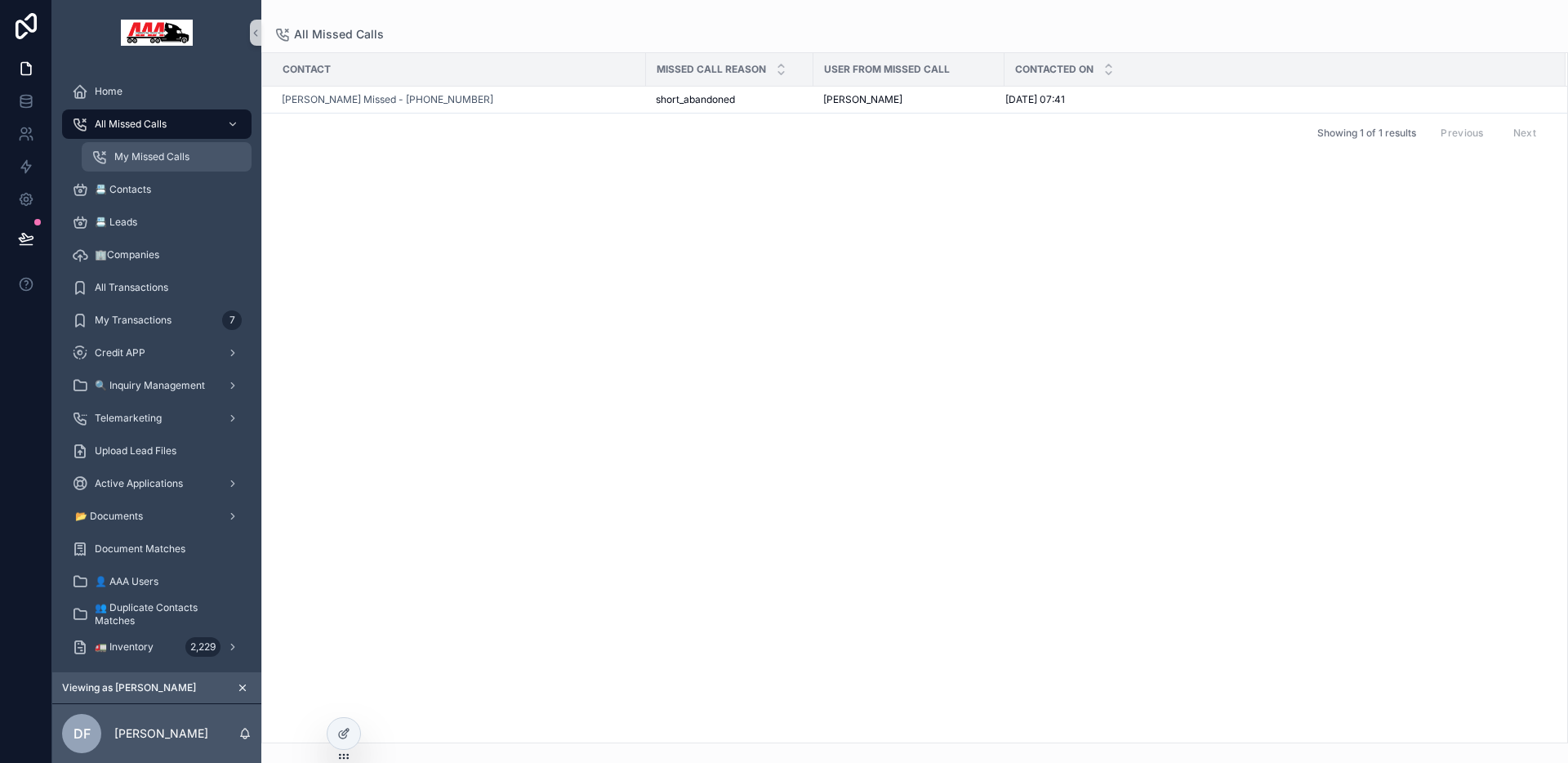
click at [166, 147] on div "My Missed Calls" at bounding box center [166, 157] width 150 height 26
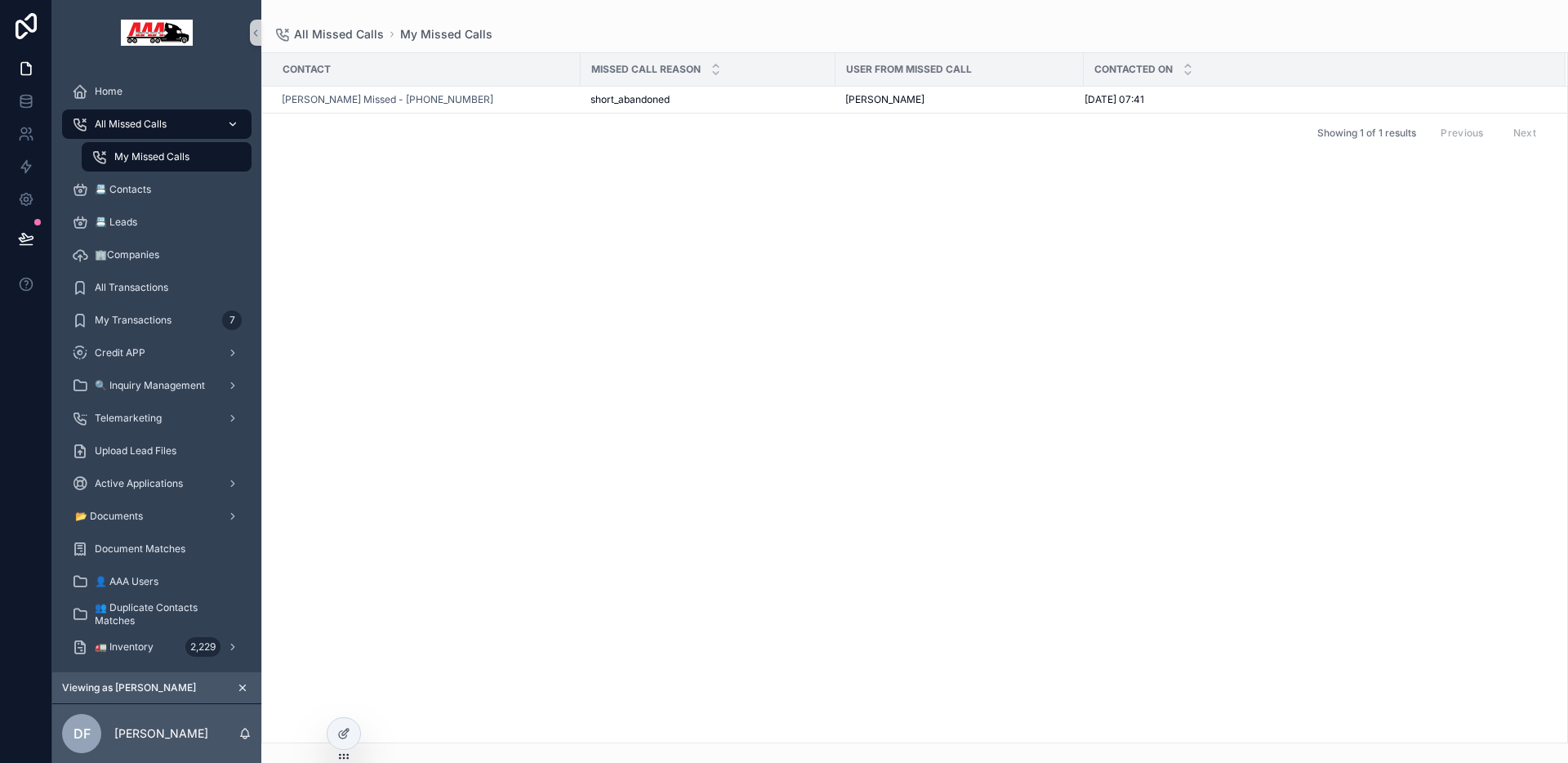
click at [162, 122] on span "All Missed Calls" at bounding box center [131, 124] width 71 height 13
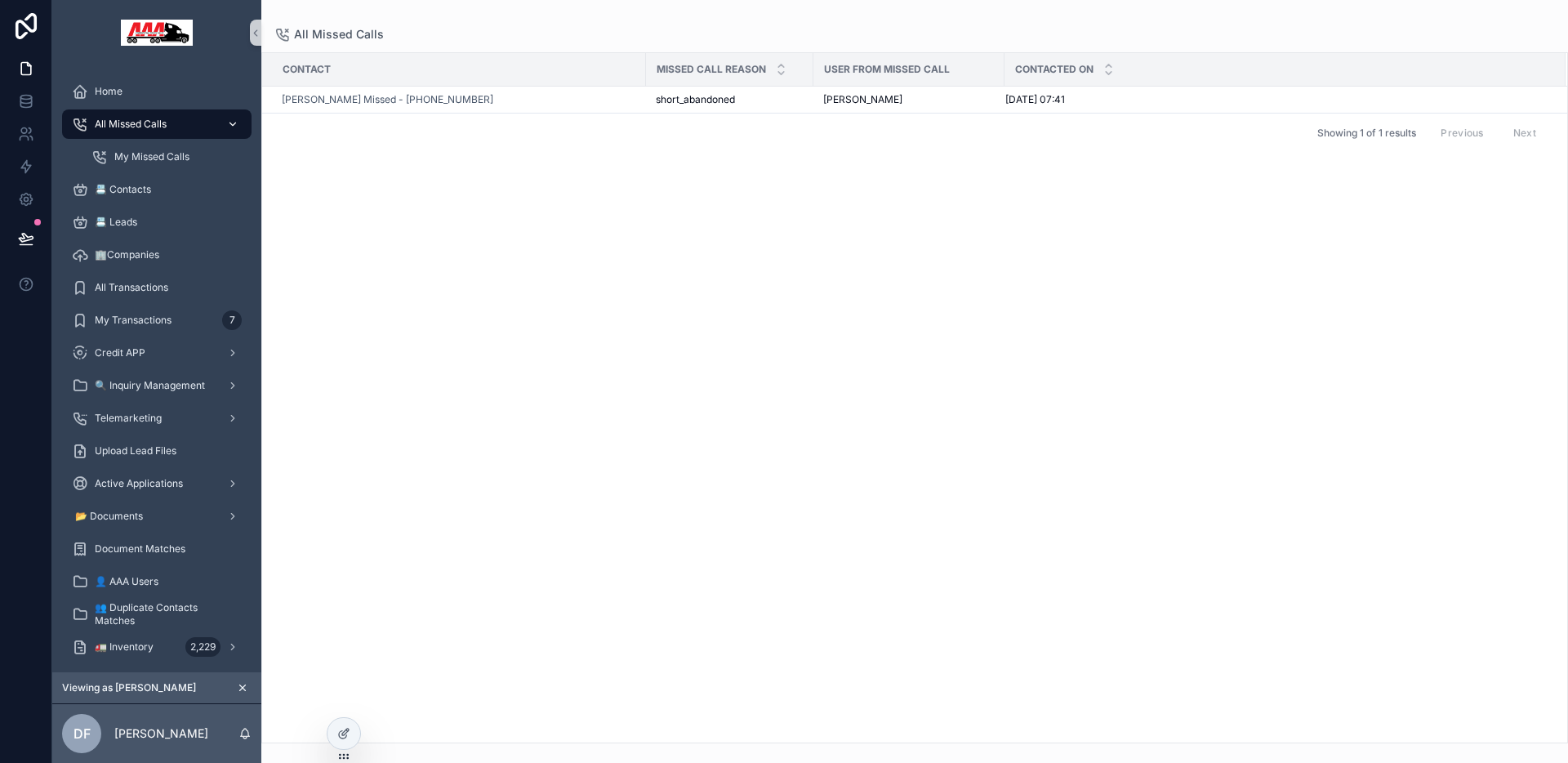
click at [163, 138] on link "All Missed Calls" at bounding box center [156, 125] width 189 height 30
click at [139, 156] on span "My Missed Calls" at bounding box center [152, 156] width 75 height 13
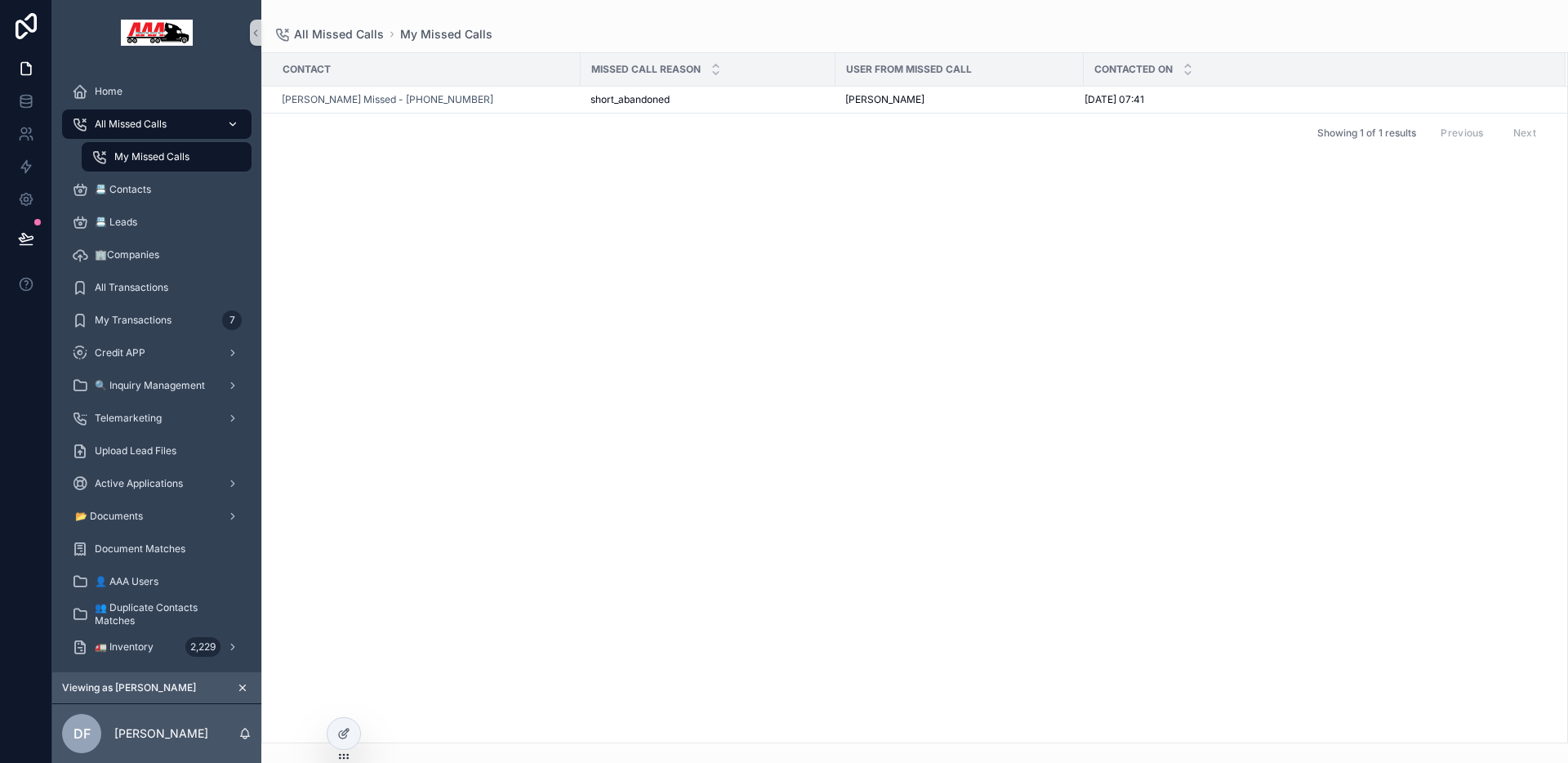
click at [141, 133] on div "All Missed Calls" at bounding box center [156, 124] width 170 height 26
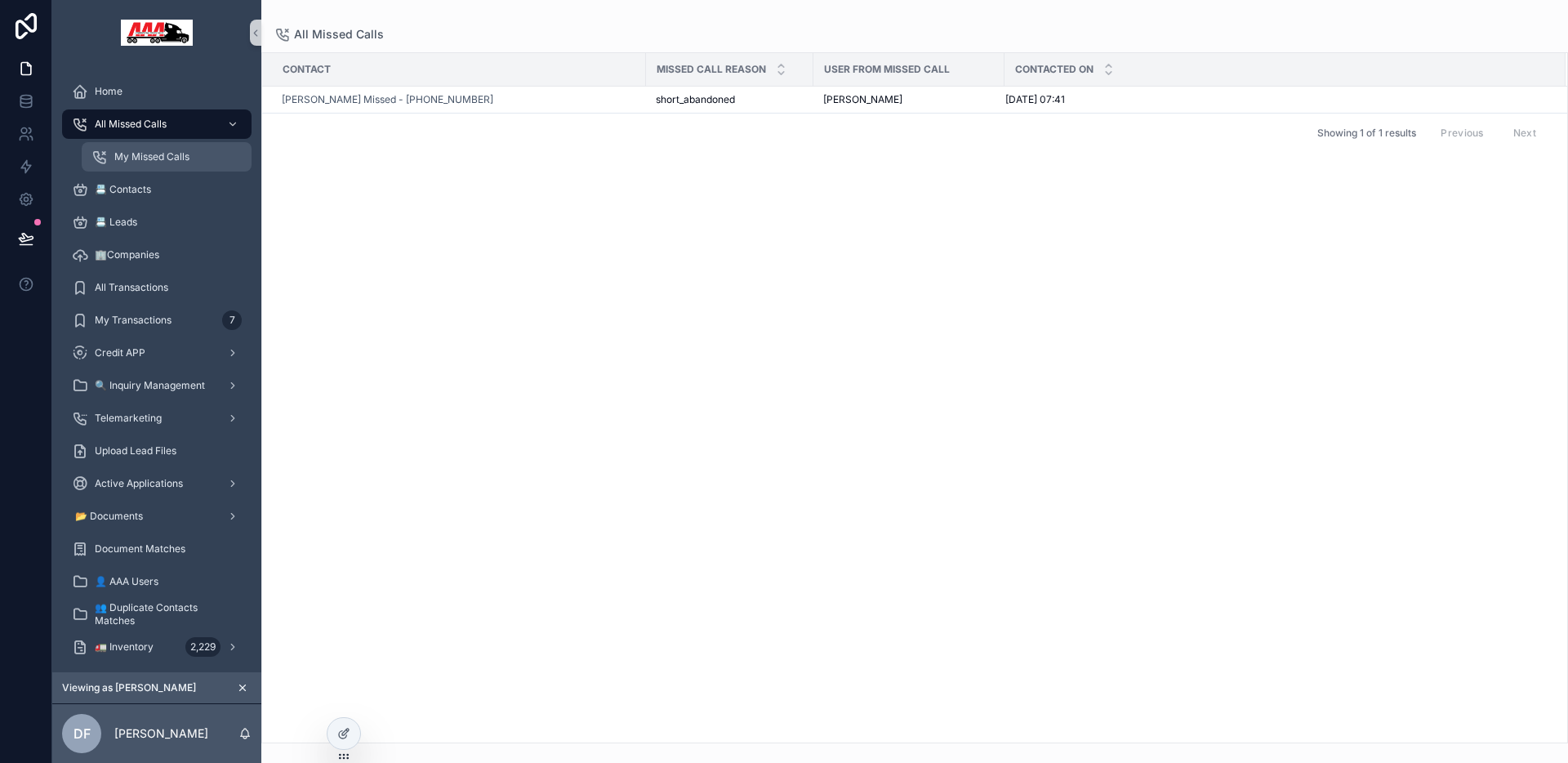
click at [144, 167] on div "My Missed Calls" at bounding box center [166, 157] width 150 height 26
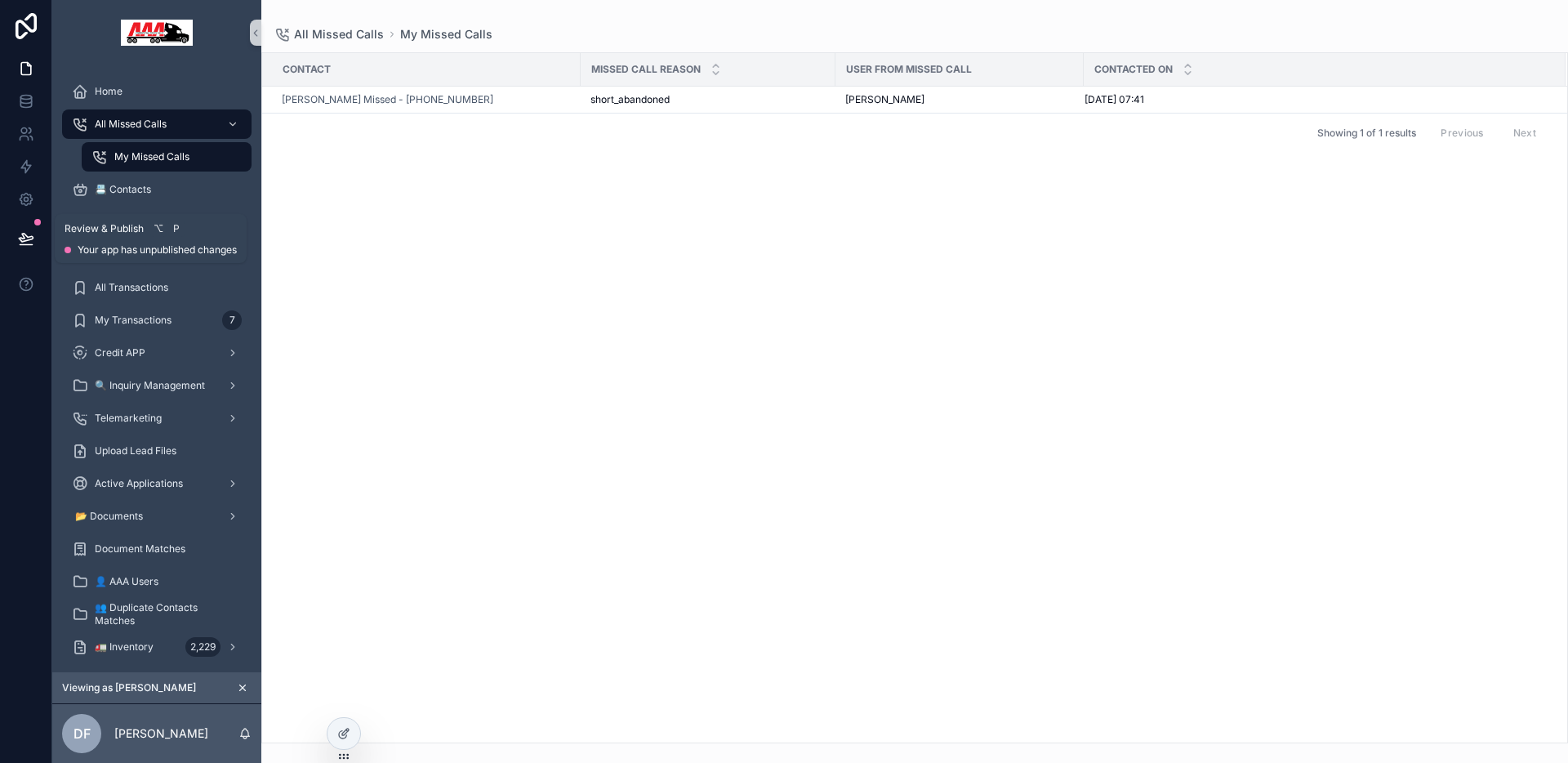
click at [28, 240] on icon at bounding box center [26, 237] width 14 height 8
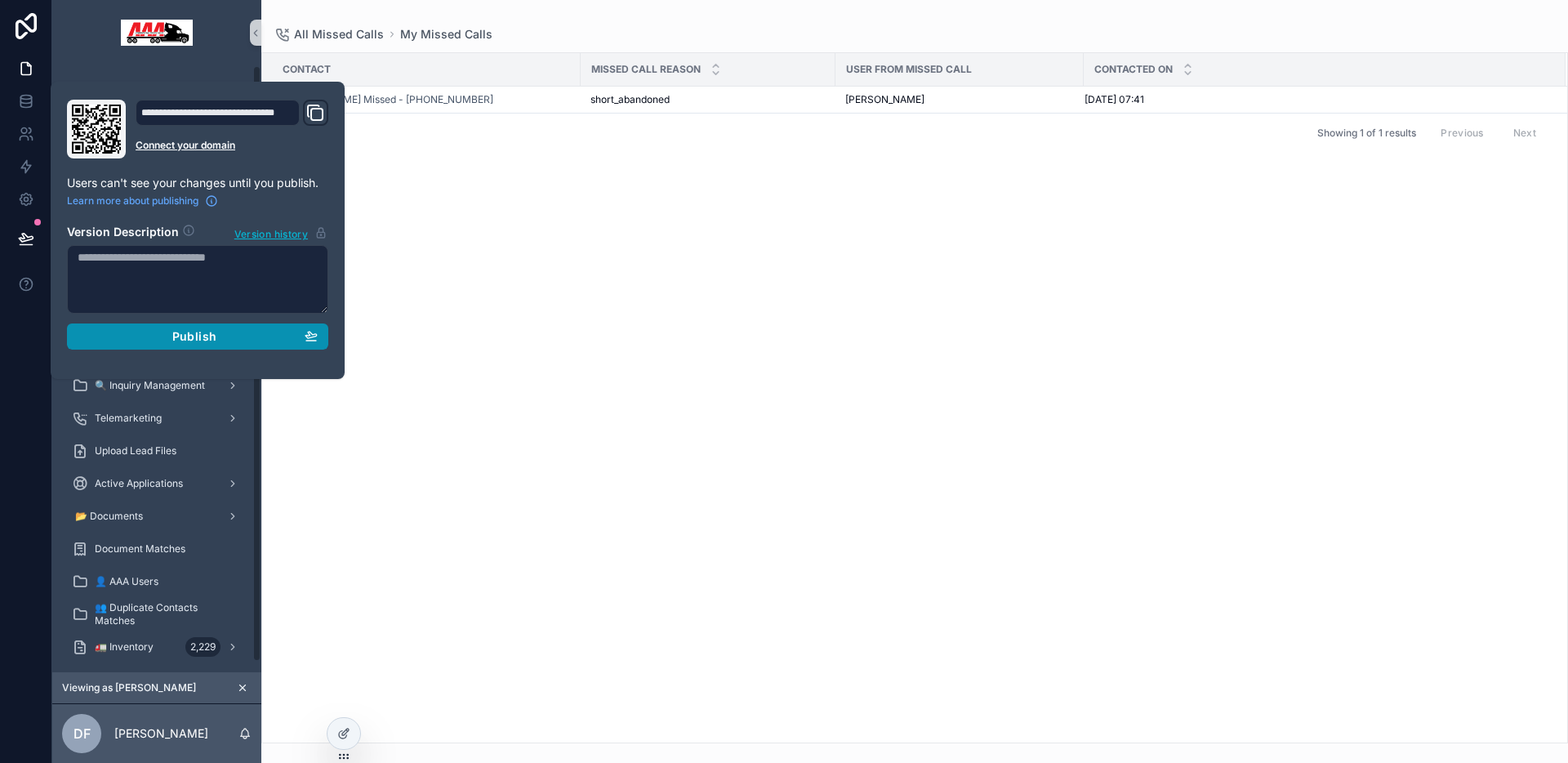
click at [266, 344] on button "Publish" at bounding box center [198, 337] width 261 height 26
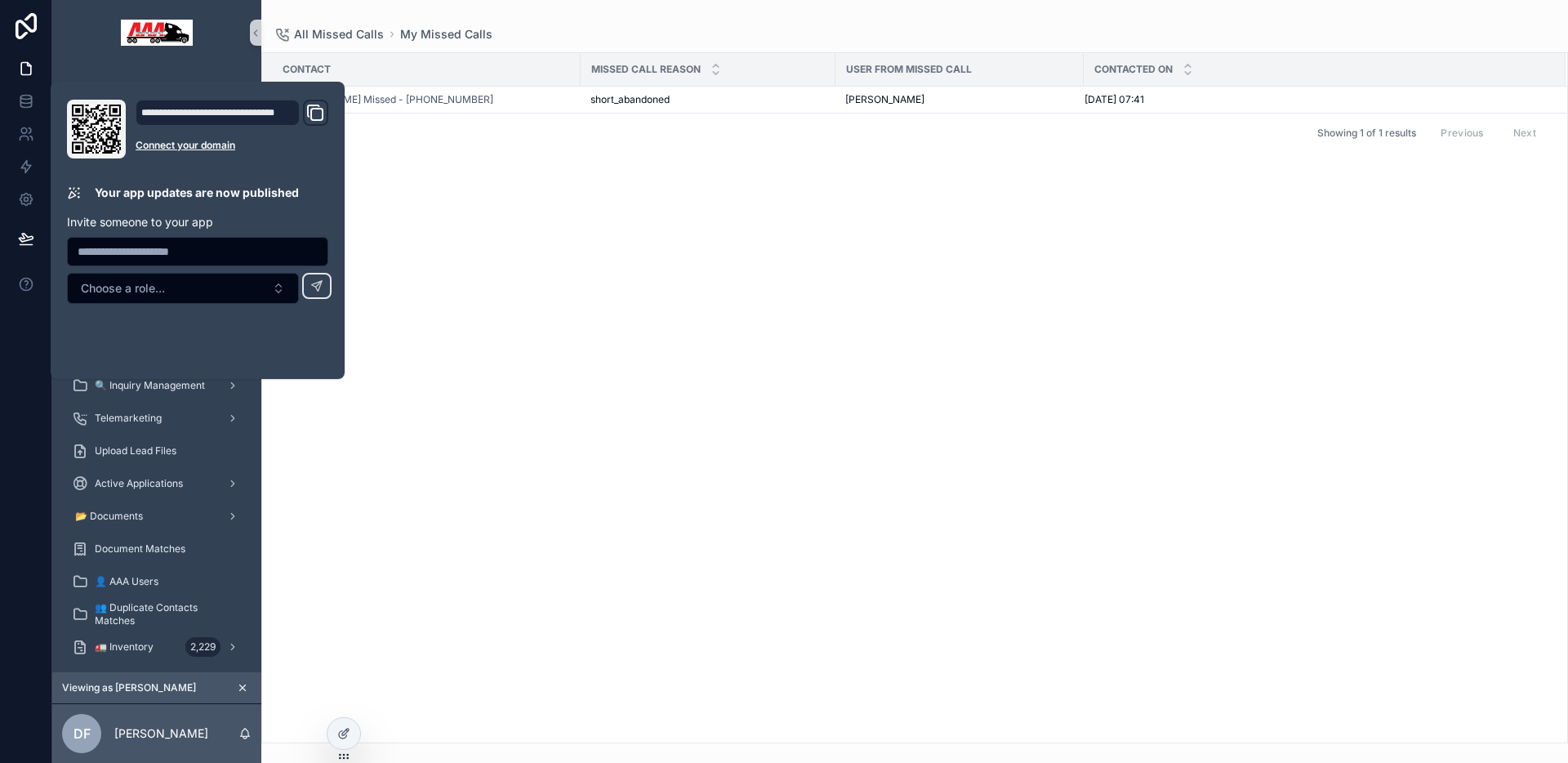
click at [933, 22] on div "All Missed Calls My Missed Calls Contact Missed Call Reason User from Missed Ca…" at bounding box center [914, 371] width 1307 height 744
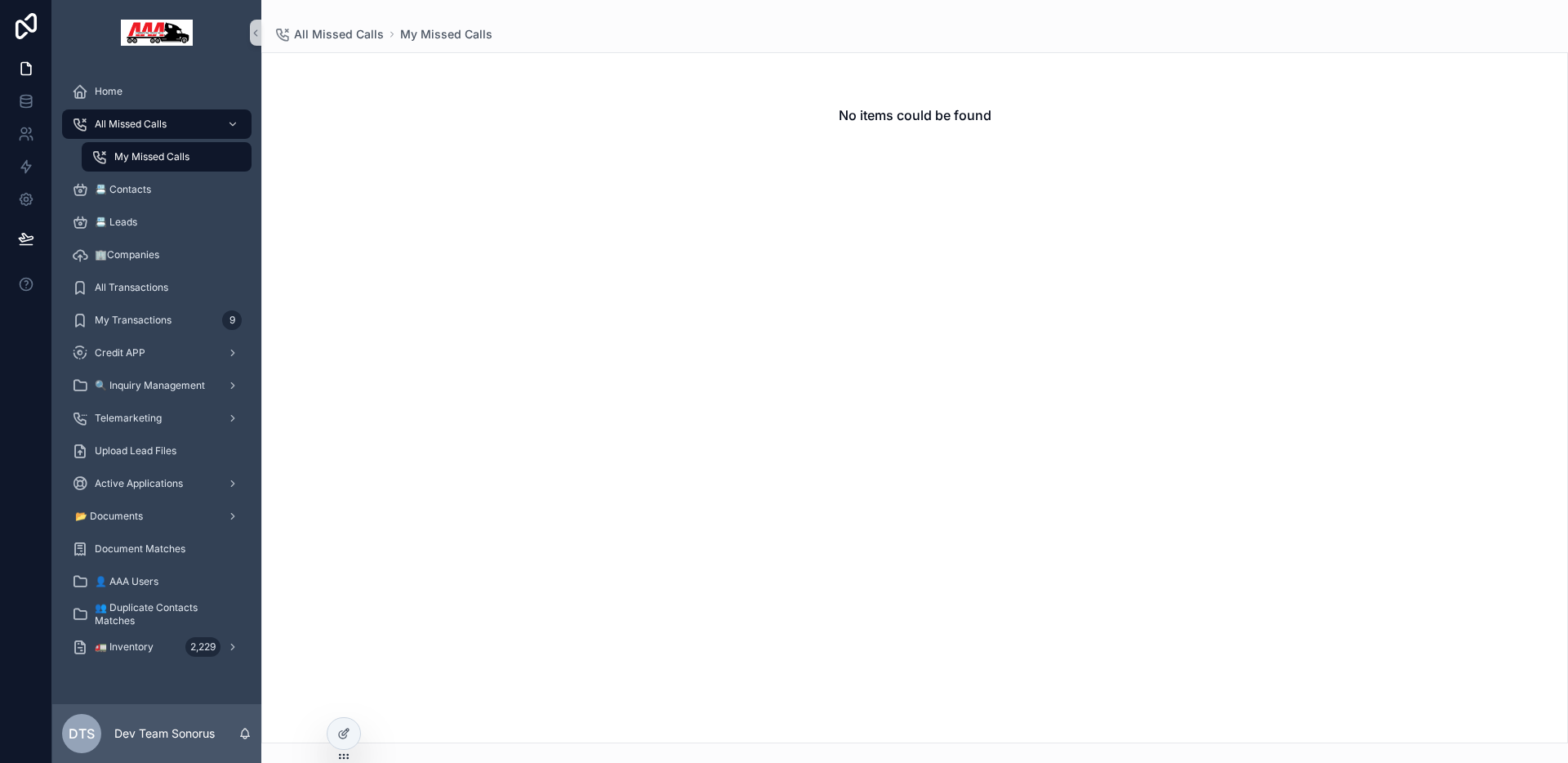
click at [617, 22] on div "All Missed Calls My Missed Calls No items could be found" at bounding box center [914, 371] width 1307 height 744
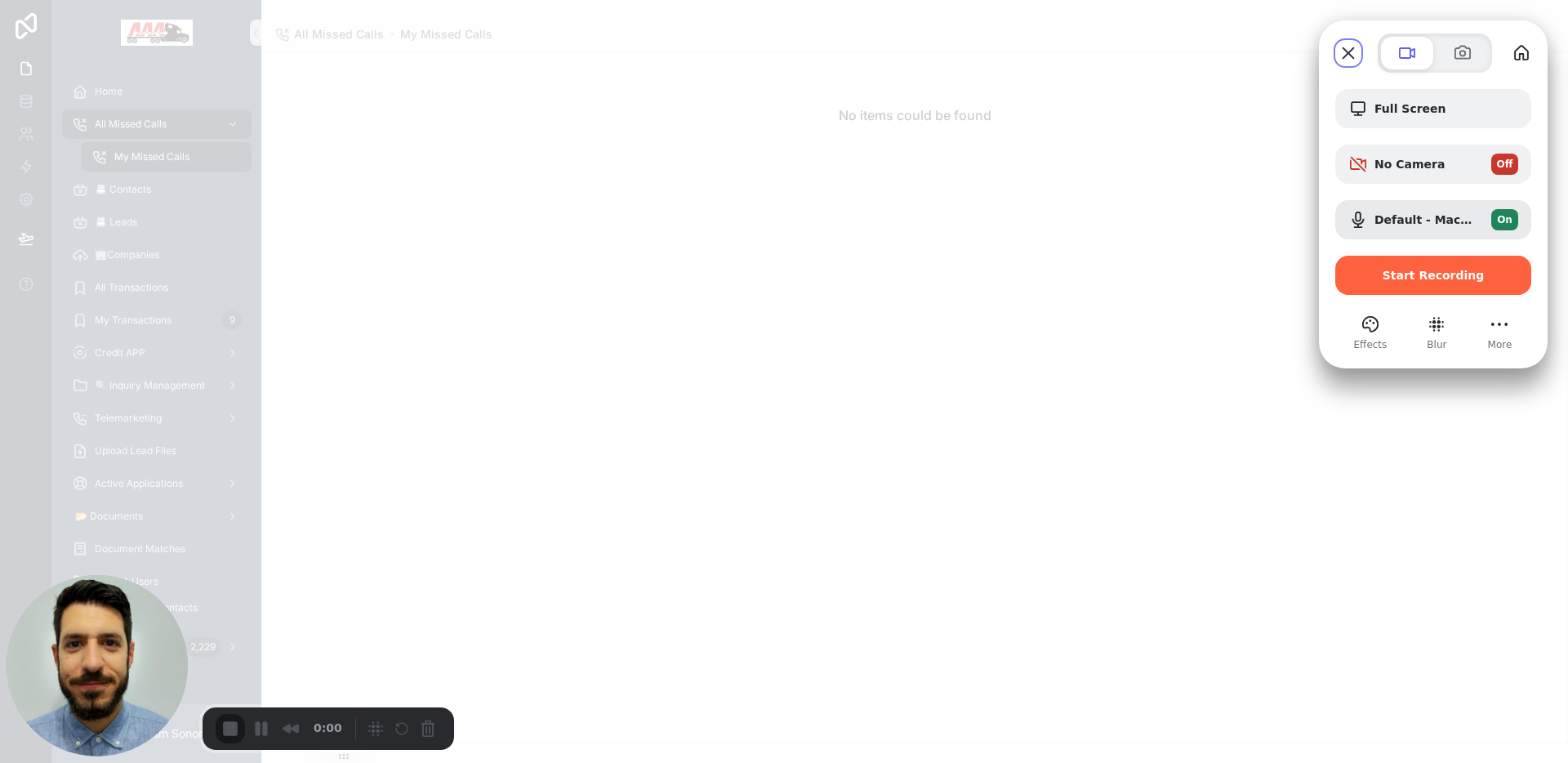
click at [1402, 280] on span "Start Recording" at bounding box center [1433, 275] width 102 height 13
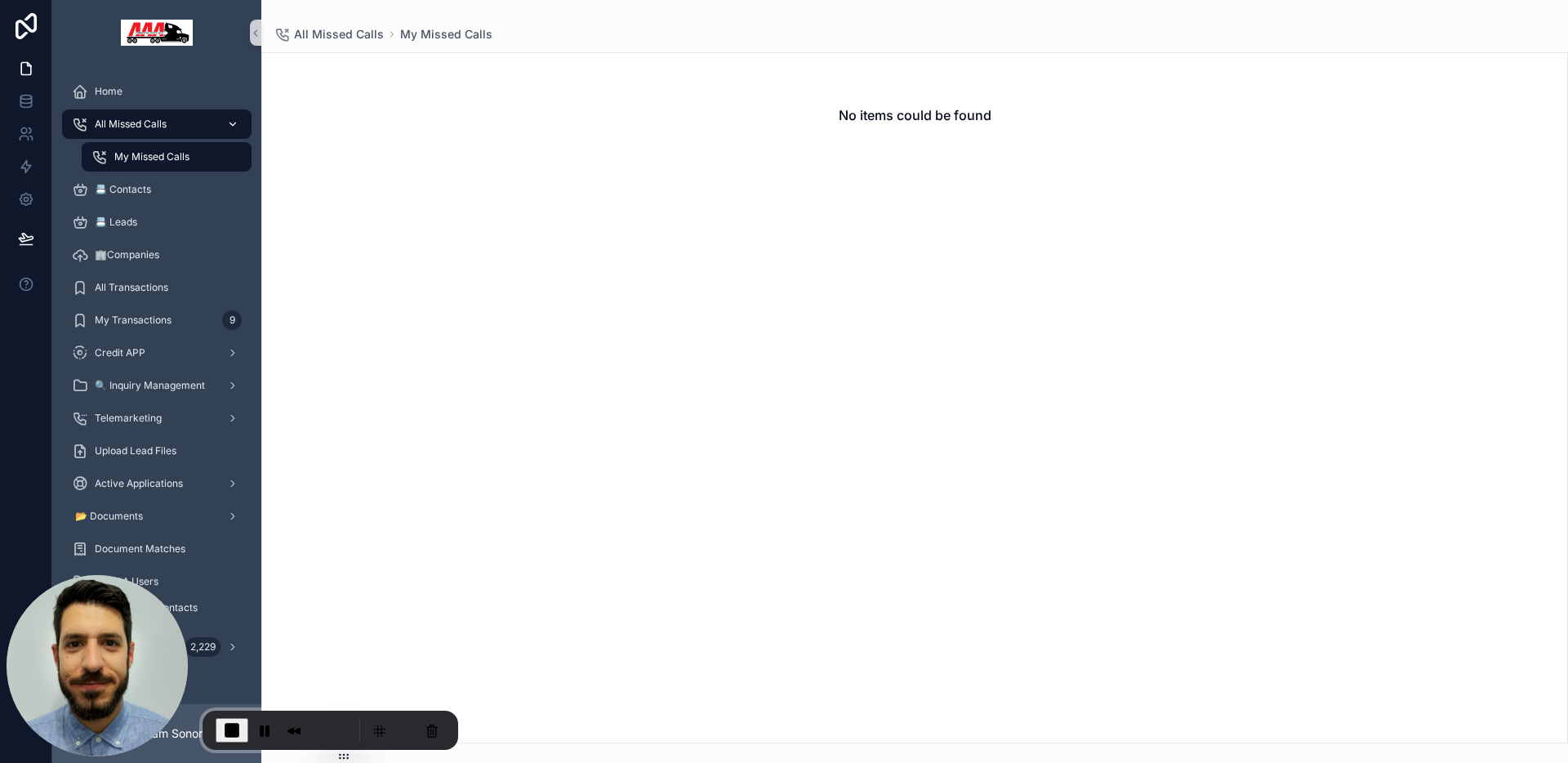
click at [136, 126] on span "All Missed Calls" at bounding box center [131, 124] width 71 height 13
click at [169, 162] on span "My Missed Calls" at bounding box center [152, 156] width 75 height 13
click at [180, 123] on div "All Missed Calls" at bounding box center [156, 124] width 170 height 26
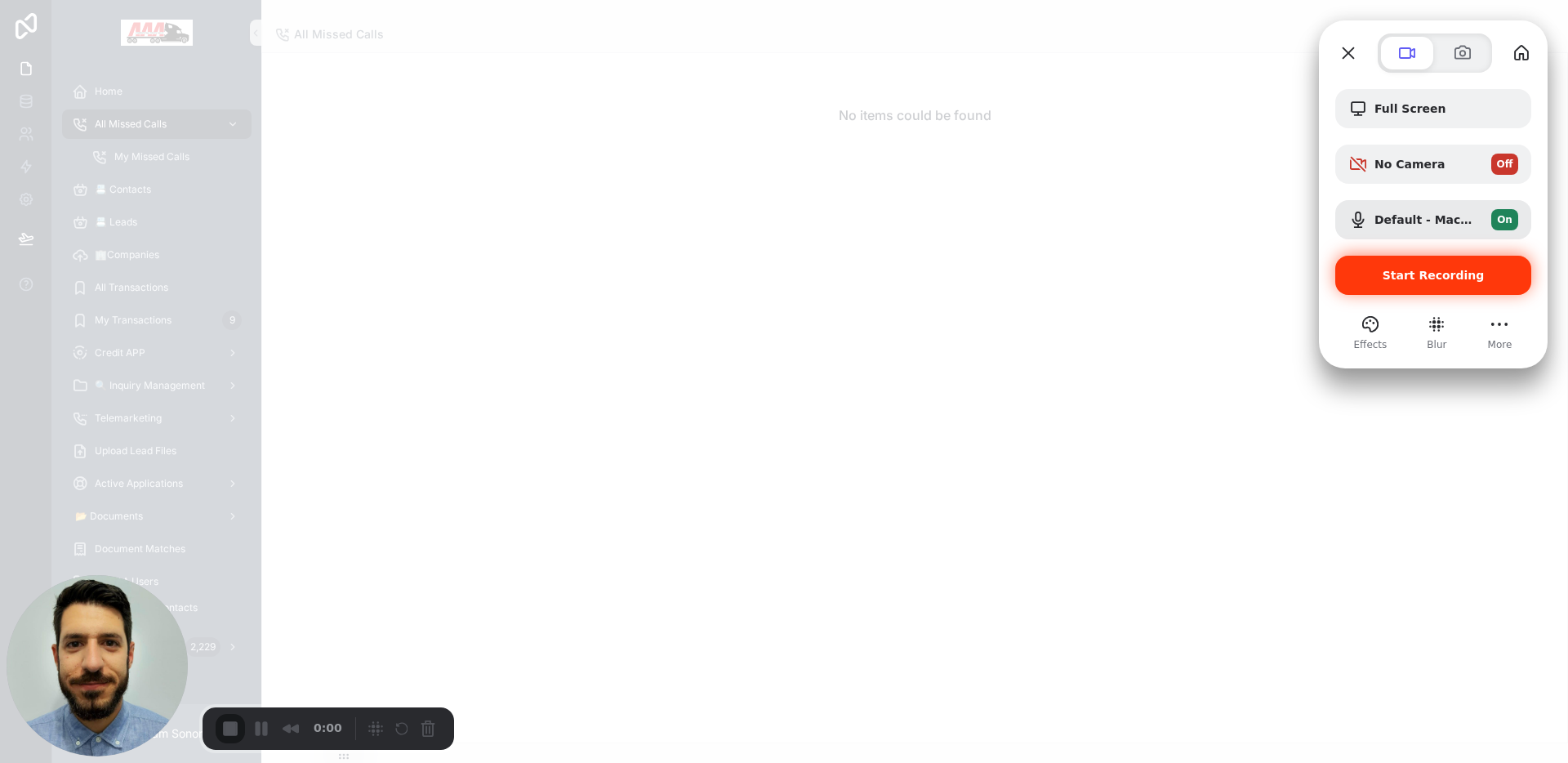
click at [1404, 283] on div "Start Recording" at bounding box center [1433, 275] width 196 height 39
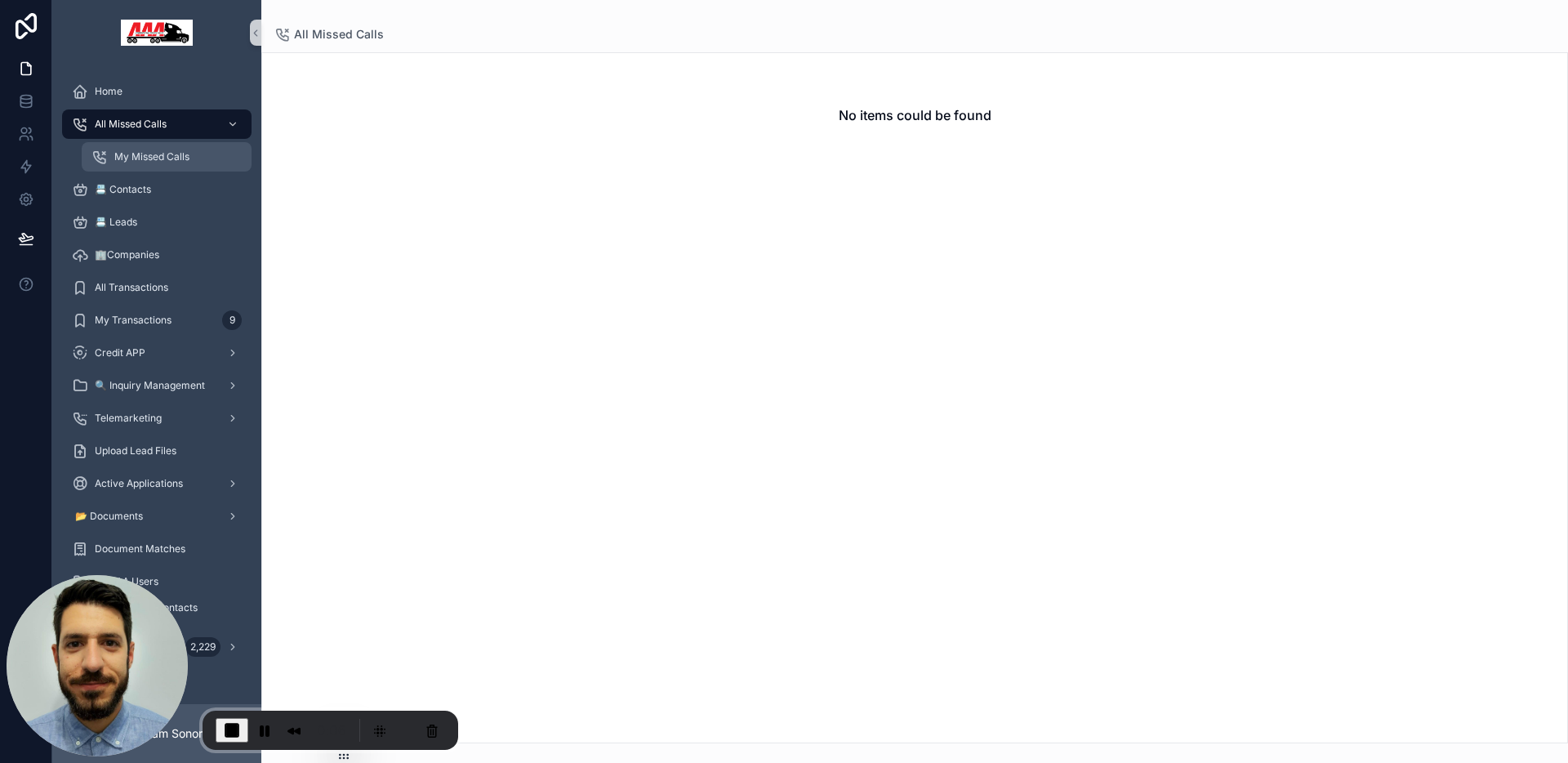
click at [149, 152] on span "My Missed Calls" at bounding box center [152, 156] width 75 height 13
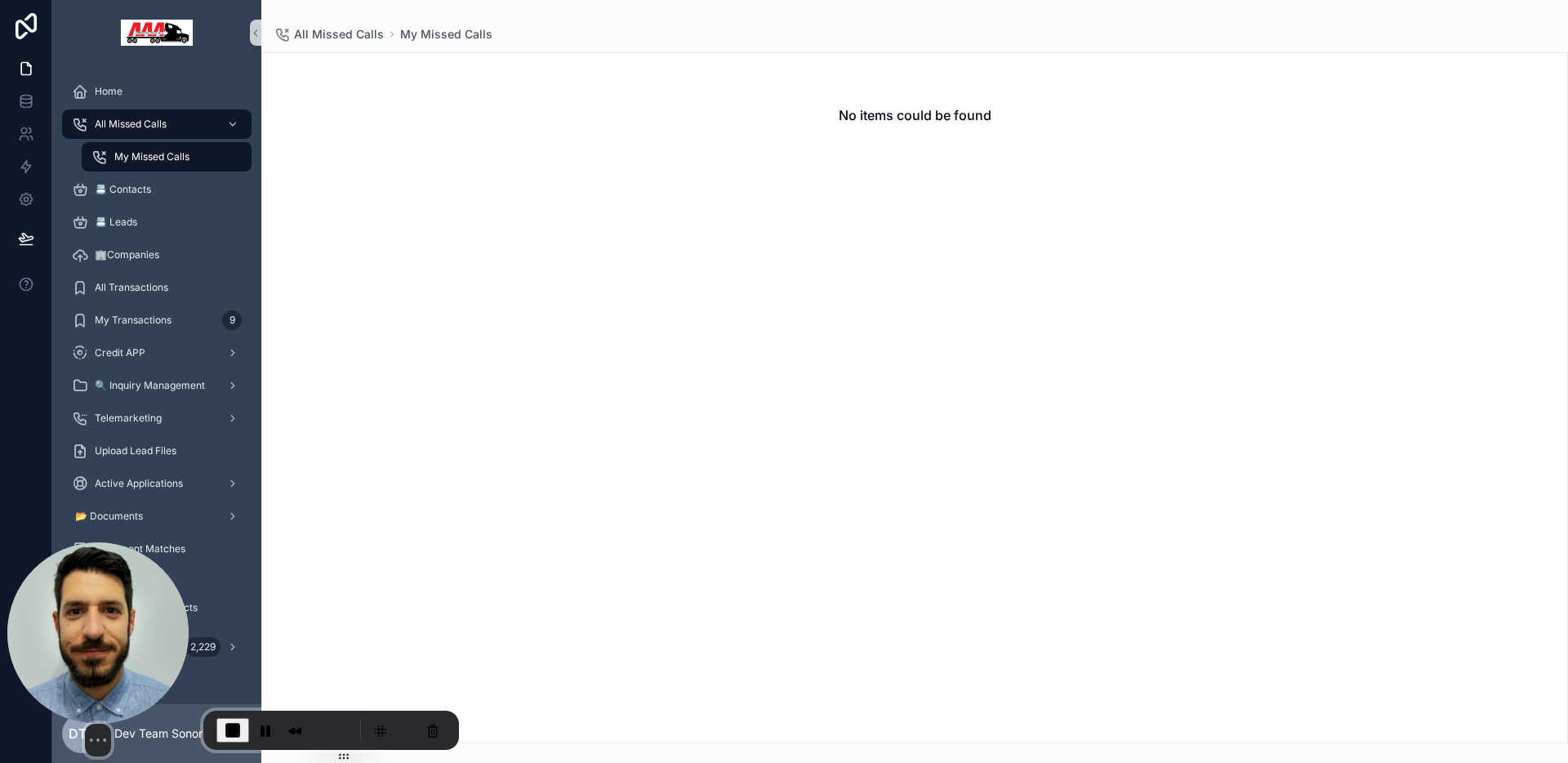
drag, startPoint x: 102, startPoint y: 642, endPoint x: 100, endPoint y: 480, distance: 162.0
click at [99, 542] on img at bounding box center [98, 633] width 181 height 181
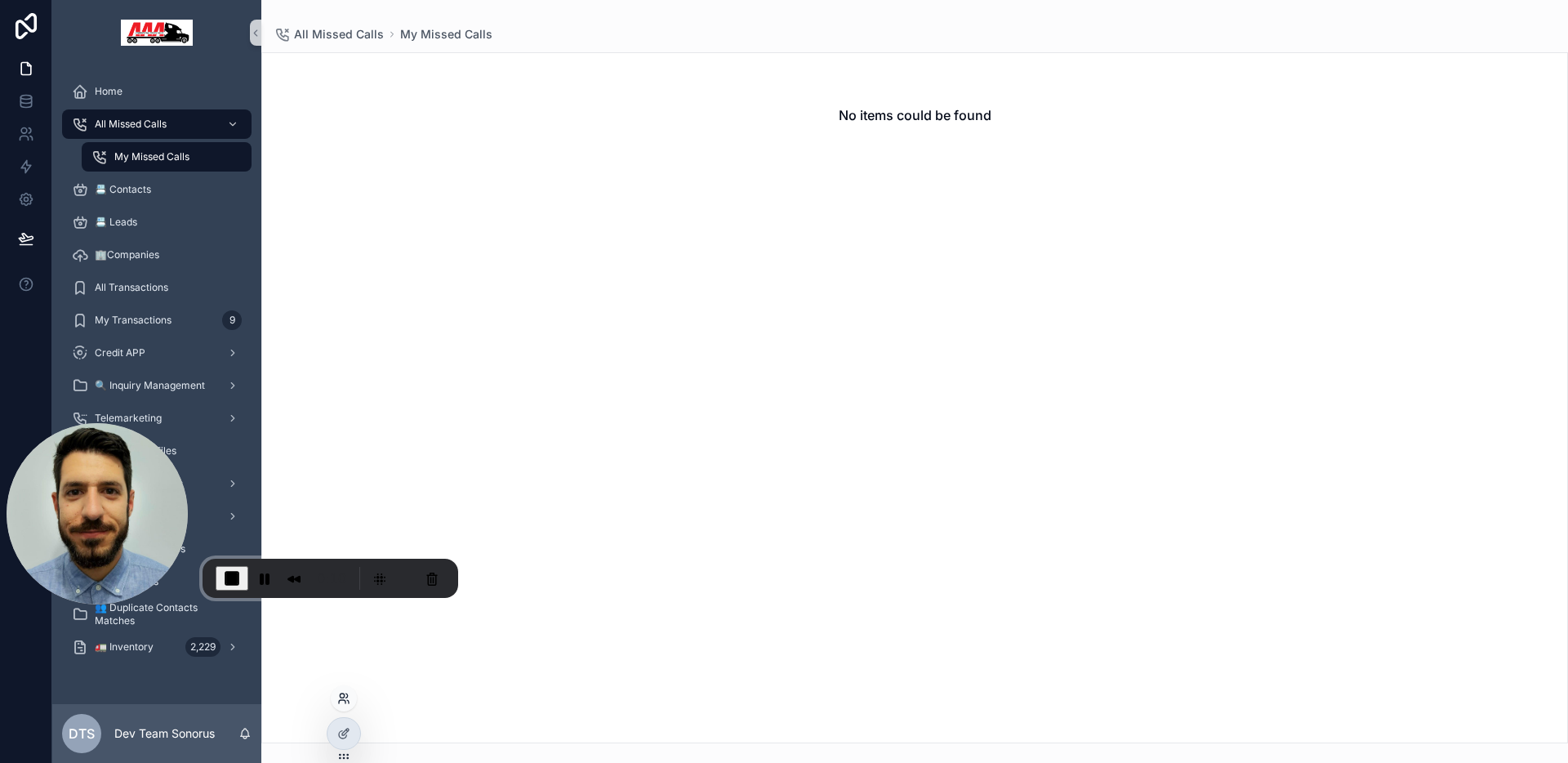
click at [344, 704] on icon at bounding box center [343, 698] width 13 height 13
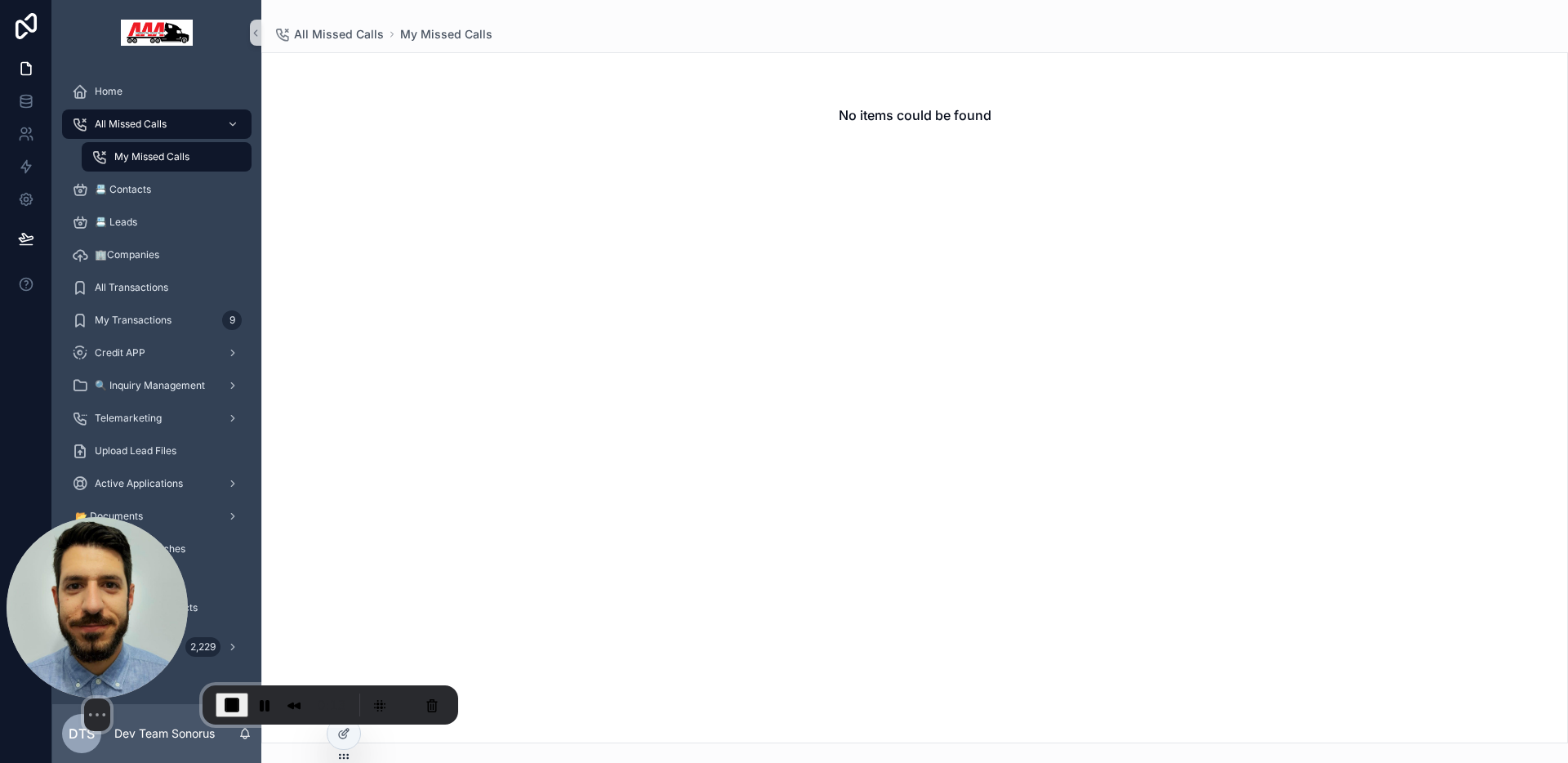
drag, startPoint x: 91, startPoint y: 579, endPoint x: 66, endPoint y: 629, distance: 55.9
click at [66, 629] on img at bounding box center [97, 608] width 181 height 181
drag, startPoint x: 111, startPoint y: 623, endPoint x: 60, endPoint y: 390, distance: 238.5
click at [58, 517] on img at bounding box center [97, 608] width 181 height 181
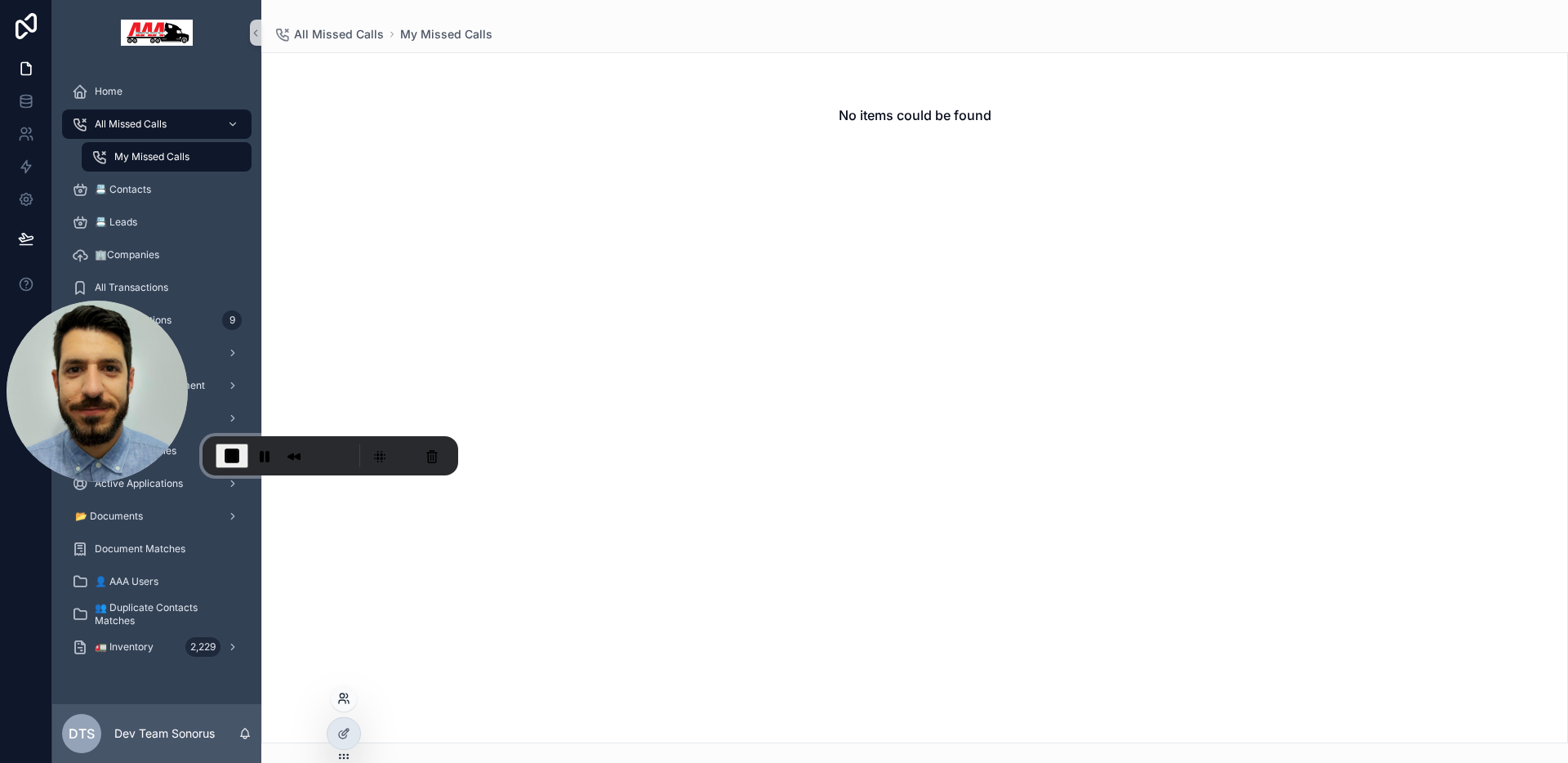
click at [341, 698] on icon at bounding box center [342, 696] width 4 height 4
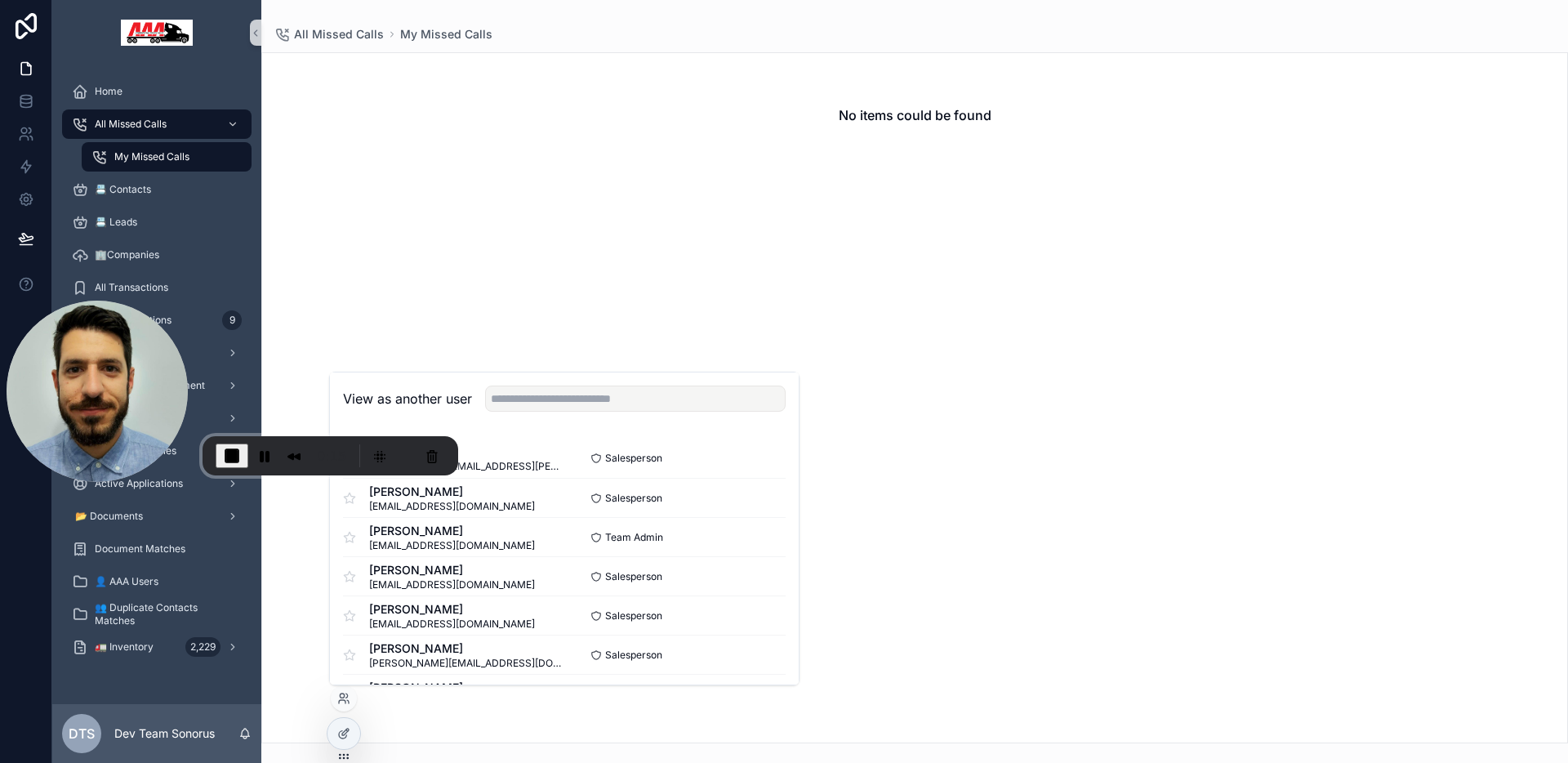
click at [736, 308] on div "No items could be found" at bounding box center [914, 398] width 1307 height 691
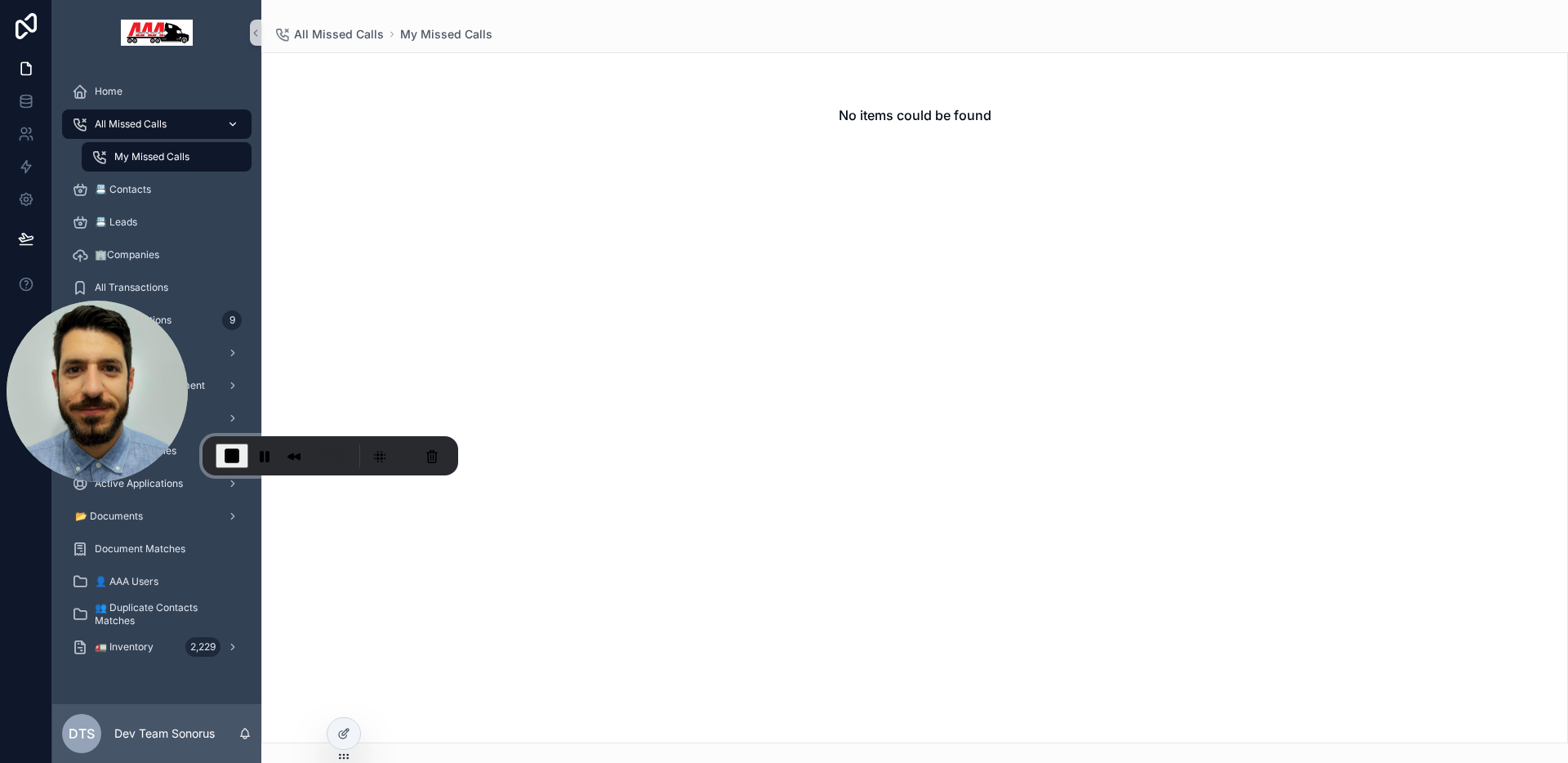
click at [162, 123] on span "All Missed Calls" at bounding box center [131, 124] width 71 height 13
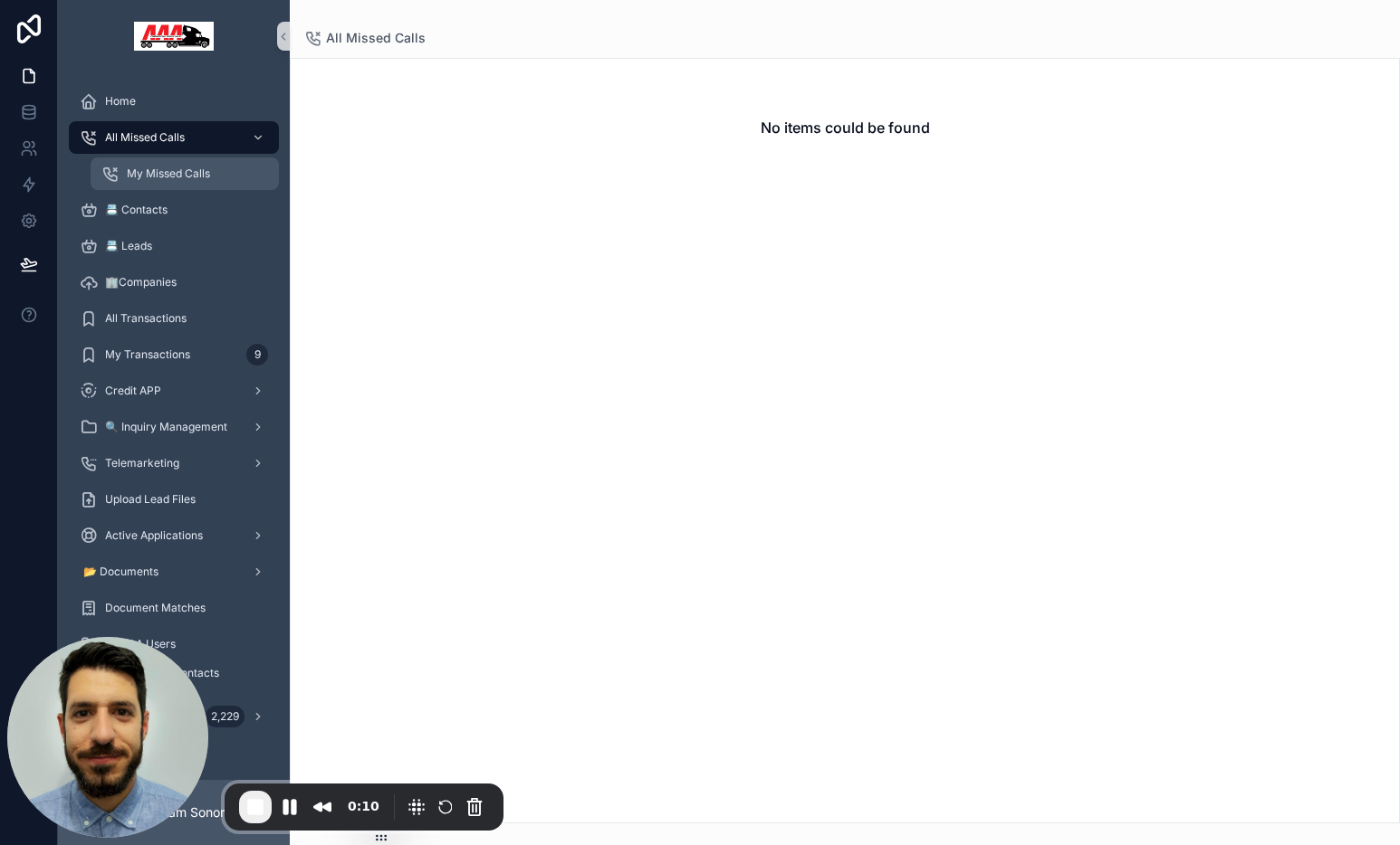
click at [131, 175] on span "My Missed Calls" at bounding box center [168, 173] width 83 height 14
click at [209, 134] on div "All Missed Calls" at bounding box center [173, 137] width 188 height 29
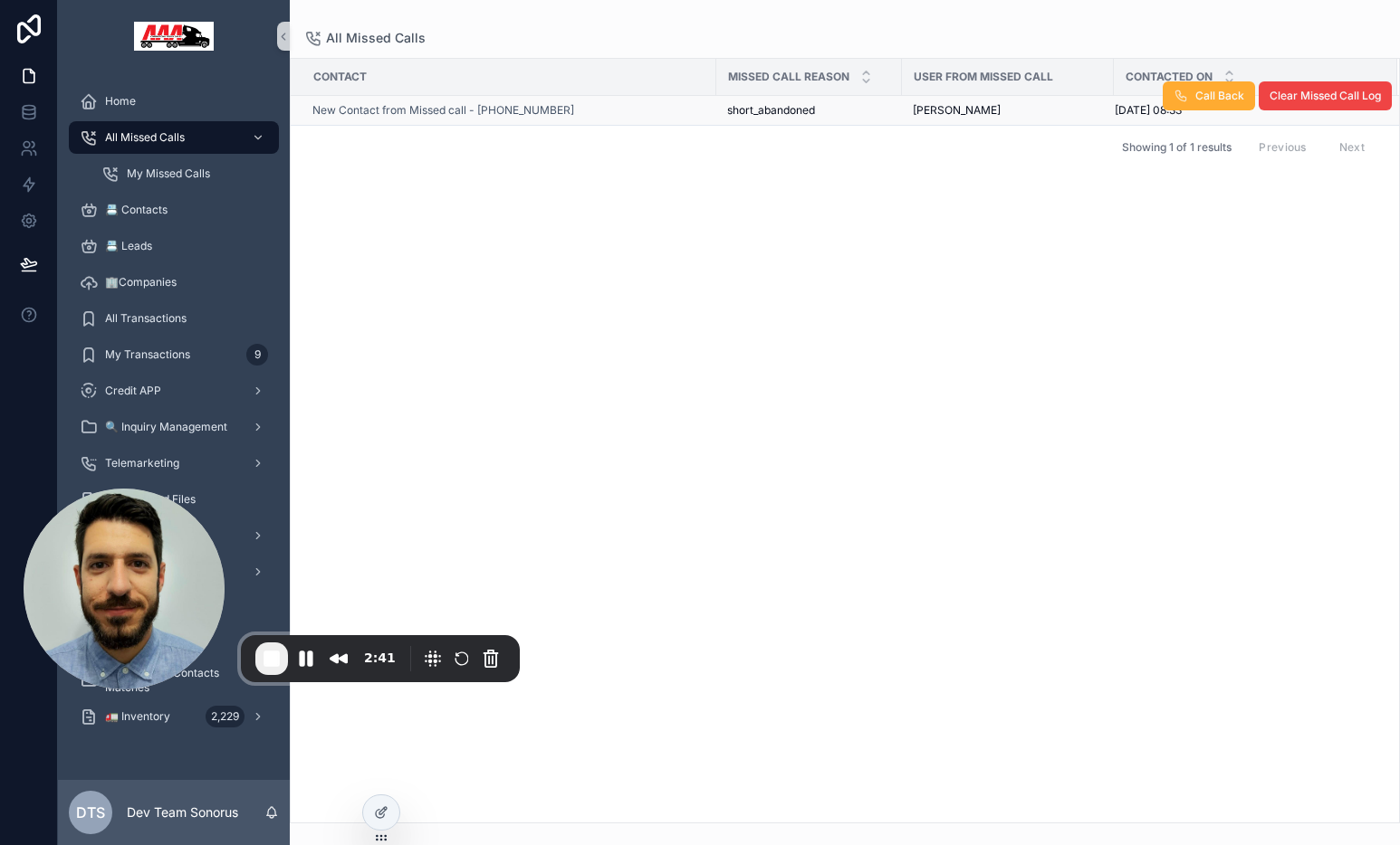
click at [609, 115] on div "New Contact from Missed call - +35799674393" at bounding box center [508, 110] width 393 height 14
click at [610, 114] on div "New Contact from Missed call - +35799674393" at bounding box center [508, 110] width 393 height 14
click at [627, 108] on div "New Contact from Missed call - +35799674393" at bounding box center [508, 110] width 393 height 14
click at [641, 113] on div "New Contact from Missed call - +35799674393" at bounding box center [508, 110] width 393 height 14
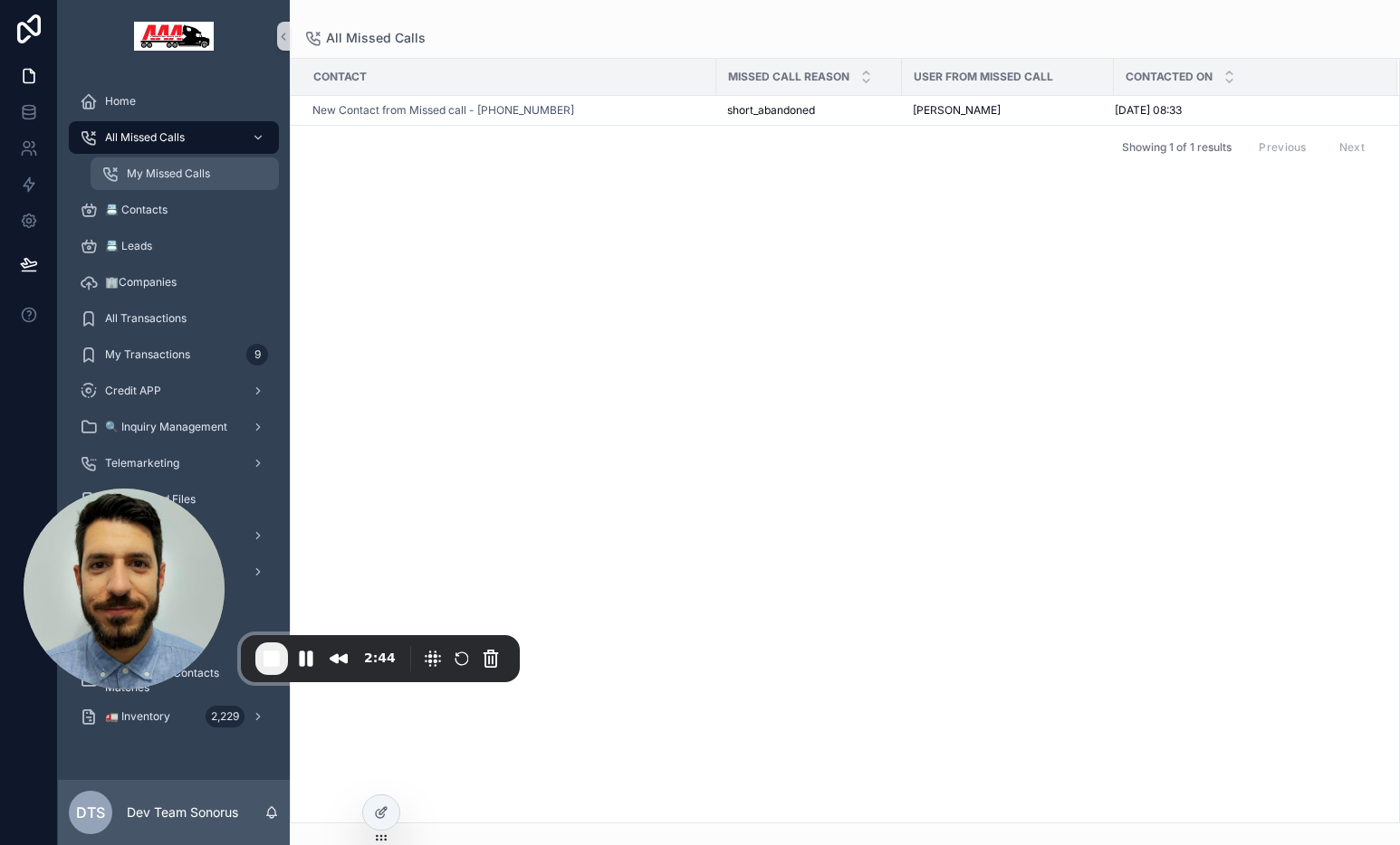
click at [170, 175] on span "My Missed Calls" at bounding box center [168, 173] width 83 height 14
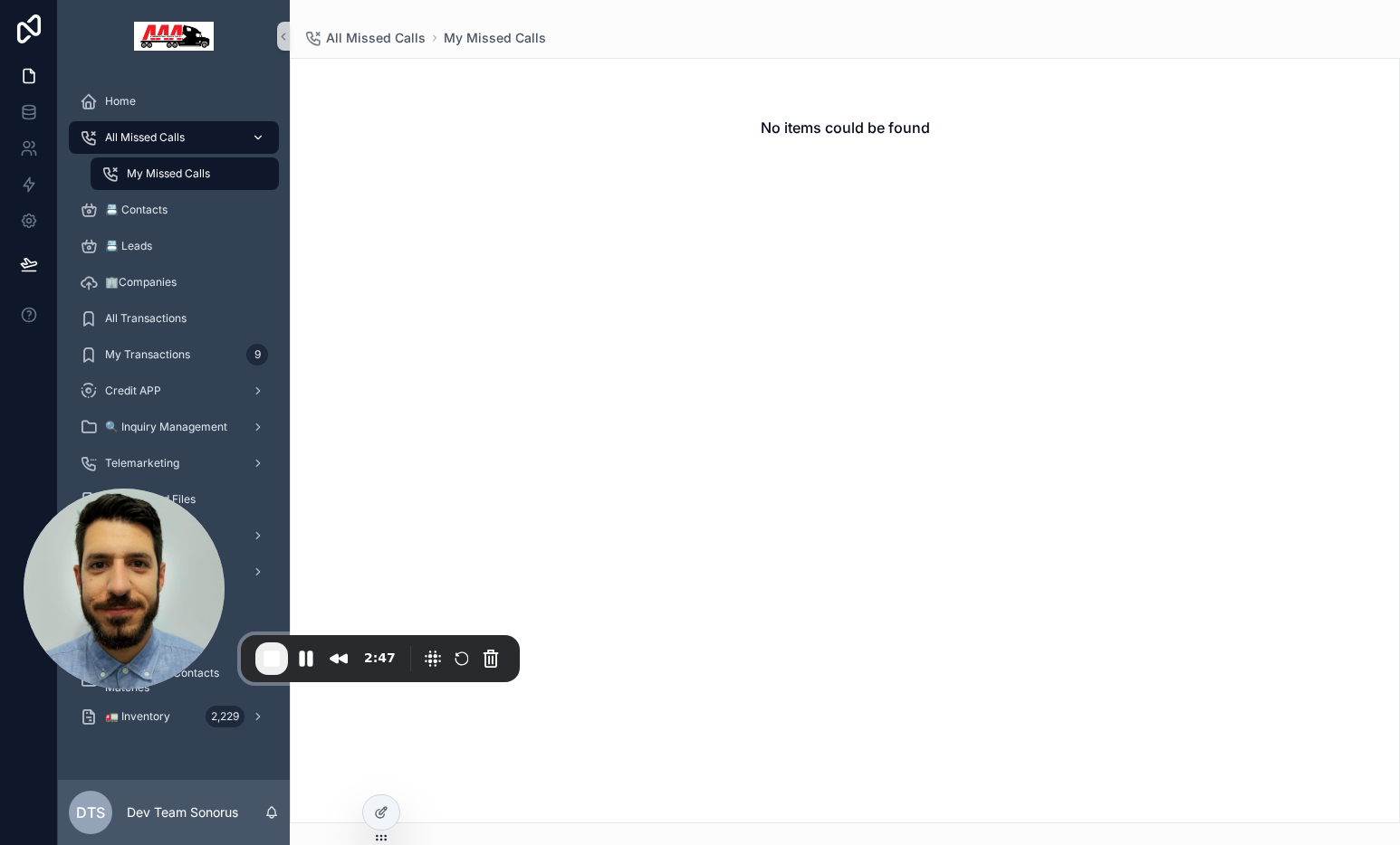
click at [130, 131] on span "All Missed Calls" at bounding box center [145, 137] width 79 height 14
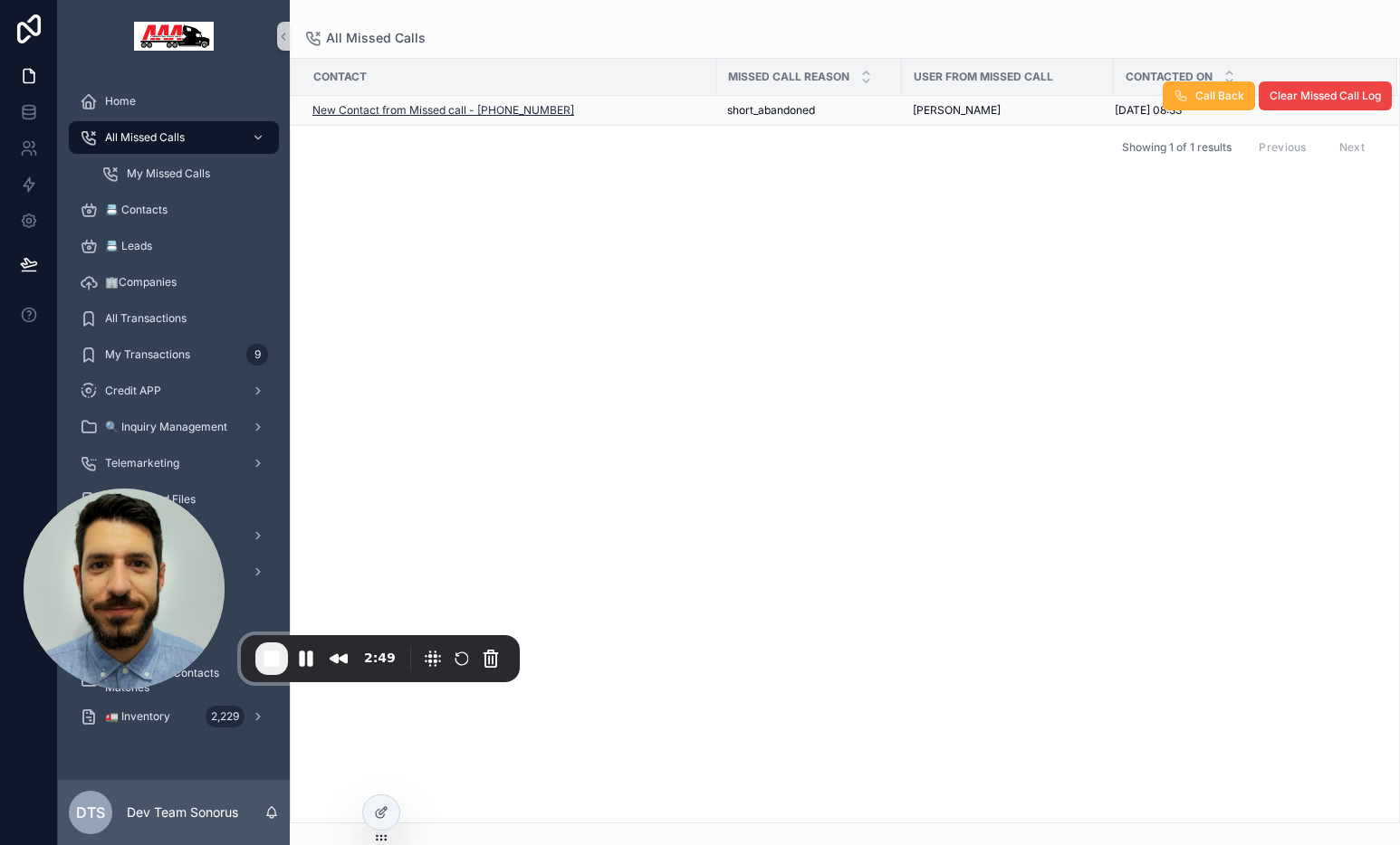
click at [384, 111] on span "New Contact from Missed call - +35799674393" at bounding box center [443, 110] width 262 height 14
click at [539, 115] on span "New Contact from Missed call - +35799674393" at bounding box center [443, 110] width 262 height 14
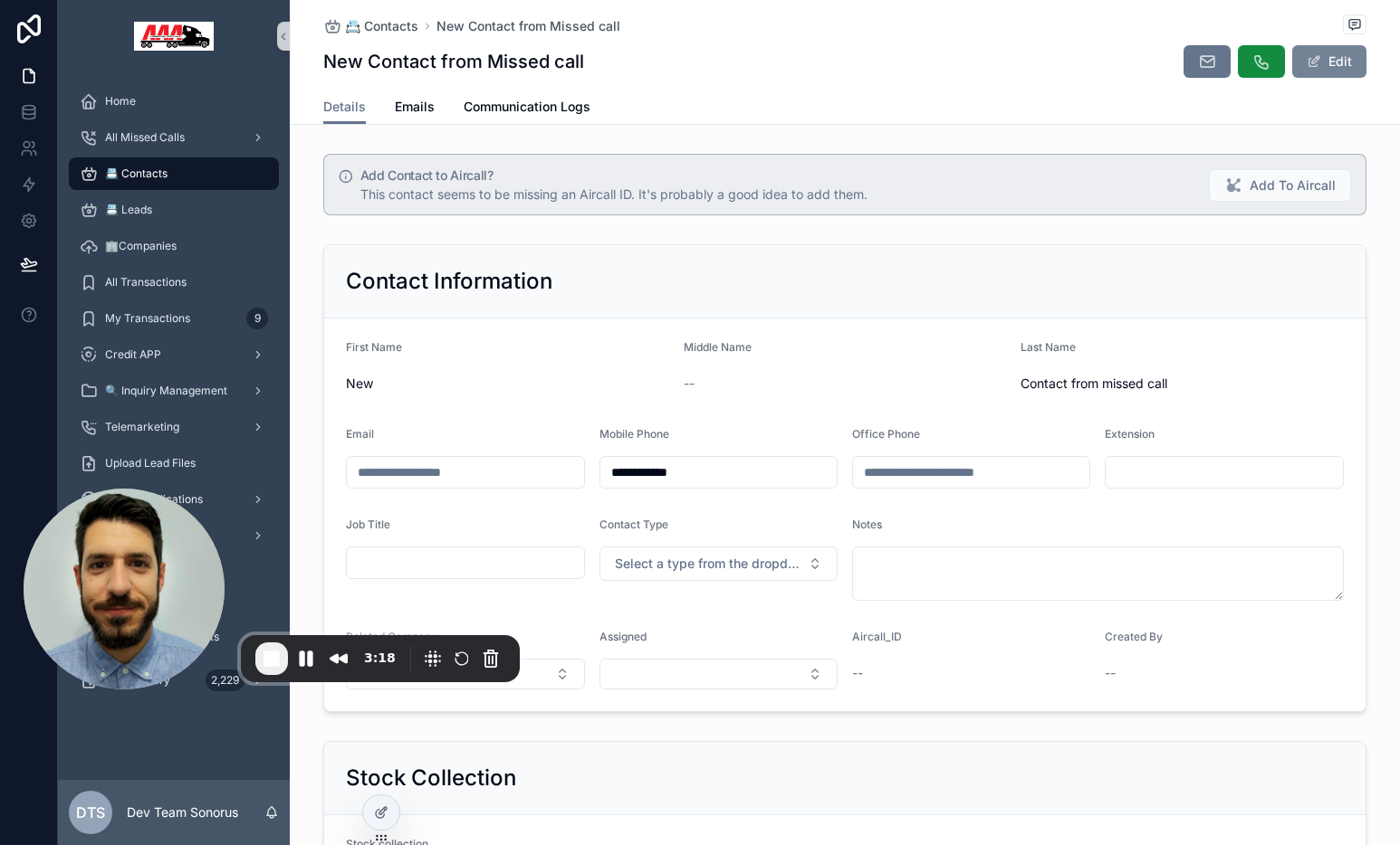
click at [1323, 62] on button "Edit" at bounding box center [1329, 62] width 74 height 33
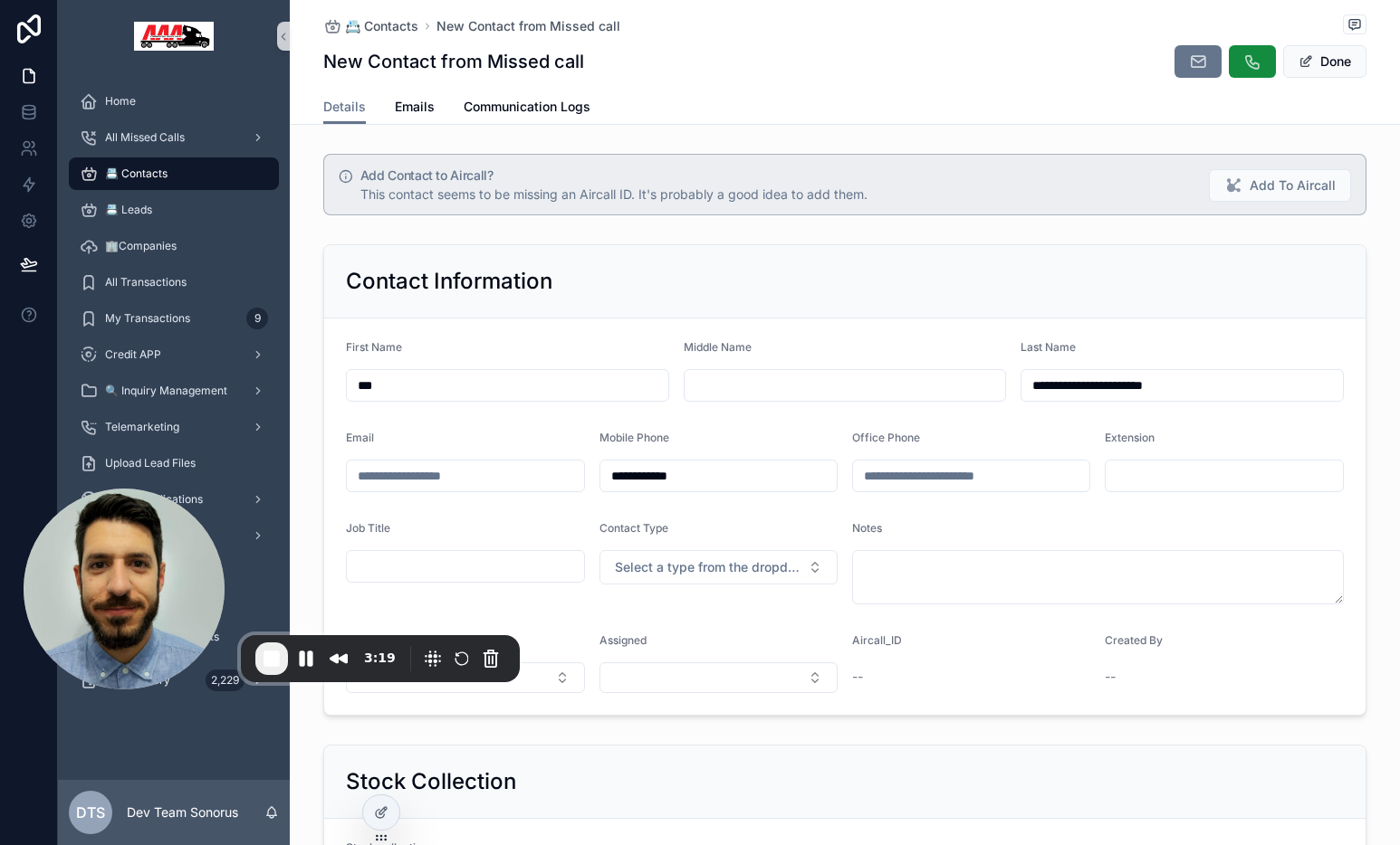
click at [402, 378] on input "***" at bounding box center [507, 385] width 322 height 25
type input "********"
click at [1092, 392] on input "**********" at bounding box center [1182, 385] width 322 height 25
click at [1094, 392] on input "**********" at bounding box center [1182, 385] width 322 height 25
type input "******"
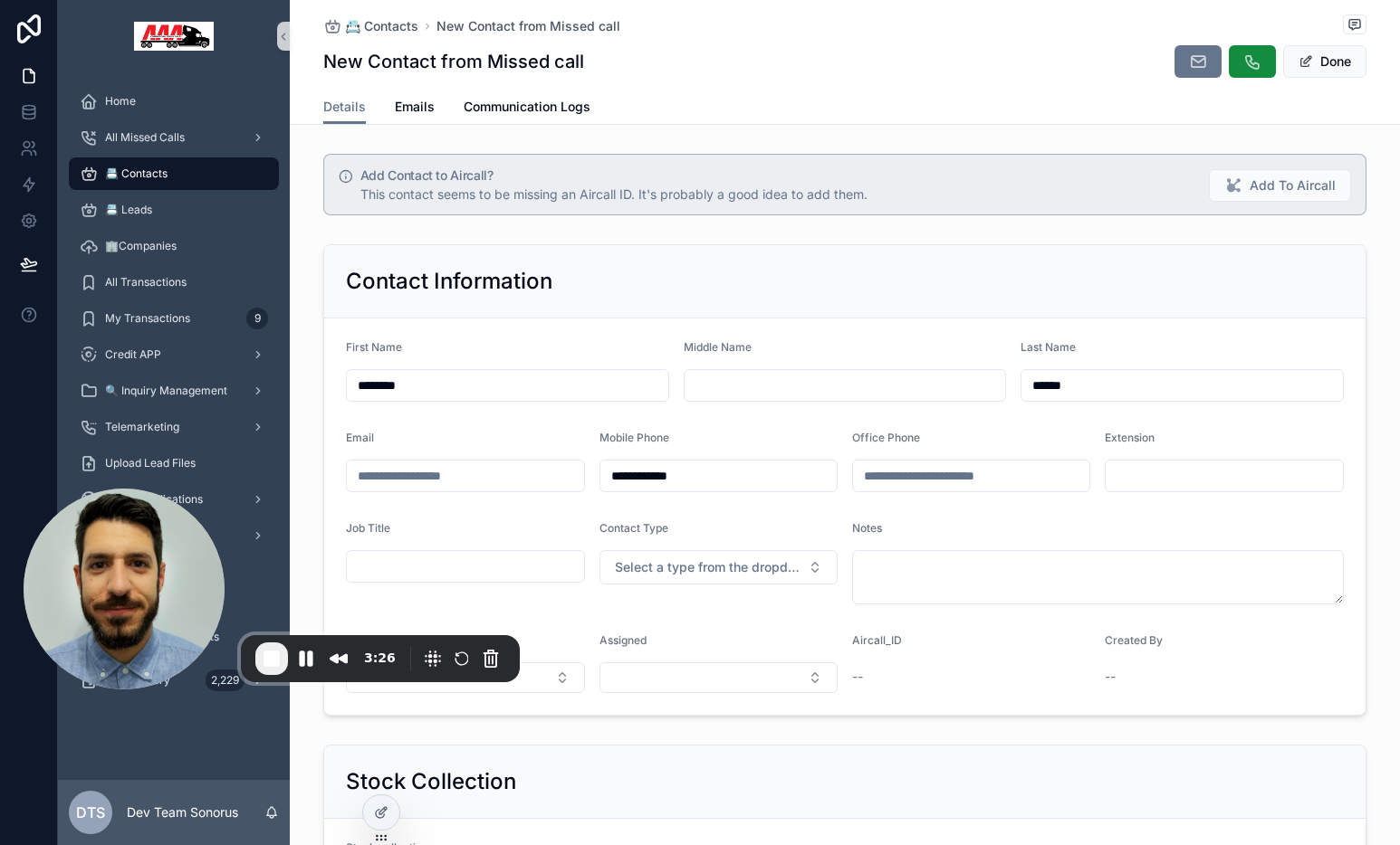
click at [952, 352] on div "Middle Name" at bounding box center [844, 351] width 324 height 21
click at [1313, 68] on button "Done" at bounding box center [1325, 62] width 83 height 33
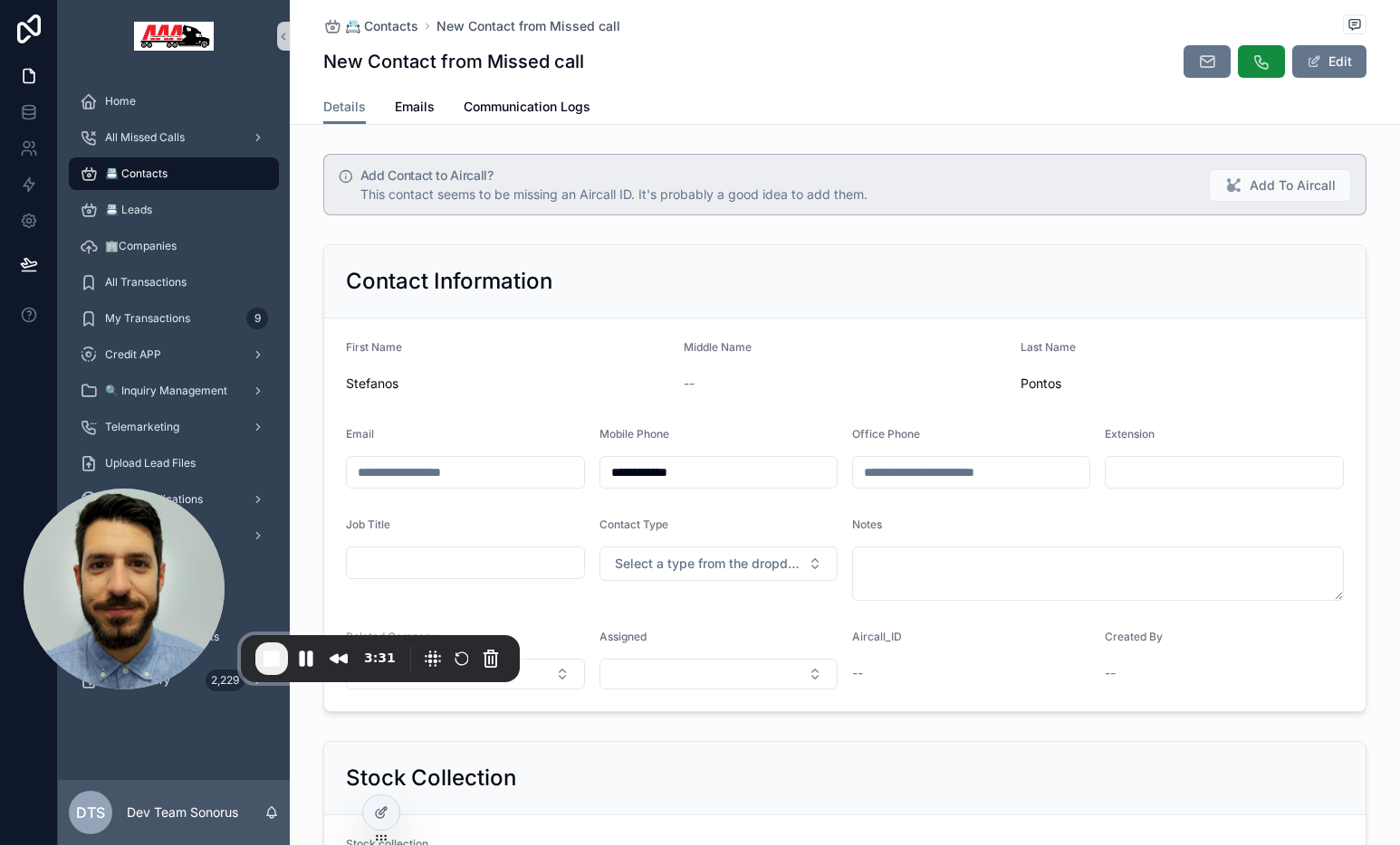
click at [475, 478] on input "scrollable content" at bounding box center [466, 472] width 238 height 25
type input "**********"
click at [1017, 530] on div "Notes" at bounding box center [1098, 528] width 492 height 21
click at [544, 376] on span "Stefanos" at bounding box center [507, 383] width 324 height 18
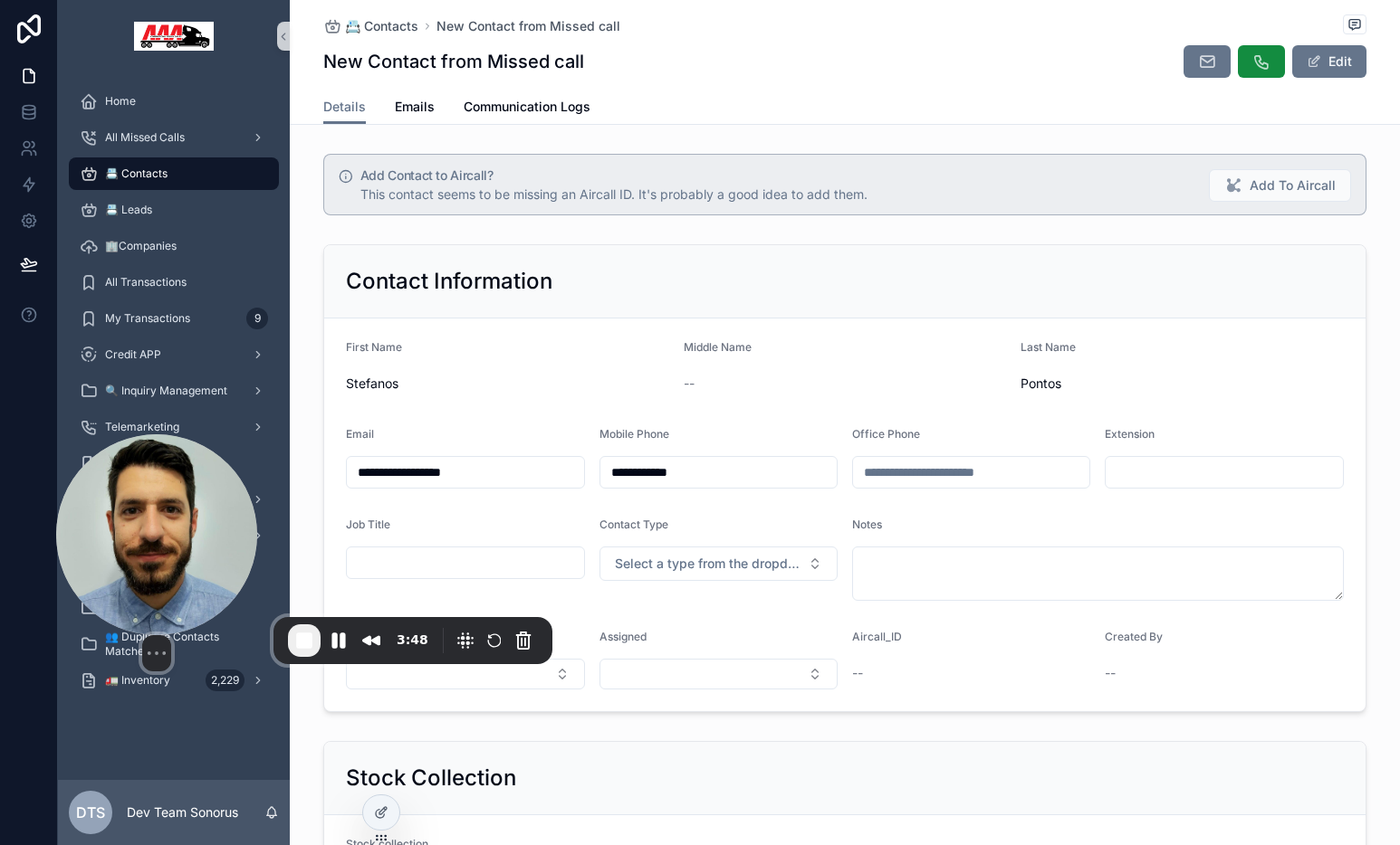
drag, startPoint x: 150, startPoint y: 573, endPoint x: 223, endPoint y: 537, distance: 81.4
click at [223, 537] on img at bounding box center [157, 535] width 201 height 201
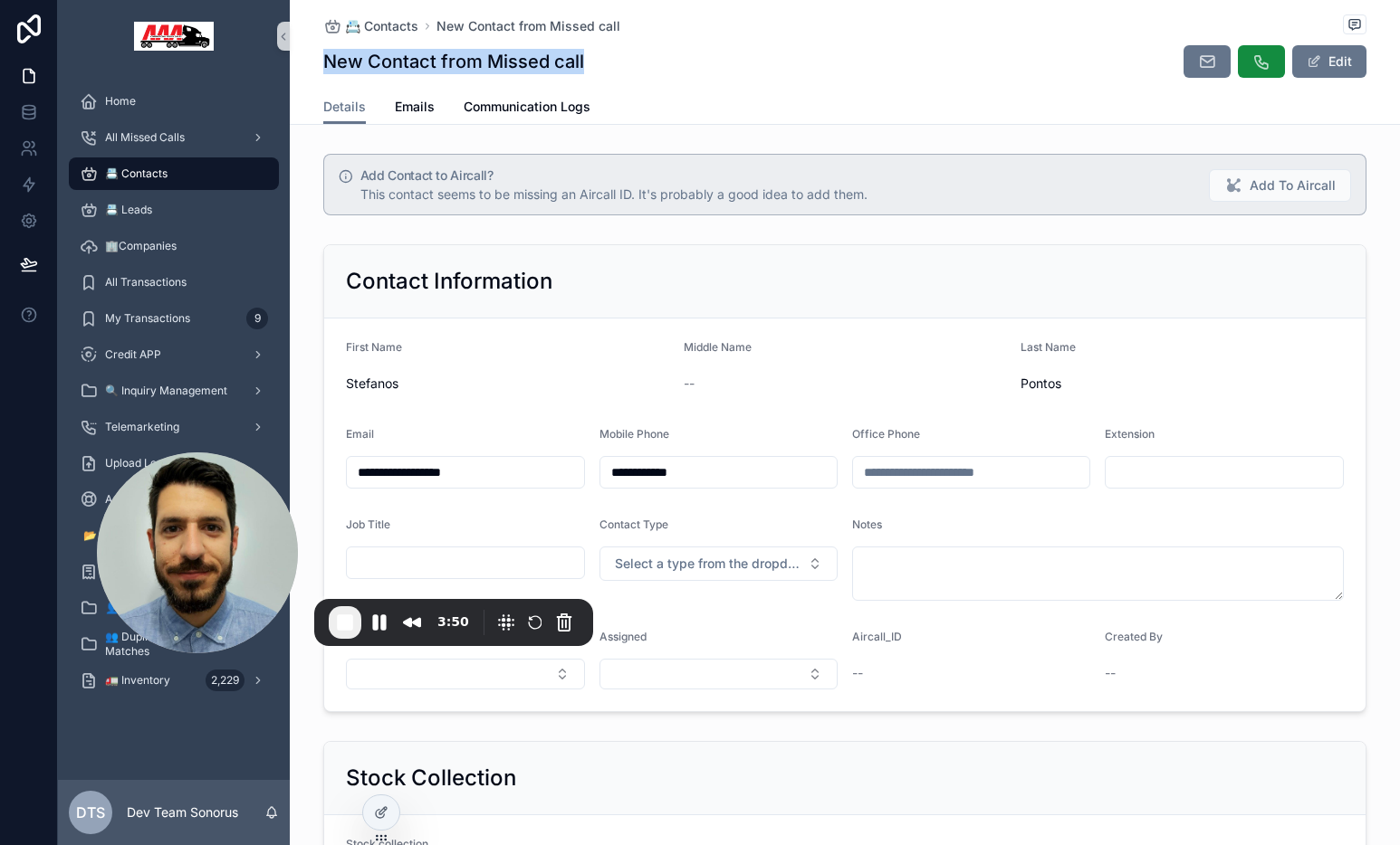
drag, startPoint x: 320, startPoint y: 63, endPoint x: 577, endPoint y: 58, distance: 257.0
click at [577, 58] on div "New Contact from Missed call Edit" at bounding box center [845, 62] width 1043 height 35
click at [372, 626] on button "Pause Recording" at bounding box center [380, 623] width 29 height 29
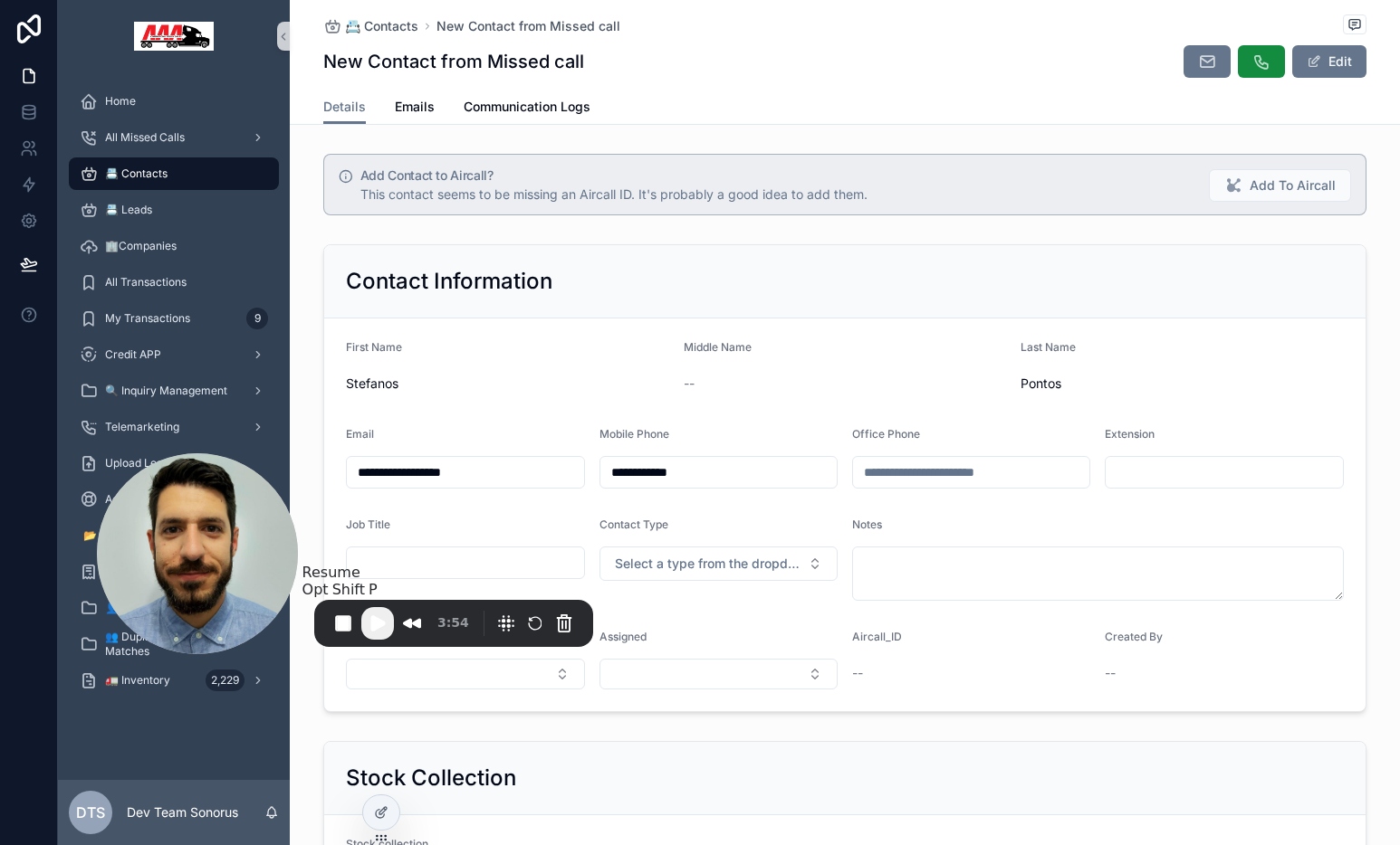
click at [385, 627] on span "Play Recording" at bounding box center [378, 623] width 21 height 21
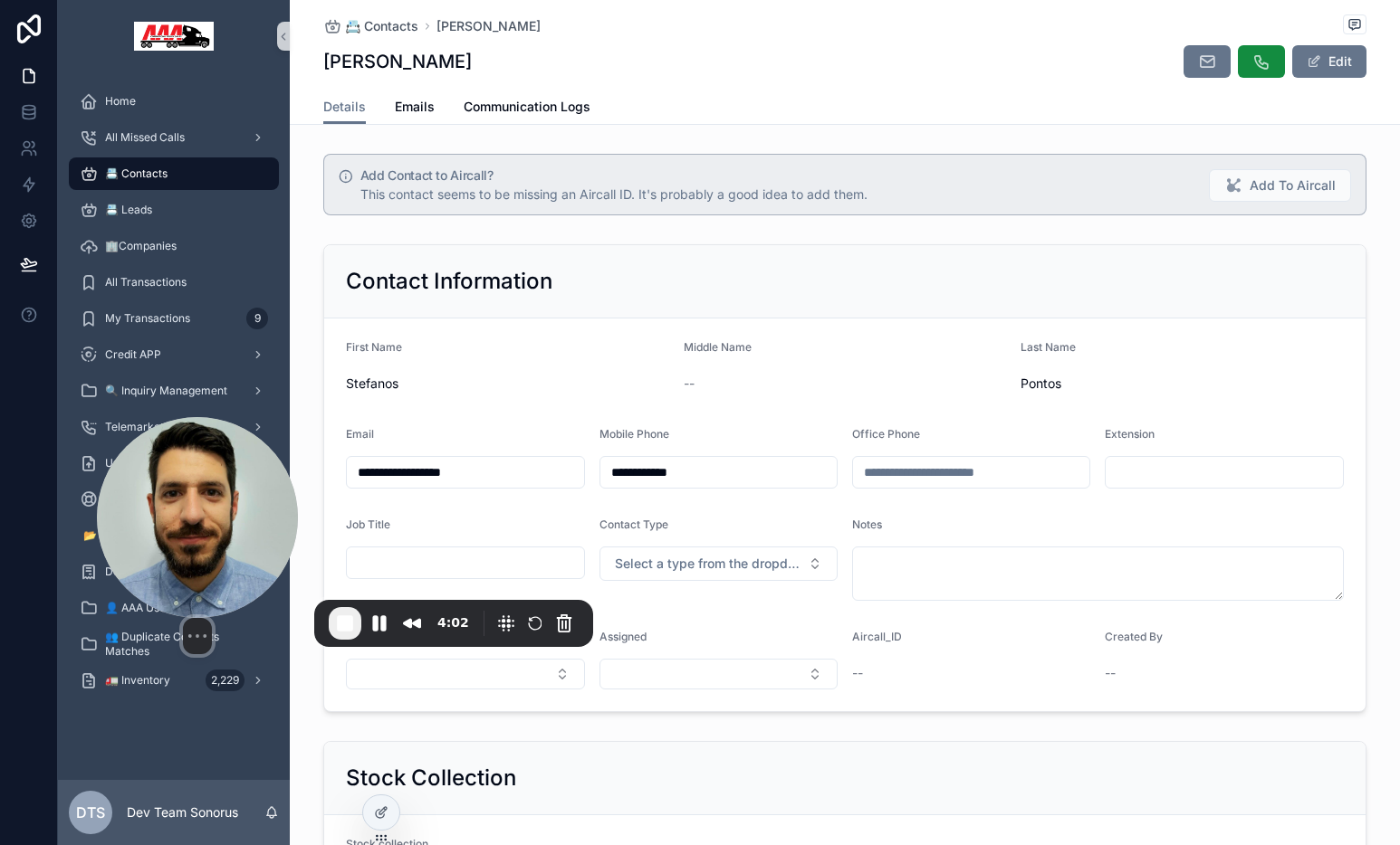
drag, startPoint x: 215, startPoint y: 546, endPoint x: 133, endPoint y: 546, distance: 82.0
click at [133, 546] on img at bounding box center [197, 518] width 201 height 201
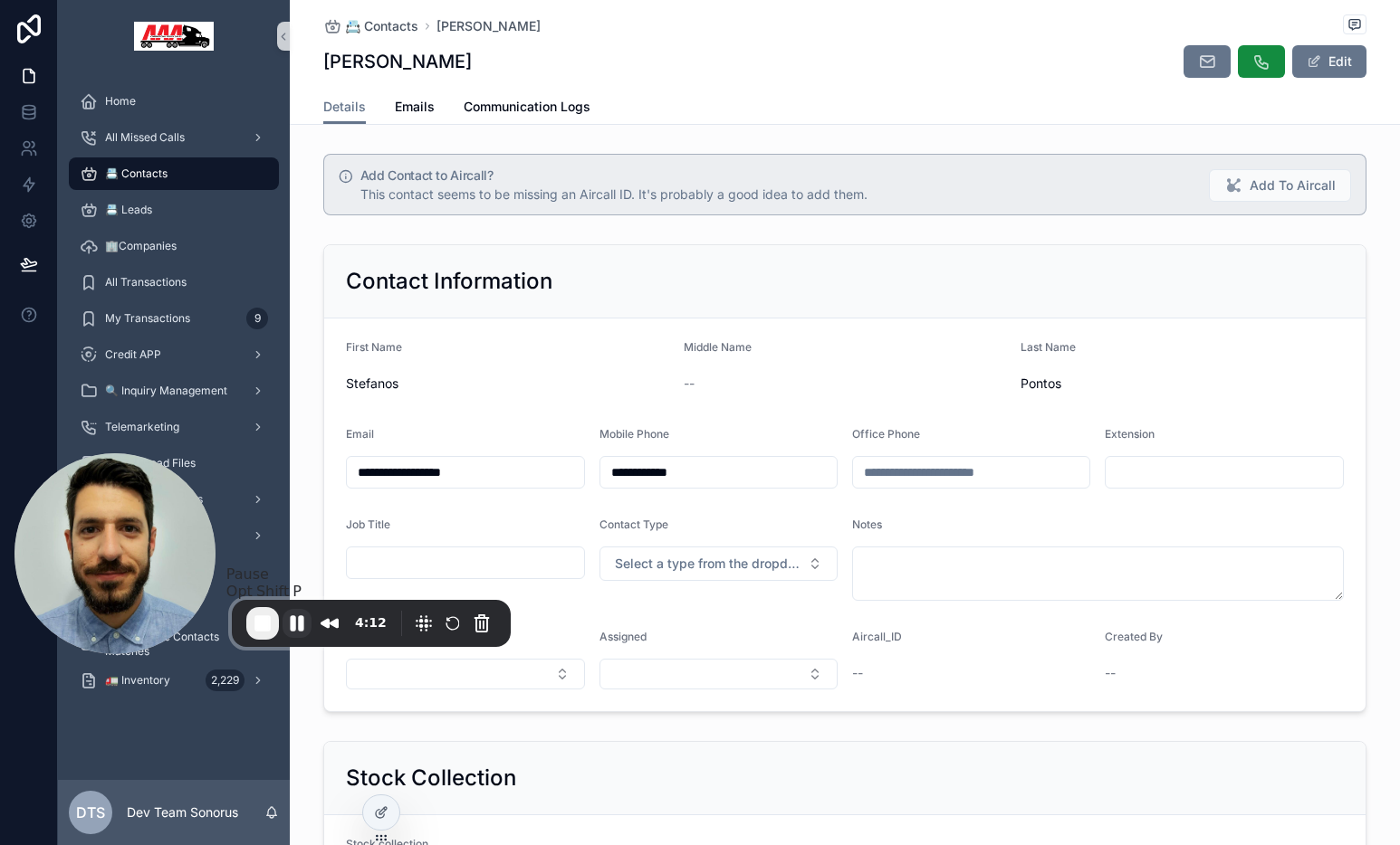
click at [295, 625] on button "Pause Recording" at bounding box center [297, 624] width 29 height 29
click at [391, 815] on div at bounding box center [381, 813] width 36 height 35
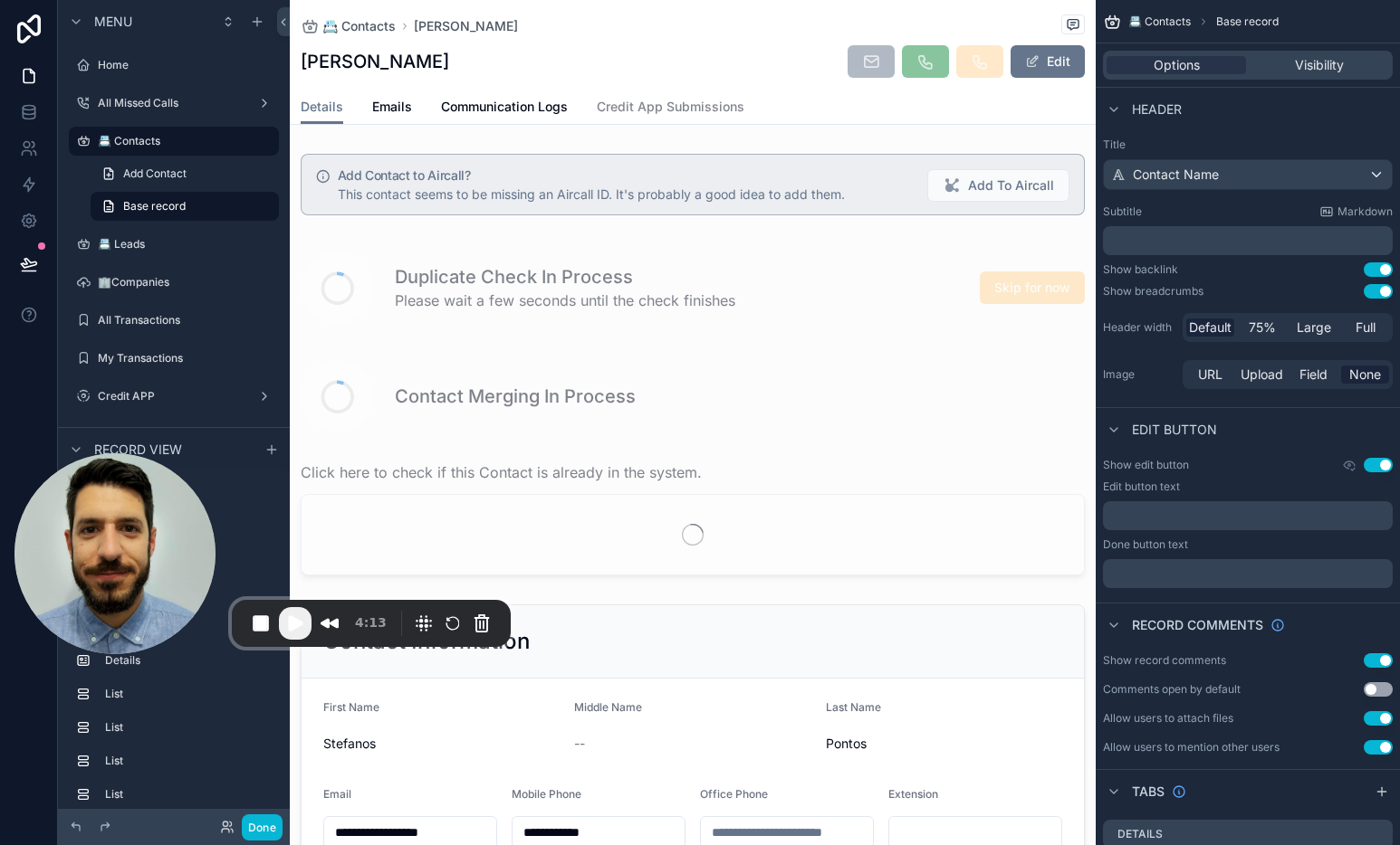
click at [883, 123] on div "Details Emails Communication Logs Credit App Submissions" at bounding box center [693, 107] width 785 height 35
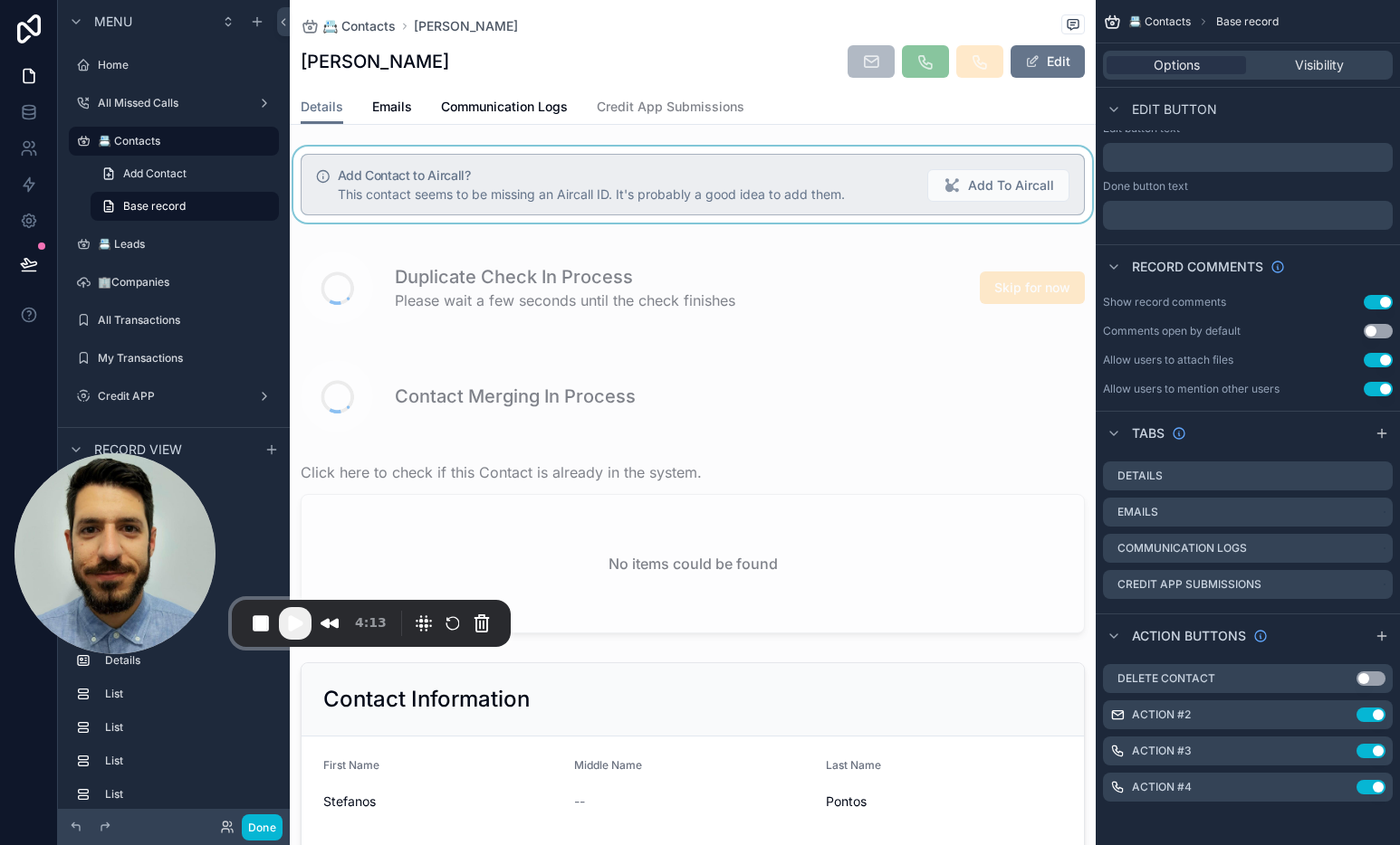
scroll to position [358, 0]
click at [801, 176] on div "scrollable content" at bounding box center [693, 184] width 806 height 76
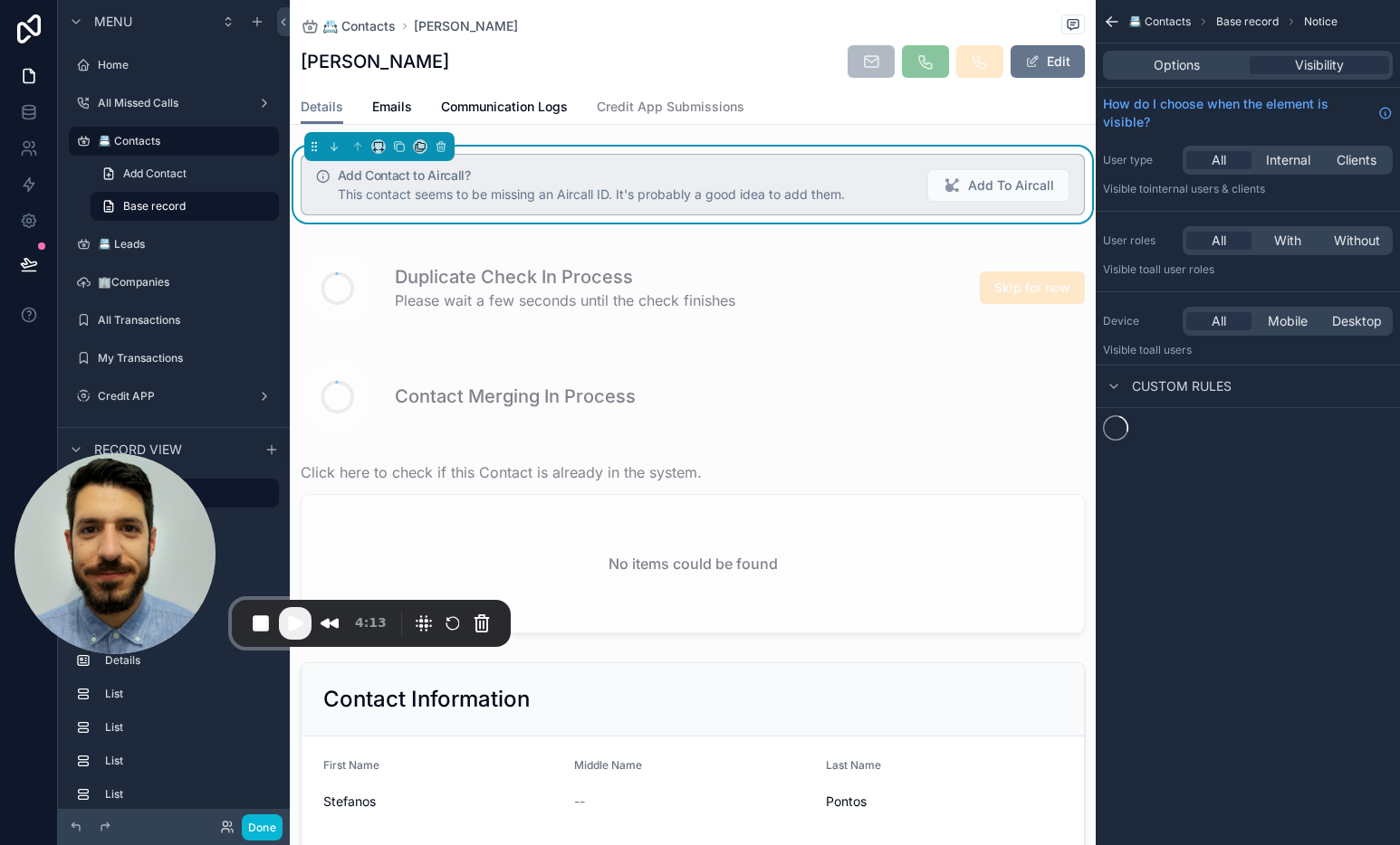
scroll to position [0, 0]
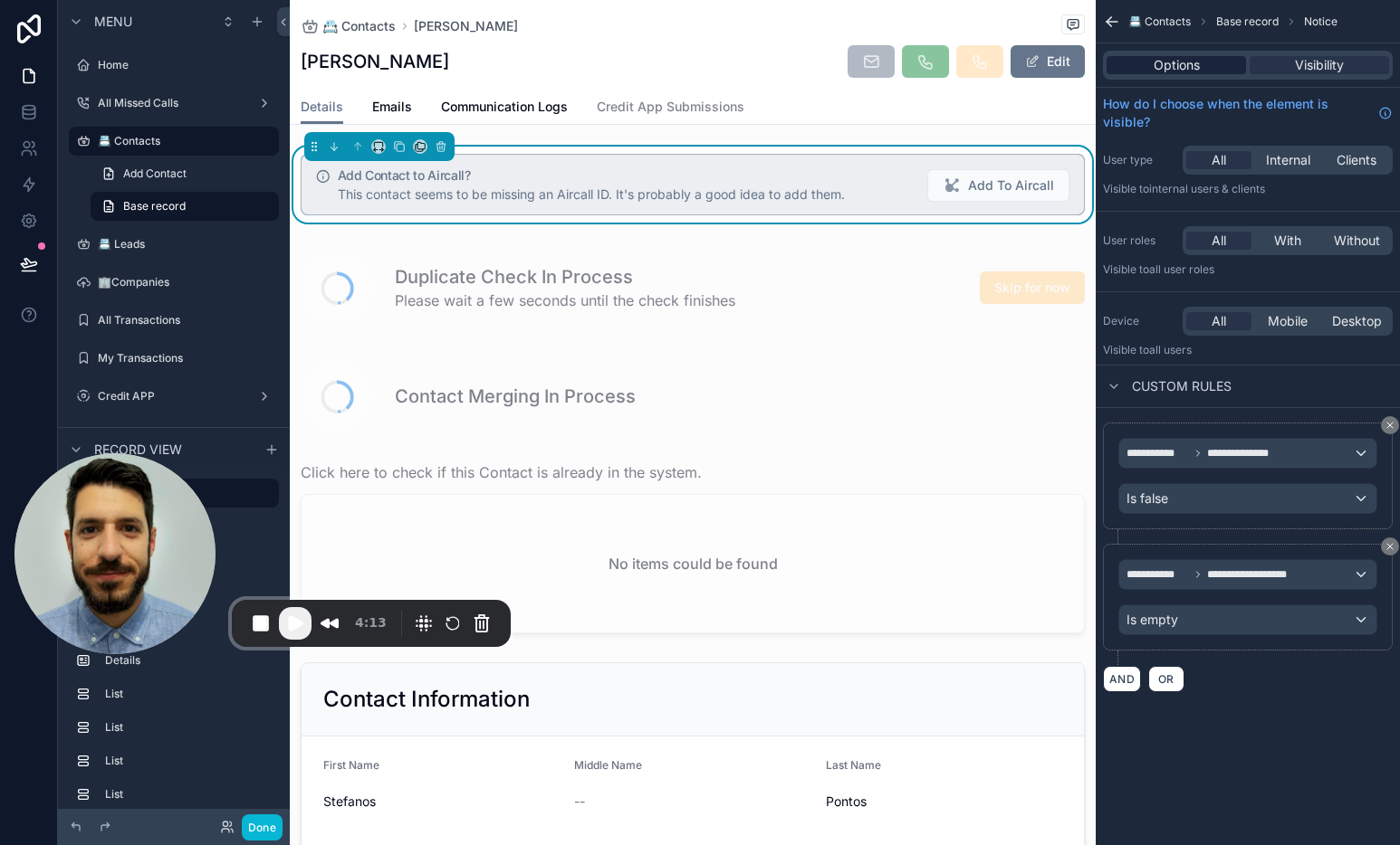
click at [1185, 65] on span "Options" at bounding box center [1177, 65] width 46 height 18
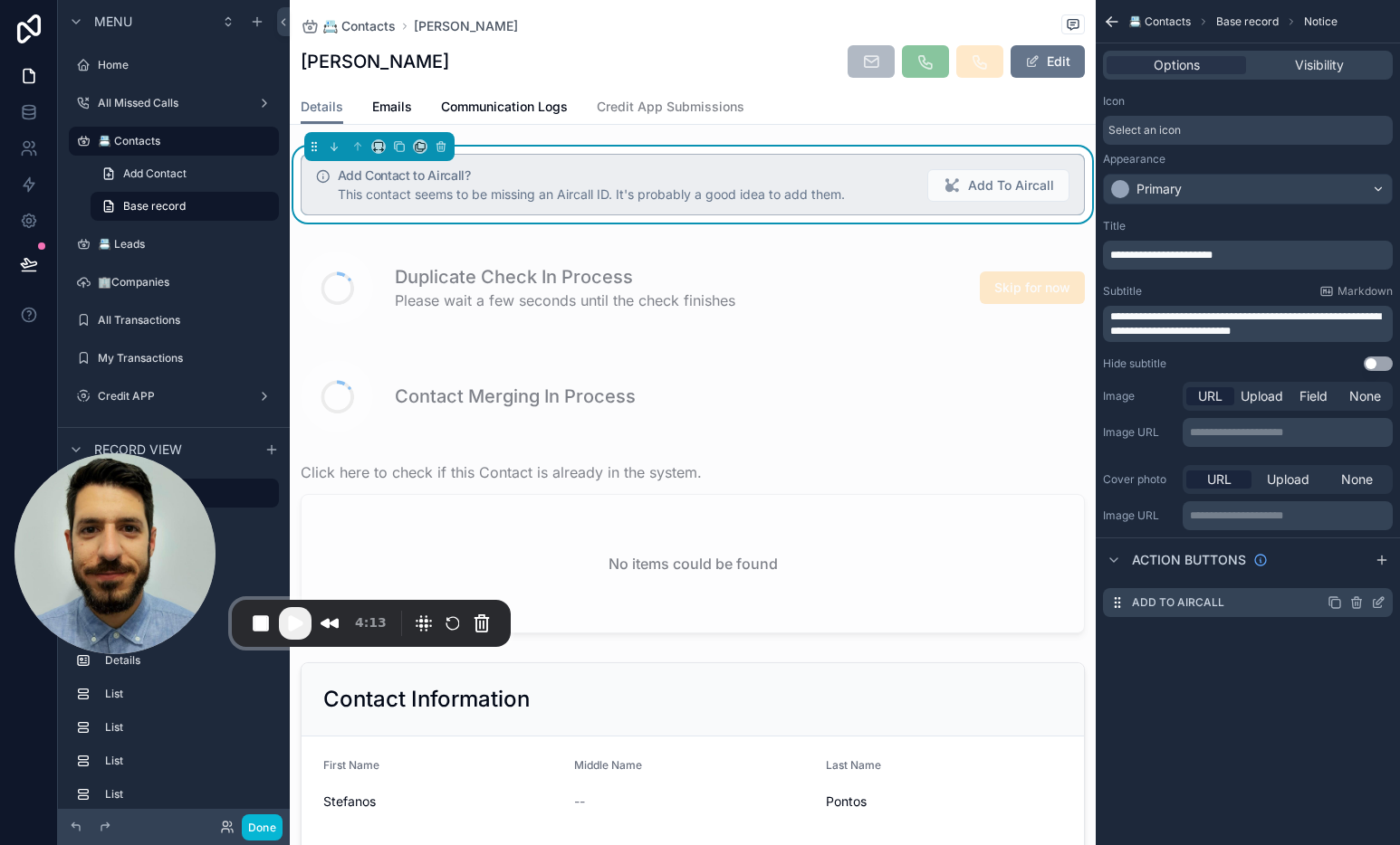
click at [1374, 605] on icon "scrollable content" at bounding box center [1378, 604] width 8 height 8
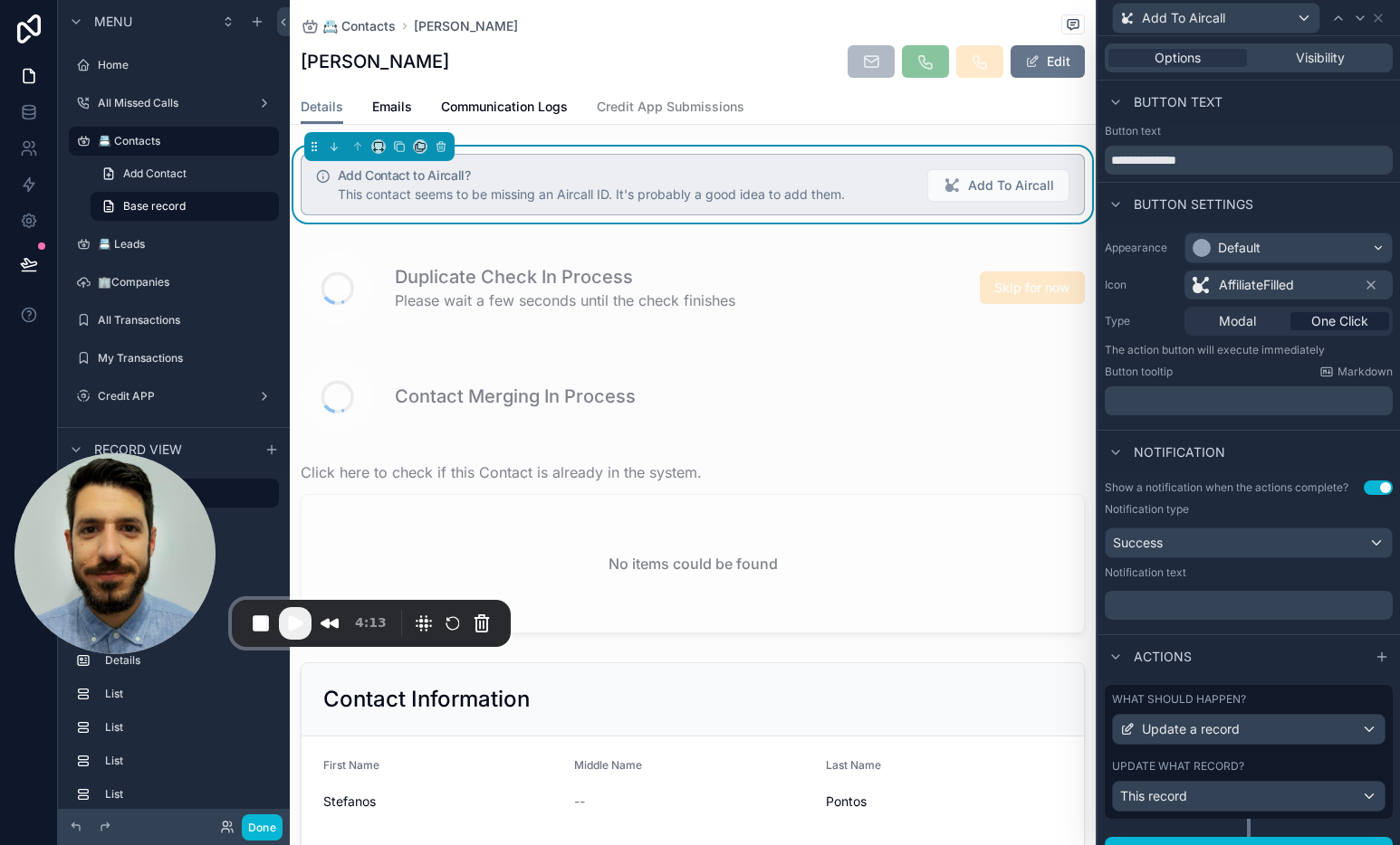
scroll to position [28, 0]
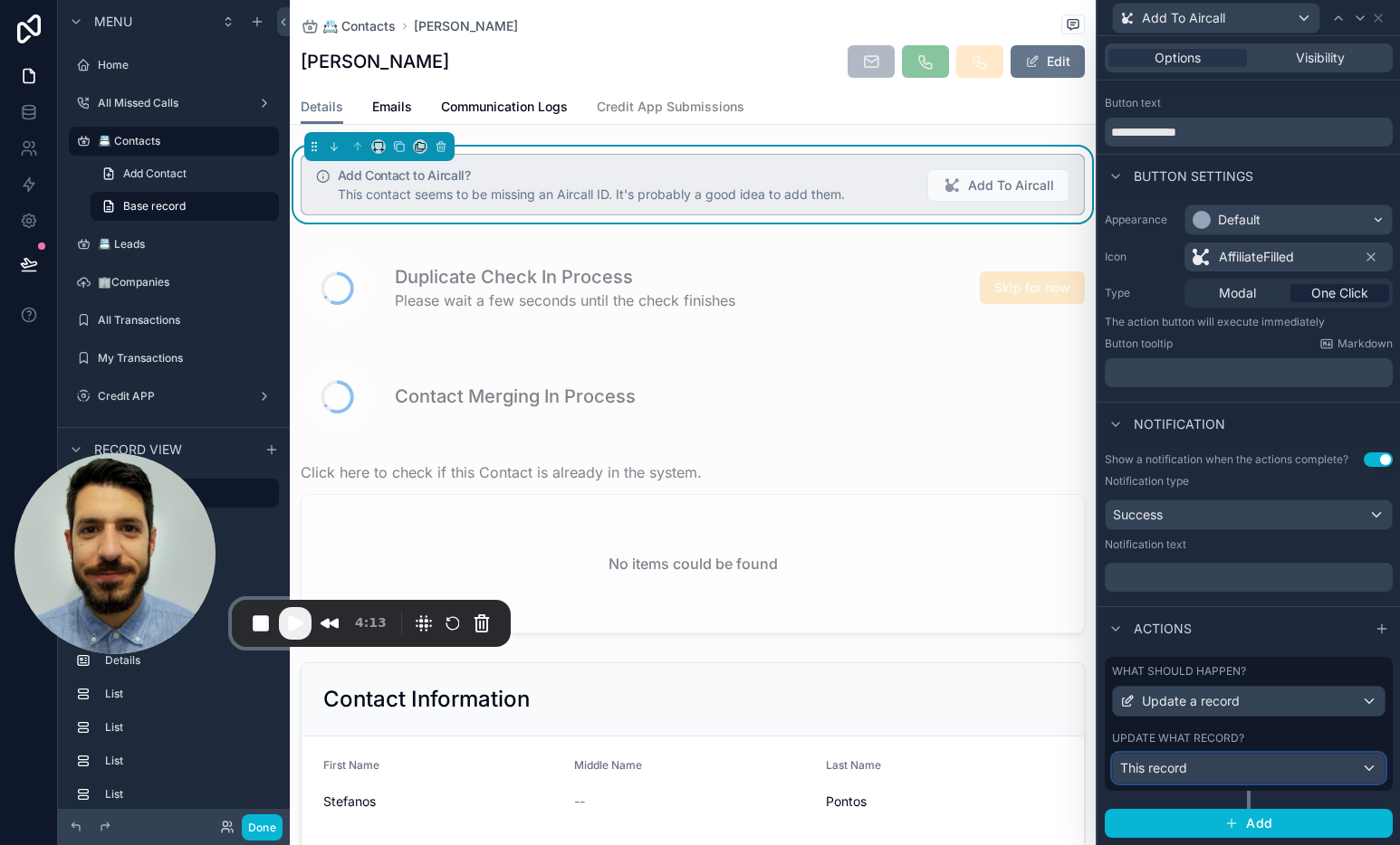
click at [1266, 766] on div "This record" at bounding box center [1248, 769] width 271 height 29
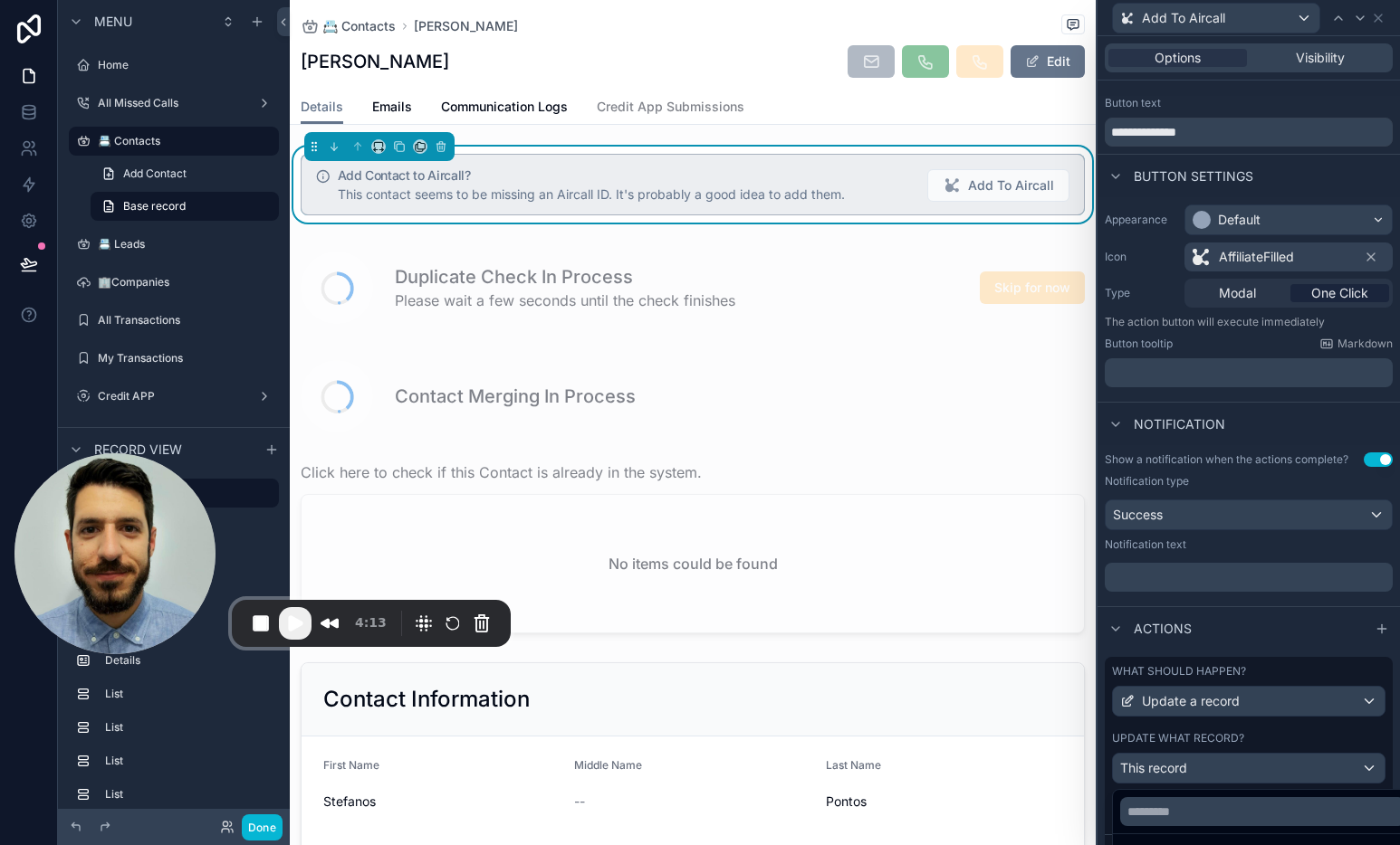
click at [1266, 768] on div at bounding box center [1248, 422] width 302 height 845
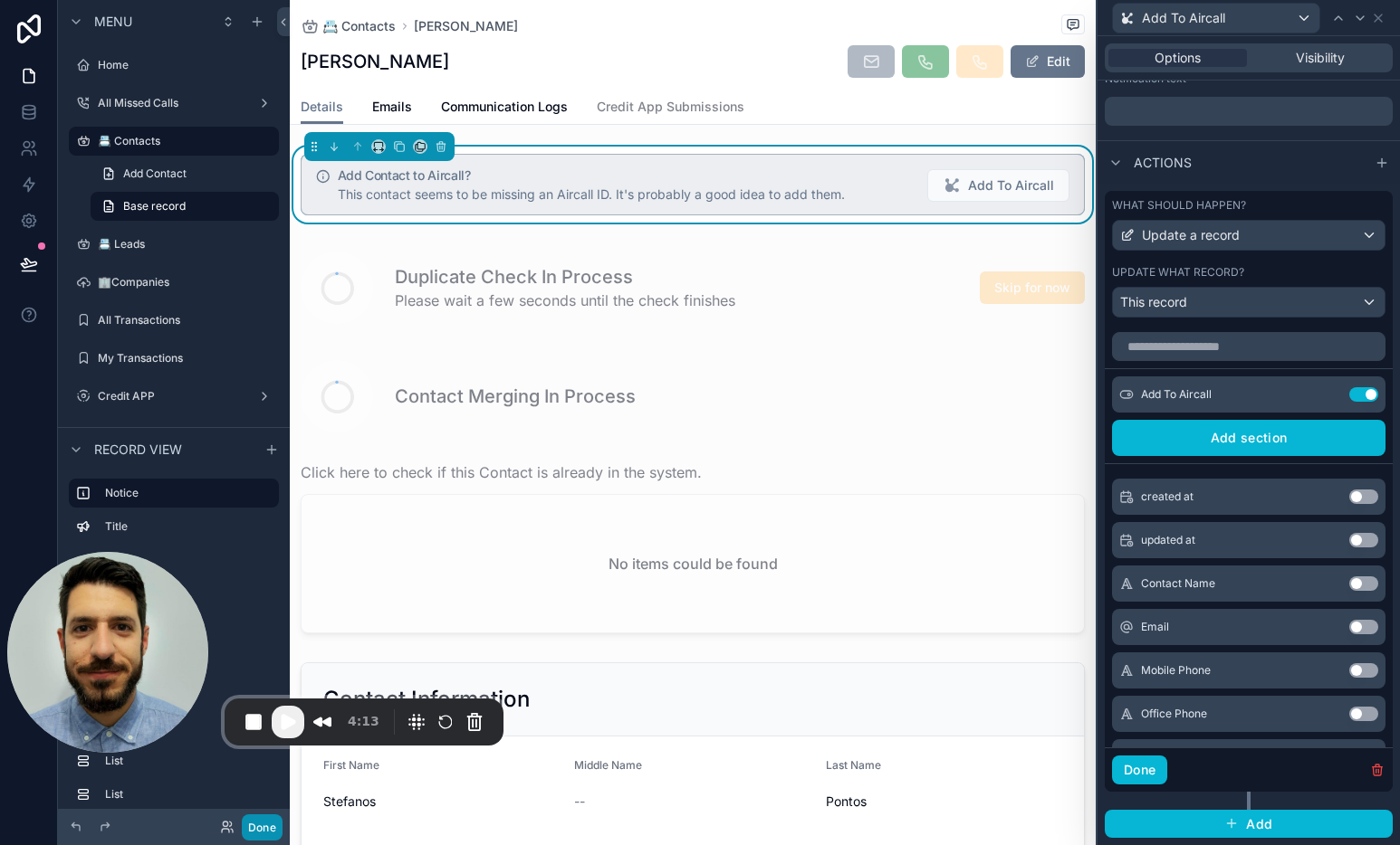
click at [254, 823] on button "Done" at bounding box center [262, 827] width 41 height 26
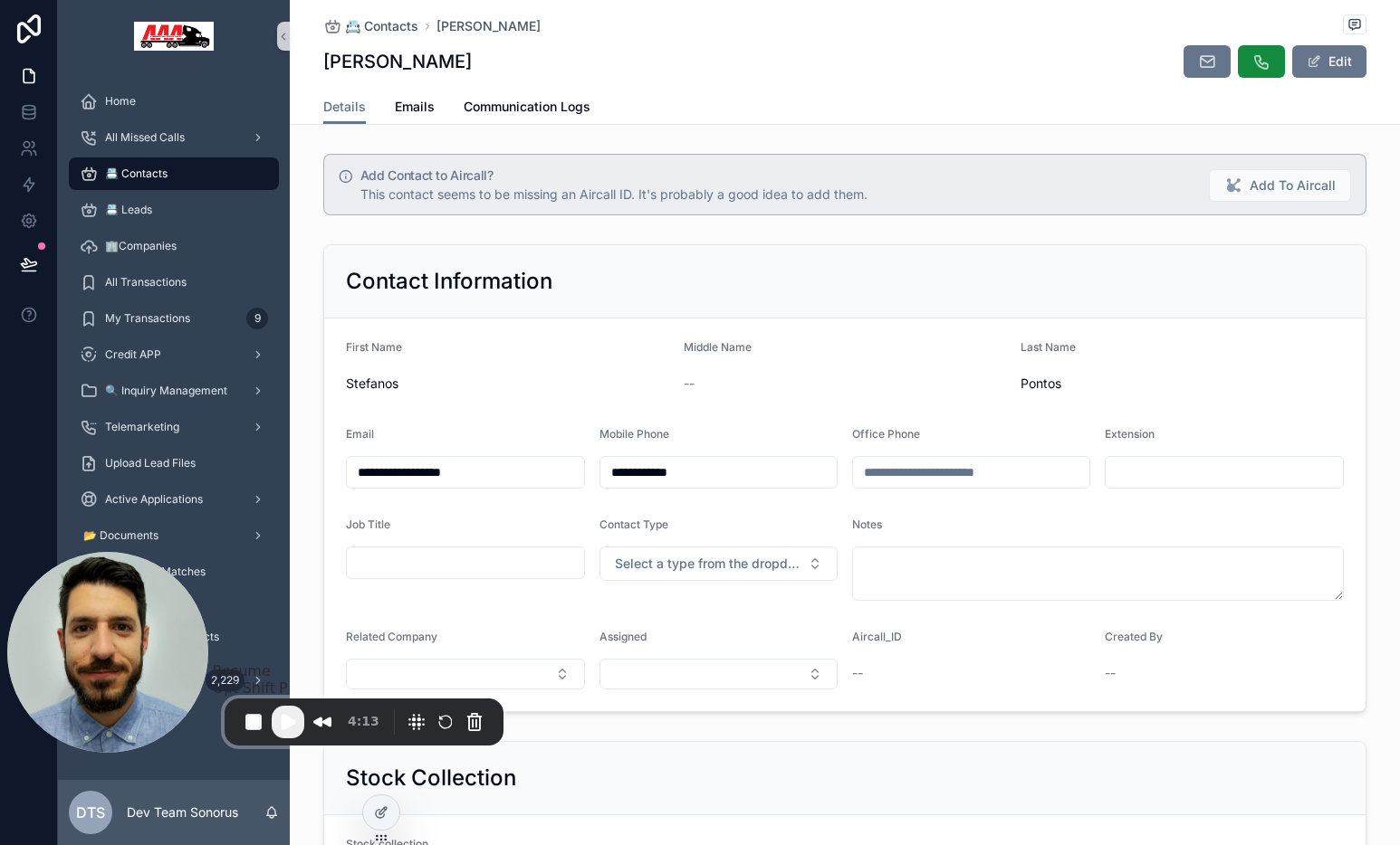
click at [295, 719] on span "Play Recording" at bounding box center [288, 722] width 21 height 21
click at [922, 239] on div "**********" at bounding box center [844, 478] width 1110 height 482
click at [1264, 191] on span "Add To Aircall" at bounding box center [1292, 185] width 86 height 18
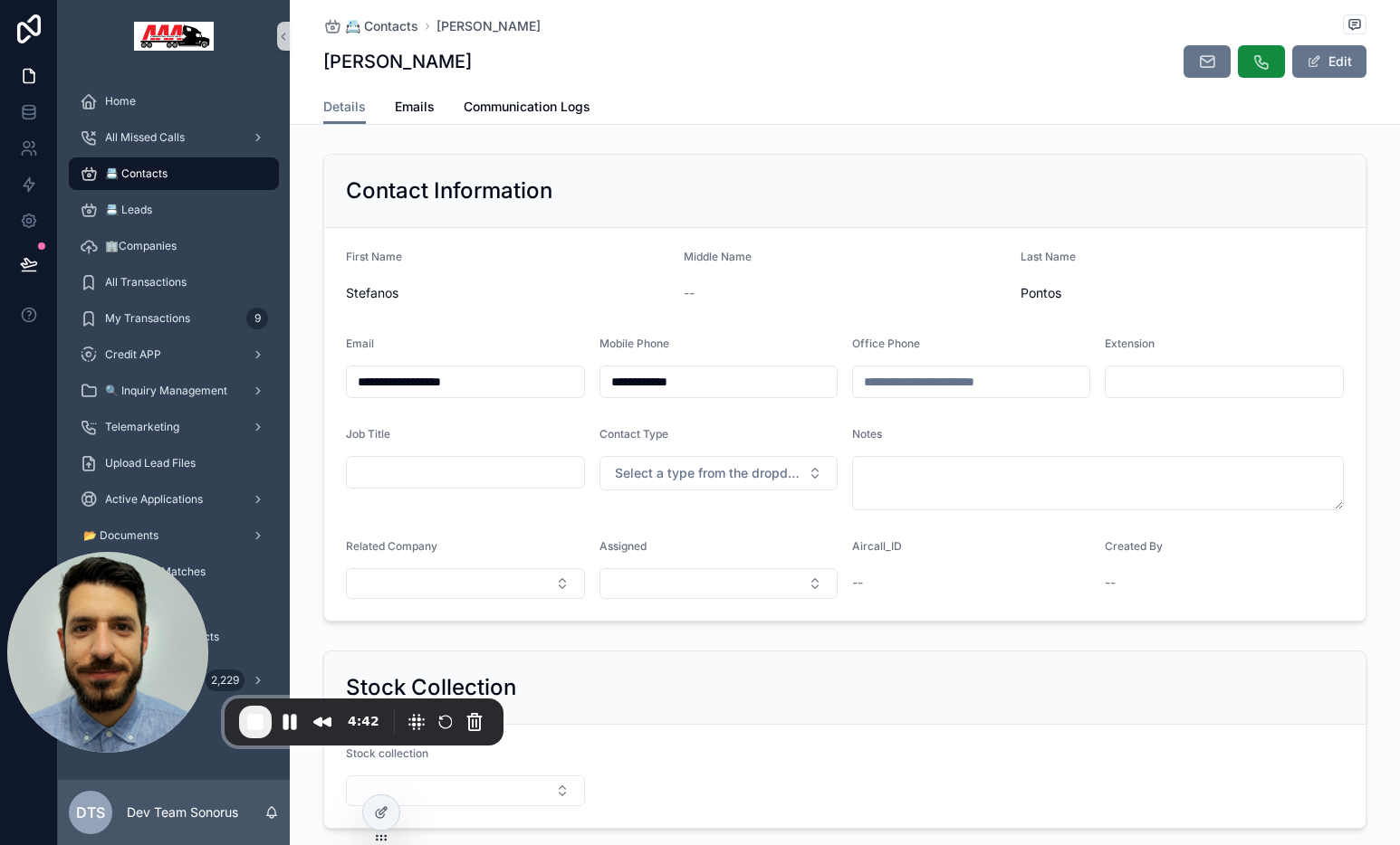
click at [727, 106] on div "Details Emails Communication Logs" at bounding box center [845, 107] width 1043 height 35
click at [188, 146] on div "All Missed Calls" at bounding box center [173, 137] width 188 height 29
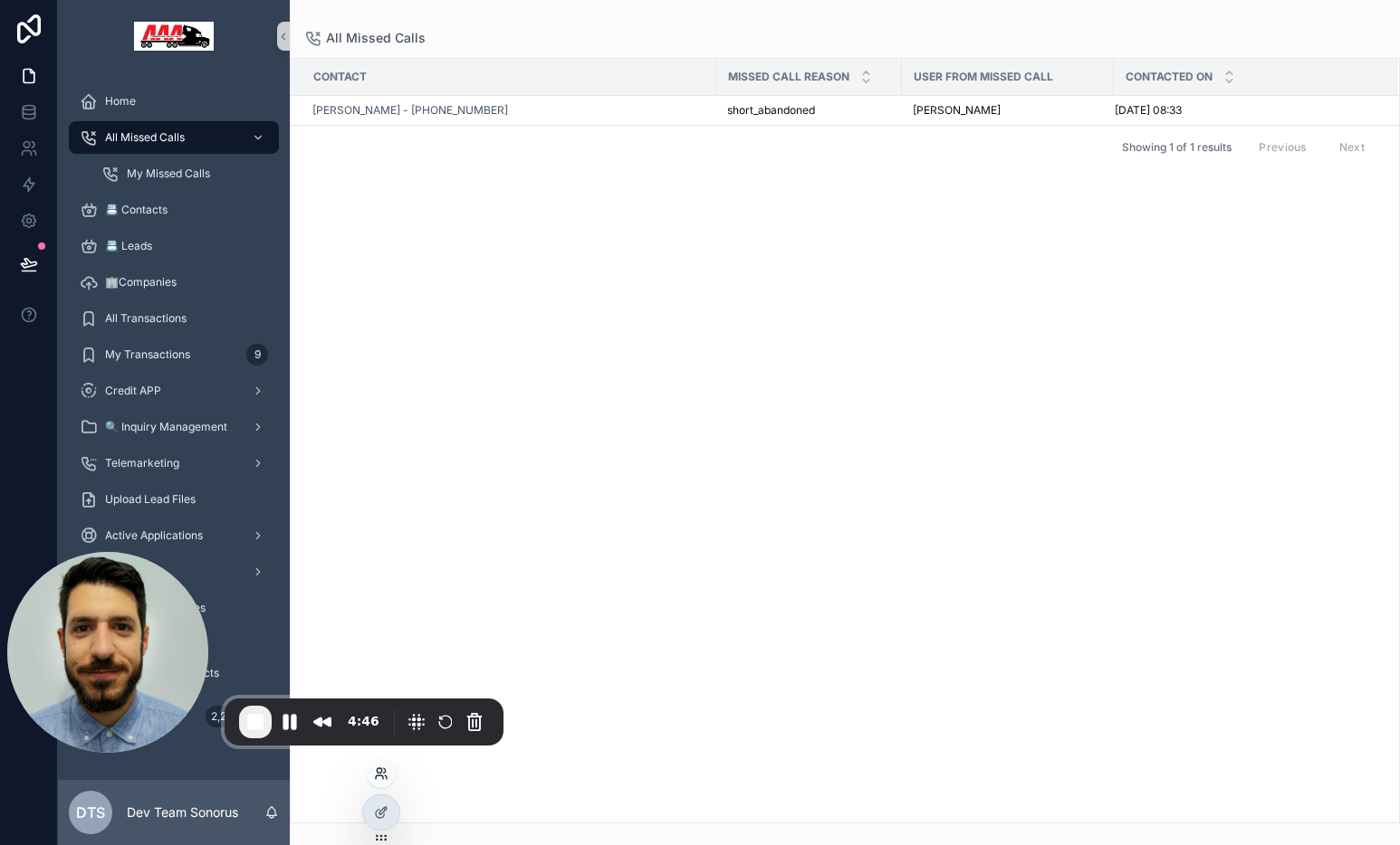
click at [383, 778] on icon at bounding box center [381, 774] width 14 height 14
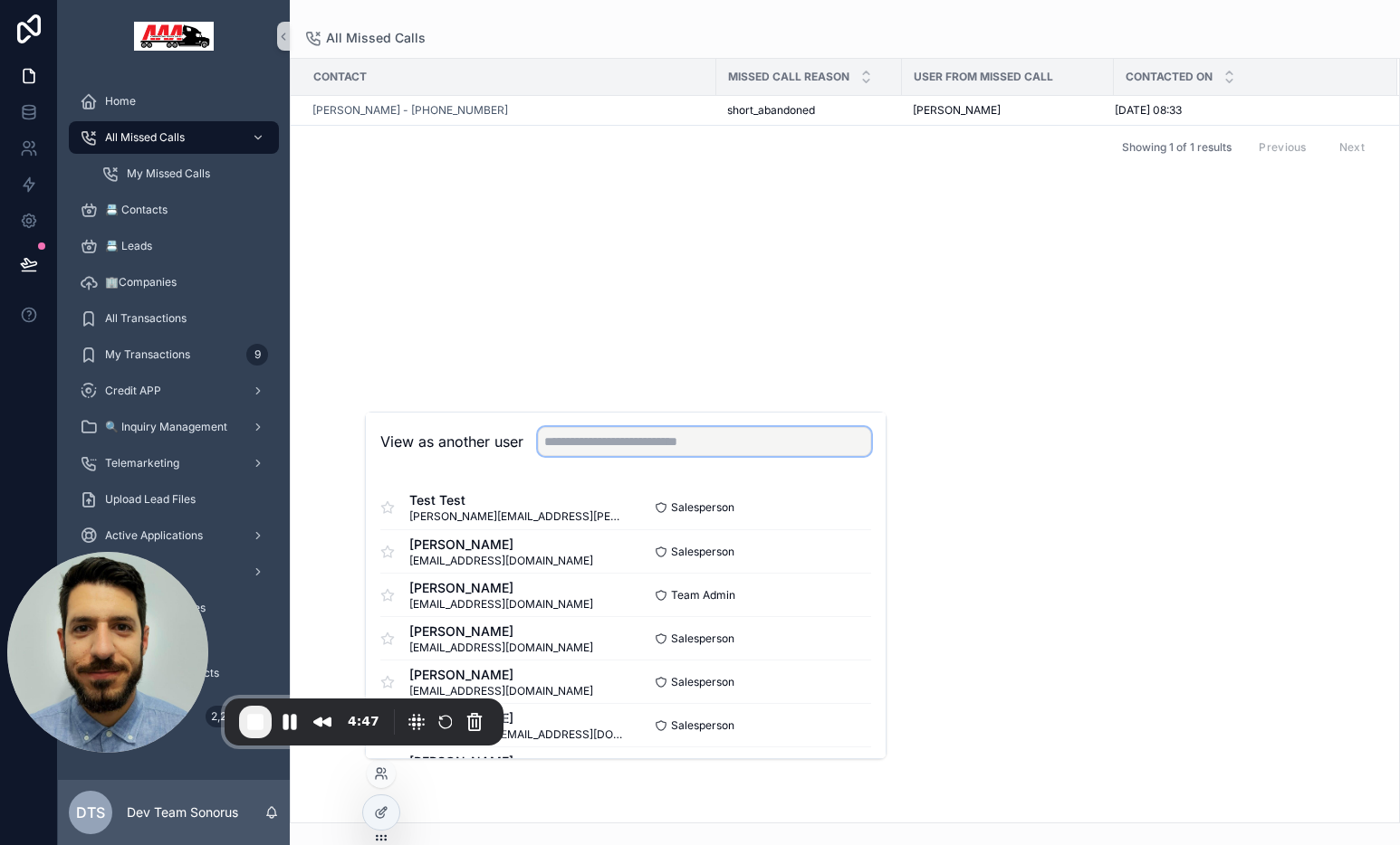
click at [697, 438] on input "text" at bounding box center [704, 441] width 333 height 29
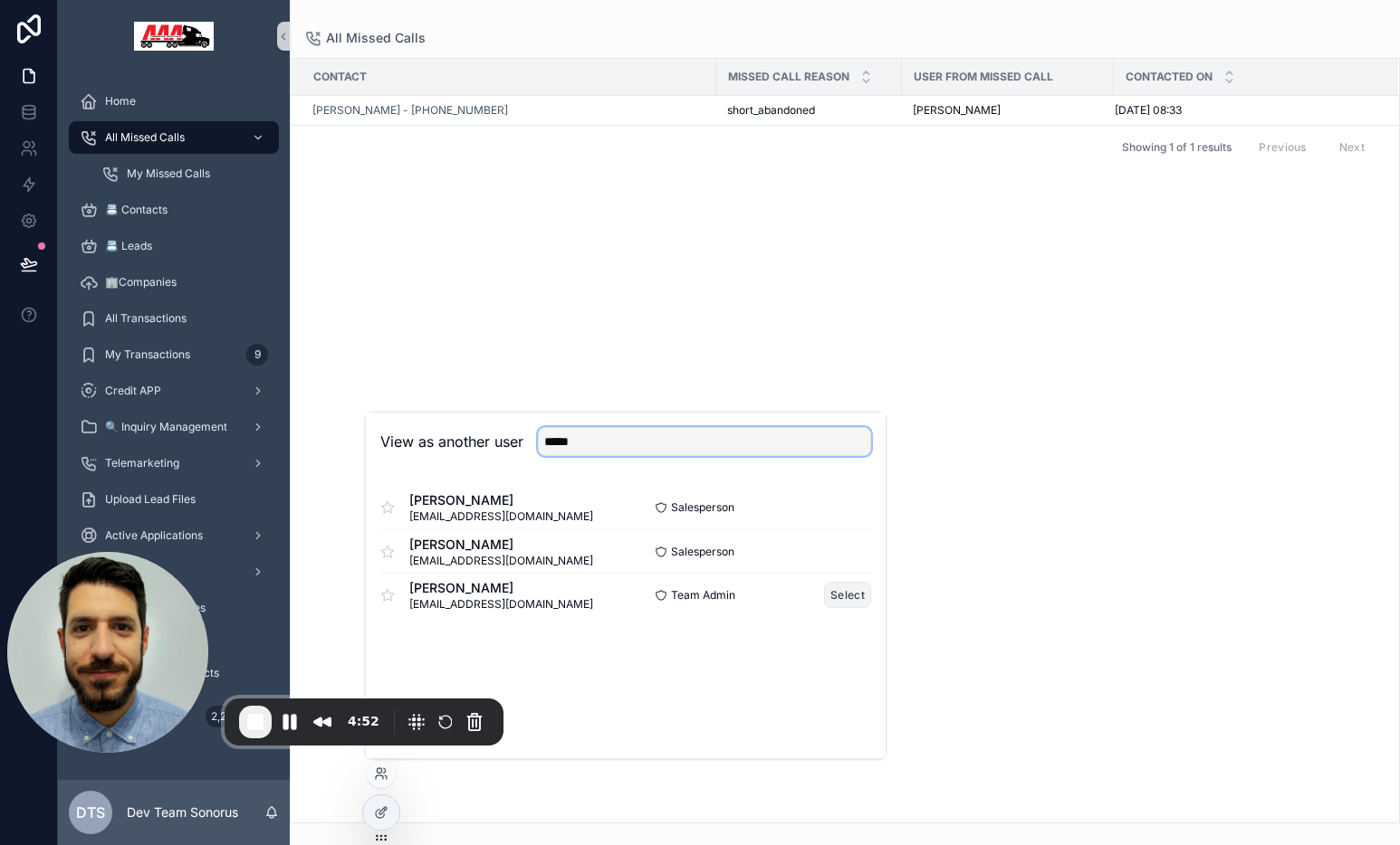
type input "*****"
click at [868, 599] on button "Select" at bounding box center [847, 595] width 47 height 26
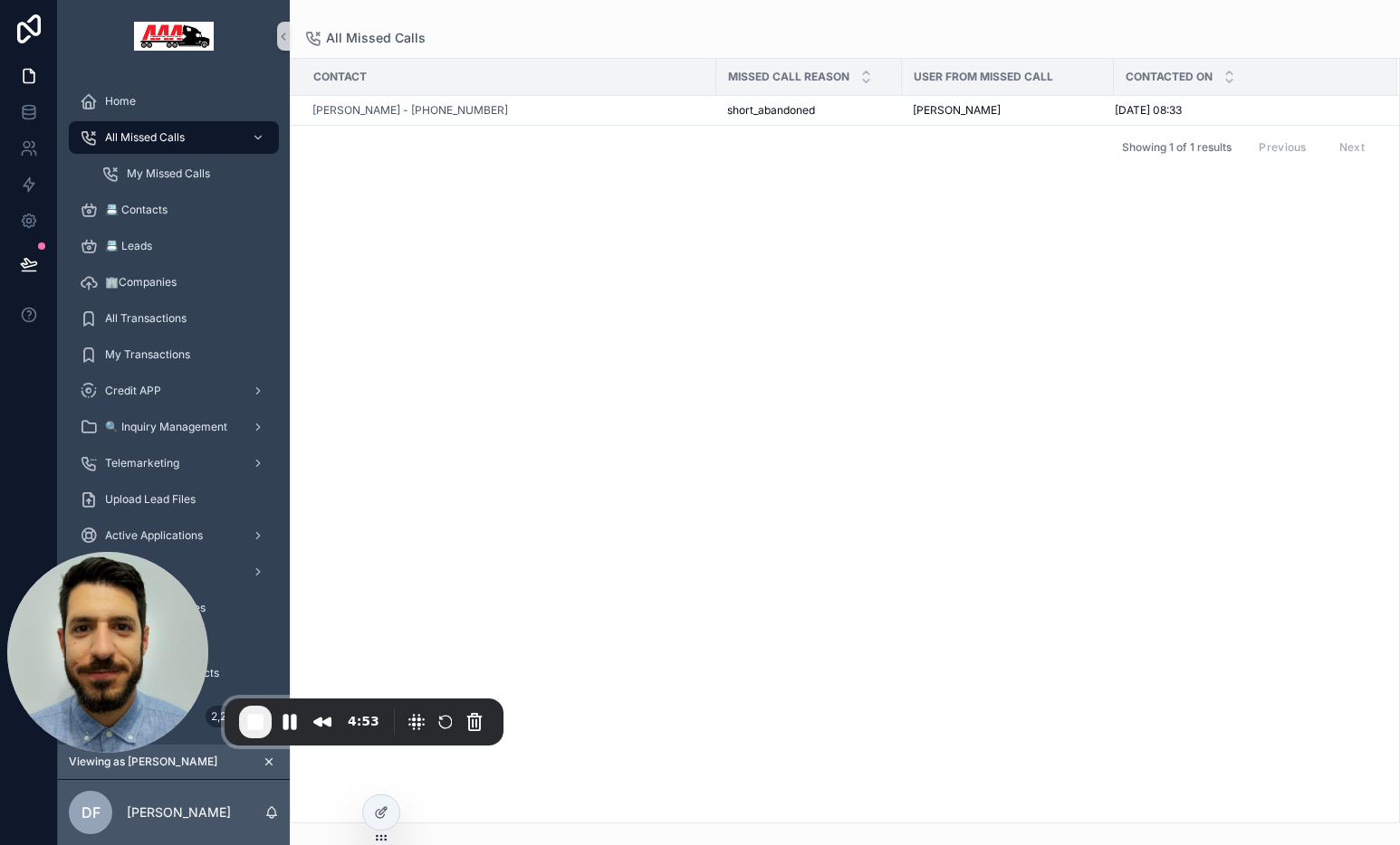
click at [602, 316] on div "Contact Missed Call Reason User from Missed Call Contacted On [PERSON_NAME] - […" at bounding box center [844, 440] width 1108 height 764
click at [208, 167] on span "My Missed Calls" at bounding box center [168, 173] width 83 height 14
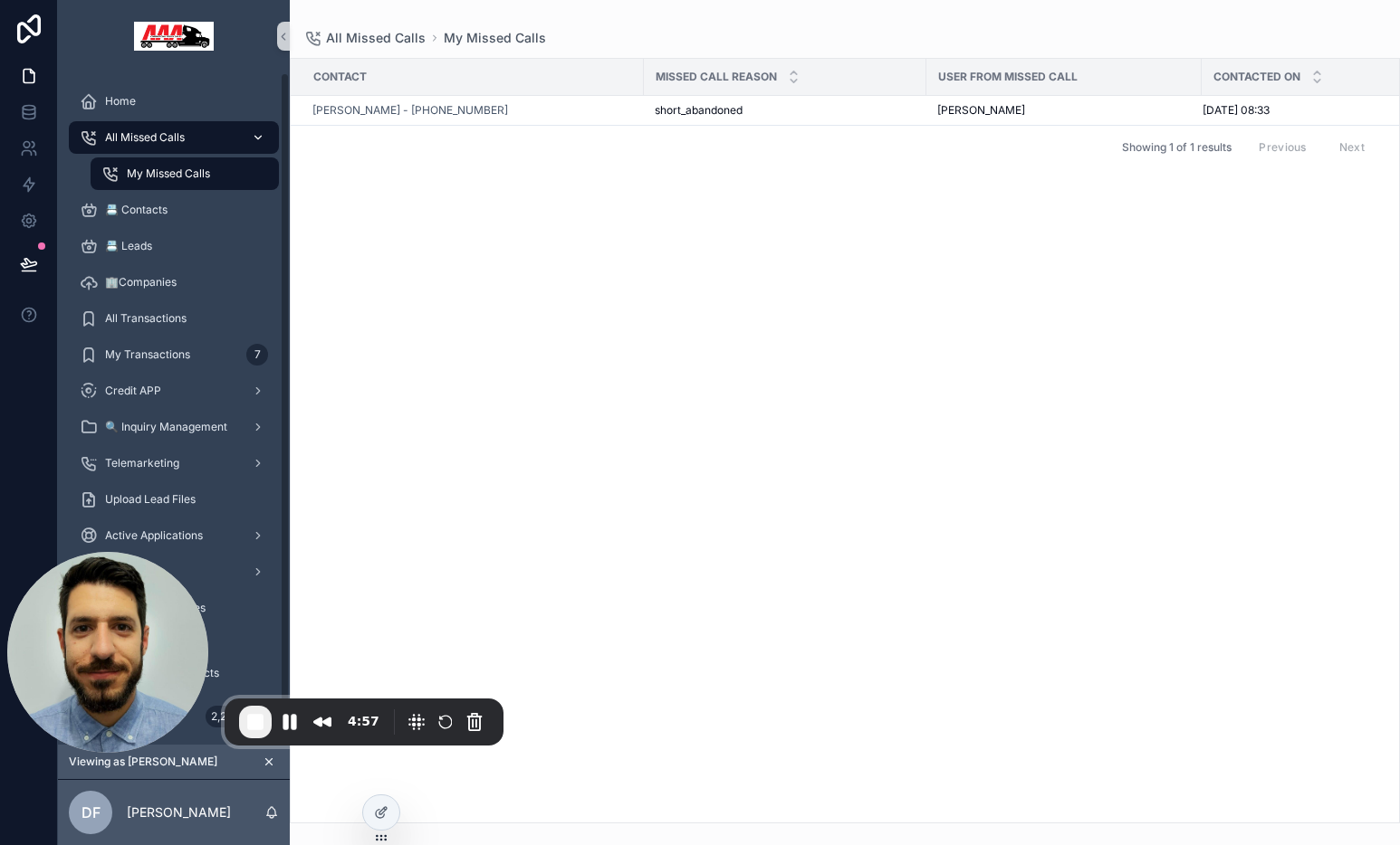
click at [184, 145] on div "All Missed Calls" at bounding box center [173, 137] width 188 height 29
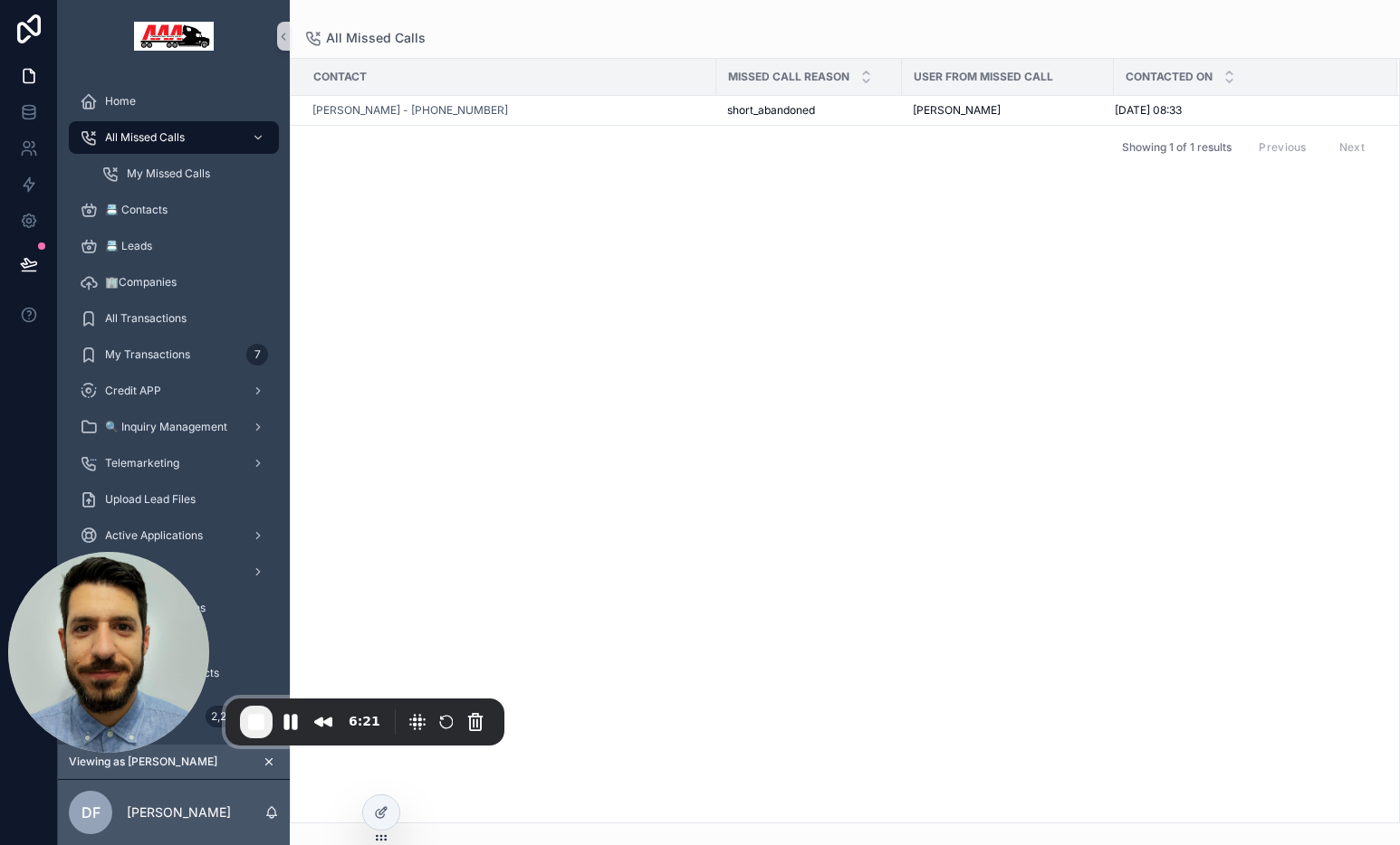
click at [462, 253] on div "Contact Missed Call Reason User from Missed Call Contacted On [PERSON_NAME] - […" at bounding box center [844, 440] width 1108 height 764
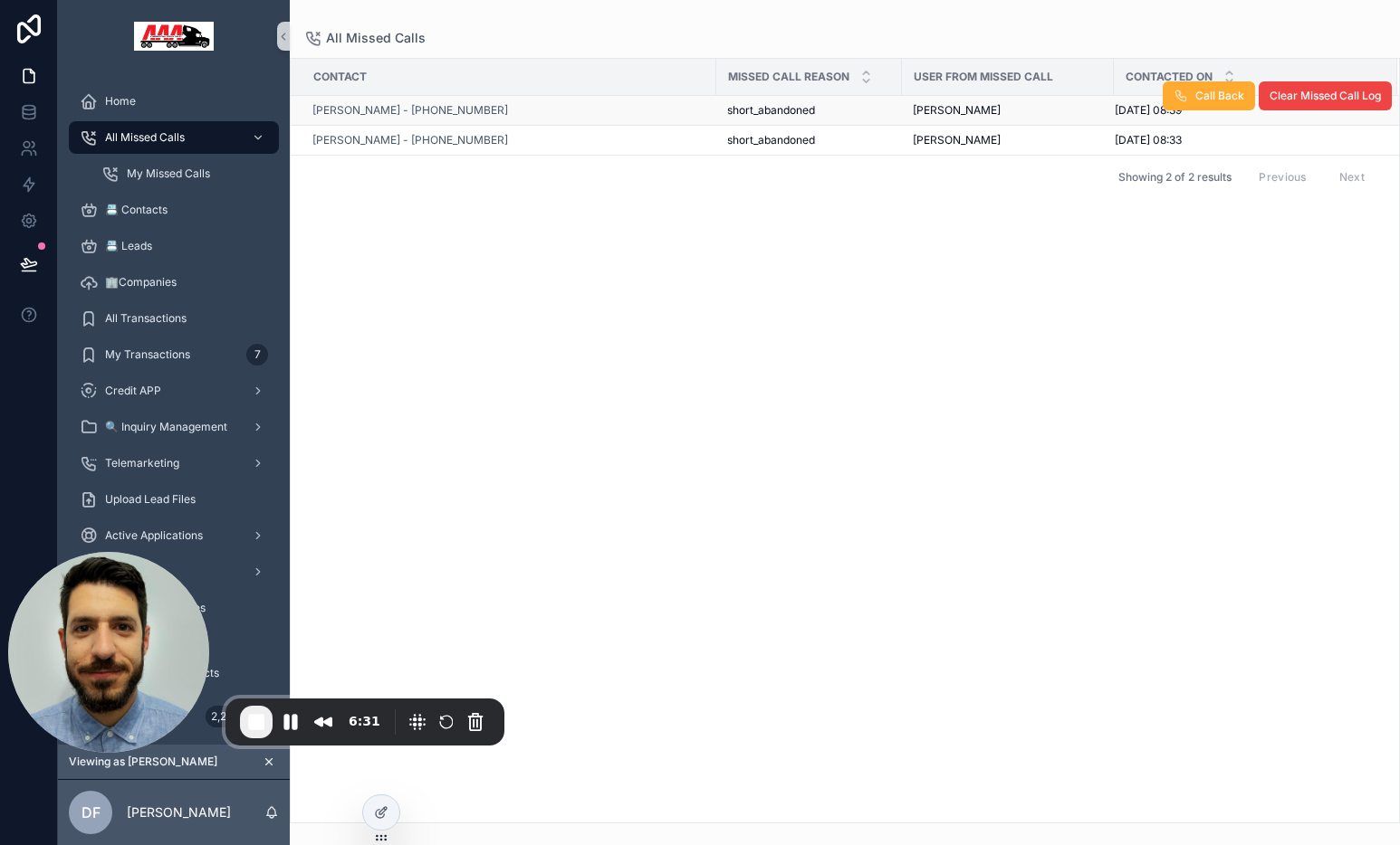
click at [626, 110] on div "[PERSON_NAME] - [PHONE_NUMBER]" at bounding box center [508, 110] width 393 height 14
click at [469, 108] on span "[PERSON_NAME] - [PHONE_NUMBER]" at bounding box center [410, 110] width 195 height 14
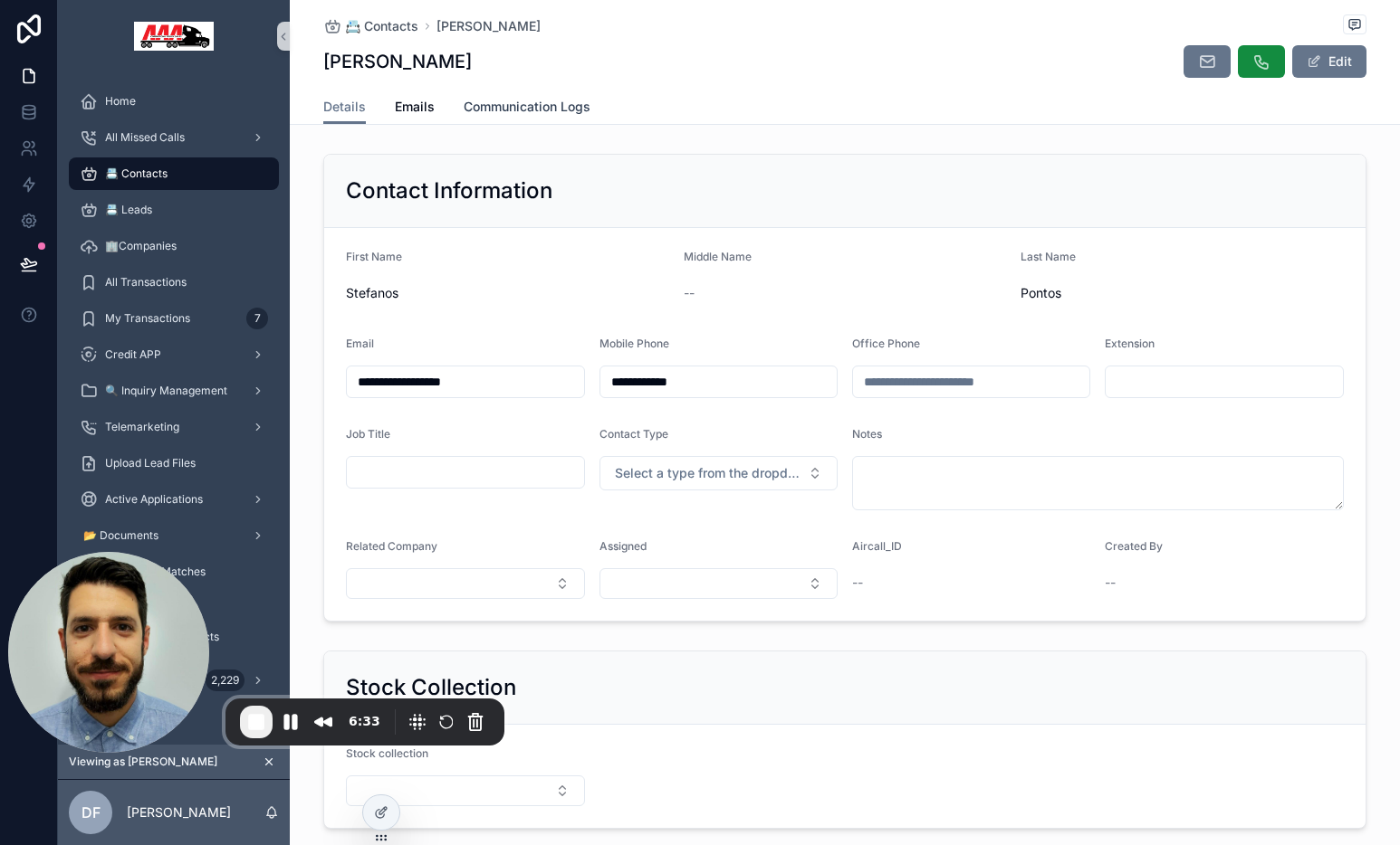
click at [542, 108] on span "Communication Logs" at bounding box center [527, 106] width 127 height 18
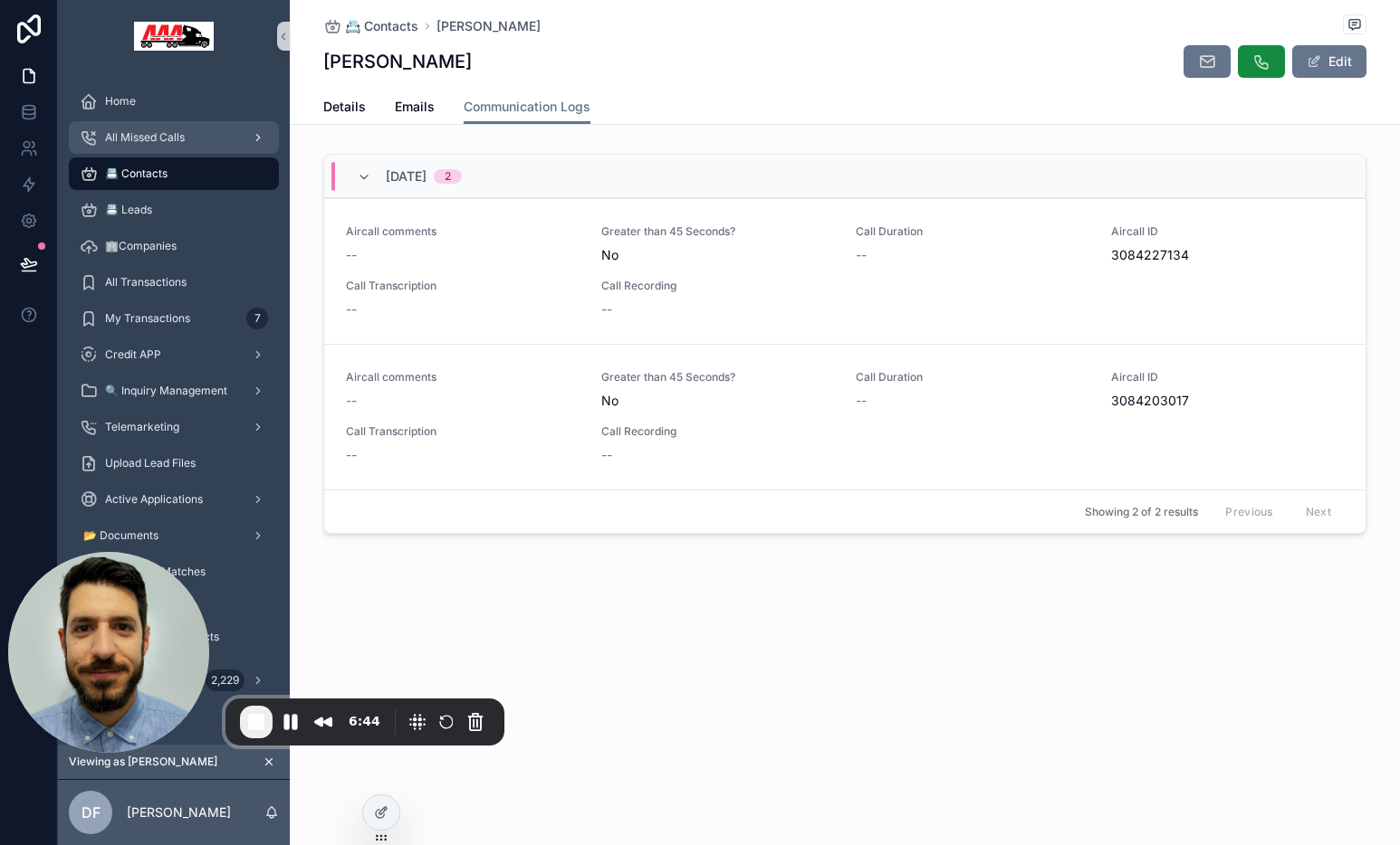
click at [176, 146] on div "All Missed Calls" at bounding box center [173, 137] width 188 height 29
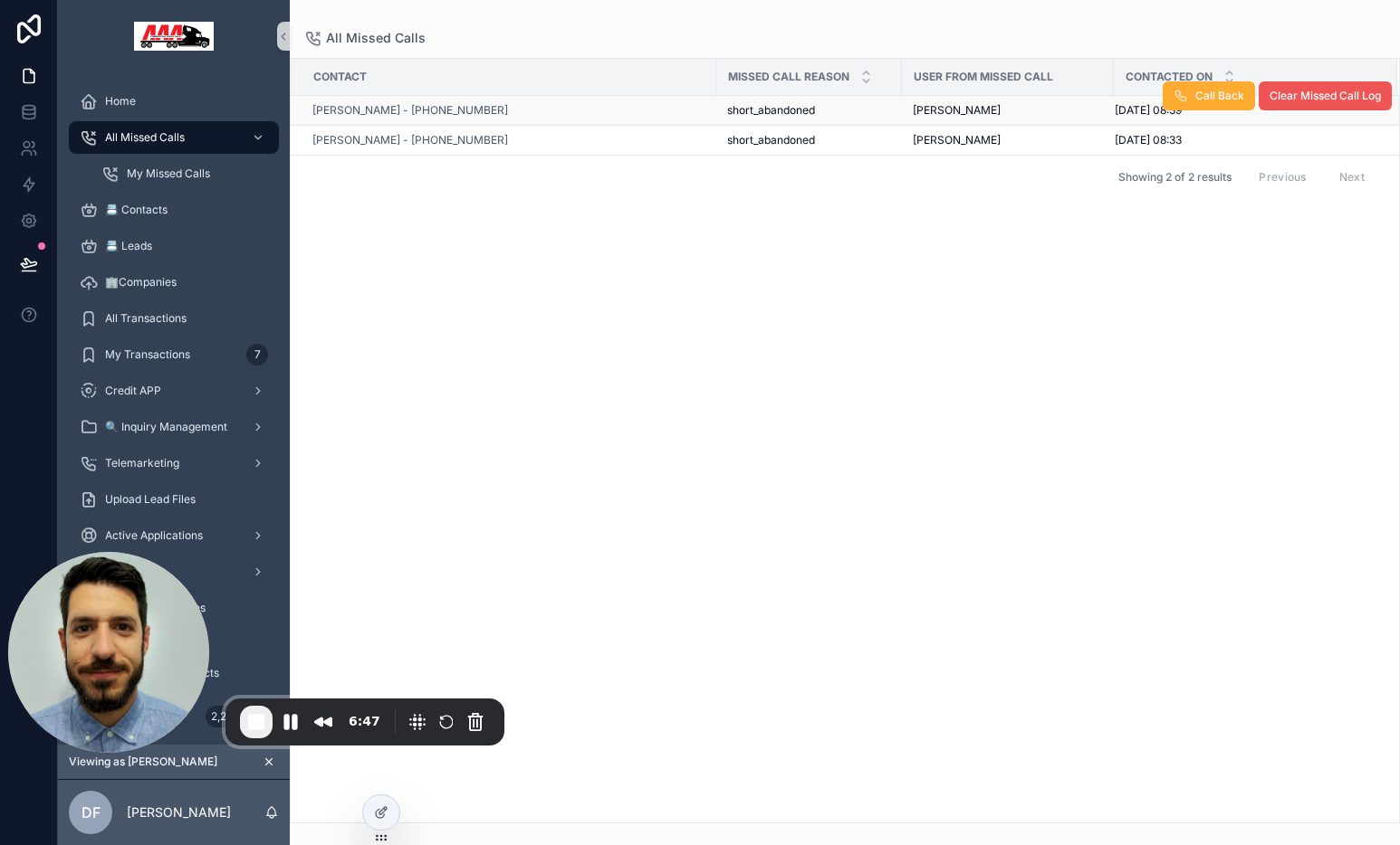
click at [1289, 96] on span "Clear Missed Call Log" at bounding box center [1325, 96] width 111 height 14
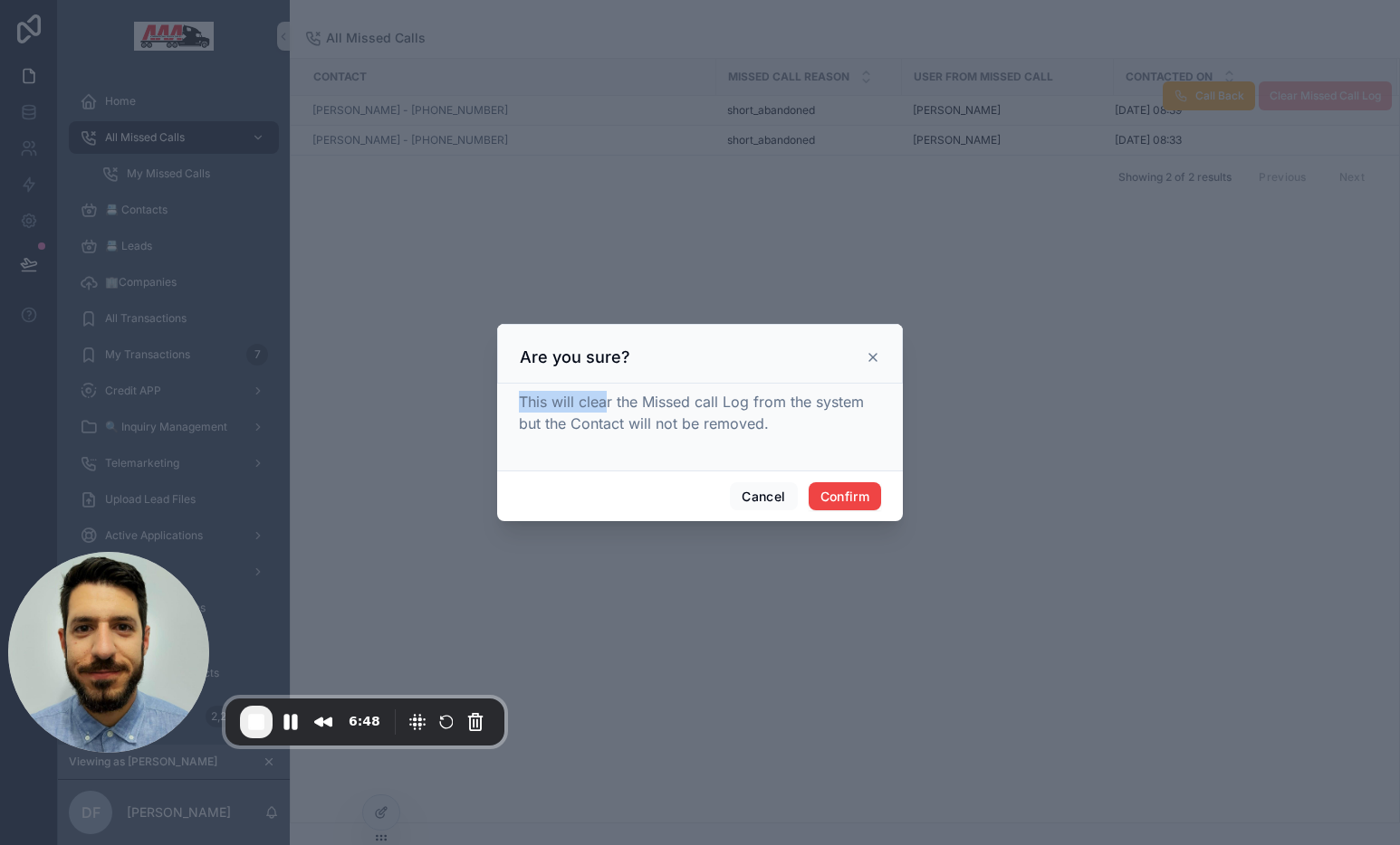
drag, startPoint x: 519, startPoint y: 407, endPoint x: 605, endPoint y: 408, distance: 86.0
click at [605, 408] on span "This will clear the Missed call Log from the system but the Contact will not be…" at bounding box center [691, 412] width 345 height 40
drag, startPoint x: 638, startPoint y: 407, endPoint x: 751, endPoint y: 407, distance: 113.0
click at [750, 407] on span "This will clear the Missed call Log from the system but the Contact will not be…" at bounding box center [691, 412] width 345 height 40
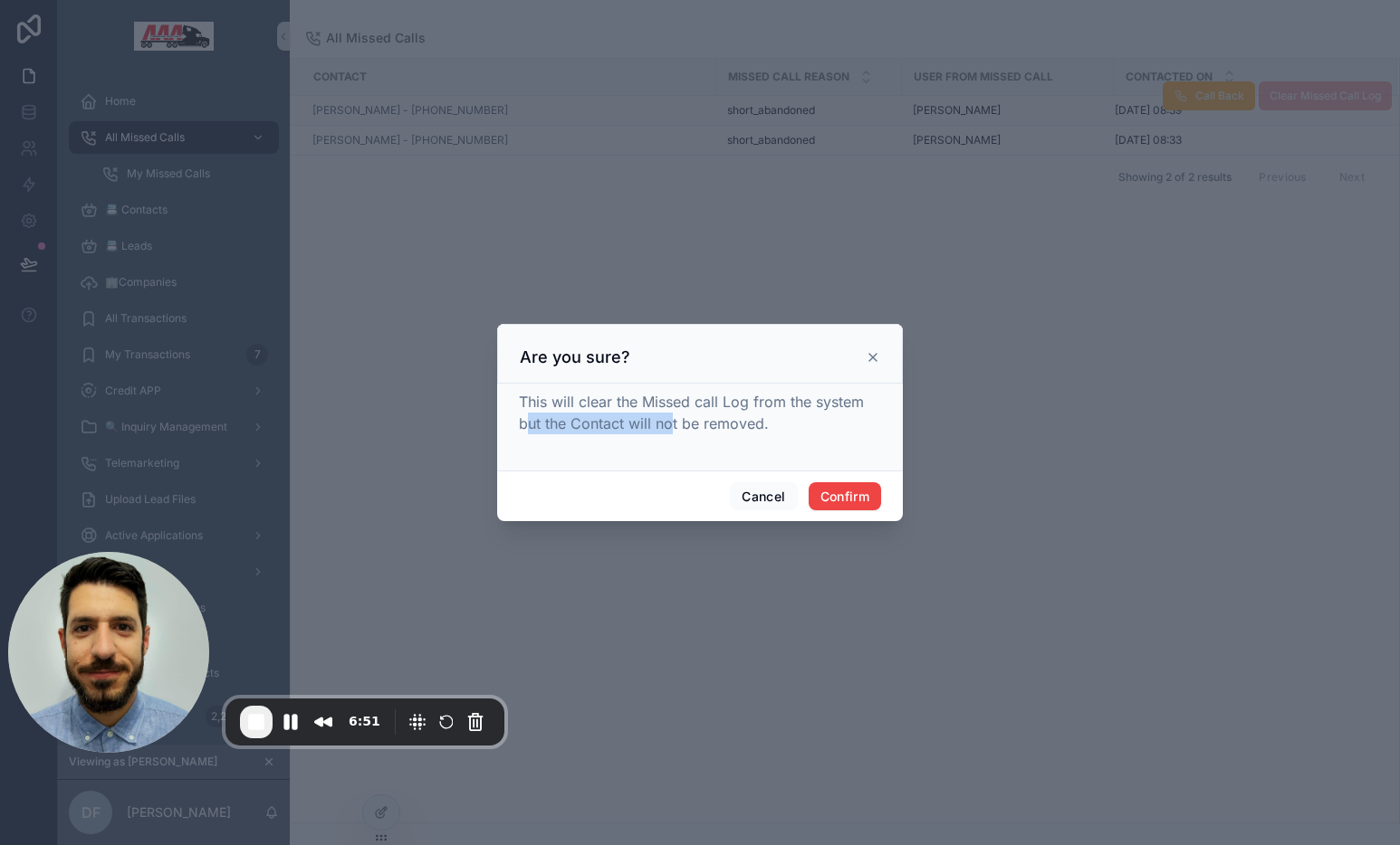
drag, startPoint x: 526, startPoint y: 430, endPoint x: 669, endPoint y: 432, distance: 143.0
click at [669, 432] on span "This will clear the Missed call Log from the system but the Contact will not be…" at bounding box center [691, 412] width 345 height 40
click at [669, 431] on span "This will clear the Missed call Log from the system but the Contact will not be…" at bounding box center [691, 412] width 345 height 40
click at [846, 496] on button "Confirm" at bounding box center [844, 496] width 72 height 29
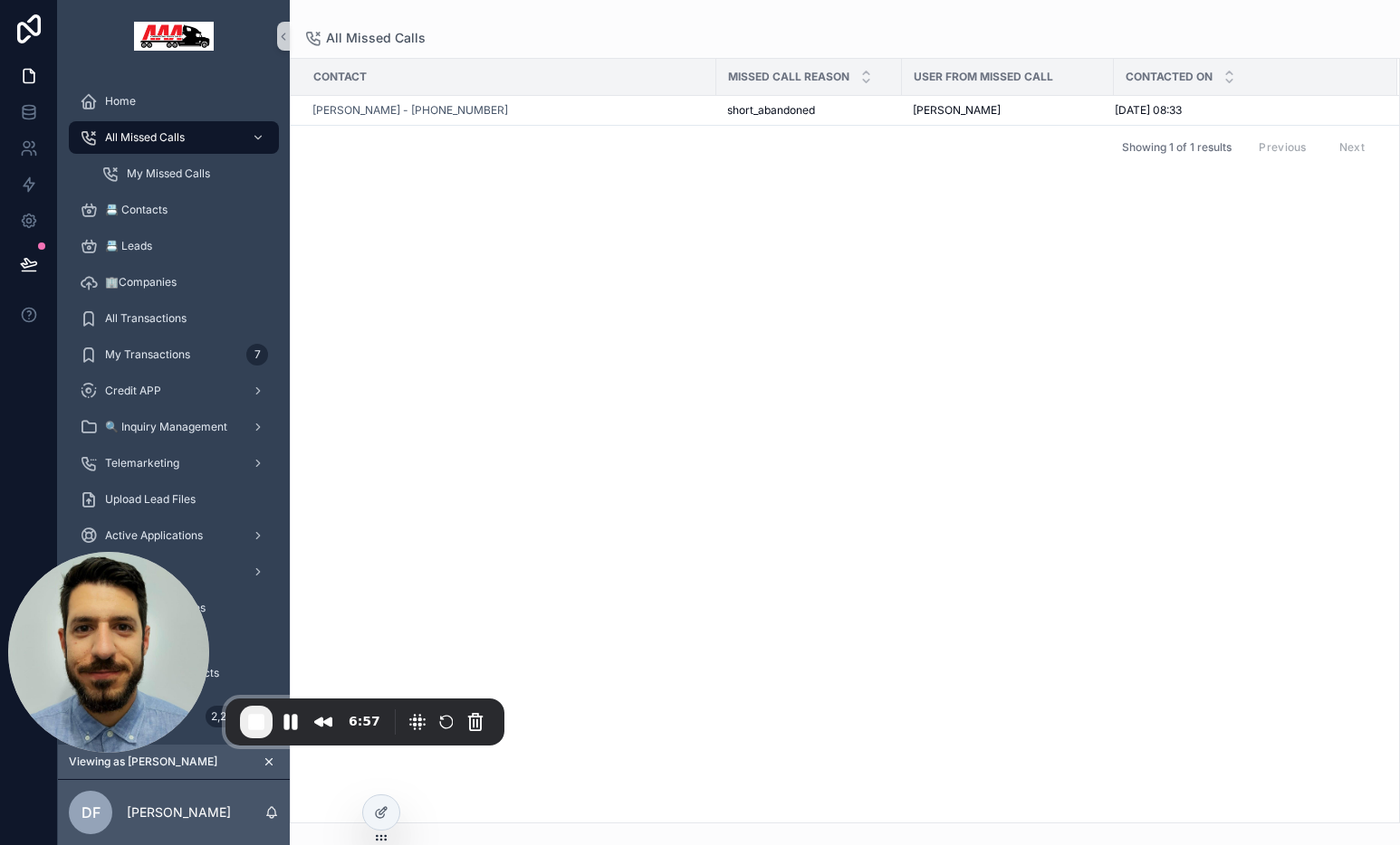
click at [0, 0] on span "Clear Missed Call Log" at bounding box center [0, 0] width 0 height 0
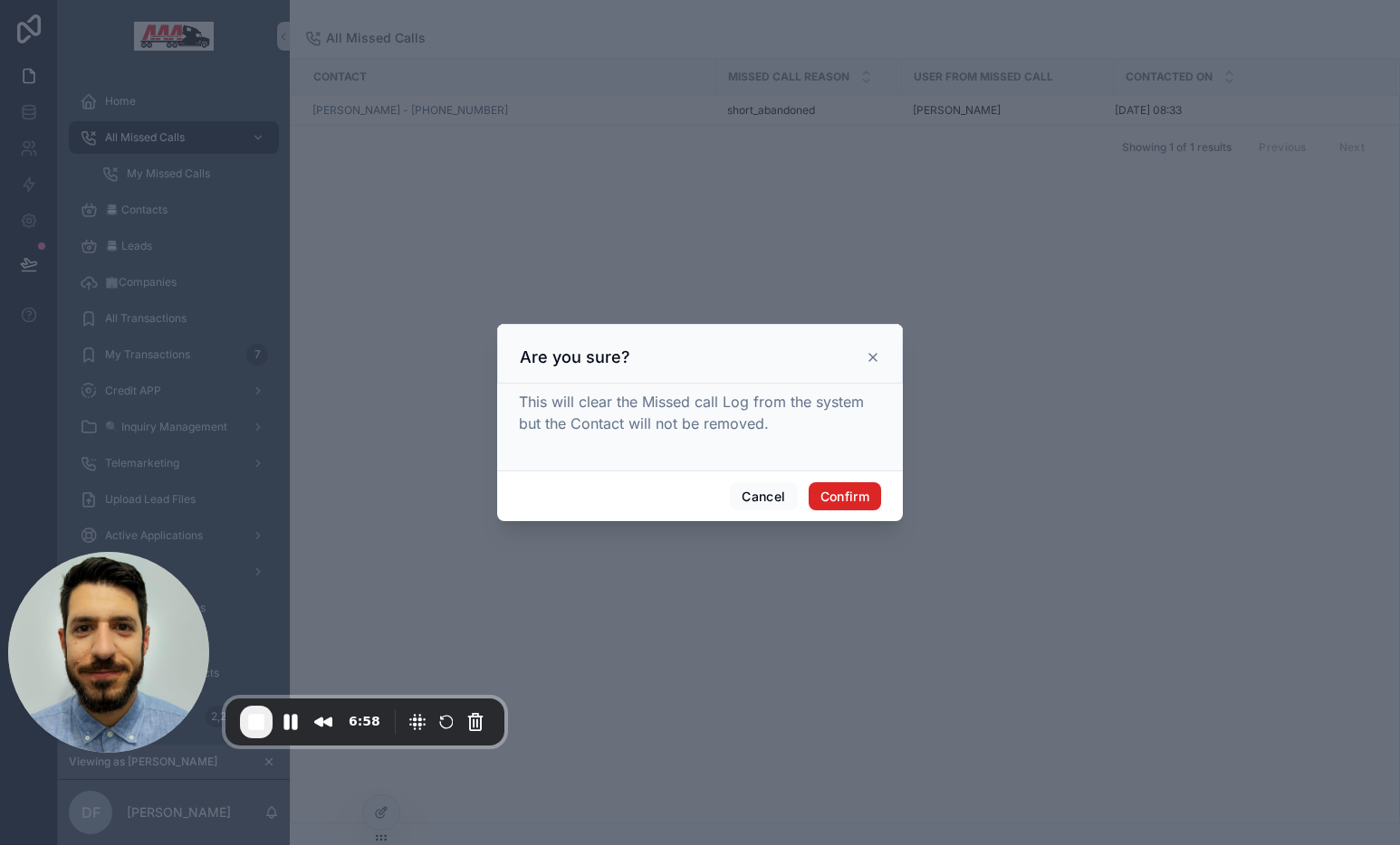
click at [847, 501] on button "Confirm" at bounding box center [844, 496] width 72 height 29
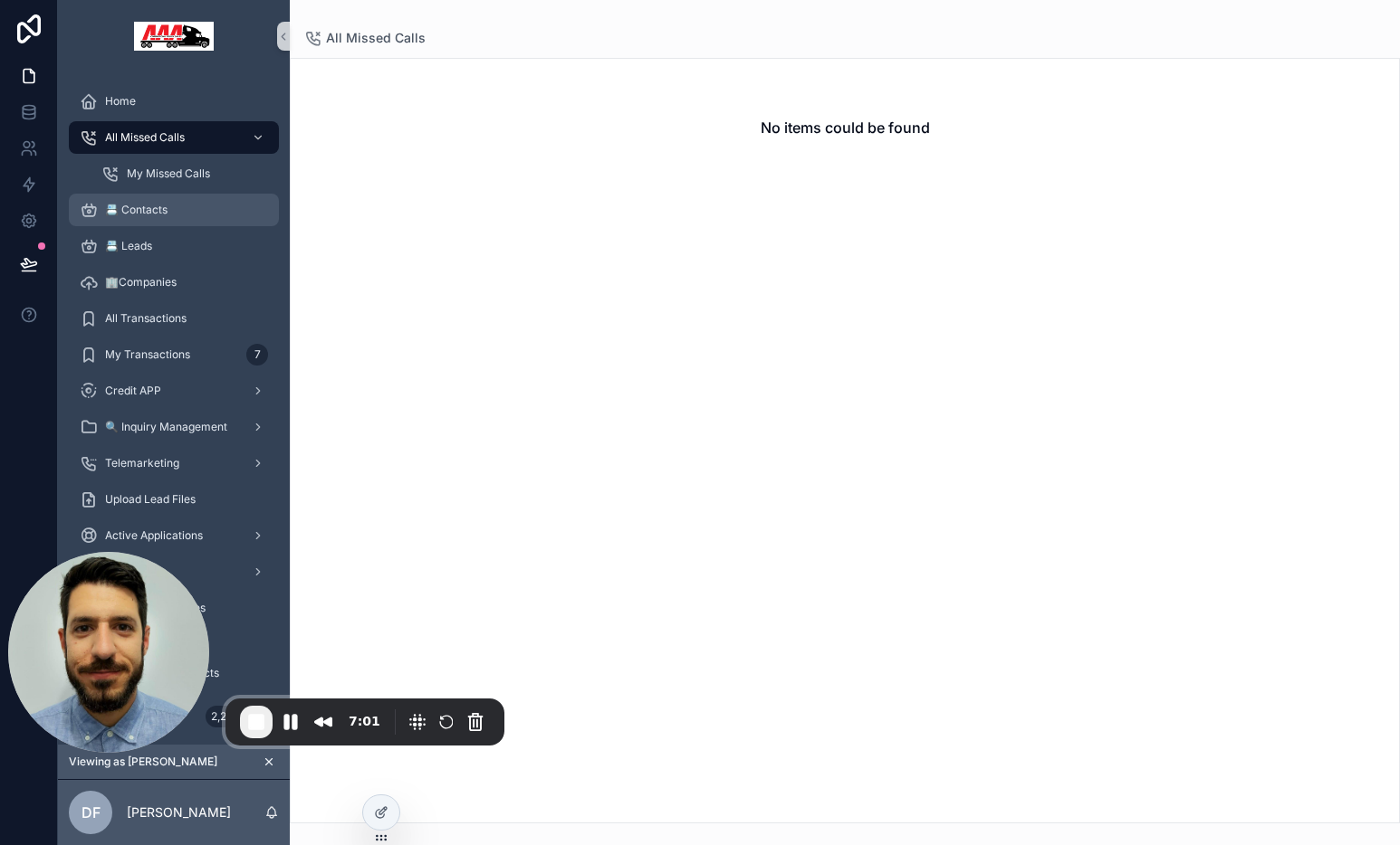
click at [172, 202] on div "📇 Contacts" at bounding box center [173, 210] width 188 height 29
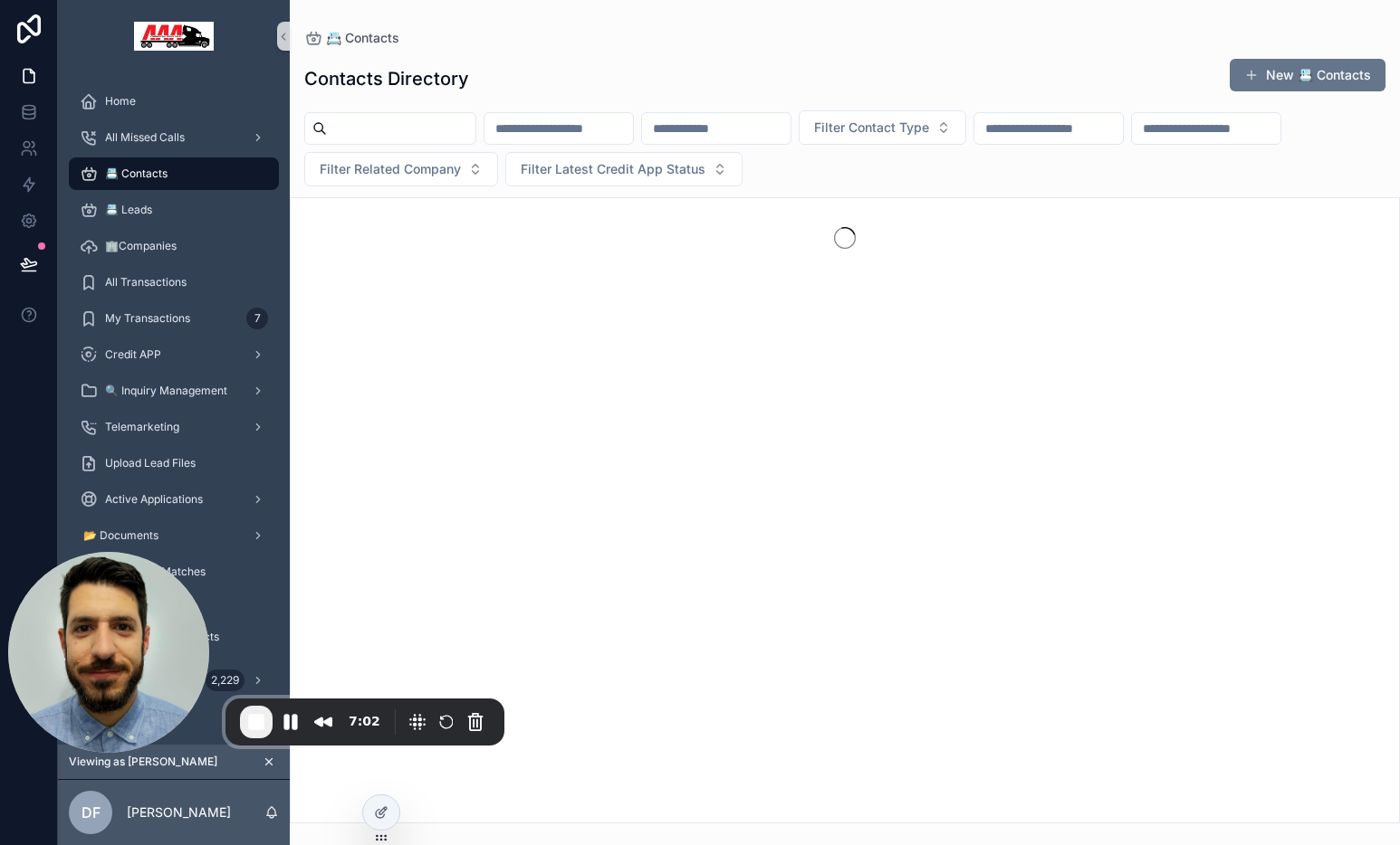
click at [391, 137] on input "scrollable content" at bounding box center [401, 128] width 149 height 25
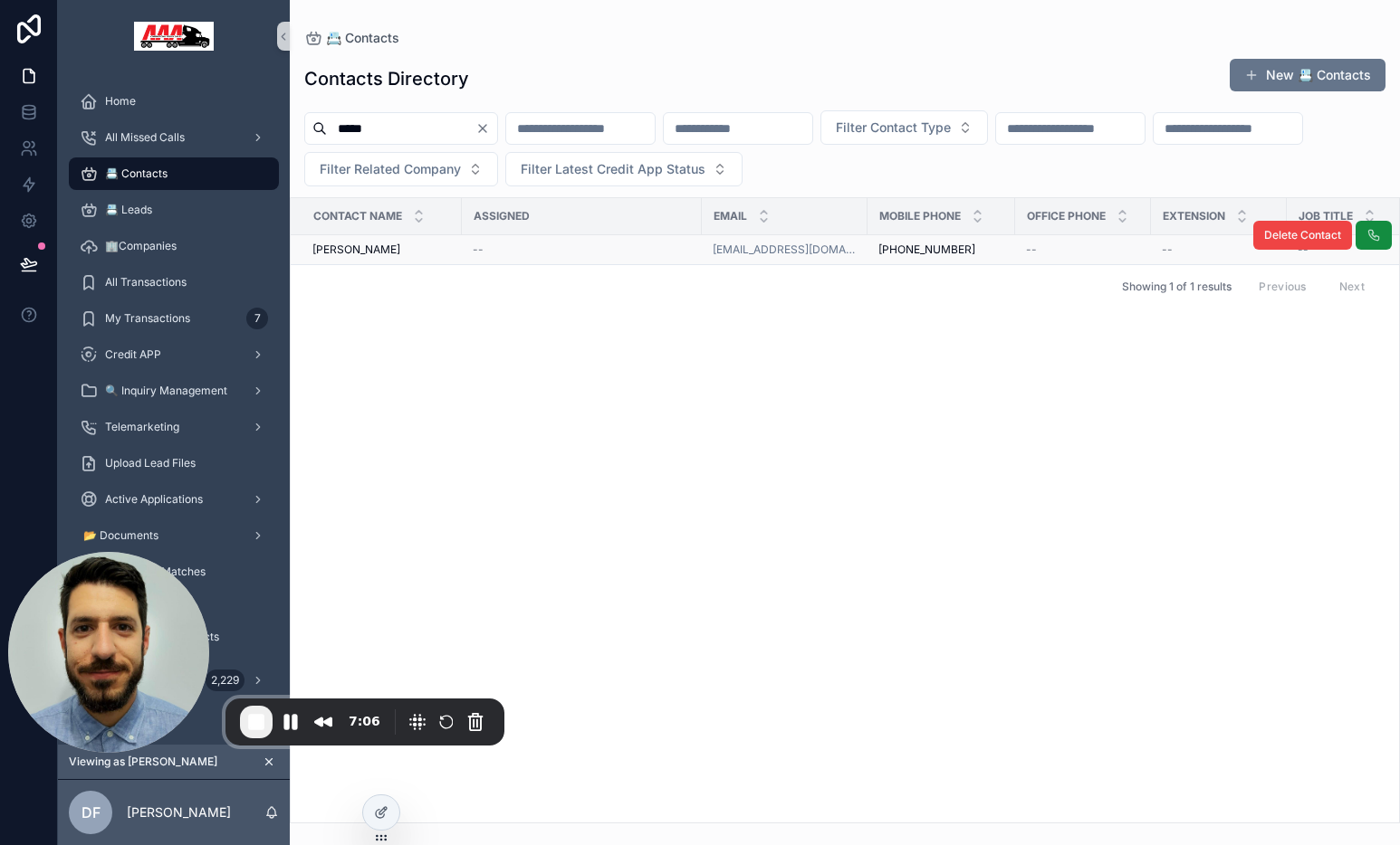
type input "*****"
click at [425, 248] on div "[PERSON_NAME] [PERSON_NAME]" at bounding box center [381, 249] width 138 height 14
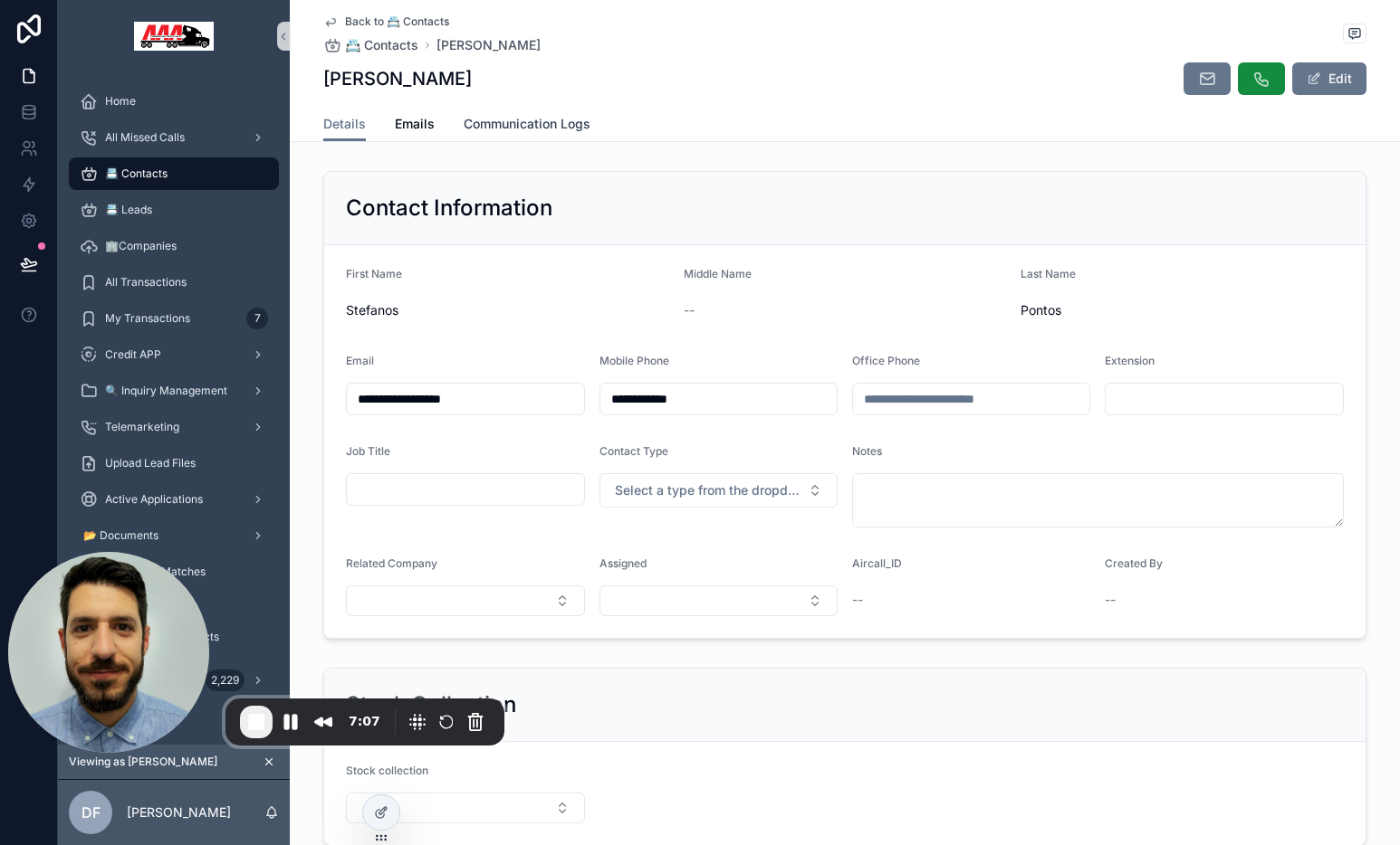
click at [485, 123] on span "Communication Logs" at bounding box center [527, 124] width 127 height 18
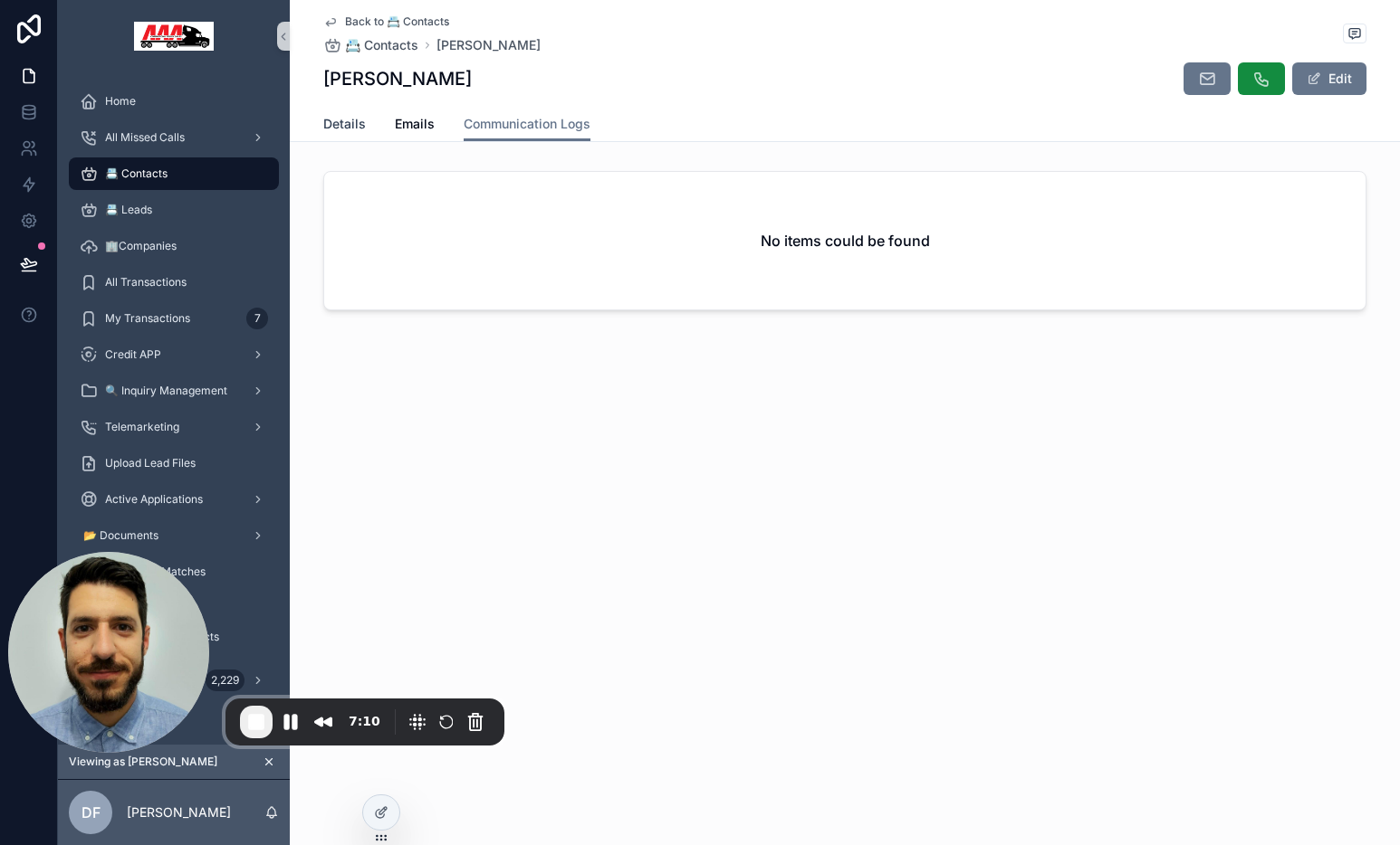
click at [350, 128] on span "Details" at bounding box center [345, 124] width 43 height 18
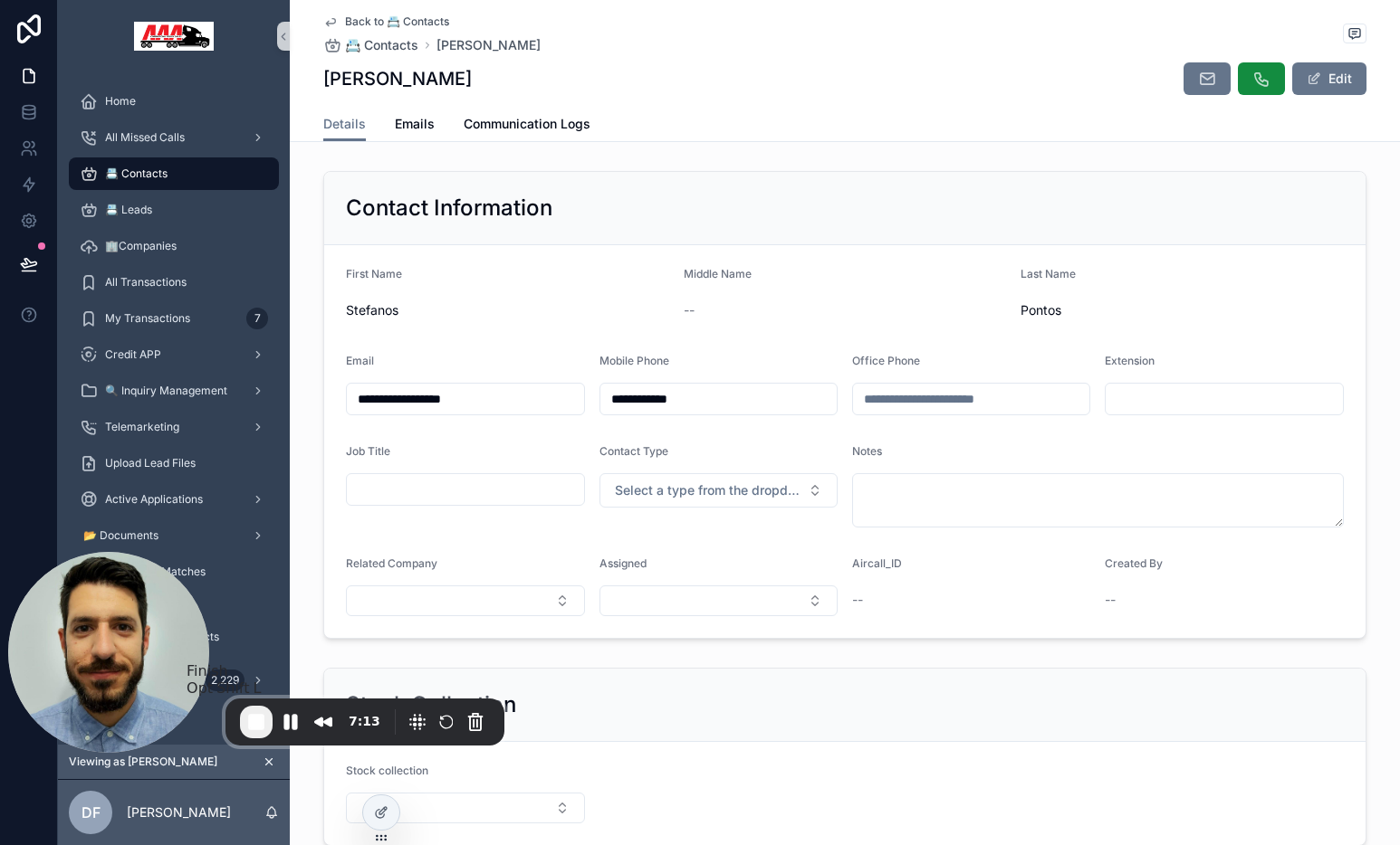
click at [258, 726] on span "End Recording" at bounding box center [256, 722] width 21 height 21
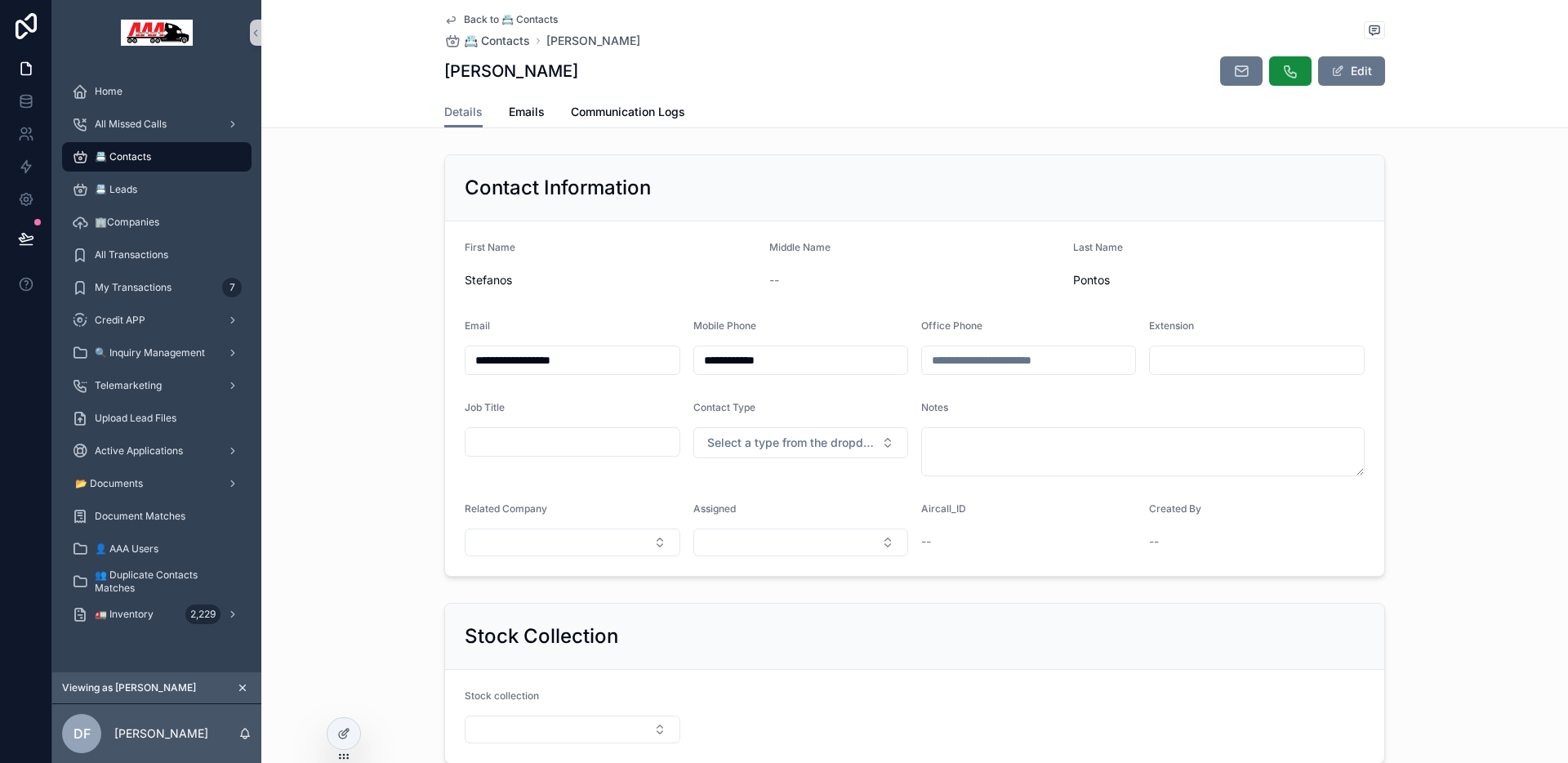
click at [483, 19] on span "Back to 📇 Contacts" at bounding box center [511, 19] width 94 height 13
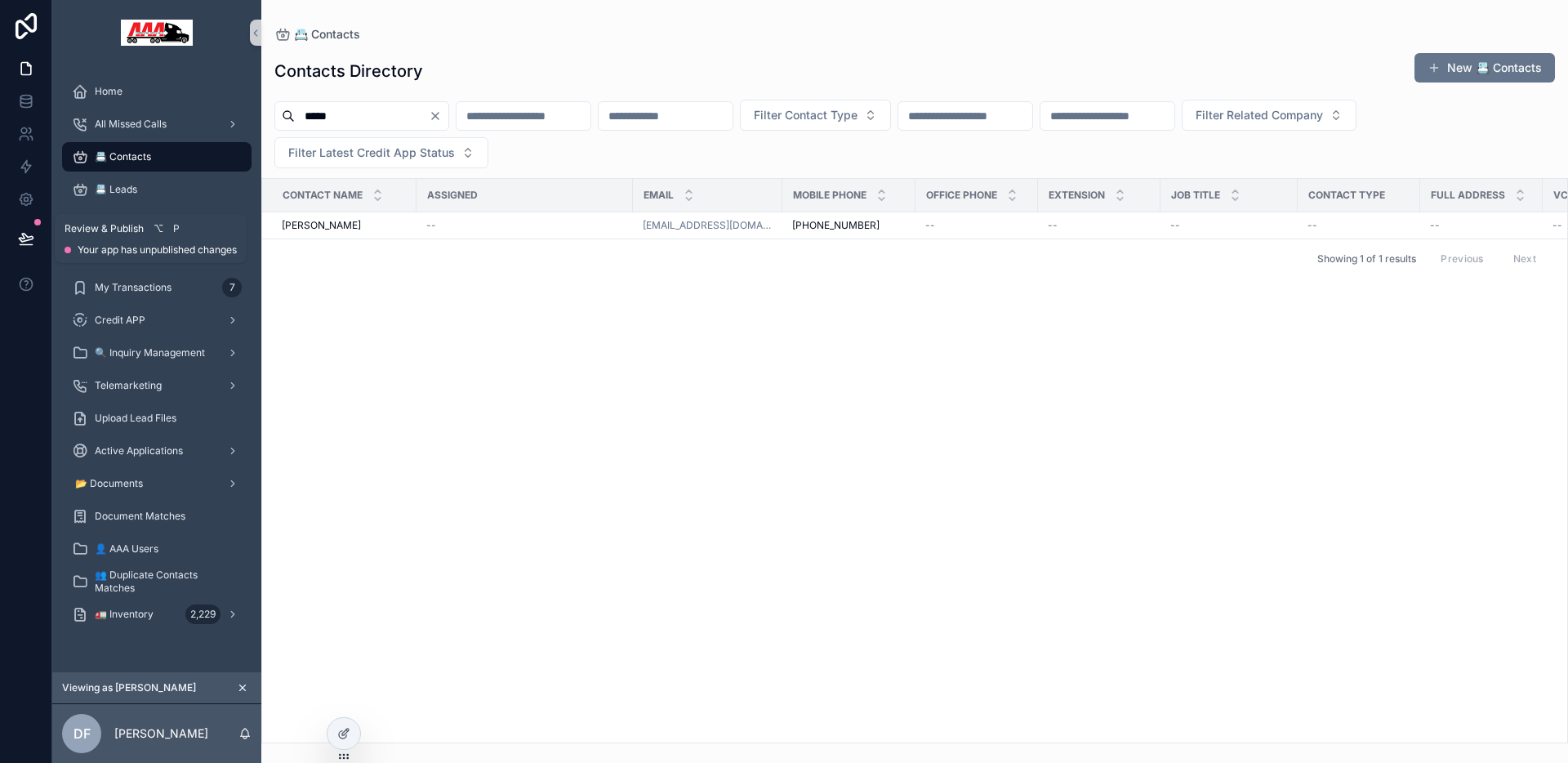
click at [20, 238] on icon at bounding box center [26, 237] width 14 height 8
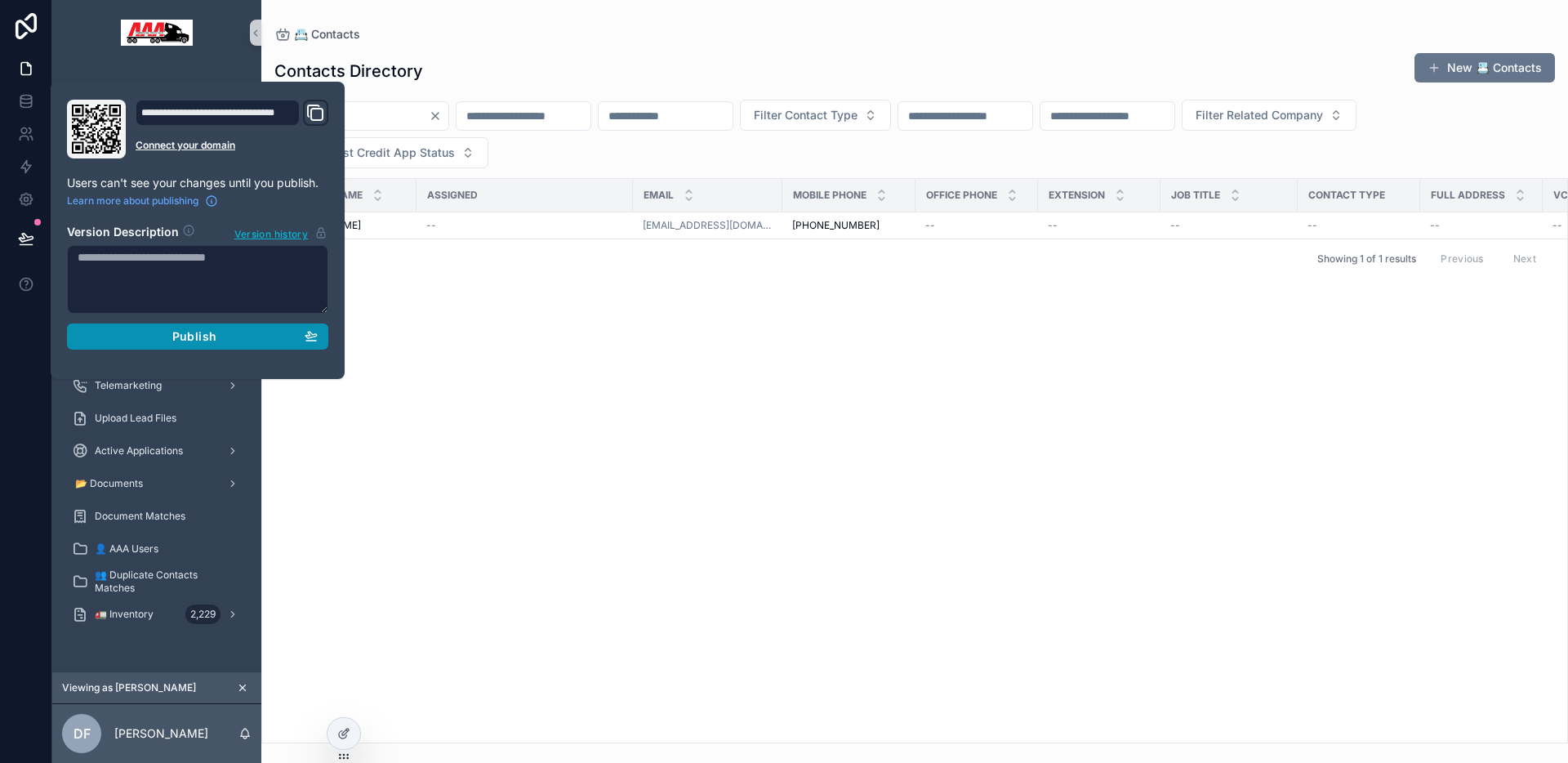
click at [164, 344] on button "Publish" at bounding box center [198, 337] width 261 height 26
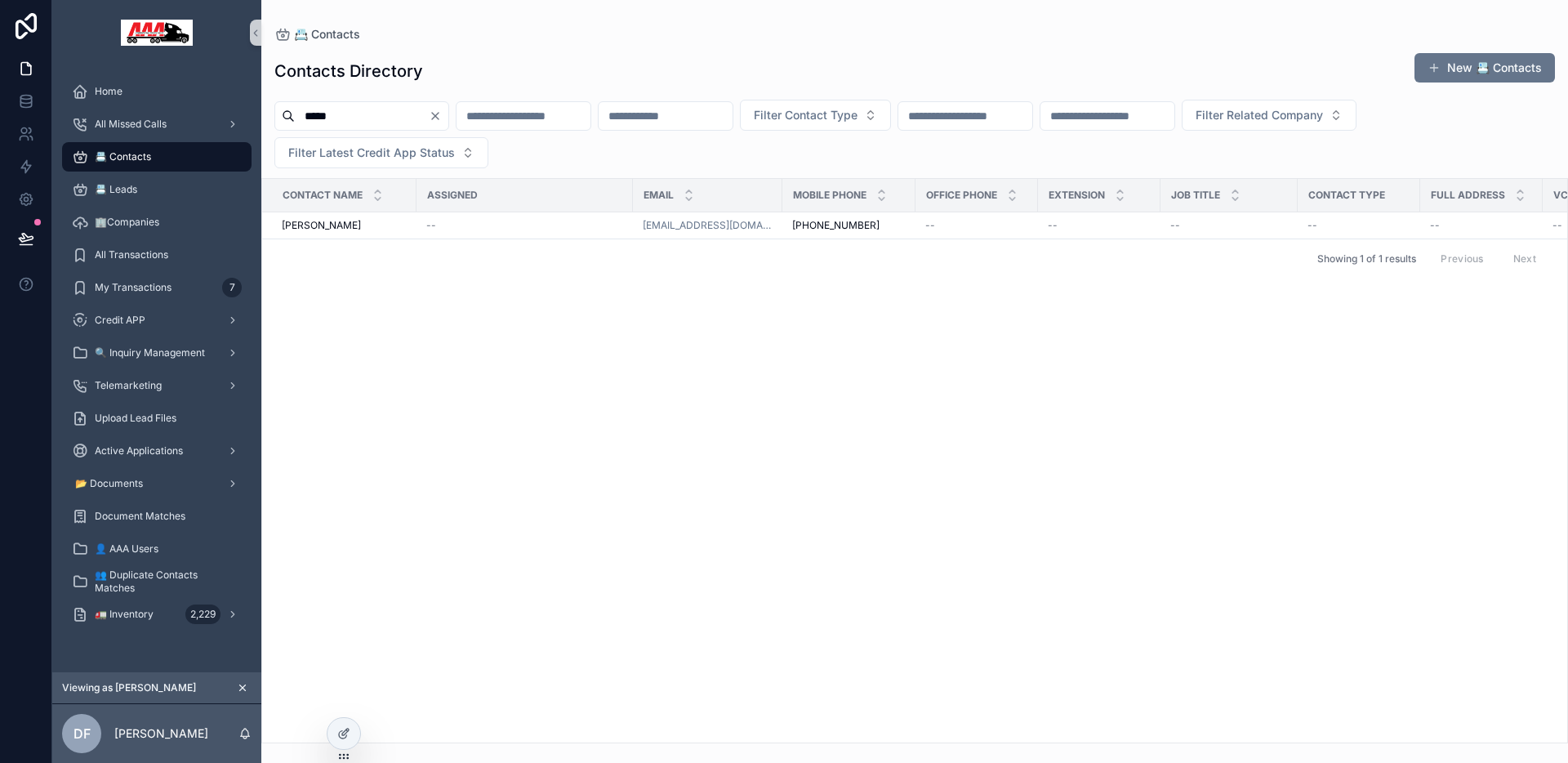
click at [594, 46] on div "Contacts Directory New 📇 Contacts ***** Filter Contact Type Filter Related Comp…" at bounding box center [914, 393] width 1307 height 701
click at [172, 128] on div "All Missed Calls" at bounding box center [156, 124] width 170 height 26
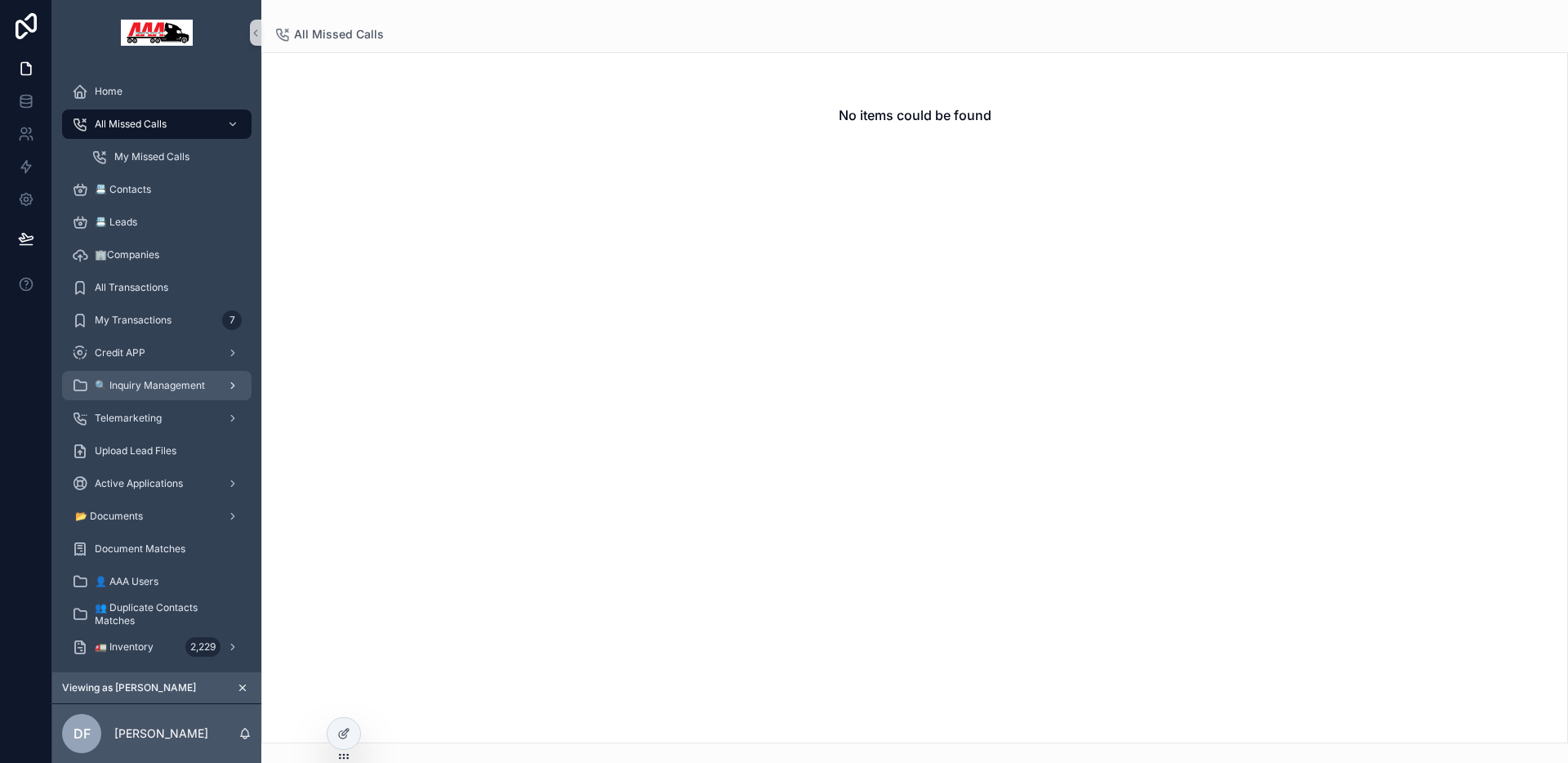
click at [158, 392] on div "🔍 Inquiry Management" at bounding box center [156, 385] width 170 height 26
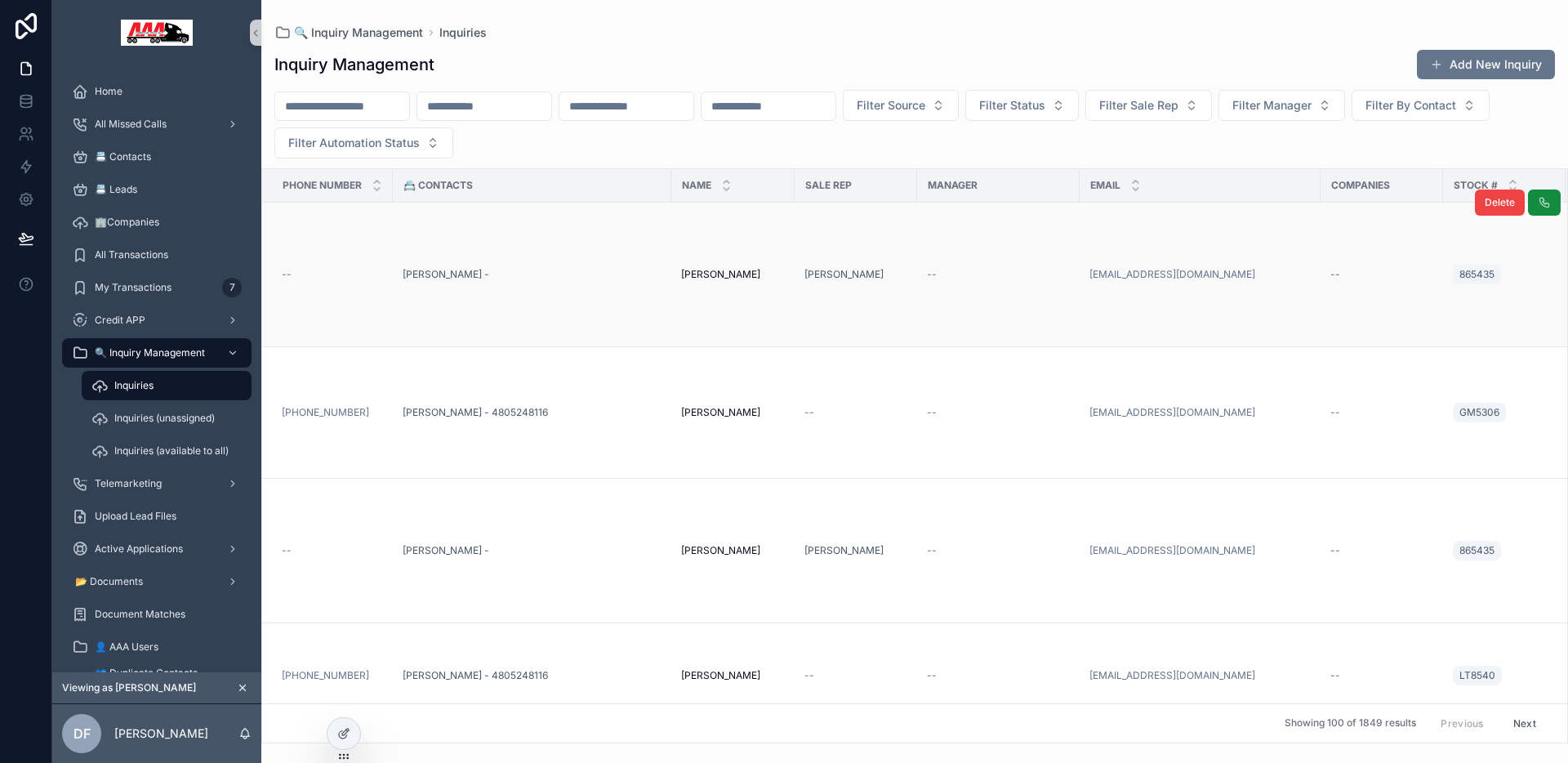
click at [588, 264] on td "[PERSON_NAME] -" at bounding box center [533, 275] width 279 height 145
click at [587, 271] on div "[PERSON_NAME] -" at bounding box center [532, 274] width 259 height 13
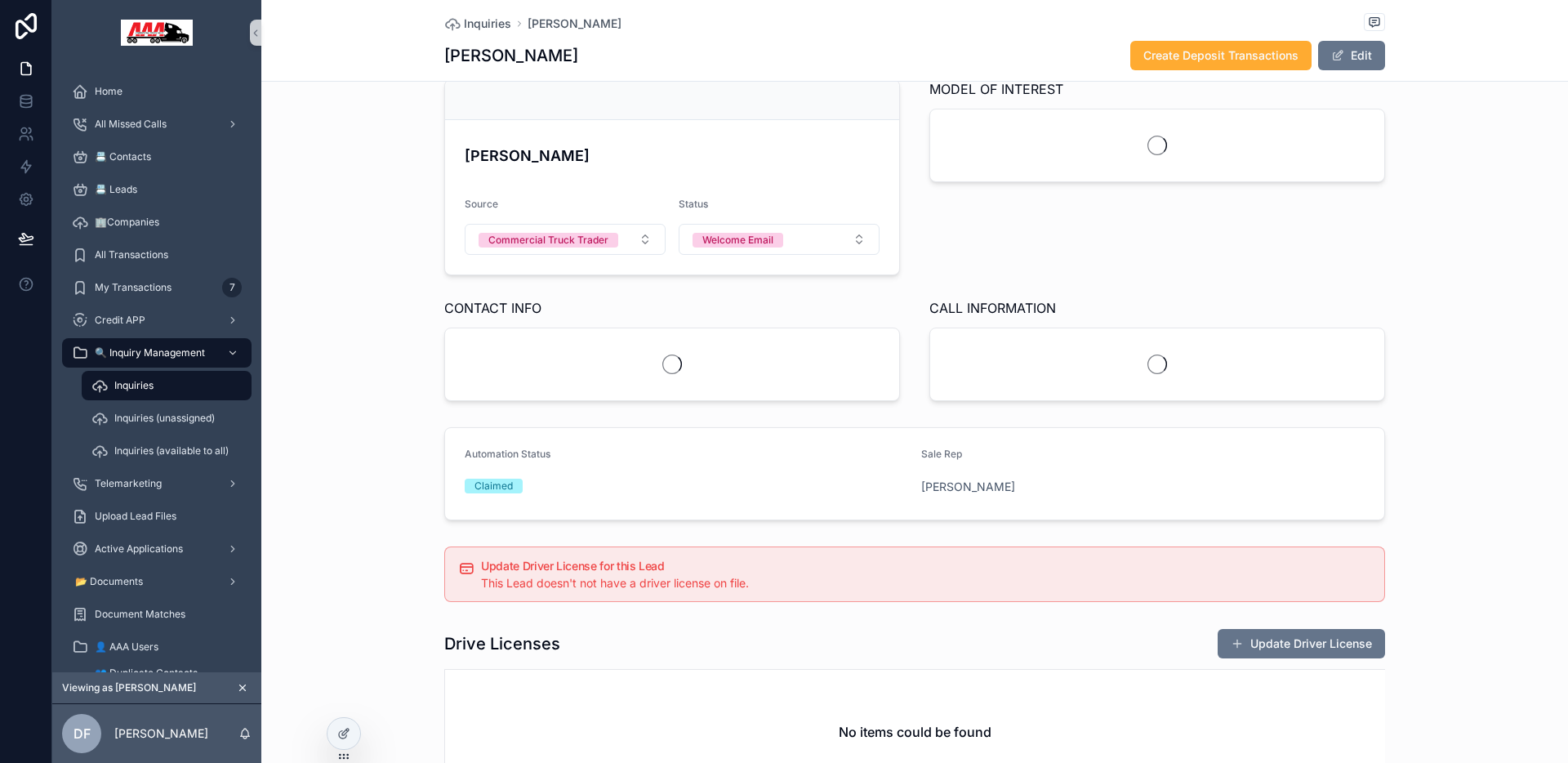
scroll to position [210, 0]
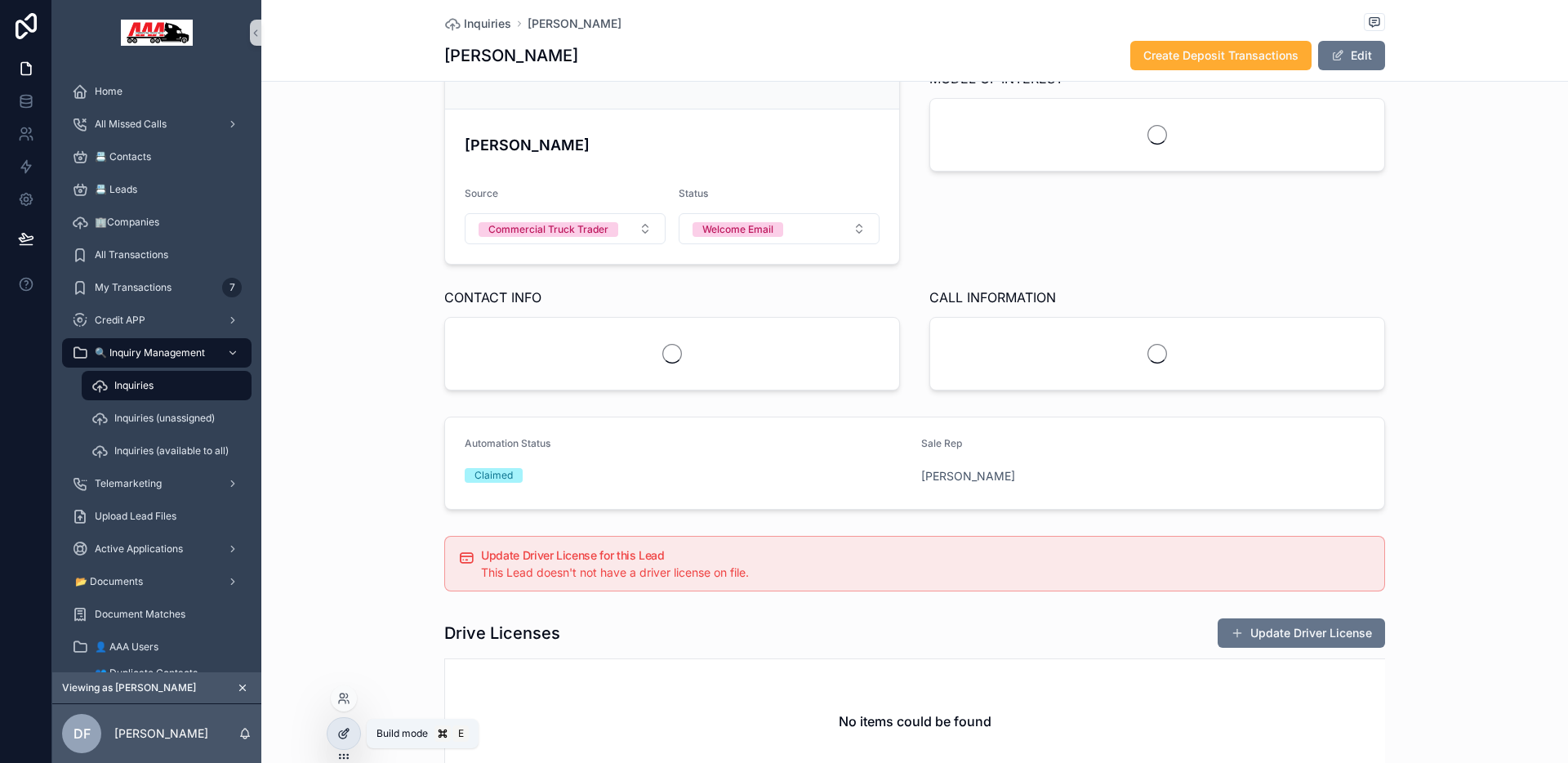
click at [352, 727] on div at bounding box center [343, 734] width 32 height 31
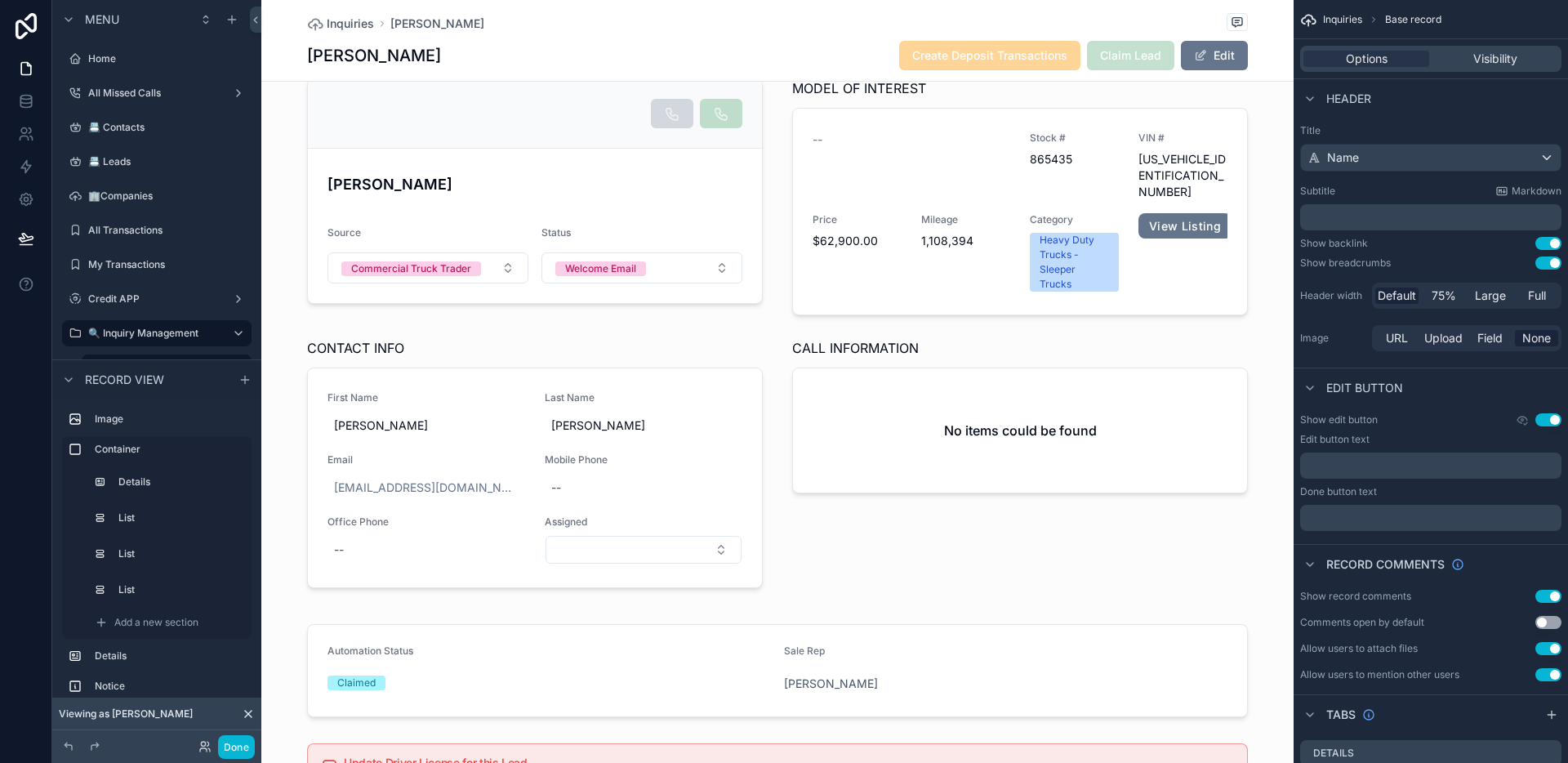
click at [983, 358] on div "scrollable content" at bounding box center [777, 333] width 1032 height 542
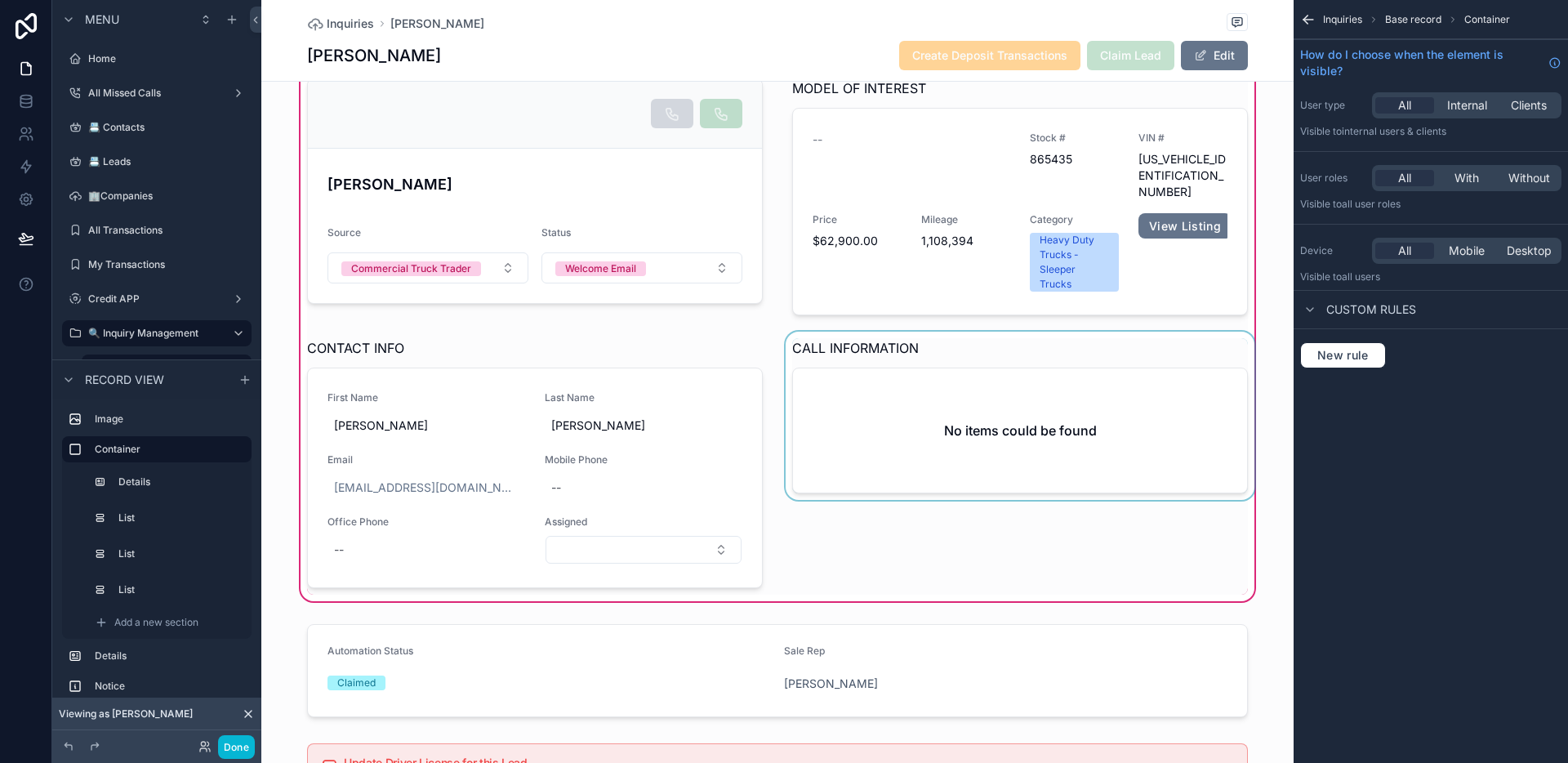
click at [1097, 331] on div "scrollable content" at bounding box center [1020, 463] width 475 height 263
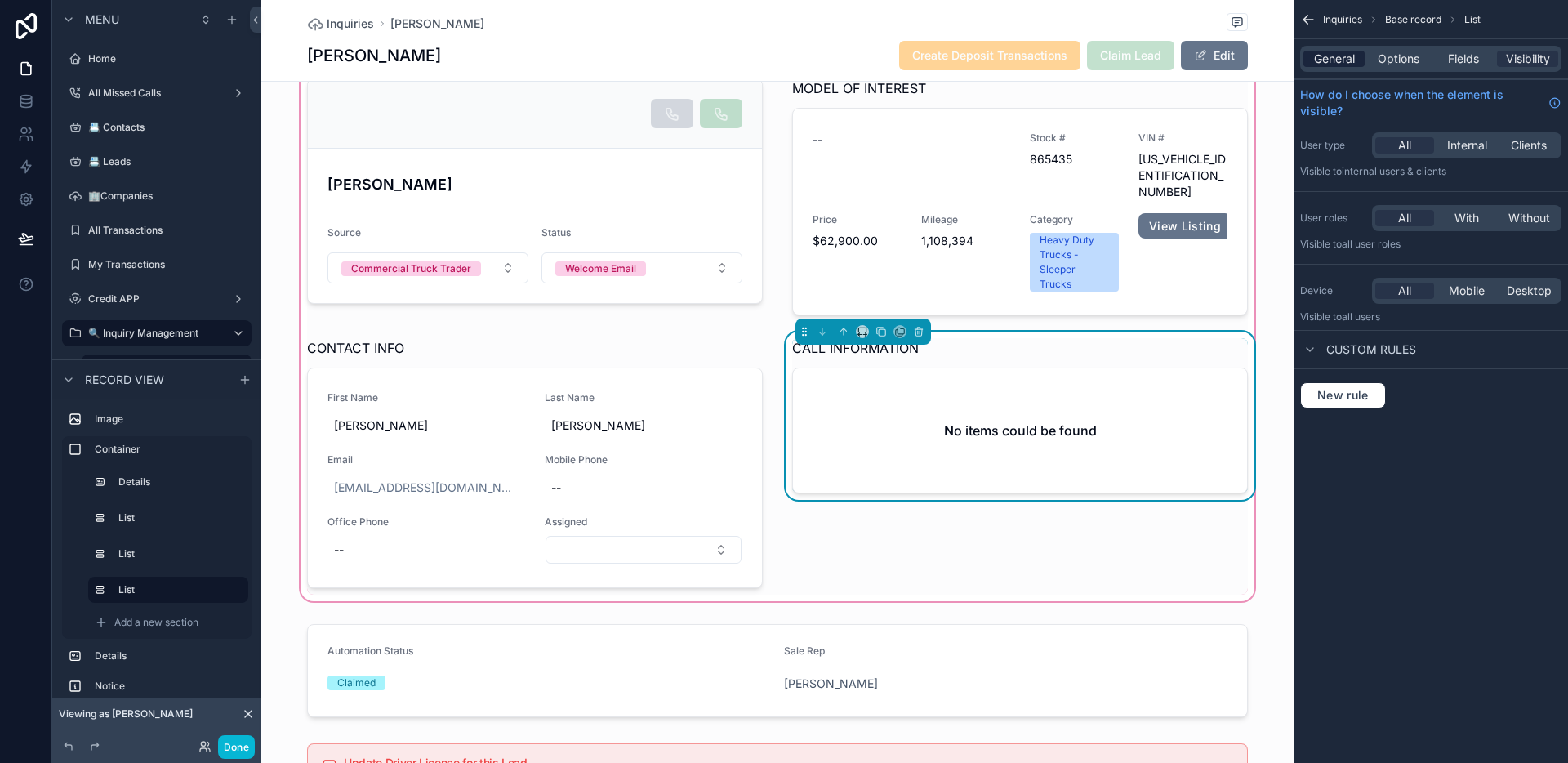
click at [1262, 63] on span "General" at bounding box center [1334, 58] width 41 height 17
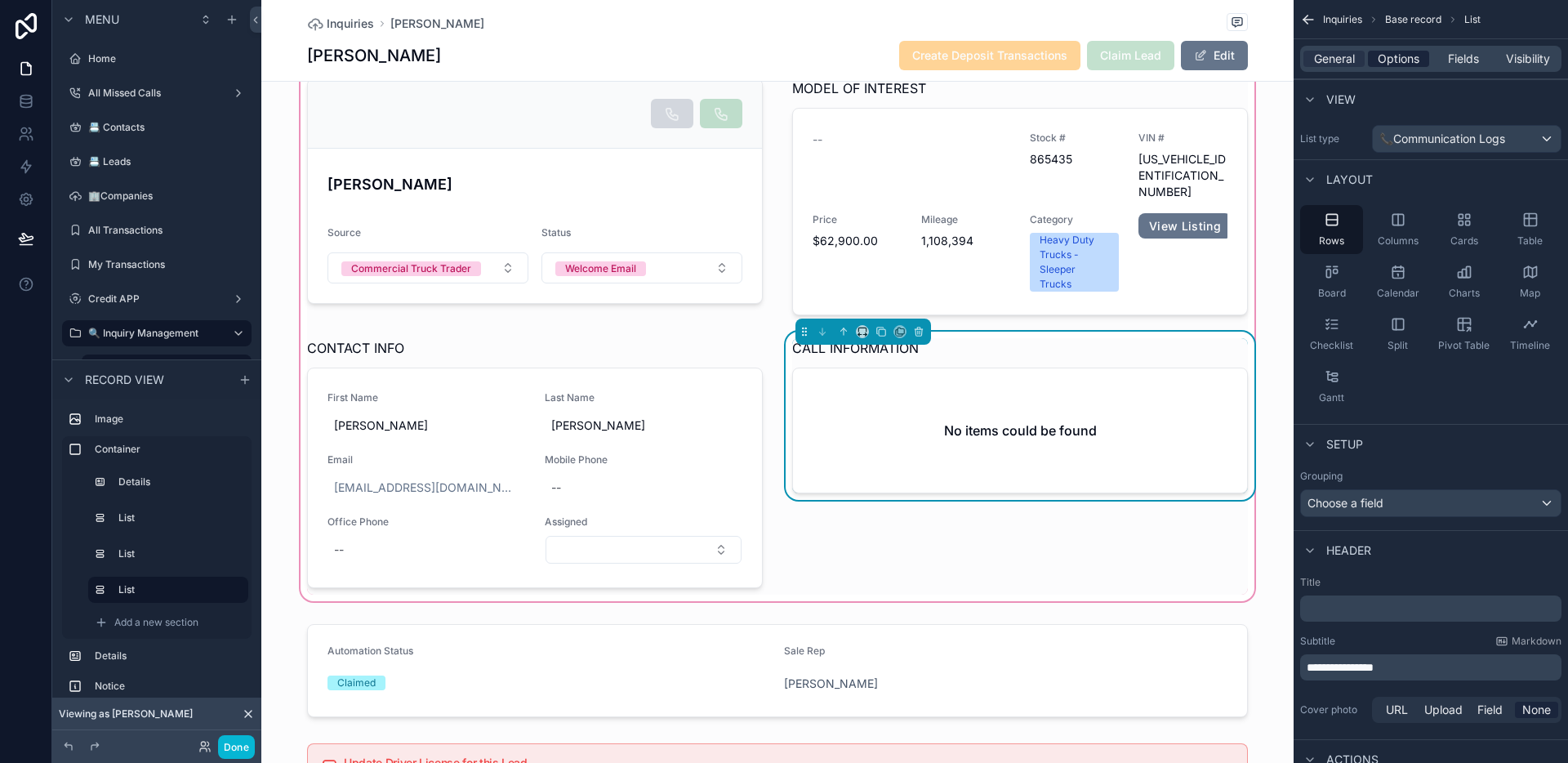
click at [1262, 59] on span "Options" at bounding box center [1399, 58] width 42 height 17
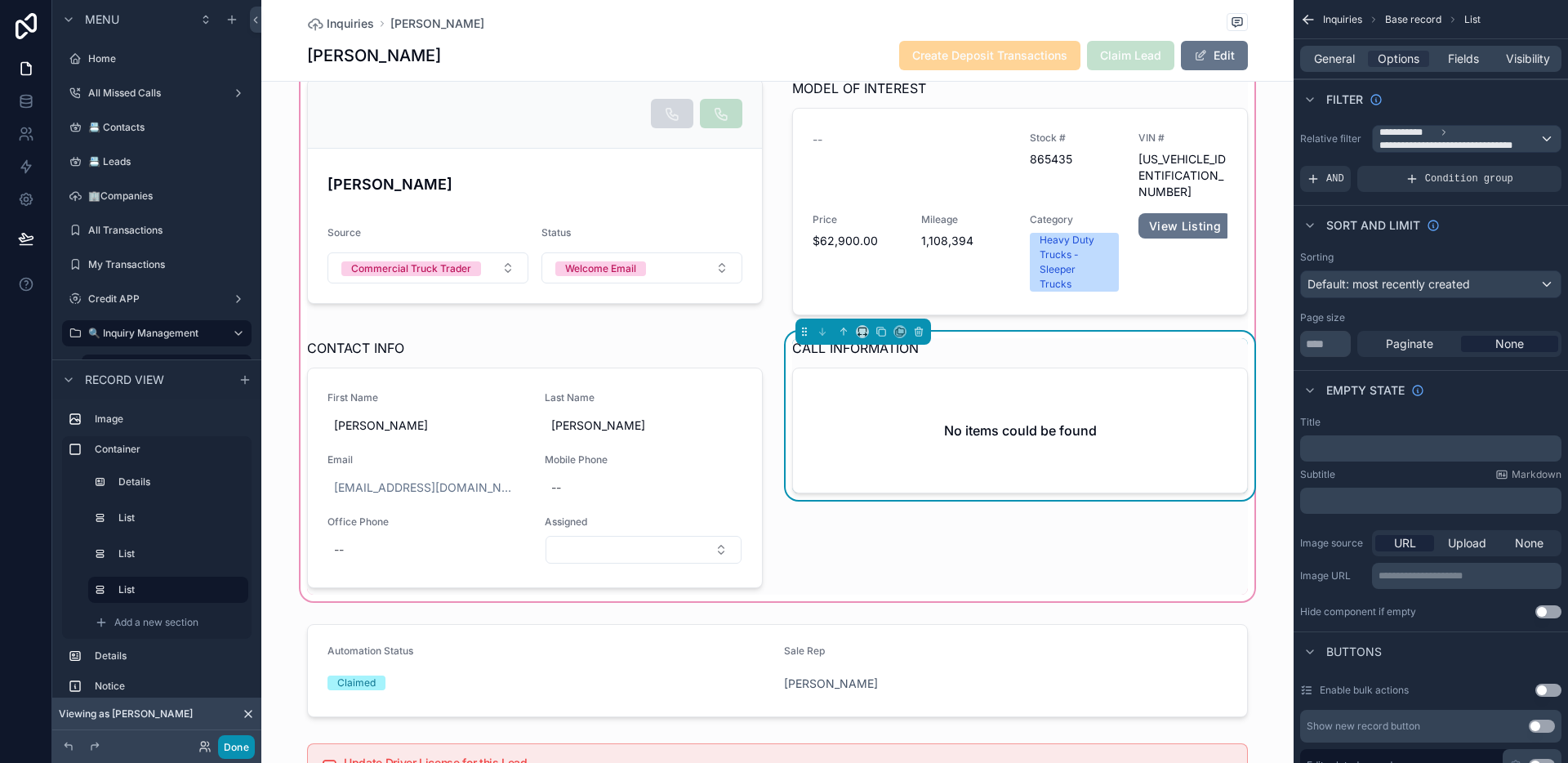
click at [241, 748] on button "Done" at bounding box center [236, 746] width 37 height 24
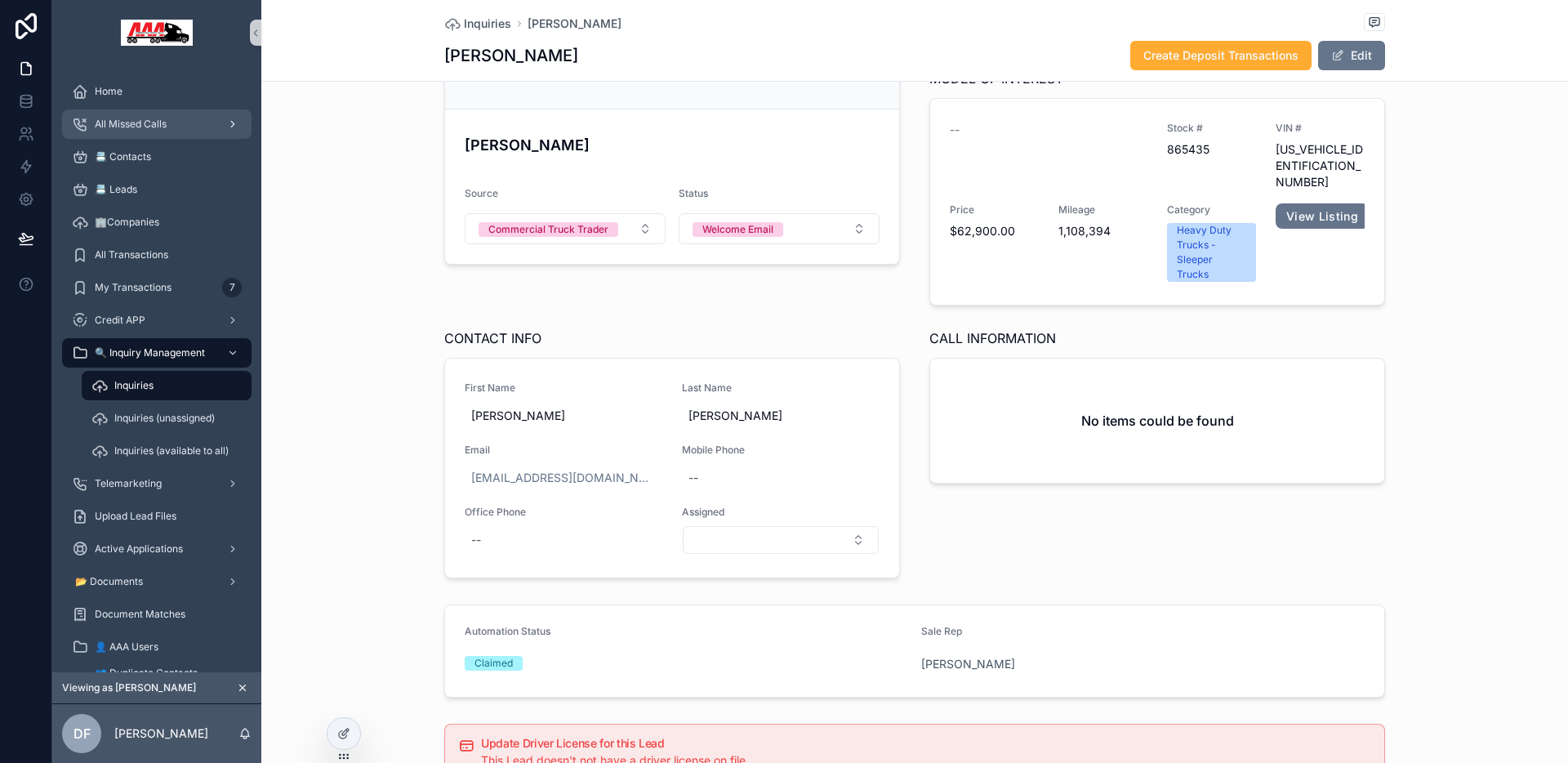
click at [150, 121] on span "All Missed Calls" at bounding box center [131, 124] width 71 height 13
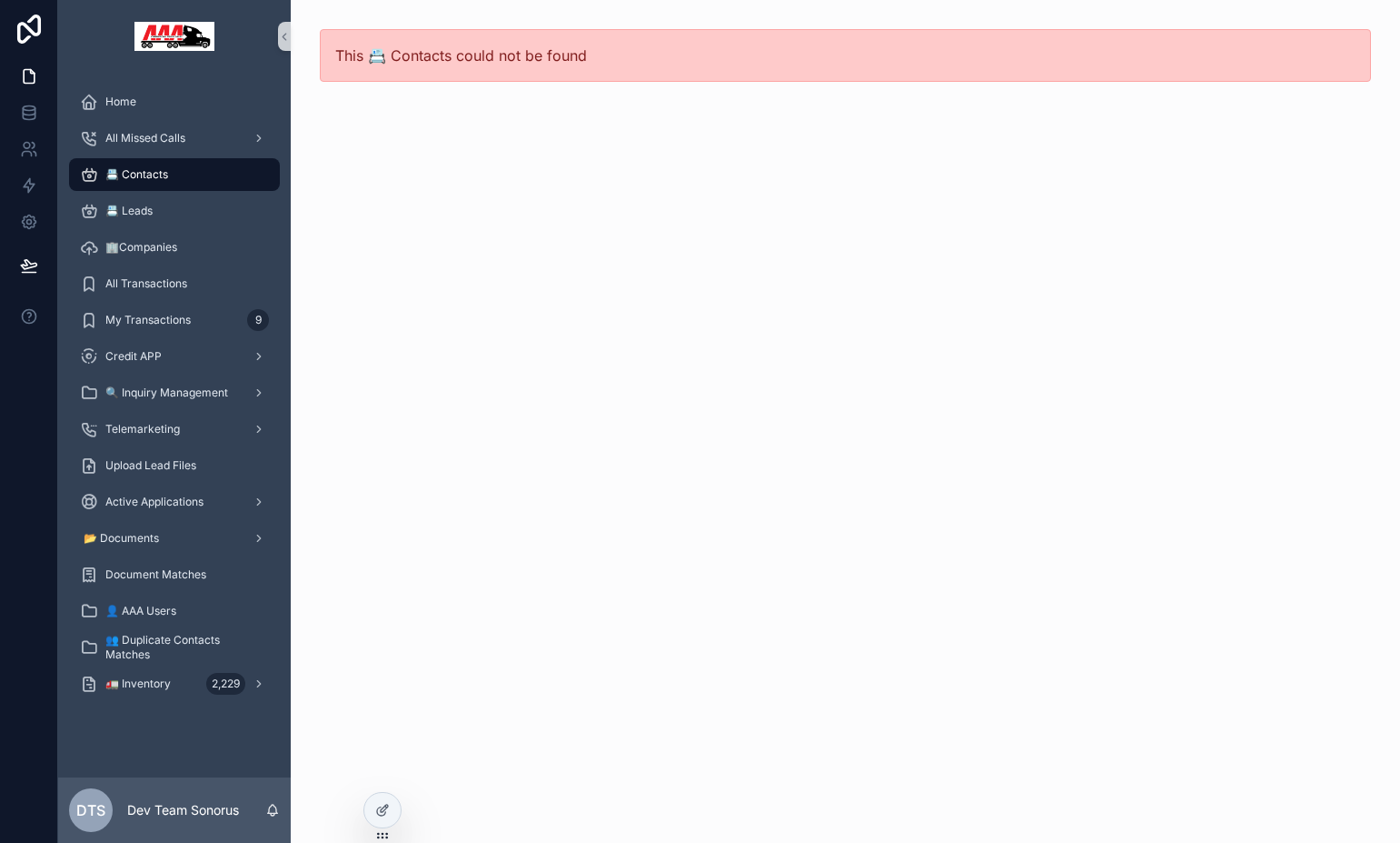
click at [161, 173] on span "📇 Contacts" at bounding box center [137, 174] width 63 height 15
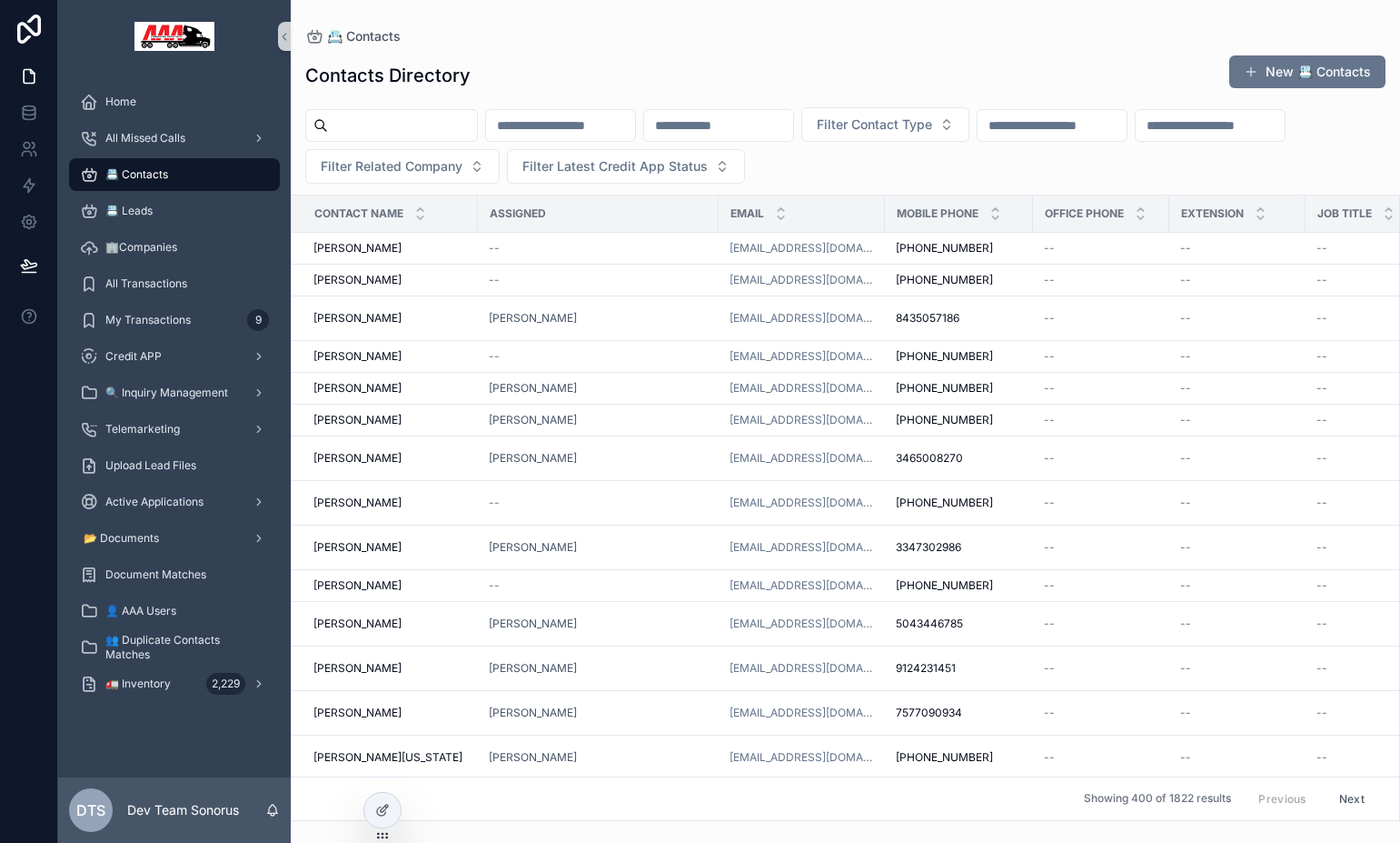
click at [325, 128] on icon "scrollable content" at bounding box center [320, 125] width 15 height 15
click at [345, 118] on input "scrollable content" at bounding box center [402, 125] width 149 height 25
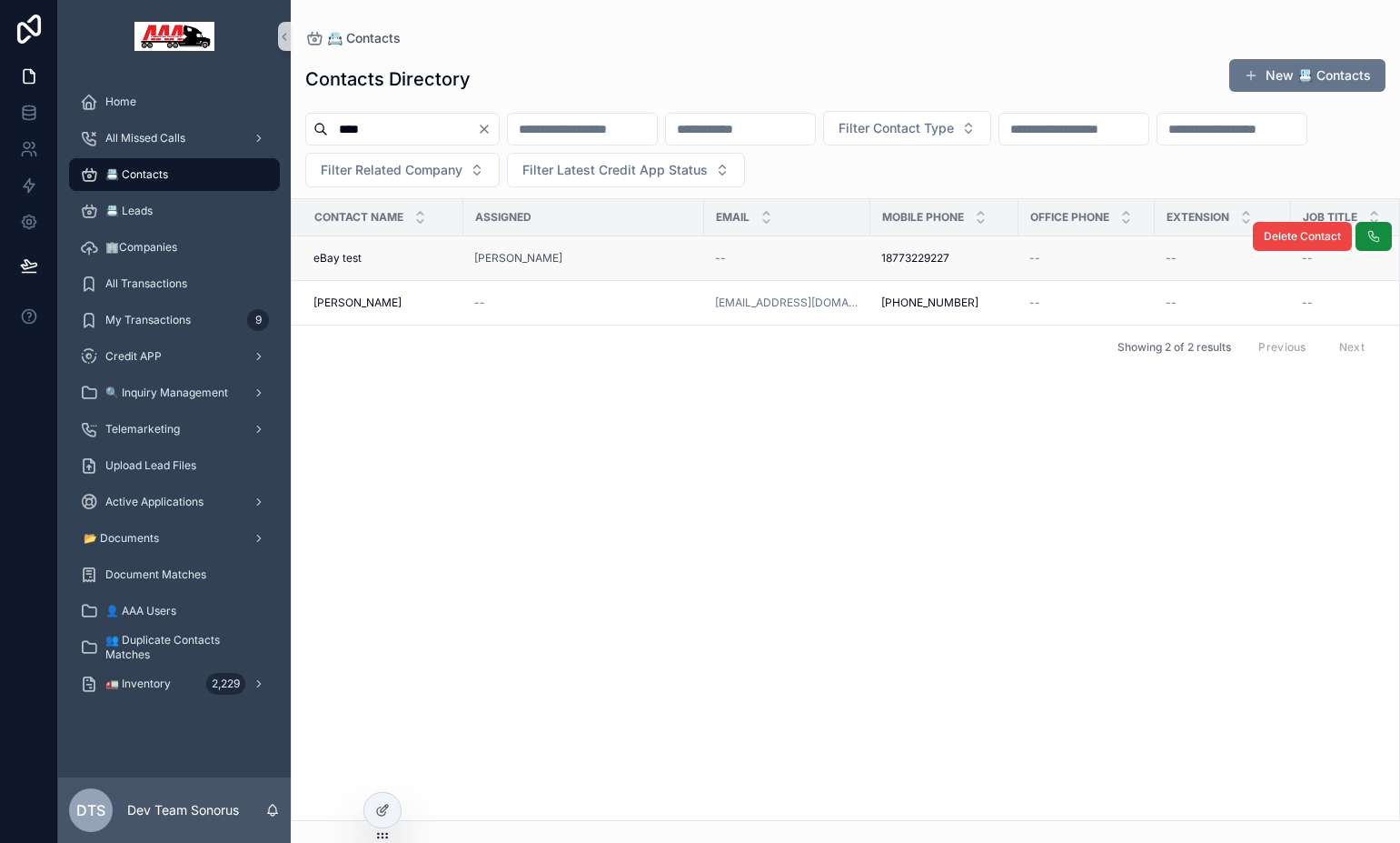
type input "****"
click at [411, 263] on div "eBay test eBay test" at bounding box center [382, 258] width 139 height 15
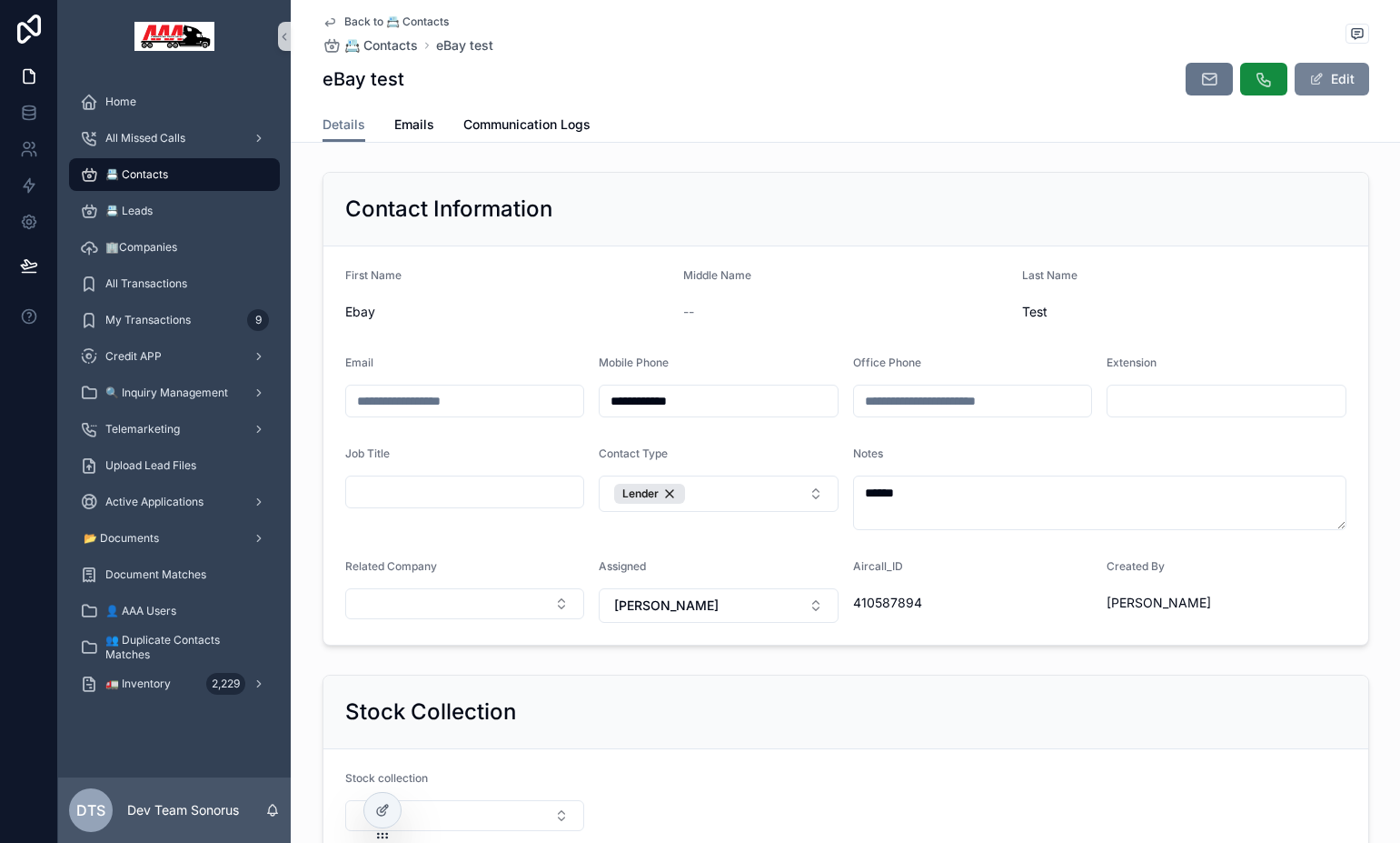
click at [1317, 88] on button "Edit" at bounding box center [1331, 80] width 75 height 33
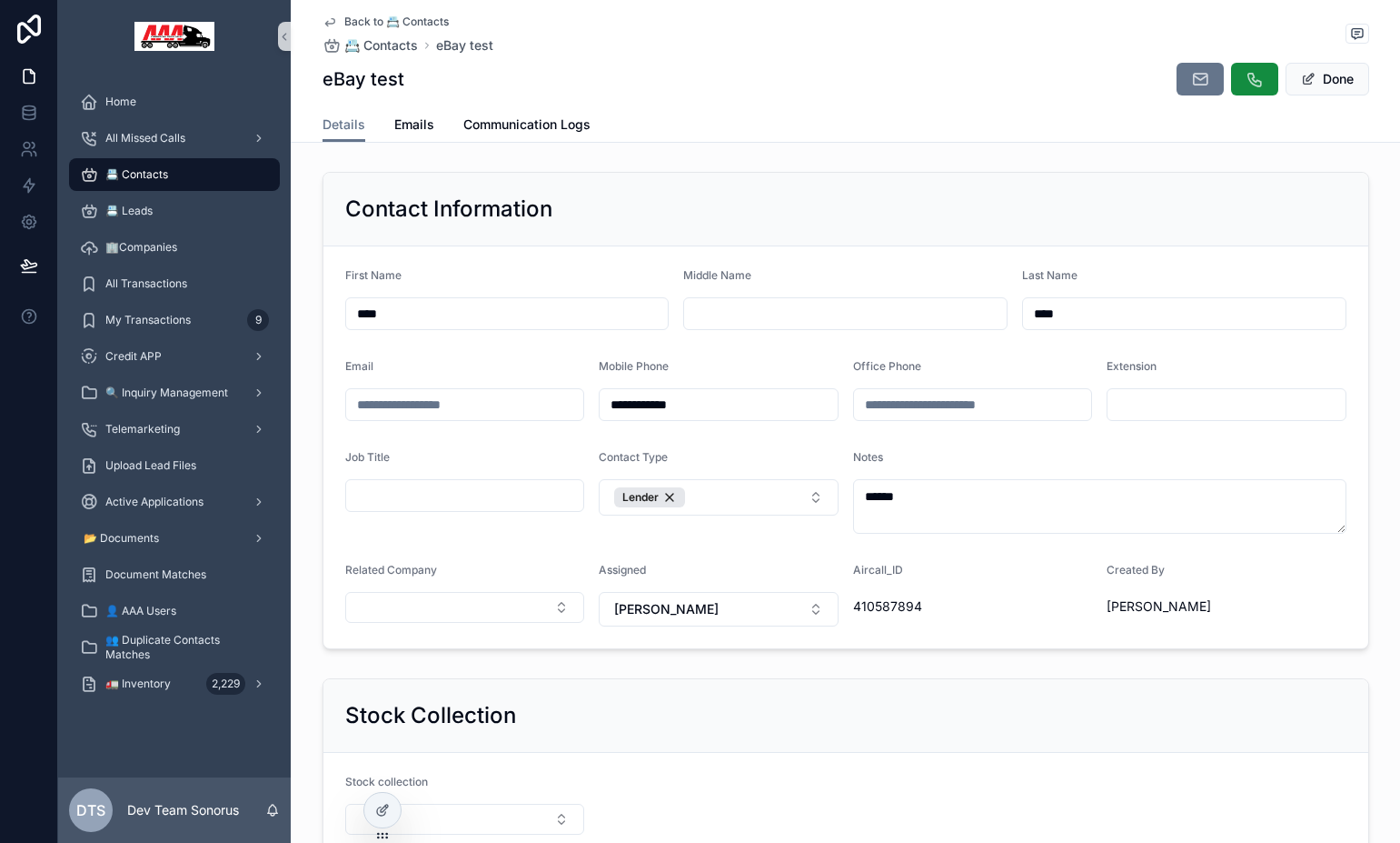
click at [445, 310] on input "****" at bounding box center [507, 313] width 323 height 25
drag, startPoint x: 1090, startPoint y: 310, endPoint x: 1018, endPoint y: 308, distance: 72.0
click at [1023, 308] on input "****" at bounding box center [1184, 313] width 323 height 25
type input "****"
click at [1345, 90] on button "Done" at bounding box center [1327, 80] width 83 height 33
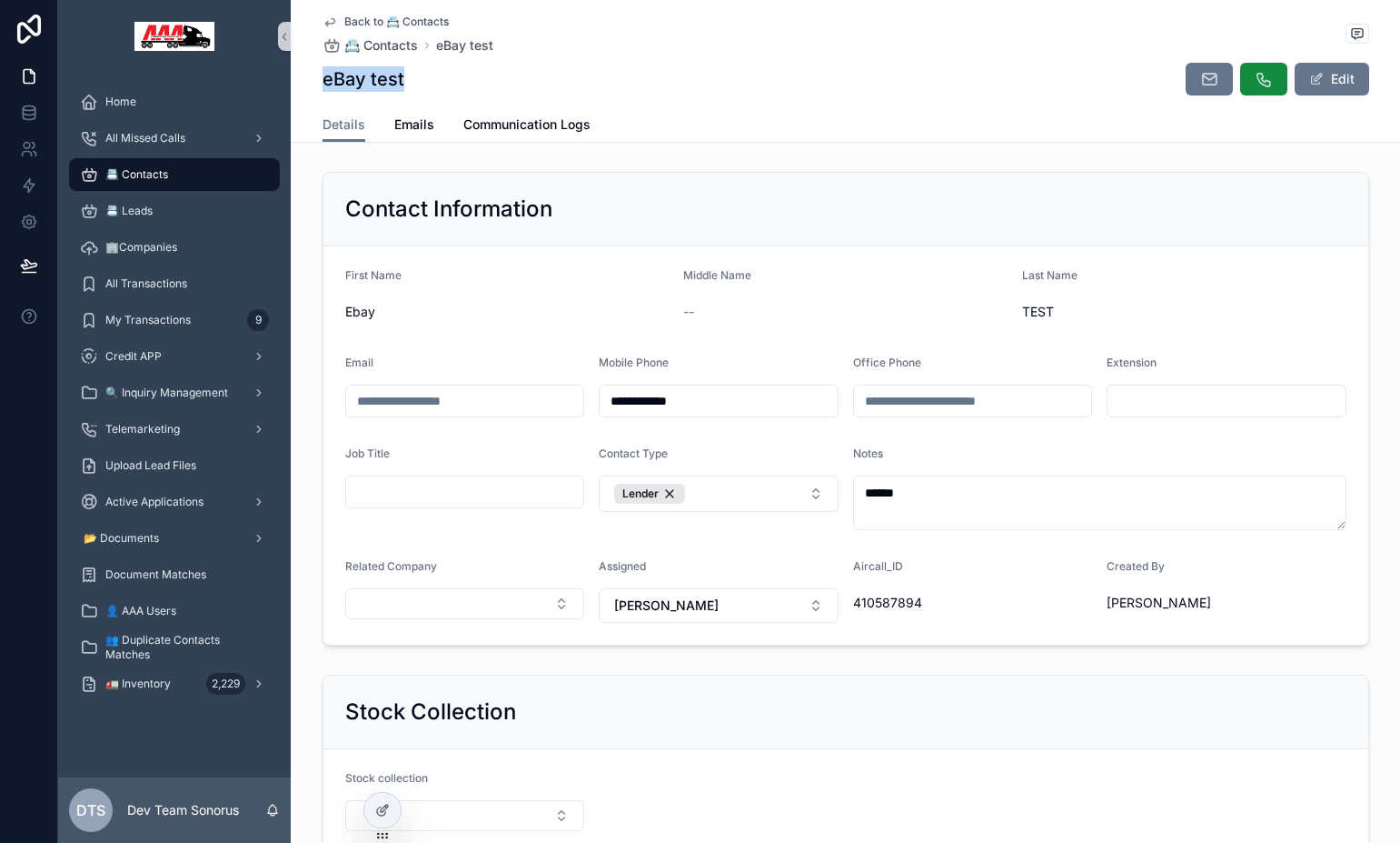
drag, startPoint x: 320, startPoint y: 80, endPoint x: 411, endPoint y: 85, distance: 91.1
click at [411, 85] on div "eBay test Edit" at bounding box center [846, 80] width 1047 height 35
click at [418, 83] on div "eBay test Edit" at bounding box center [846, 80] width 1047 height 35
drag, startPoint x: 364, startPoint y: 79, endPoint x: 424, endPoint y: 81, distance: 60.0
click at [424, 81] on div "eBay test Edit" at bounding box center [846, 80] width 1047 height 35
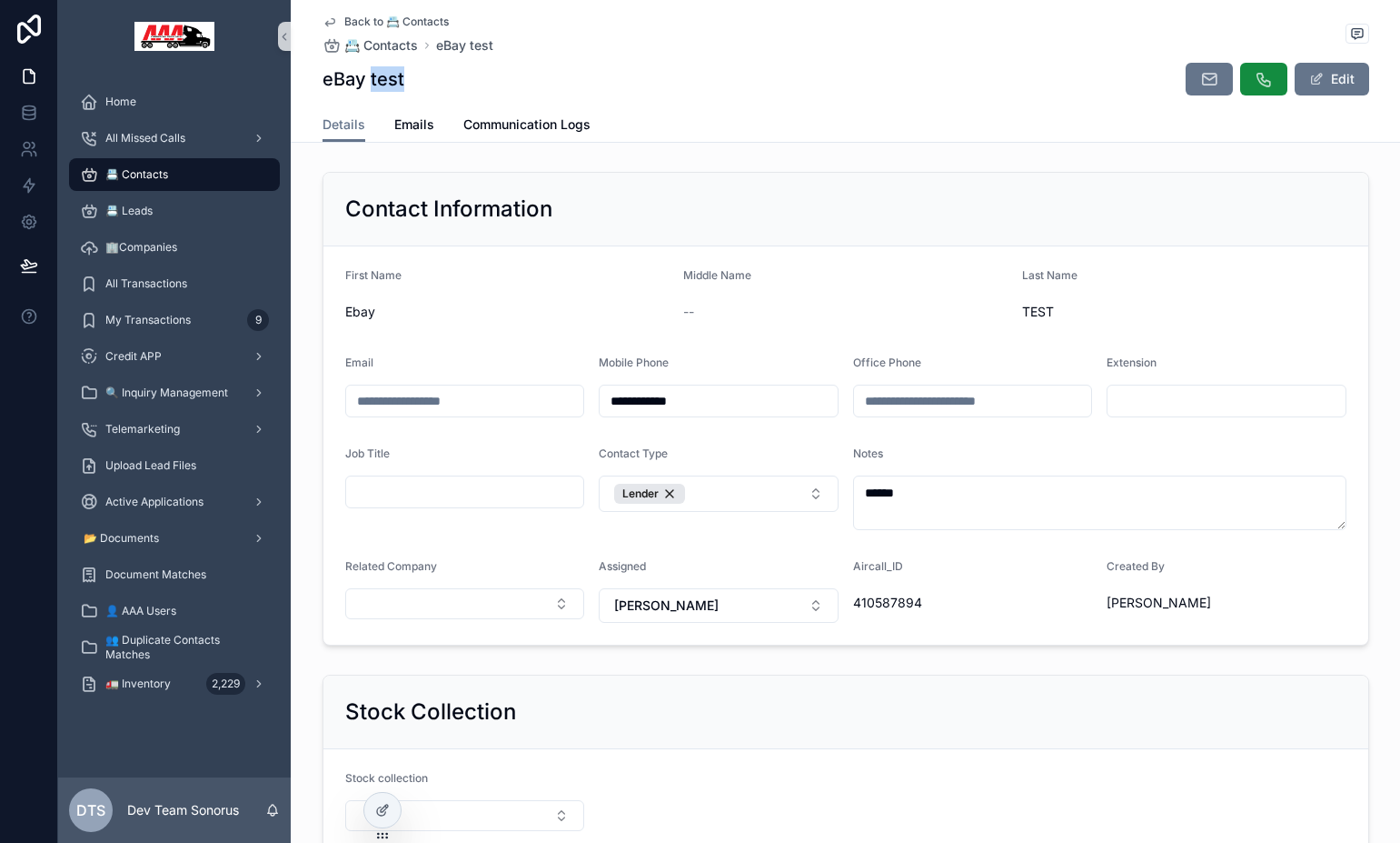
click at [737, 101] on div "Back to 📇 Contacts 📇 Contacts eBay test eBay test Edit" at bounding box center [846, 53] width 1047 height 108
click at [752, 111] on div "Details Emails Communication Logs" at bounding box center [846, 125] width 1047 height 35
drag, startPoint x: 372, startPoint y: 81, endPoint x: 474, endPoint y: 88, distance: 102.2
click at [445, 83] on div "Ebay TEST Edit" at bounding box center [846, 80] width 1047 height 35
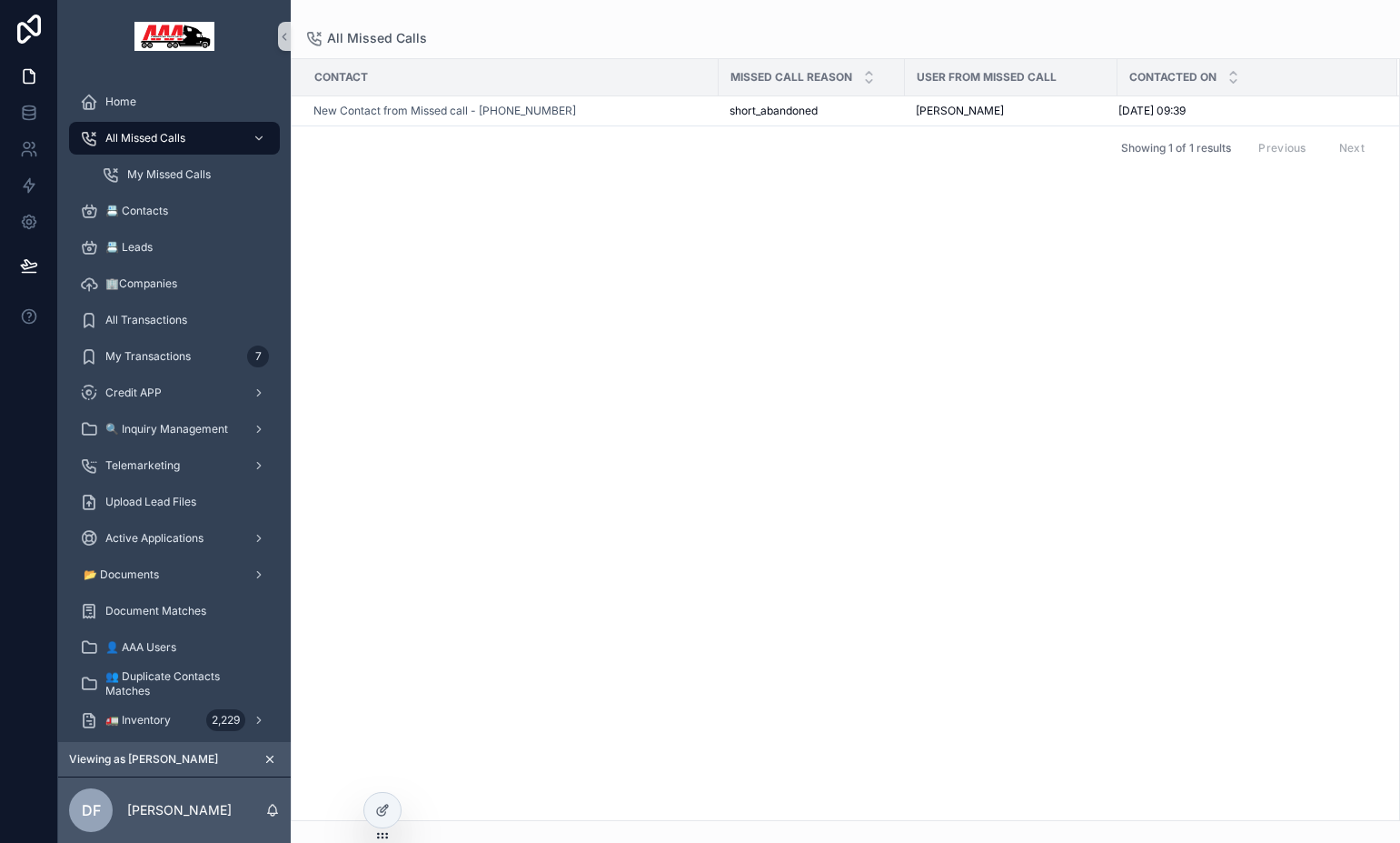
click at [876, 31] on div "All Missed Calls" at bounding box center [845, 38] width 1080 height 18
drag, startPoint x: 729, startPoint y: 113, endPoint x: 821, endPoint y: 113, distance: 92.0
click at [821, 113] on div "short_abandoned short_abandoned" at bounding box center [811, 111] width 165 height 15
click at [881, 21] on div "All Missed Calls Contact Missed Call Reason User from Missed Call Contacted On …" at bounding box center [845, 410] width 1109 height 821
click at [1093, 111] on div "[PERSON_NAME]" at bounding box center [1011, 111] width 191 height 15
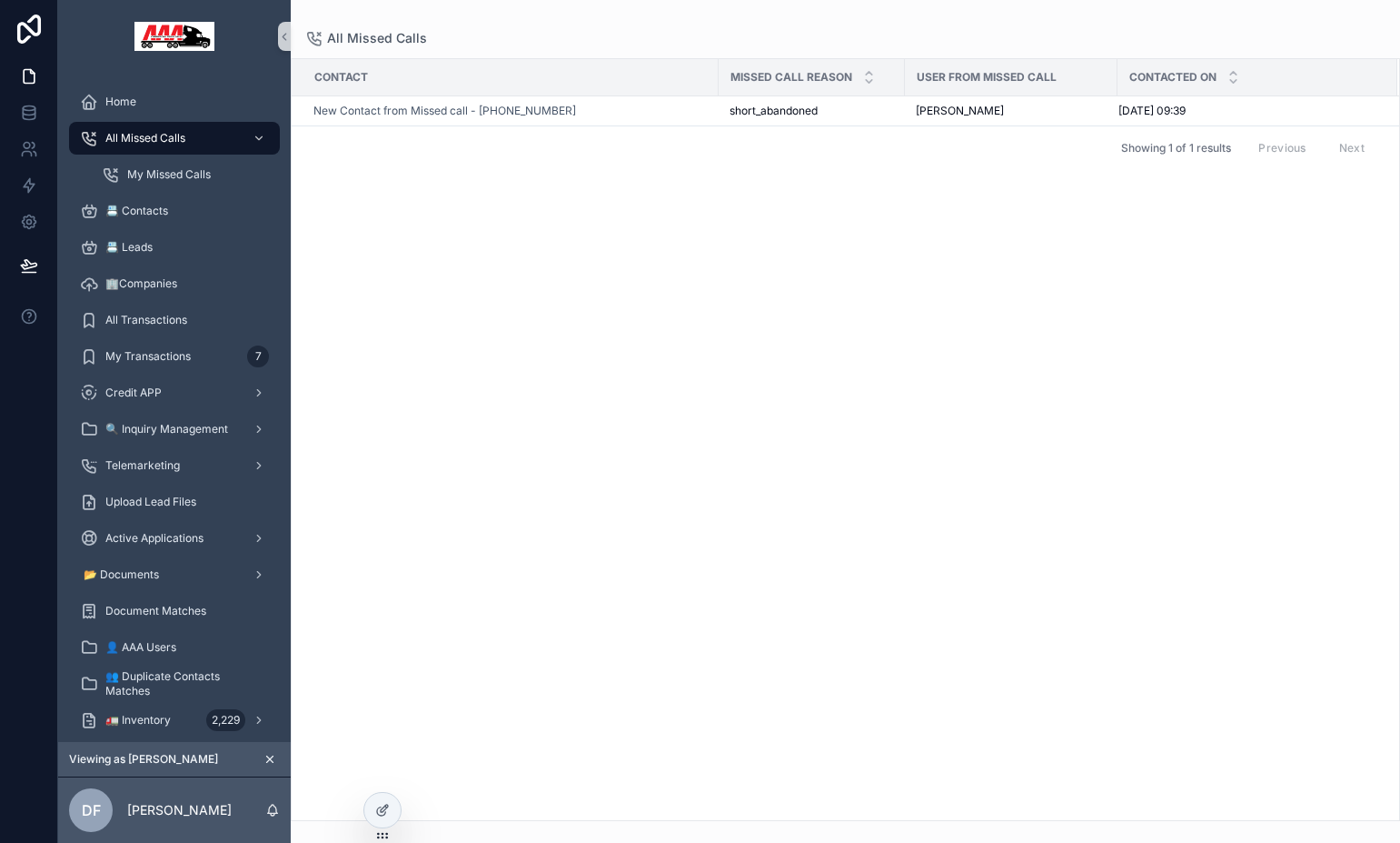
click at [1025, 212] on div "Contact Missed Call Reason User from Missed Call Contacted On New Contact from …" at bounding box center [845, 439] width 1107 height 761
click at [659, 116] on div "New Contact from Missed call - [PHONE_NUMBER]" at bounding box center [510, 111] width 395 height 15
click at [659, 115] on div "New Contact from Missed call - [PHONE_NUMBER]" at bounding box center [510, 111] width 395 height 15
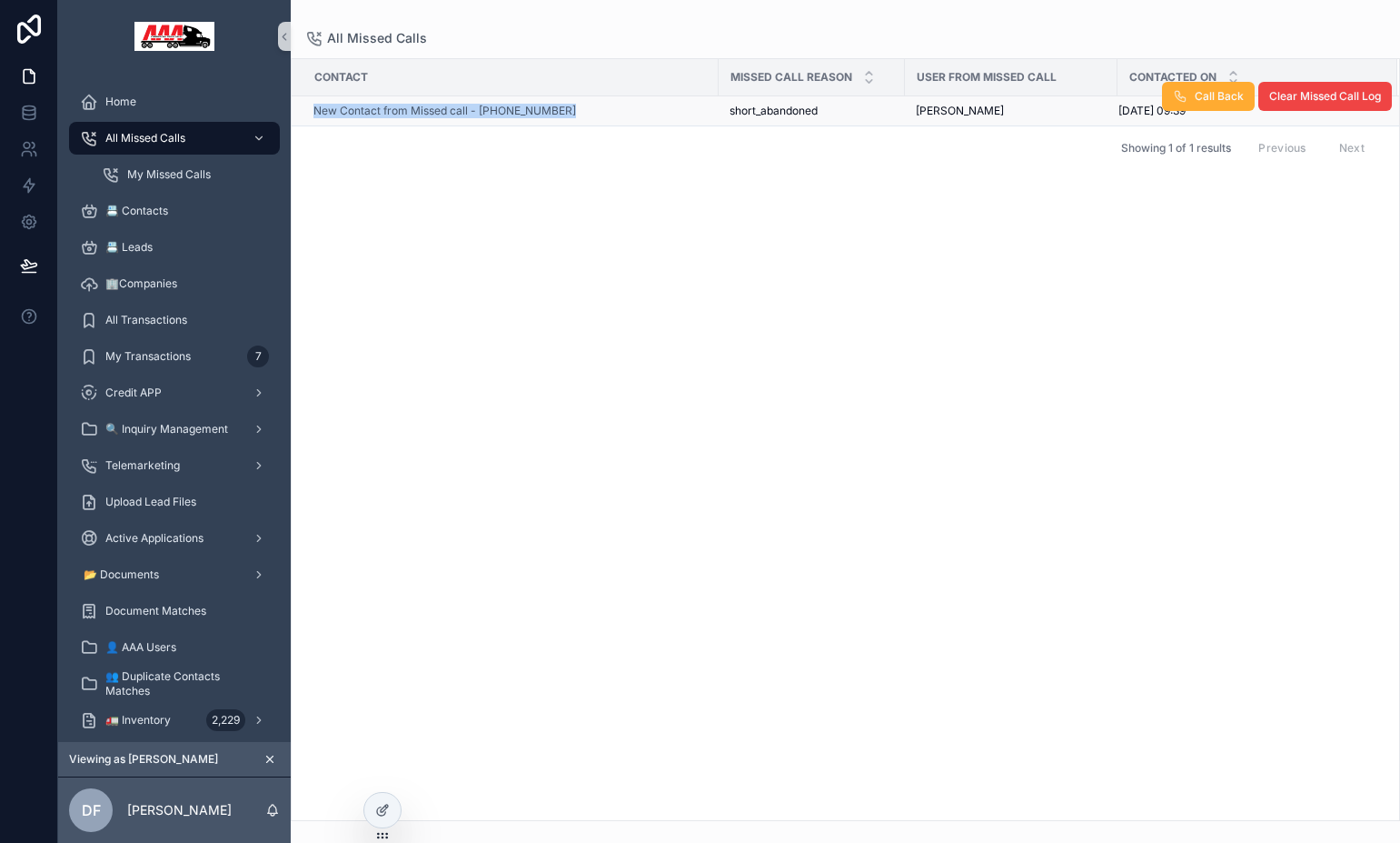
click at [659, 115] on div "New Contact from Missed call - [PHONE_NUMBER]" at bounding box center [510, 111] width 395 height 15
click at [690, 114] on div "New Contact from Missed call - [PHONE_NUMBER]" at bounding box center [510, 111] width 395 height 15
click at [763, 114] on span "short_abandoned" at bounding box center [773, 111] width 88 height 15
click at [819, 112] on div "short_abandoned short_abandoned" at bounding box center [811, 111] width 165 height 15
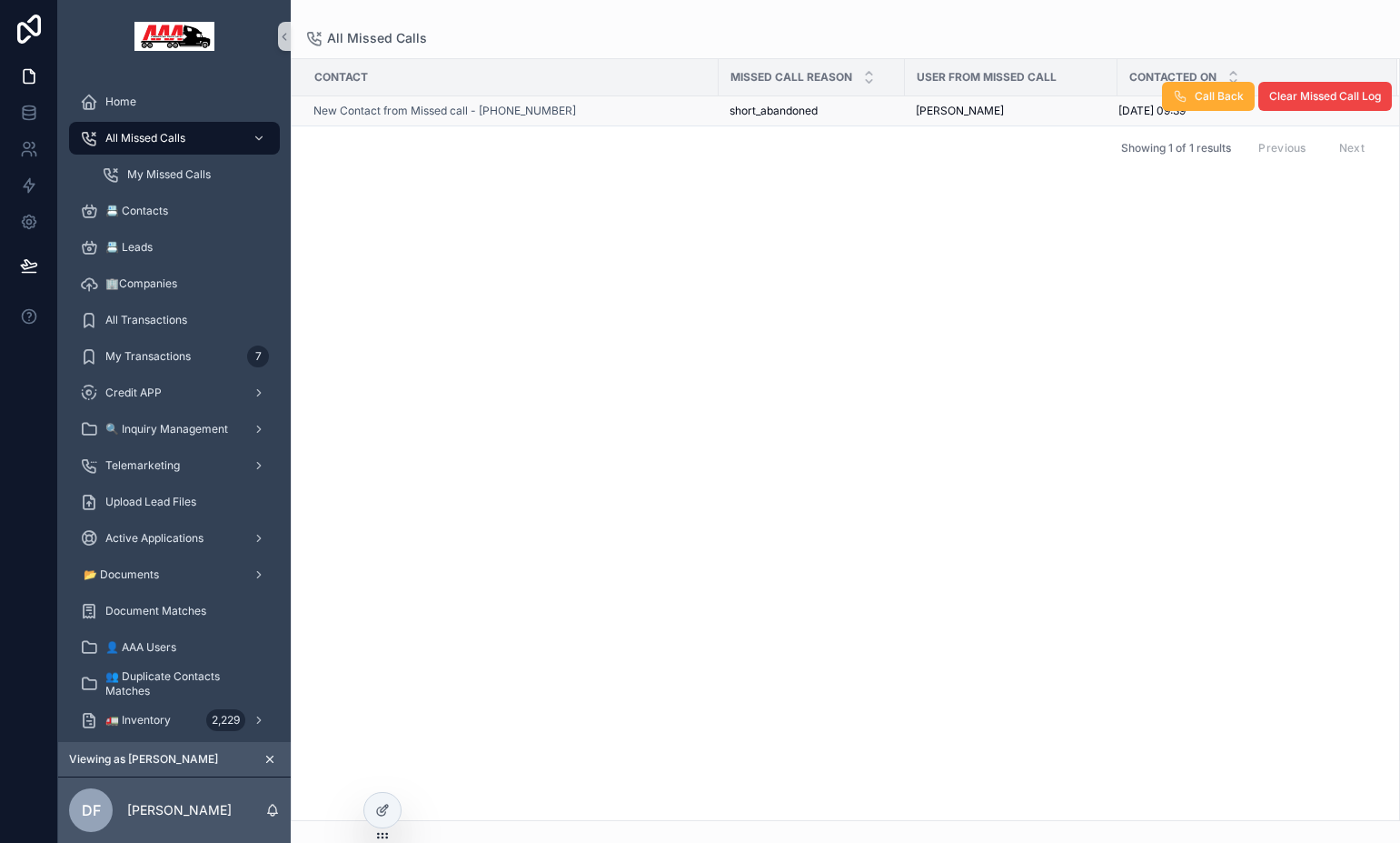
click at [843, 111] on div "short_abandoned short_abandoned" at bounding box center [811, 111] width 165 height 15
click at [839, 112] on div "short_abandoned short_abandoned" at bounding box center [811, 111] width 165 height 15
click at [775, 113] on span "short_abandoned" at bounding box center [773, 111] width 88 height 15
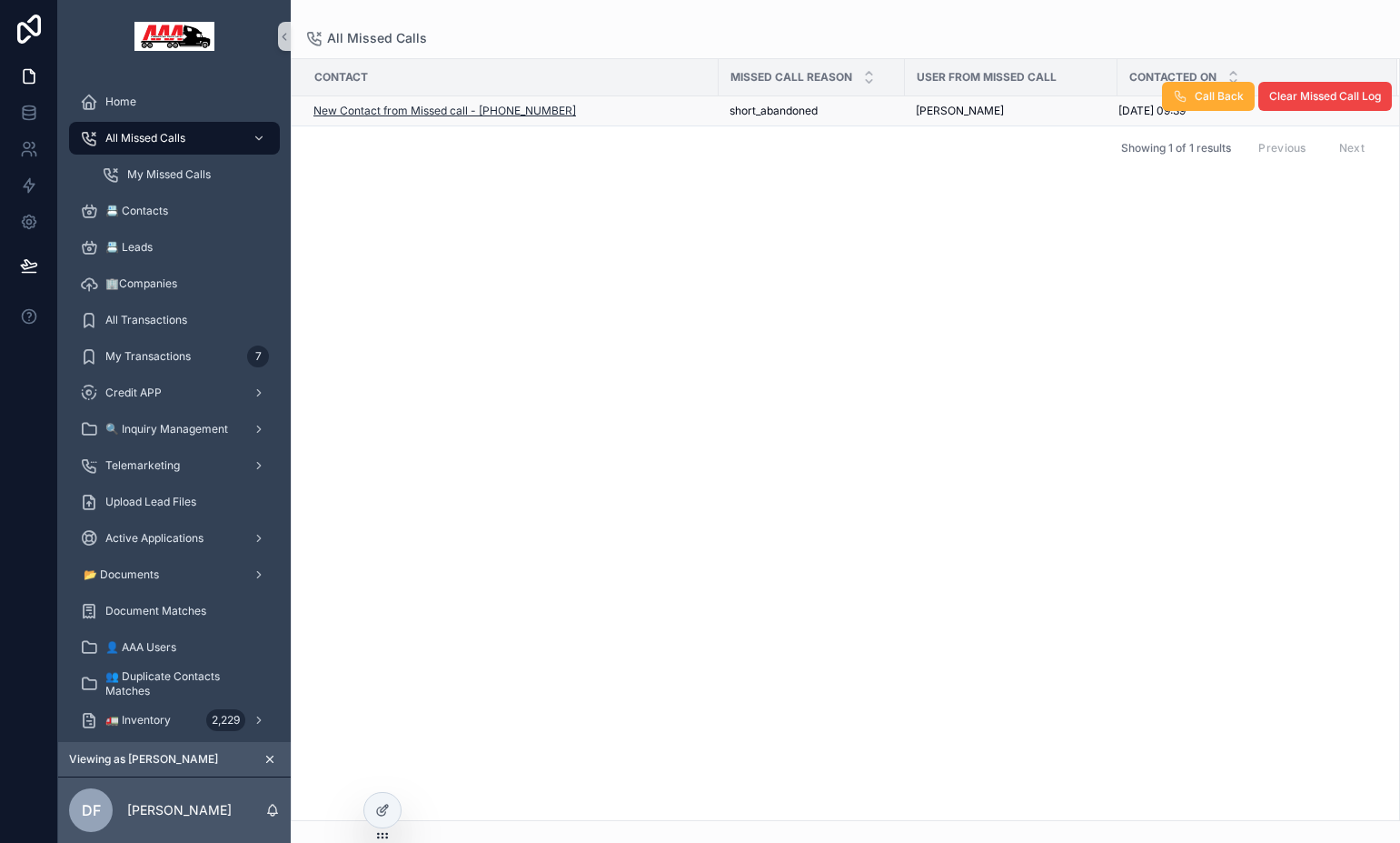
click at [351, 111] on span "New Contact from Missed call - +35799674393" at bounding box center [444, 111] width 263 height 15
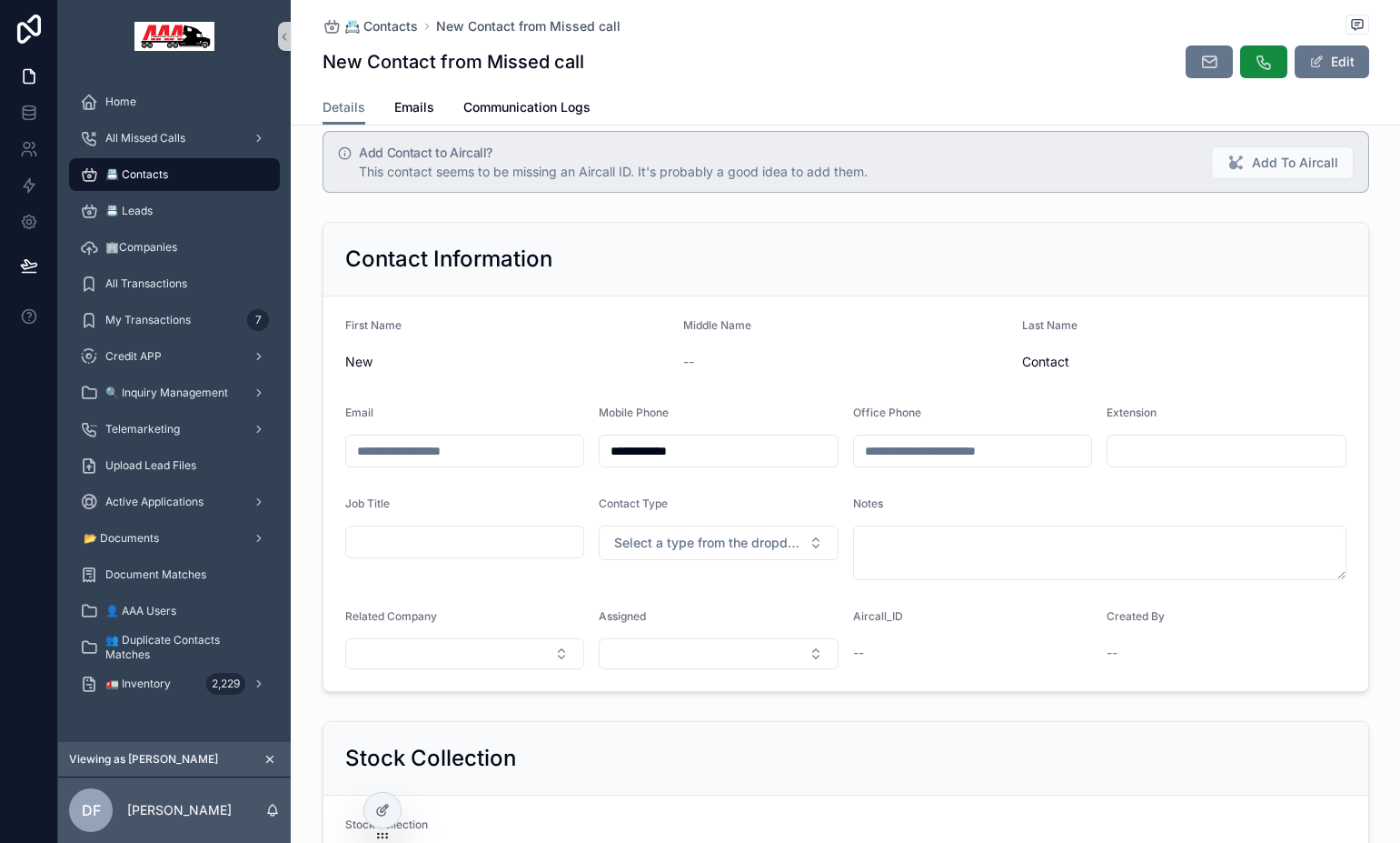
scroll to position [1, 0]
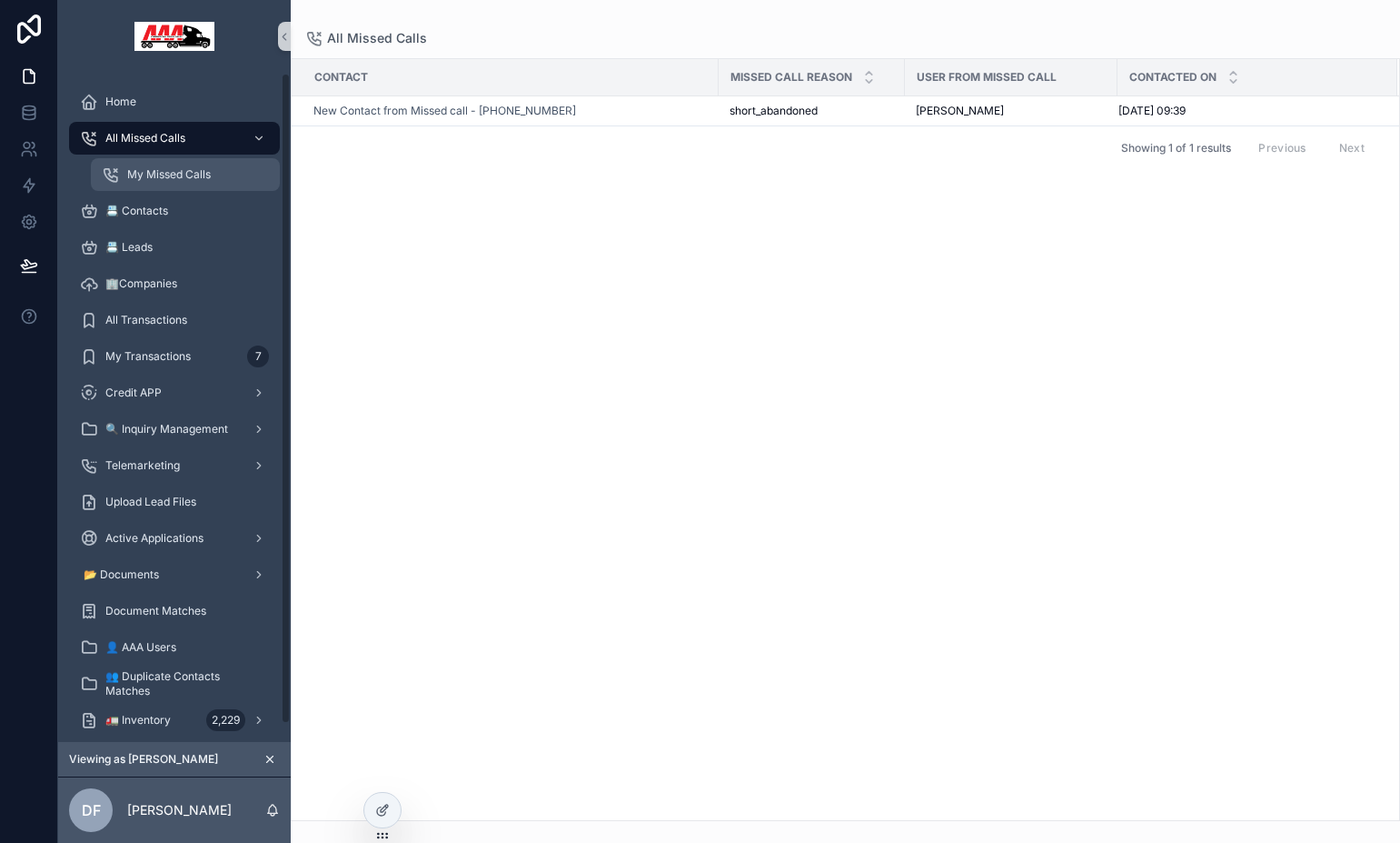
click at [164, 178] on span "My Missed Calls" at bounding box center [169, 174] width 83 height 15
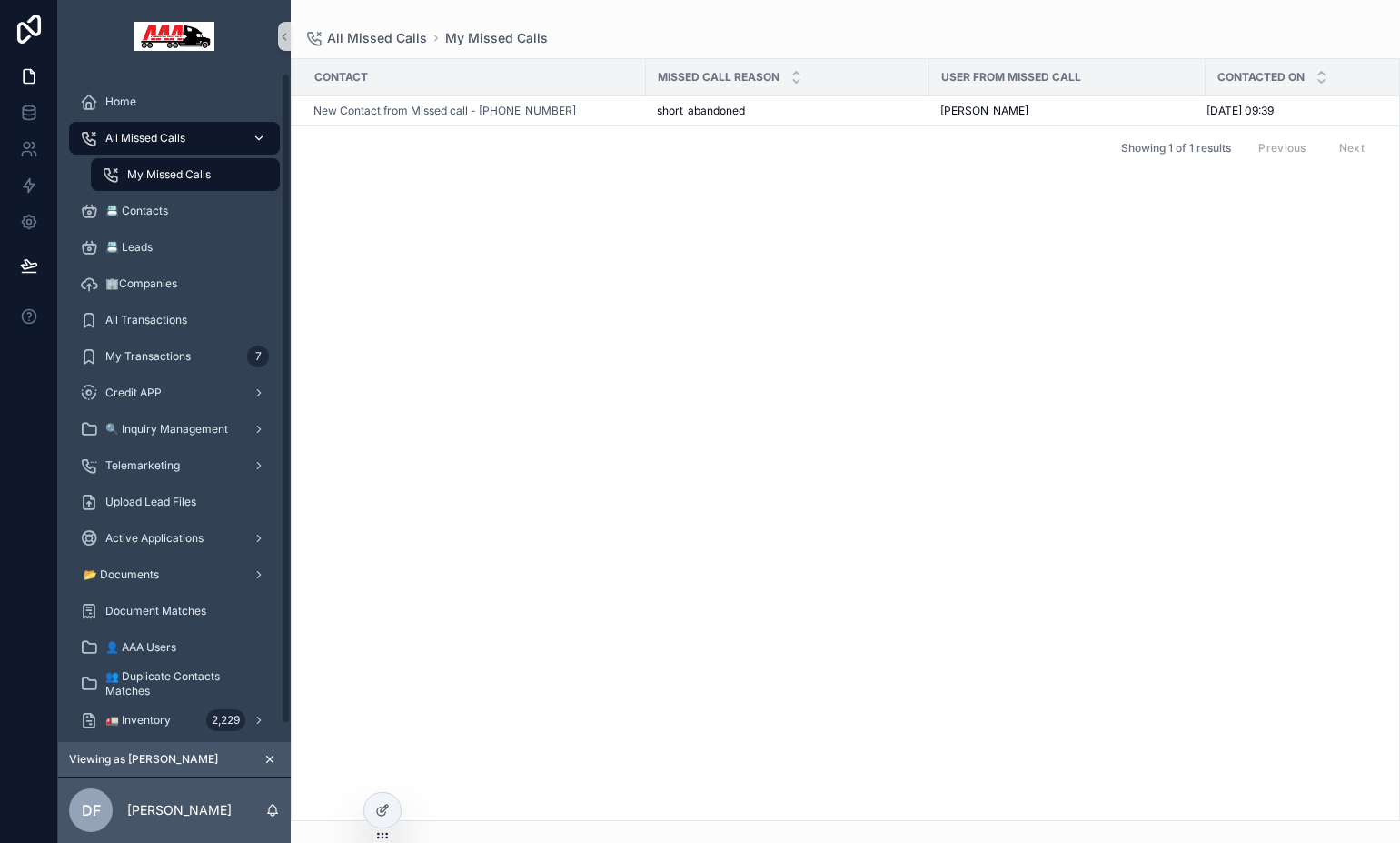
click at [184, 148] on div "All Missed Calls" at bounding box center [174, 138] width 189 height 29
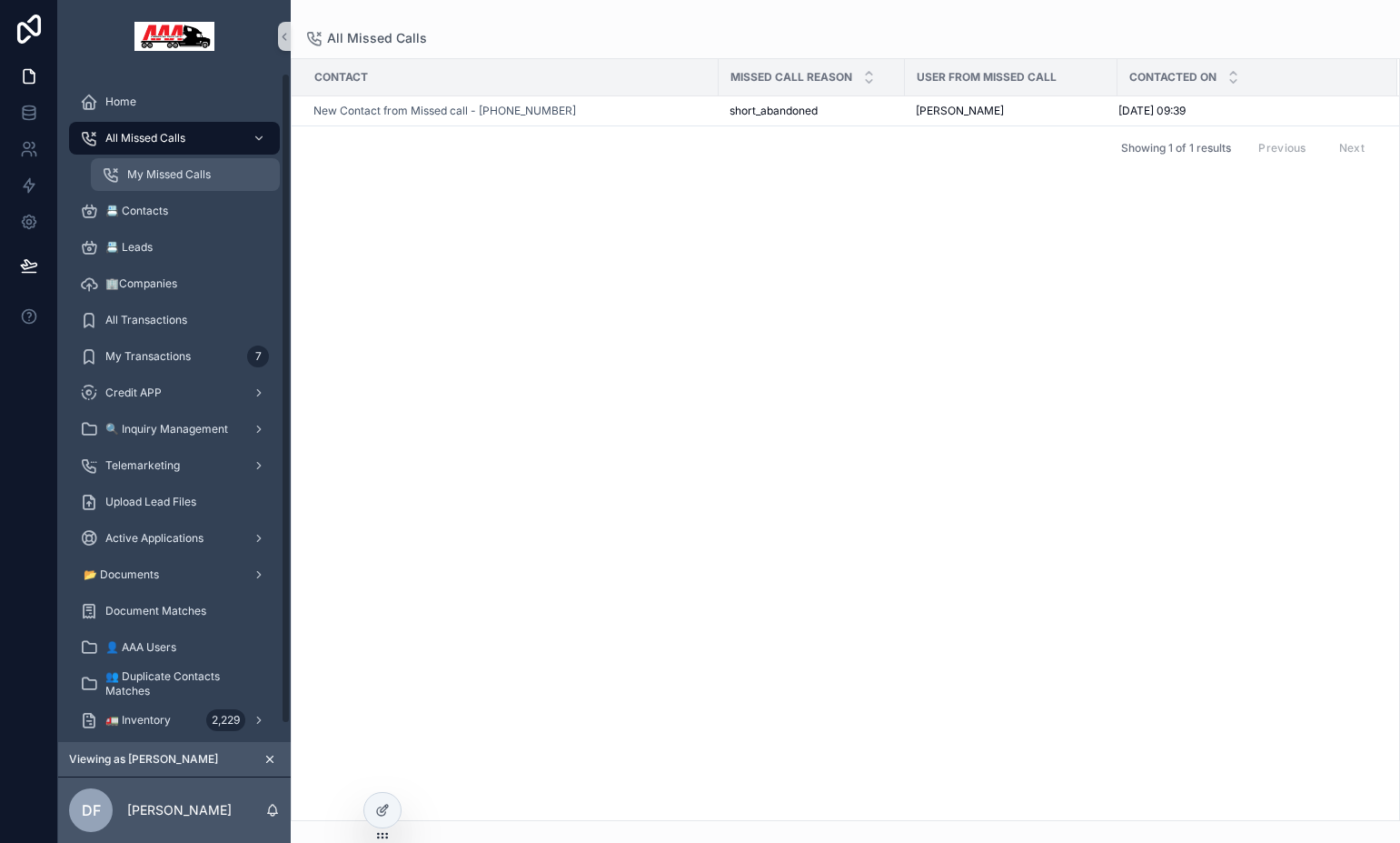
click at [187, 176] on span "My Missed Calls" at bounding box center [169, 174] width 83 height 15
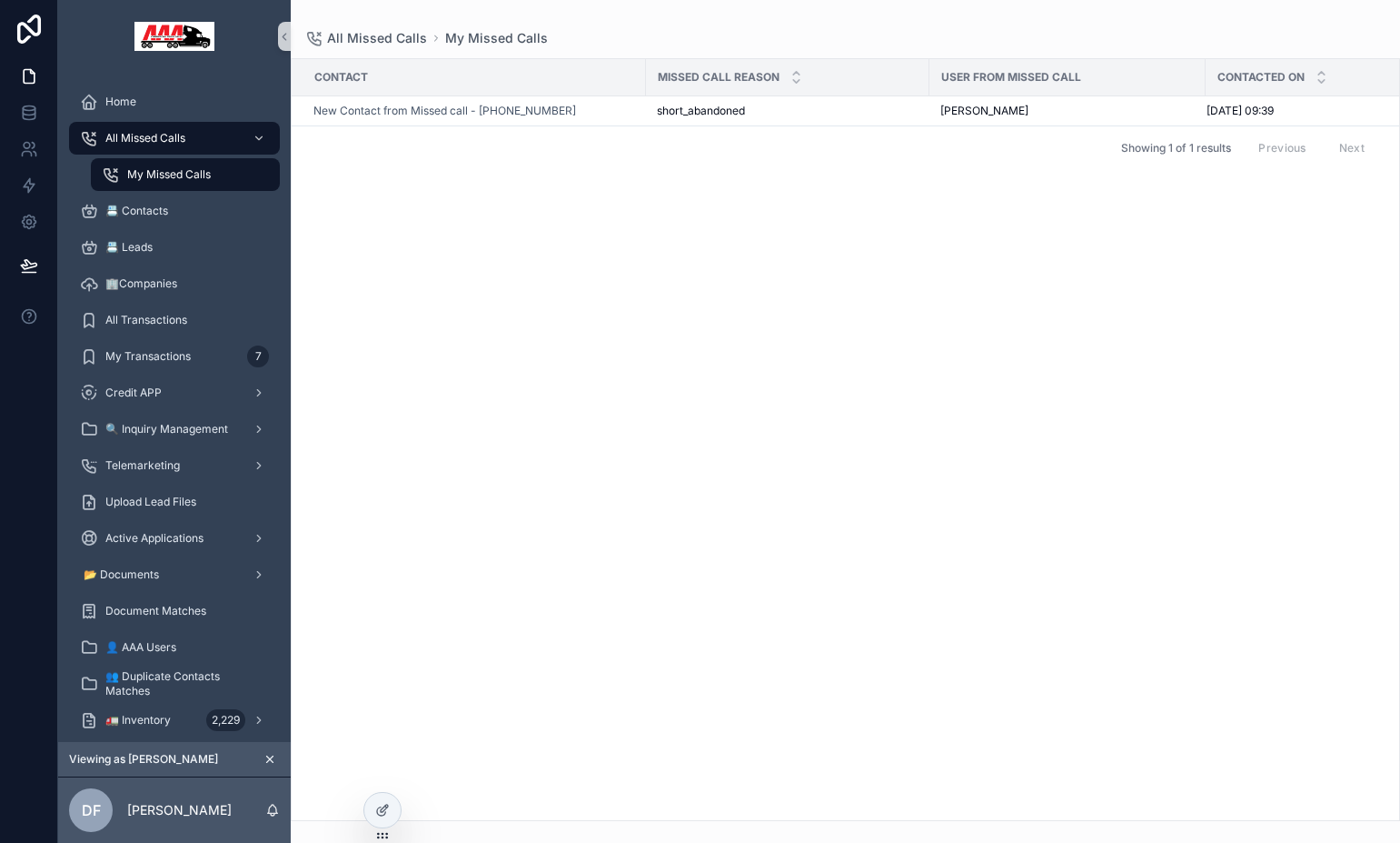
click at [269, 754] on icon "scrollable content" at bounding box center [270, 759] width 13 height 13
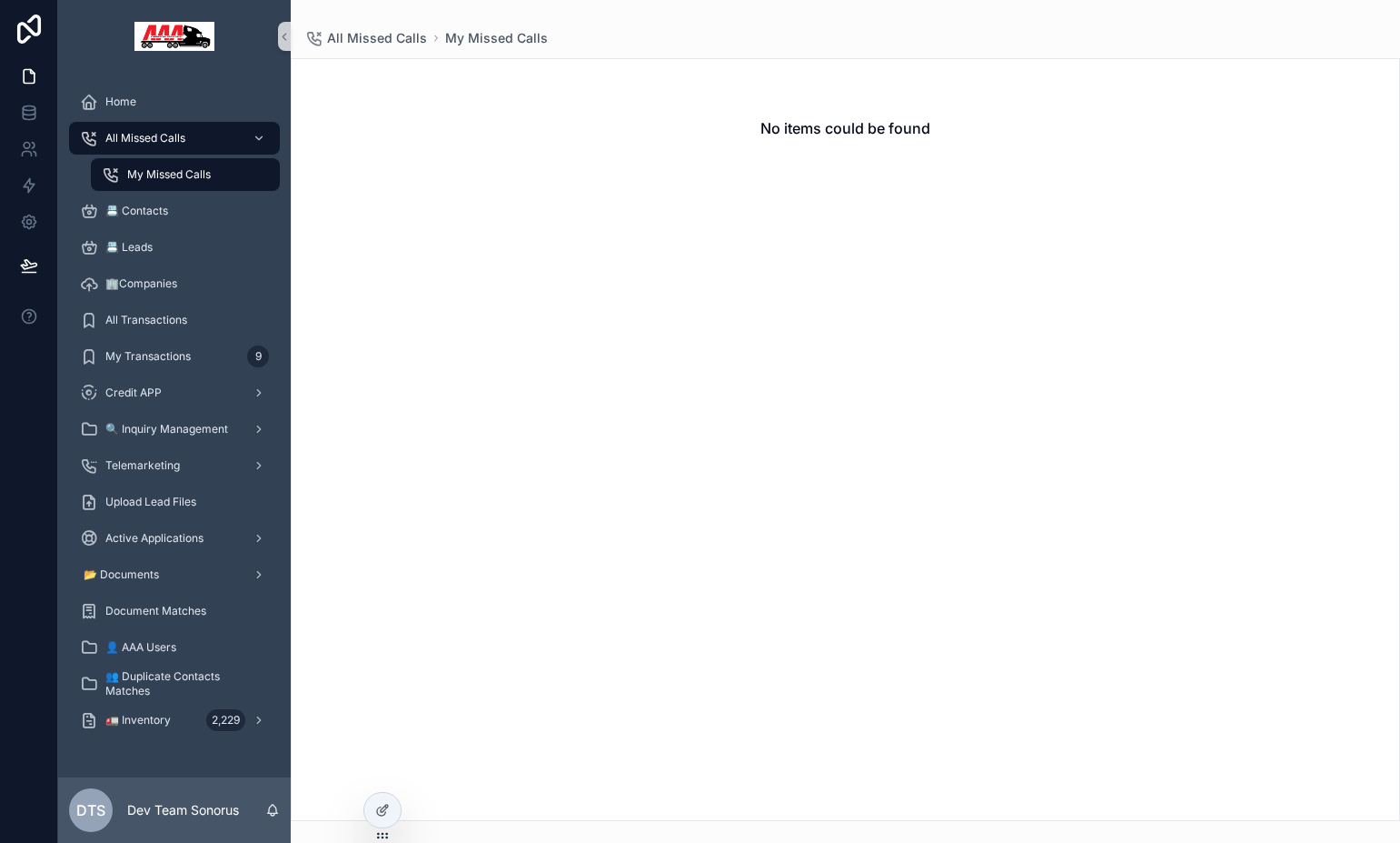
click at [501, 579] on div "No items could be found" at bounding box center [845, 439] width 1109 height 762
click at [220, 144] on div "All Missed Calls" at bounding box center [174, 138] width 189 height 29
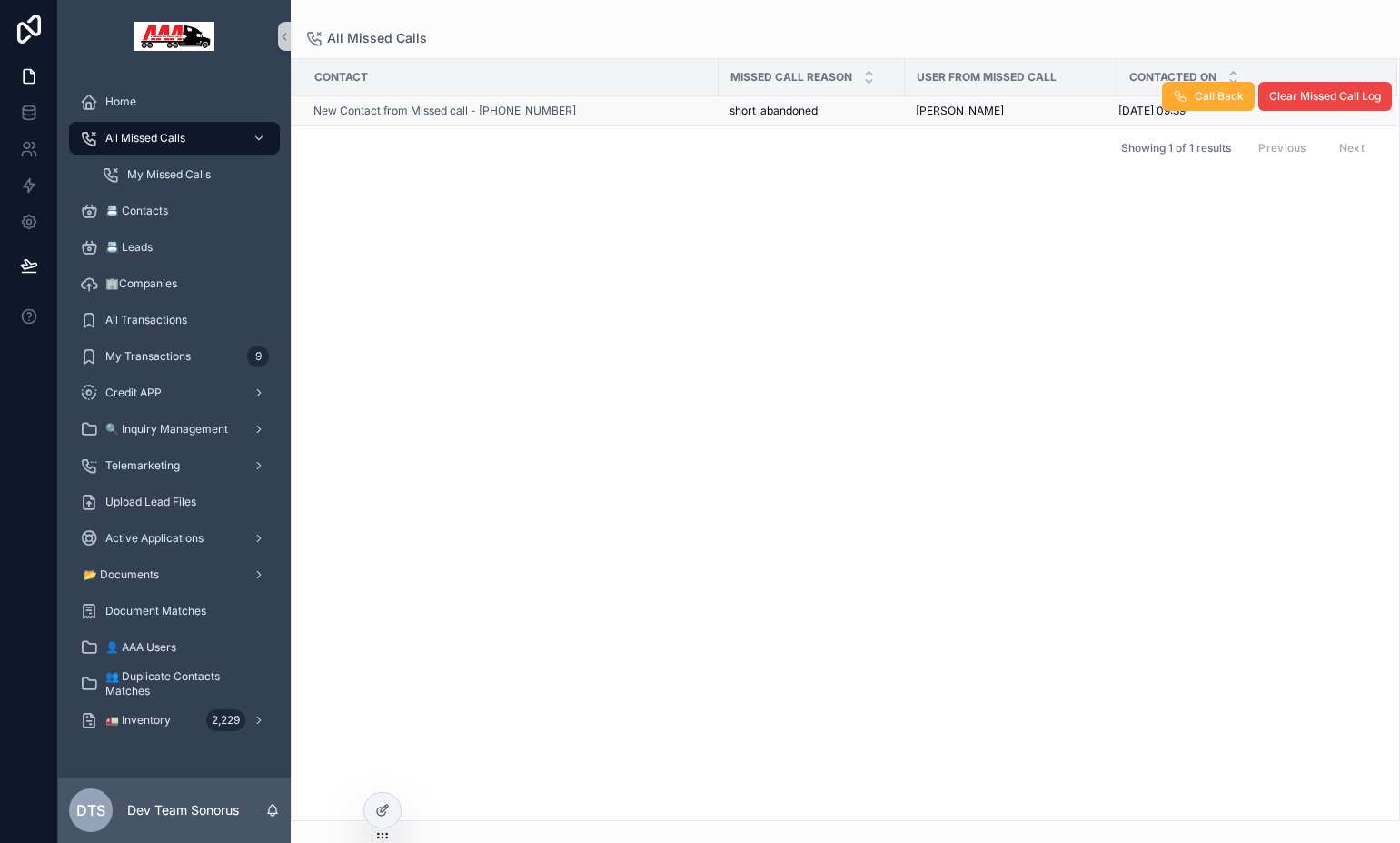
click at [607, 115] on div "New Contact from Missed call - +35799674393" at bounding box center [510, 111] width 395 height 15
click at [541, 111] on span "New Contact from Missed call - +35799674393" at bounding box center [444, 111] width 263 height 15
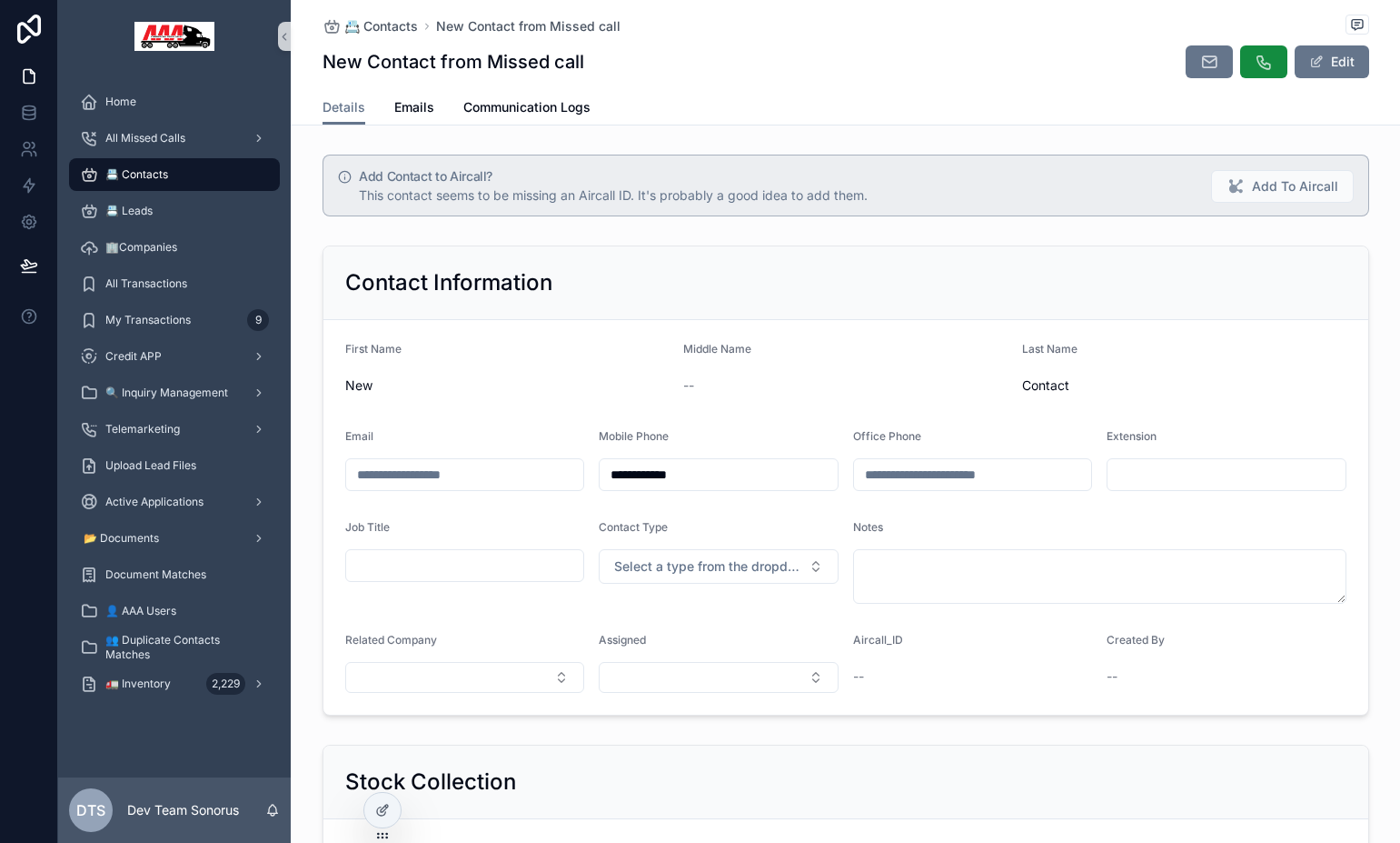
click at [493, 474] on input "scrollable content" at bounding box center [465, 474] width 239 height 25
type input "**********"
click at [1363, 111] on div "Details Emails Communication Logs" at bounding box center [845, 108] width 1088 height 35
drag, startPoint x: 1350, startPoint y: 67, endPoint x: 1330, endPoint y: 80, distance: 23.9
click at [1349, 67] on button "Edit" at bounding box center [1331, 62] width 75 height 33
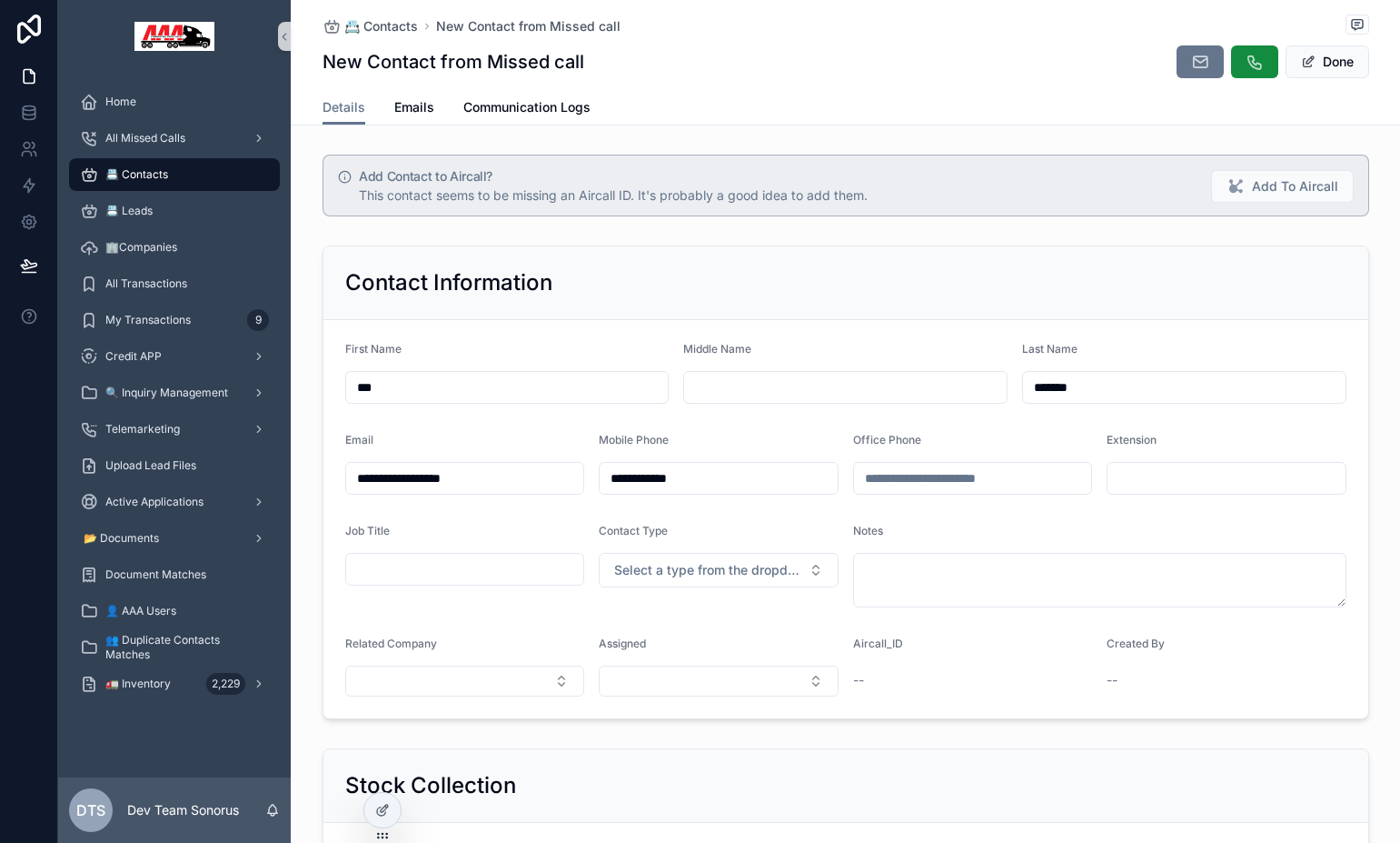
click at [459, 384] on input "***" at bounding box center [507, 387] width 323 height 25
click at [366, 383] on input "********" at bounding box center [507, 387] width 323 height 25
type input "********"
click at [1111, 383] on input "*******" at bounding box center [1184, 387] width 323 height 25
type input "********"
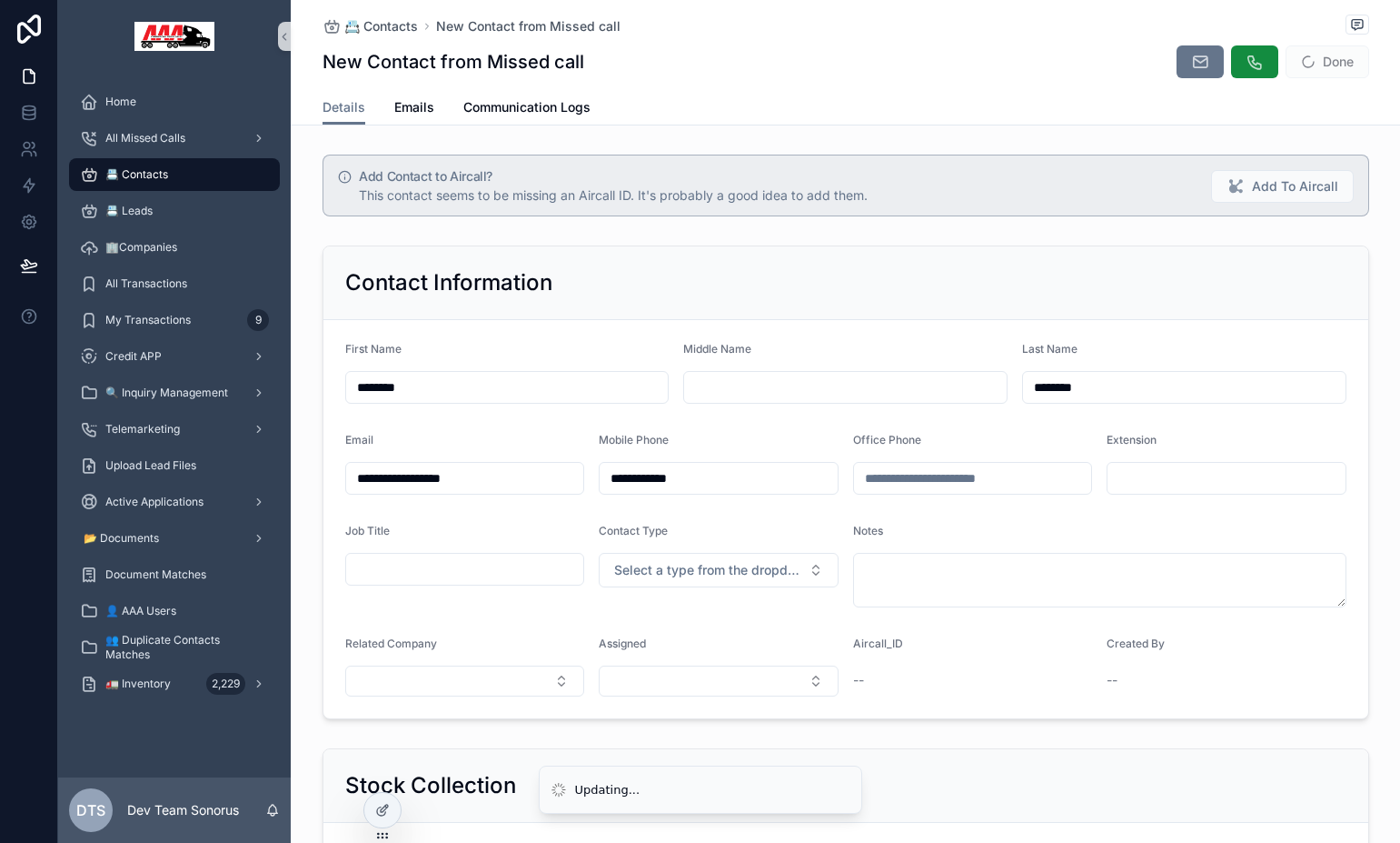
click at [911, 338] on form "**********" at bounding box center [846, 519] width 1045 height 398
click at [1320, 65] on button "Done" at bounding box center [1327, 62] width 83 height 33
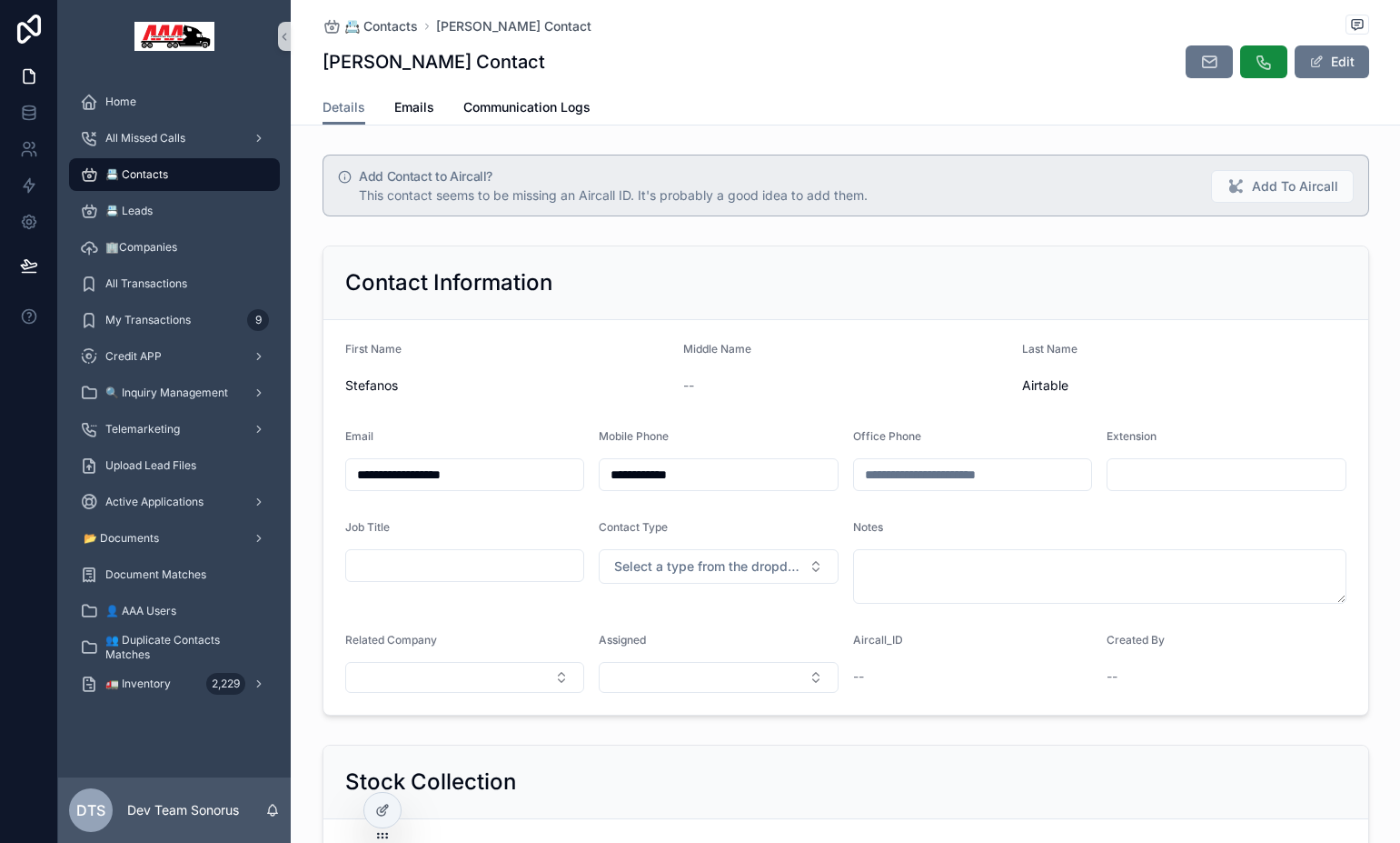
click at [657, 383] on span "Stefanos" at bounding box center [507, 385] width 325 height 18
click at [1280, 195] on span "Add To Aircall" at bounding box center [1294, 186] width 86 height 18
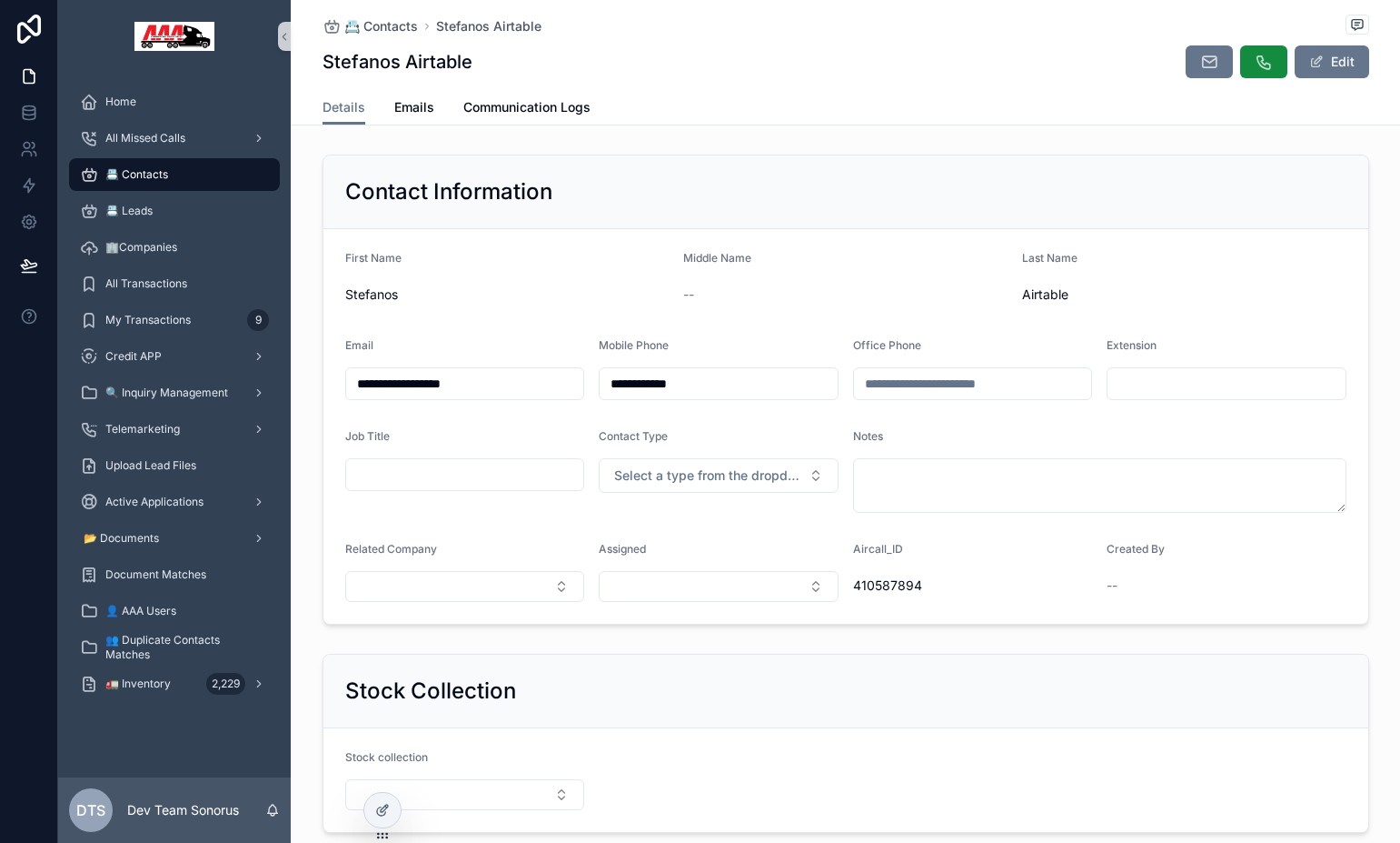
click at [1258, 178] on div "Contact Information" at bounding box center [845, 192] width 1002 height 29
drag, startPoint x: 1014, startPoint y: 297, endPoint x: 1089, endPoint y: 286, distance: 75.8
click at [1089, 286] on span "Airtable" at bounding box center [1184, 294] width 325 height 18
click at [1226, 326] on form "**********" at bounding box center [846, 426] width 1045 height 395
click at [734, 339] on div "Mobile Phone" at bounding box center [718, 349] width 239 height 21
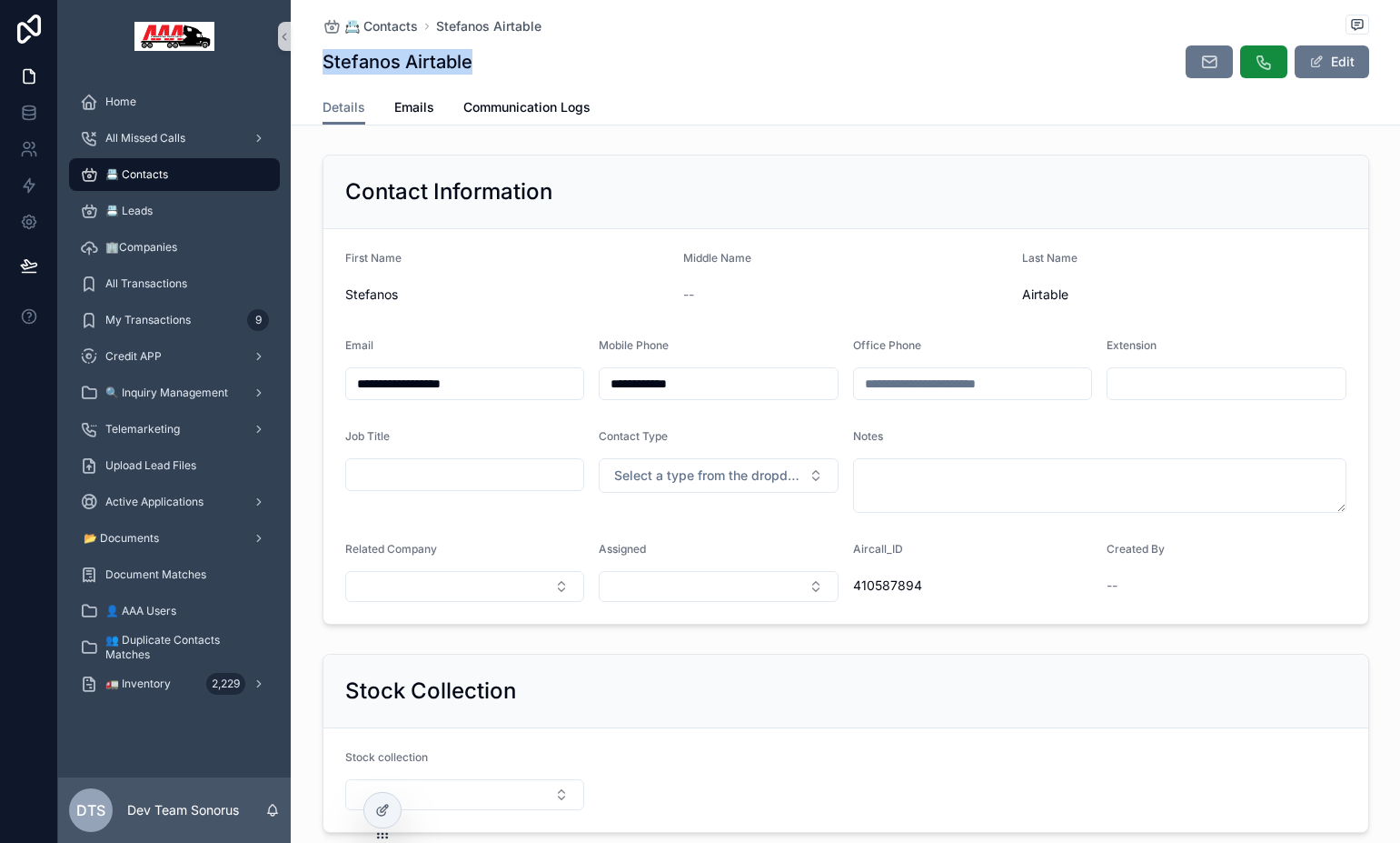
drag, startPoint x: 335, startPoint y: 68, endPoint x: 491, endPoint y: 68, distance: 156.0
click at [492, 68] on div "Stefanos Airtable Edit" at bounding box center [846, 62] width 1047 height 35
click at [493, 67] on div "Stefanos Airtable Edit" at bounding box center [846, 62] width 1047 height 35
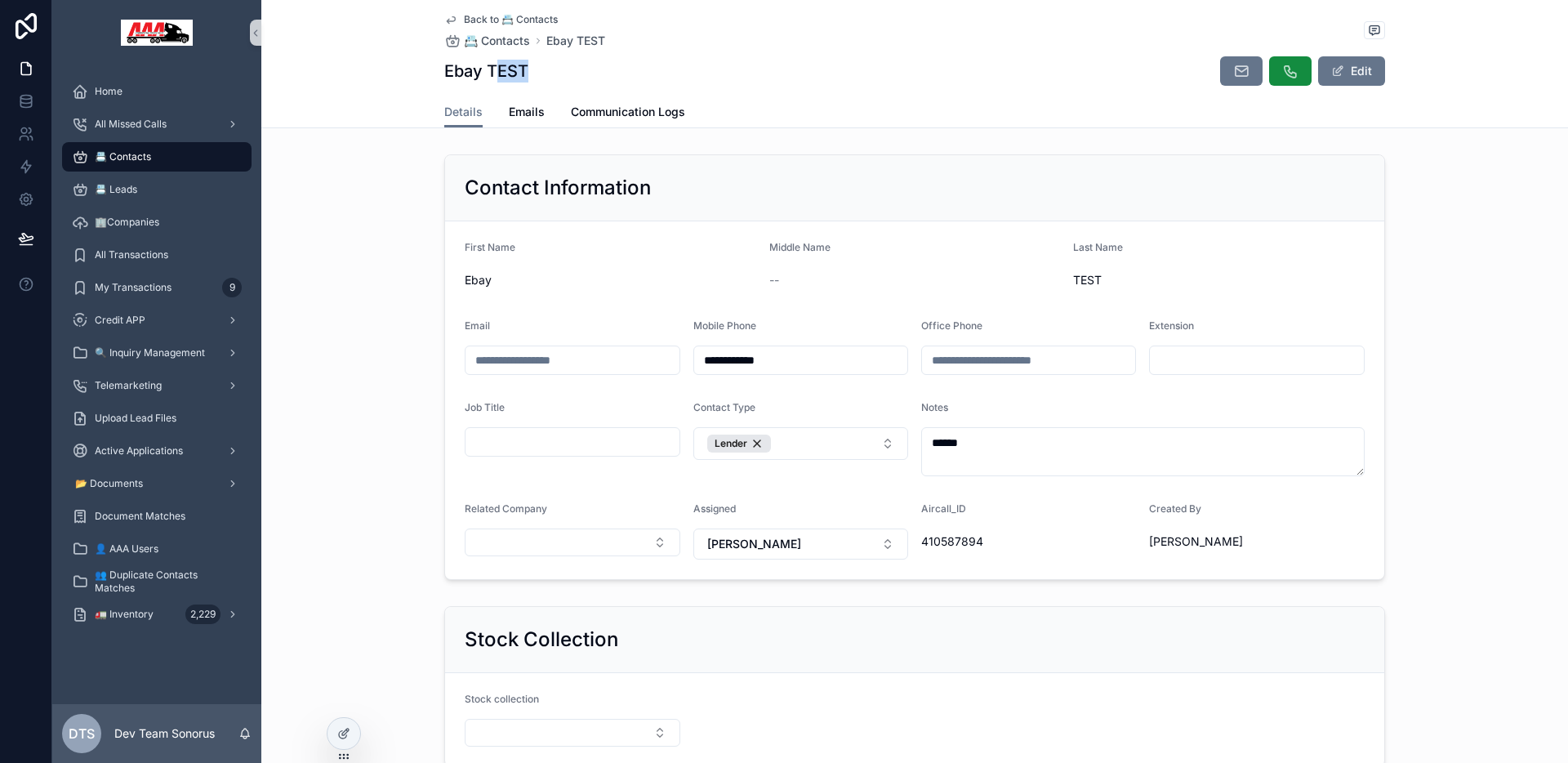
click at [153, 106] on div "Home" at bounding box center [157, 91] width 209 height 32
click at [209, 97] on div "Home" at bounding box center [156, 92] width 170 height 26
